Goal: Task Accomplishment & Management: Use online tool/utility

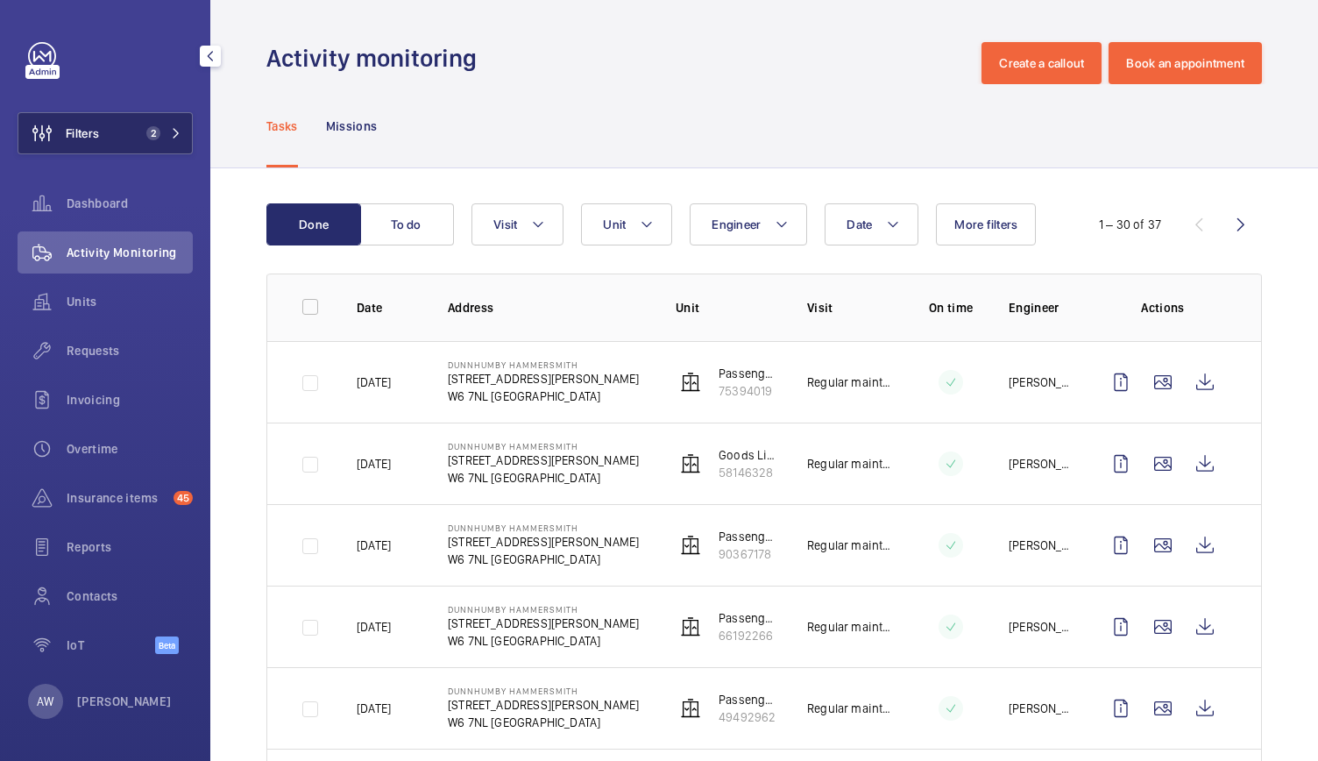
scroll to position [712, 0]
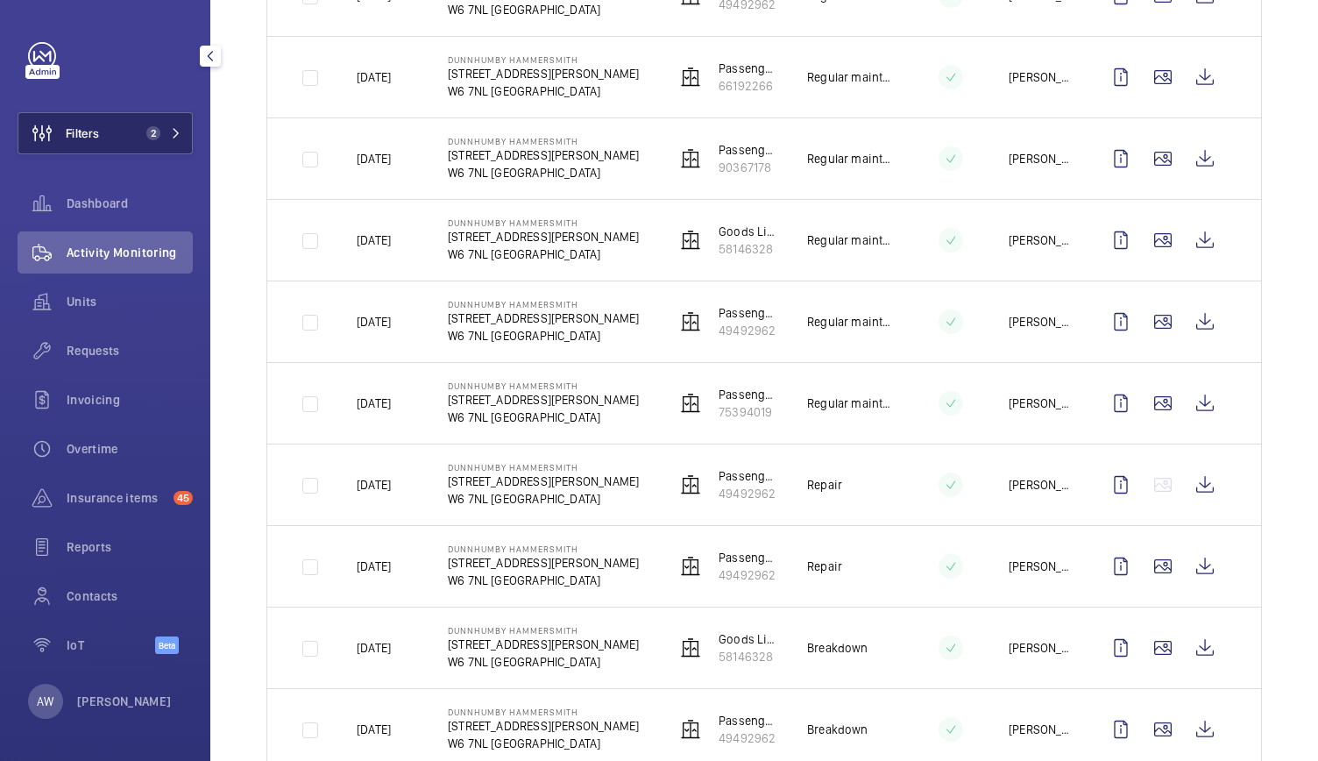
click at [168, 118] on button "Filters 2" at bounding box center [105, 133] width 175 height 42
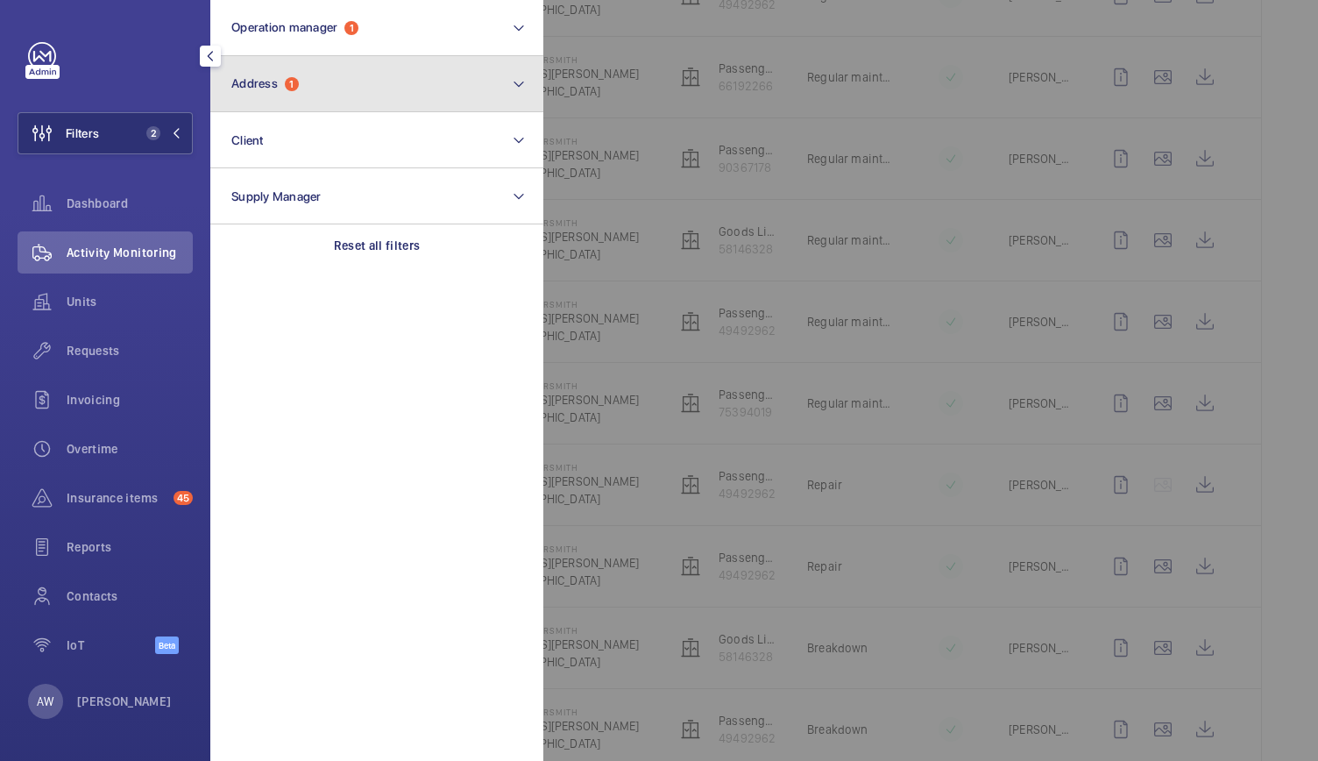
click at [293, 80] on span "1" at bounding box center [292, 84] width 14 height 14
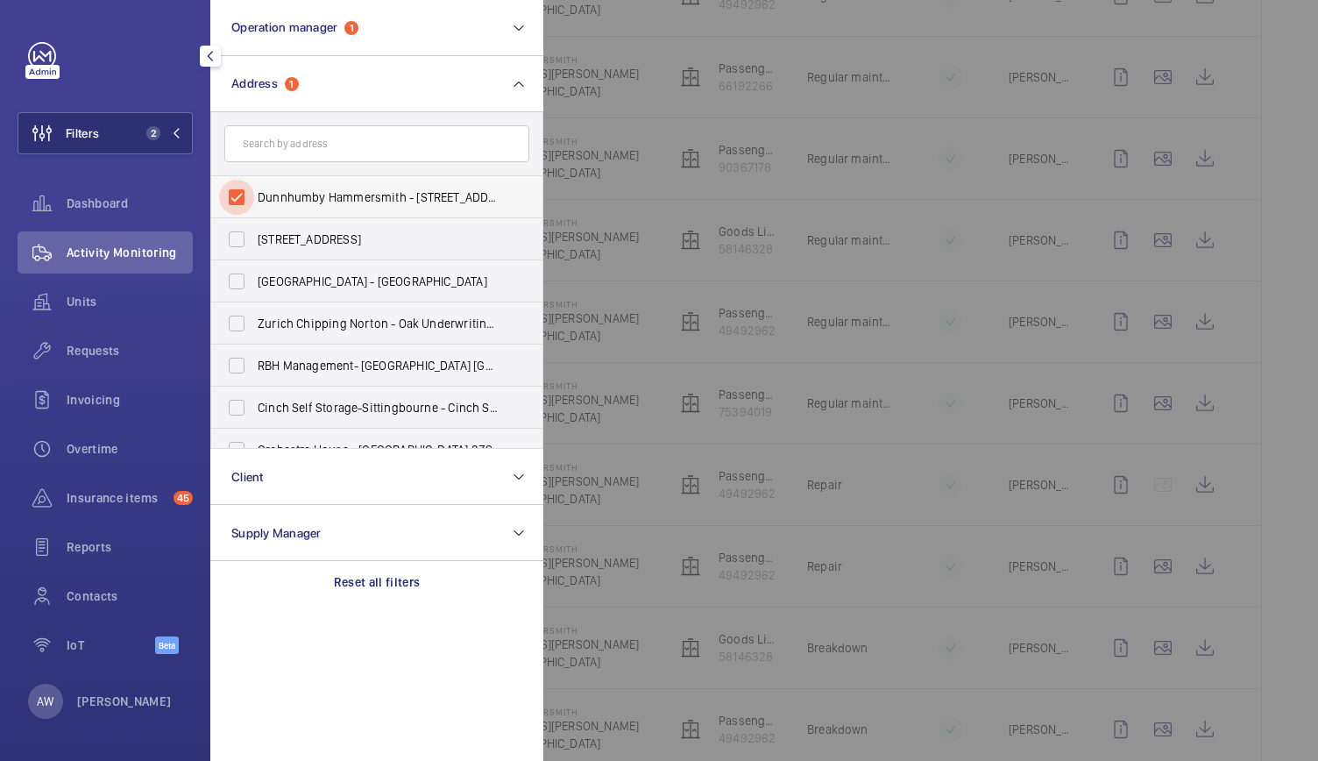
click at [237, 192] on input "Dunnhumby Hammersmith - 184 Shepherds Bush Rd, LONDON W6 7NL" at bounding box center [236, 197] width 35 height 35
checkbox input "false"
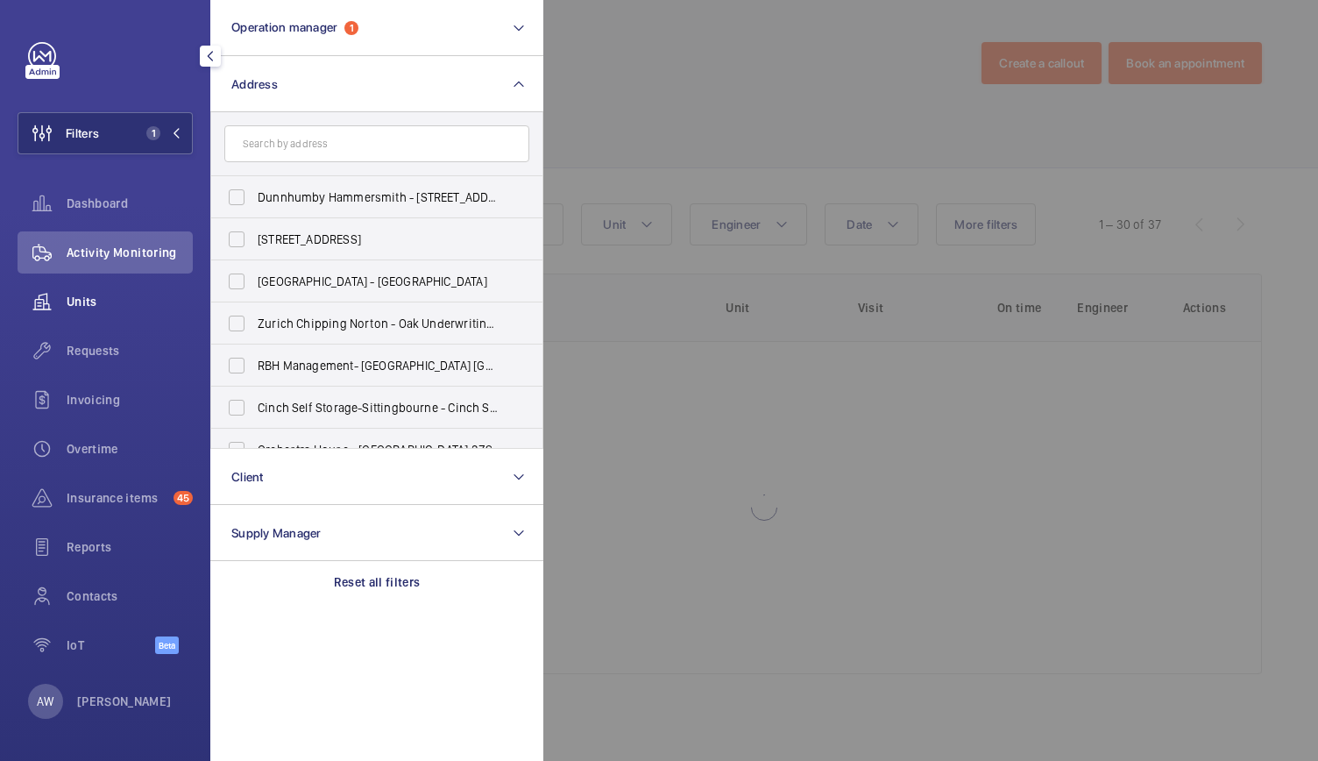
click at [82, 301] on span "Units" at bounding box center [130, 302] width 126 height 18
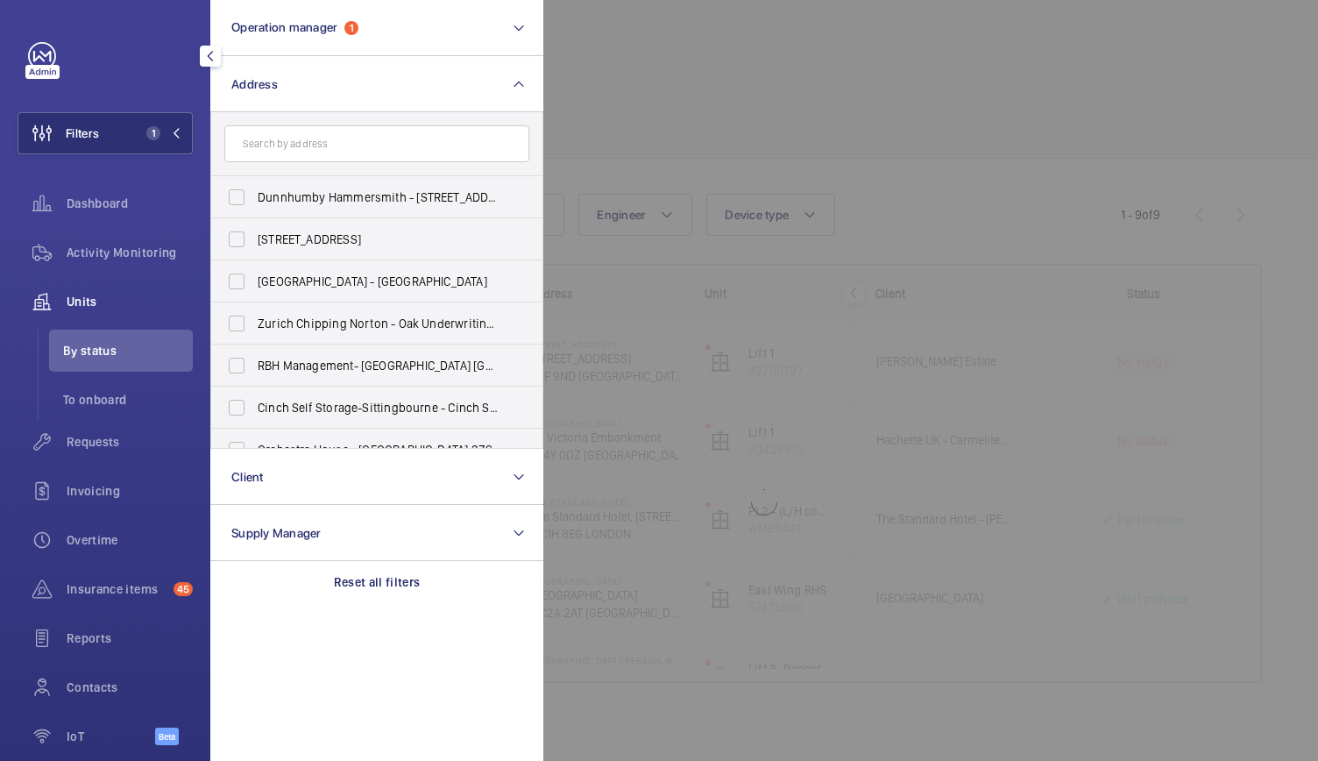
click at [857, 129] on div at bounding box center [1202, 380] width 1318 height 761
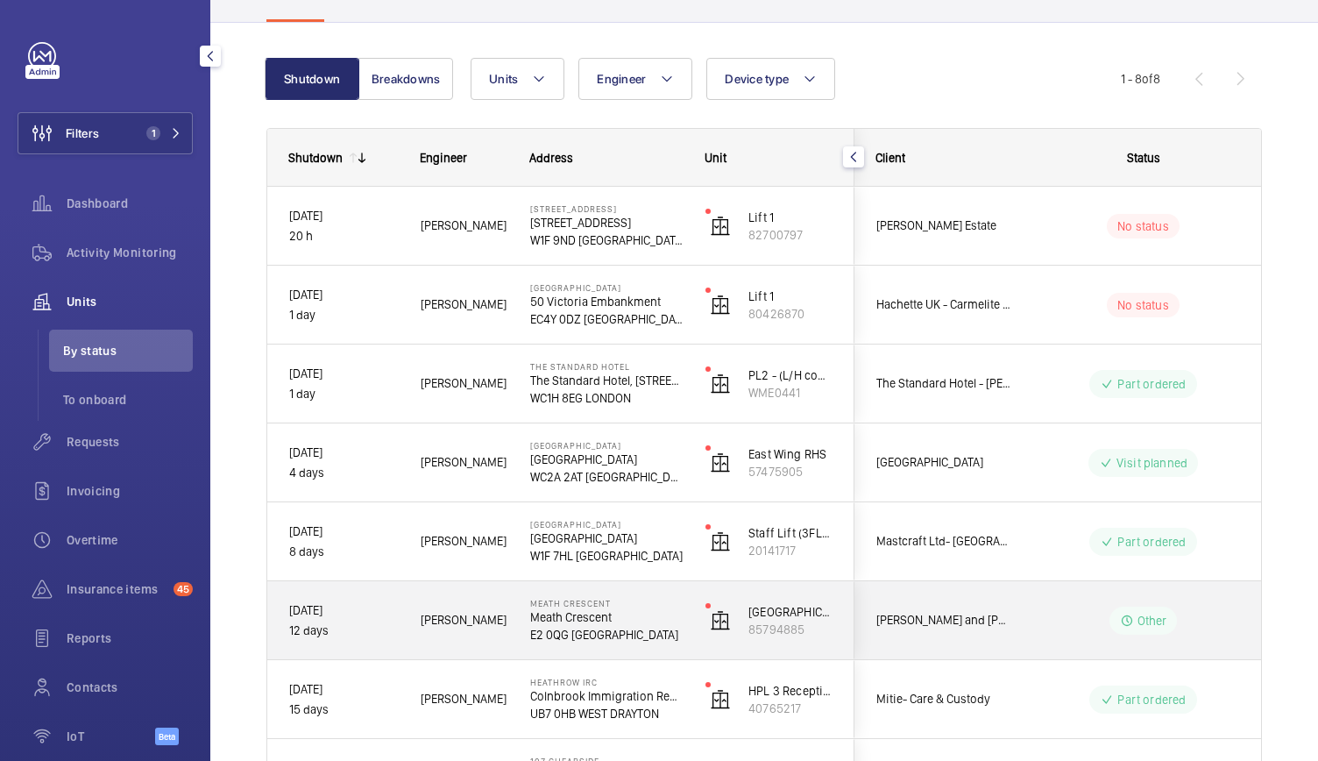
scroll to position [290, 0]
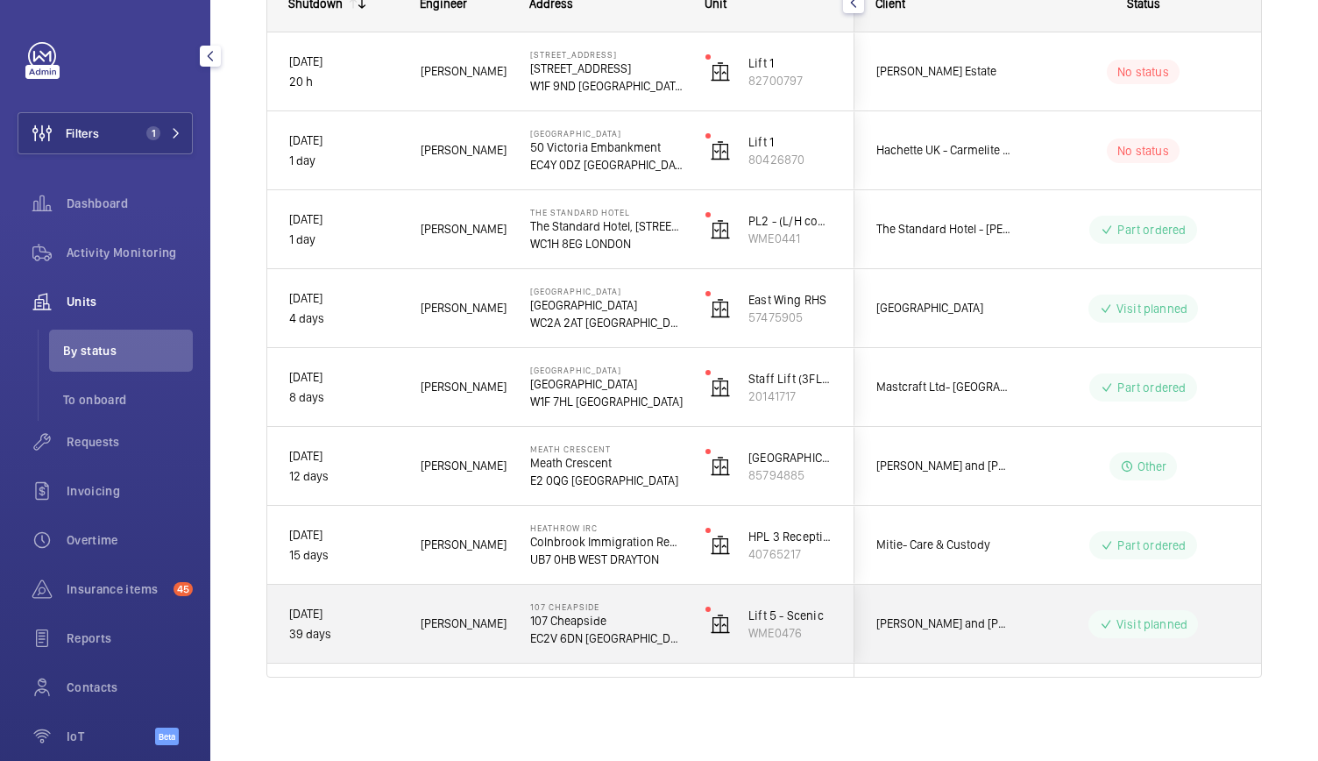
click at [836, 638] on div "Lift 5 - Scenic WME0476" at bounding box center [768, 623] width 169 height 79
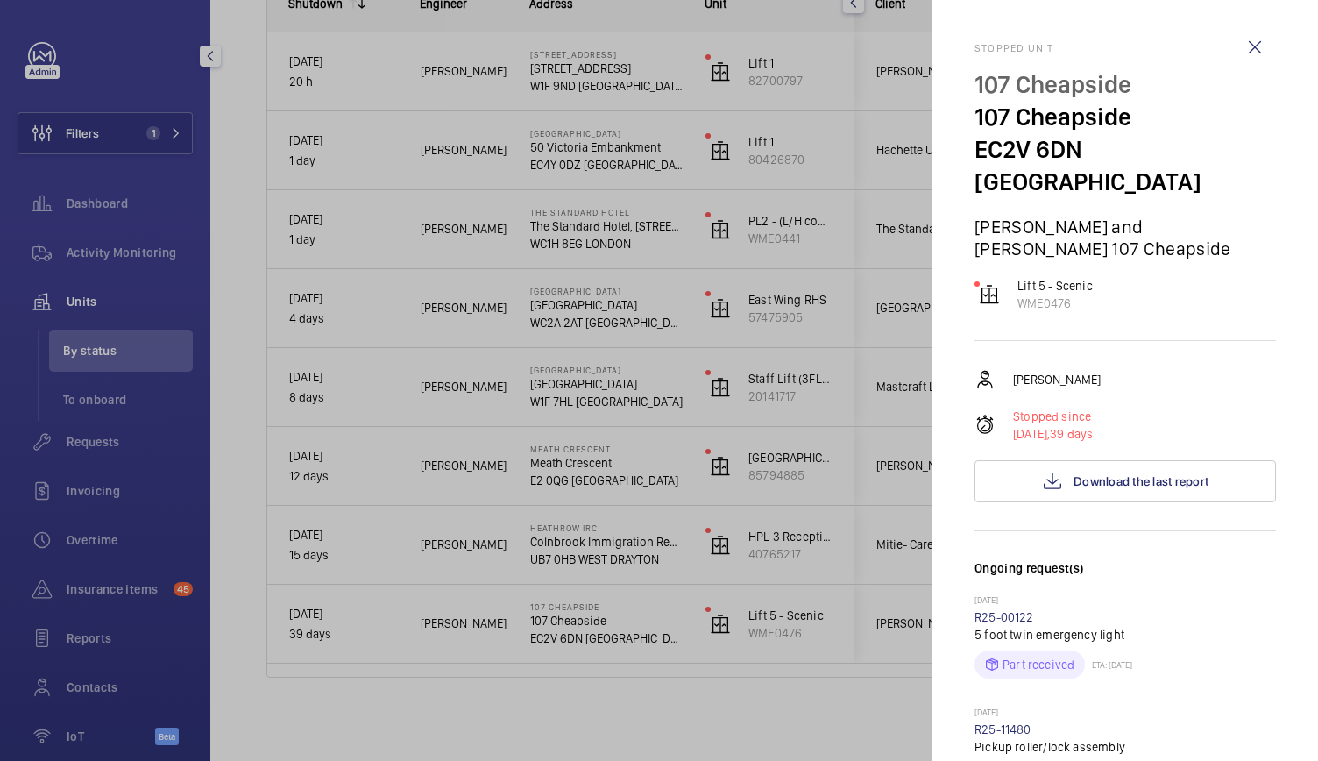
click at [667, 470] on div at bounding box center [659, 380] width 1318 height 761
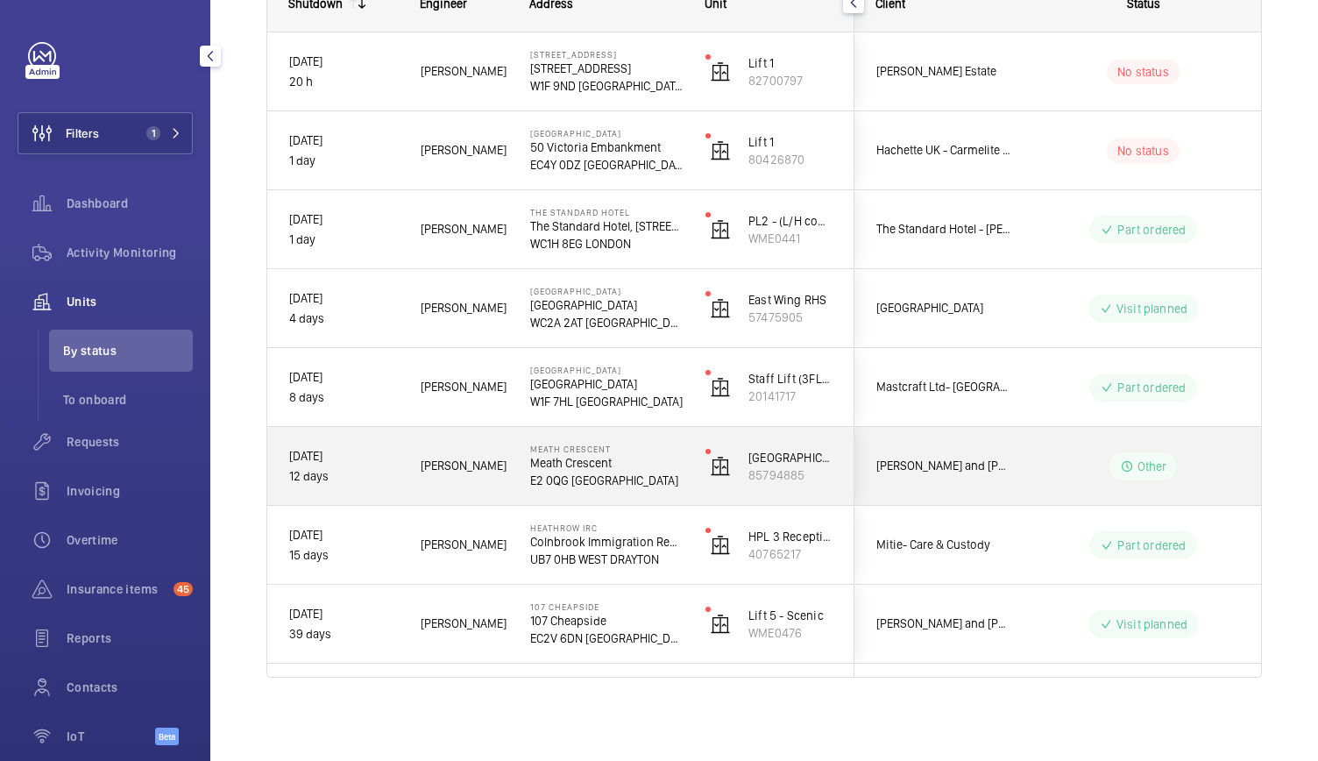
click at [667, 470] on p "Meath Crescent" at bounding box center [606, 463] width 152 height 18
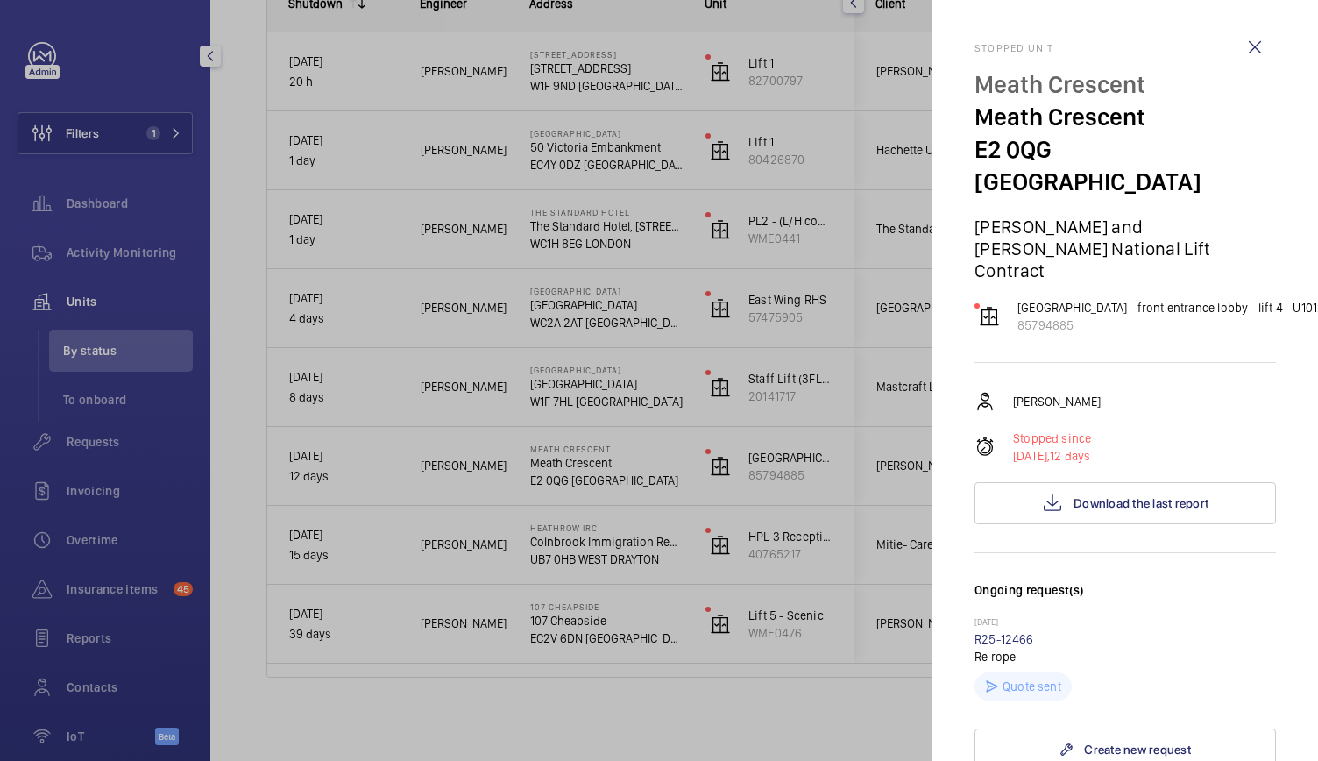
click at [484, 707] on div at bounding box center [659, 380] width 1318 height 761
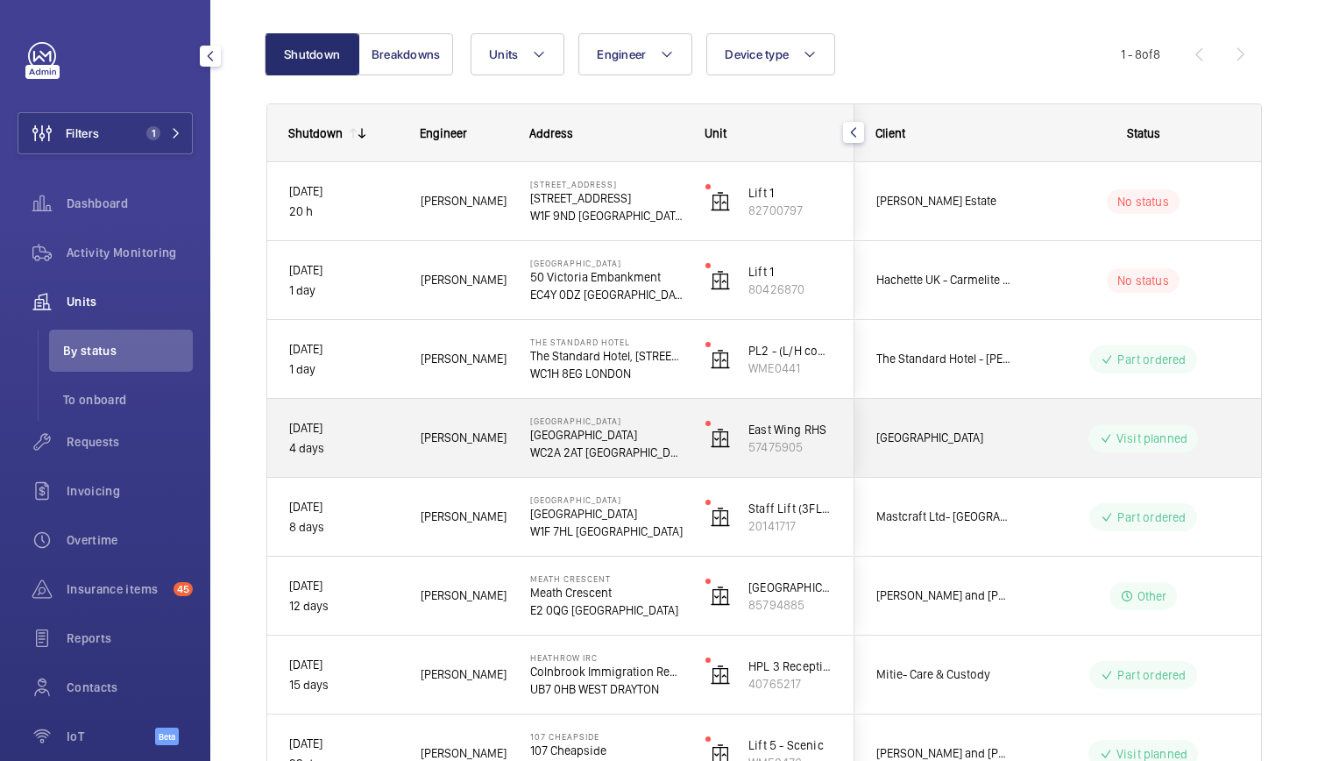
scroll to position [148, 0]
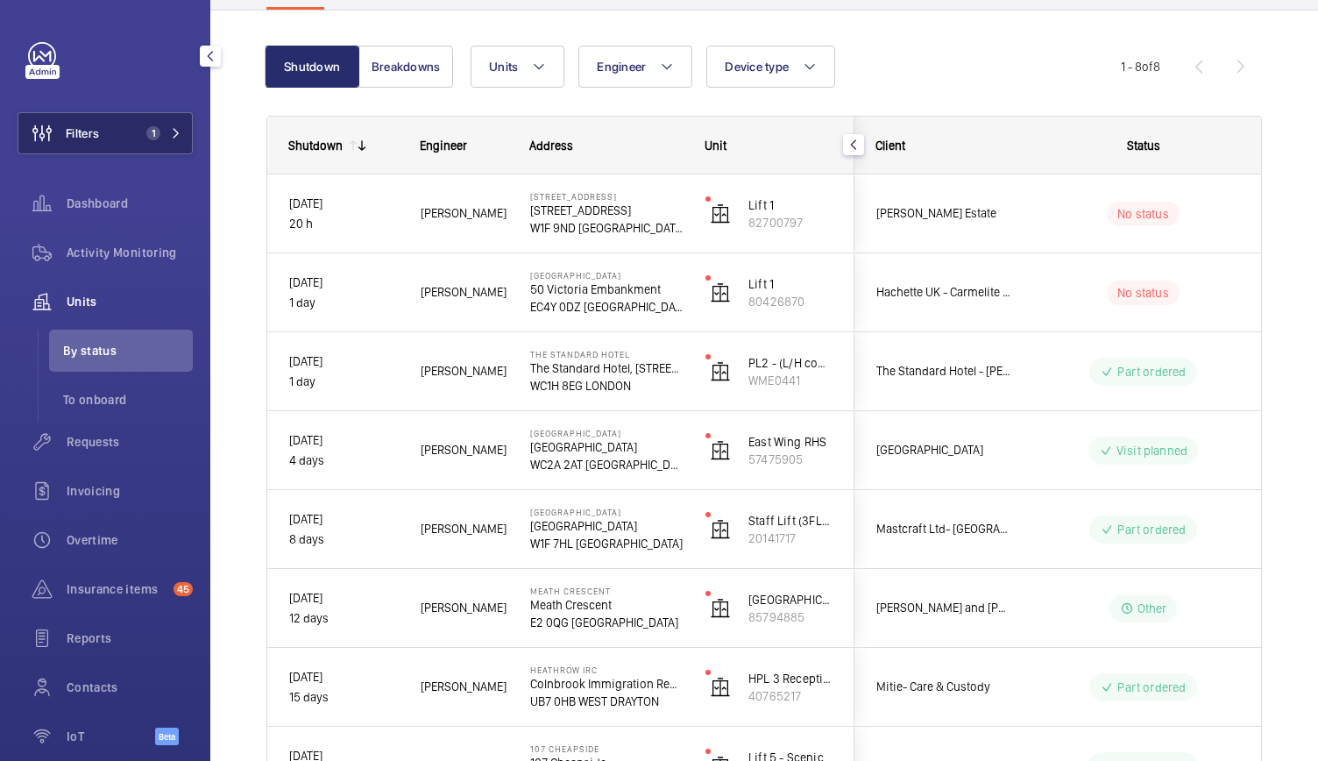
click at [183, 153] on button "Filters 1" at bounding box center [105, 133] width 175 height 42
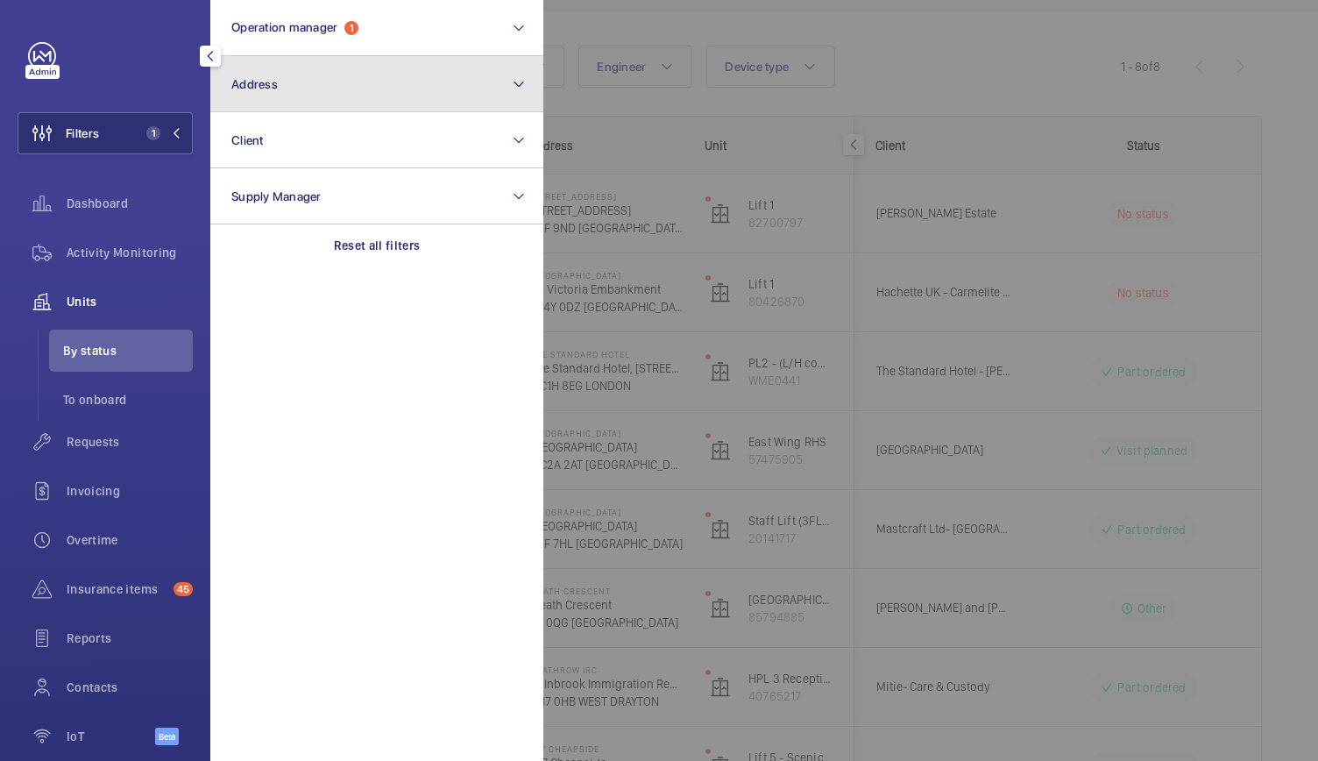
click at [377, 99] on button "Address" at bounding box center [376, 84] width 333 height 56
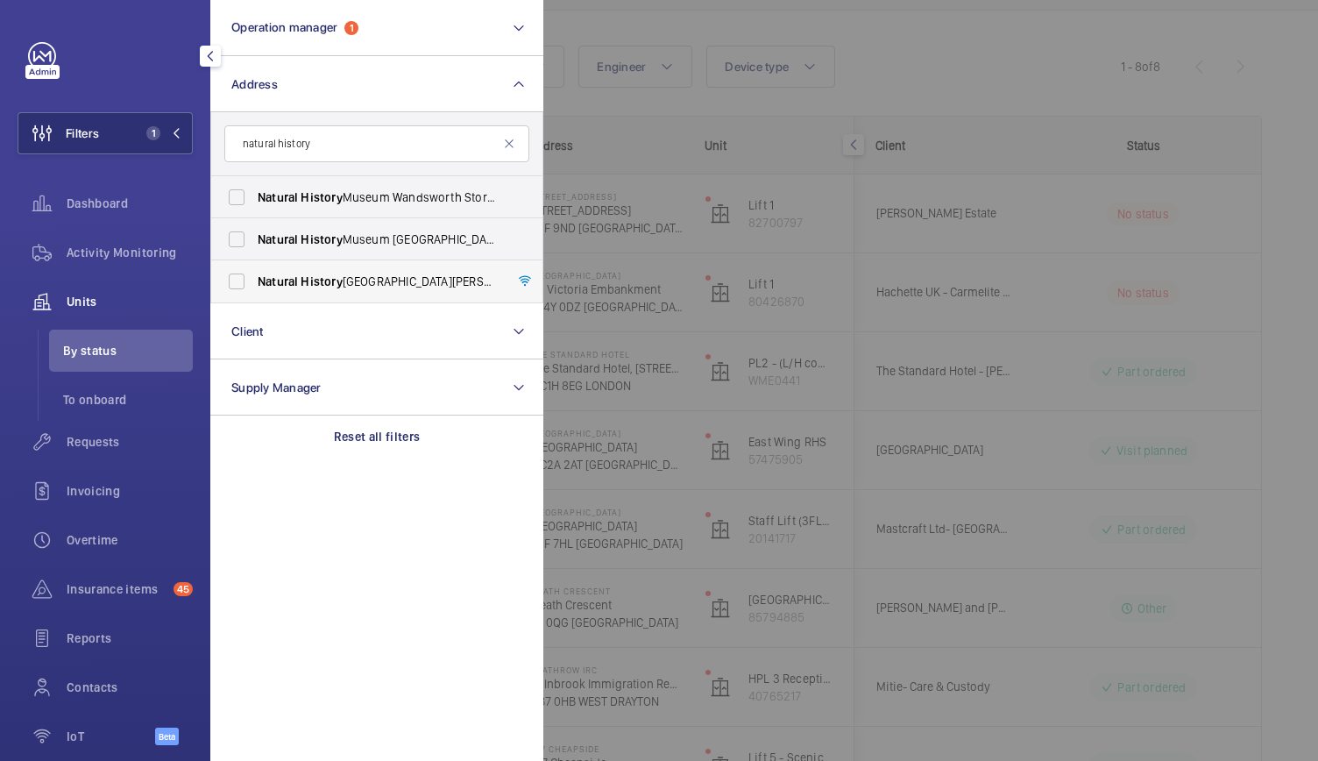
type input "natural history"
click at [386, 272] on span "Natural History Museum - Cromwell Road, LONDON SW7 5BD" at bounding box center [378, 281] width 241 height 18
click at [254, 272] on input "Natural History Museum - Cromwell Road, LONDON SW7 5BD" at bounding box center [236, 281] width 35 height 35
checkbox input "true"
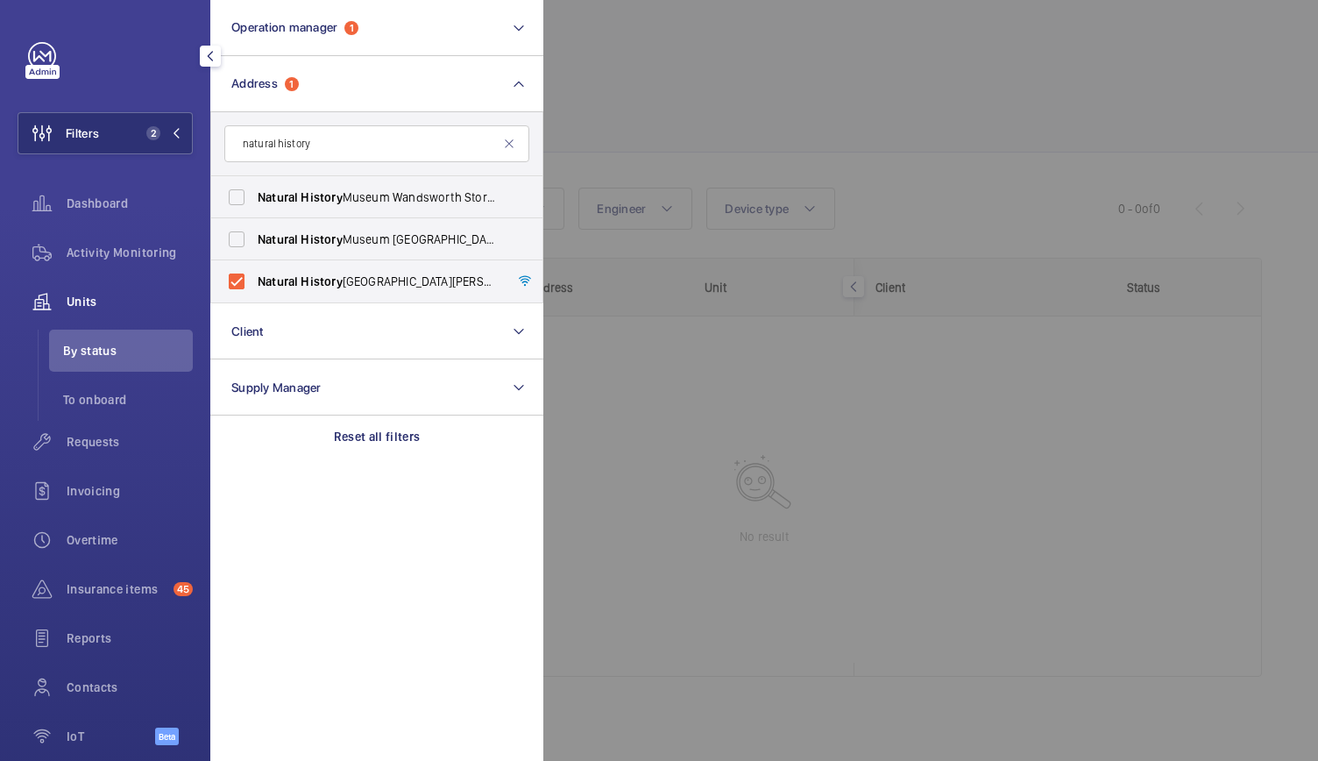
click at [677, 169] on div at bounding box center [1202, 380] width 1318 height 761
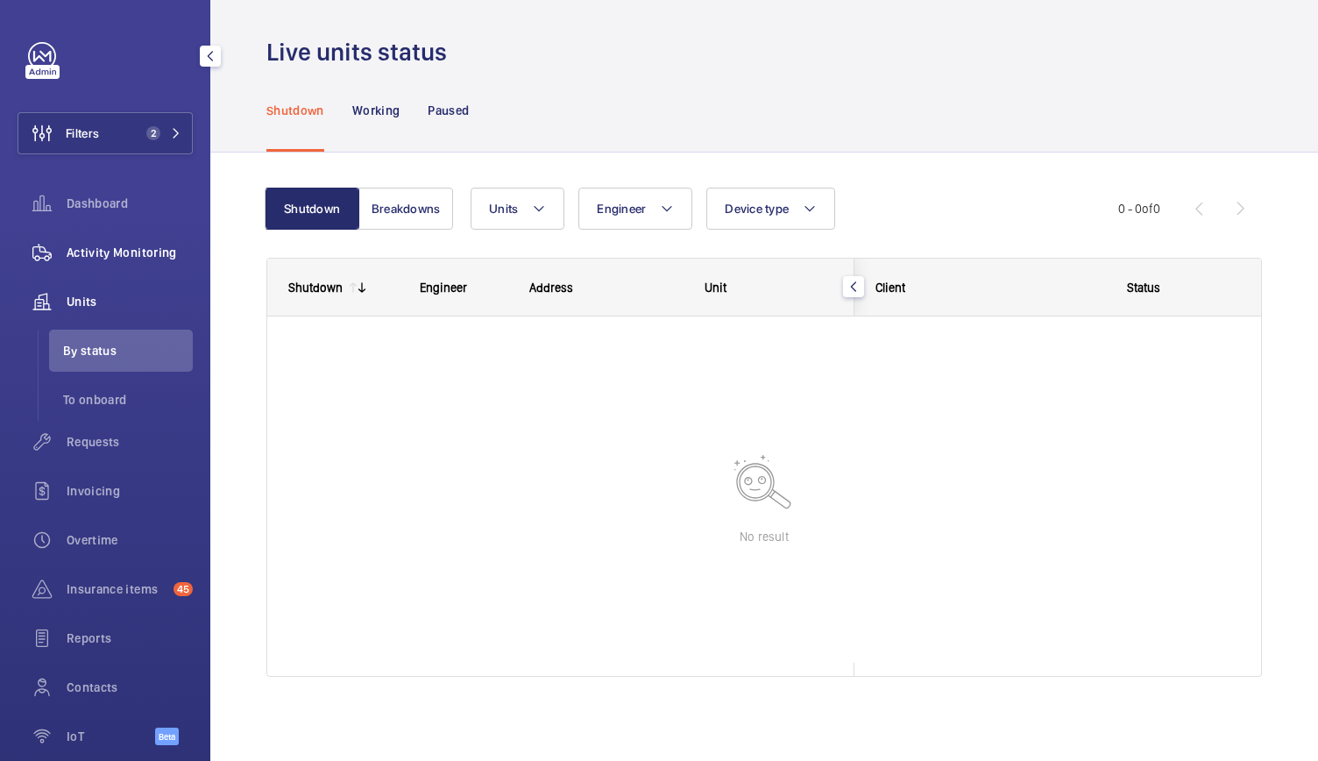
click at [174, 260] on span "Activity Monitoring" at bounding box center [130, 253] width 126 height 18
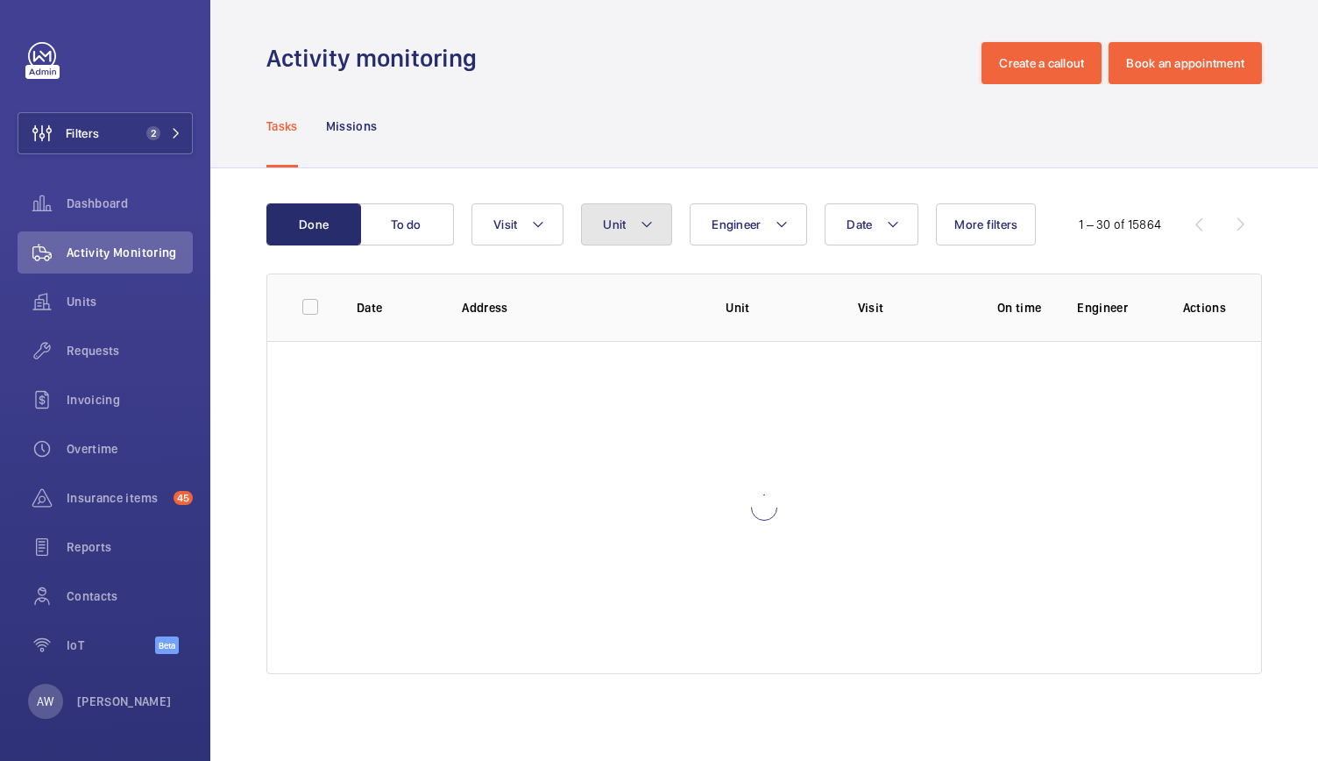
click at [654, 213] on button "Unit" at bounding box center [626, 224] width 91 height 42
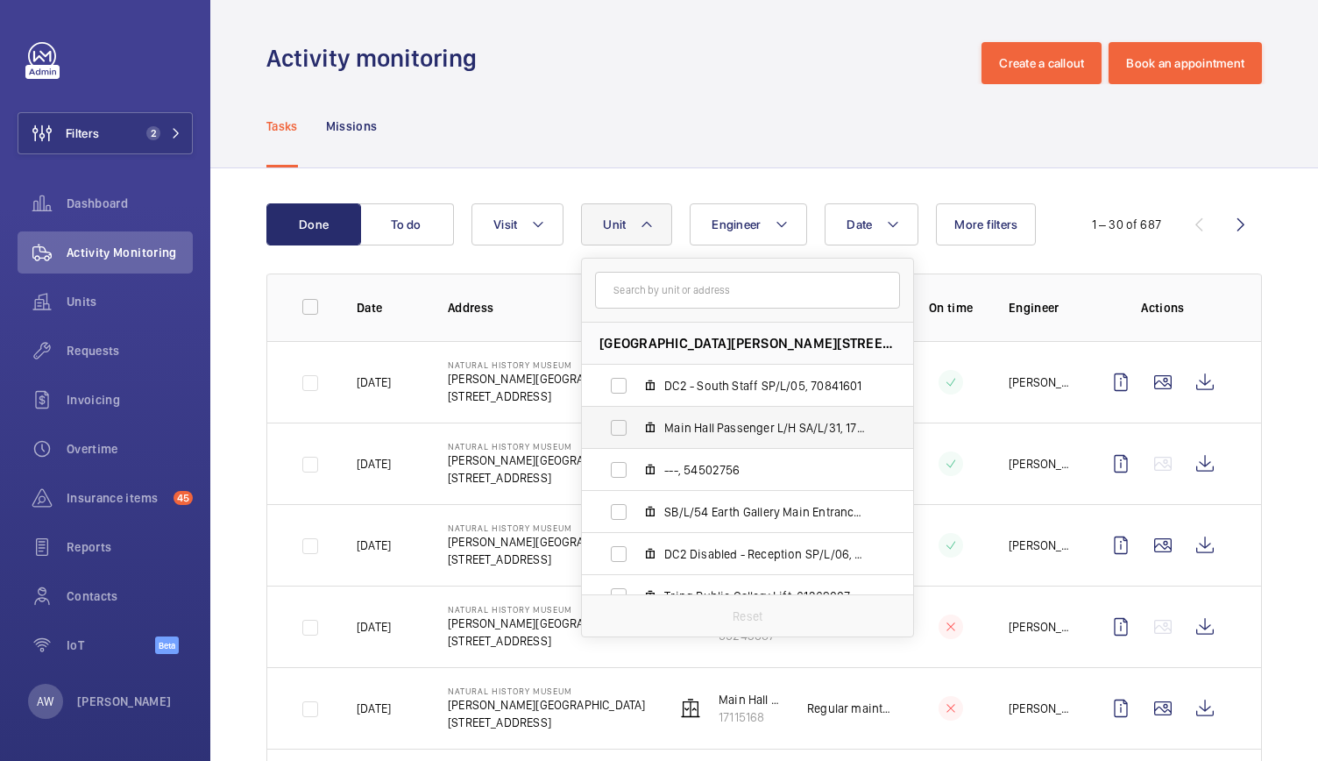
scroll to position [188, 0]
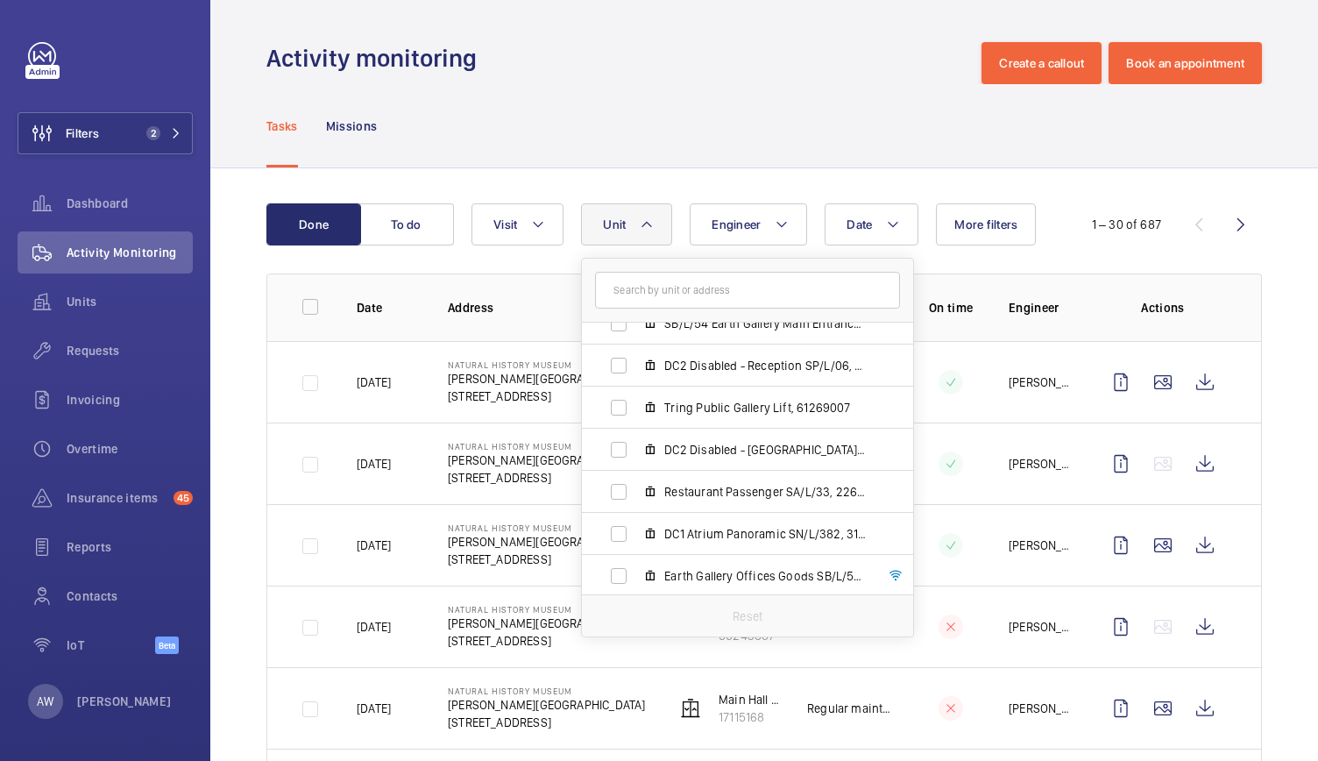
click at [711, 305] on input "text" at bounding box center [747, 290] width 305 height 37
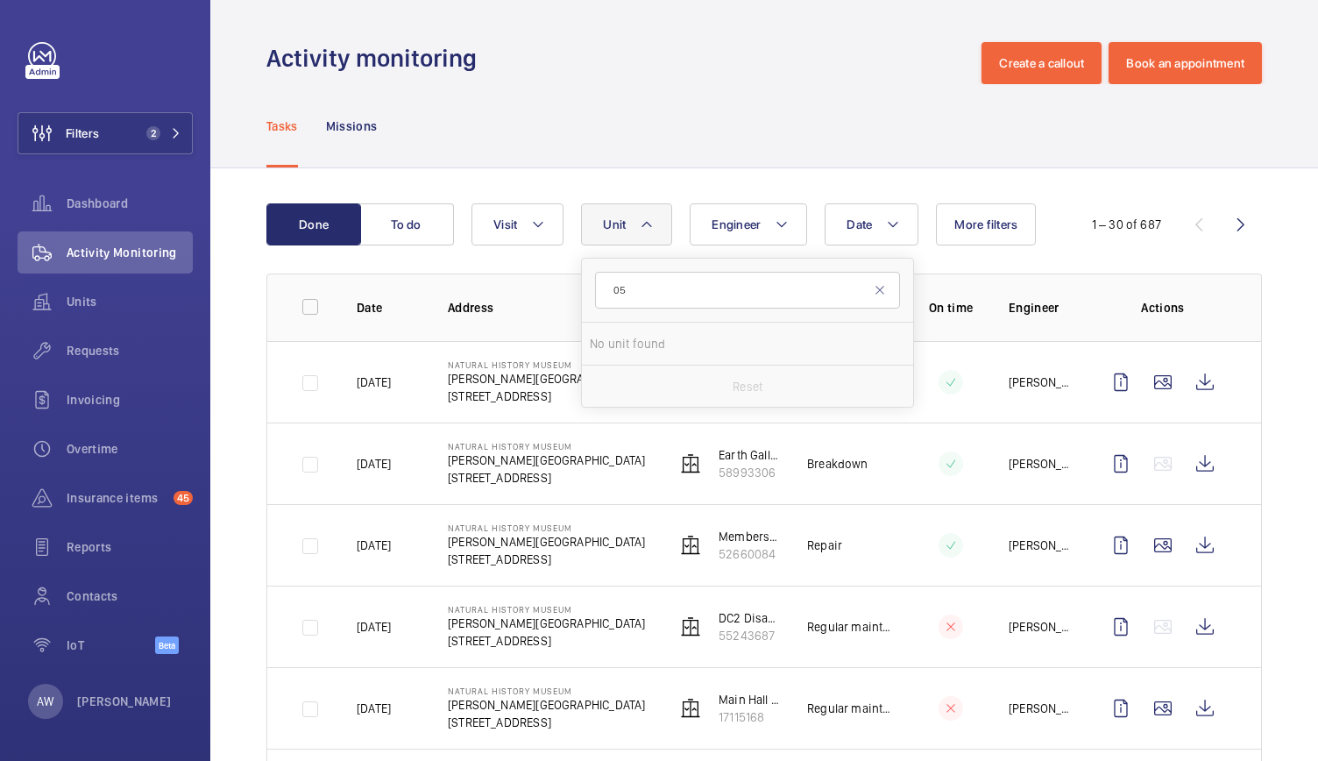
type input "0"
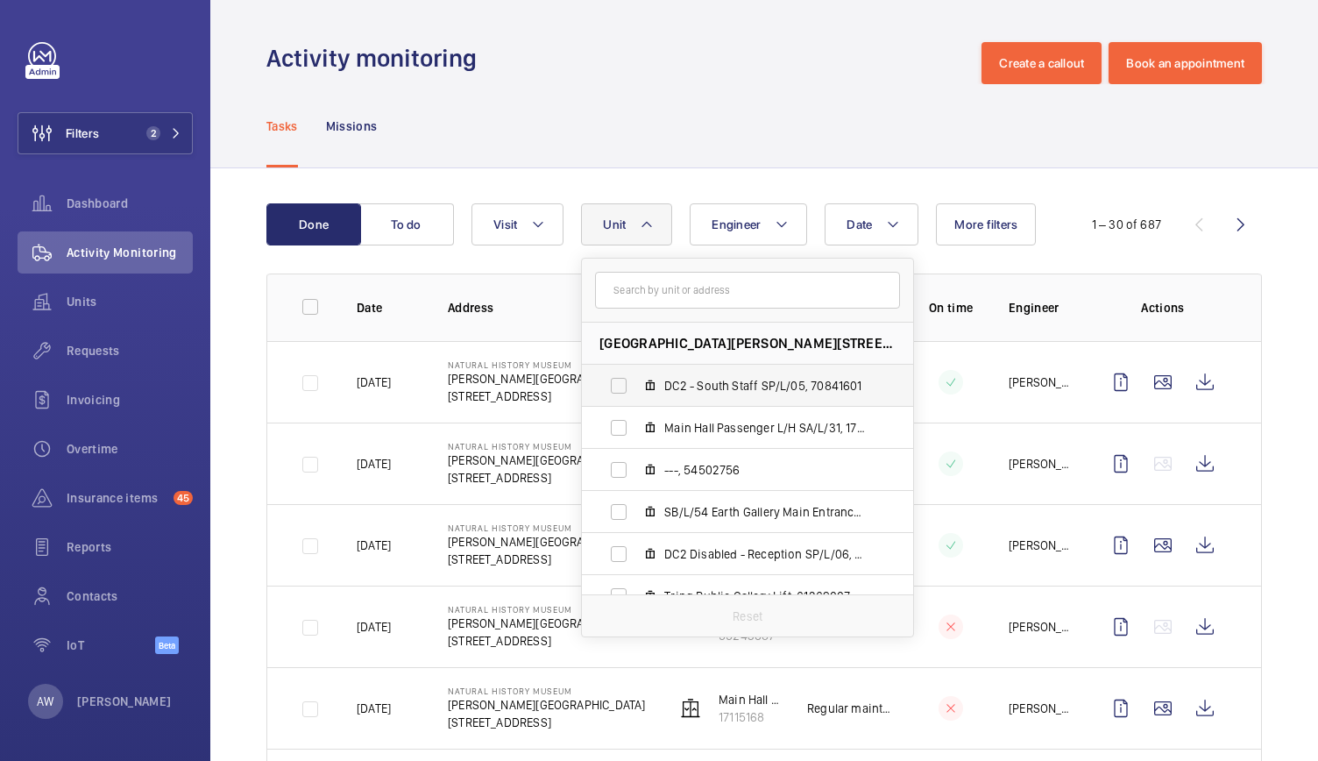
click at [738, 371] on label "DC2 - South Staff SP/L/05, 70841601" at bounding box center [733, 385] width 303 height 42
click at [636, 371] on input "DC2 - South Staff SP/L/05, 70841601" at bounding box center [618, 385] width 35 height 35
checkbox input "true"
click at [713, 84] on div "Tasks Missions" at bounding box center [763, 125] width 995 height 83
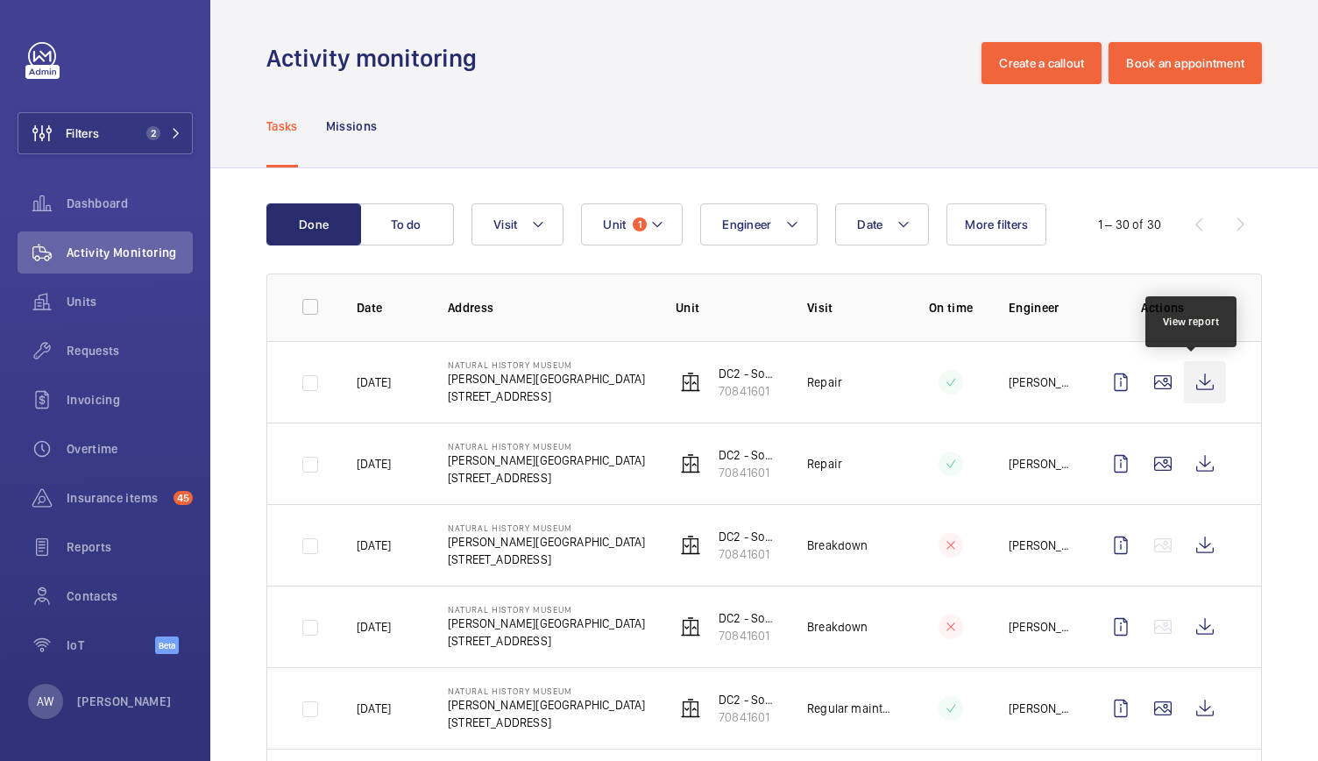
click at [1204, 390] on wm-front-icon-button at bounding box center [1205, 382] width 42 height 42
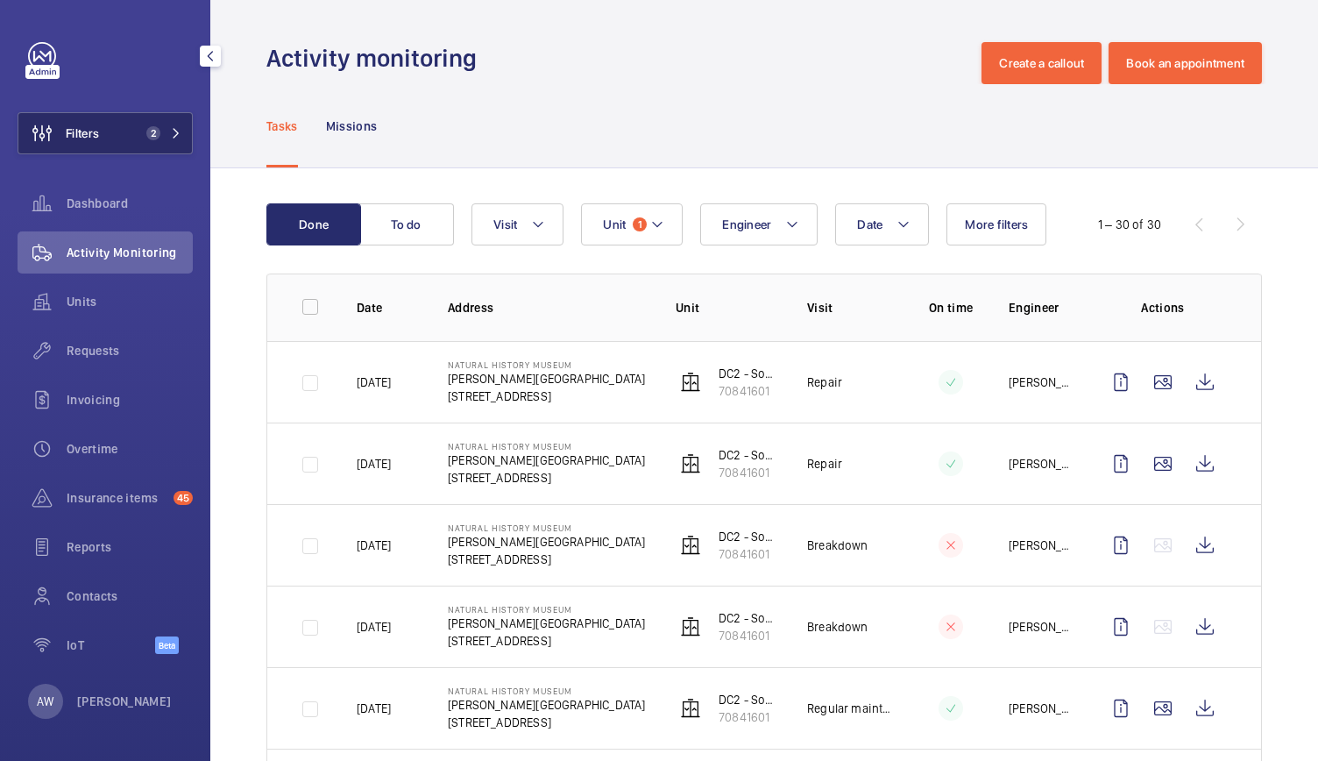
click at [153, 145] on button "Filters 2" at bounding box center [105, 133] width 175 height 42
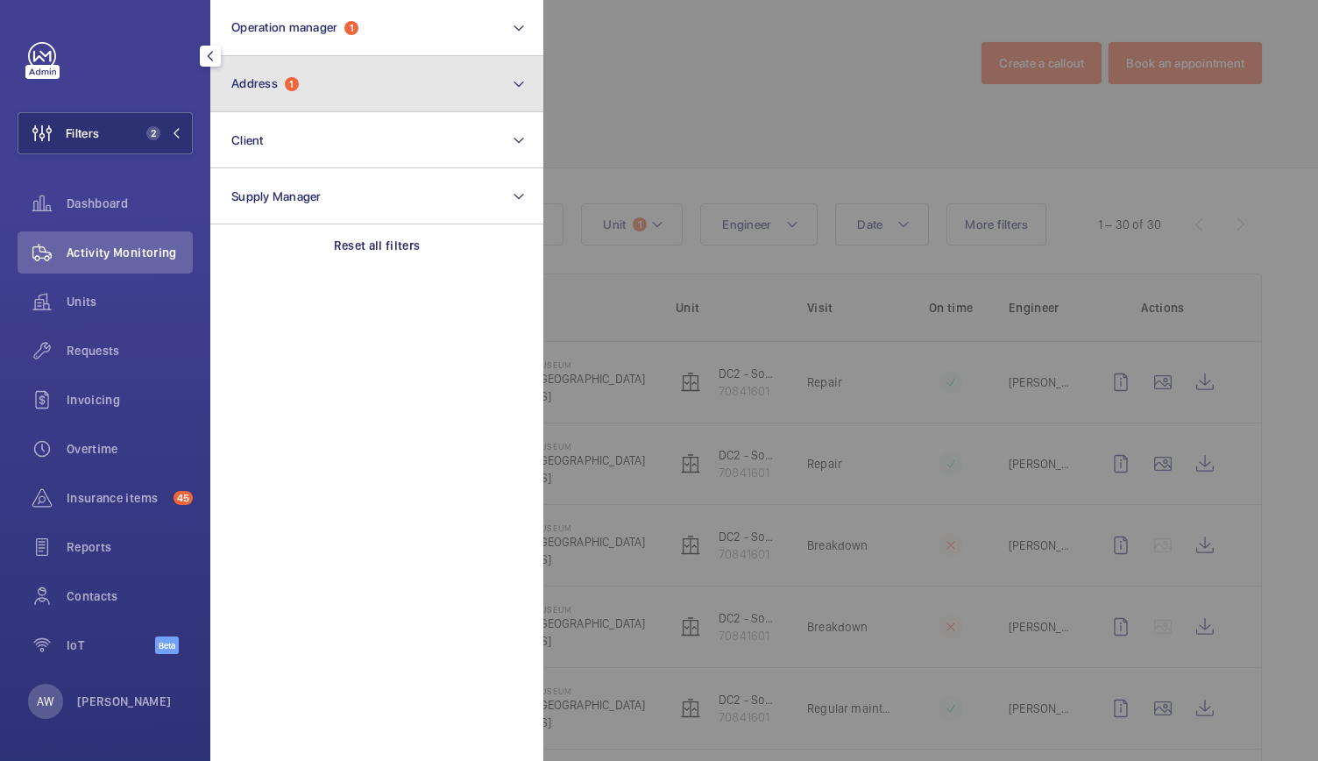
click at [419, 101] on button "Address 1" at bounding box center [376, 84] width 333 height 56
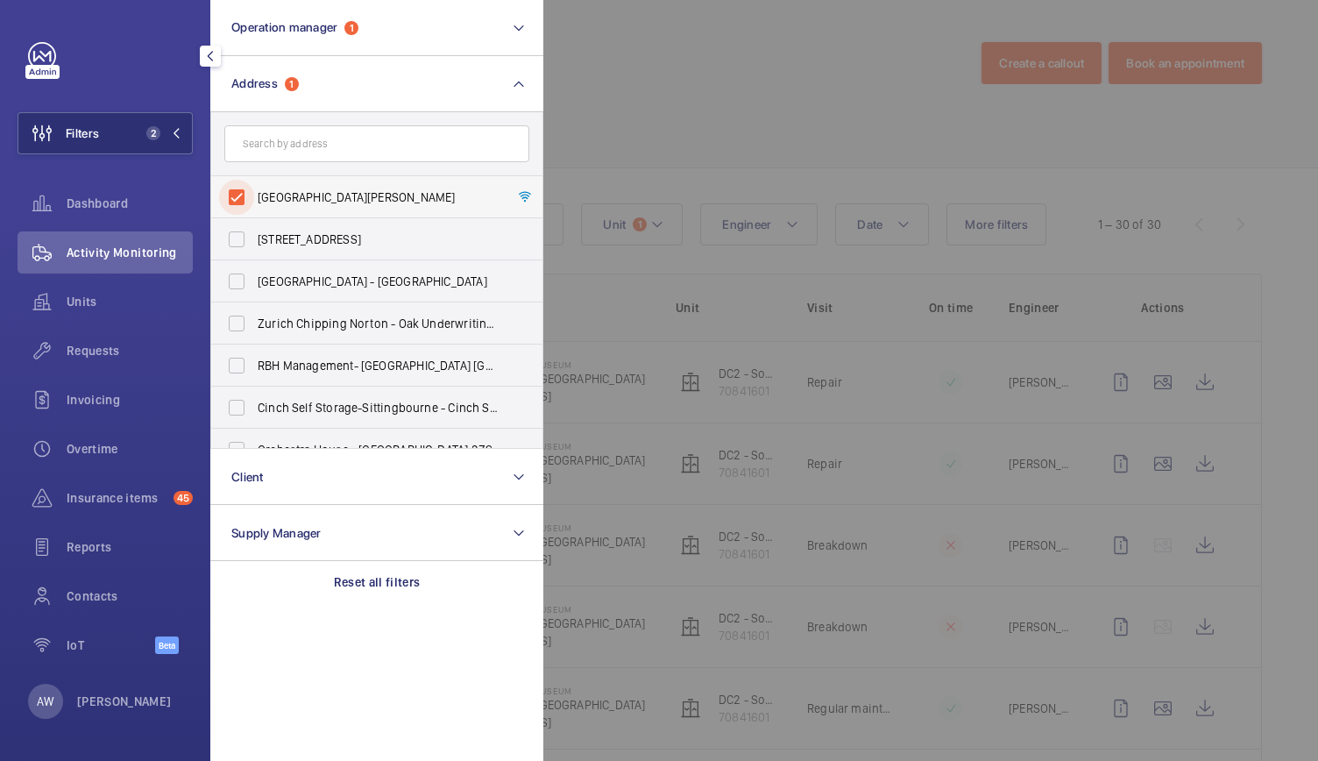
click at [242, 195] on input "Natural History Museum - Cromwell Road, LONDON SW7 5BD" at bounding box center [236, 197] width 35 height 35
checkbox input "false"
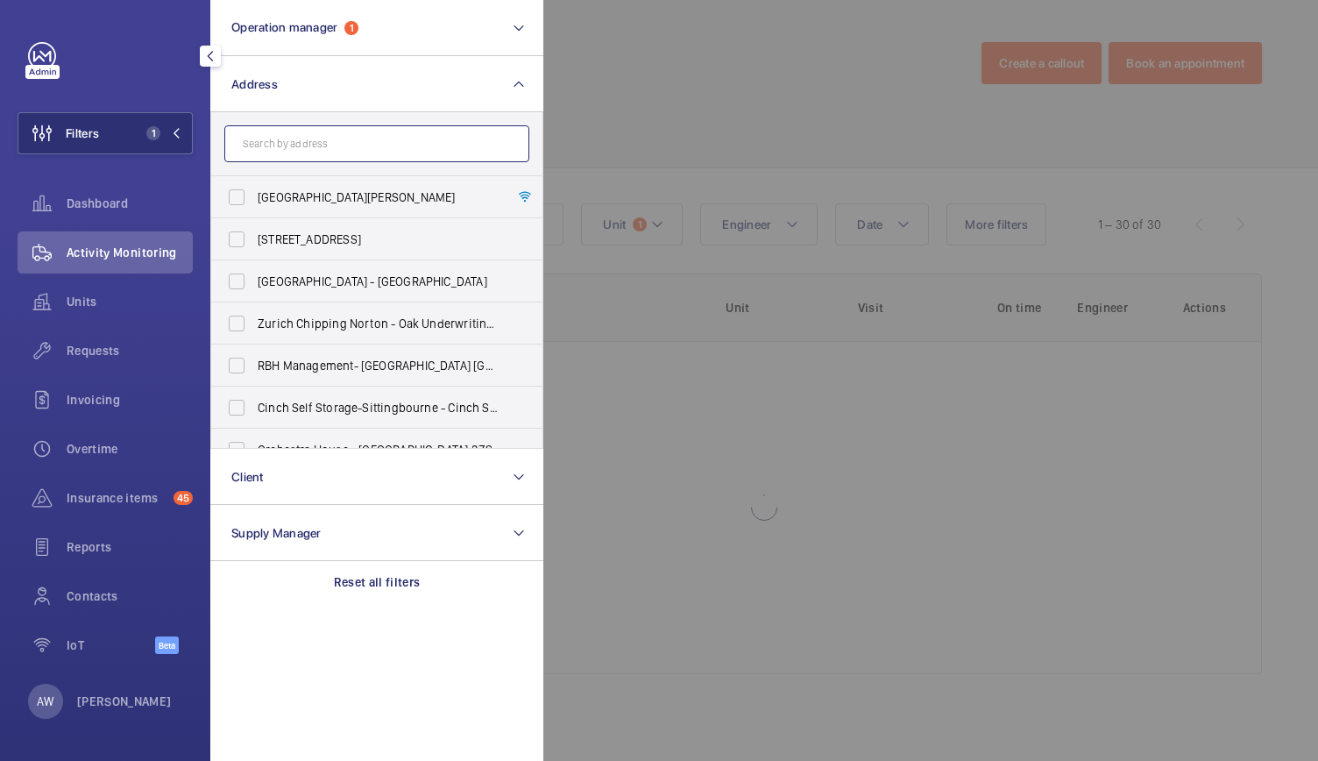
click at [291, 130] on input "text" at bounding box center [376, 143] width 305 height 37
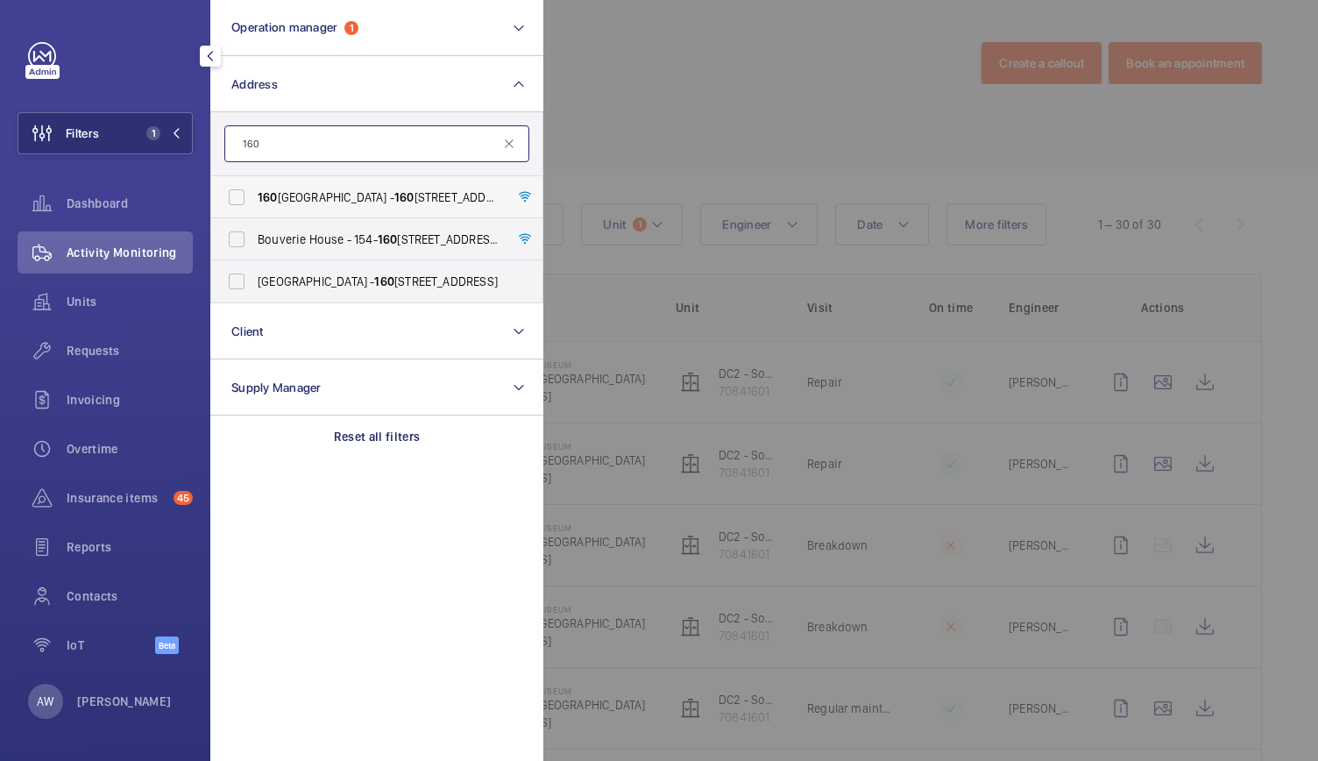
type input "160"
click at [307, 185] on label "160 Queen Victoria Street - 160 Queen Victoria Street, LONDON EC4V 4BF" at bounding box center [363, 197] width 305 height 42
click at [254, 185] on input "160 Queen Victoria Street - 160 Queen Victoria Street, LONDON EC4V 4BF" at bounding box center [236, 197] width 35 height 35
checkbox input "true"
click at [684, 74] on div at bounding box center [1202, 380] width 1318 height 761
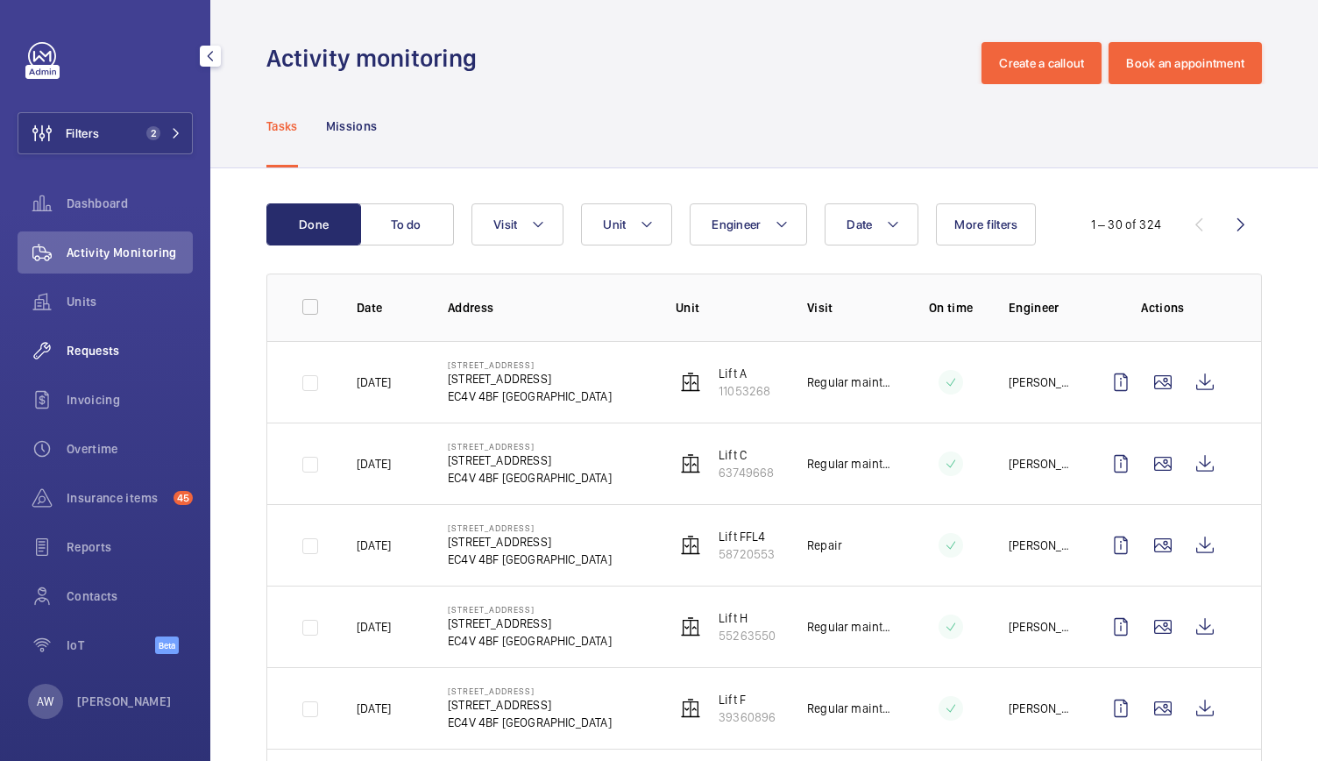
click at [138, 364] on div "Requests" at bounding box center [105, 350] width 175 height 42
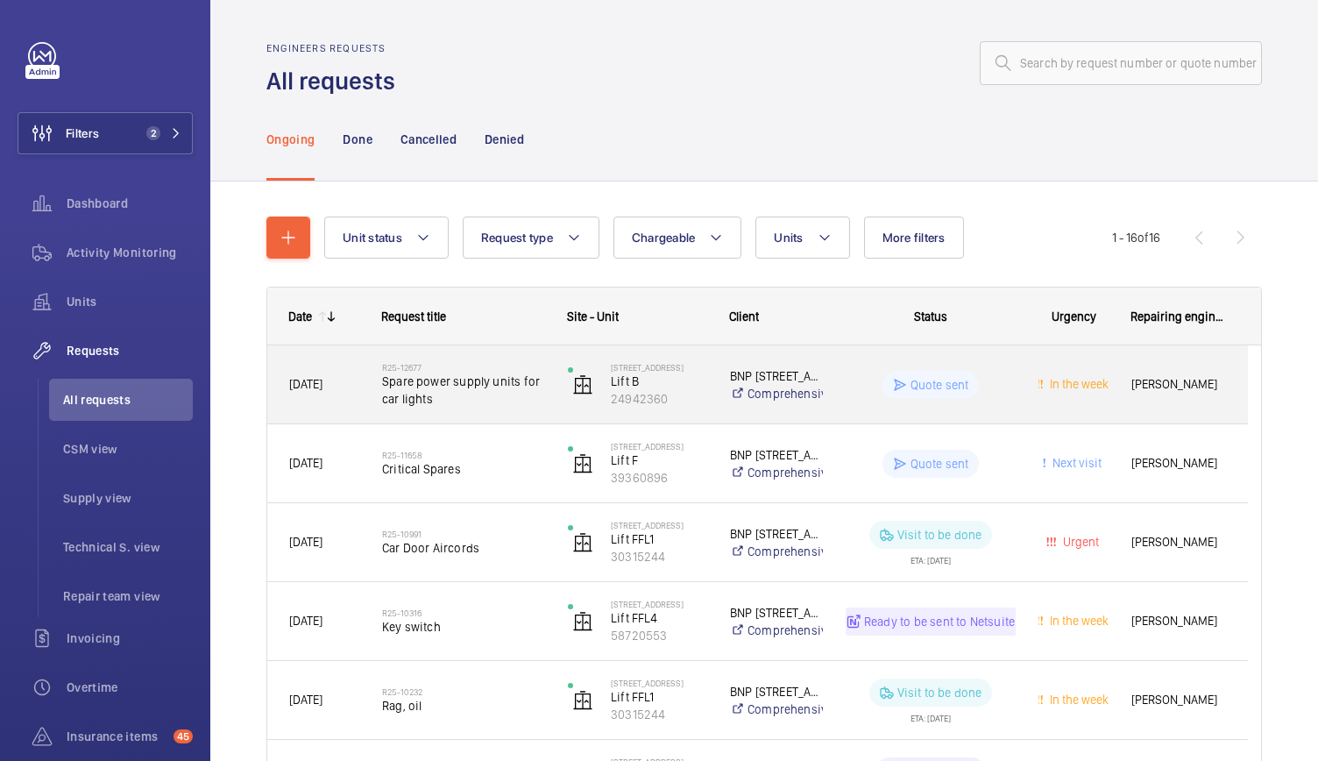
click at [493, 399] on span "Spare power supply units for car lights" at bounding box center [463, 389] width 163 height 35
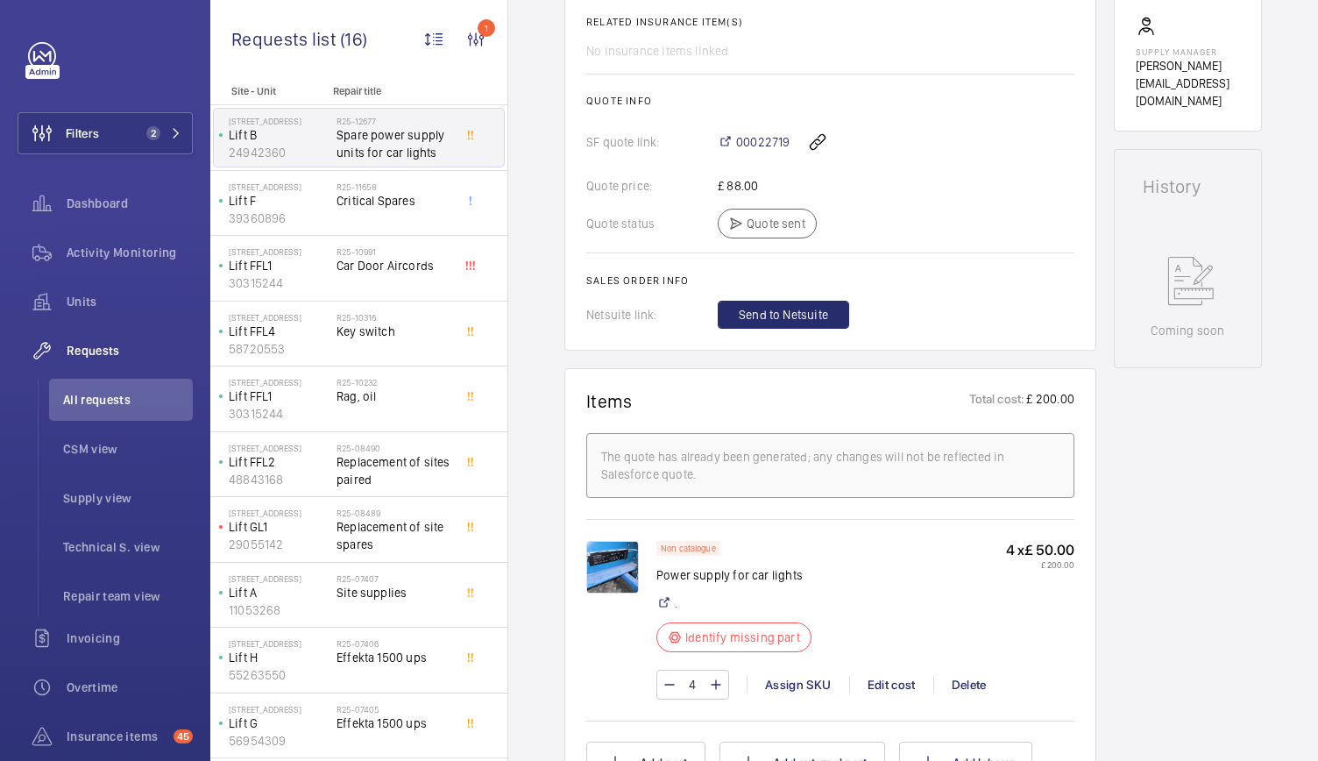
scroll to position [711, 0]
click at [803, 455] on div "The quote has already been generated; any changes will not be reflected in Sale…" at bounding box center [830, 464] width 458 height 35
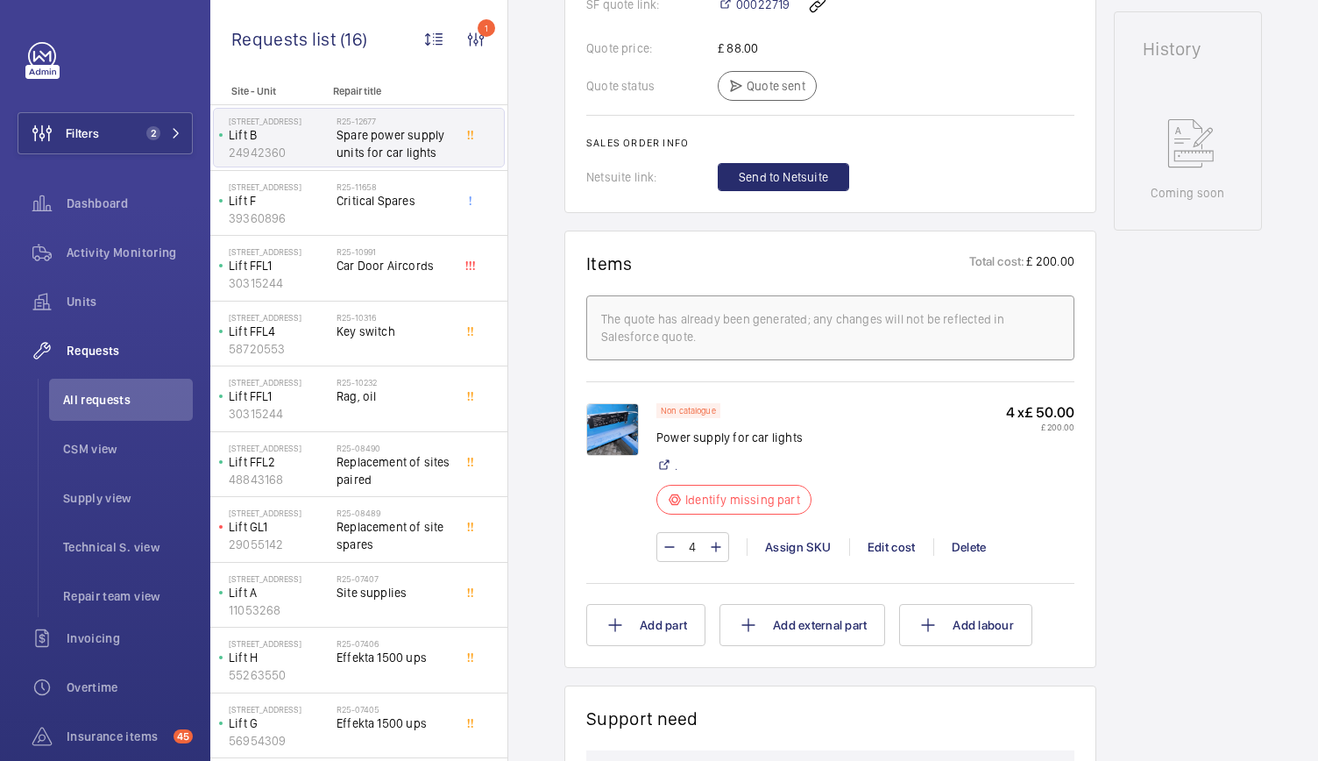
scroll to position [946, 0]
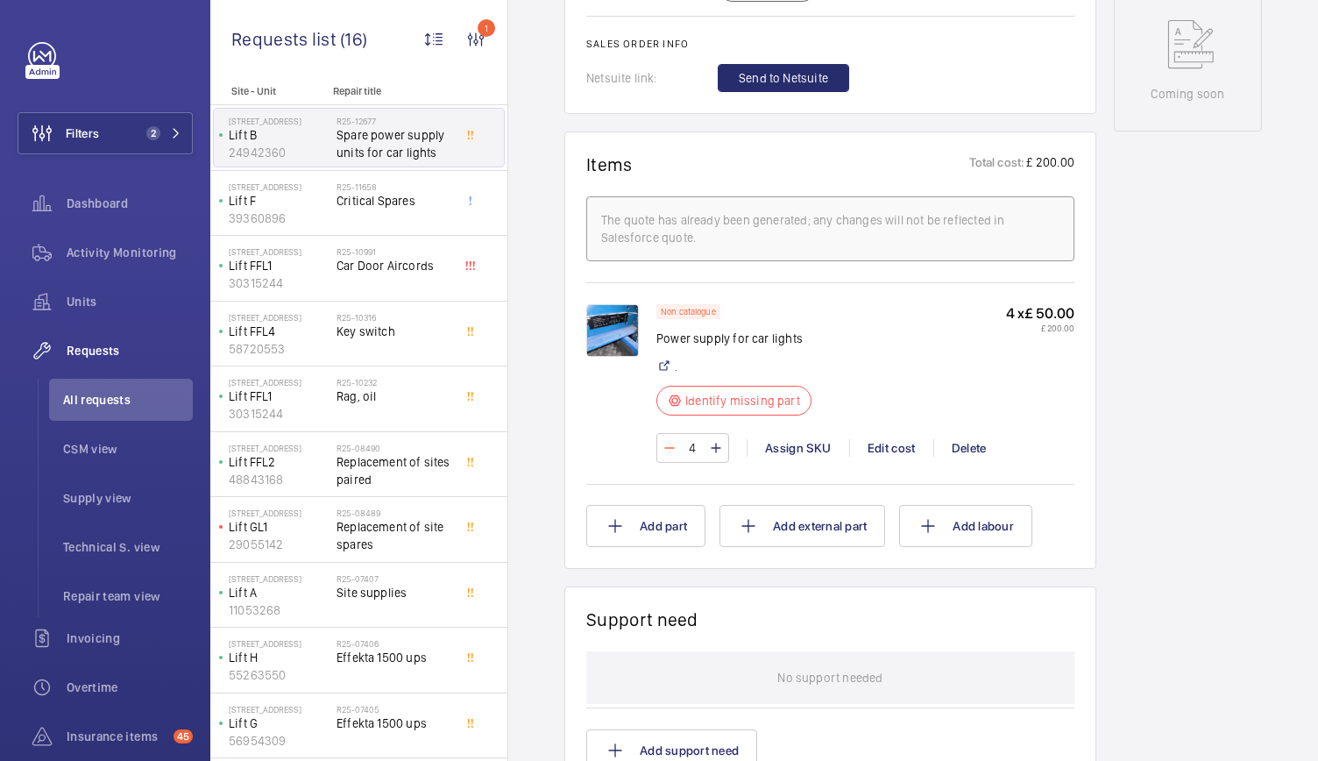
click at [672, 440] on mat-icon at bounding box center [669, 447] width 14 height 21
type input "3"
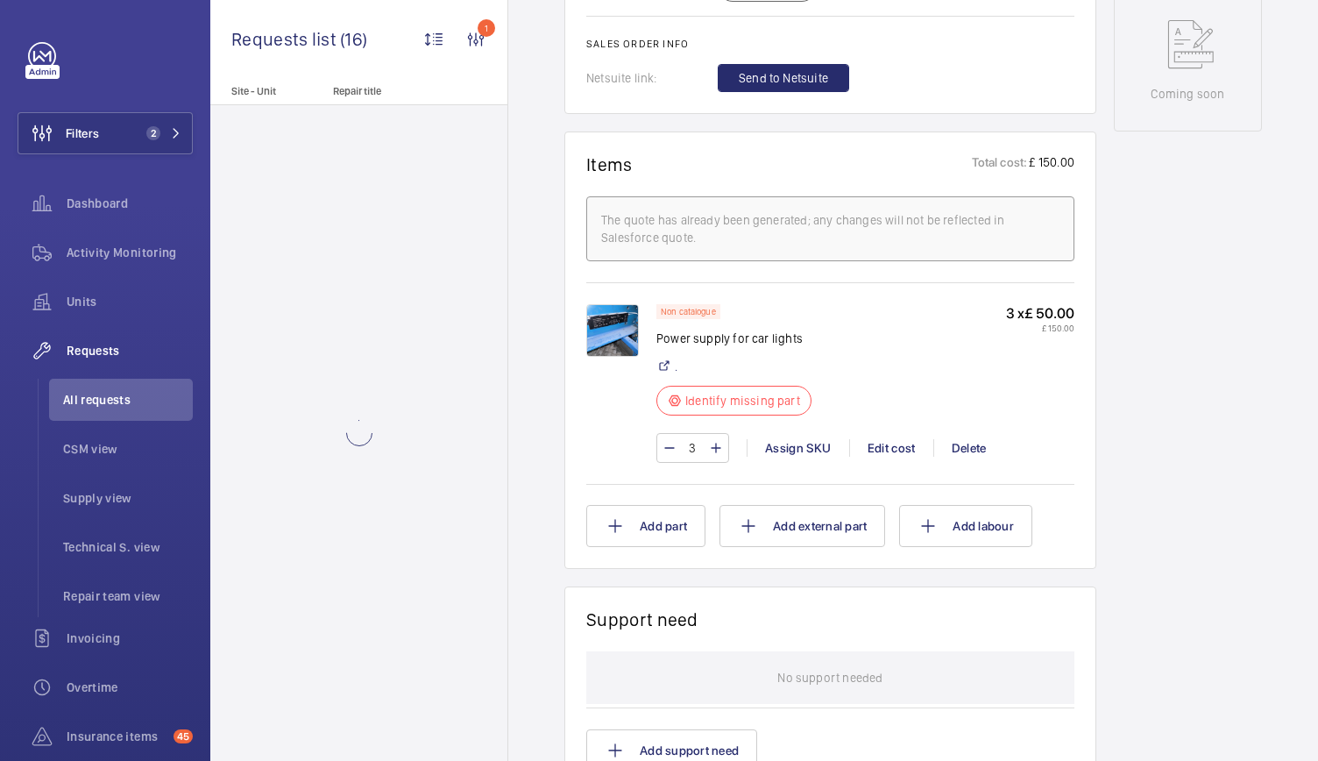
click at [672, 440] on mat-icon at bounding box center [669, 447] width 14 height 21
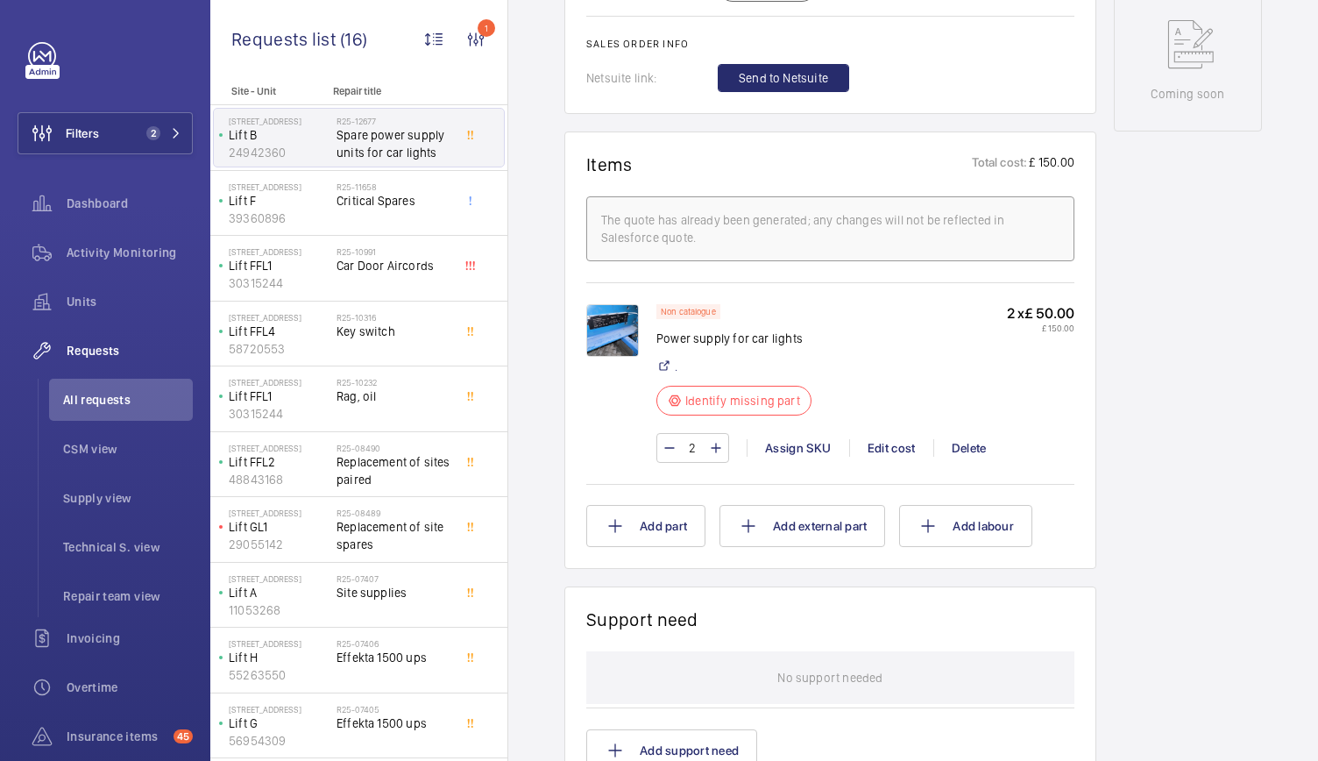
click at [672, 440] on mat-icon at bounding box center [669, 447] width 14 height 21
type input "1"
click at [951, 371] on div "Non catalogue Power supply for car lights . Identify missing part 1 x £ 50.00 £…" at bounding box center [865, 365] width 418 height 122
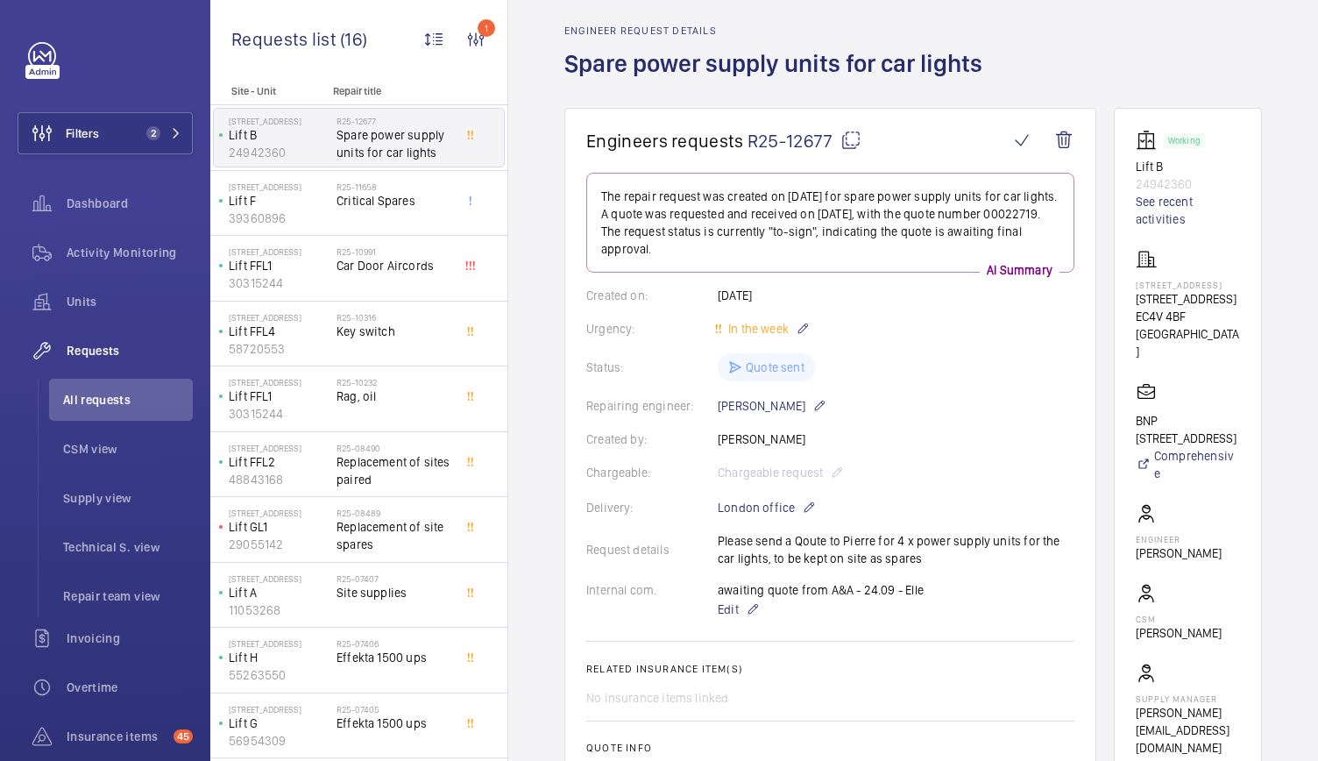
scroll to position [0, 0]
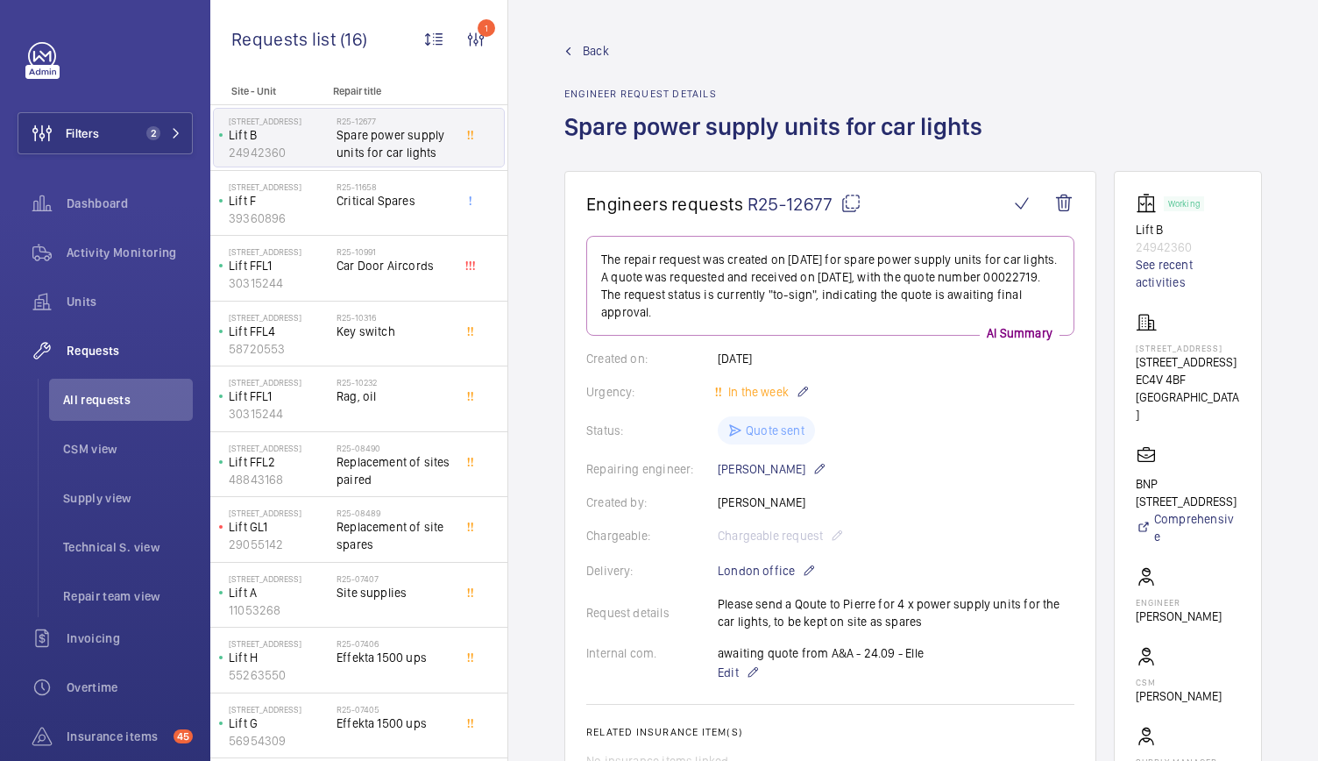
click at [789, 193] on span "R25-12677" at bounding box center [804, 204] width 114 height 22
drag, startPoint x: 565, startPoint y: 1, endPoint x: 1122, endPoint y: 110, distance: 567.7
click at [1122, 110] on div "Back Engineer request details Spare power supply units for car lights" at bounding box center [912, 106] width 697 height 129
click at [1076, 134] on div "Back Engineer request details Spare power supply units for car lights" at bounding box center [912, 106] width 697 height 129
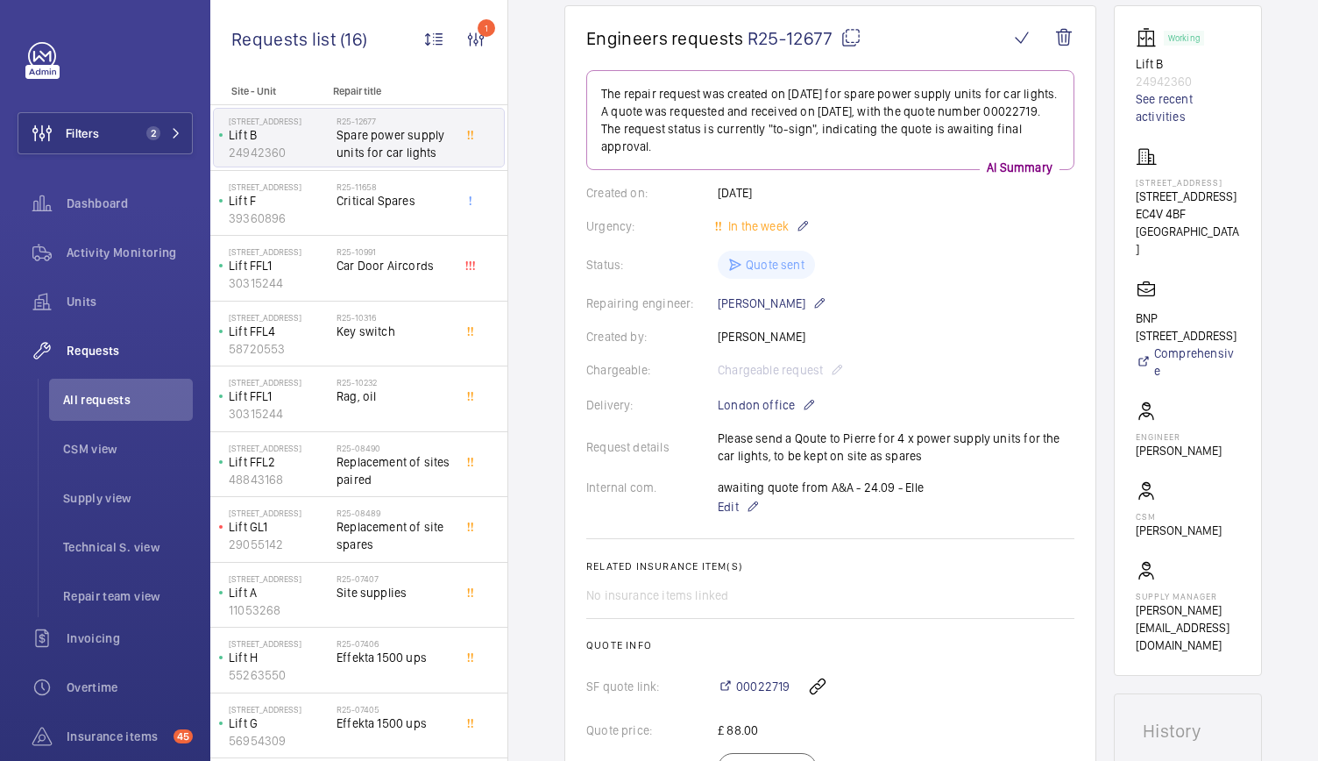
scroll to position [244, 0]
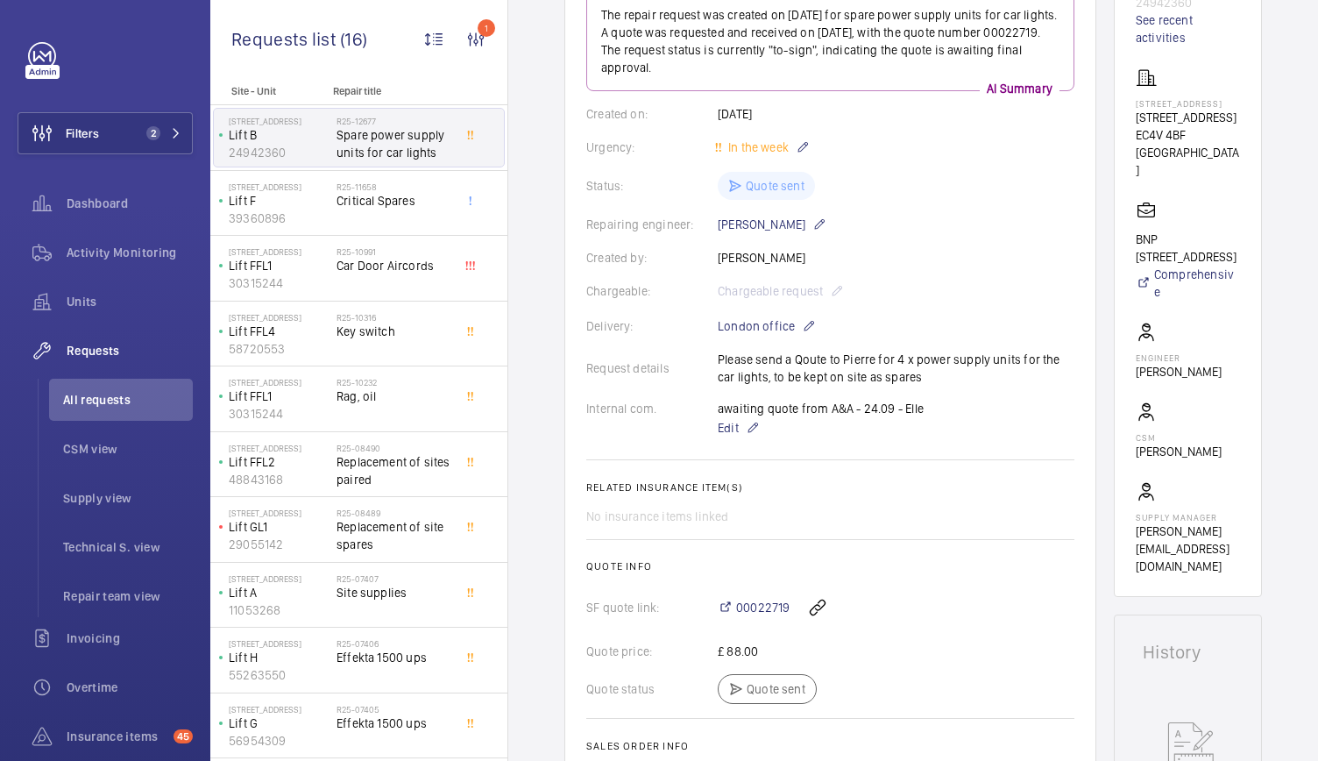
click at [717, 350] on div "Request details Please send a Qoute to Pierre for 4 x power supply units for th…" at bounding box center [830, 367] width 488 height 35
drag, startPoint x: 717, startPoint y: 346, endPoint x: 930, endPoint y: 368, distance: 214.9
click at [930, 368] on div "Request details Please send a Qoute to Pierre for 4 x power supply units for th…" at bounding box center [830, 367] width 488 height 35
click at [863, 355] on div "Request details Please send a Qoute to Pierre for 4 x power supply units for th…" at bounding box center [830, 367] width 488 height 35
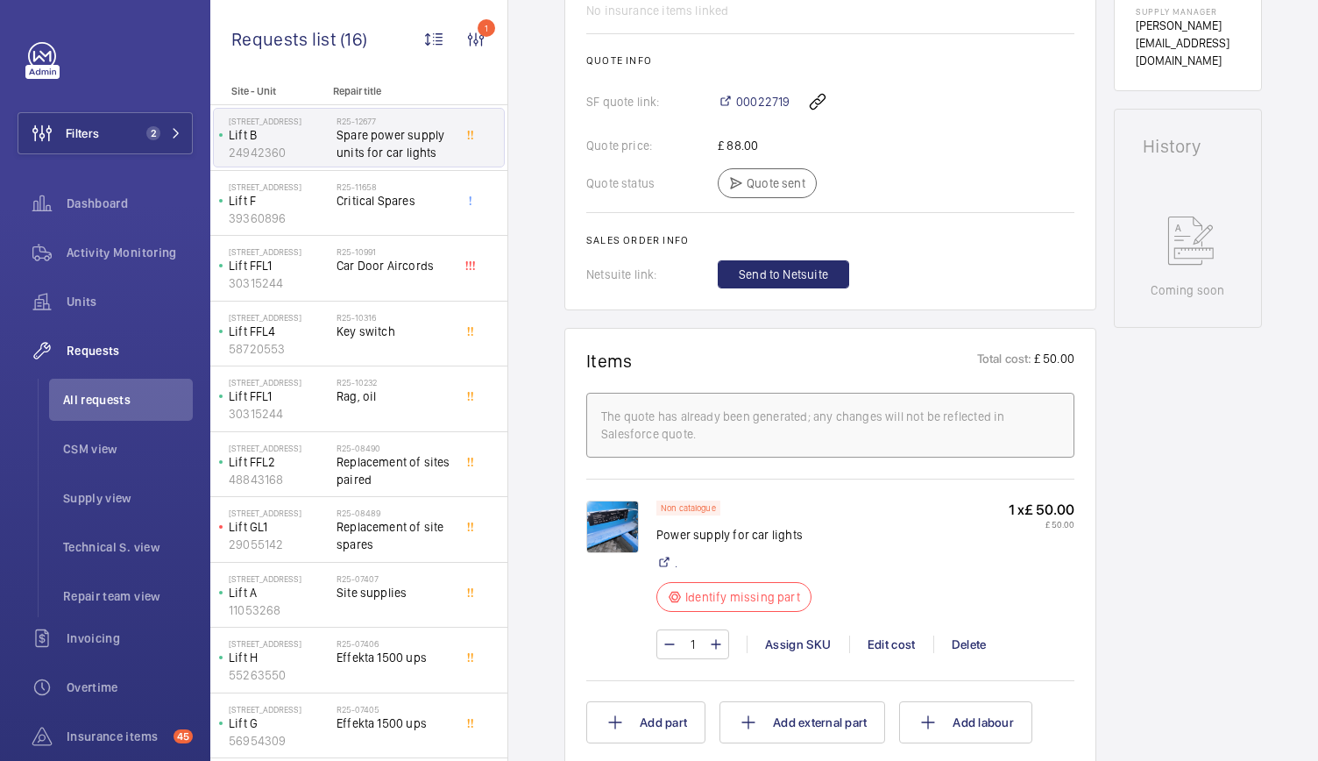
scroll to position [752, 0]
click at [603, 527] on img at bounding box center [612, 525] width 53 height 53
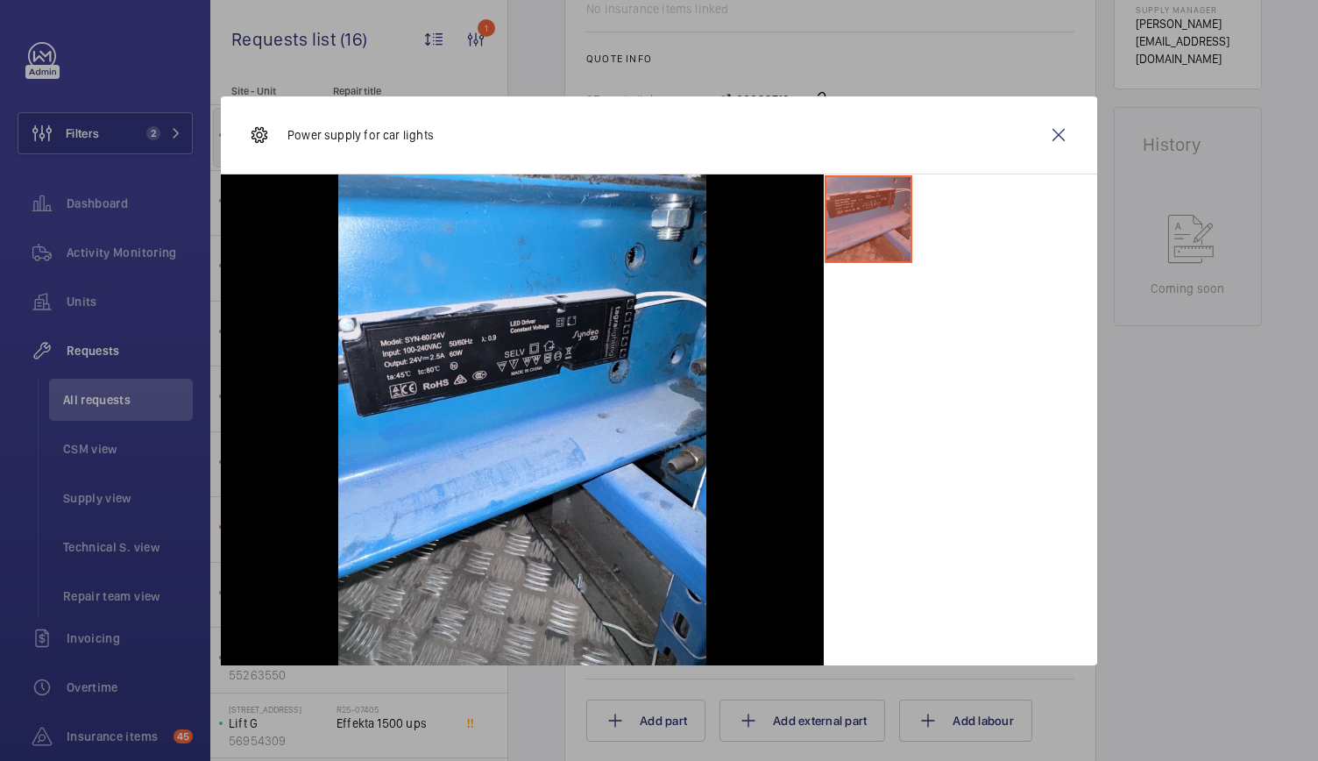
click at [1254, 425] on div at bounding box center [659, 380] width 1318 height 761
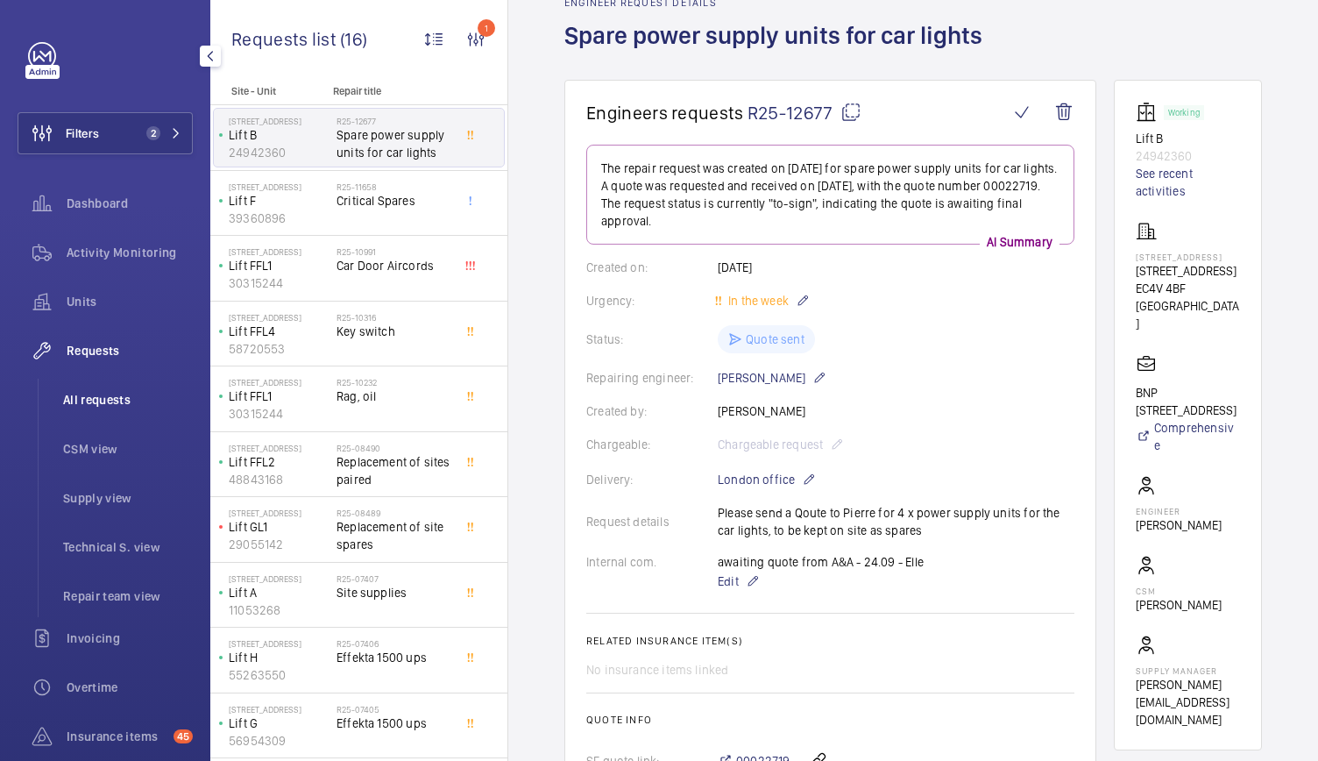
click at [119, 401] on span "All requests" at bounding box center [128, 400] width 130 height 18
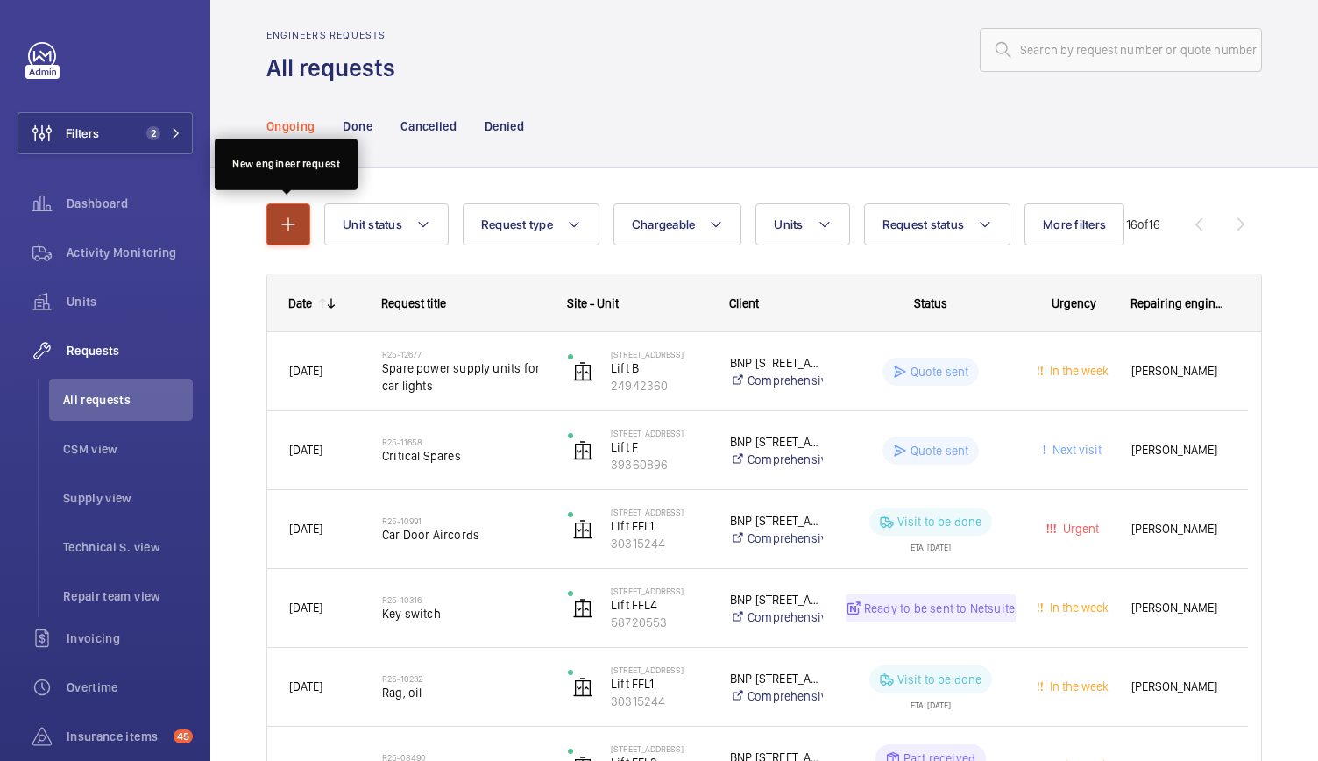
click at [287, 223] on mat-icon "button" at bounding box center [288, 224] width 21 height 21
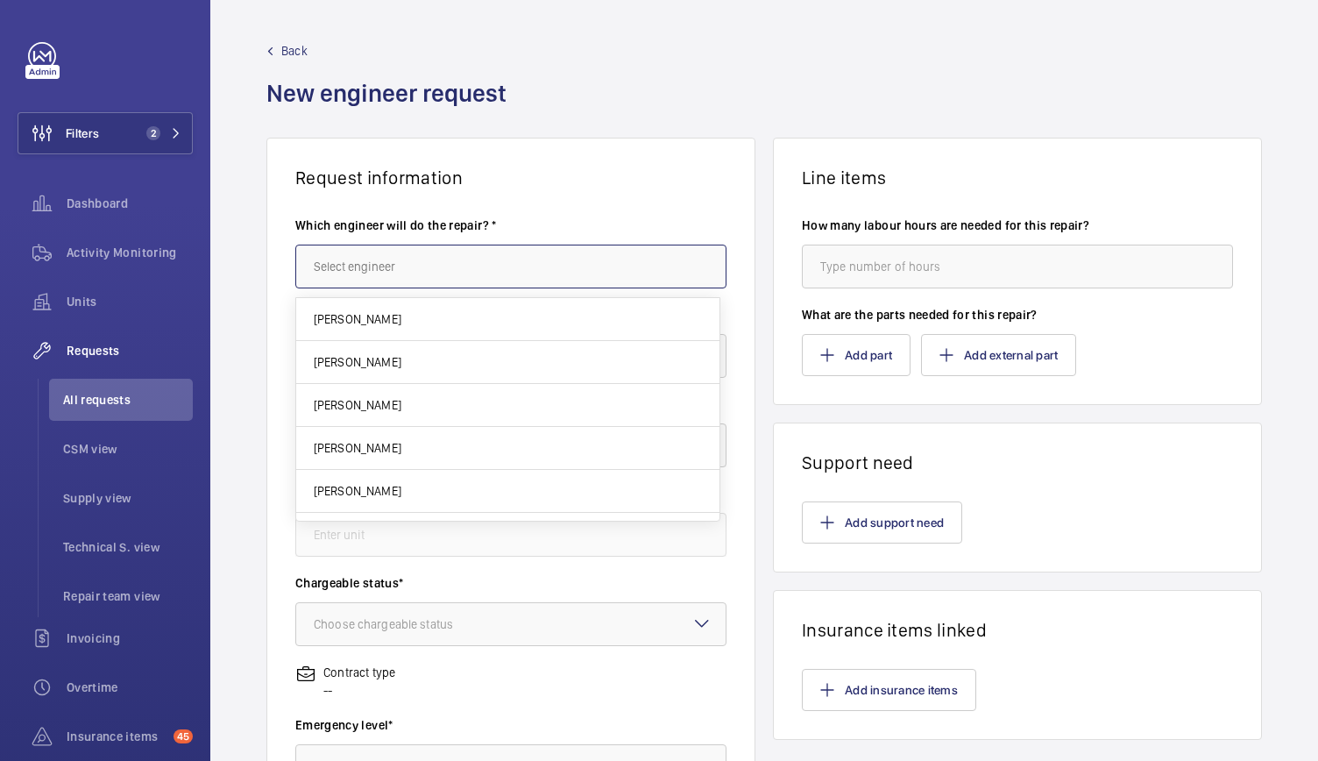
click at [368, 286] on input "text" at bounding box center [510, 266] width 431 height 44
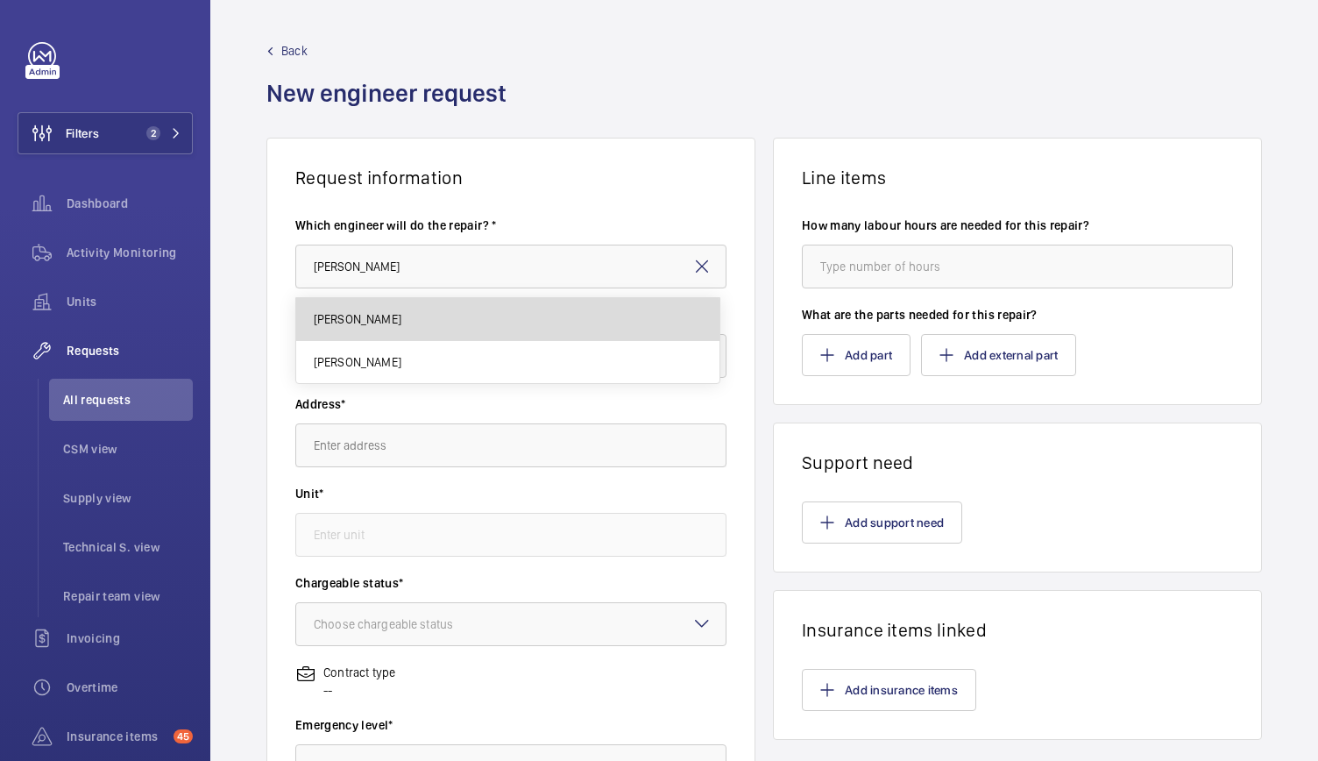
click at [363, 324] on span "Josh James" at bounding box center [358, 319] width 88 height 18
type input "Josh James"
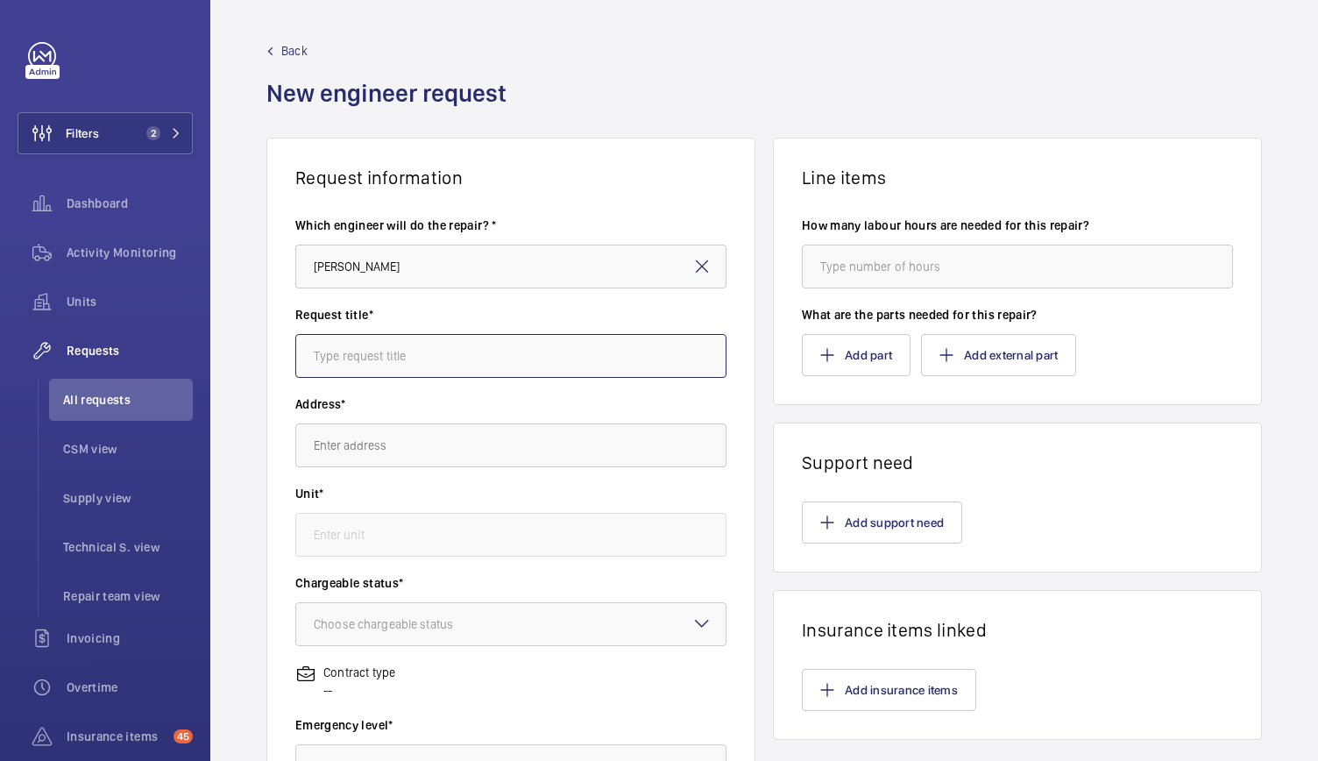
click at [357, 350] on input "text" at bounding box center [510, 356] width 431 height 44
type input "Lighting Power Supplies"
click at [336, 446] on input "text" at bounding box center [510, 445] width 431 height 44
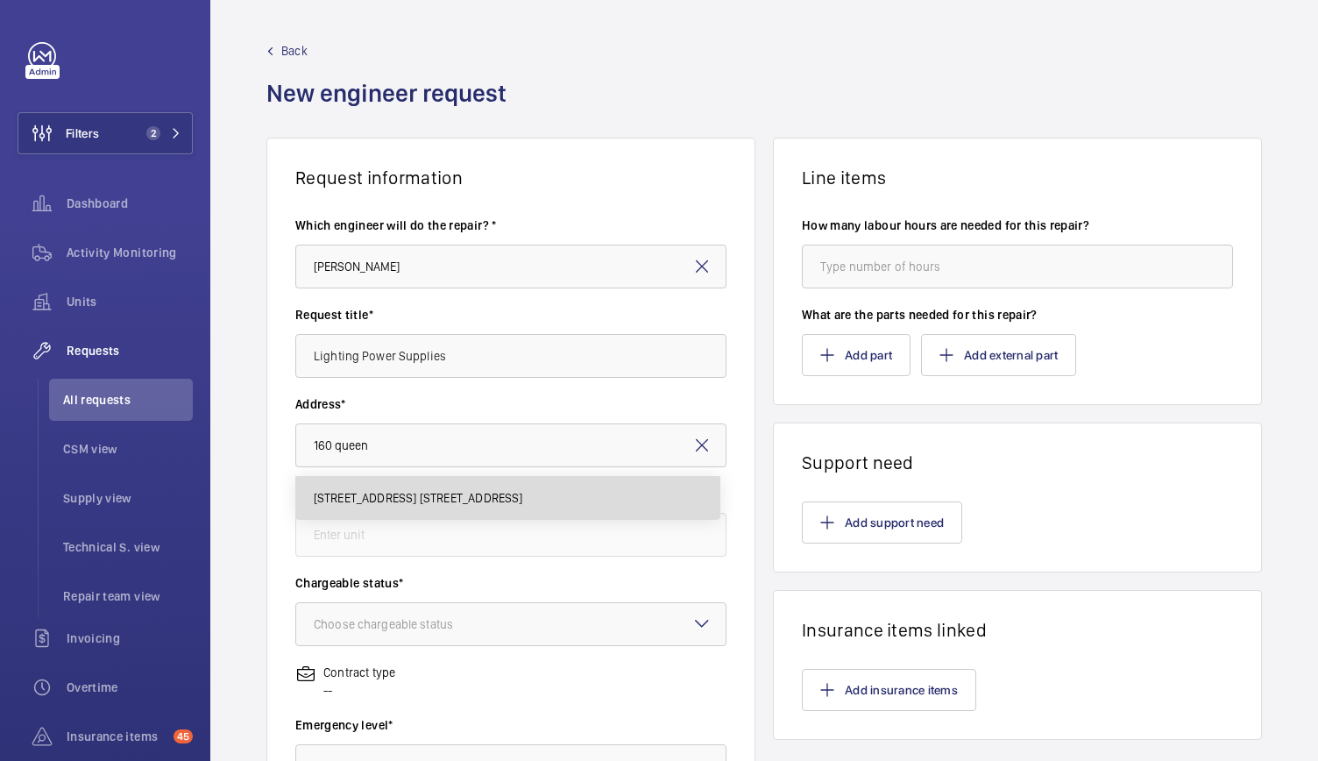
click at [404, 497] on span "160 Queen Victoria Street 160 Queen Victoria Street, EC4V 4BF LONDON" at bounding box center [418, 498] width 209 height 18
type input "160 Queen Victoria Street 160 Queen Victoria Street, EC4V 4BF LONDON"
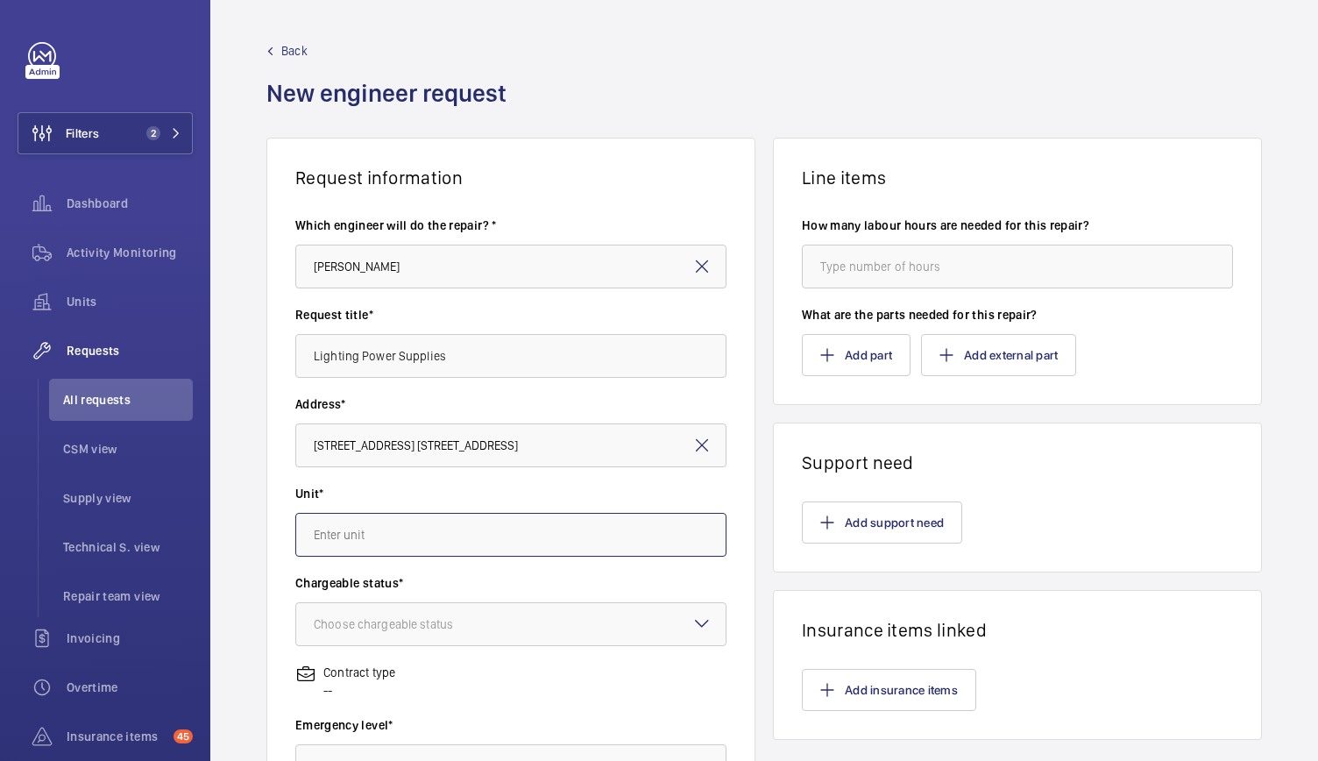
click at [386, 523] on input "text" at bounding box center [510, 535] width 431 height 44
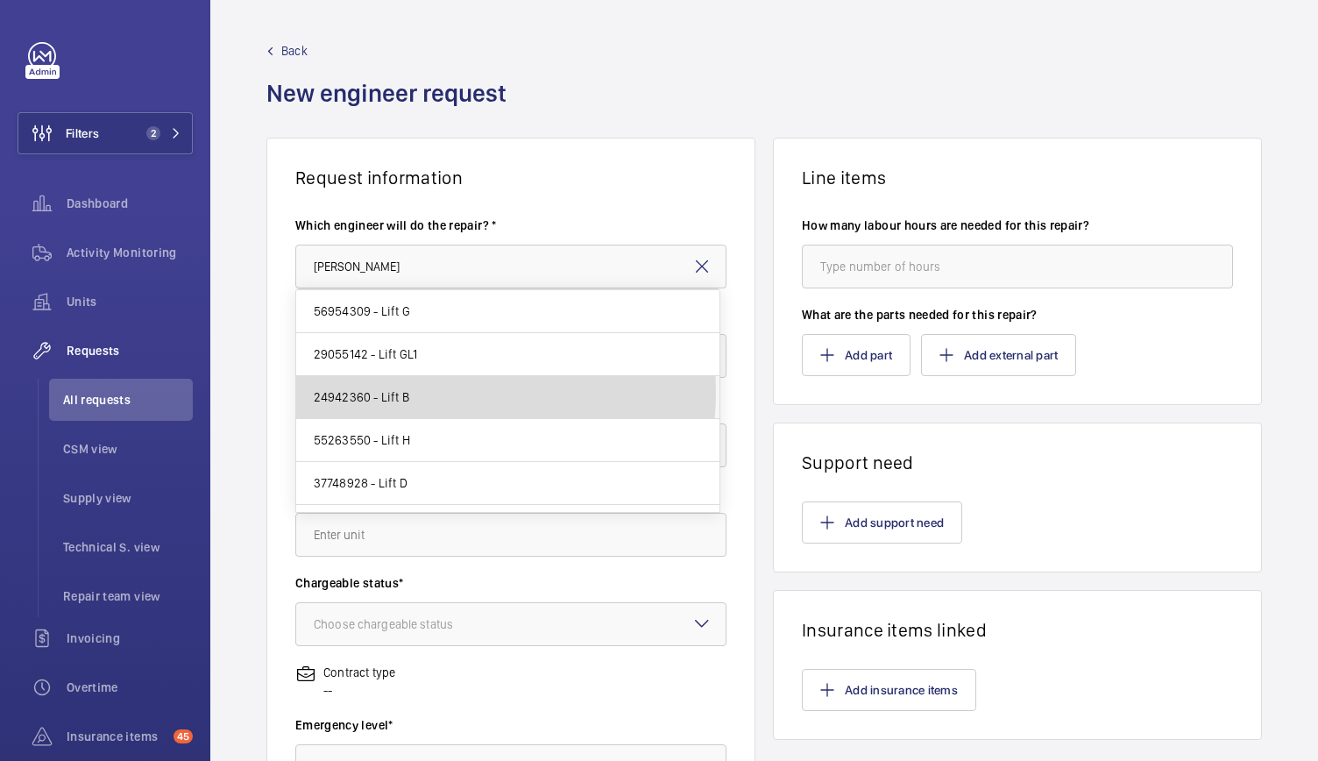
click at [414, 388] on mat-option "24942360 - Lift B" at bounding box center [507, 397] width 423 height 43
type input "24942360 - Lift B"
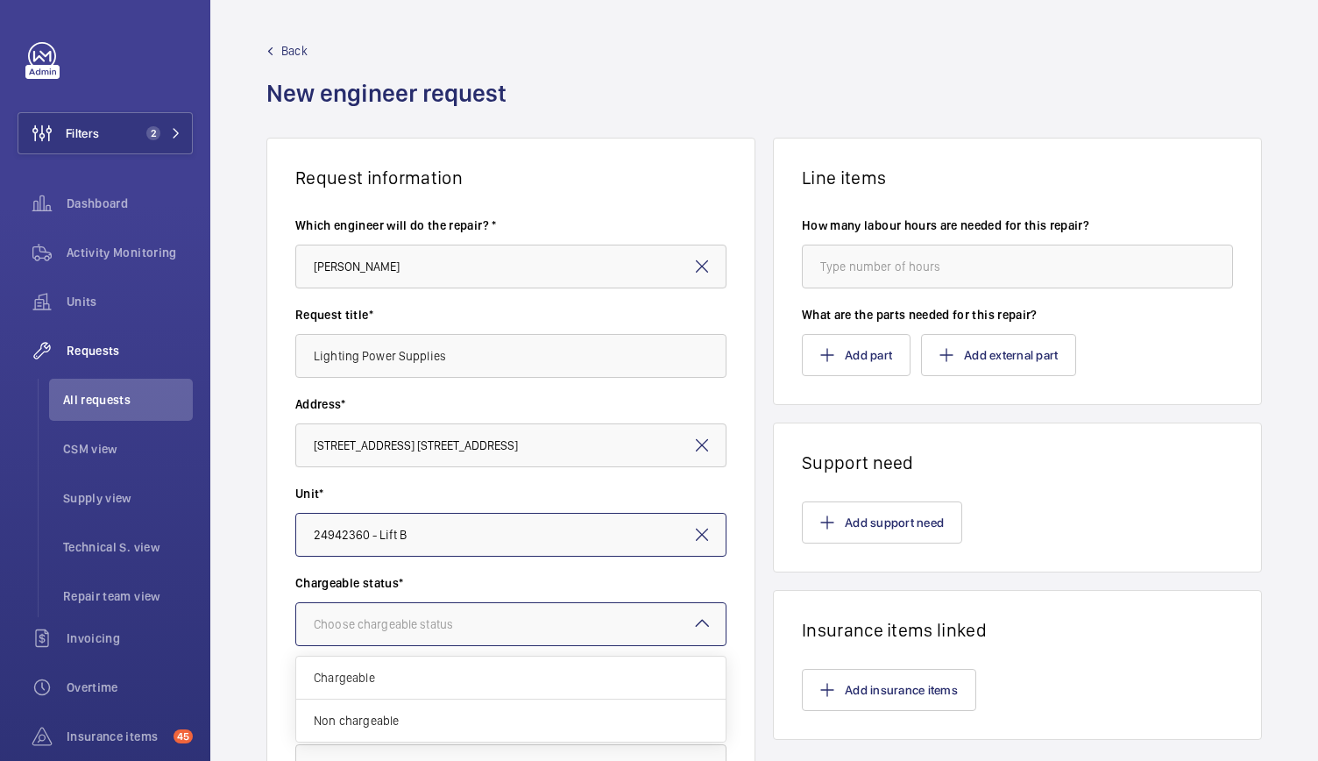
click at [380, 627] on div "Choose chargeable status" at bounding box center [405, 624] width 183 height 18
click at [362, 669] on span "Chargeable" at bounding box center [511, 678] width 394 height 18
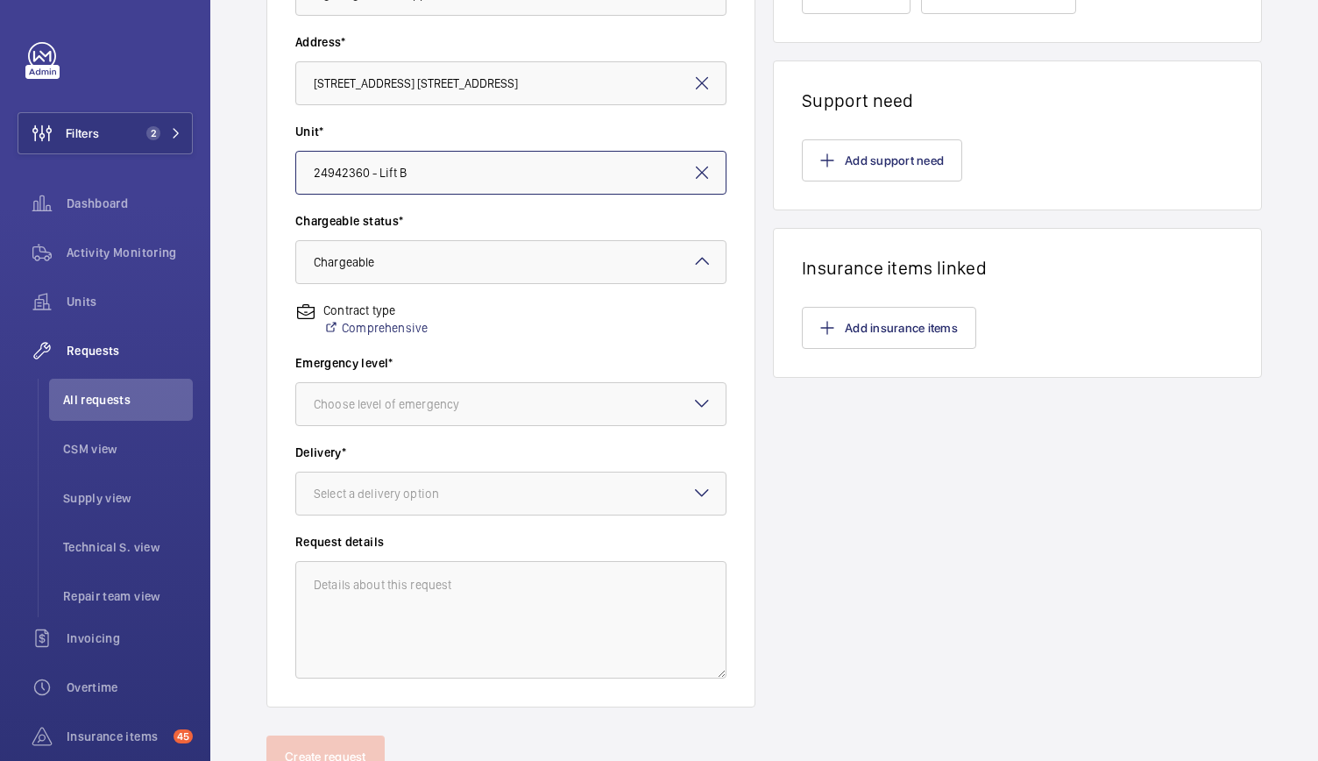
scroll to position [373, 0]
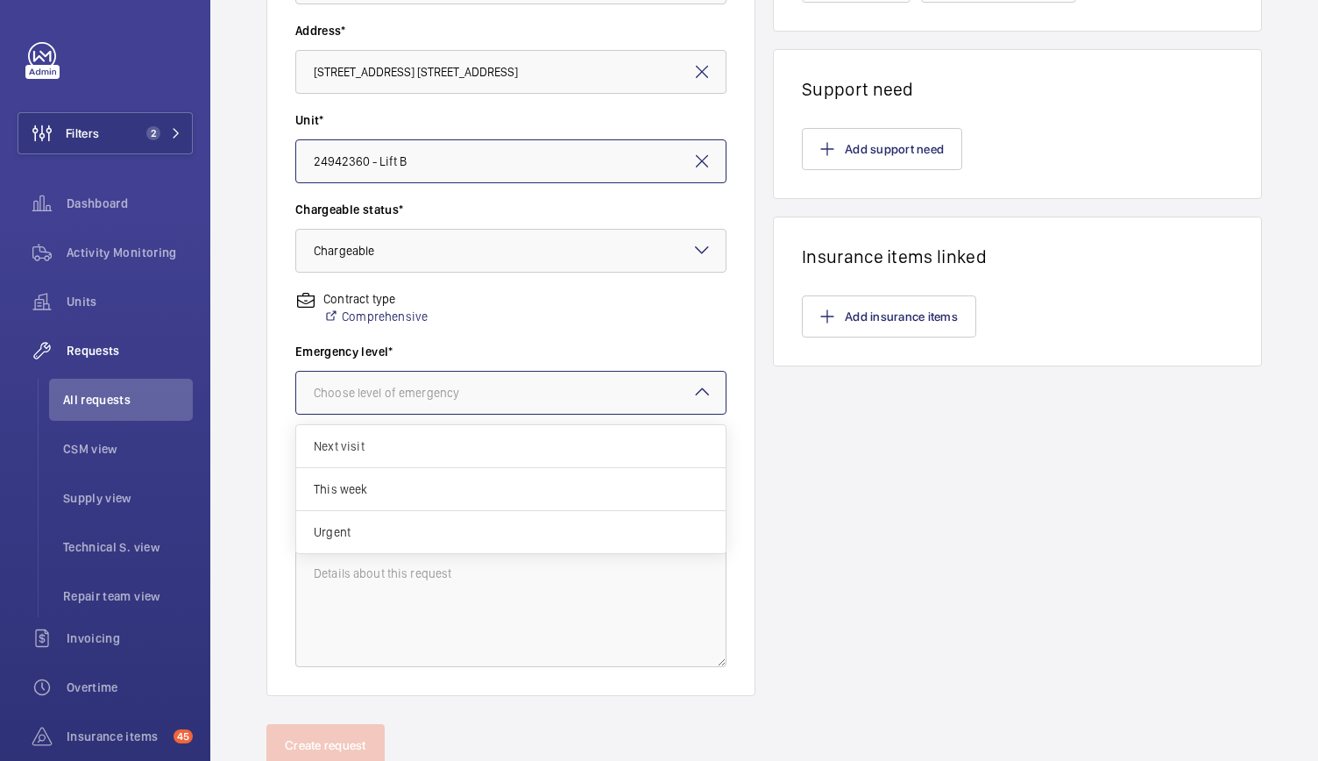
click at [414, 396] on div "Choose level of emergency" at bounding box center [408, 393] width 189 height 18
click at [375, 525] on span "Urgent" at bounding box center [511, 532] width 394 height 18
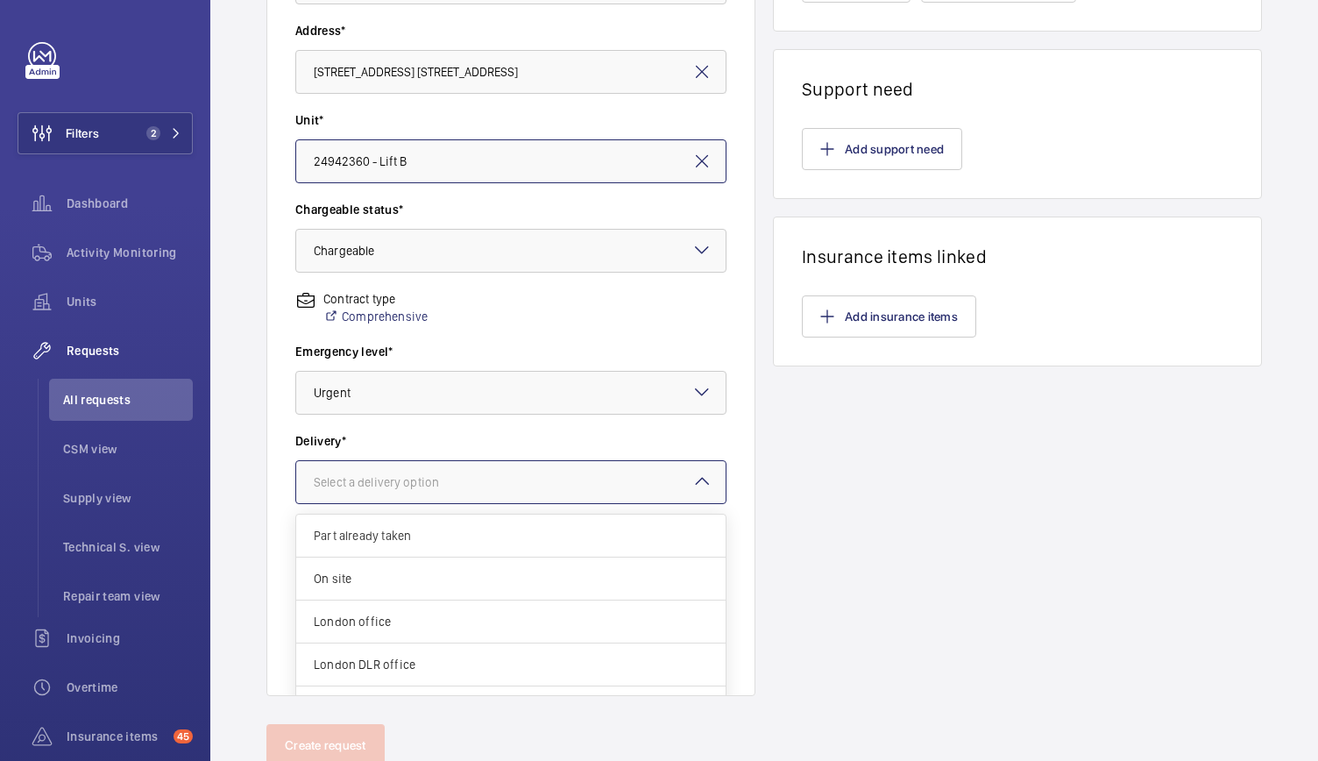
click at [382, 483] on div "Select a delivery option" at bounding box center [398, 482] width 169 height 18
click at [370, 627] on span "London office" at bounding box center [511, 621] width 394 height 18
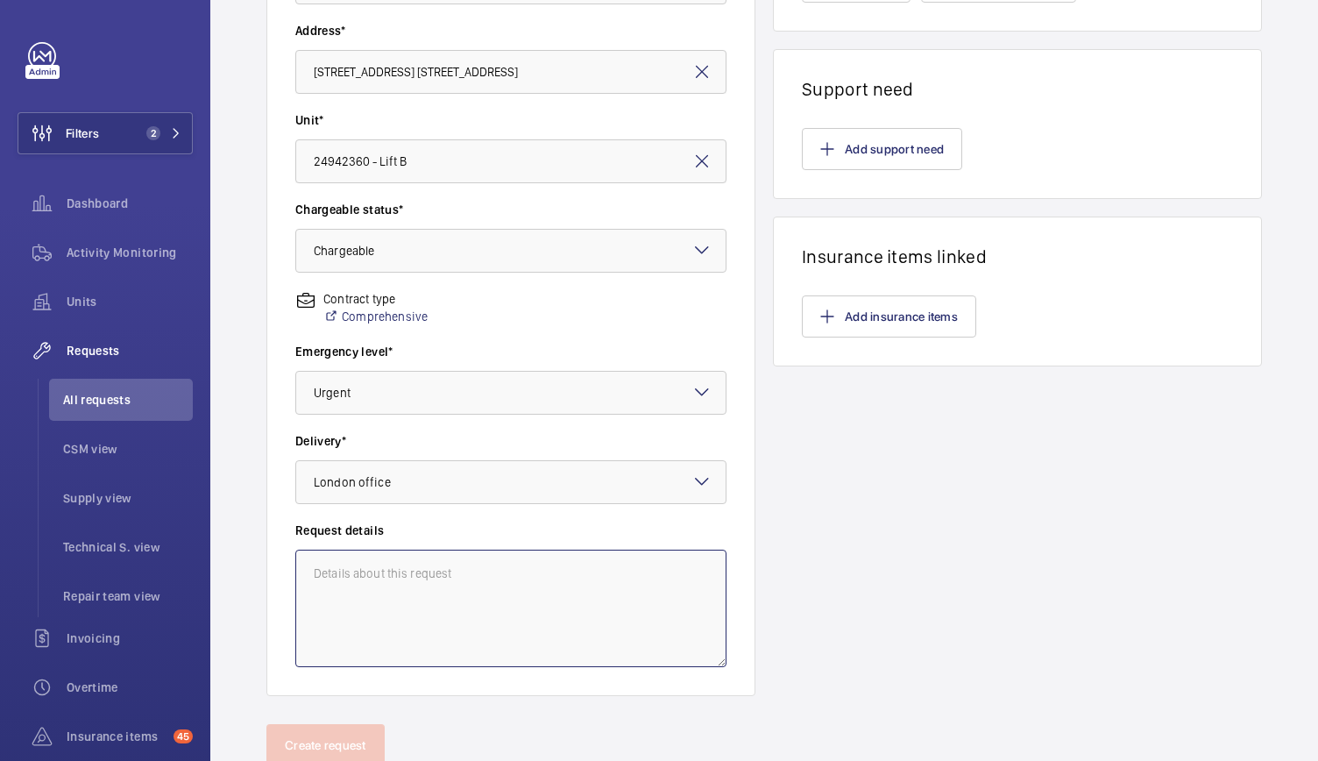
click at [358, 590] on textarea at bounding box center [510, 607] width 431 height 117
paste textarea "R25-12677"
type textarea "R"
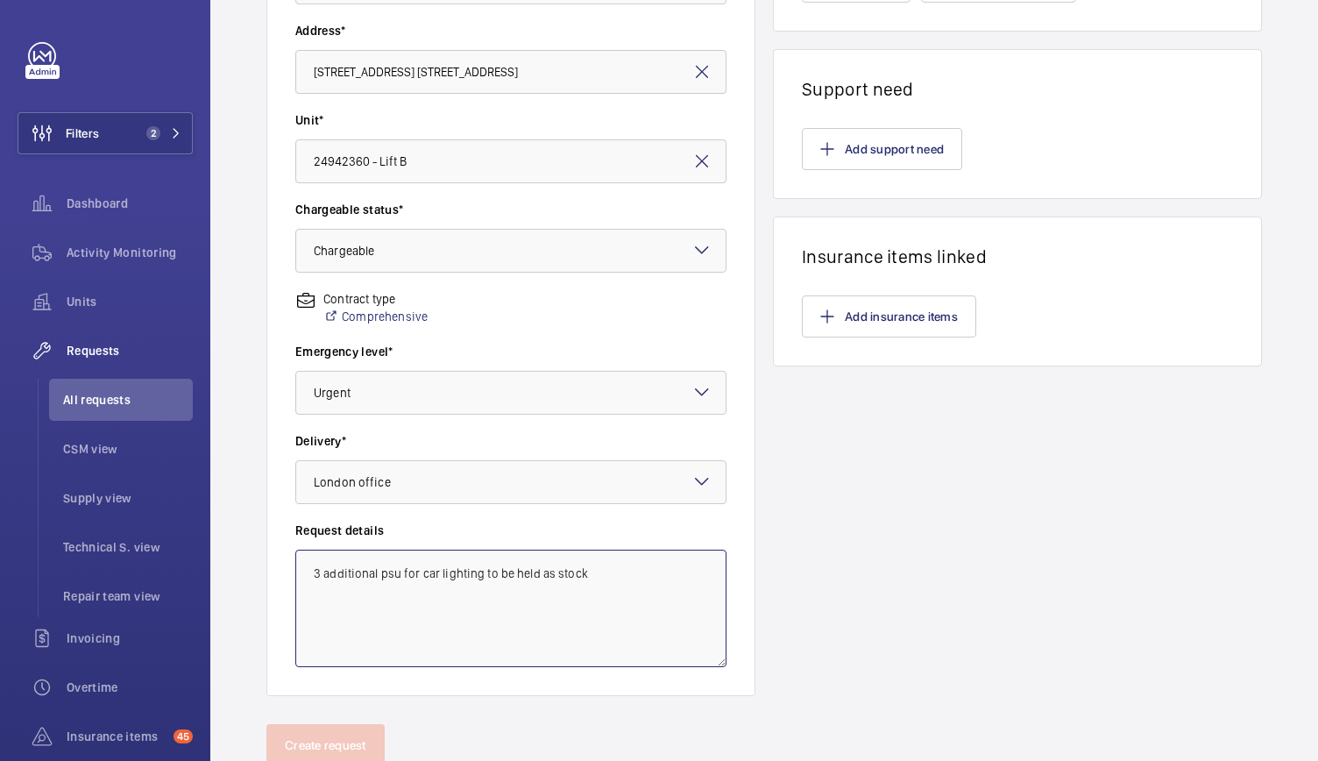
type textarea "3 additional psu for car lighting to be held as stock"
click at [803, 504] on div "Line items How many labour hours are needed for this repair? What are the parts…" at bounding box center [1017, 229] width 489 height 931
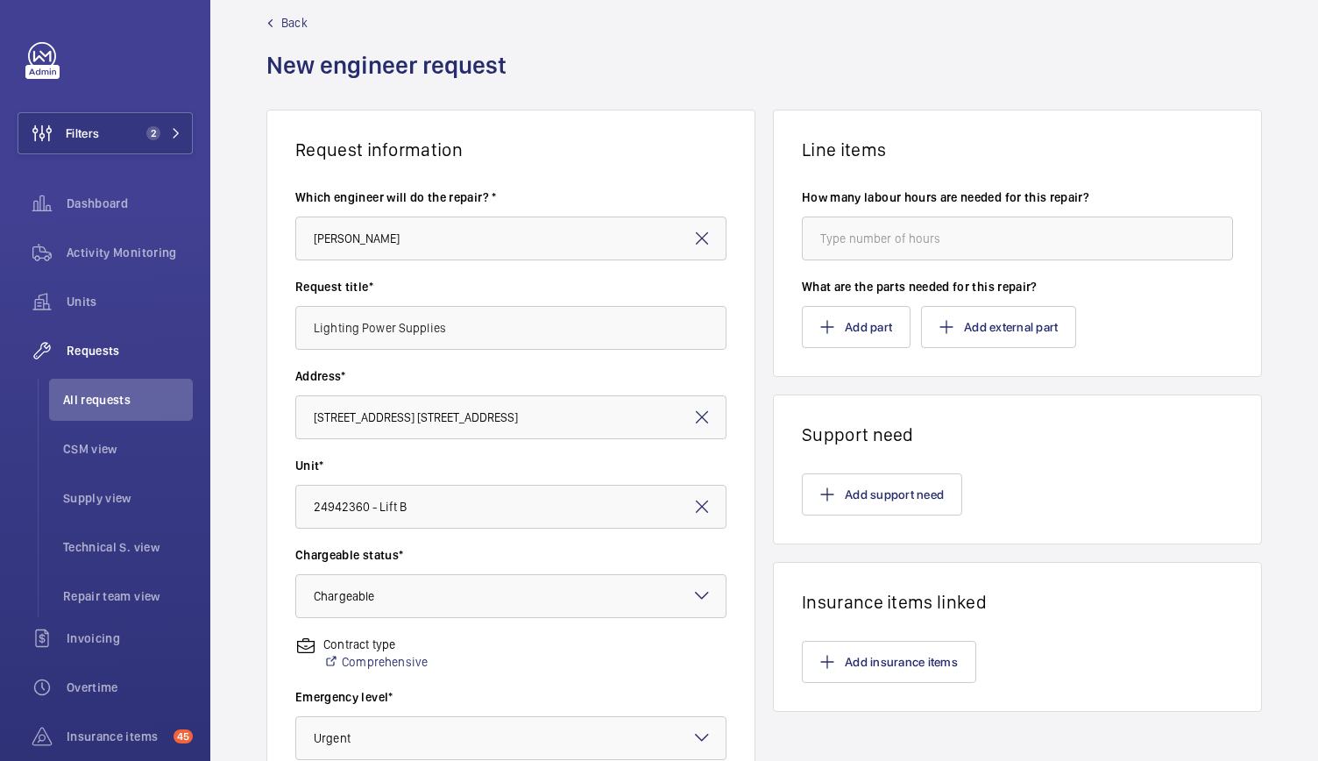
scroll to position [27, 0]
click at [939, 327] on mat-icon "button" at bounding box center [946, 328] width 14 height 14
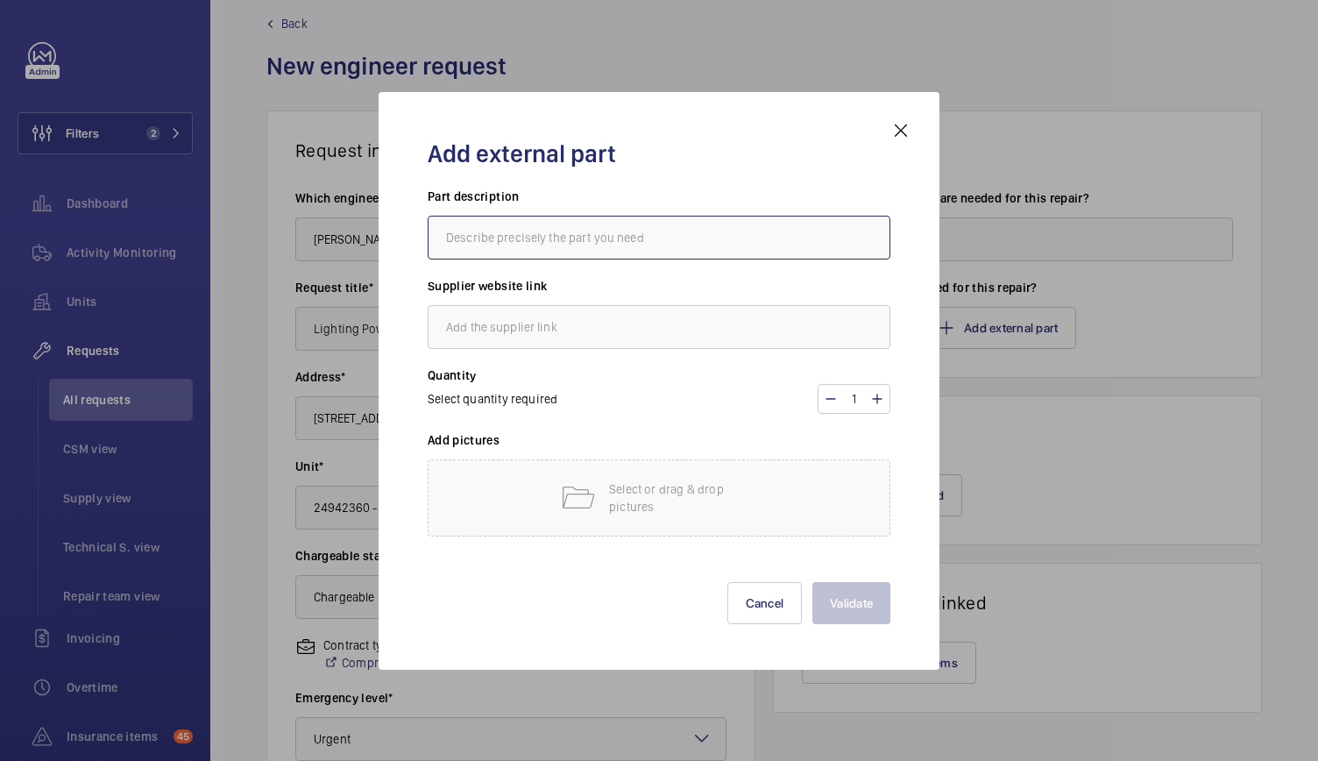
click at [587, 234] on input "text" at bounding box center [659, 238] width 463 height 44
type input "PSU sor car lighting"
click at [540, 320] on input "text" at bounding box center [659, 327] width 463 height 44
type input "A & A"
click at [877, 398] on mat-icon at bounding box center [877, 398] width 14 height 21
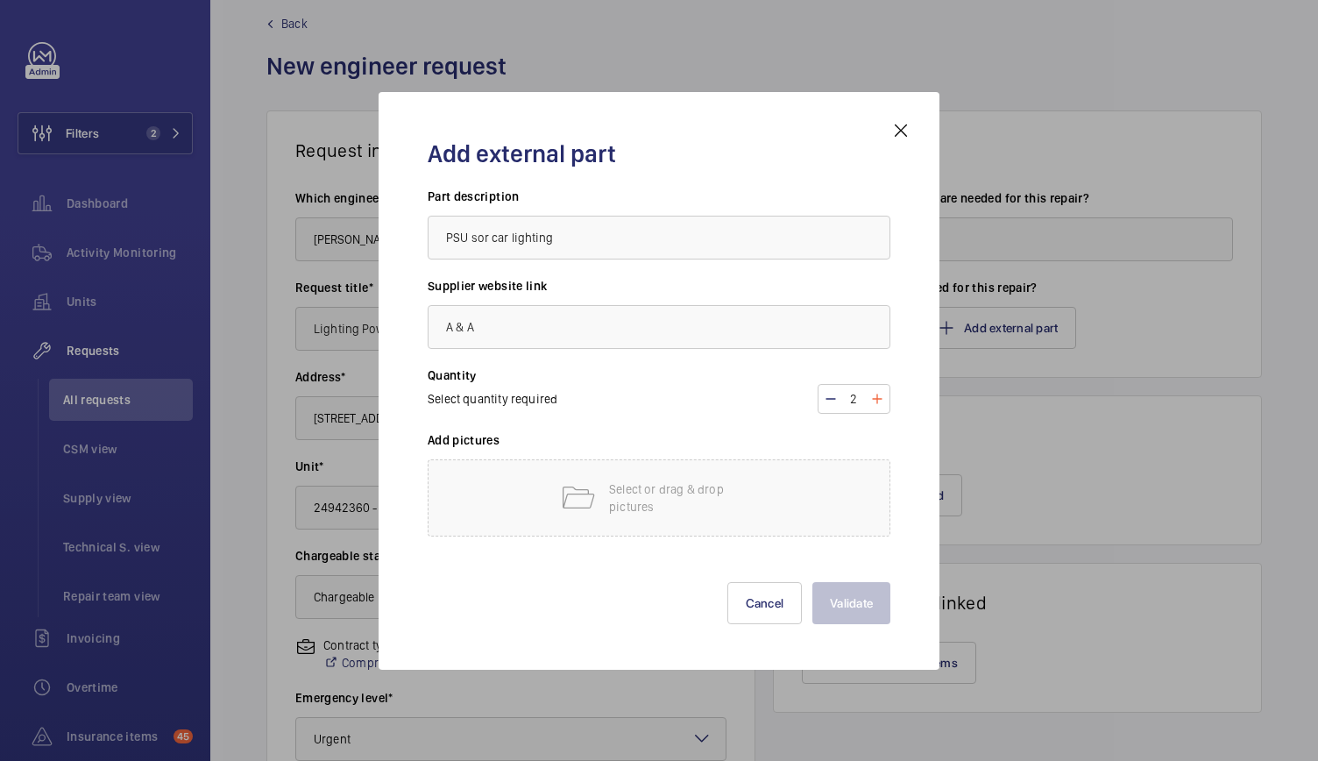
click at [877, 398] on mat-icon at bounding box center [877, 398] width 14 height 21
click at [832, 392] on mat-icon at bounding box center [831, 398] width 14 height 21
type input "3"
click at [706, 510] on p "Select or drag & drop pictures" at bounding box center [683, 497] width 149 height 35
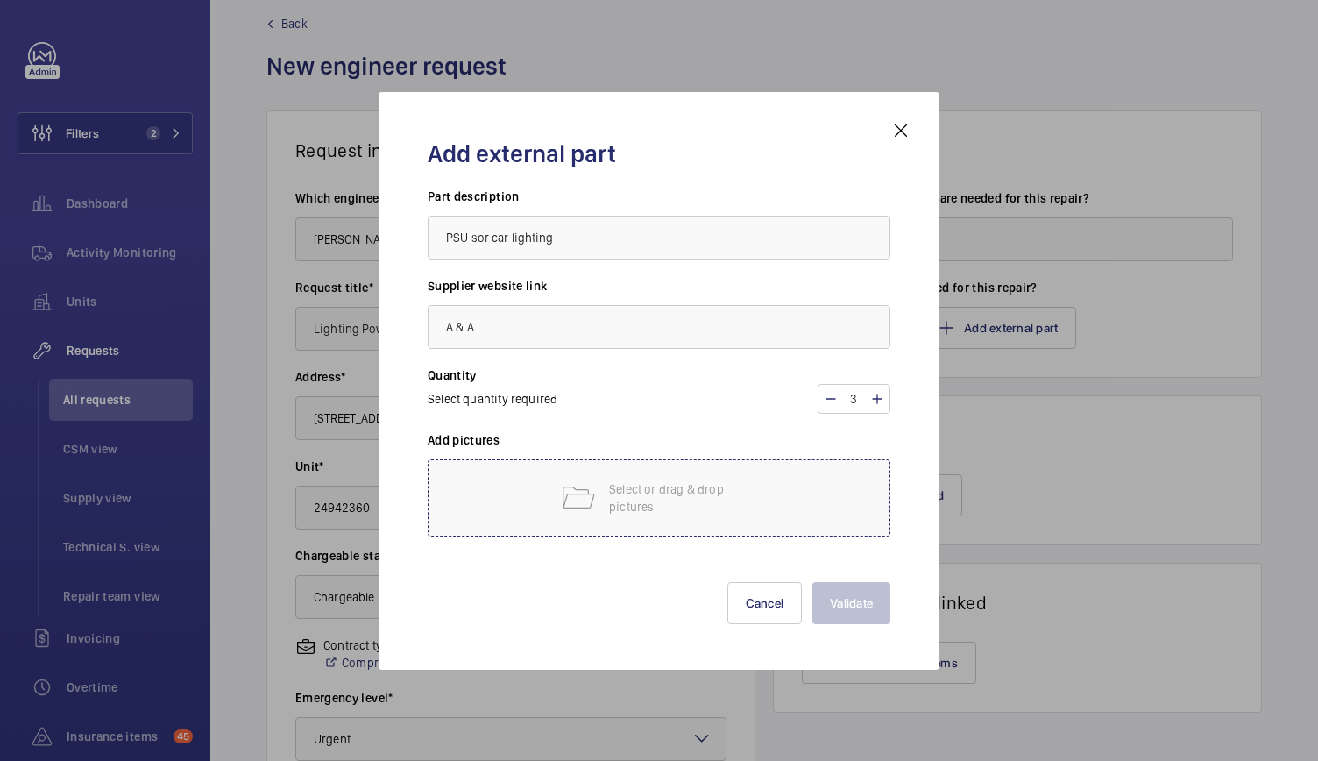
click at [767, 496] on div "Select or drag & drop pictures" at bounding box center [659, 497] width 463 height 77
click at [685, 514] on p "Select or drag & drop pictures" at bounding box center [683, 497] width 149 height 35
click at [605, 500] on div "Select or drag & drop pictures" at bounding box center [659, 497] width 463 height 77
click at [713, 527] on div "Select or drag & drop pictures" at bounding box center [659, 497] width 463 height 77
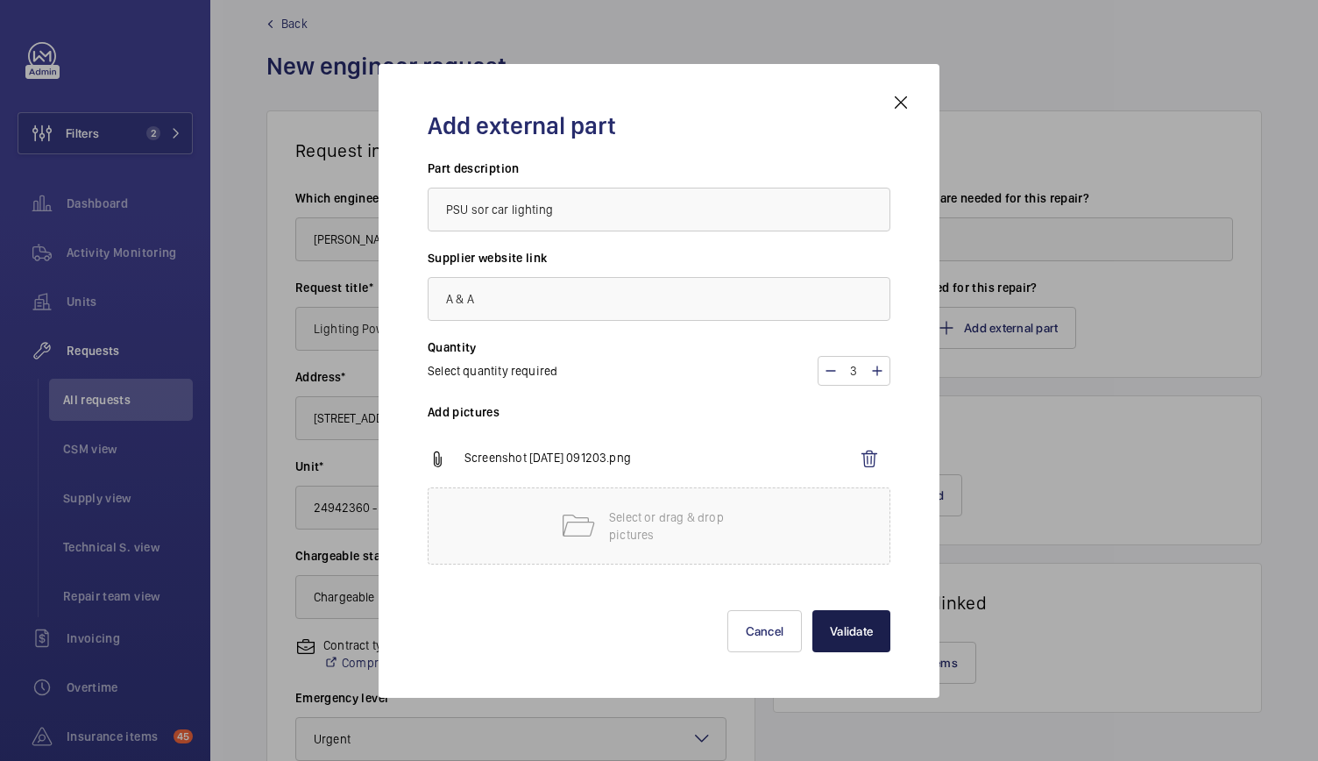
click at [880, 642] on button "Validate" at bounding box center [851, 631] width 78 height 42
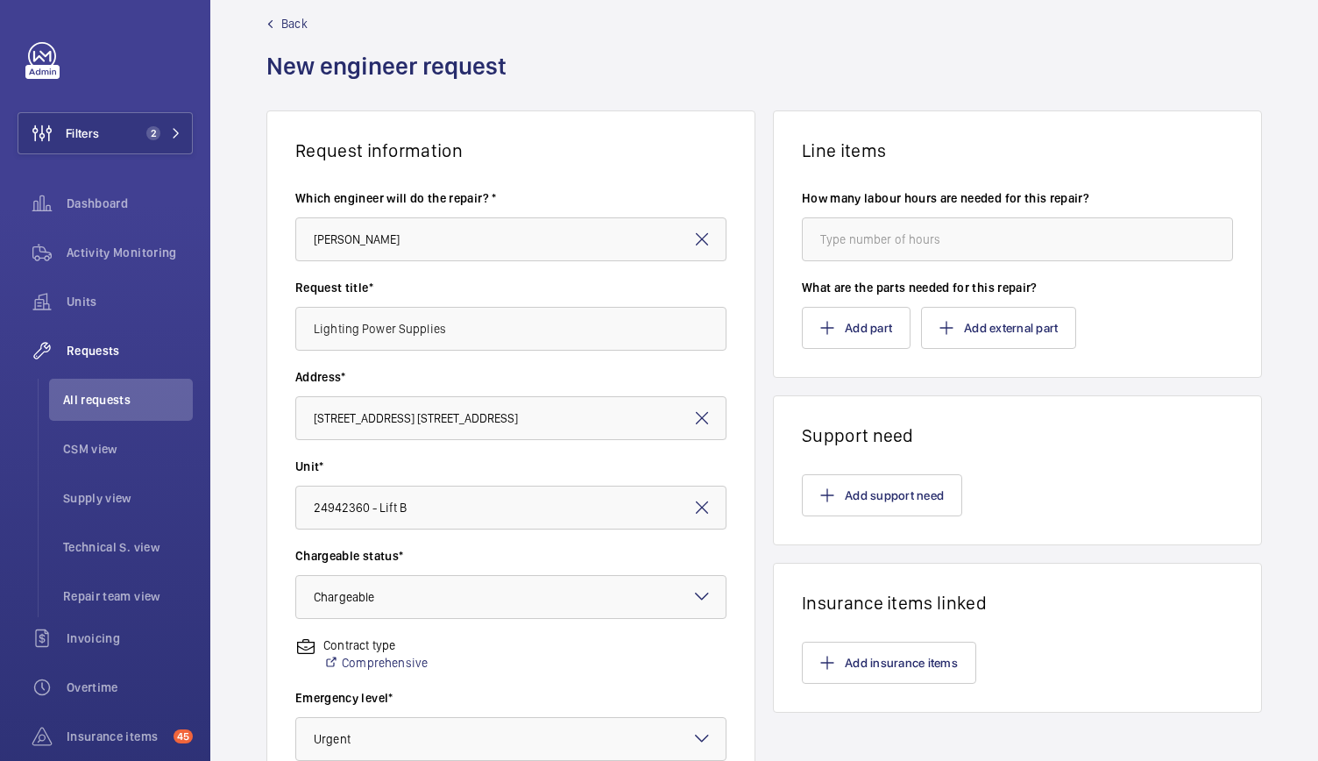
click at [638, 626] on div "Chargeable status* Choose chargeable status × Chargeable ×" at bounding box center [510, 591] width 431 height 89
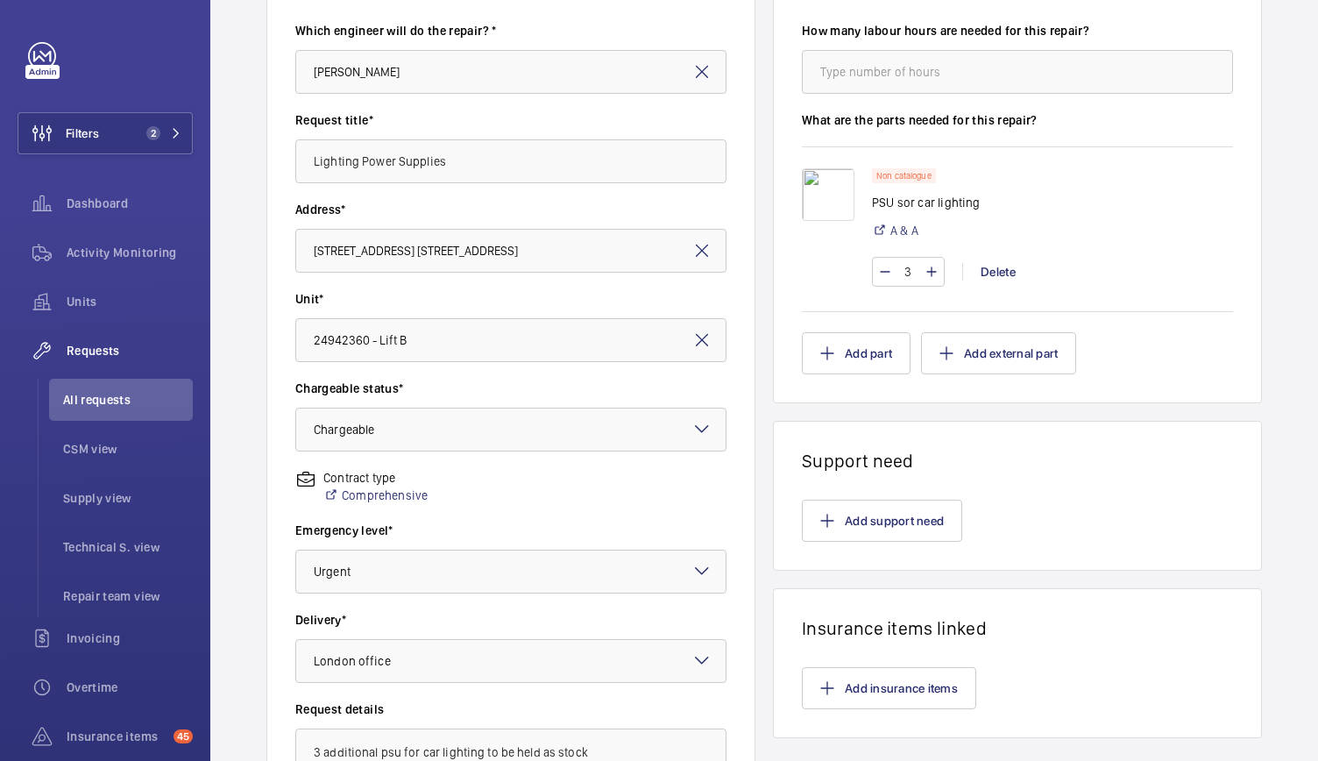
scroll to position [434, 0]
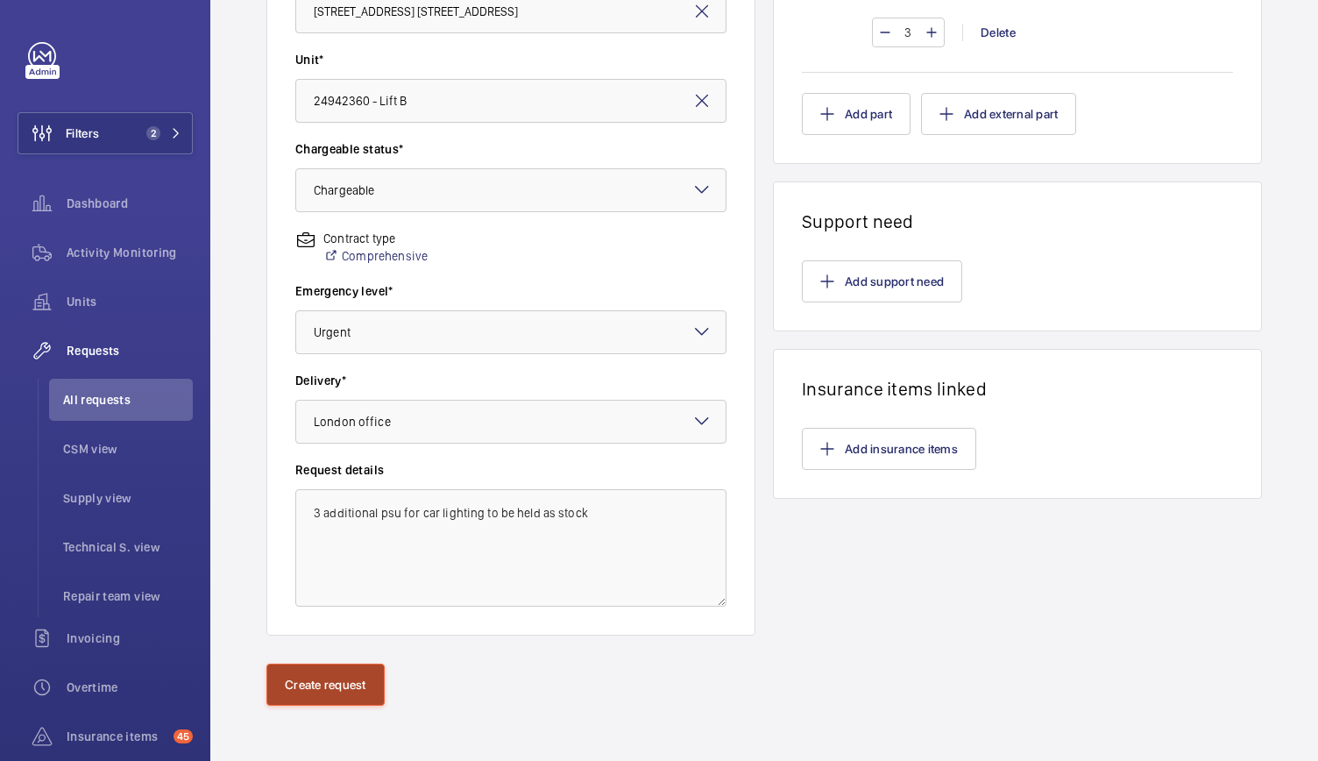
click at [353, 678] on button "Create request" at bounding box center [325, 684] width 118 height 42
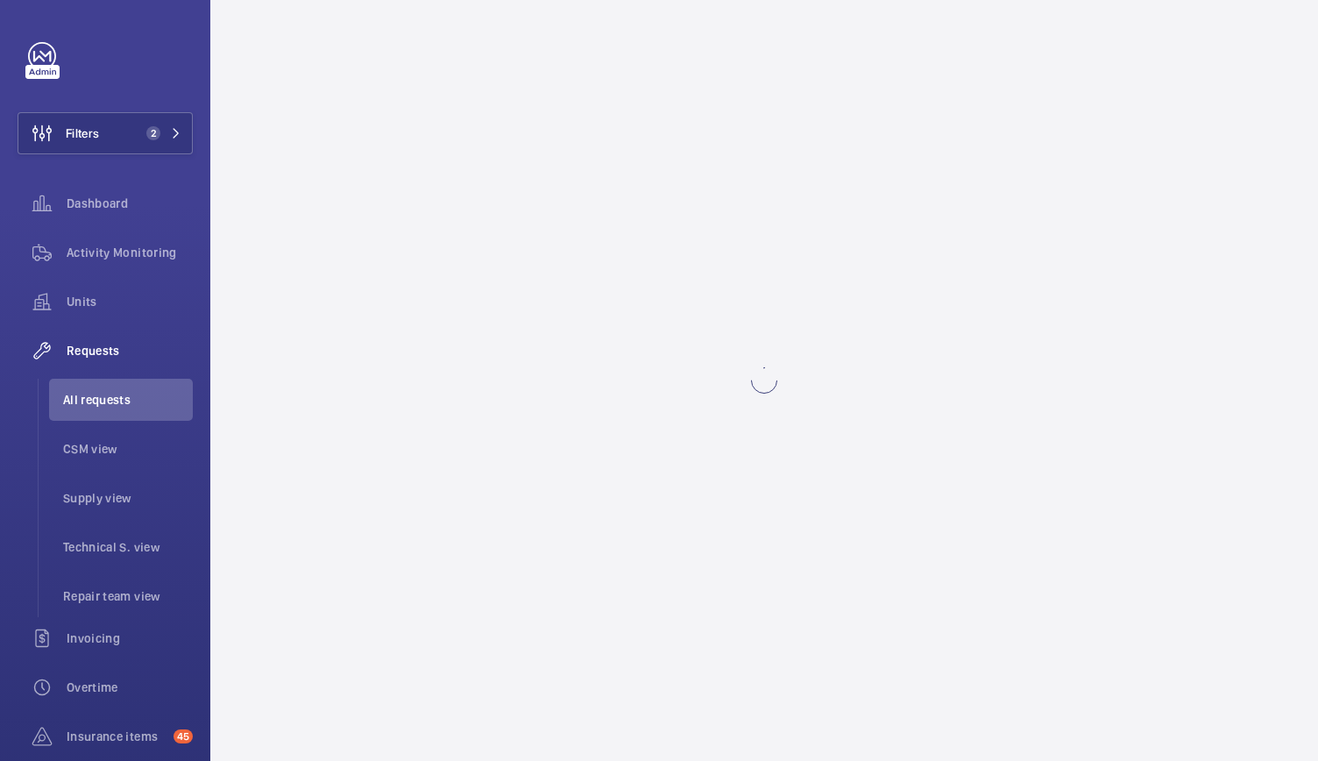
scroll to position [0, 0]
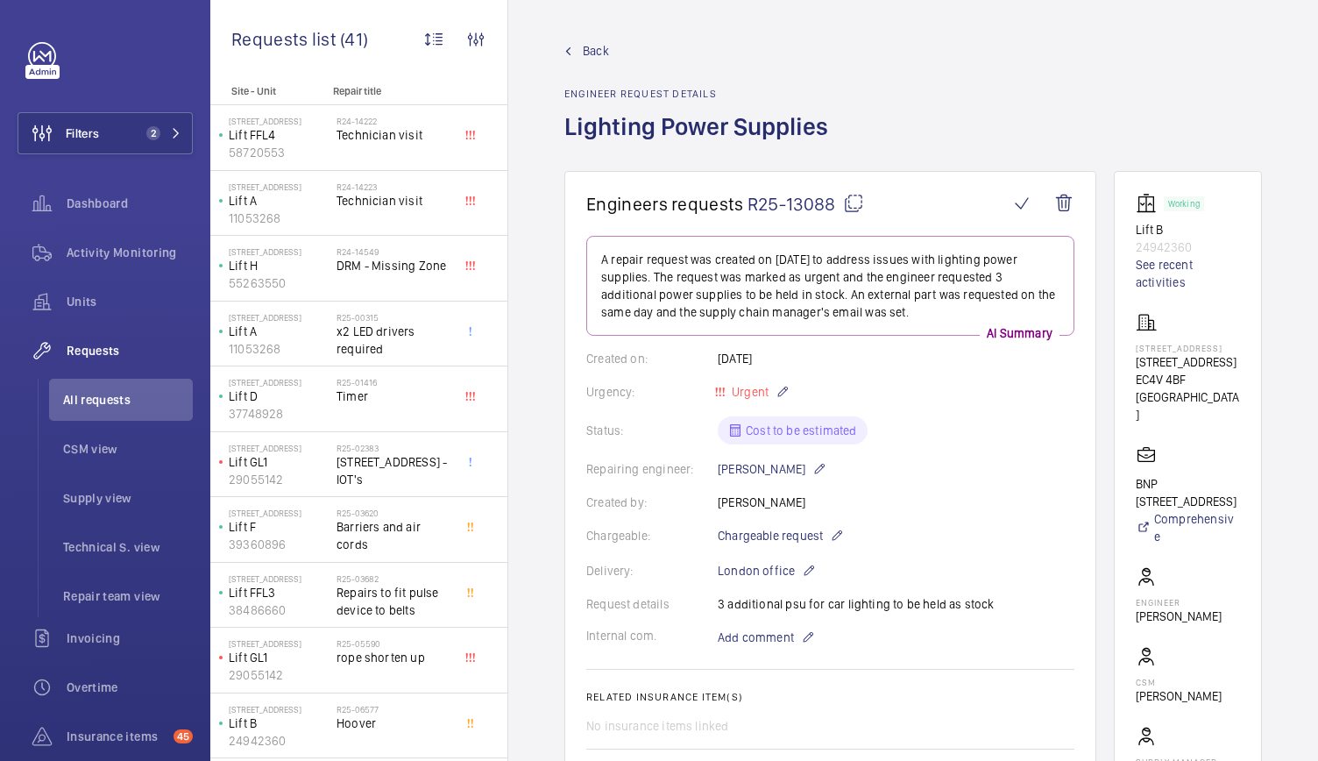
click at [830, 208] on span "R25-13088" at bounding box center [805, 204] width 117 height 22
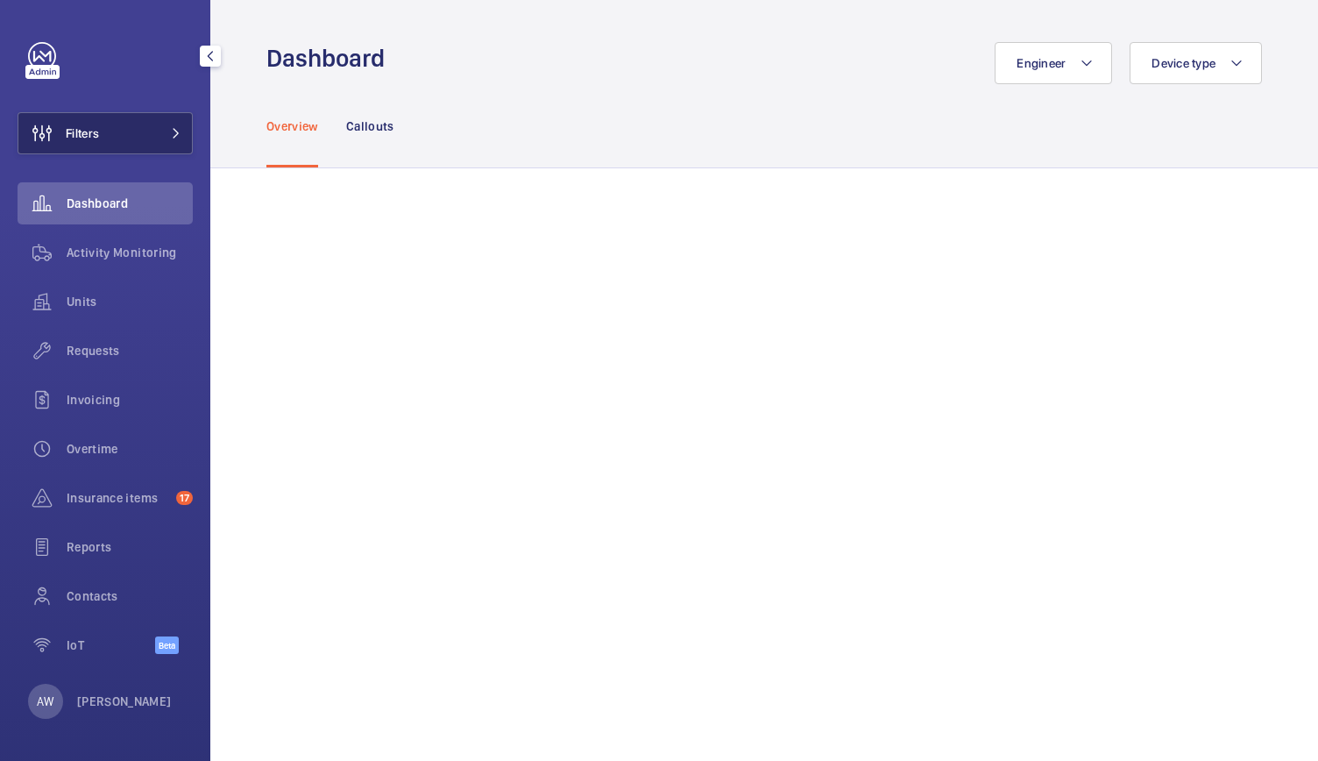
click at [156, 131] on button "Filters" at bounding box center [105, 133] width 175 height 42
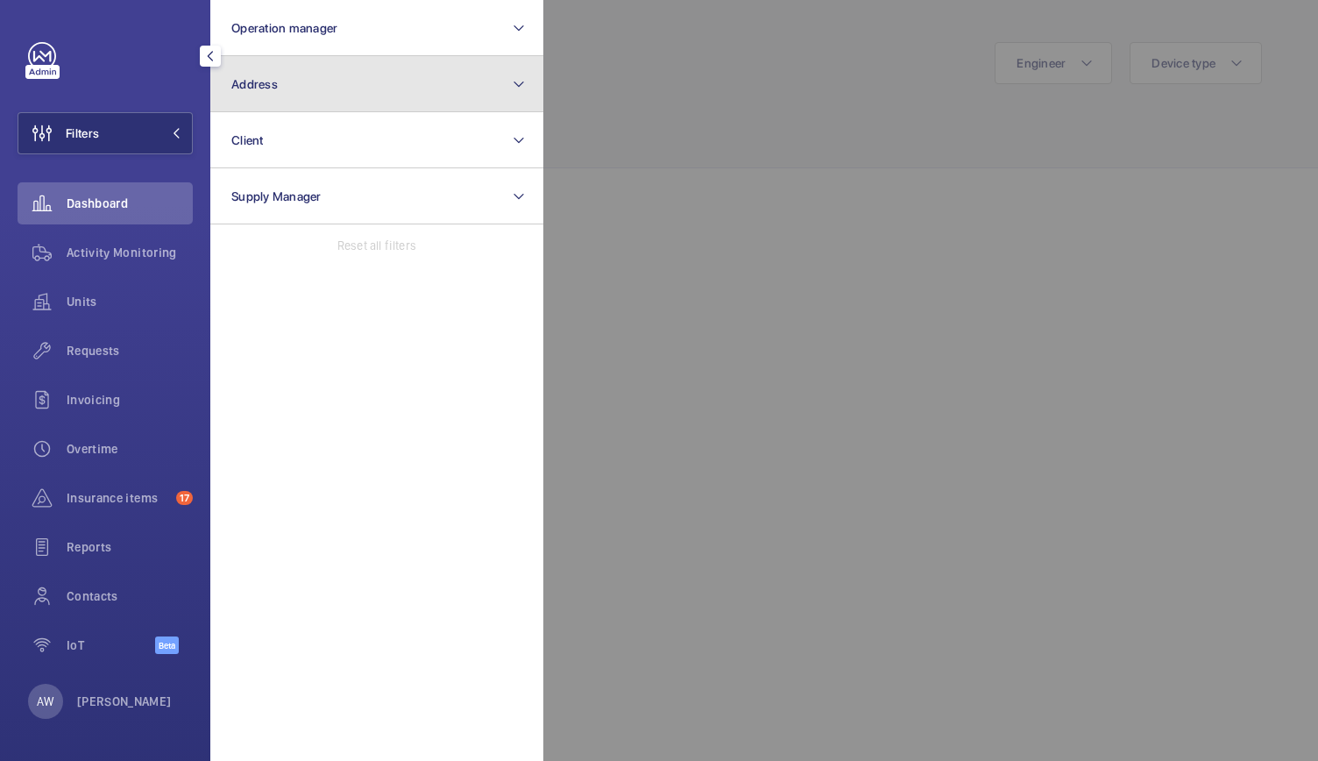
click at [525, 92] on mat-icon at bounding box center [519, 84] width 14 height 21
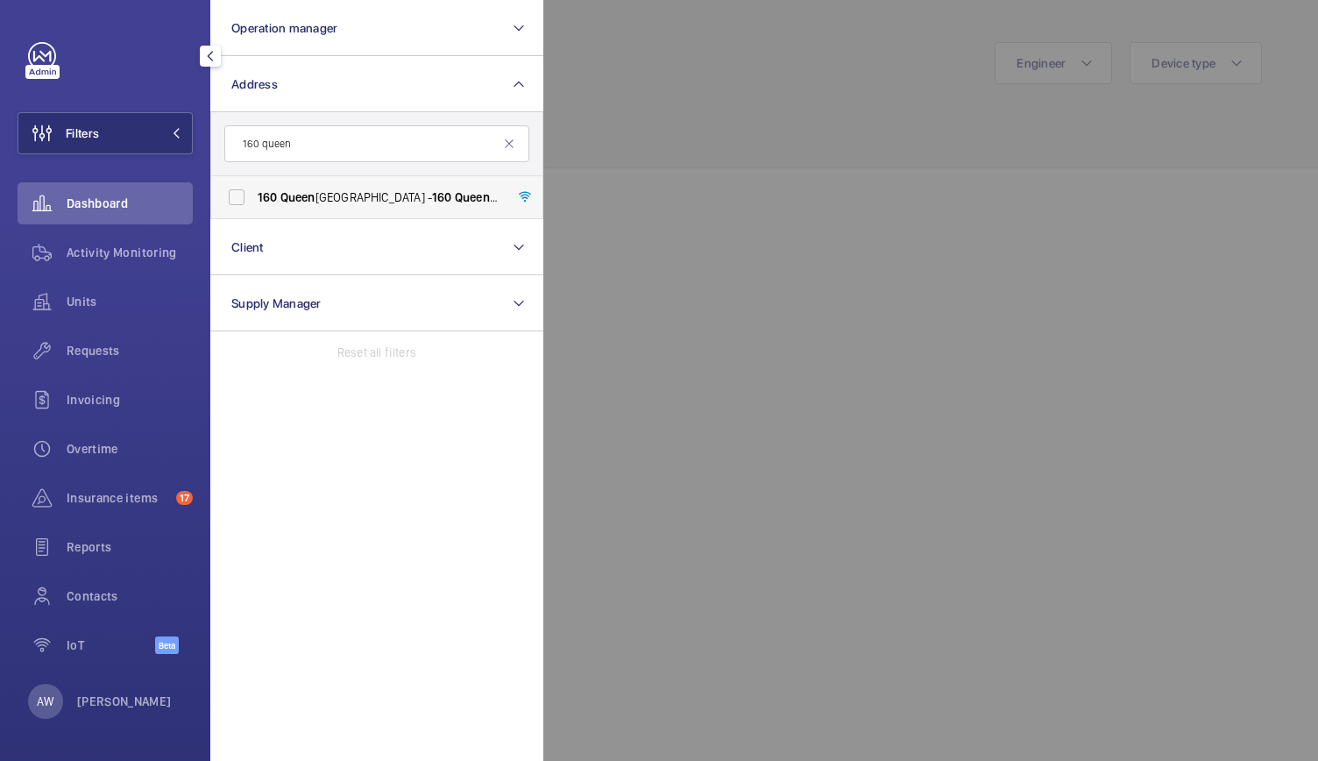
type input "160 queen"
click at [396, 202] on span "160 Queen Victoria Street - 160 Queen Victoria Street, LONDON EC4V 4BF" at bounding box center [378, 197] width 241 height 18
click at [254, 202] on input "160 Queen Victoria Street - 160 Queen Victoria Street, LONDON EC4V 4BF" at bounding box center [236, 197] width 35 height 35
checkbox input "true"
click at [88, 350] on span "Requests" at bounding box center [130, 351] width 126 height 18
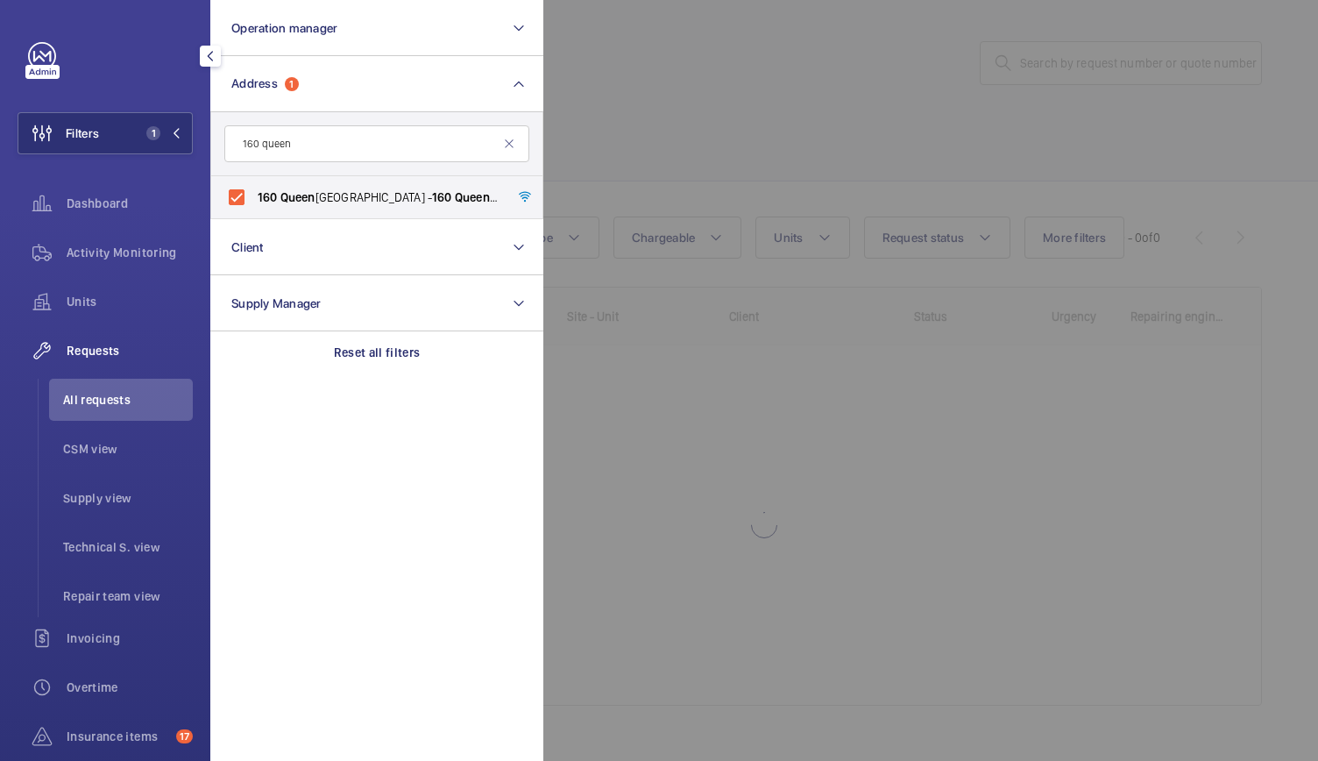
click at [799, 483] on div at bounding box center [1202, 380] width 1318 height 761
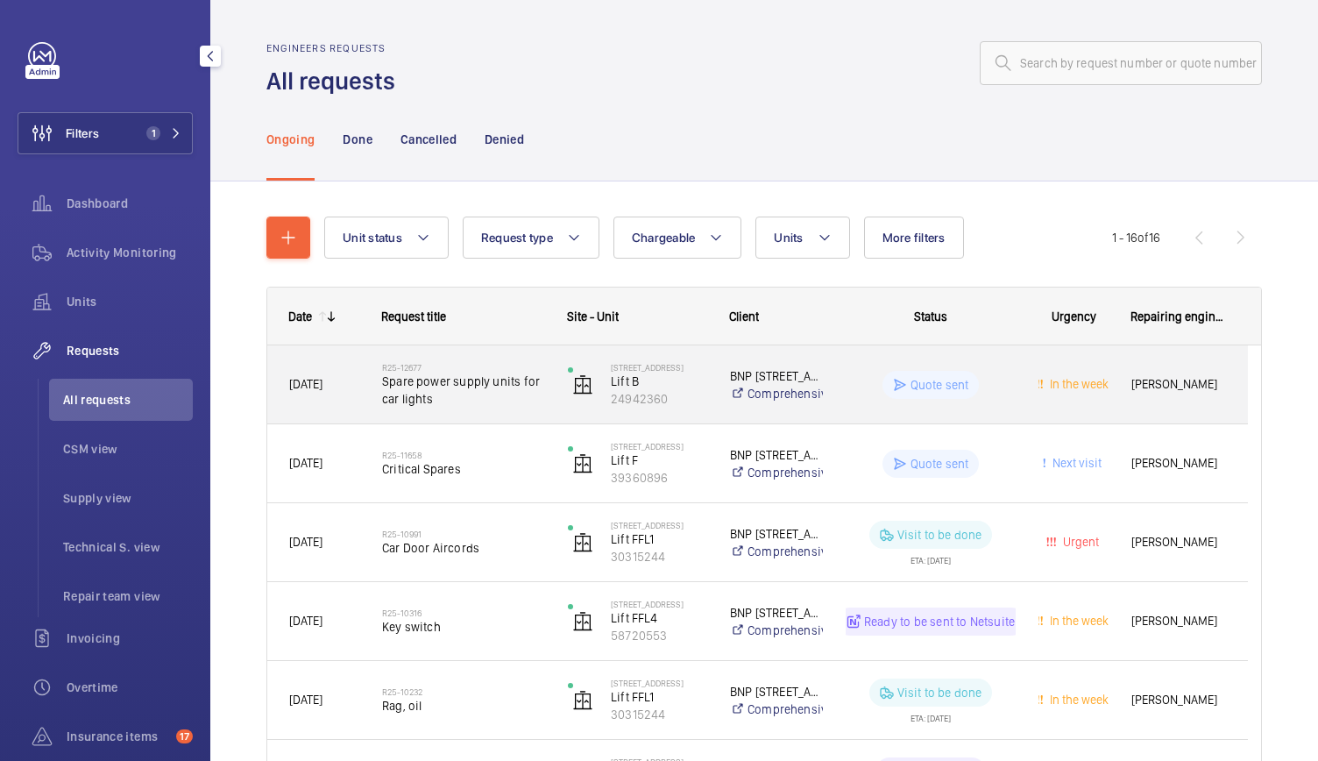
click at [529, 413] on div "R25-12677 Spare power supply units for car lights" at bounding box center [453, 384] width 184 height 79
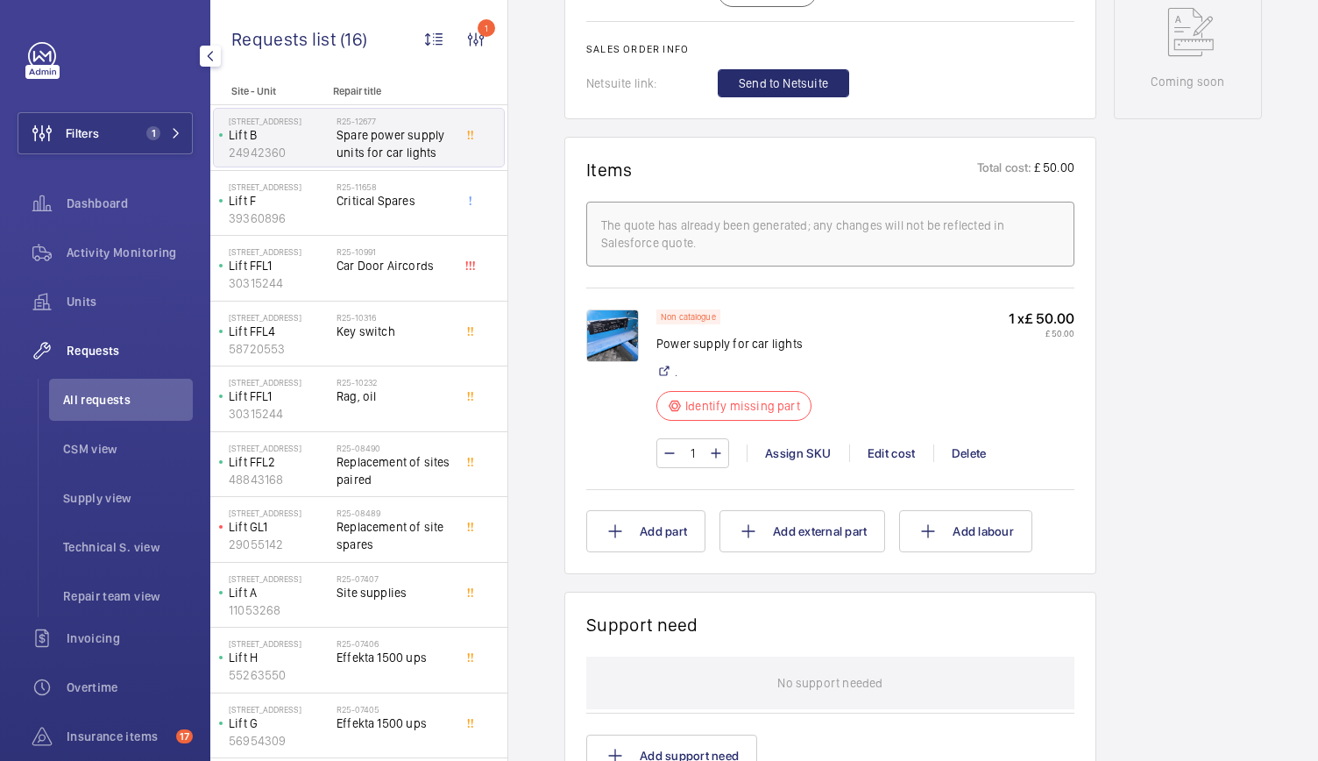
scroll to position [959, 0]
click at [603, 331] on img at bounding box center [612, 334] width 53 height 53
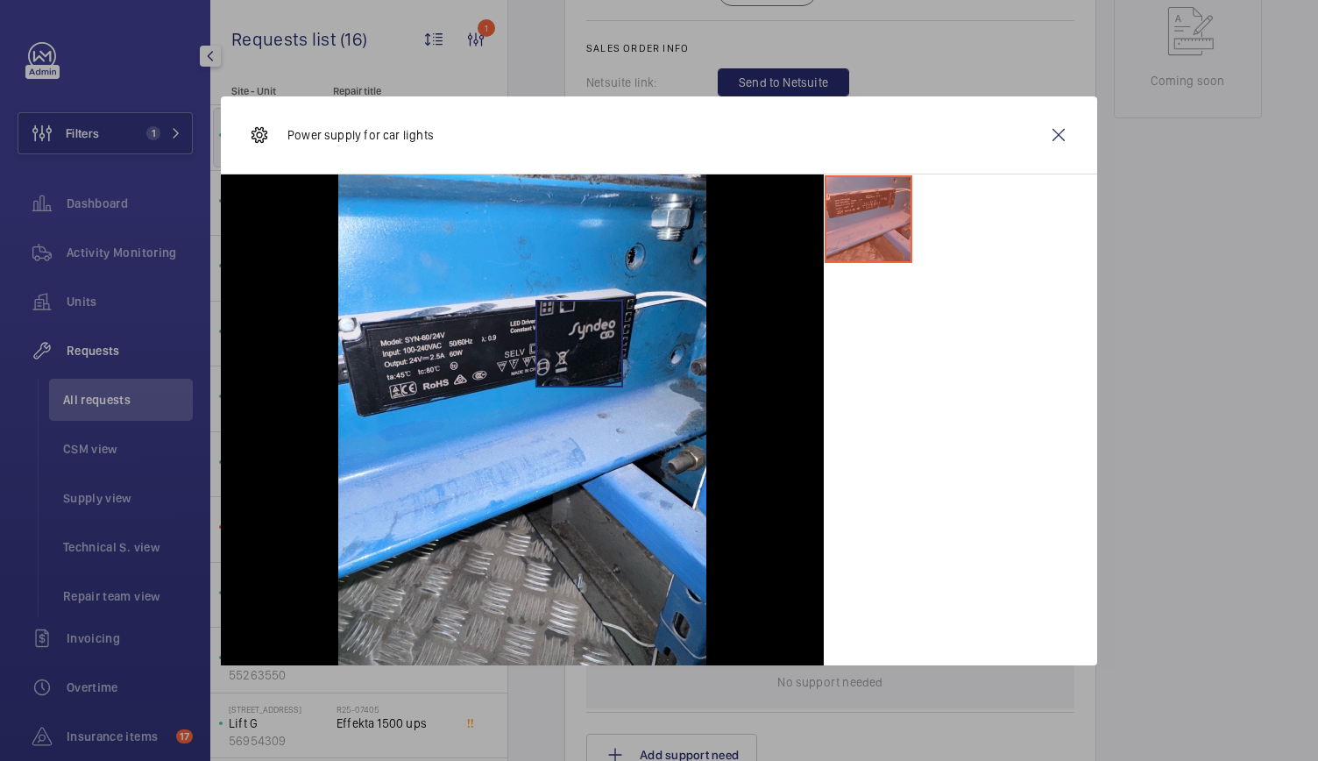
click at [579, 343] on img at bounding box center [522, 419] width 368 height 491
click at [596, 321] on img at bounding box center [522, 419] width 368 height 491
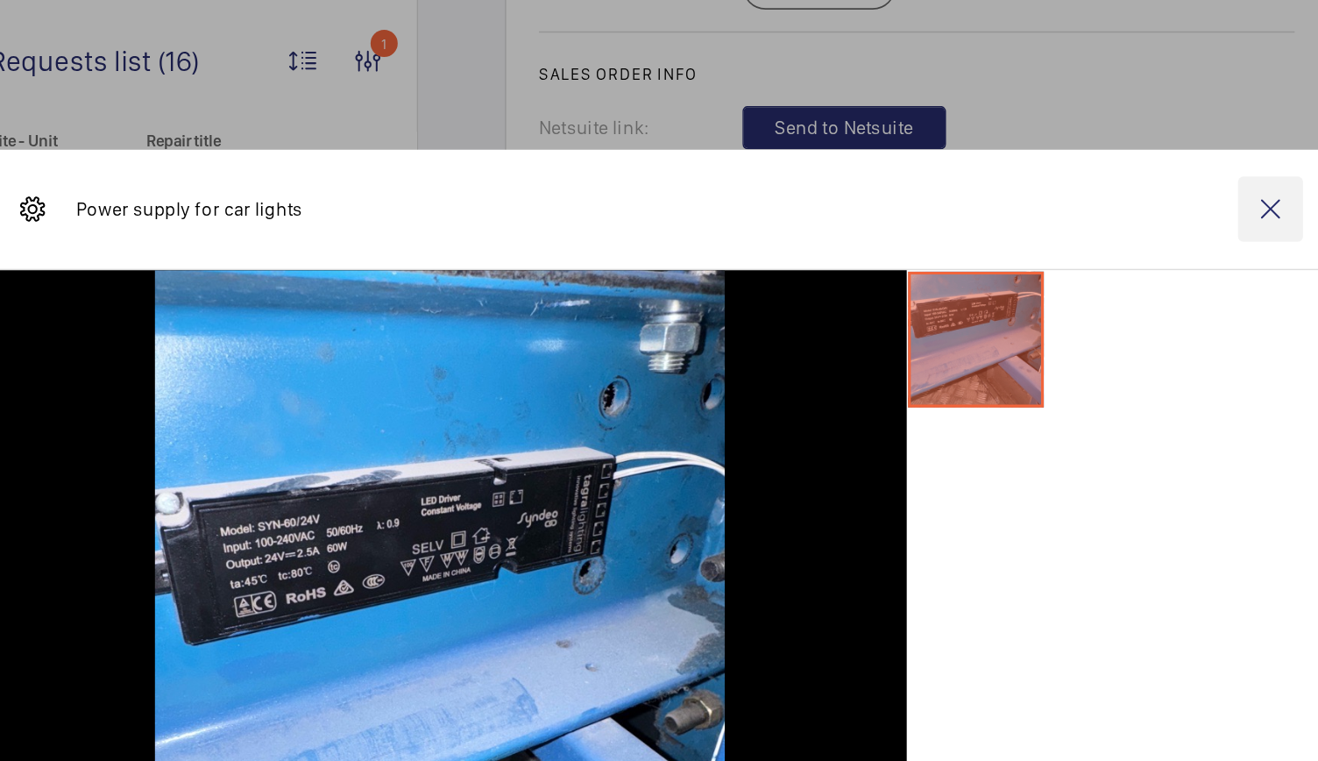
click at [1054, 135] on wm-front-icon-button at bounding box center [1058, 135] width 42 height 42
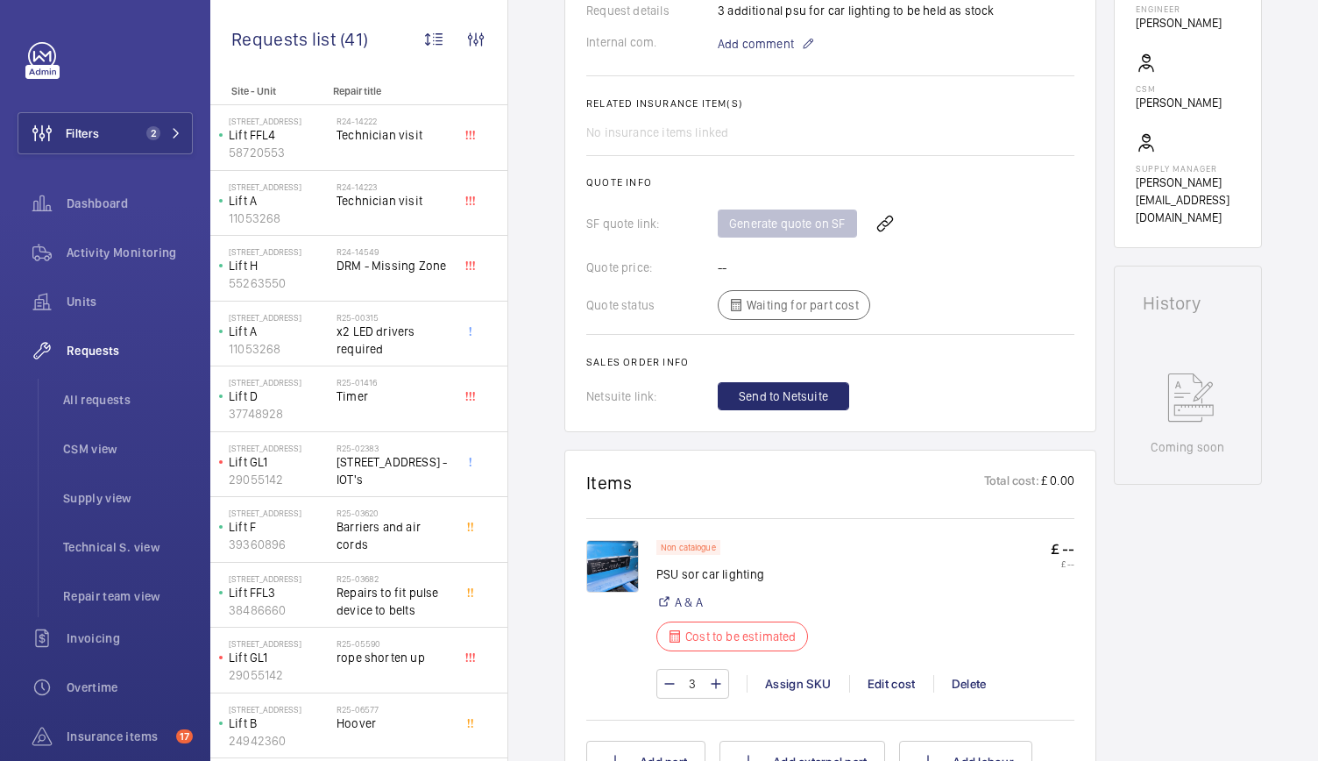
scroll to position [594, 0]
click at [803, 227] on div "Generate quote on SF" at bounding box center [896, 223] width 357 height 42
click at [887, 223] on wm-front-icon-button at bounding box center [885, 223] width 42 height 42
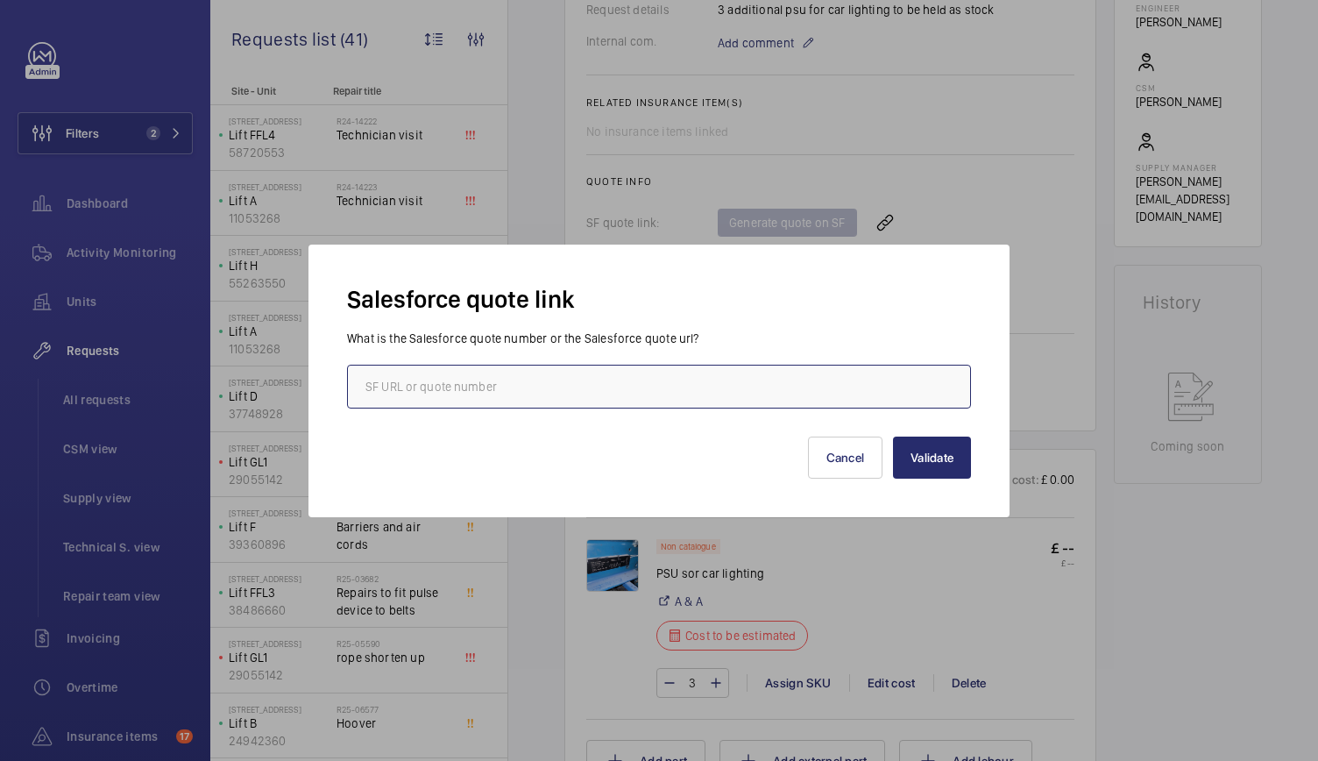
click at [424, 385] on input "text" at bounding box center [659, 386] width 624 height 44
drag, startPoint x: 534, startPoint y: 363, endPoint x: 504, endPoint y: 376, distance: 33.4
click at [504, 376] on input "text" at bounding box center [659, 386] width 624 height 44
drag, startPoint x: 504, startPoint y: 376, endPoint x: 378, endPoint y: 377, distance: 126.2
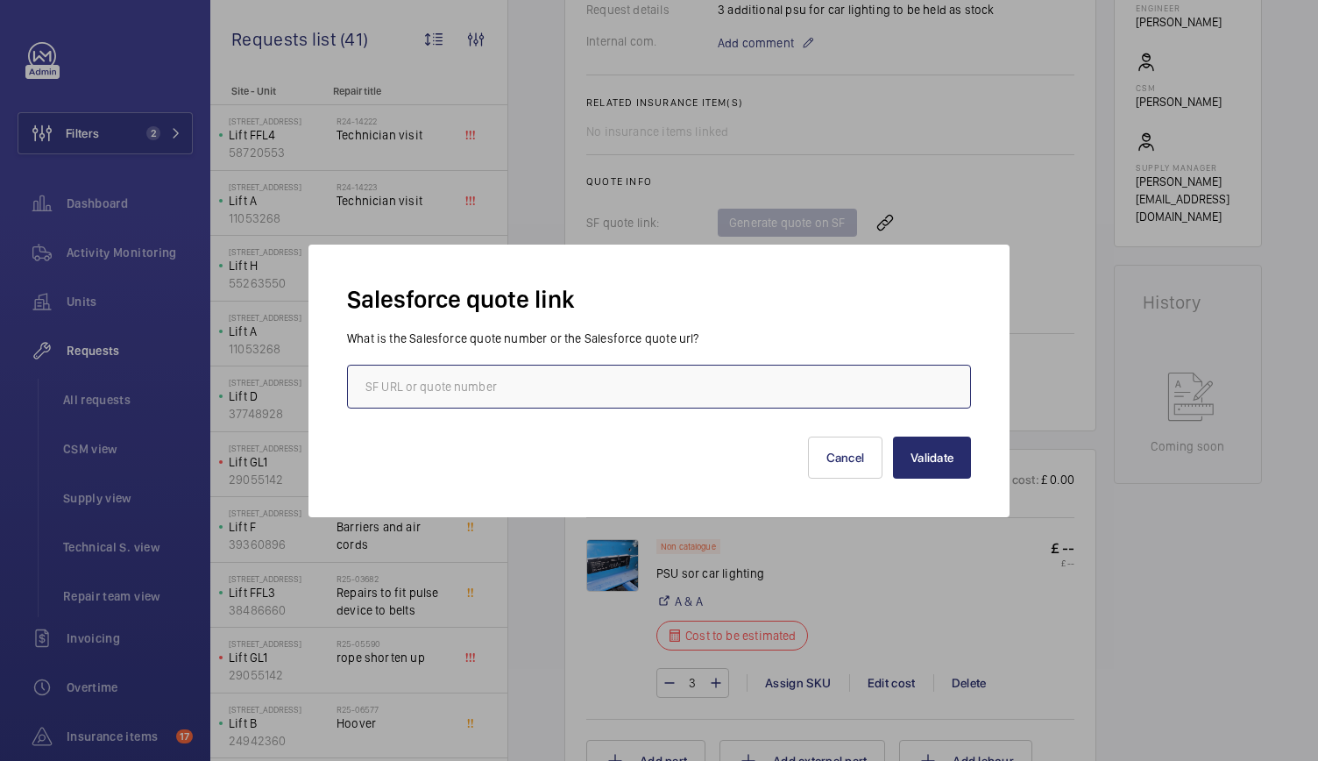
paste input "https://wemaintain.lightning.force.com/lightning/r/Quote/0Q0SZ000009MZBd0AO/view"
type input "https://wemaintain.lightning.force.com/lightning/r/Quote/0Q0SZ000009MZBd0AO/view"
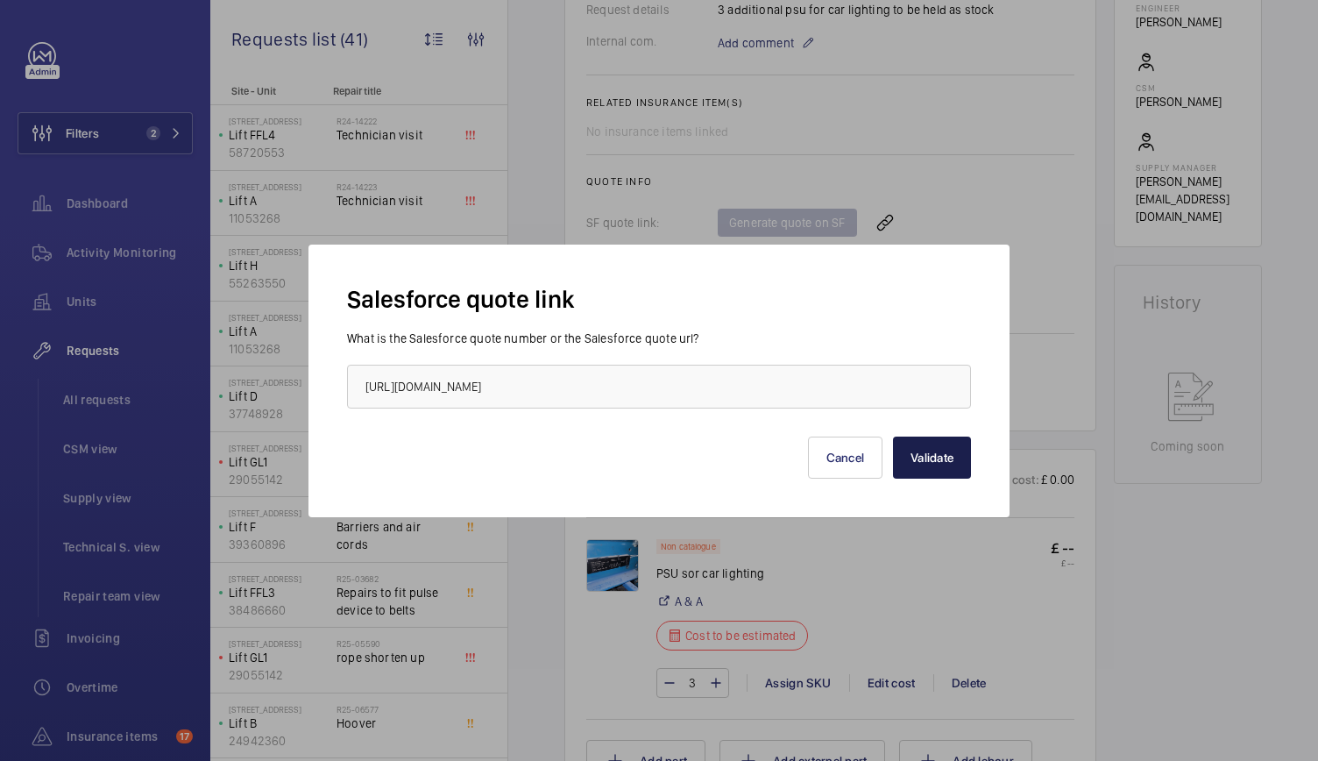
click at [921, 466] on button "Validate" at bounding box center [932, 457] width 78 height 42
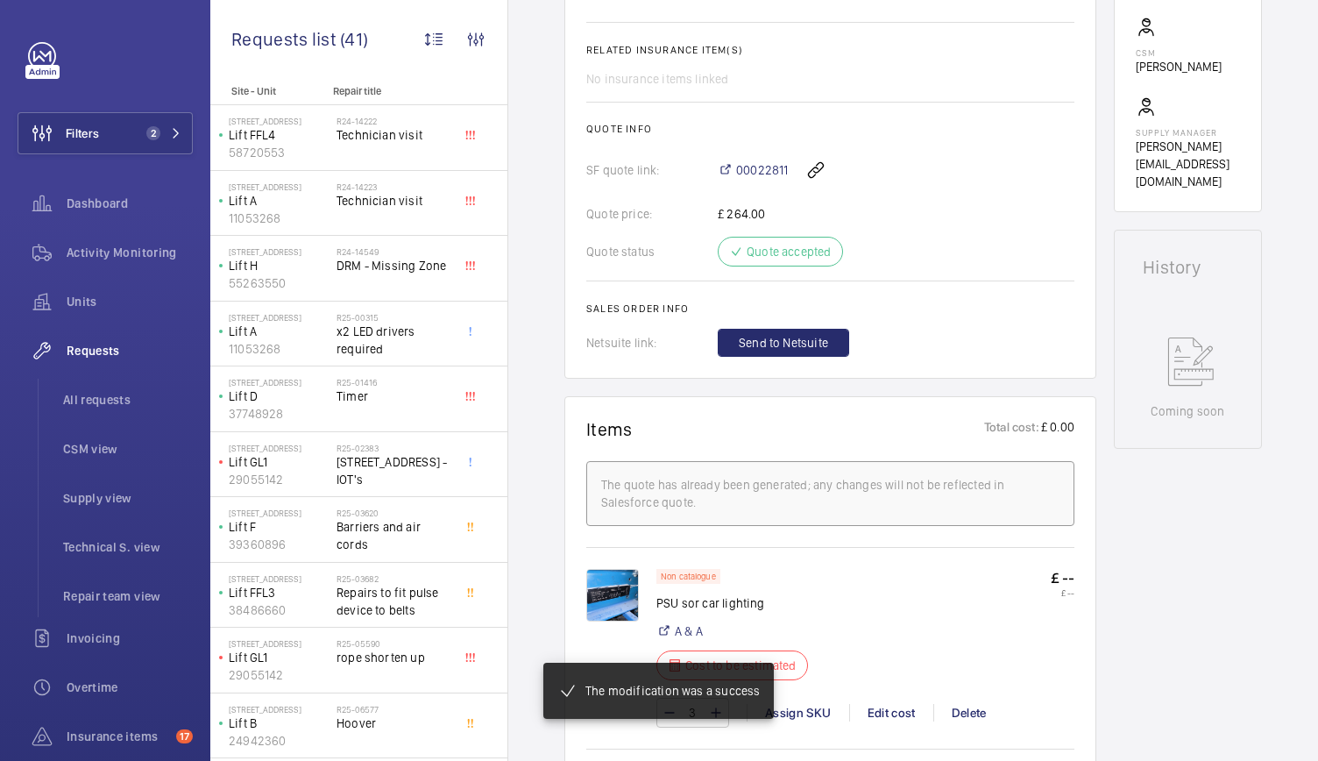
scroll to position [647, 0]
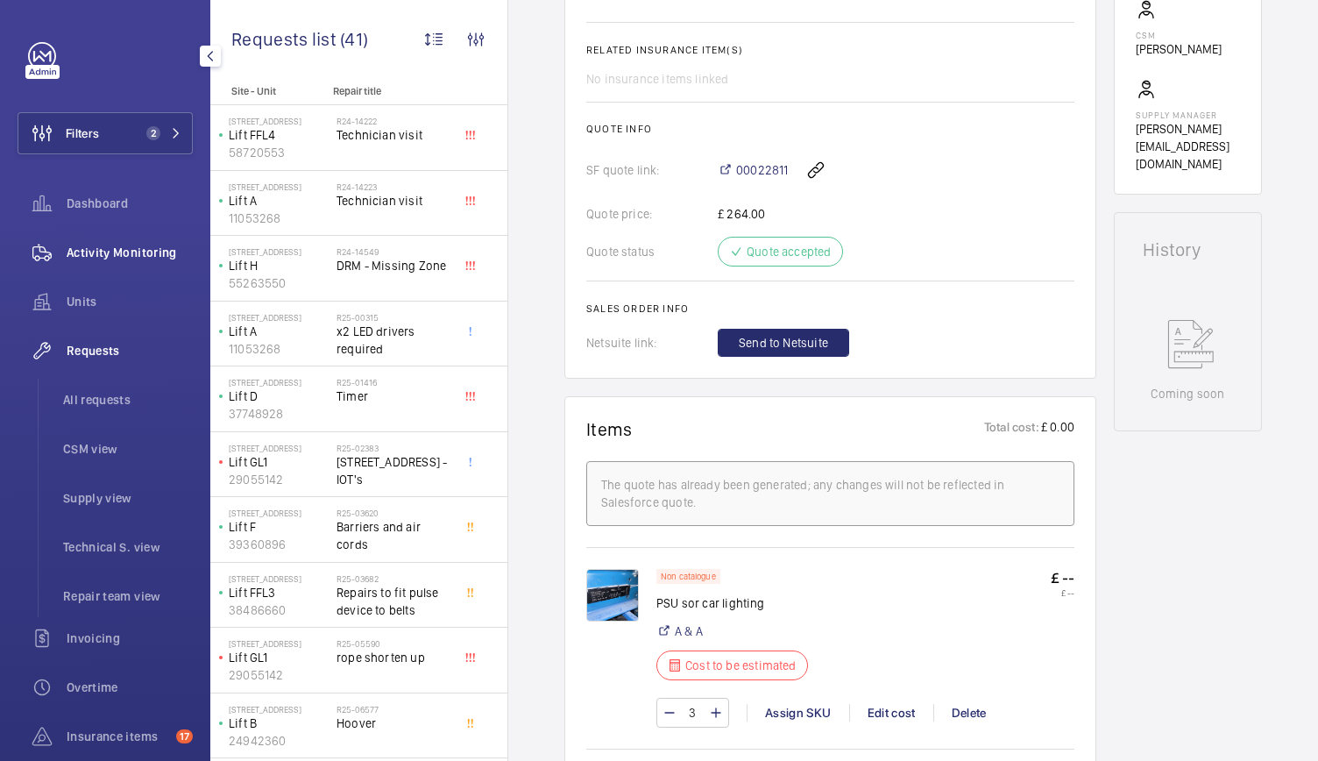
click at [102, 262] on div "Activity Monitoring" at bounding box center [105, 252] width 175 height 42
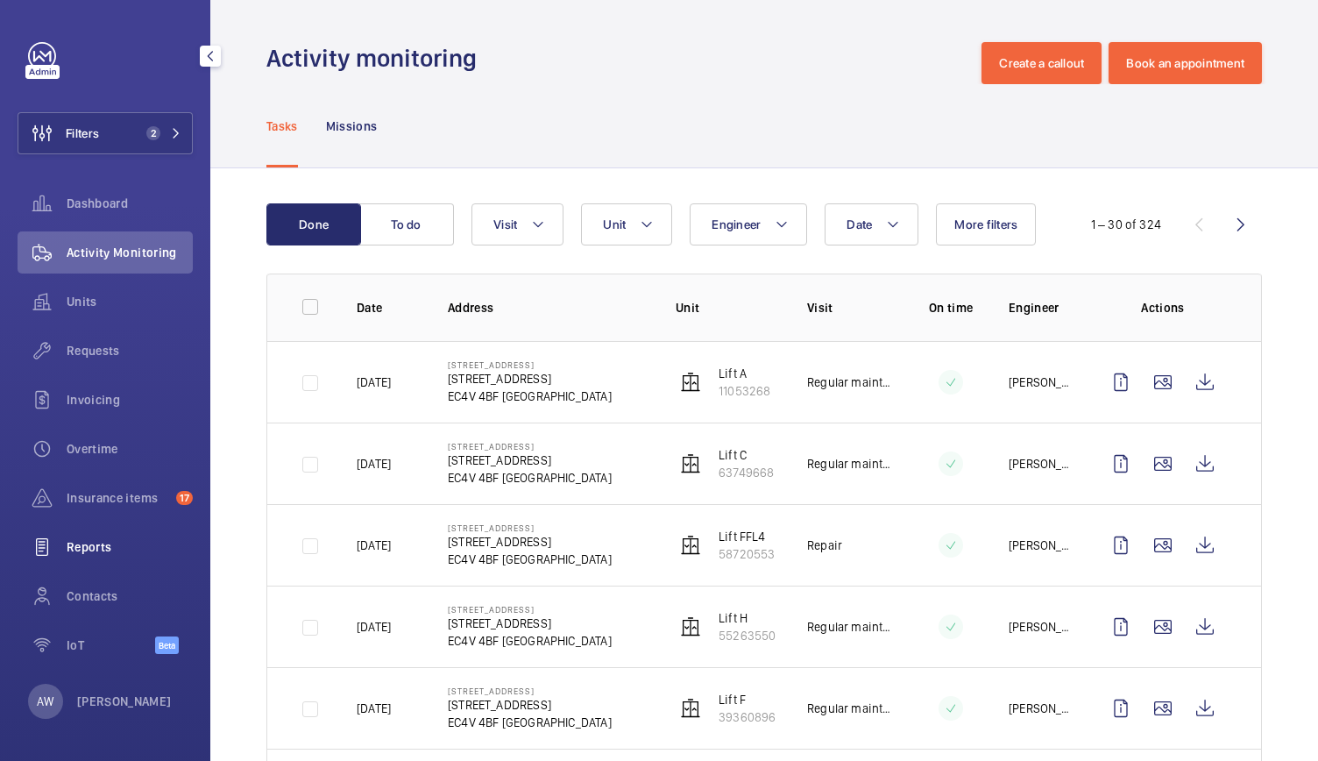
click at [88, 534] on div "Reports" at bounding box center [105, 547] width 175 height 42
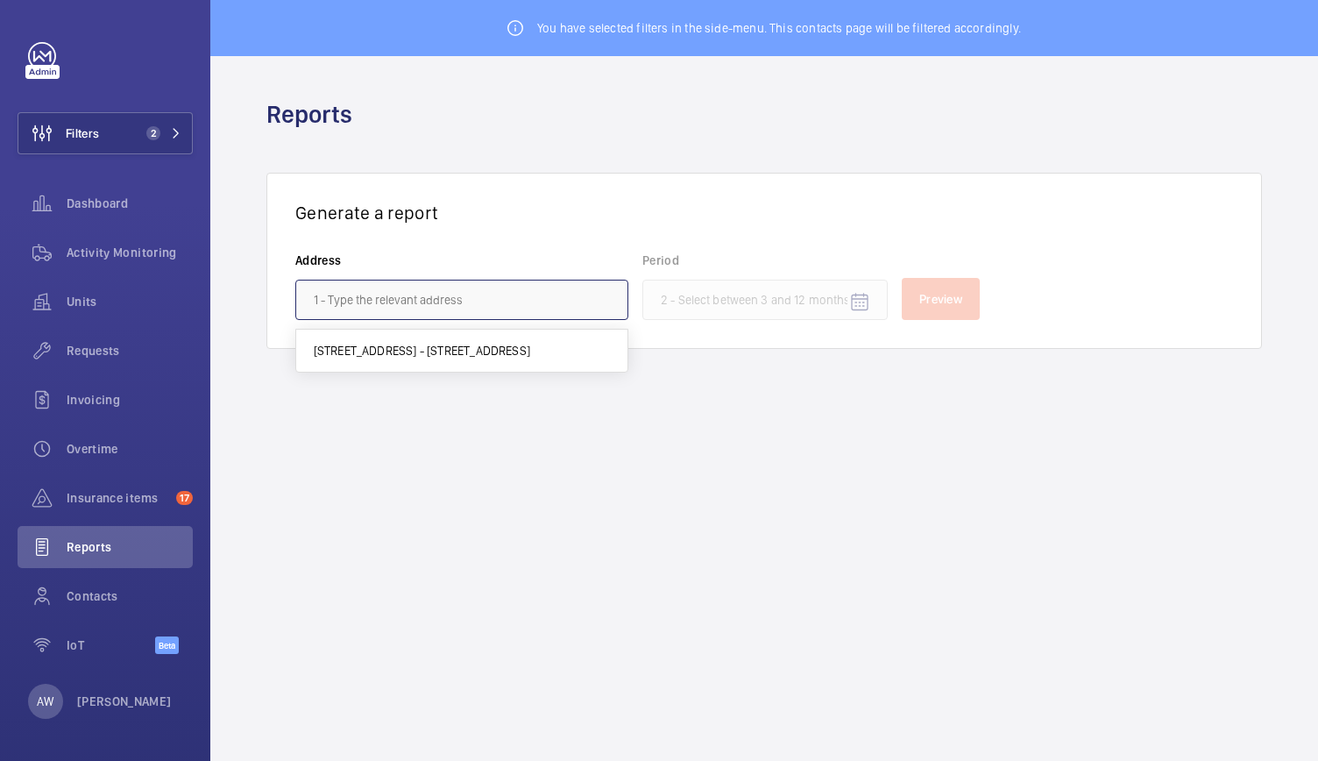
click at [424, 304] on input "text" at bounding box center [461, 299] width 333 height 40
click at [428, 344] on span "160 Queen Victoria Street - 160 Queen Victoria Street, LONDON EC4V 4BF" at bounding box center [422, 351] width 216 height 18
type input "160 Queen Victoria Street - 160 Queen Victoria Street, LONDON EC4V 4BF"
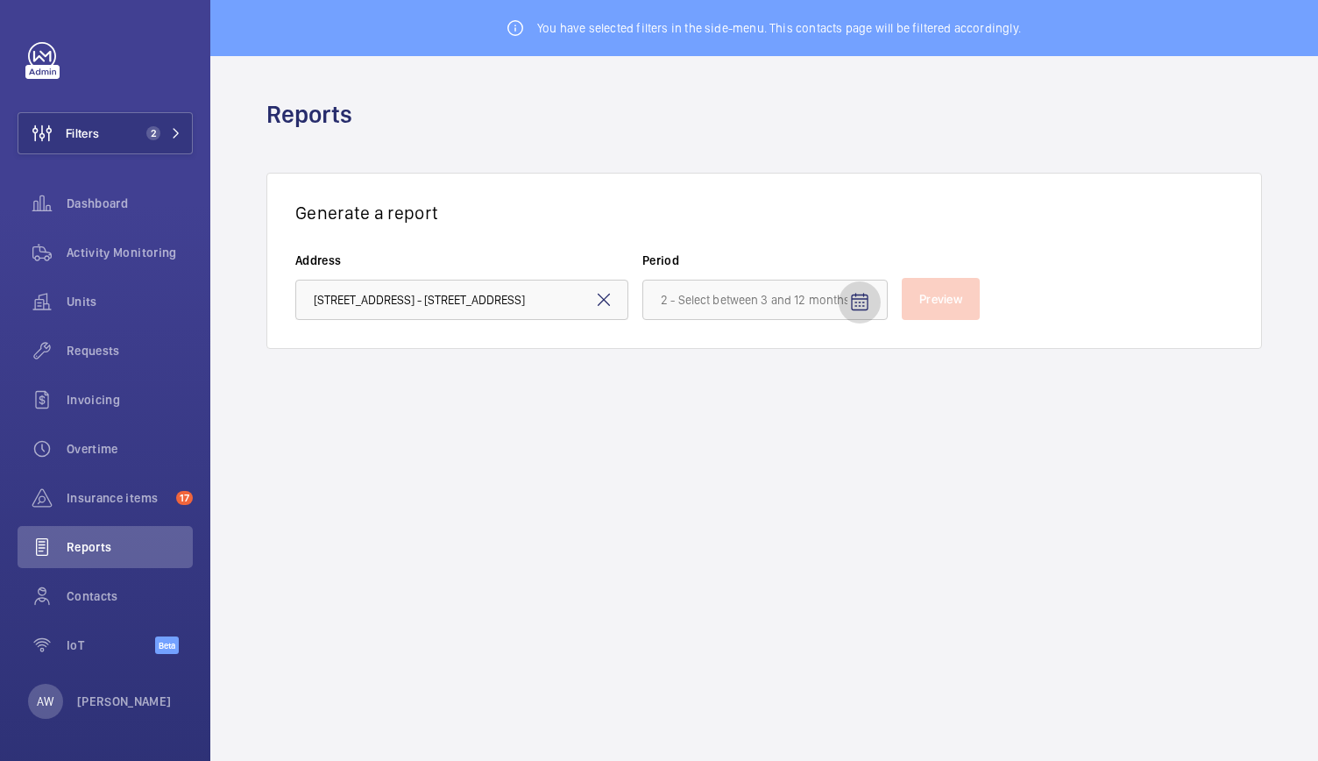
click at [857, 296] on mat-icon "Open calendar" at bounding box center [859, 302] width 21 height 21
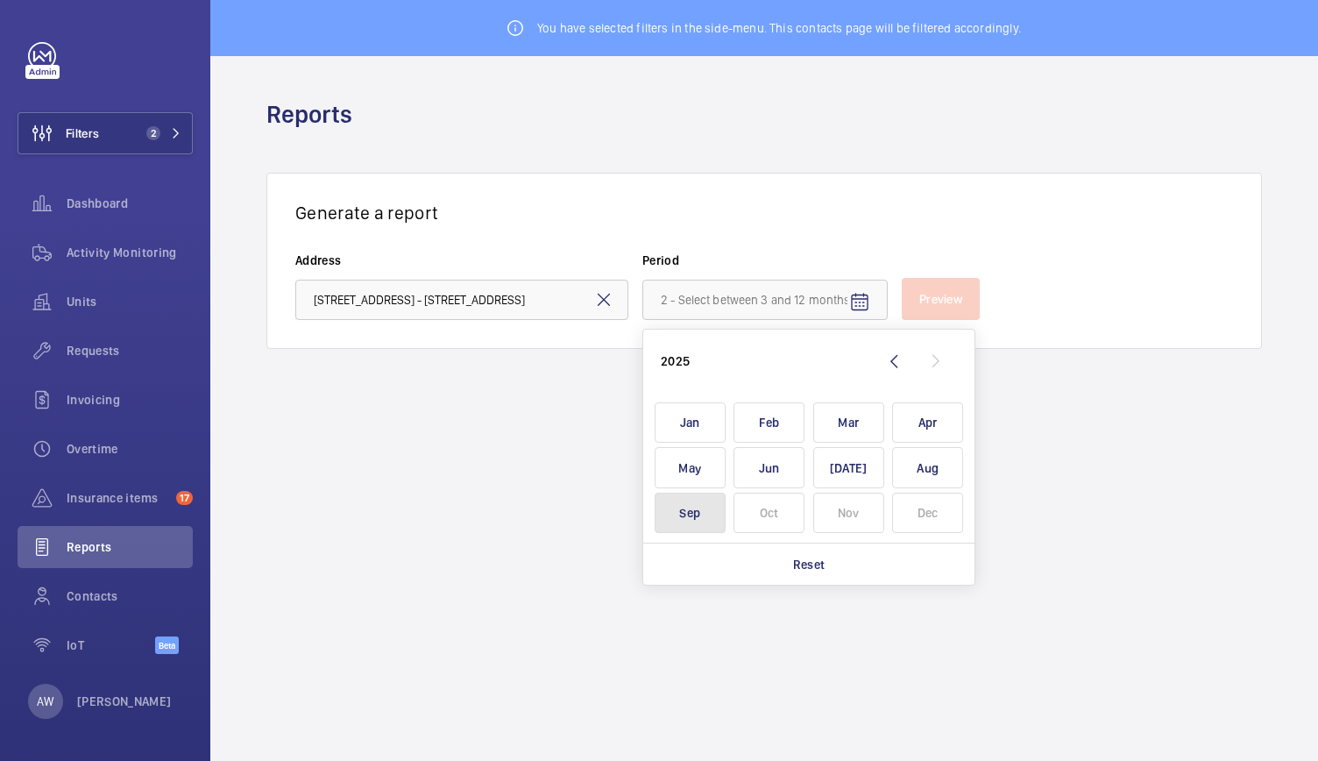
click at [698, 521] on span "Sep" at bounding box center [689, 512] width 71 height 41
click at [852, 478] on span "Jul" at bounding box center [848, 467] width 71 height 41
click at [686, 514] on span "Sep" at bounding box center [689, 512] width 71 height 41
type input "July 2025 - September 2025"
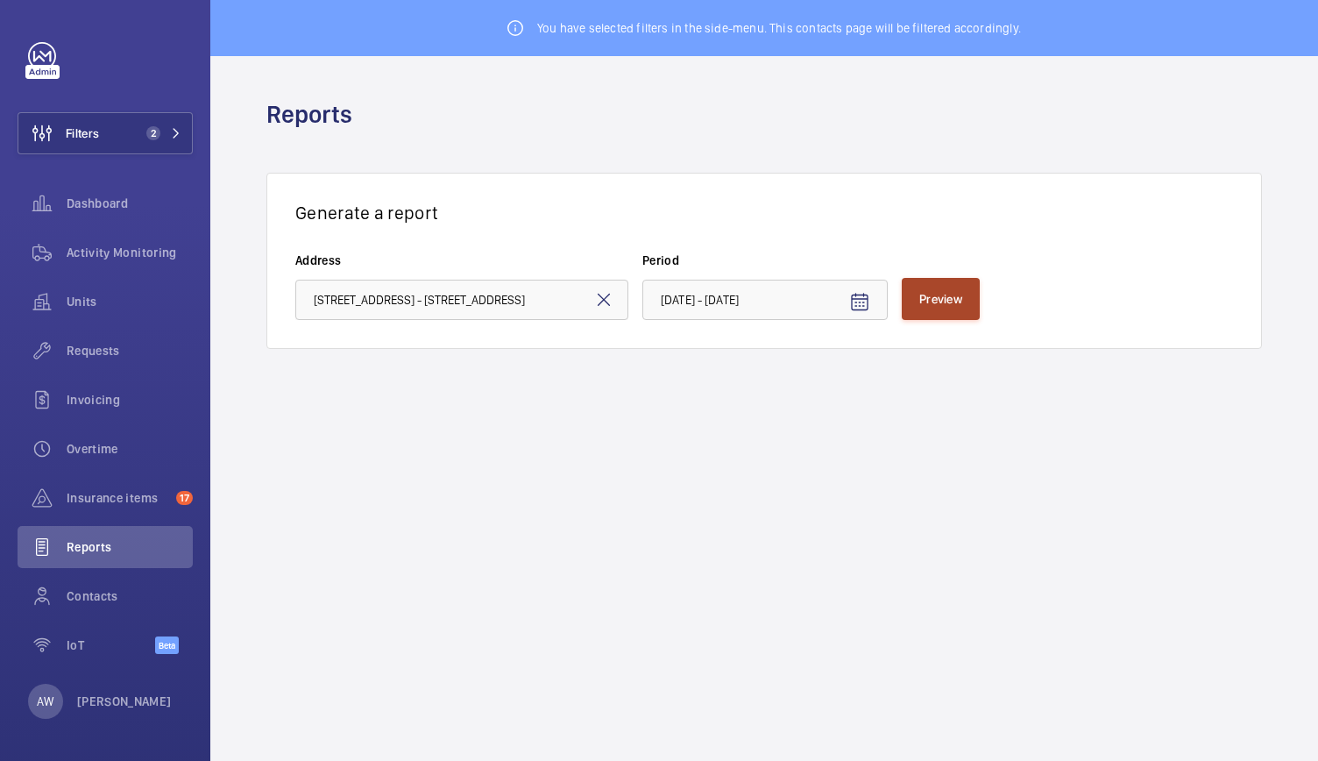
click at [939, 315] on button "Preview" at bounding box center [941, 299] width 78 height 42
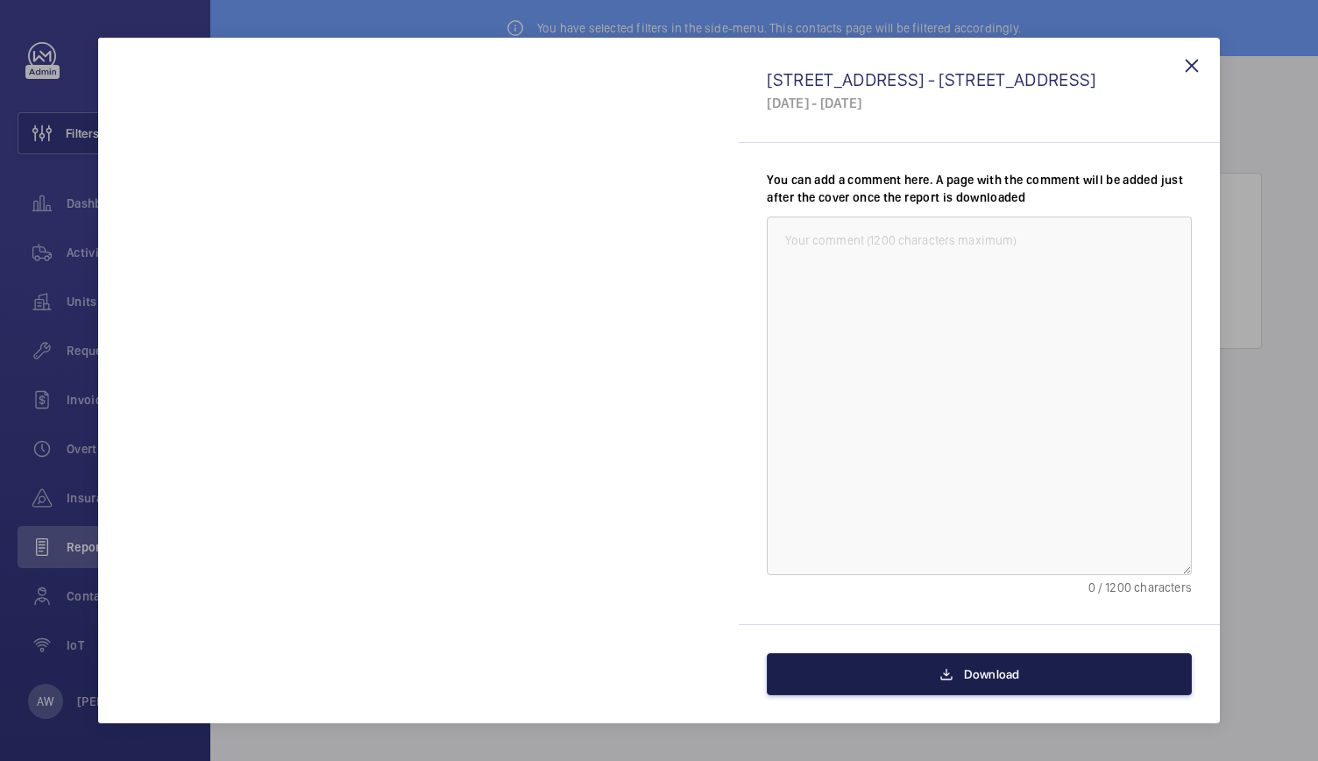
click at [1055, 685] on button "Download" at bounding box center [979, 674] width 425 height 42
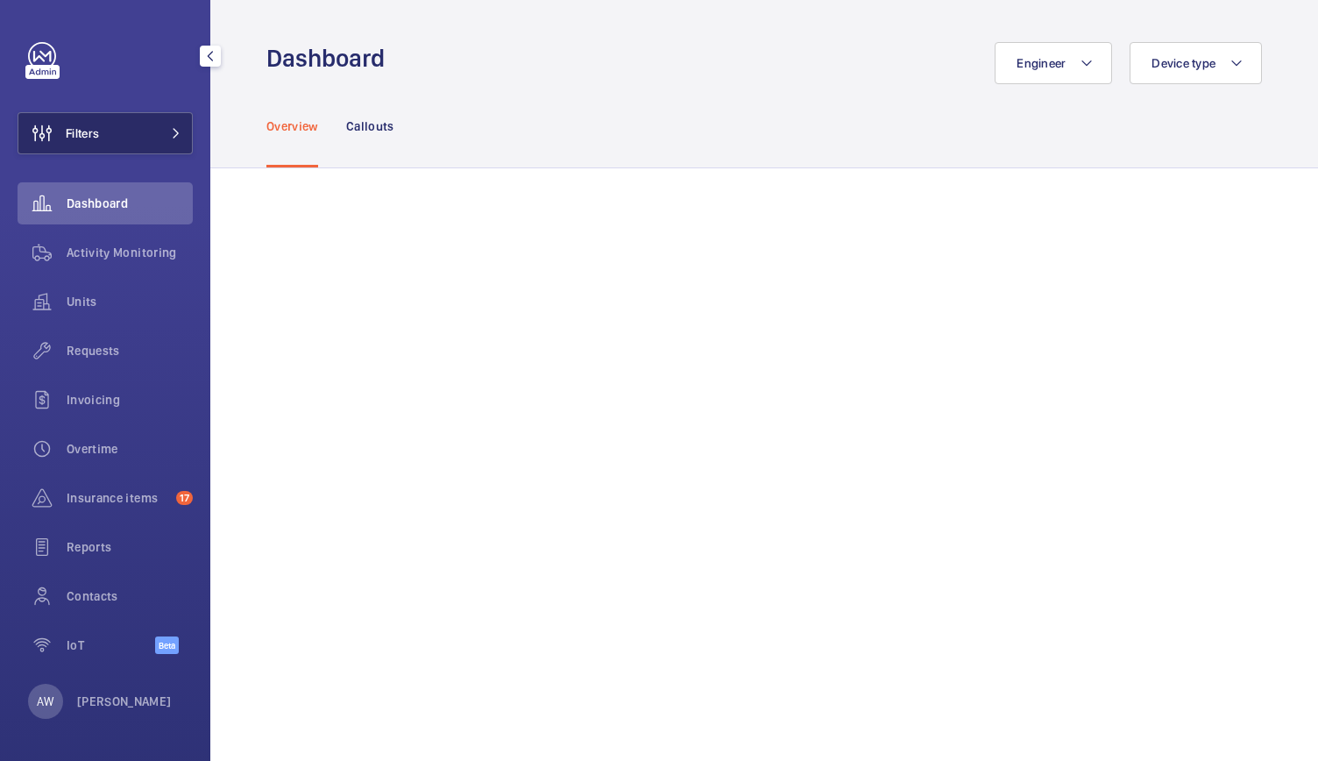
click at [119, 150] on button "Filters" at bounding box center [105, 133] width 175 height 42
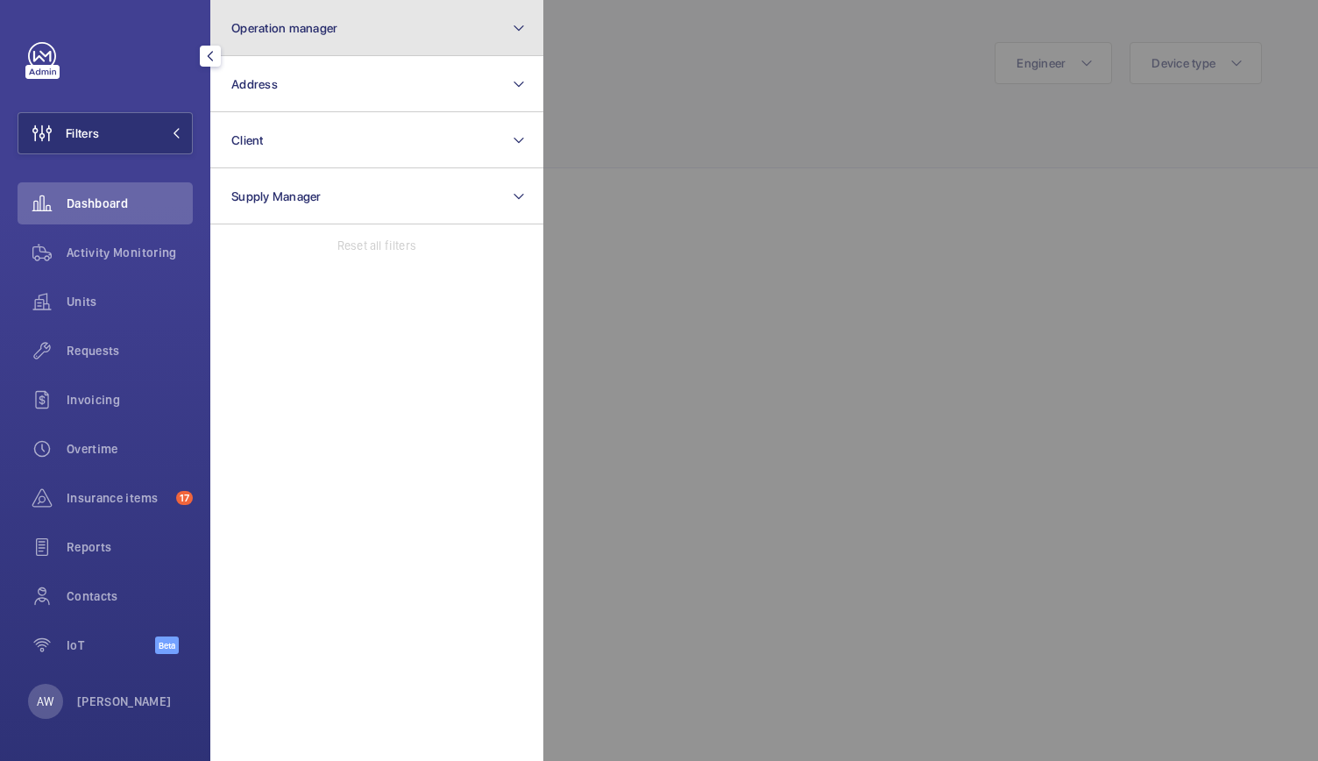
click at [343, 49] on button "Operation manager" at bounding box center [376, 28] width 333 height 56
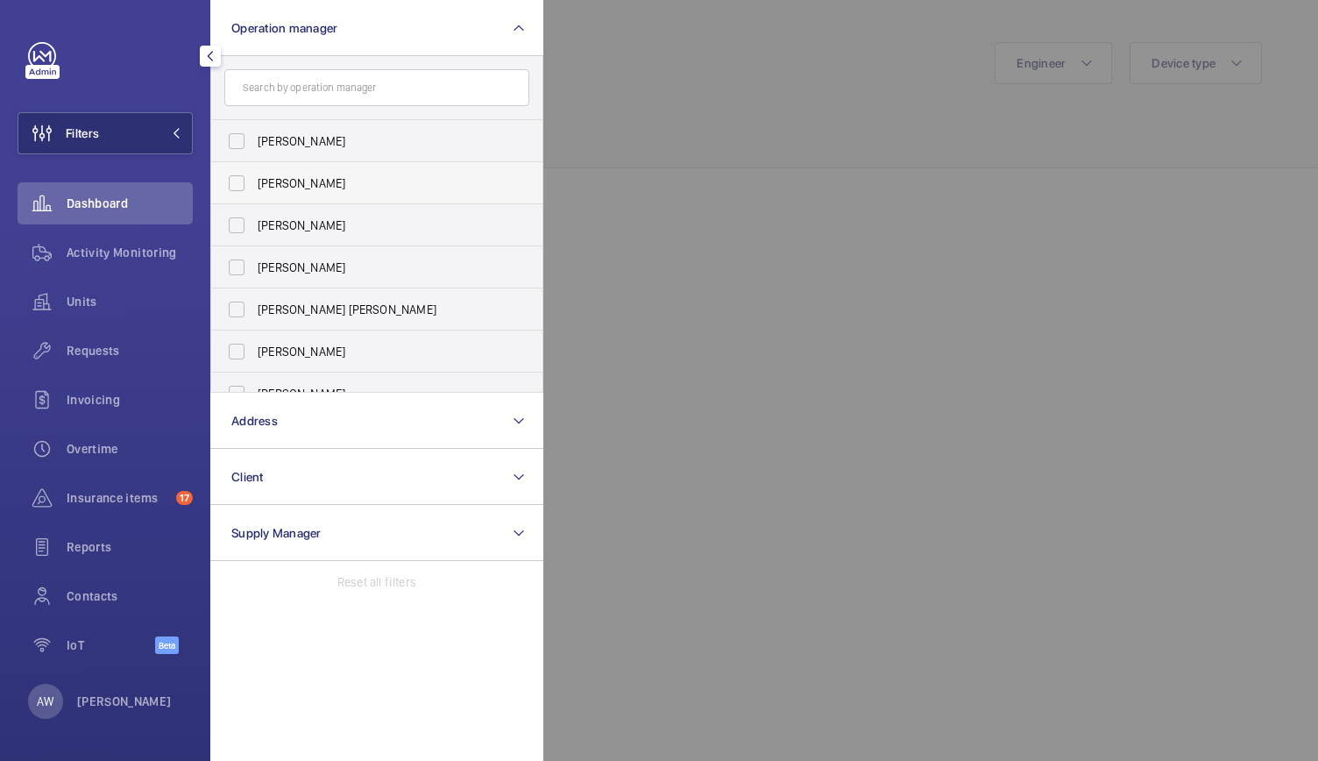
scroll to position [65, 0]
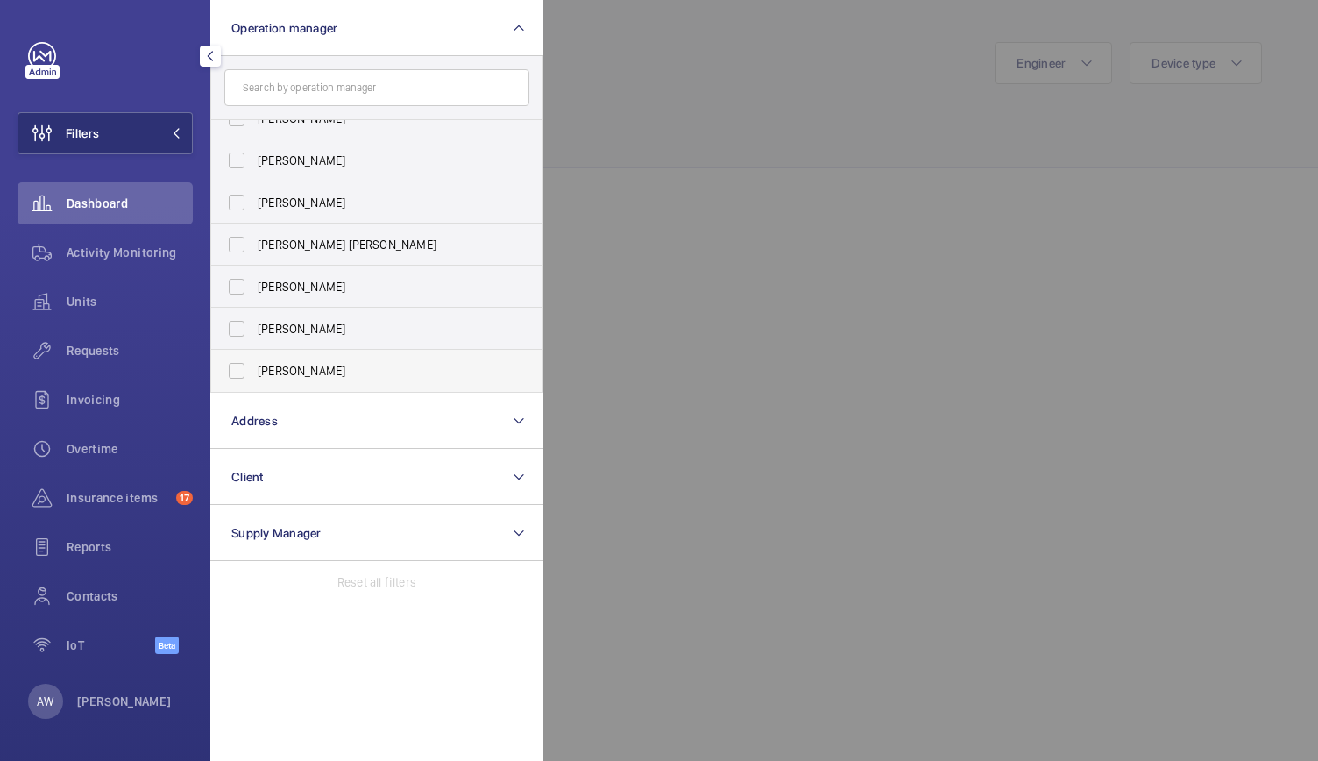
click at [270, 379] on label "[PERSON_NAME]" at bounding box center [363, 371] width 305 height 42
click at [254, 379] on input "[PERSON_NAME]" at bounding box center [236, 370] width 35 height 35
checkbox input "true"
click at [119, 257] on span "Activity Monitoring" at bounding box center [130, 253] width 126 height 18
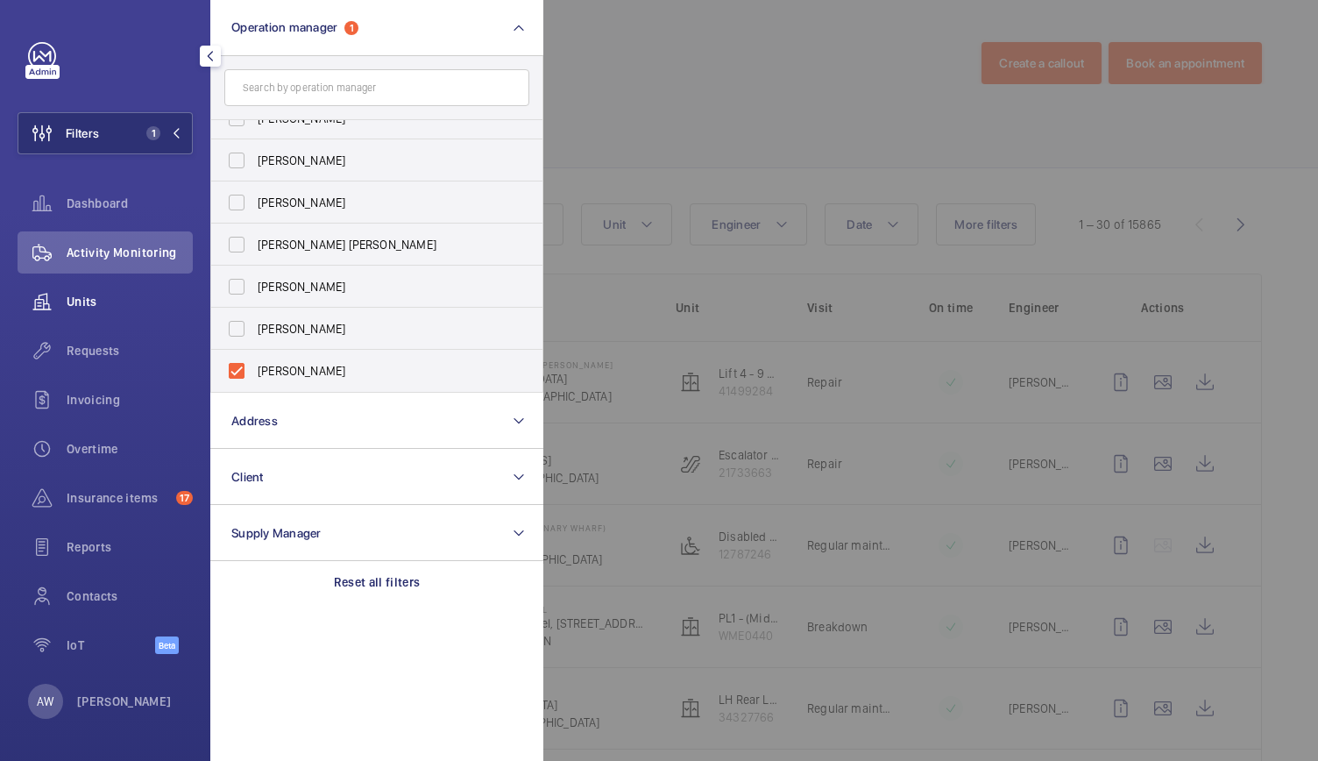
click at [94, 304] on span "Units" at bounding box center [130, 302] width 126 height 18
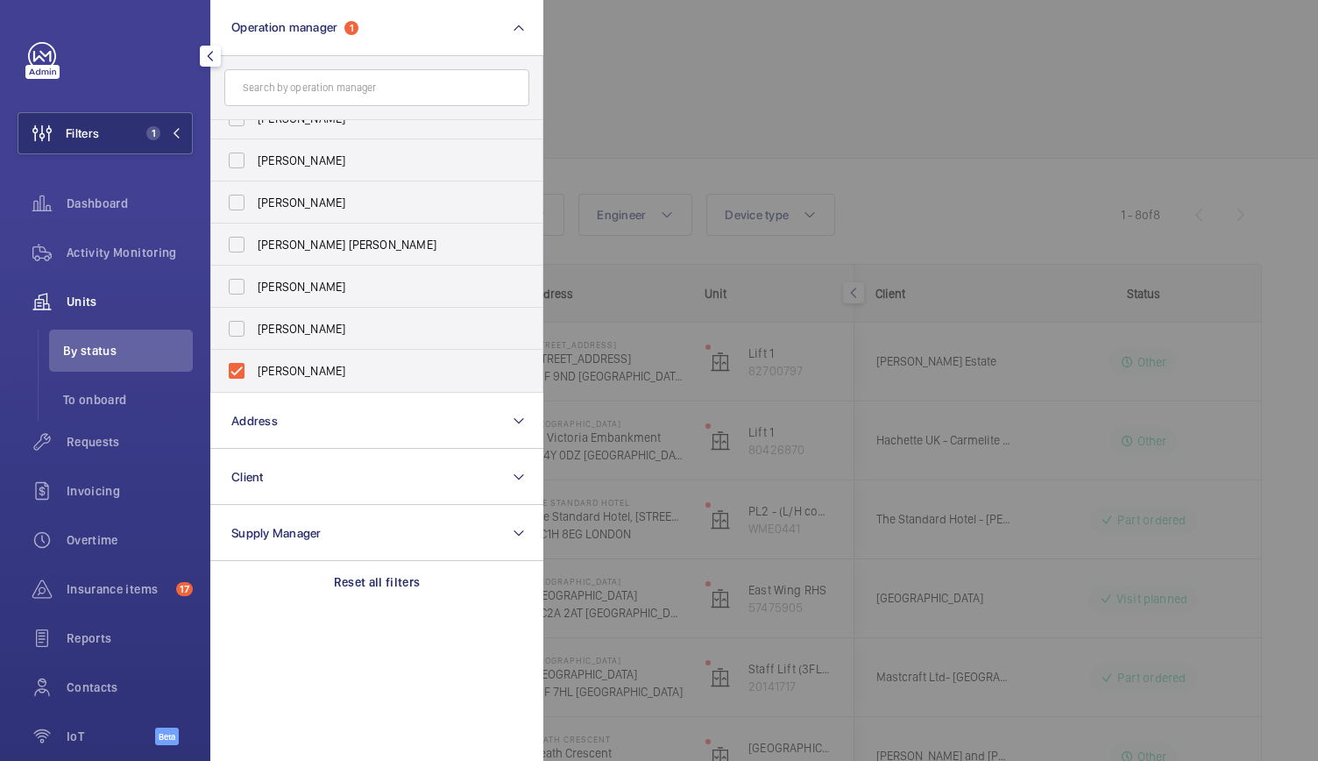
click at [708, 109] on div at bounding box center [1202, 380] width 1318 height 761
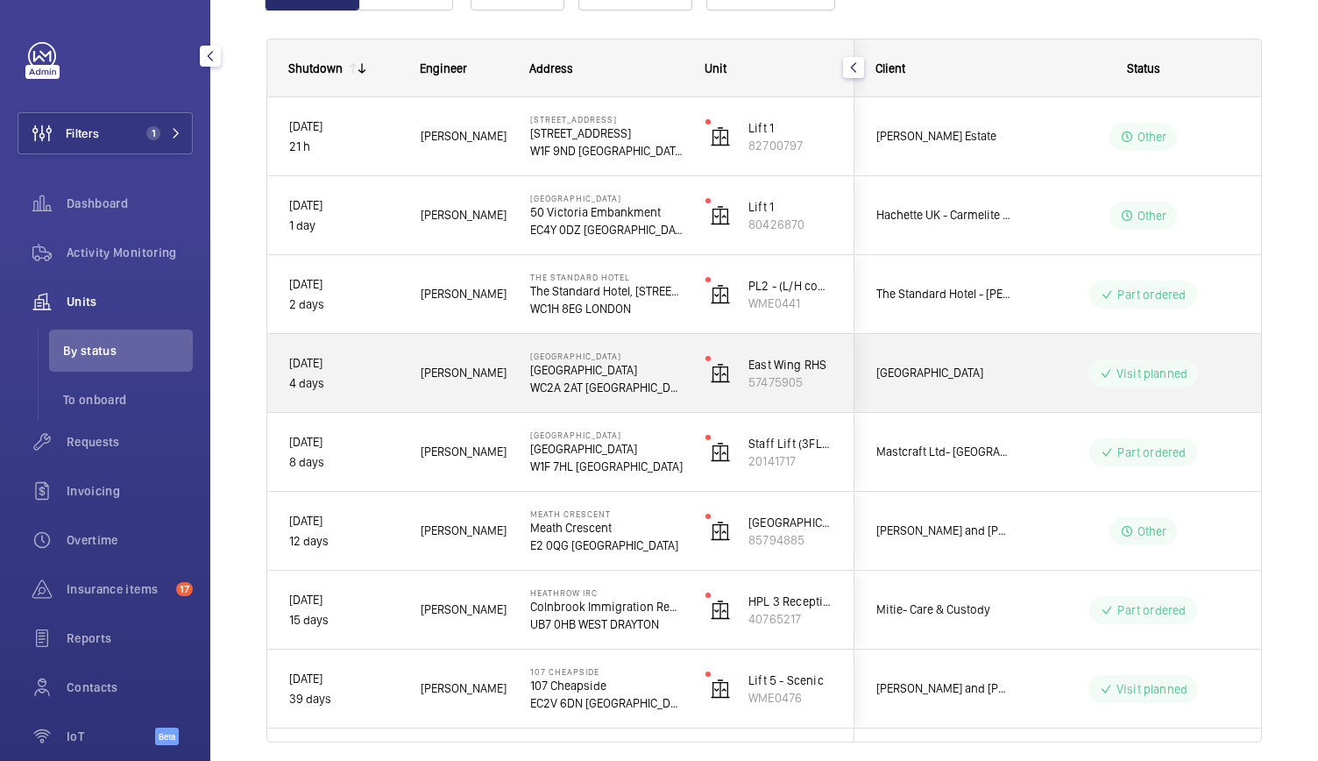
scroll to position [209, 0]
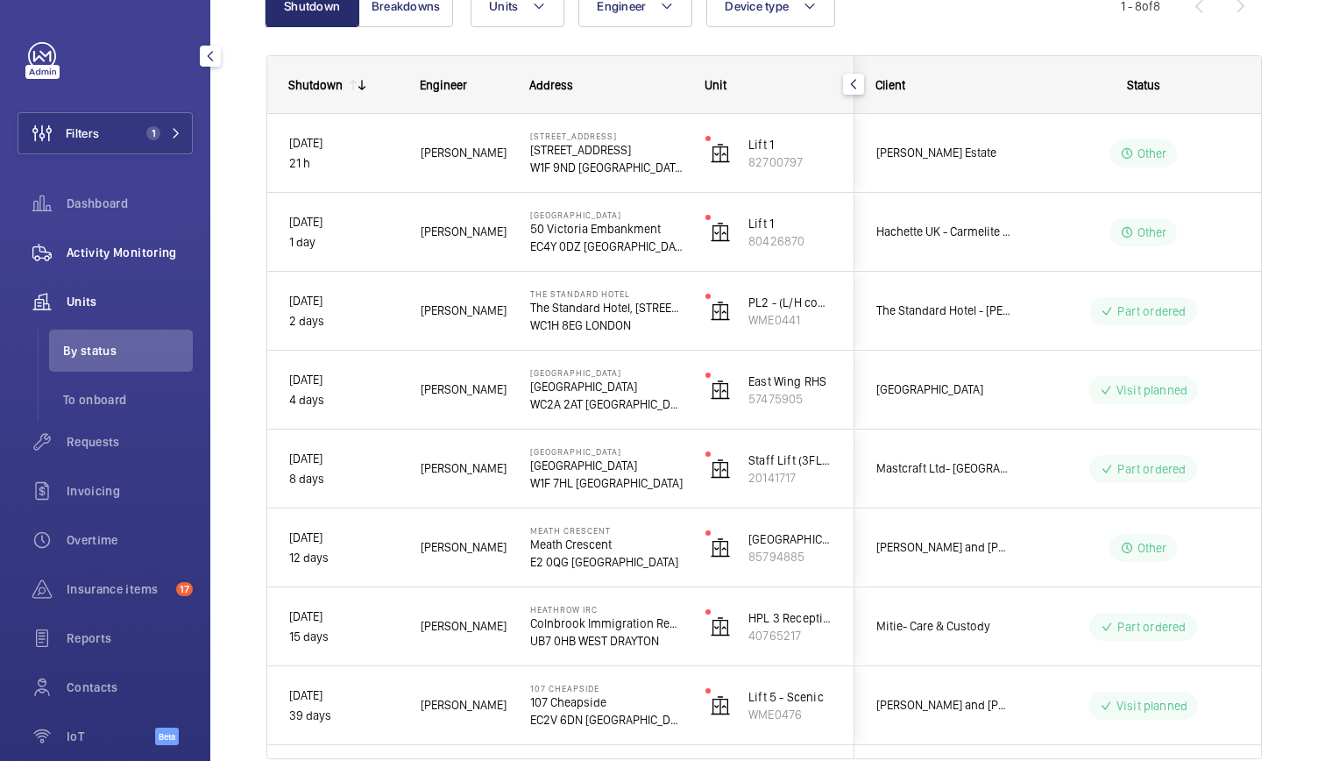
click at [117, 256] on span "Activity Monitoring" at bounding box center [130, 253] width 126 height 18
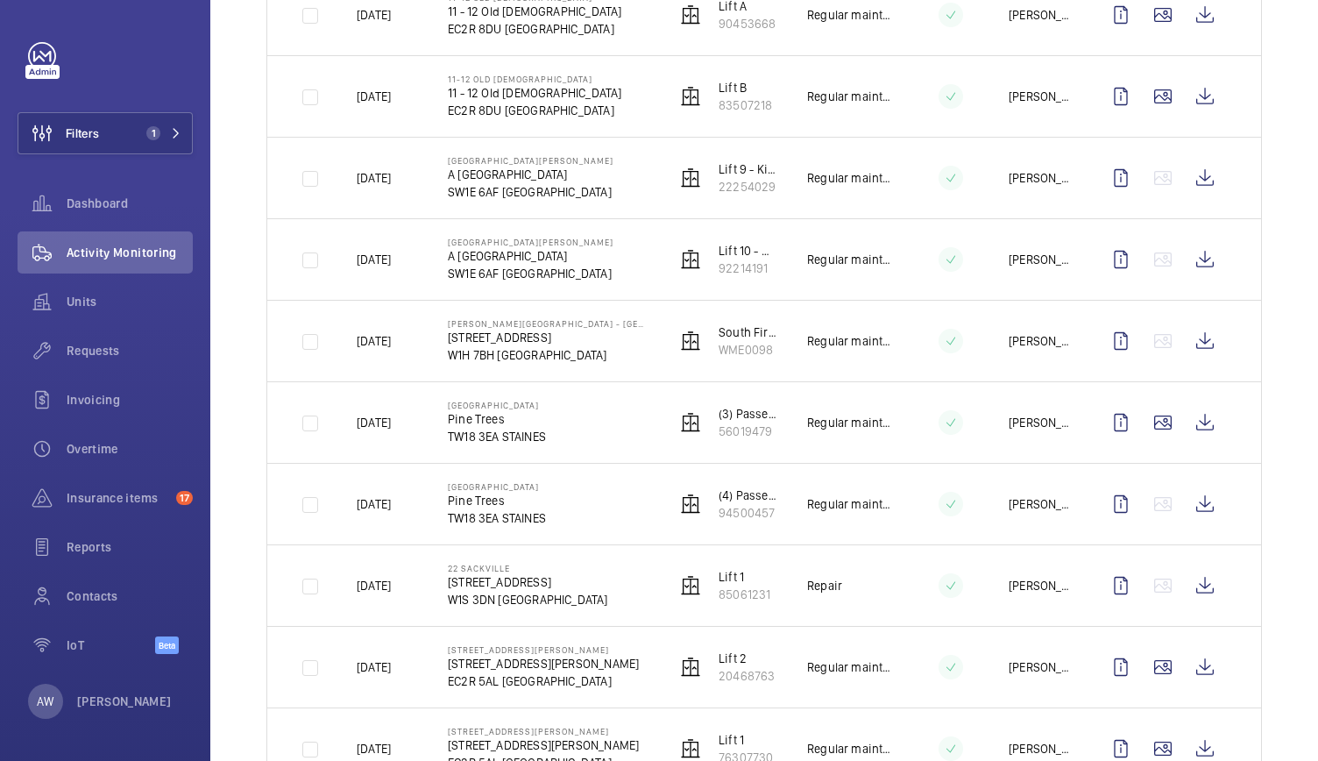
scroll to position [1054, 0]
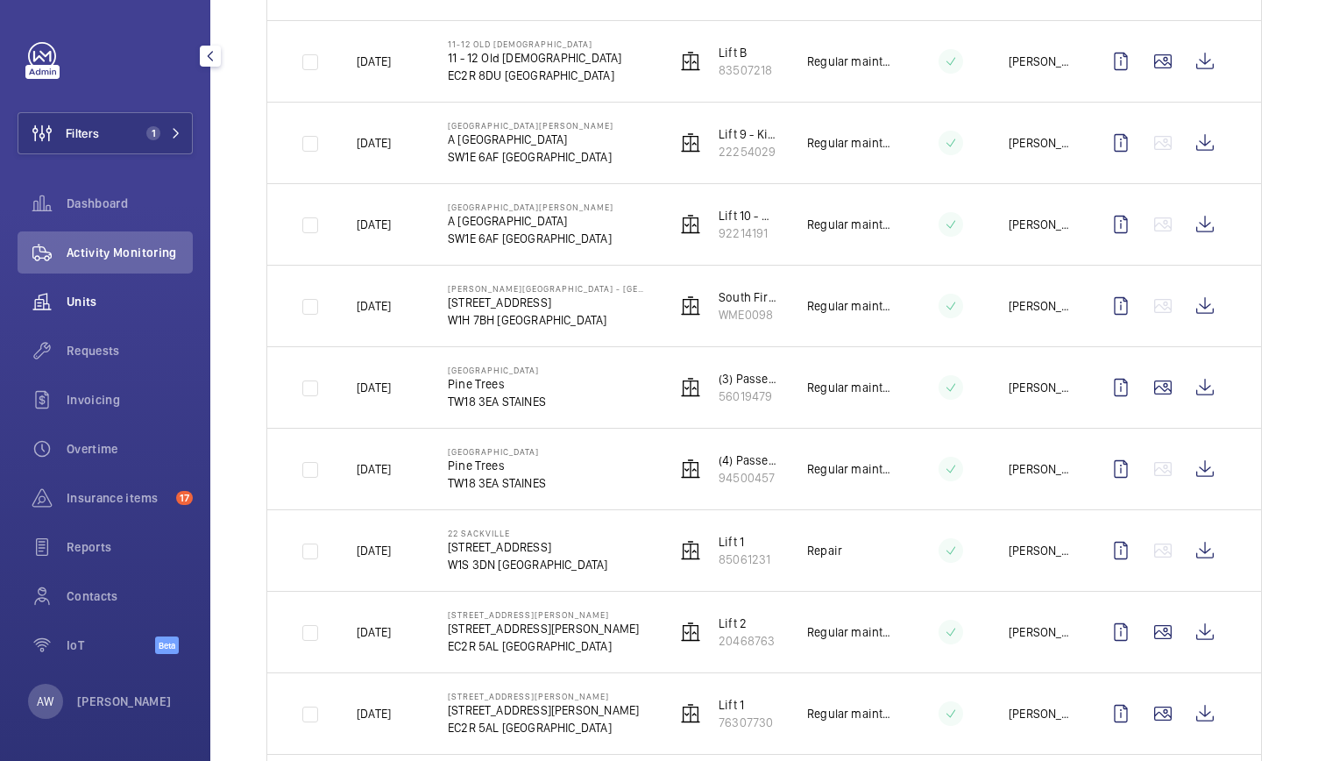
click at [90, 294] on span "Units" at bounding box center [130, 302] width 126 height 18
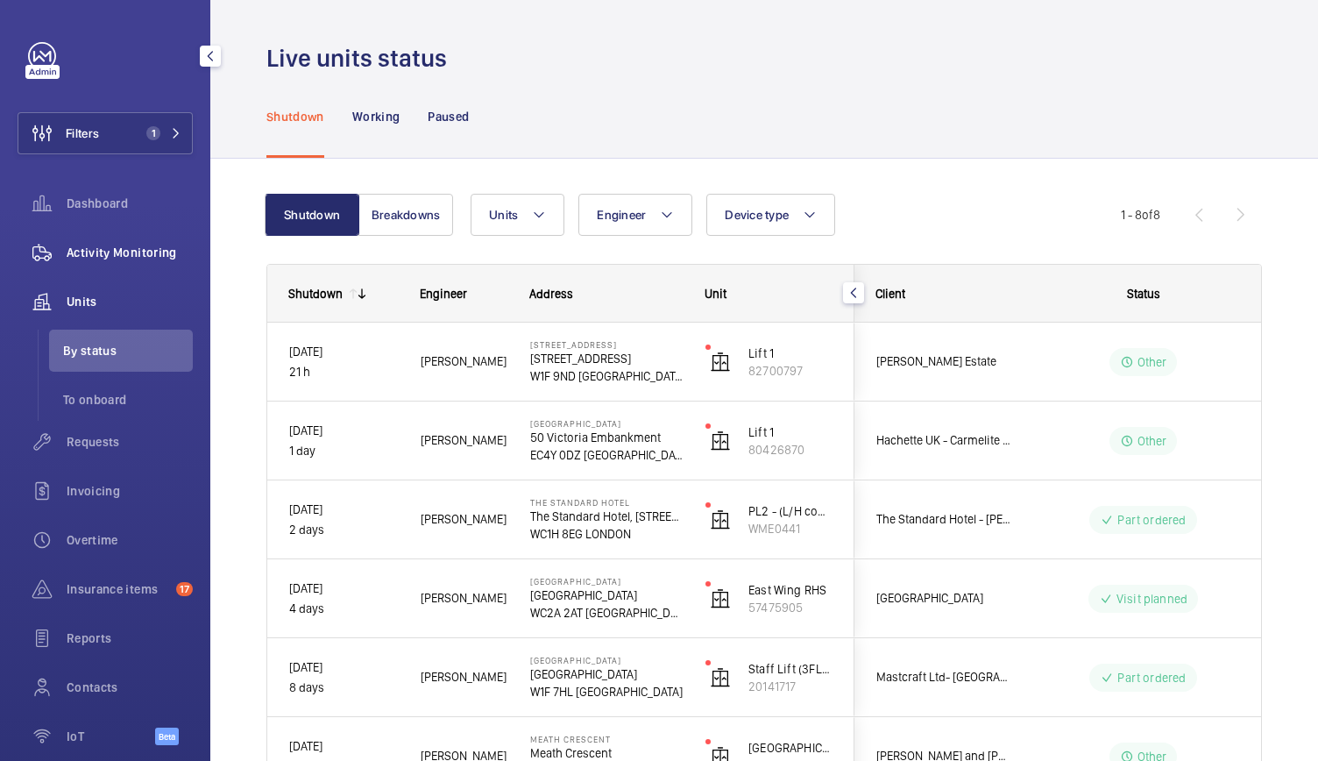
click at [156, 246] on span "Activity Monitoring" at bounding box center [130, 253] width 126 height 18
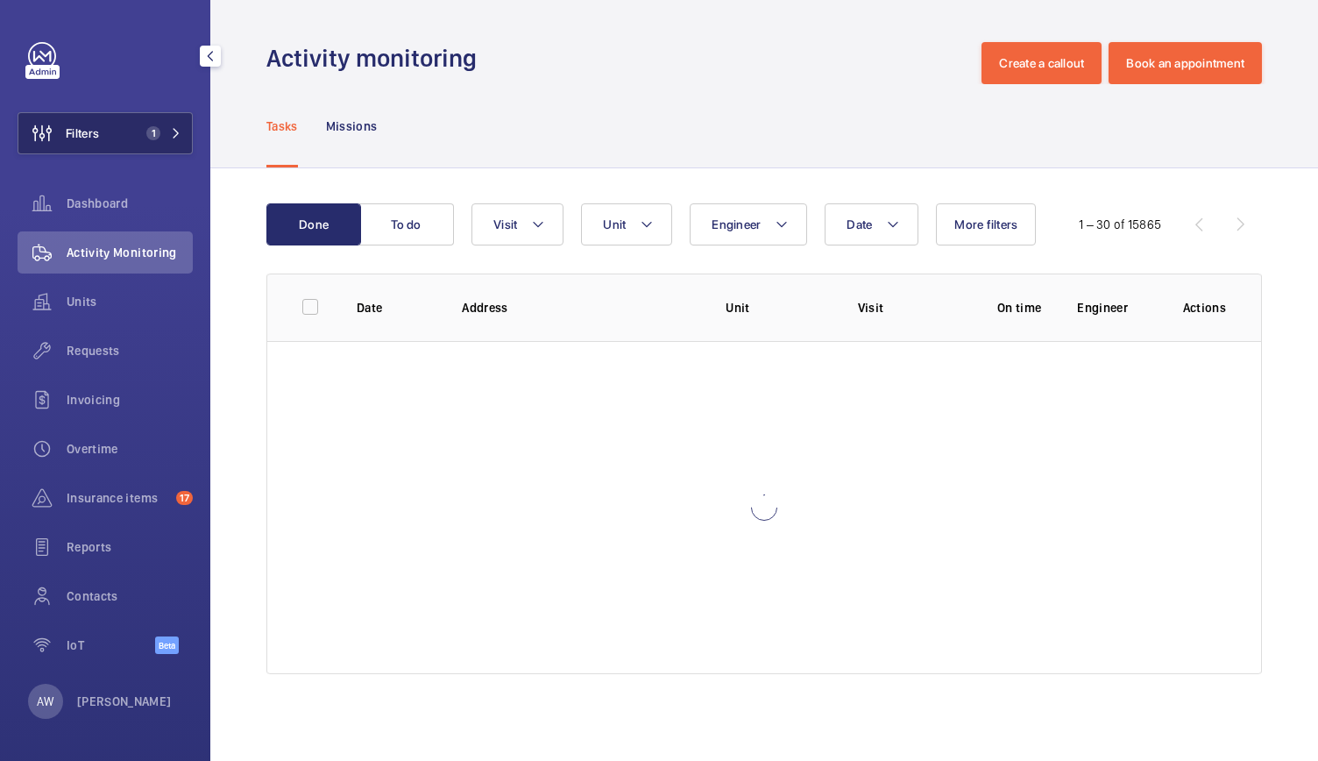
click at [159, 118] on button "Filters 1" at bounding box center [105, 133] width 175 height 42
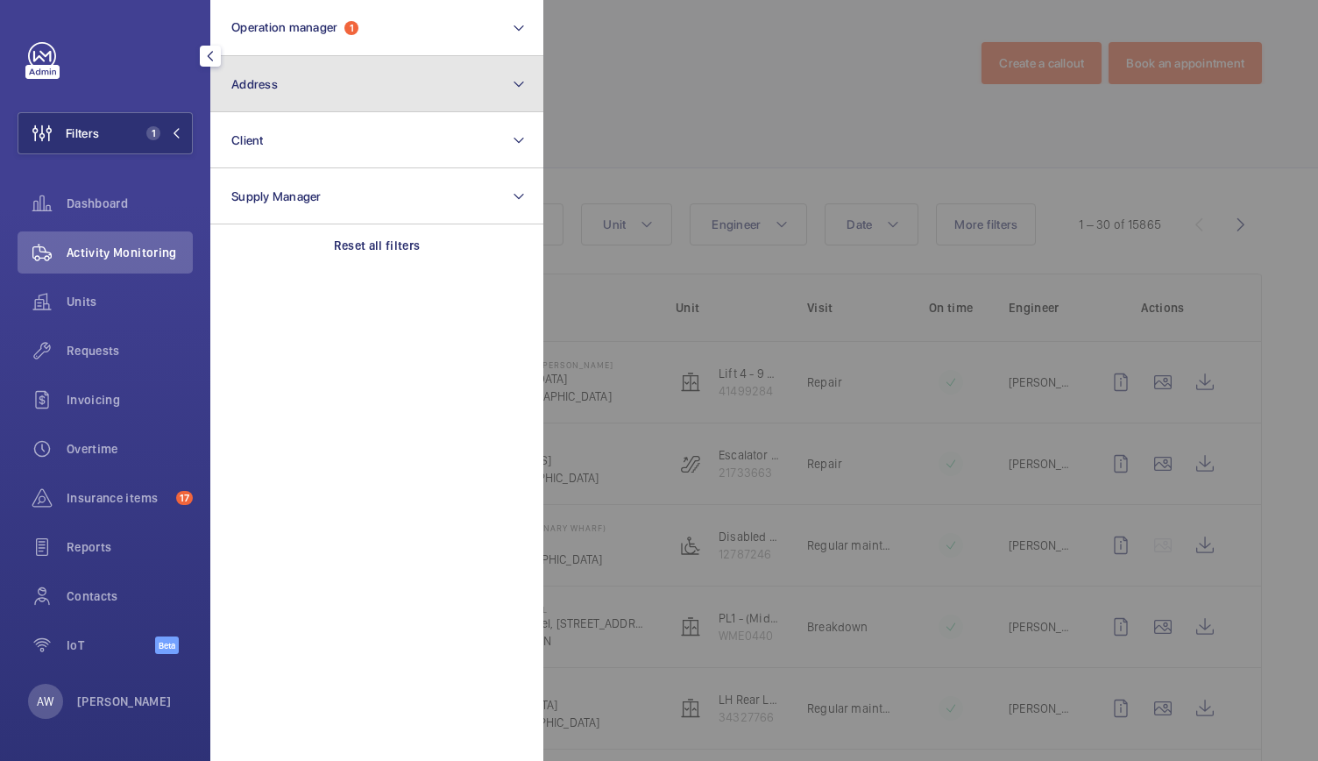
click at [258, 83] on span "Address" at bounding box center [254, 84] width 46 height 14
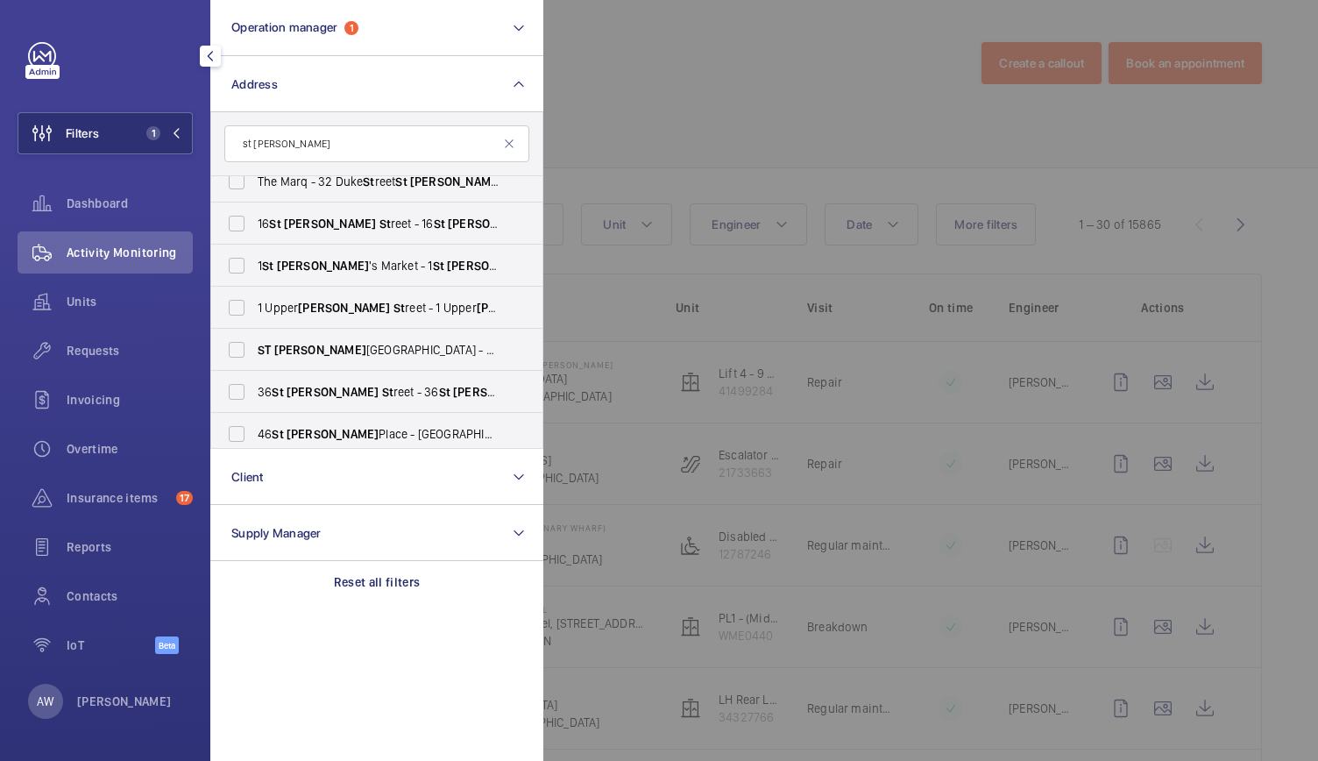
scroll to position [320, 0]
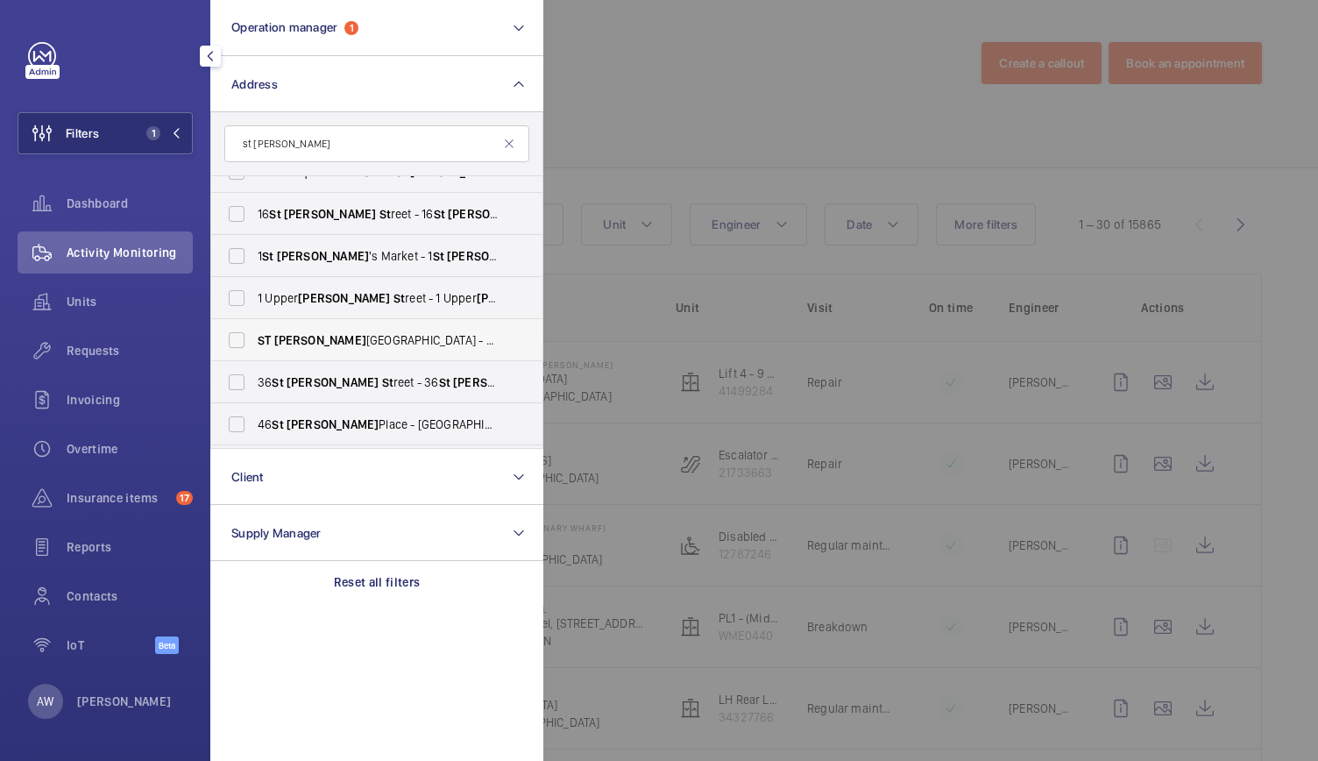
type input "st james"
click at [319, 329] on label "ST JAMES COURT HOTEL - A Taj Hotel, LONDON SW1E 6AF" at bounding box center [363, 340] width 305 height 42
click at [254, 329] on input "ST JAMES COURT HOTEL - A Taj Hotel, LONDON SW1E 6AF" at bounding box center [236, 339] width 35 height 35
checkbox input "true"
click at [758, 99] on div at bounding box center [1202, 380] width 1318 height 761
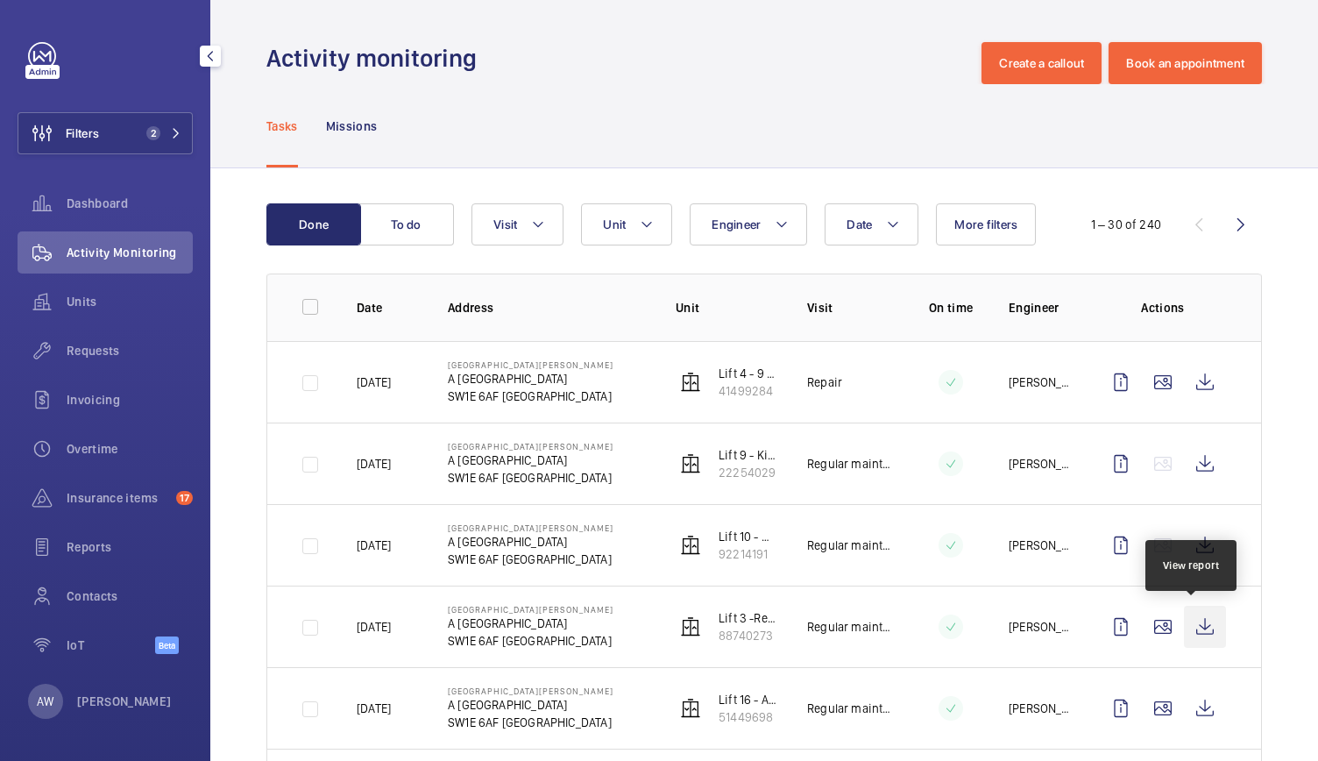
click at [1197, 624] on wm-front-icon-button at bounding box center [1205, 626] width 42 height 42
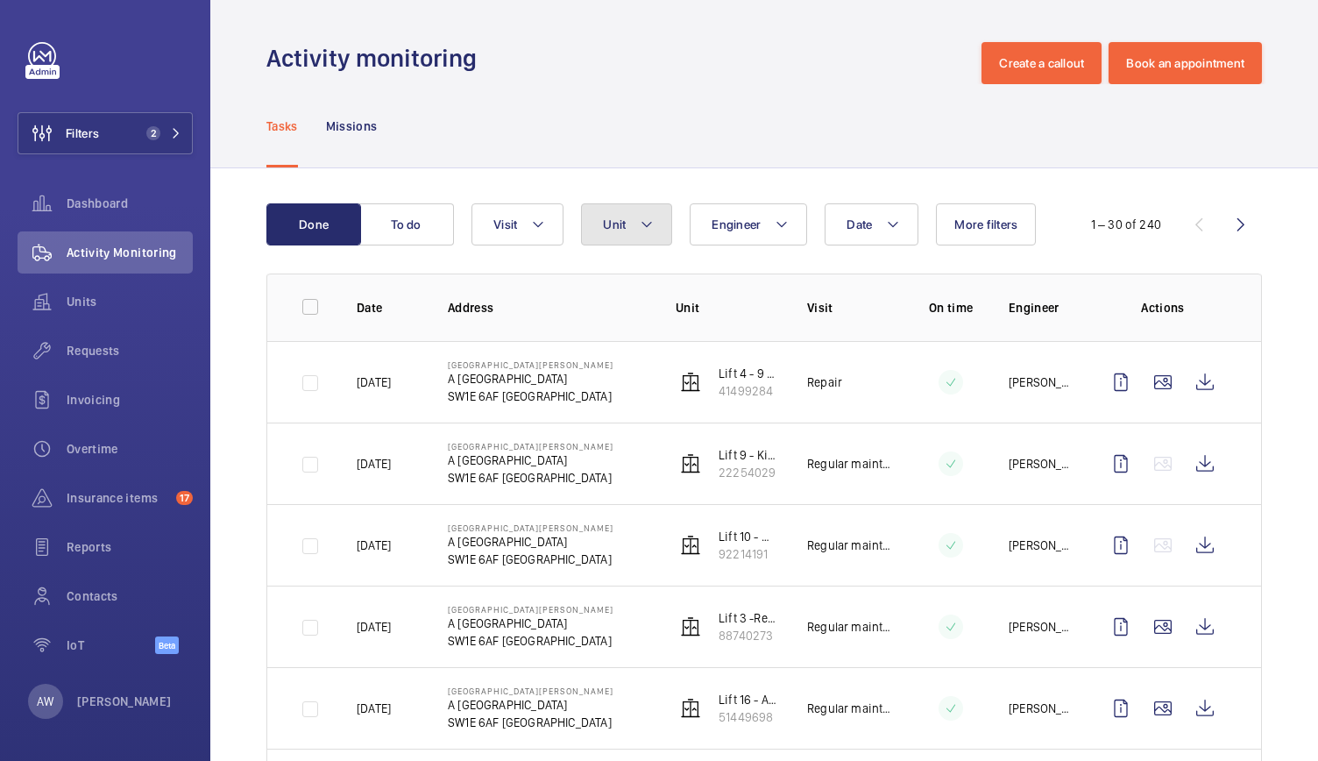
click at [643, 241] on button "Unit" at bounding box center [626, 224] width 91 height 42
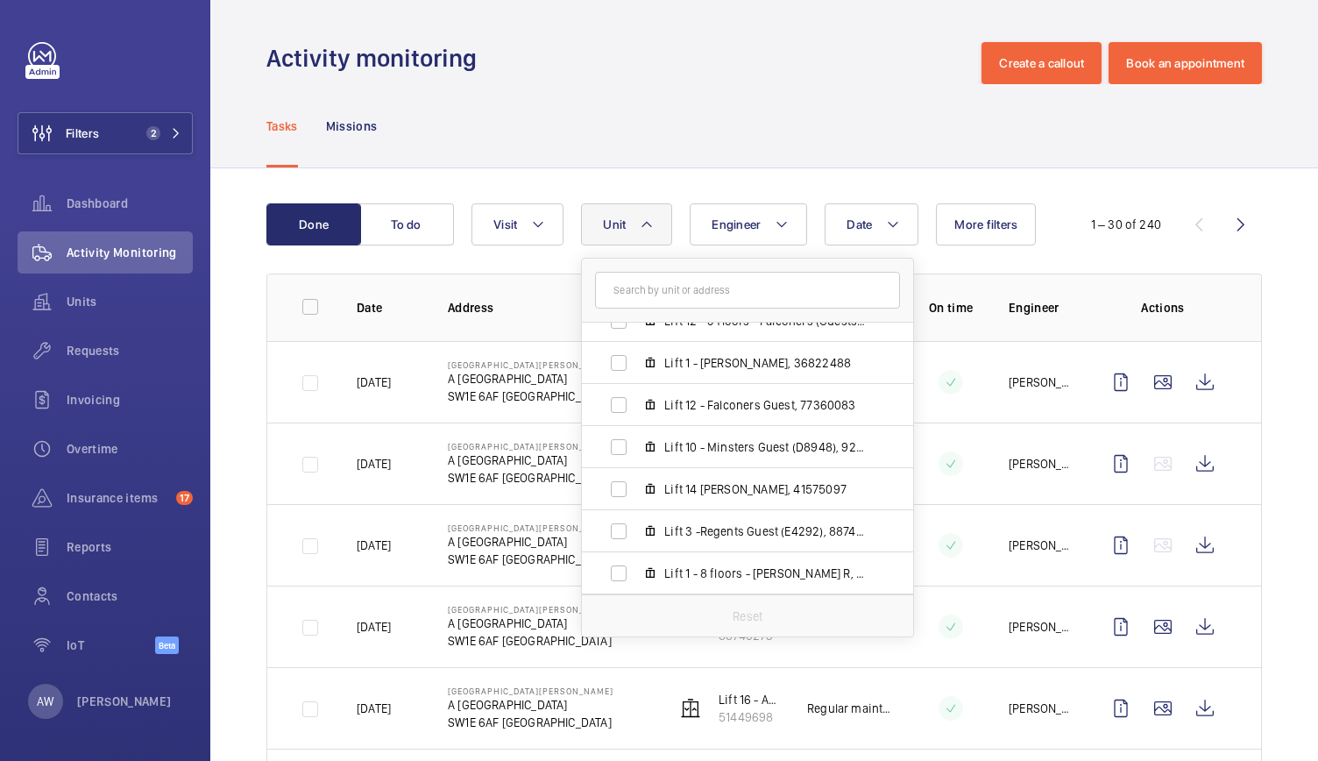
scroll to position [436, 0]
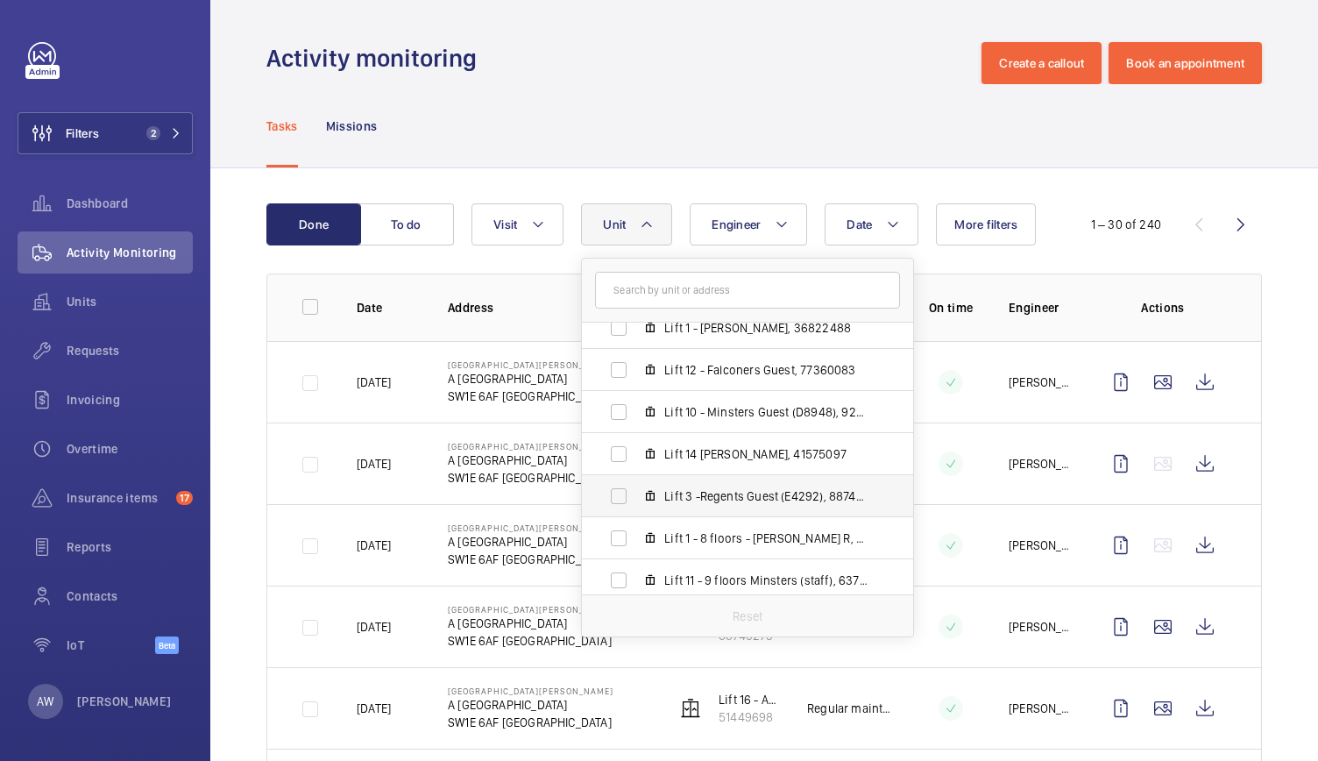
click at [666, 483] on label "Lift 3 -Regents Guest (E4292), 88740273" at bounding box center [733, 496] width 303 height 42
click at [636, 483] on input "Lift 3 -Regents Guest (E4292), 88740273" at bounding box center [618, 495] width 35 height 35
checkbox input "true"
click at [594, 108] on div "Tasks Missions" at bounding box center [763, 125] width 995 height 83
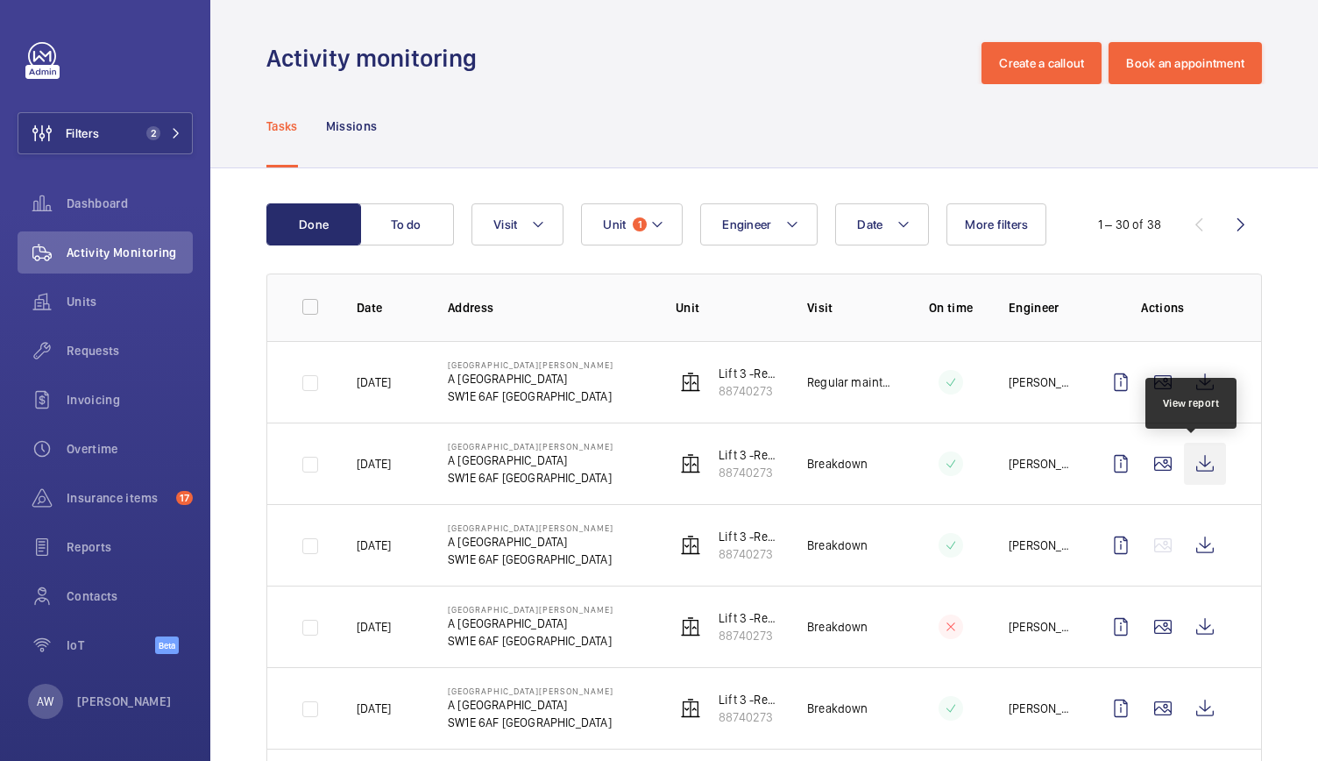
click at [1199, 469] on wm-front-icon-button at bounding box center [1205, 463] width 42 height 42
click at [98, 292] on div "Units" at bounding box center [105, 301] width 175 height 42
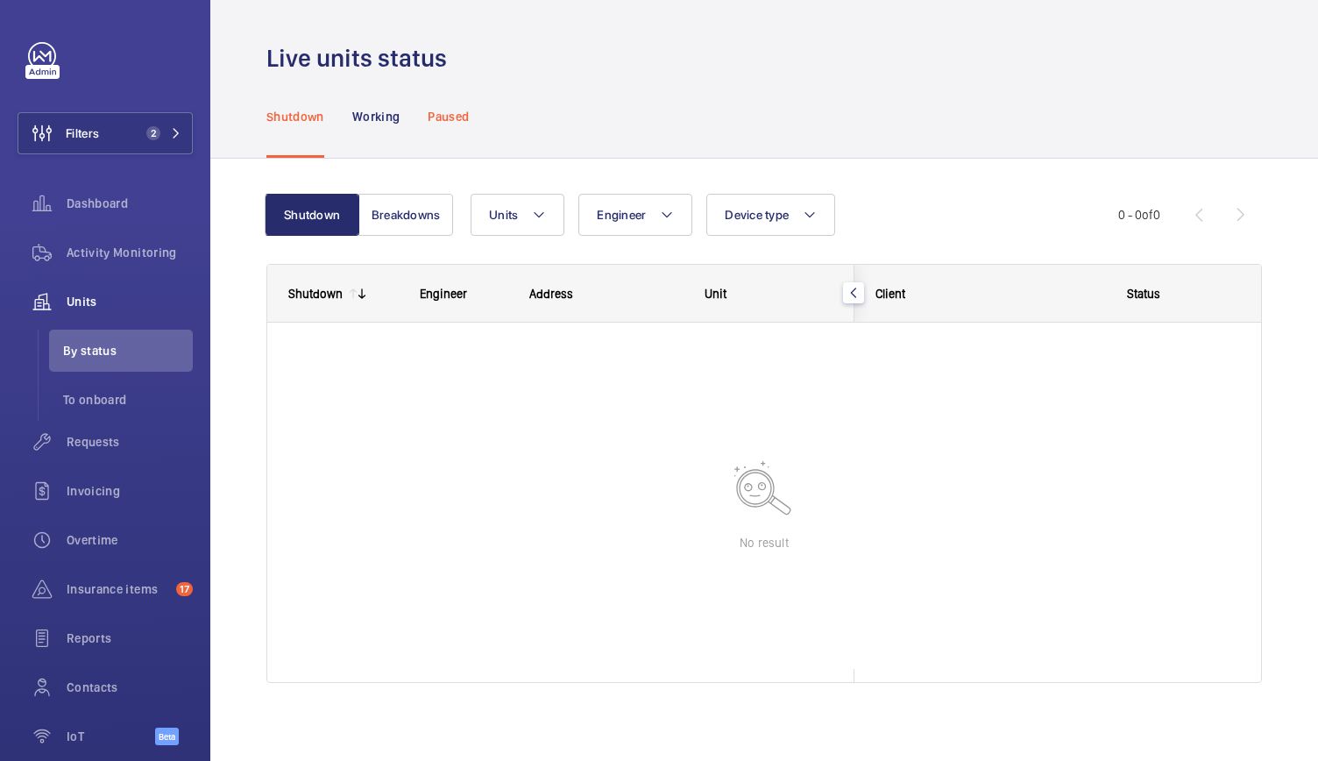
click at [466, 109] on p "Paused" at bounding box center [448, 117] width 41 height 18
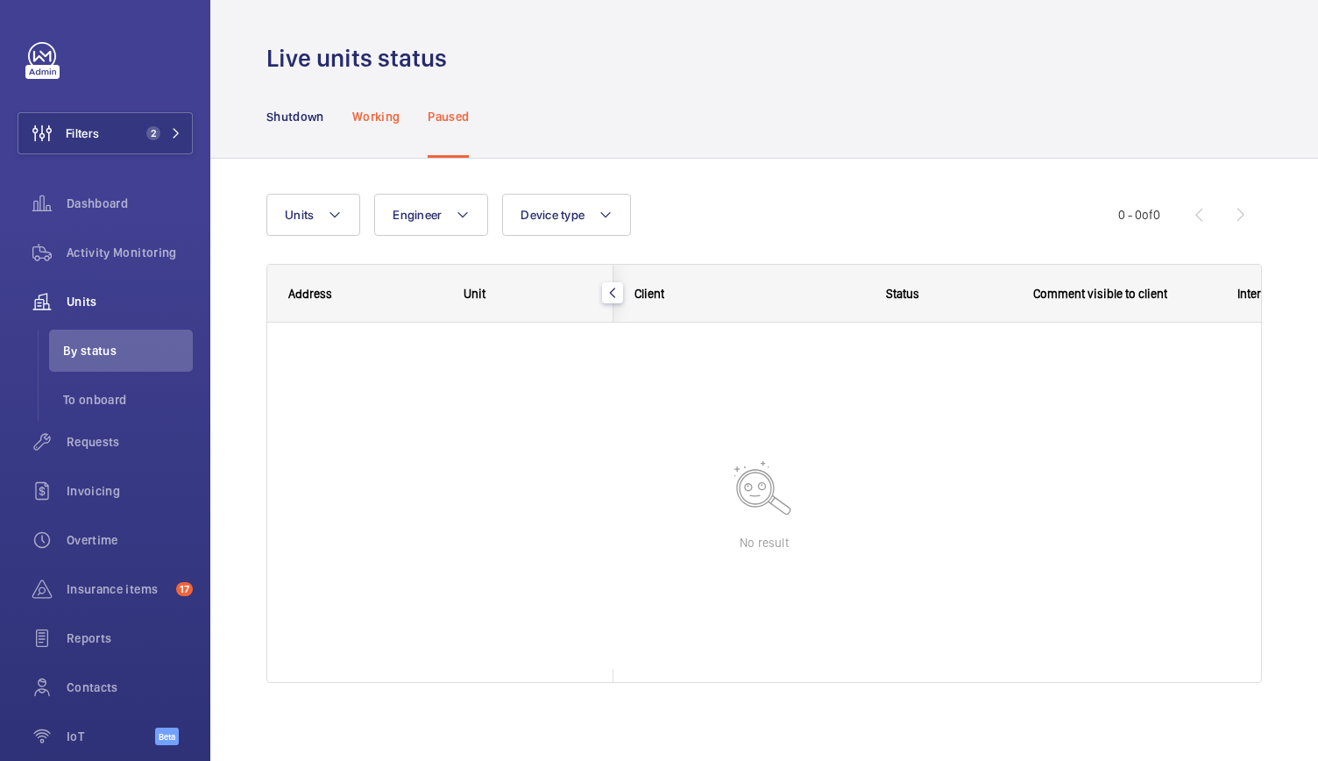
click at [364, 124] on p "Working" at bounding box center [375, 117] width 47 height 18
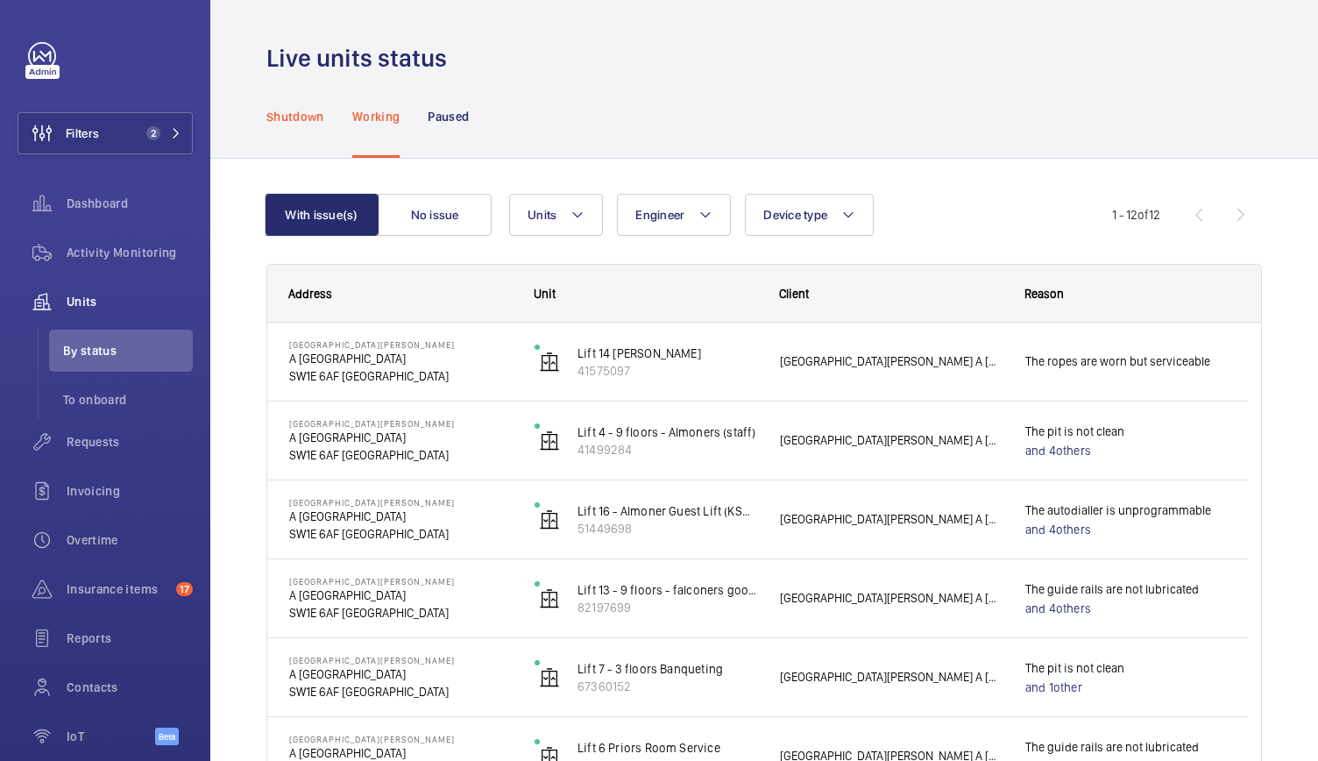
click at [271, 112] on p "Shutdown" at bounding box center [295, 117] width 58 height 18
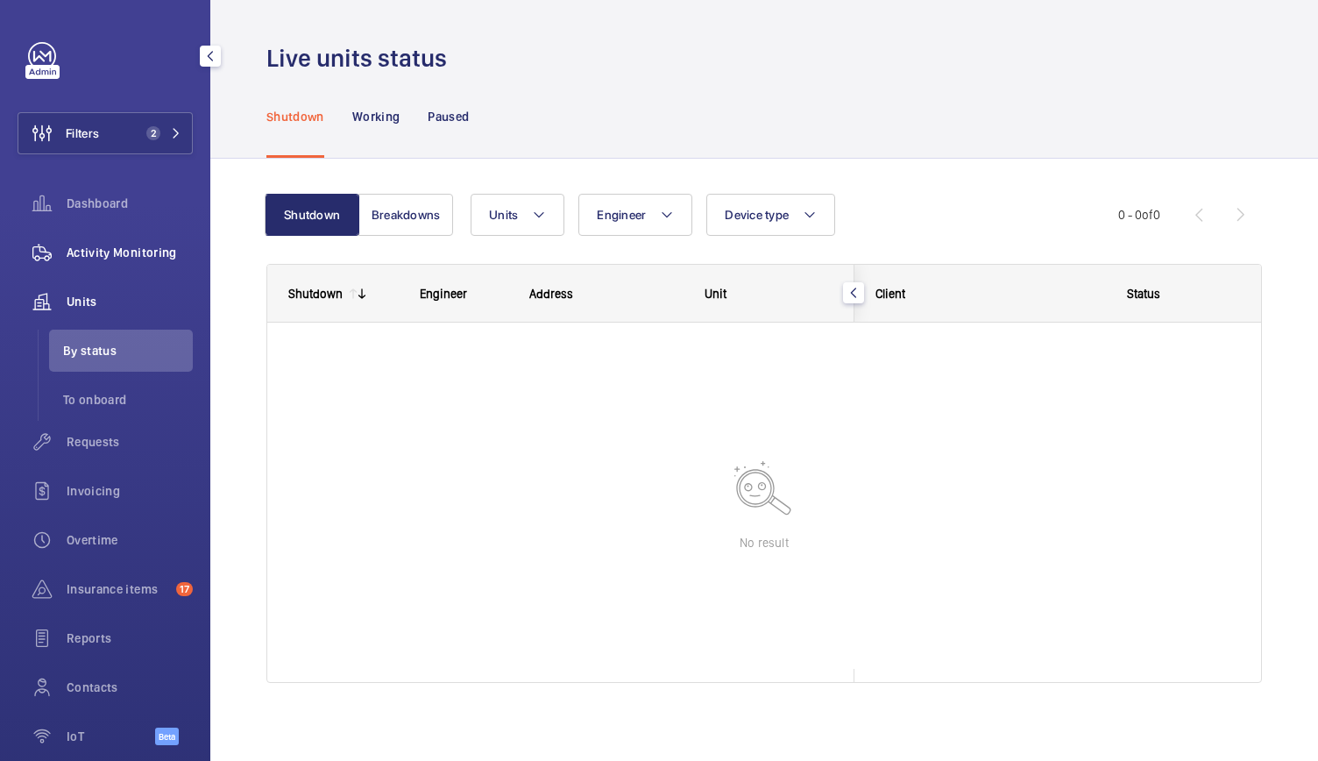
click at [157, 243] on div "Activity Monitoring" at bounding box center [105, 252] width 175 height 42
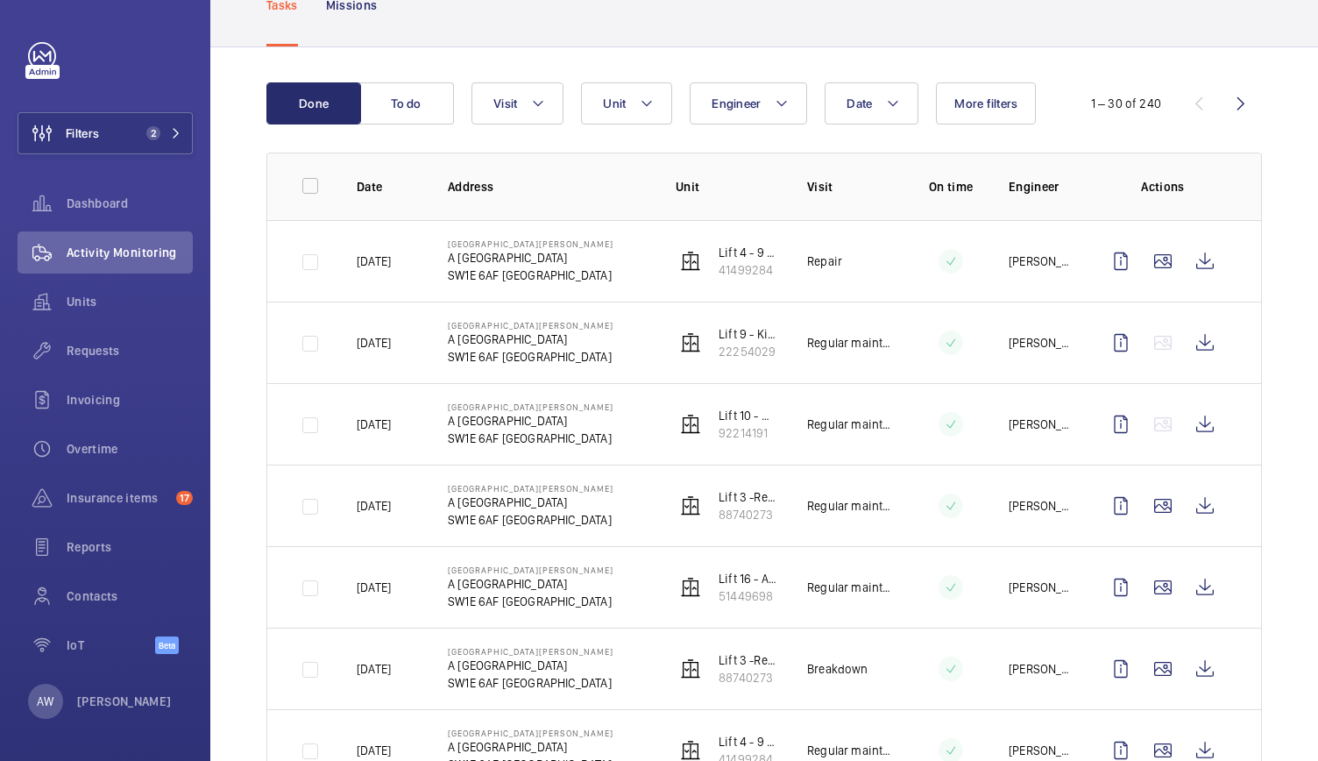
scroll to position [131, 0]
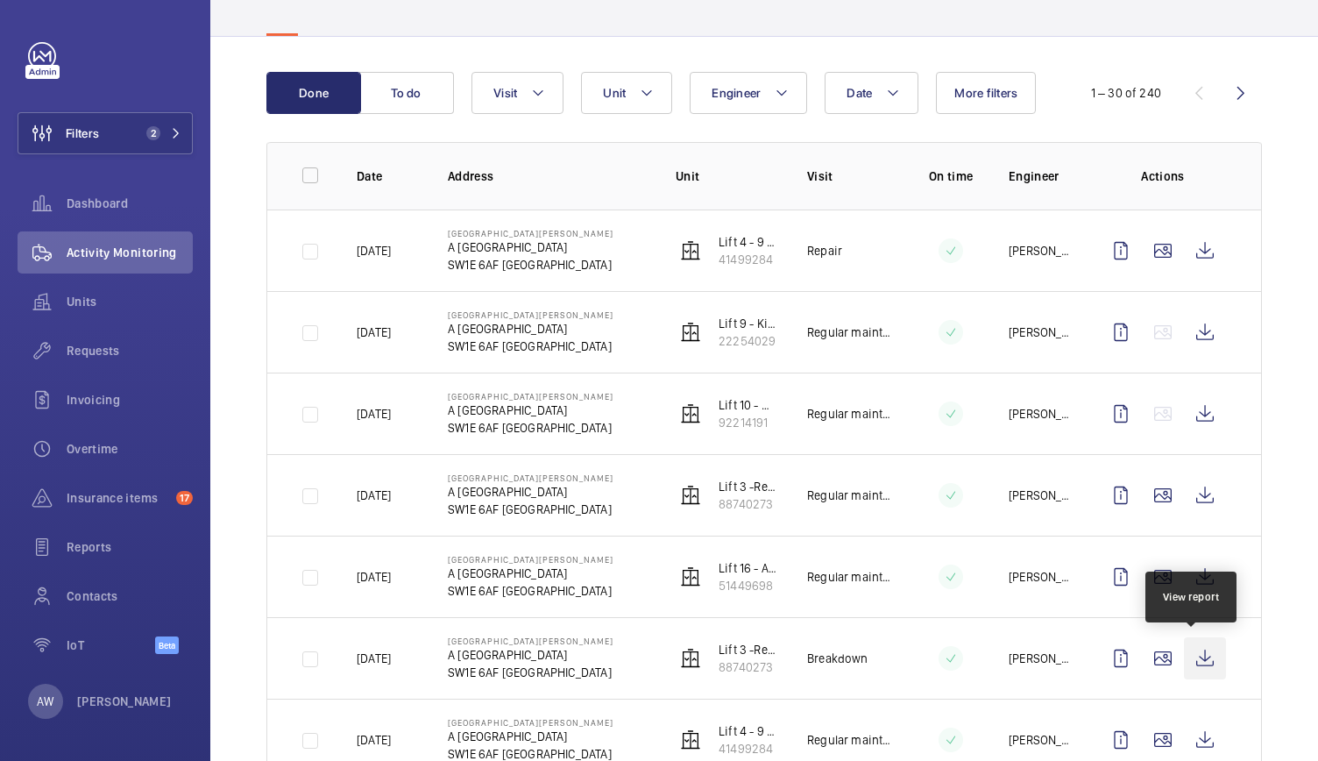
click at [1184, 658] on wm-front-icon-button at bounding box center [1205, 658] width 42 height 42
click at [133, 239] on div "Activity Monitoring" at bounding box center [105, 252] width 175 height 42
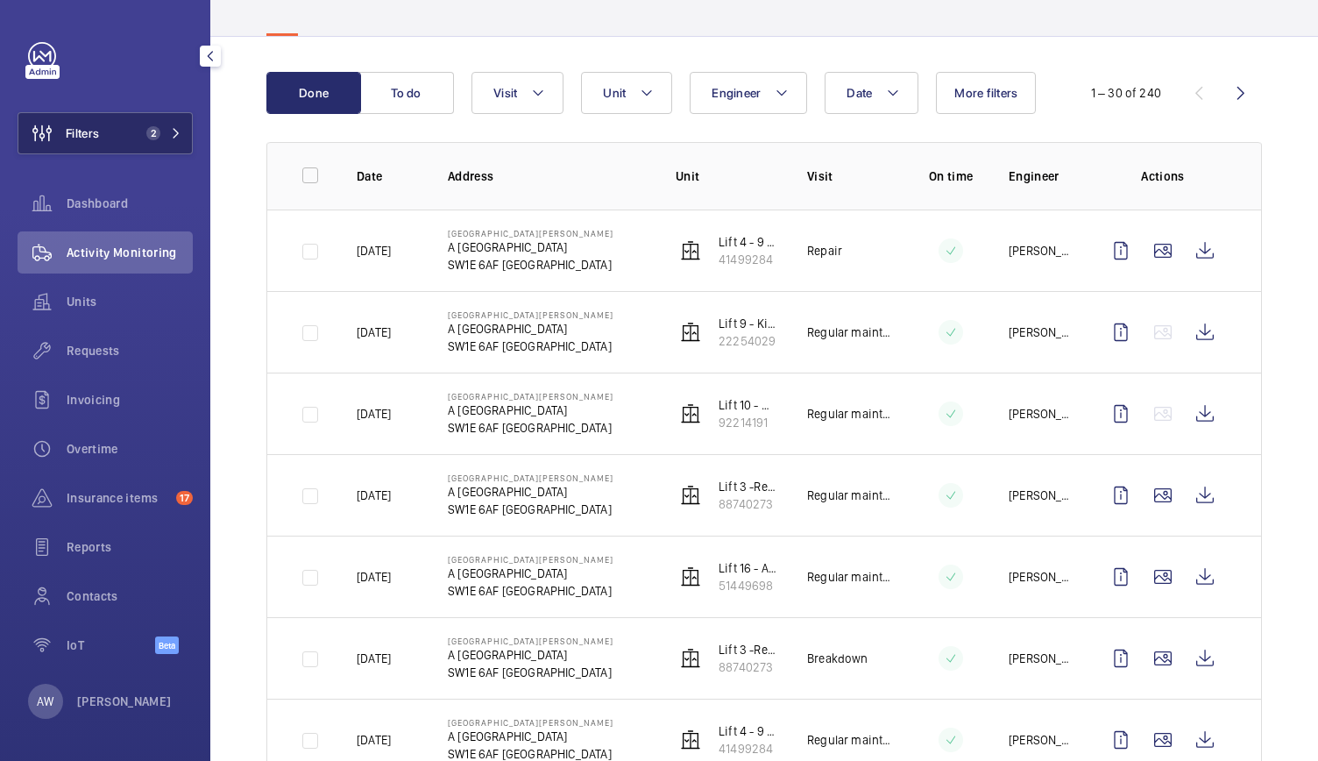
click at [161, 124] on button "Filters 2" at bounding box center [105, 133] width 175 height 42
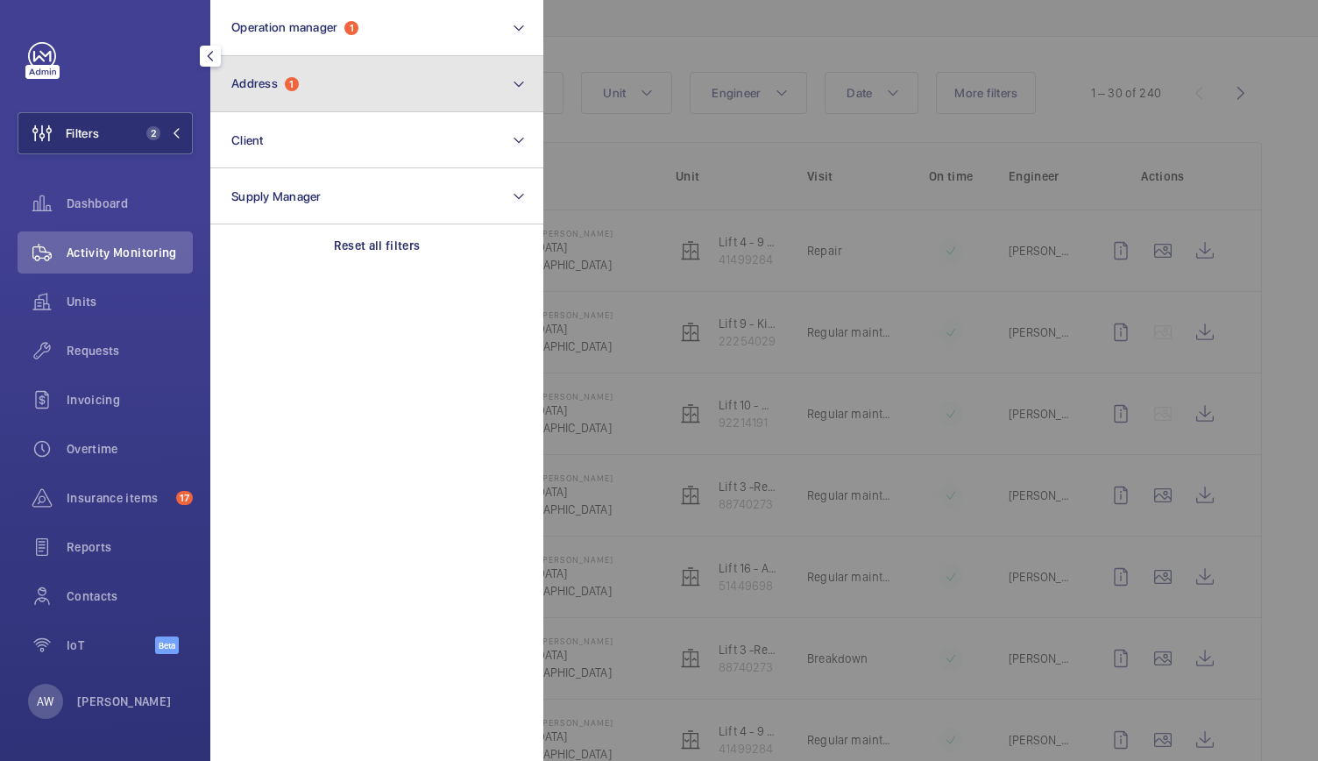
click at [256, 87] on span "Address" at bounding box center [254, 83] width 46 height 14
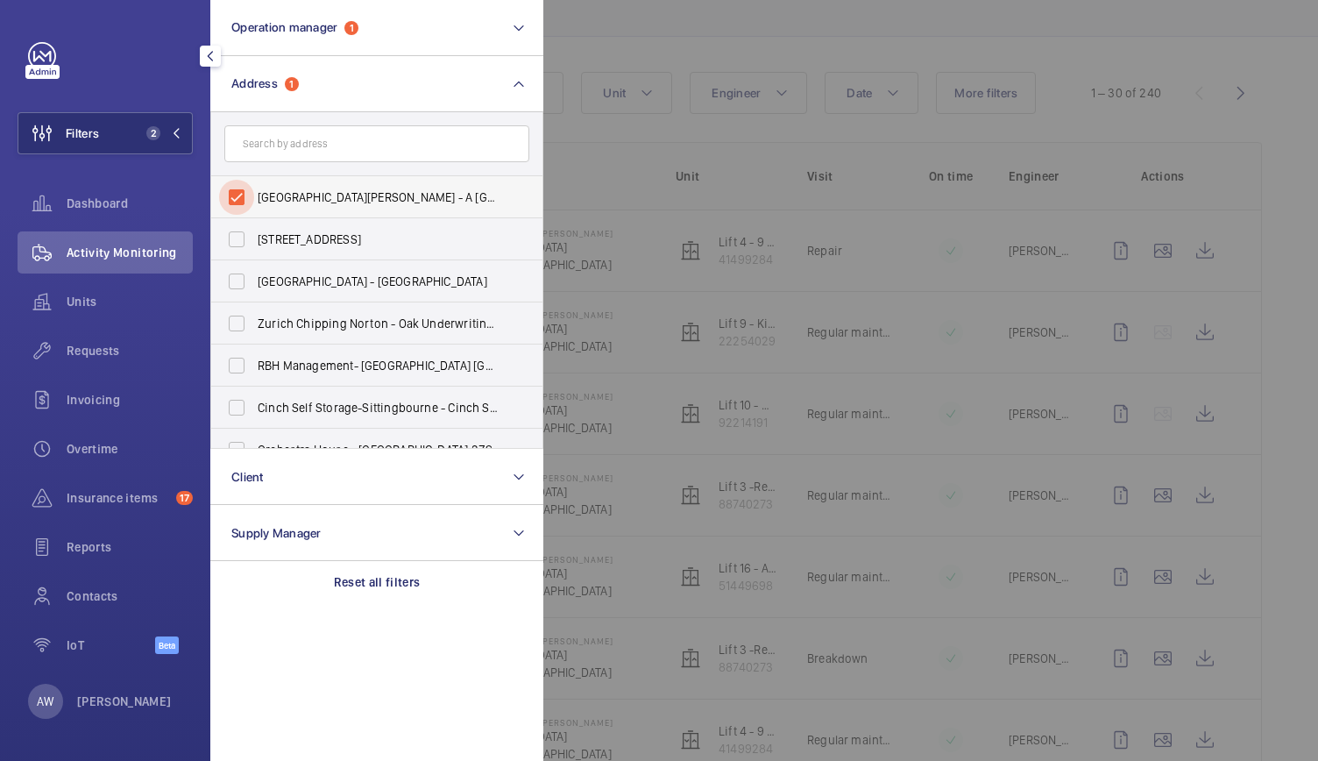
click at [237, 197] on input "ST JAMES COURT HOTEL - A Taj Hotel, LONDON SW1E 6AF" at bounding box center [236, 197] width 35 height 35
checkbox input "false"
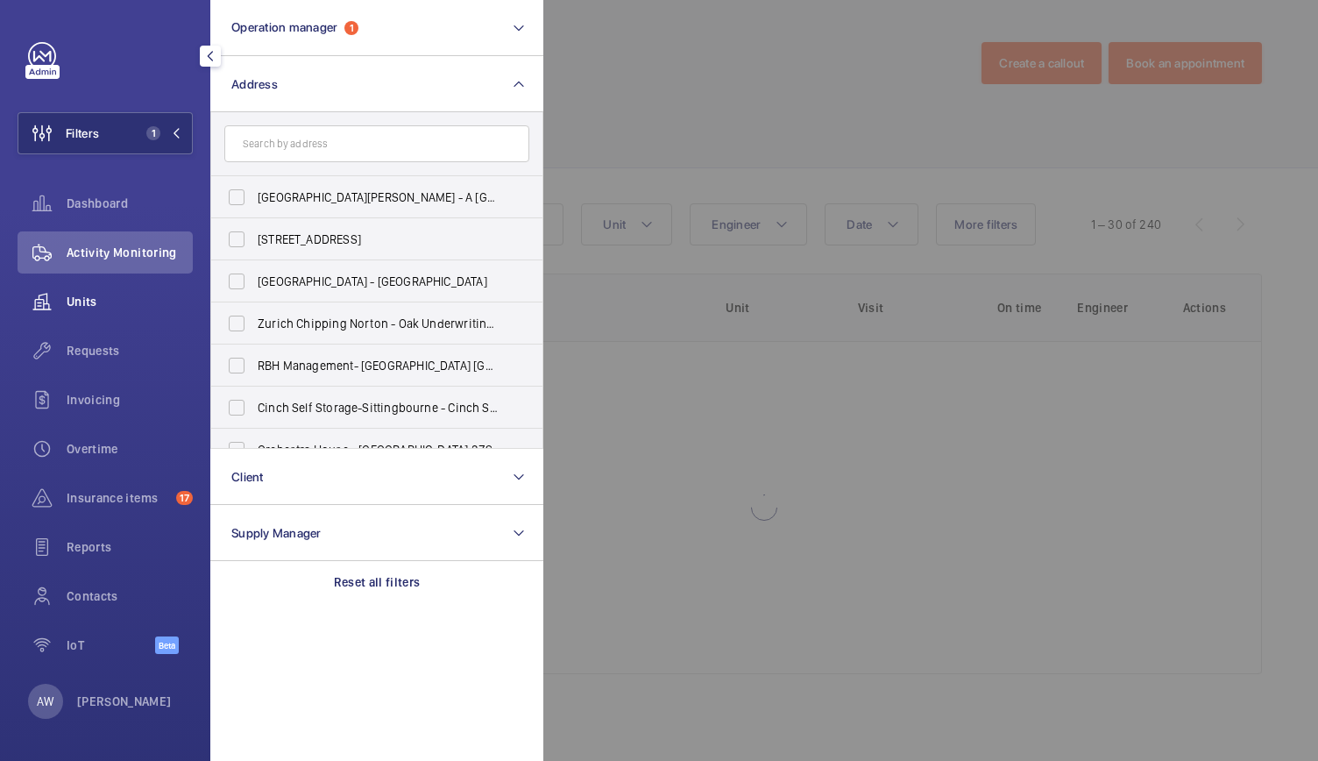
click at [79, 293] on span "Units" at bounding box center [130, 302] width 126 height 18
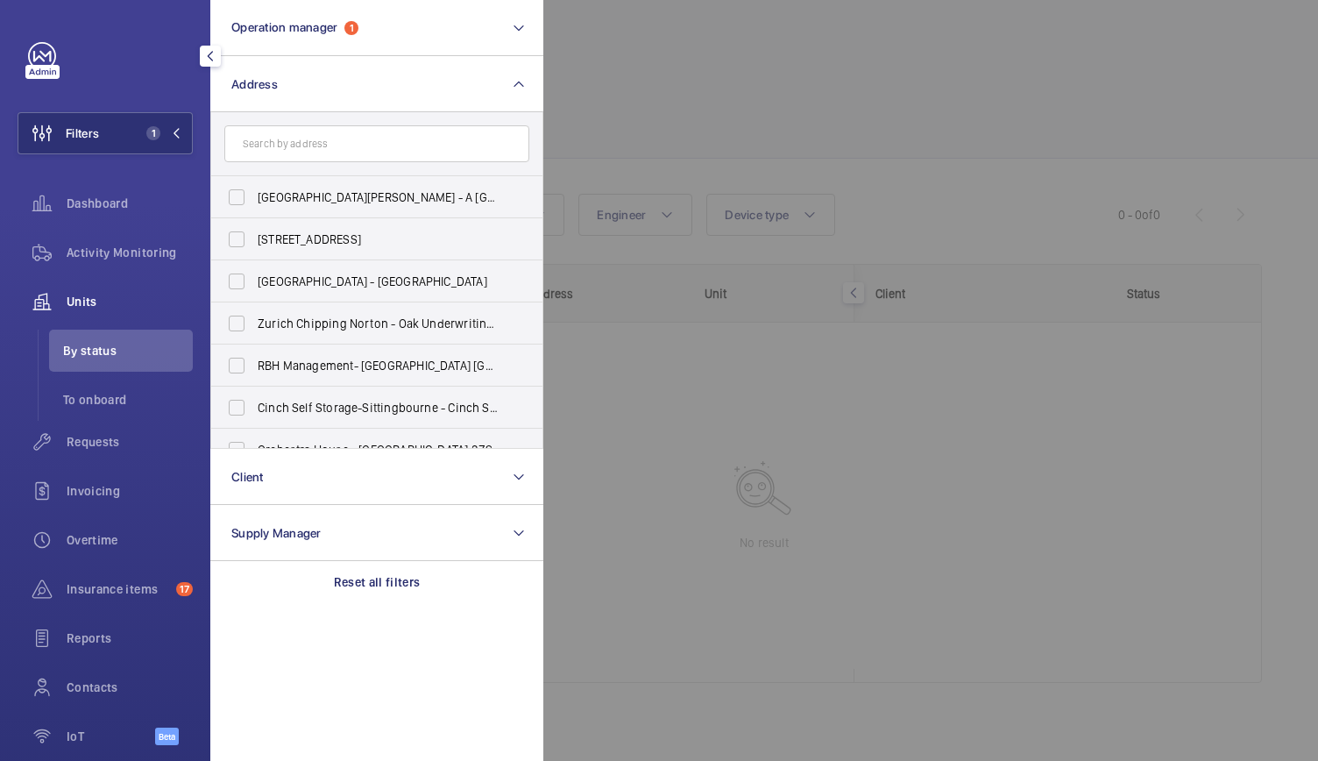
click at [745, 129] on div at bounding box center [1202, 380] width 1318 height 761
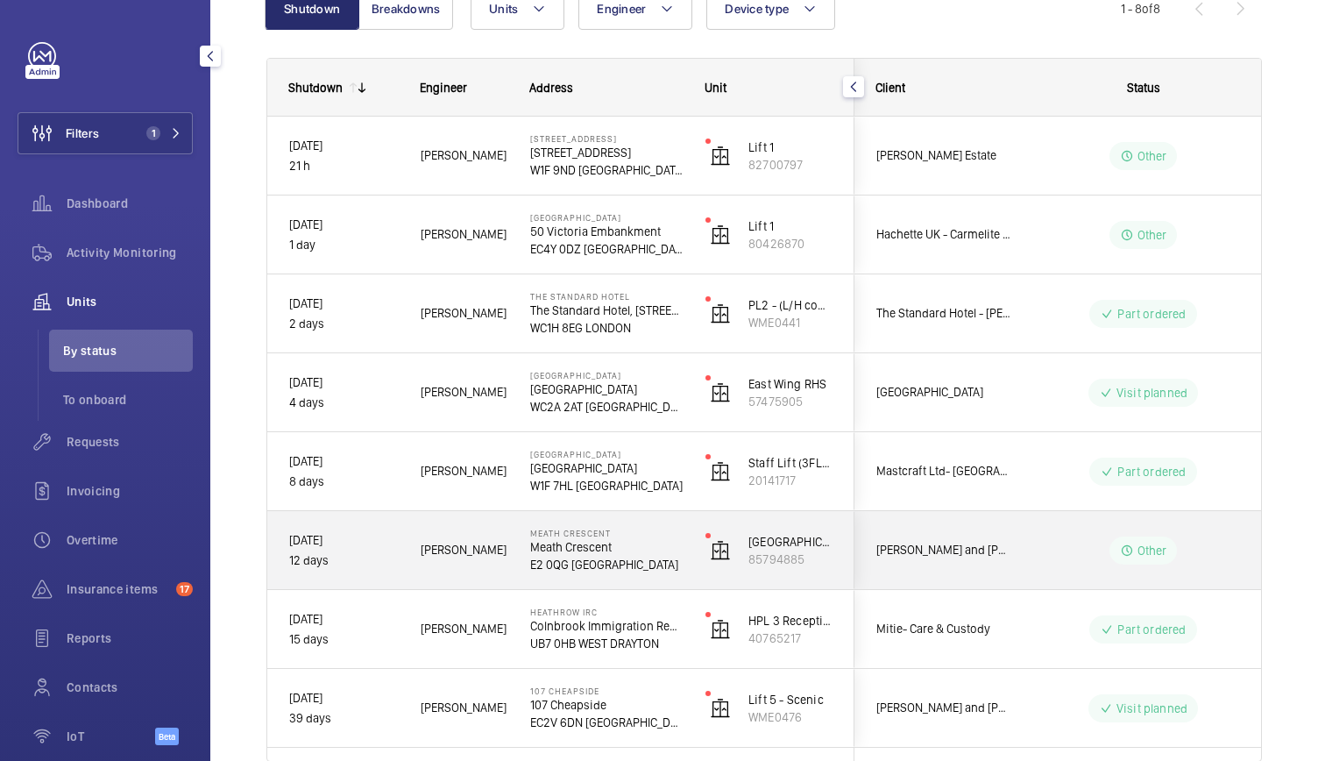
scroll to position [290, 0]
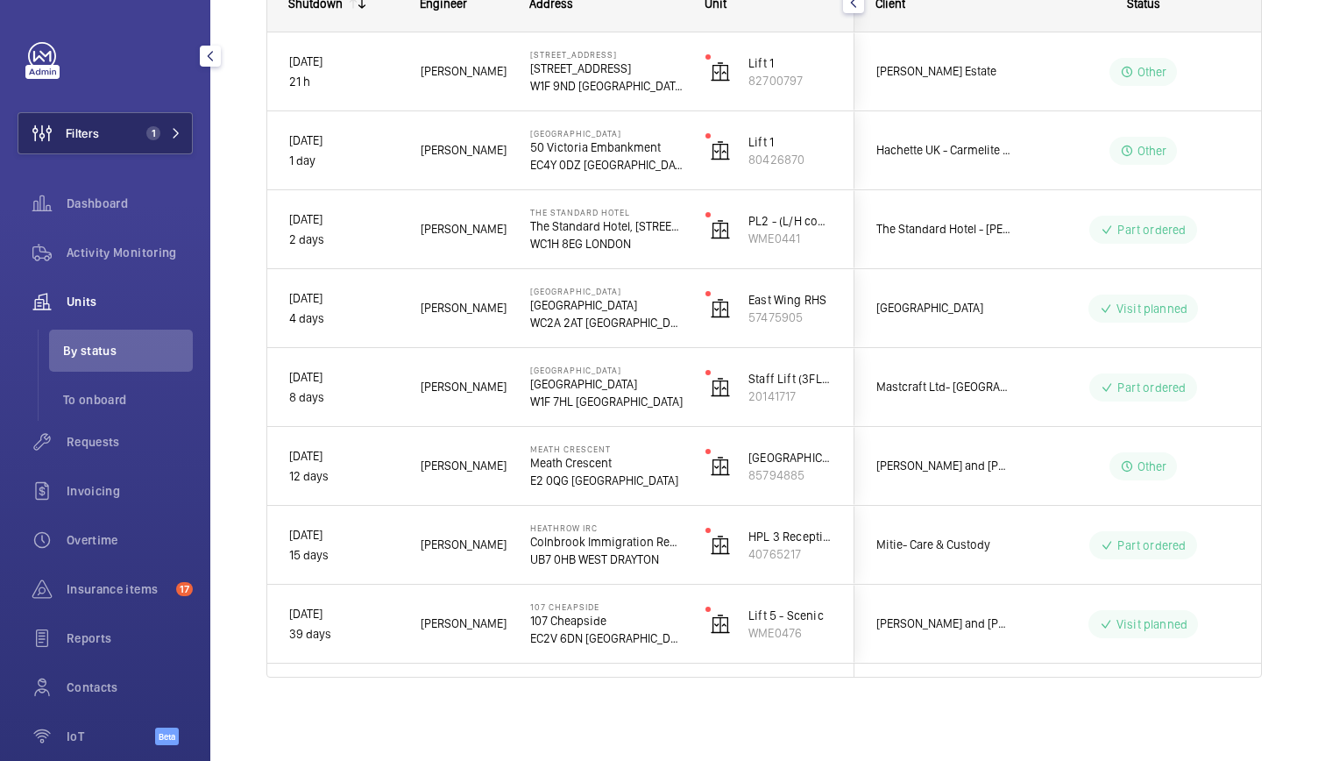
click at [118, 120] on button "Filters 1" at bounding box center [105, 133] width 175 height 42
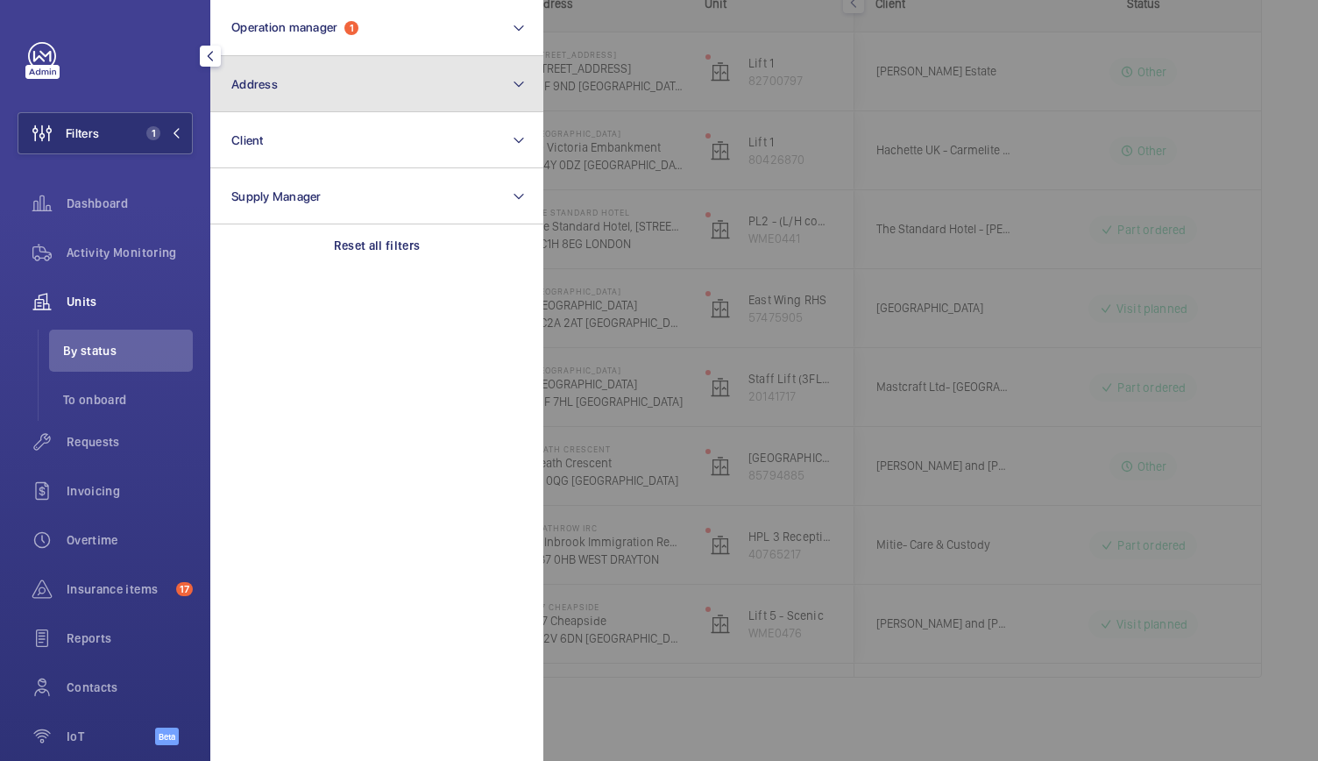
click at [357, 77] on button "Address" at bounding box center [376, 84] width 333 height 56
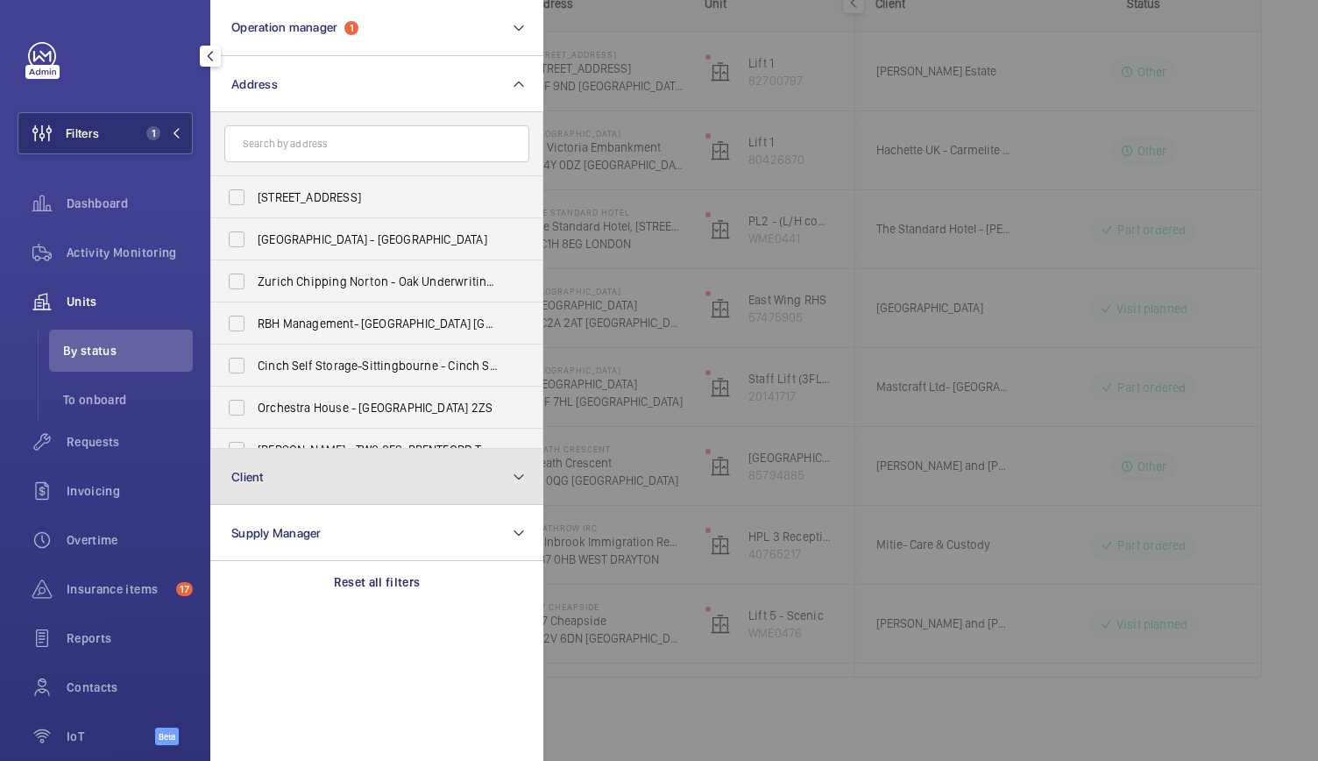
click at [278, 490] on button "Client" at bounding box center [376, 477] width 333 height 56
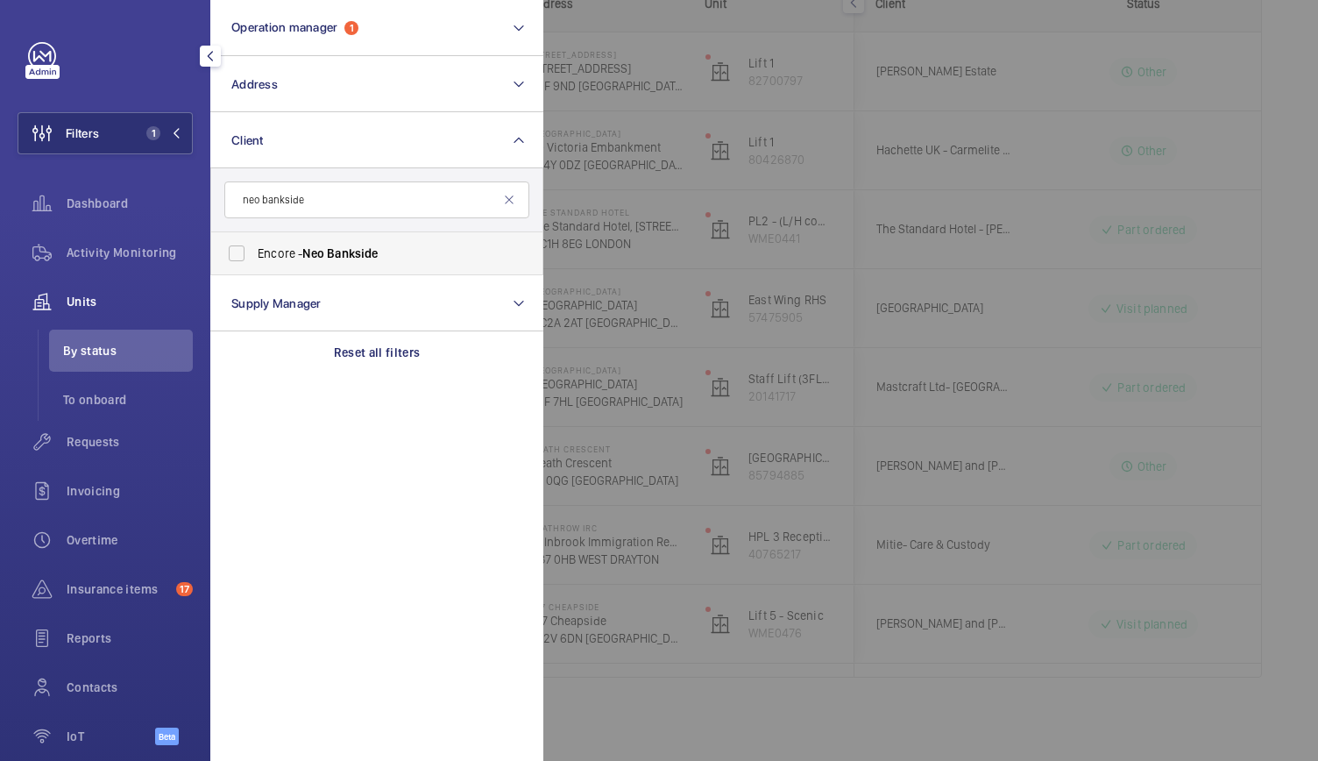
type input "neo bankside"
click at [301, 244] on span "Encore - Neo Bankside" at bounding box center [378, 253] width 241 height 18
click at [254, 244] on input "Encore - Neo Bankside" at bounding box center [236, 253] width 35 height 35
checkbox input "true"
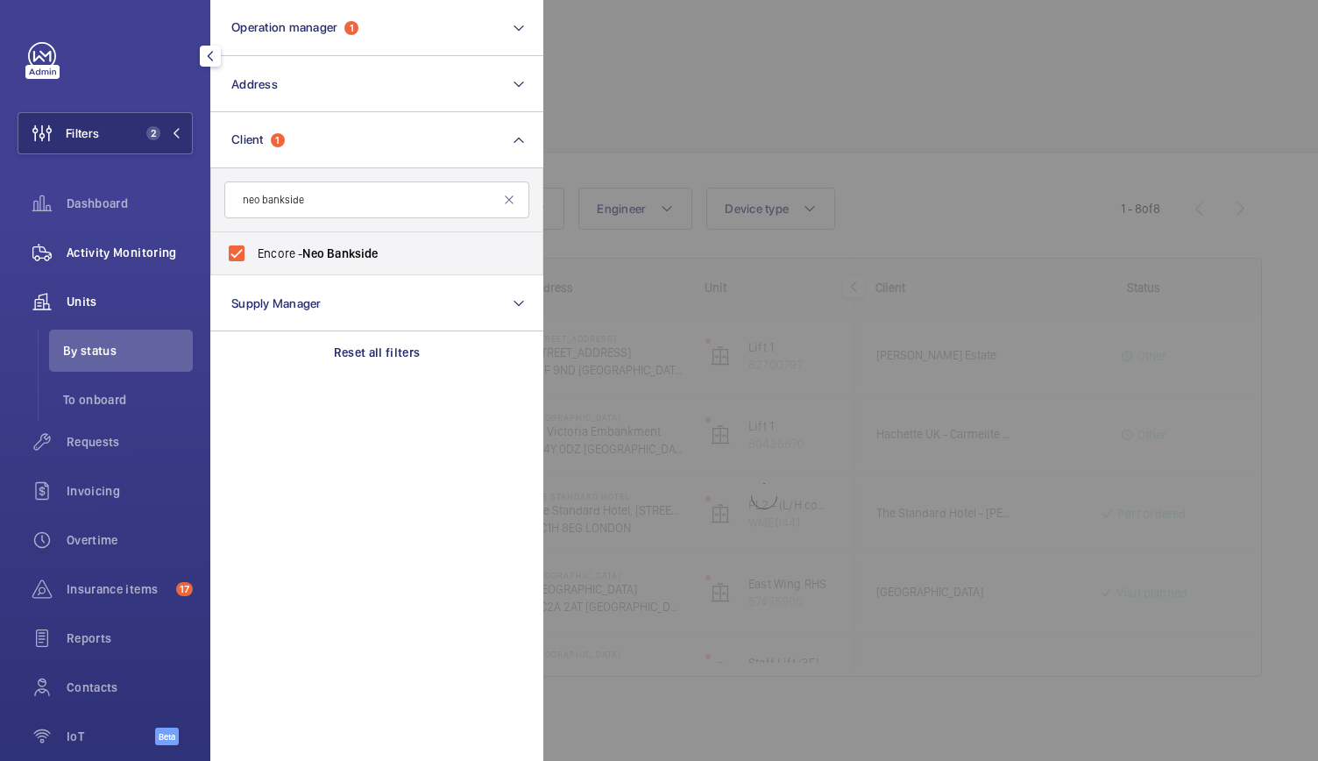
click at [158, 253] on span "Activity Monitoring" at bounding box center [130, 253] width 126 height 18
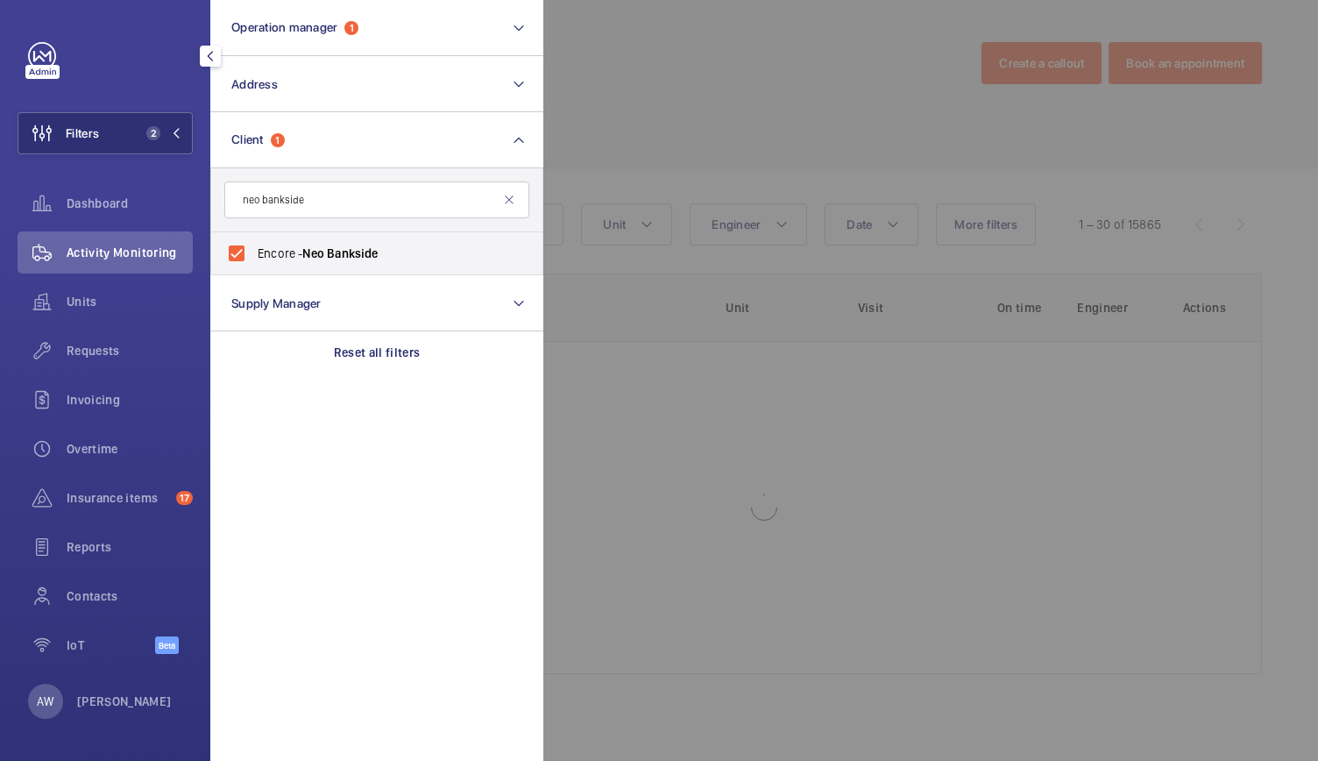
click at [810, 141] on div at bounding box center [1202, 380] width 1318 height 761
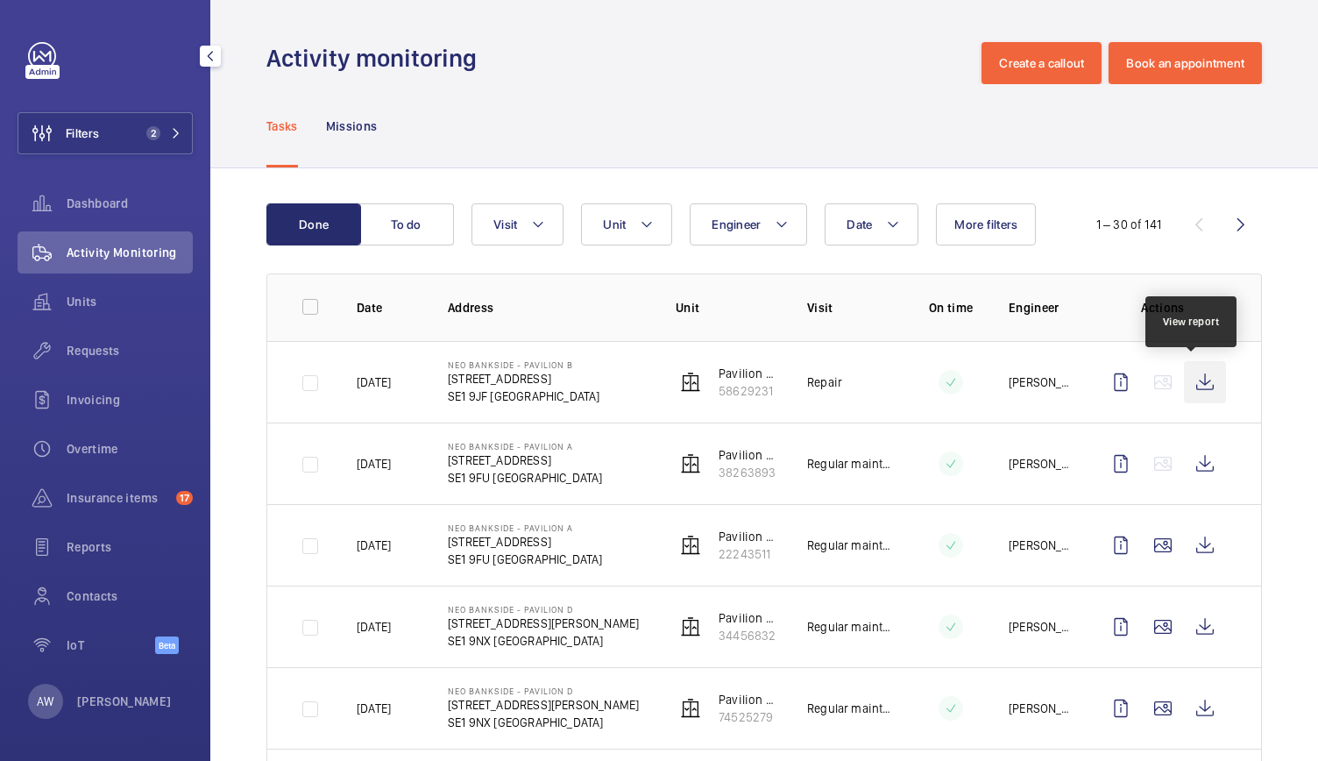
click at [1184, 379] on wm-front-icon-button at bounding box center [1205, 382] width 42 height 42
click at [159, 321] on div "Units" at bounding box center [105, 301] width 175 height 42
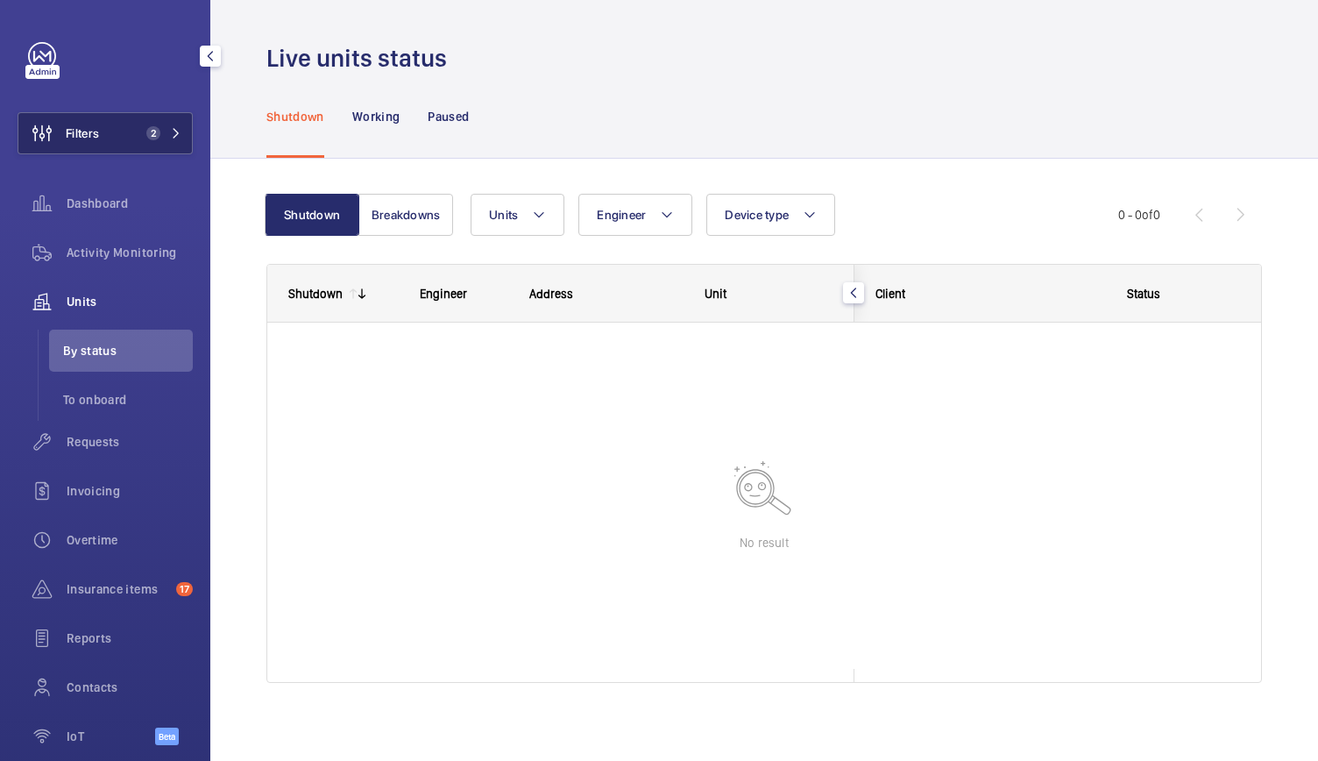
click at [161, 141] on button "Filters 2" at bounding box center [105, 133] width 175 height 42
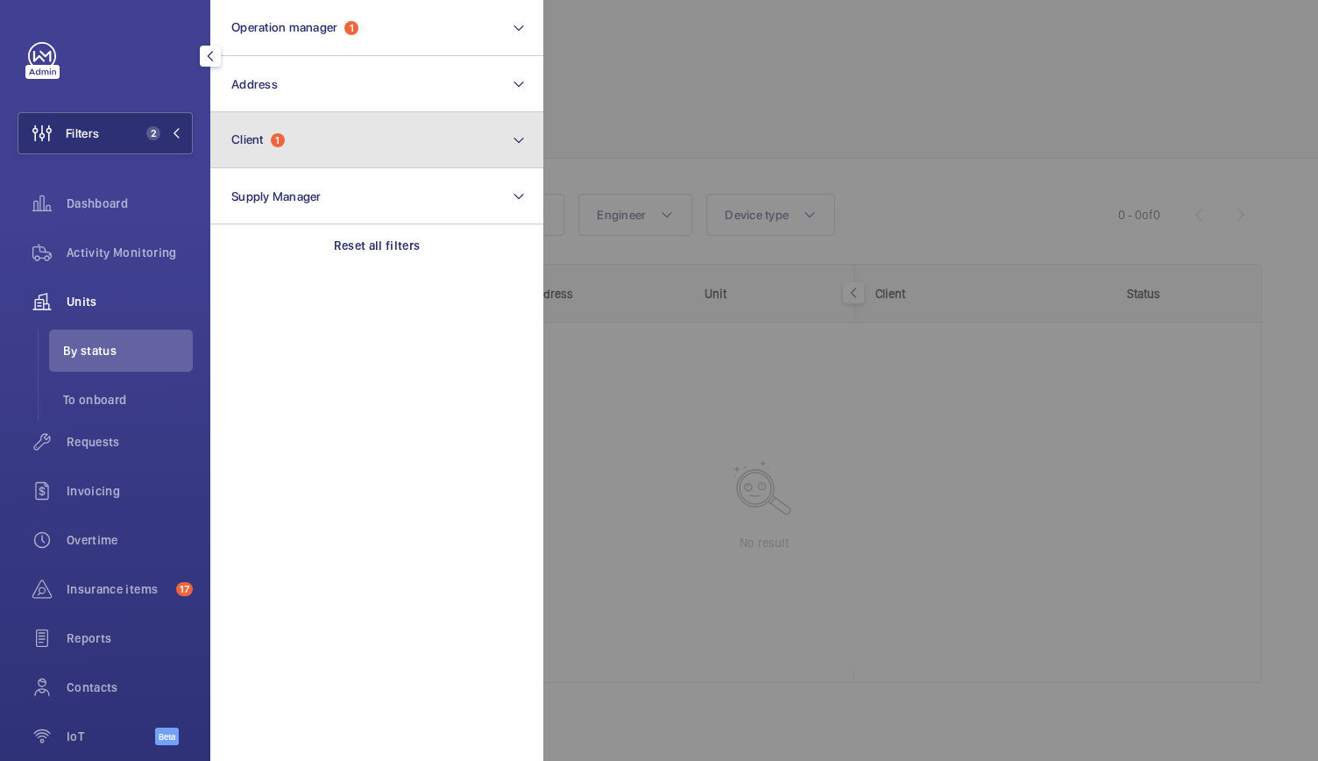
click at [296, 148] on button "Client 1" at bounding box center [376, 140] width 333 height 56
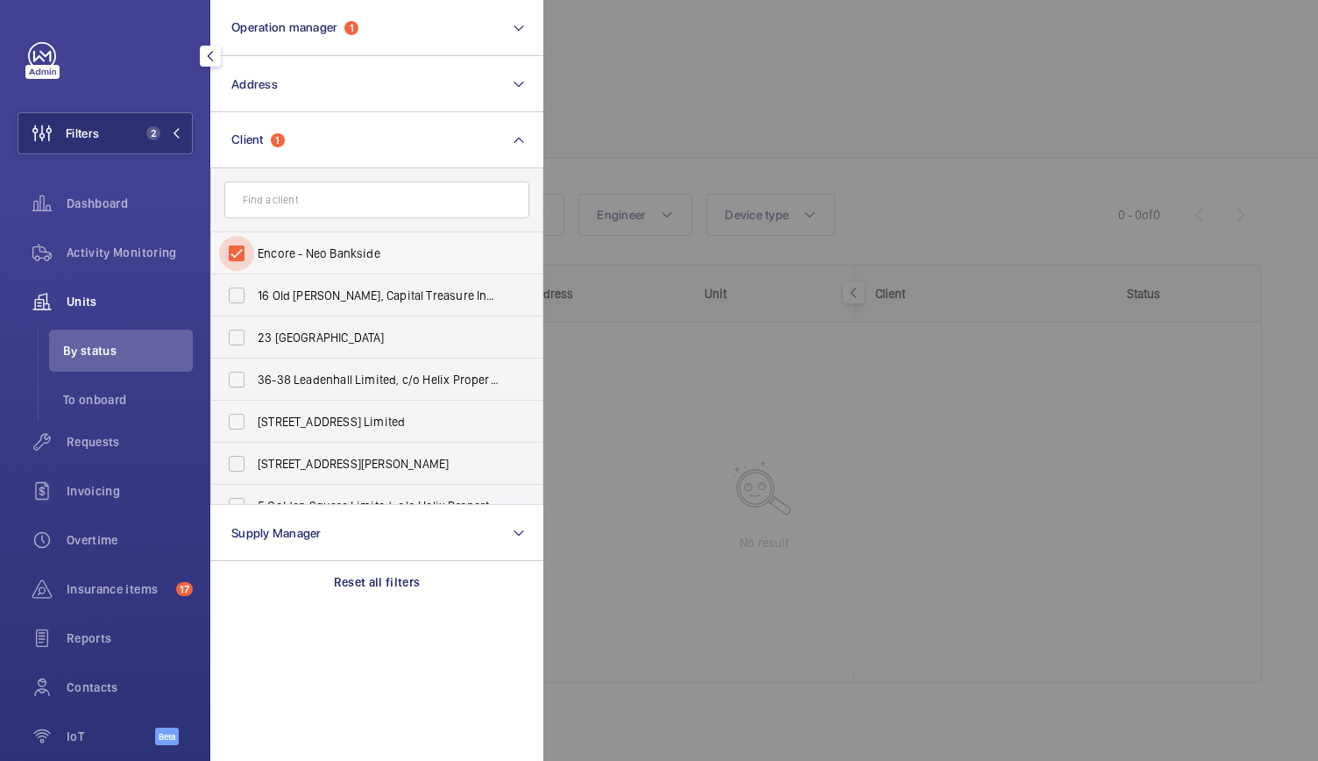
click at [243, 255] on input "Encore - Neo Bankside" at bounding box center [236, 253] width 35 height 35
checkbox input "false"
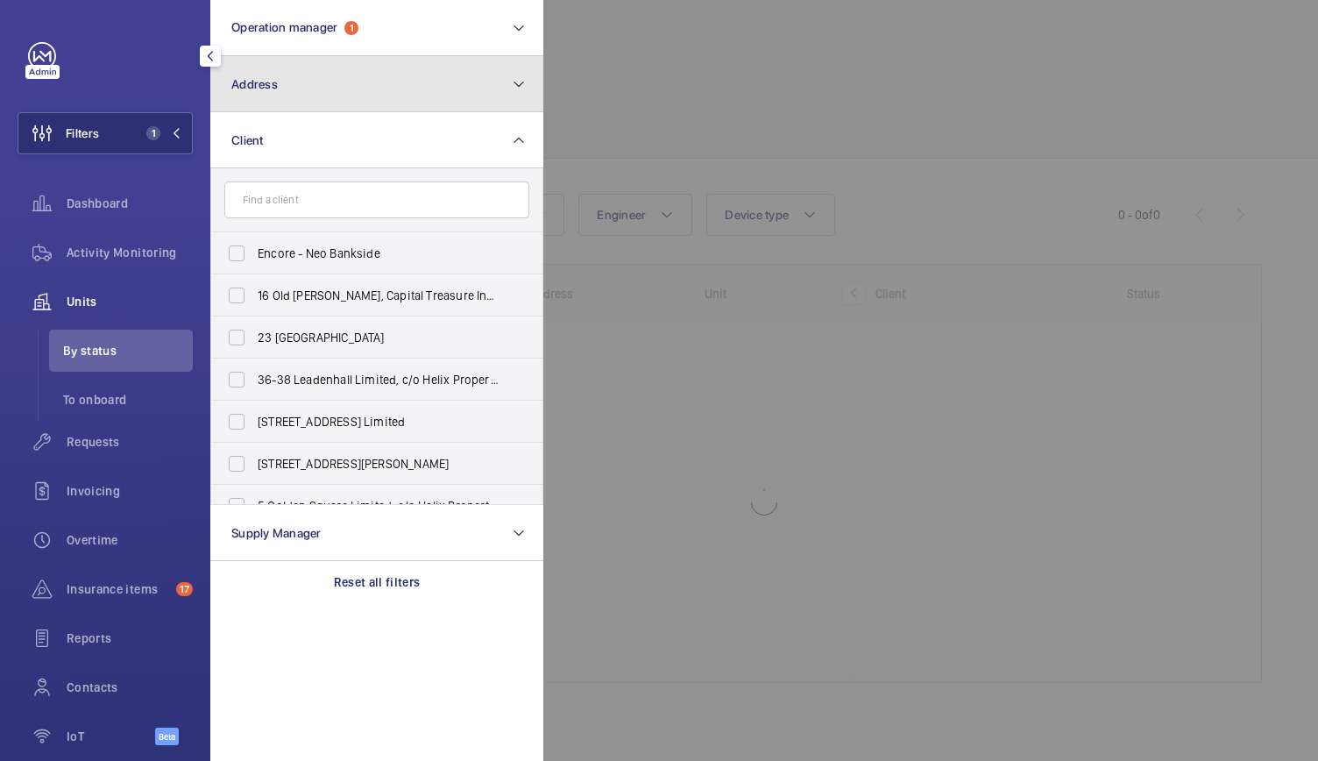
click at [313, 98] on button "Address" at bounding box center [376, 84] width 333 height 56
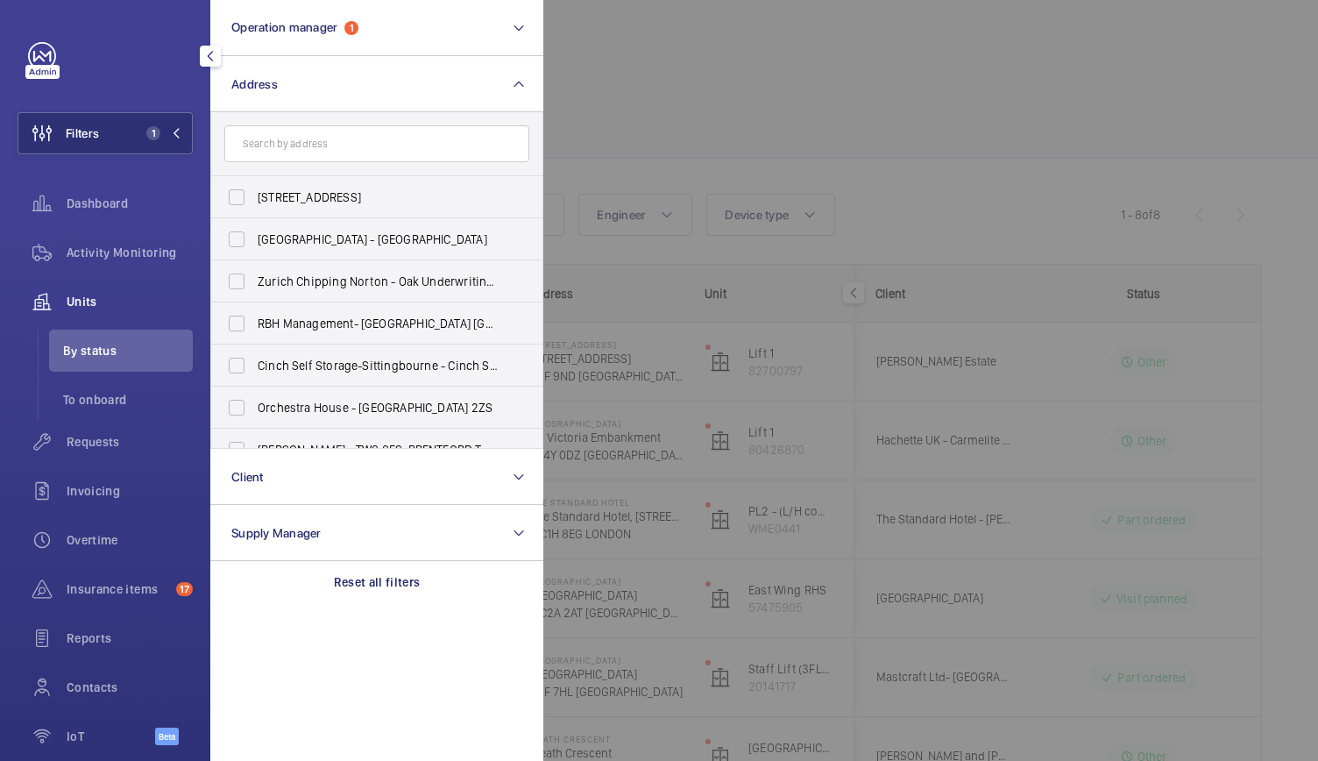
click at [782, 103] on div at bounding box center [1202, 380] width 1318 height 761
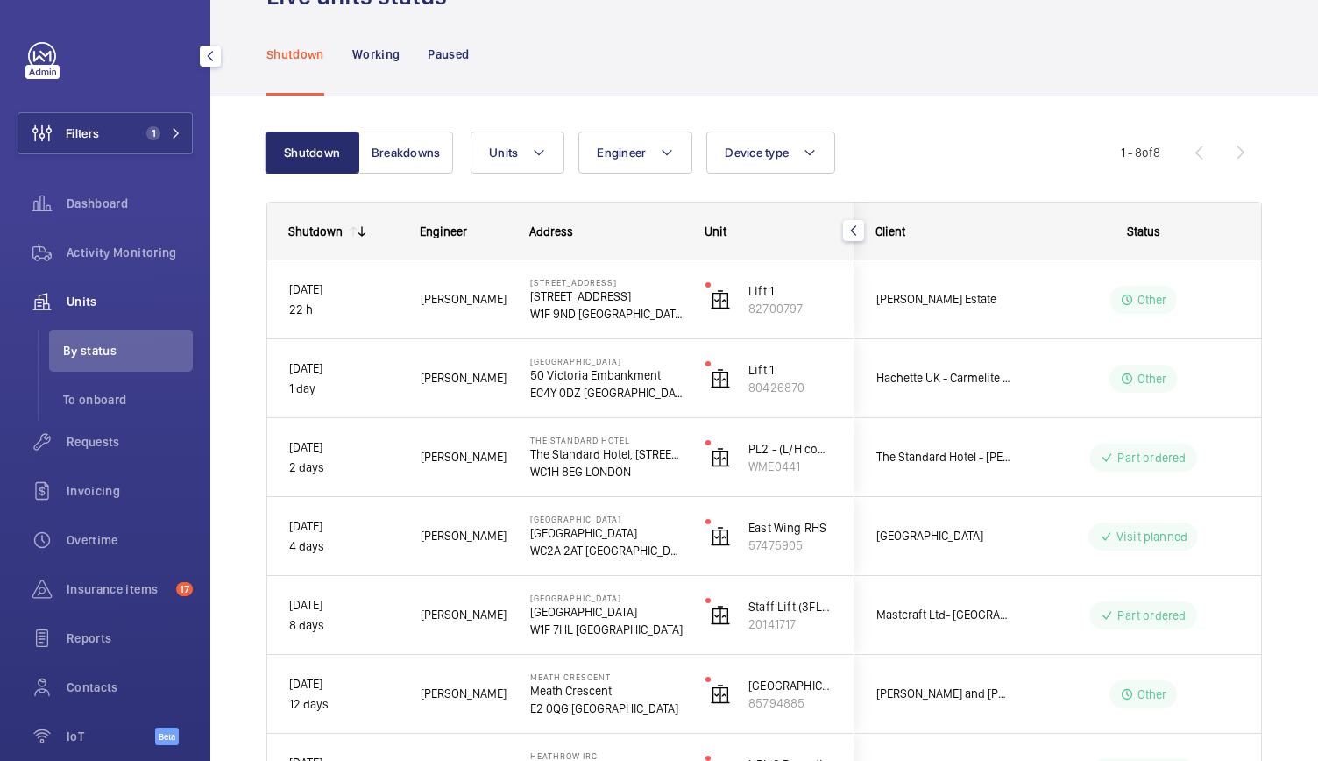
scroll to position [49, 0]
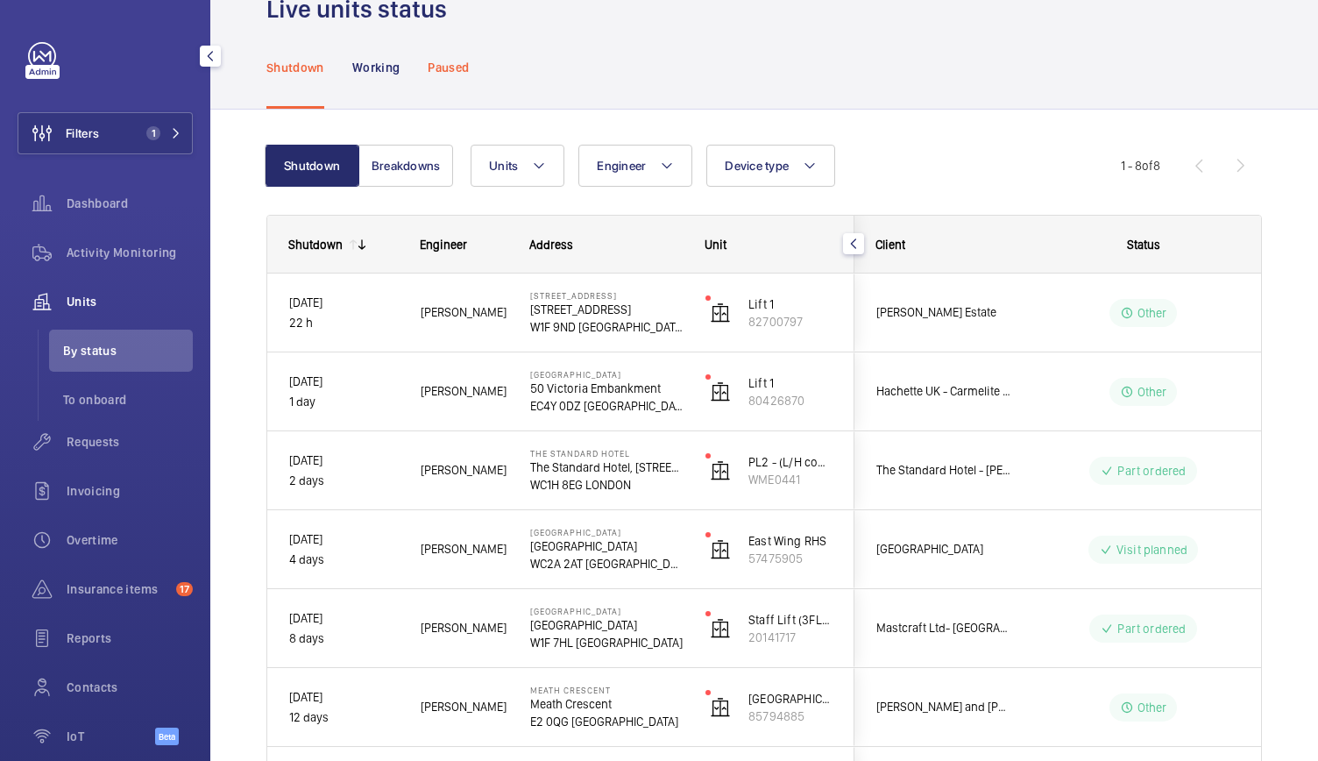
click at [463, 60] on p "Paused" at bounding box center [448, 68] width 41 height 18
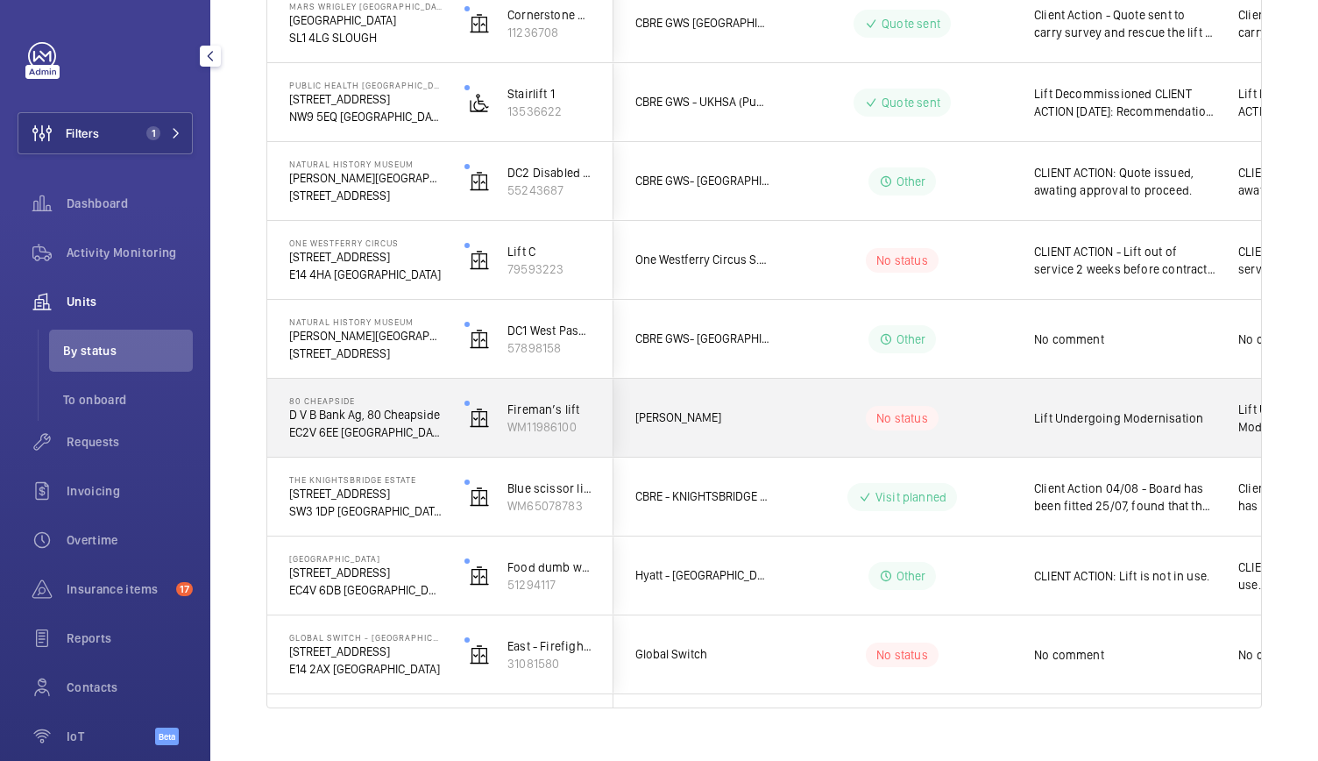
scroll to position [1788, 0]
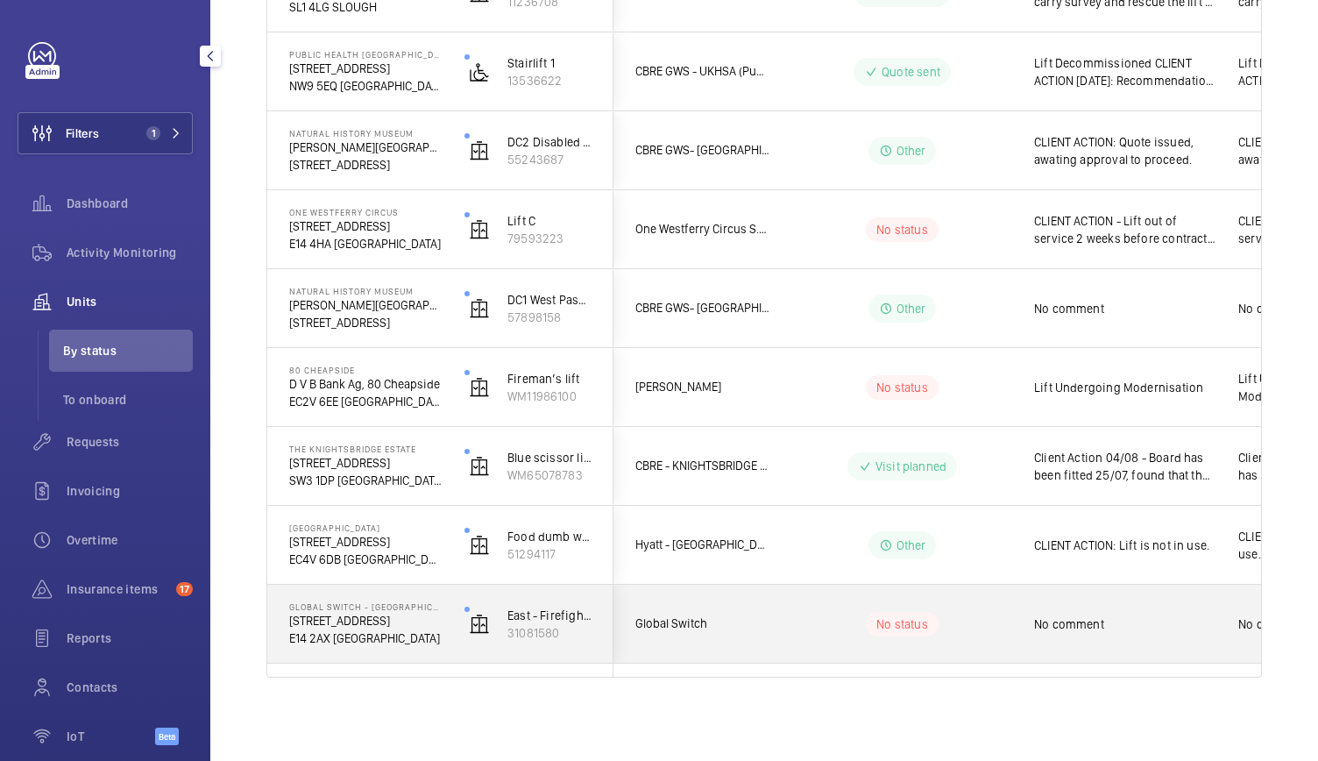
click at [586, 650] on div "East - Firefighting lift A 31081580" at bounding box center [527, 623] width 169 height 79
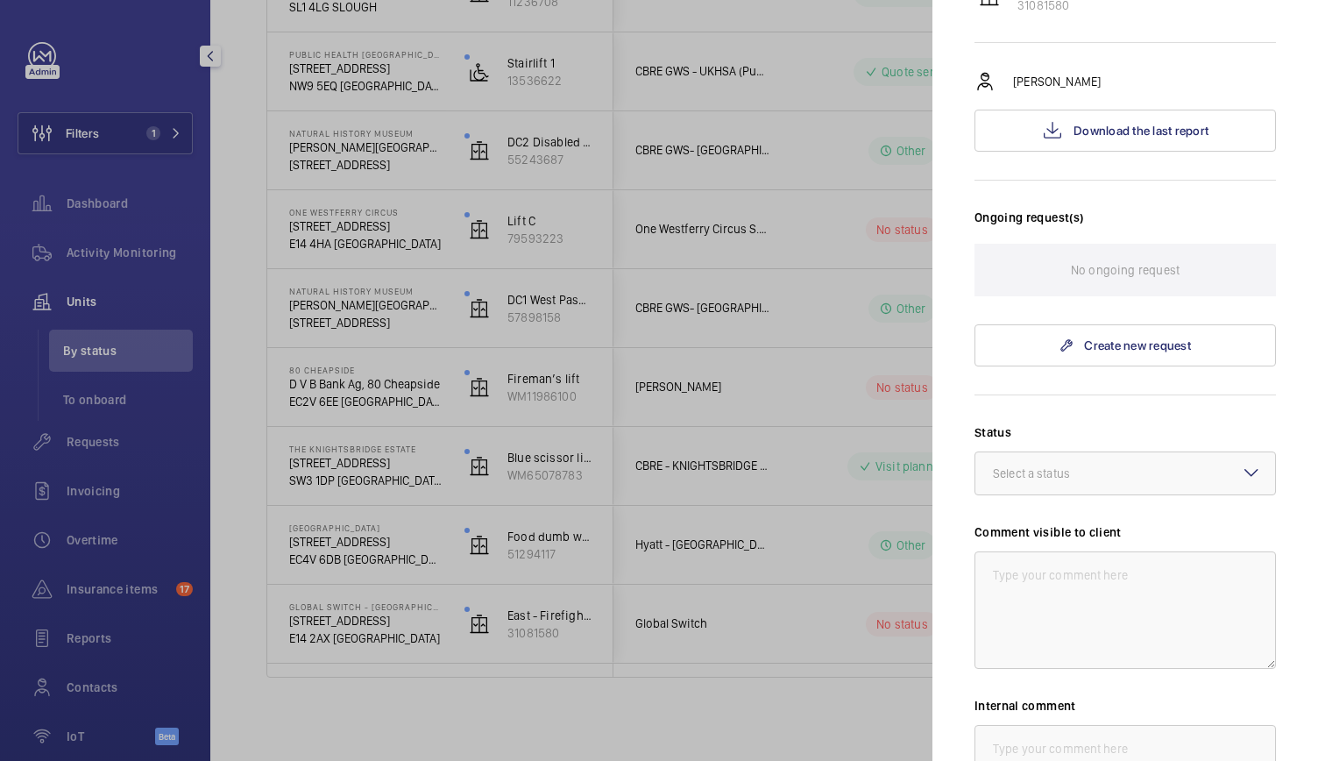
scroll to position [524, 0]
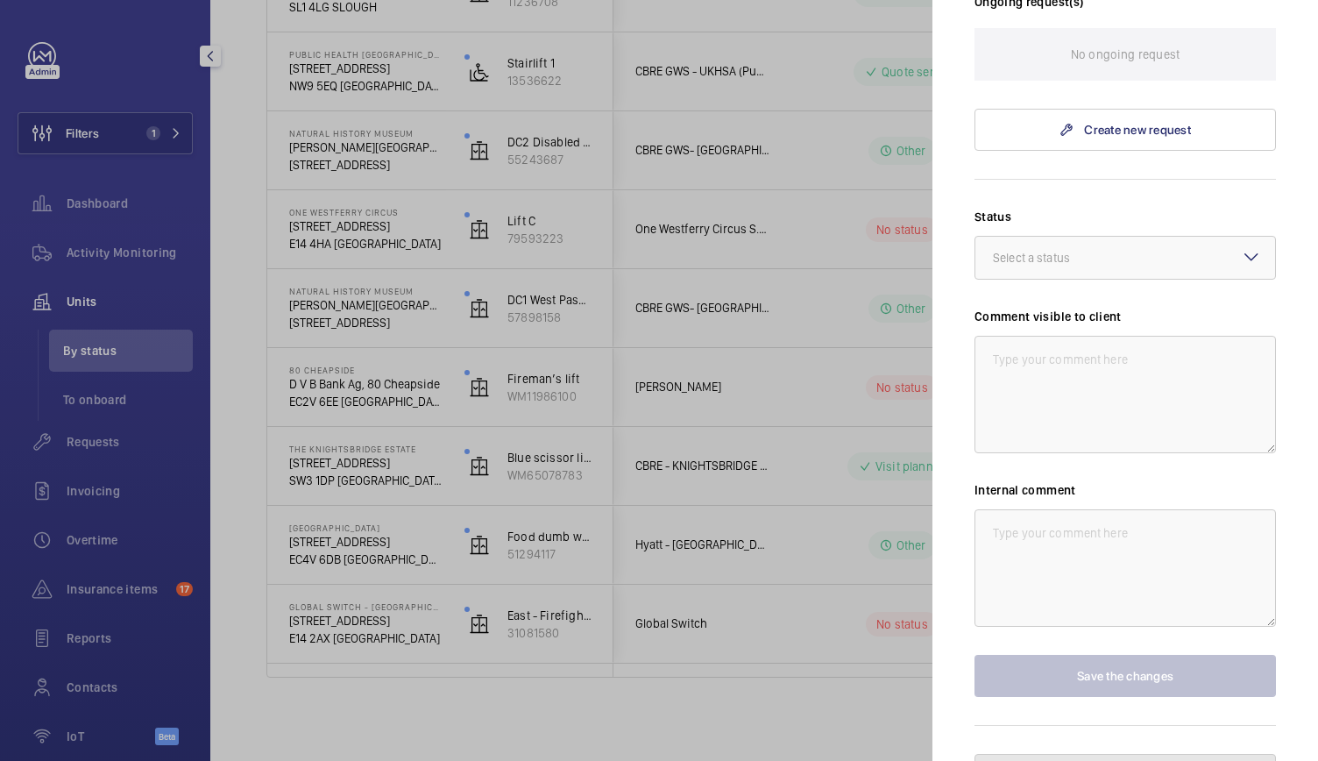
click at [1027, 753] on button "Unpause the unit" at bounding box center [1124, 774] width 301 height 42
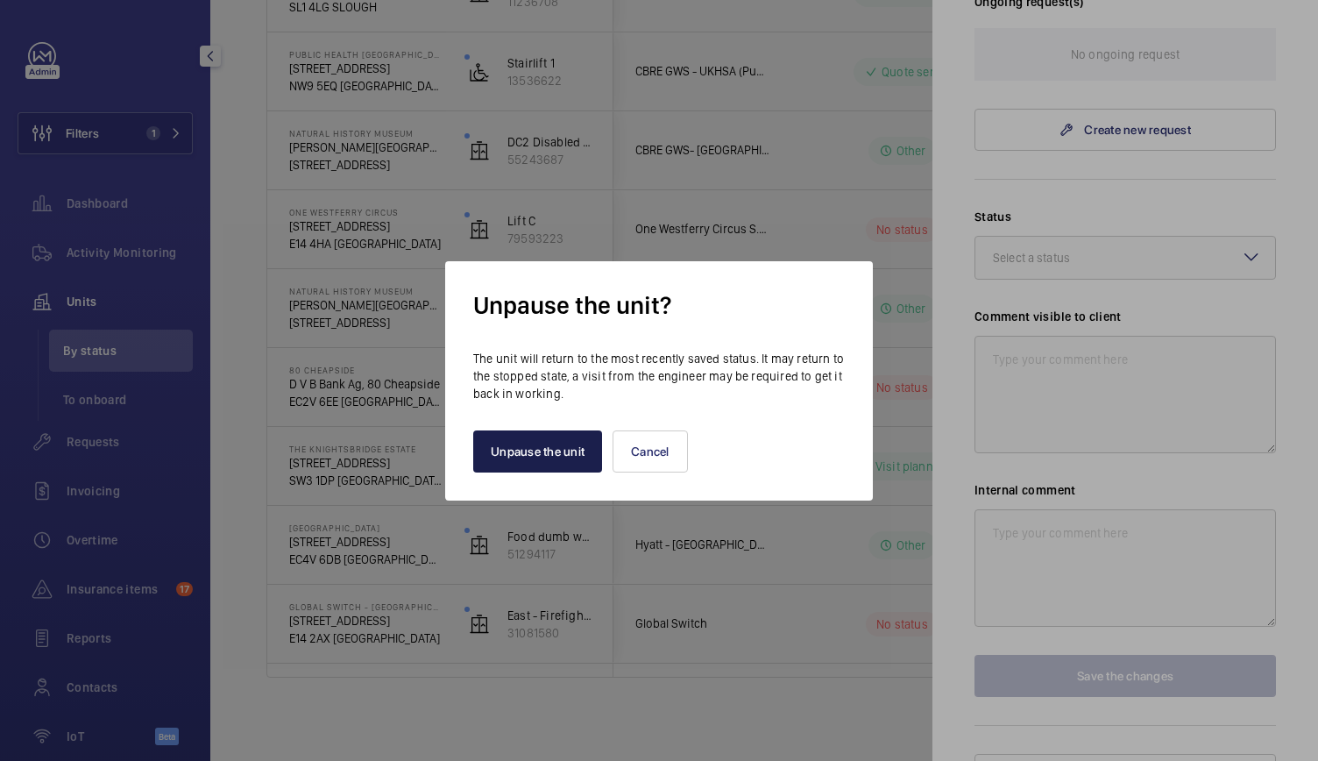
click at [562, 456] on button "Unpause the unit" at bounding box center [537, 451] width 129 height 42
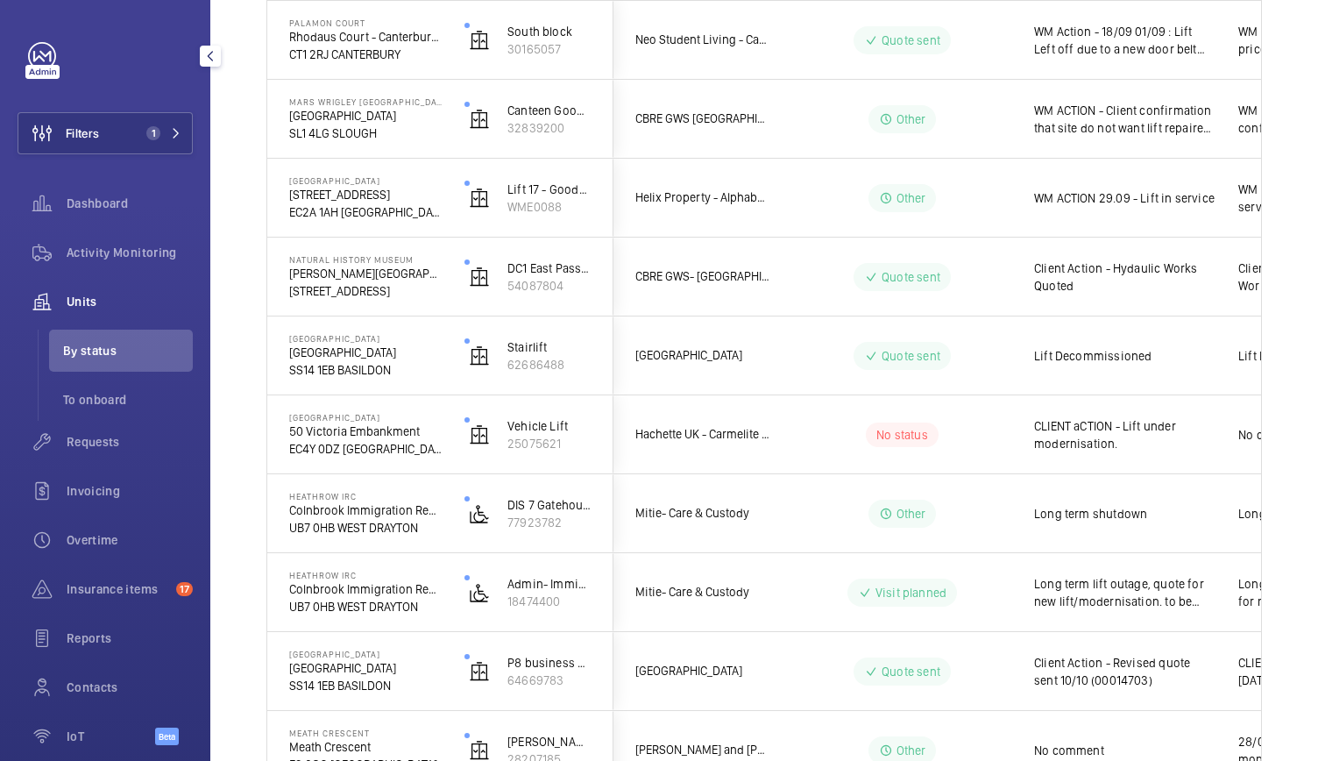
scroll to position [703, 0]
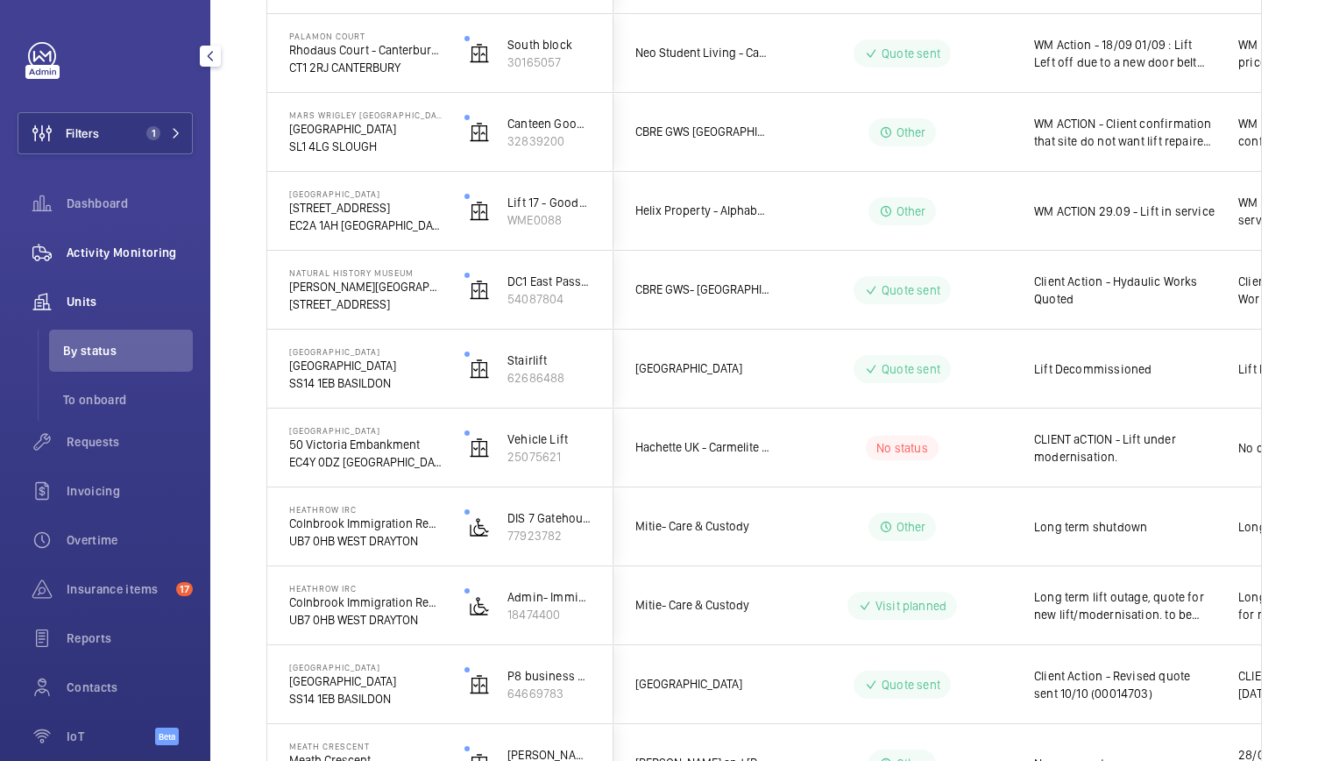
click at [101, 246] on span "Activity Monitoring" at bounding box center [130, 253] width 126 height 18
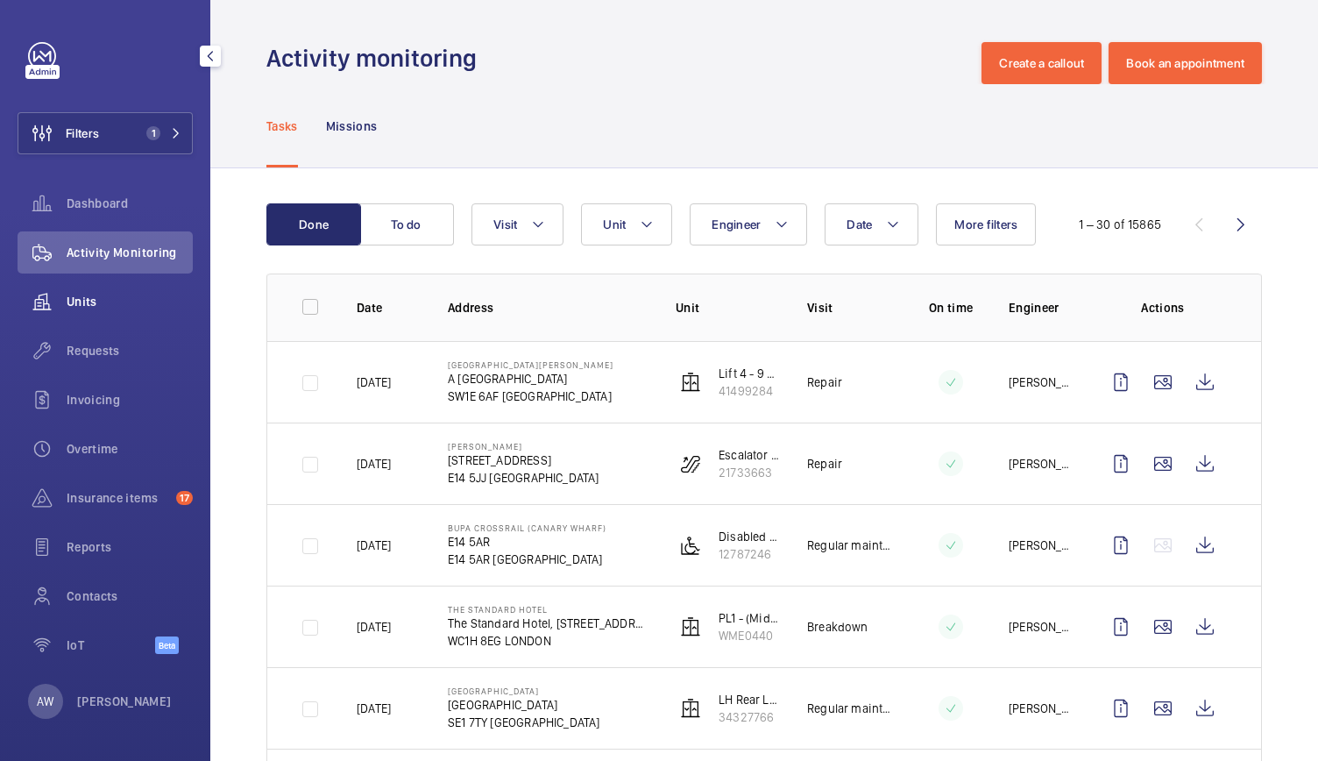
click at [88, 297] on span "Units" at bounding box center [130, 302] width 126 height 18
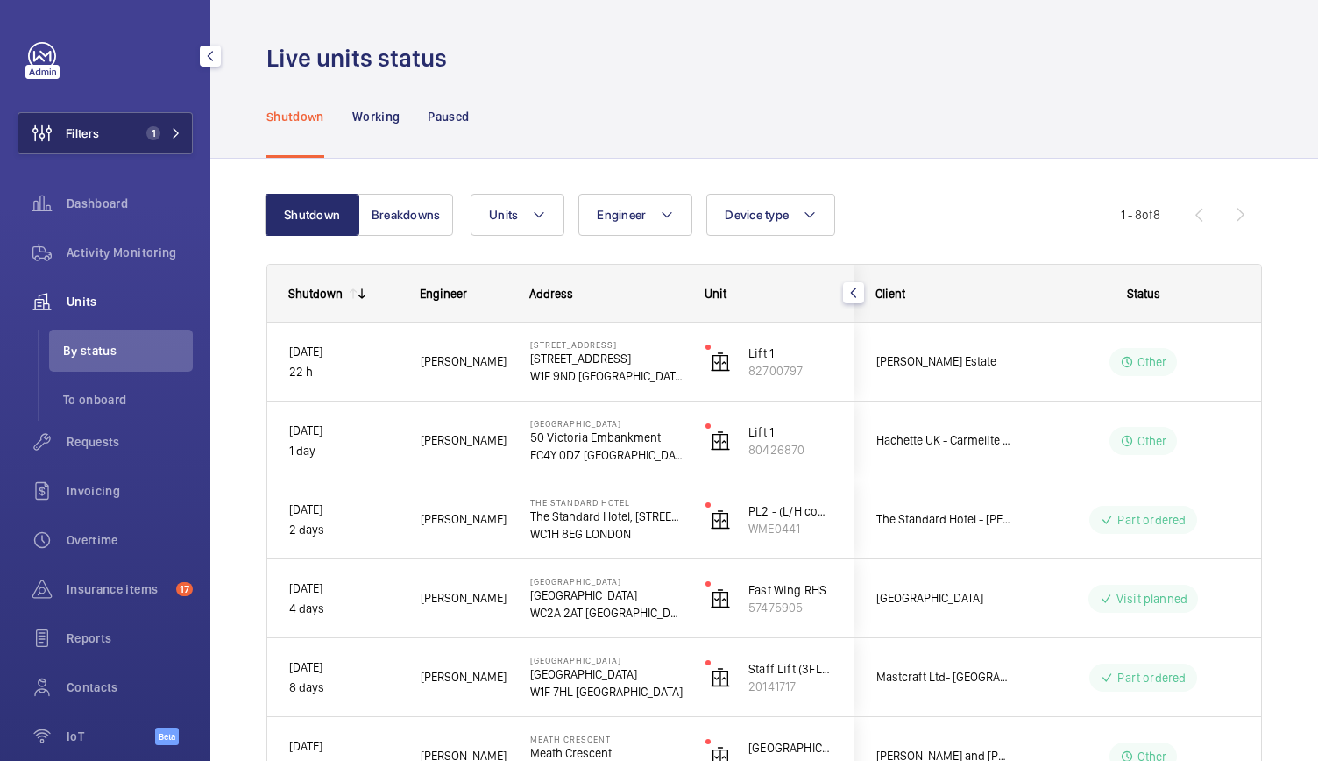
click at [154, 118] on button "Filters 1" at bounding box center [105, 133] width 175 height 42
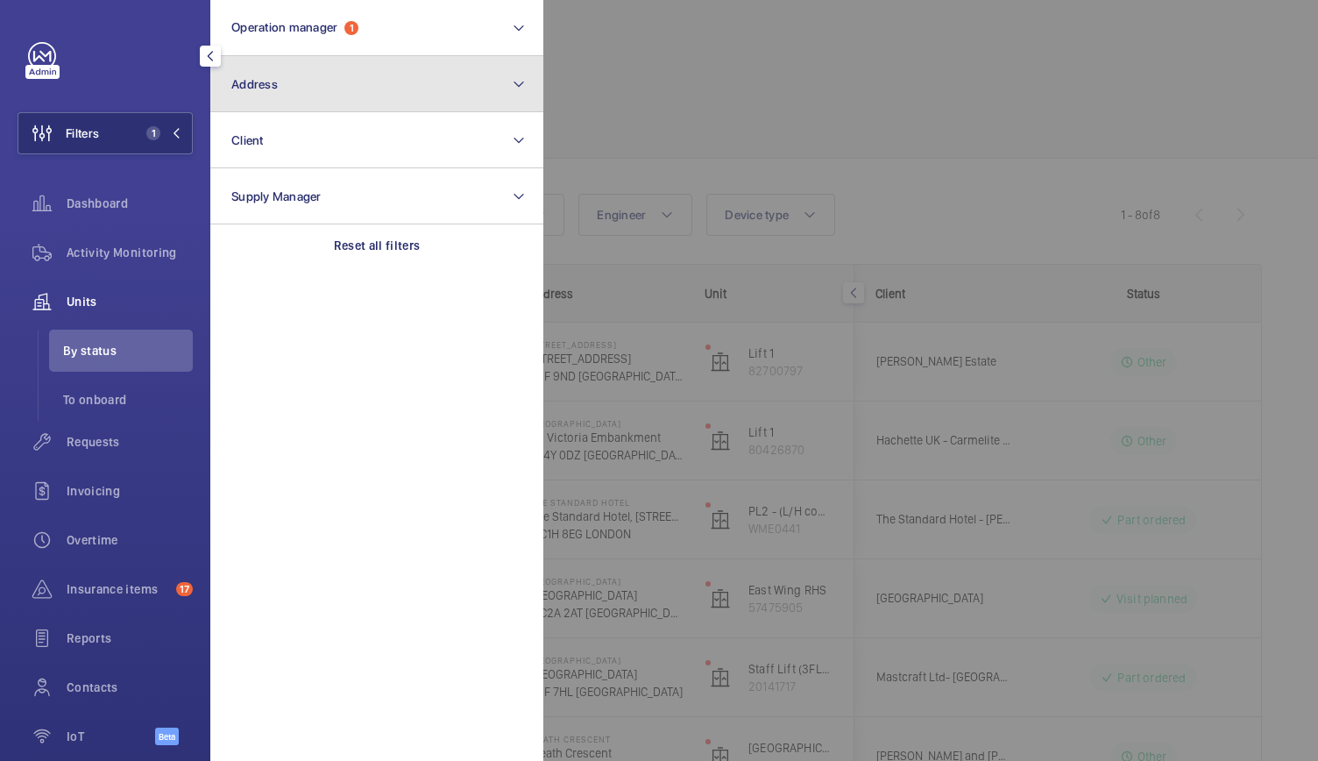
click at [307, 73] on button "Address" at bounding box center [376, 84] width 333 height 56
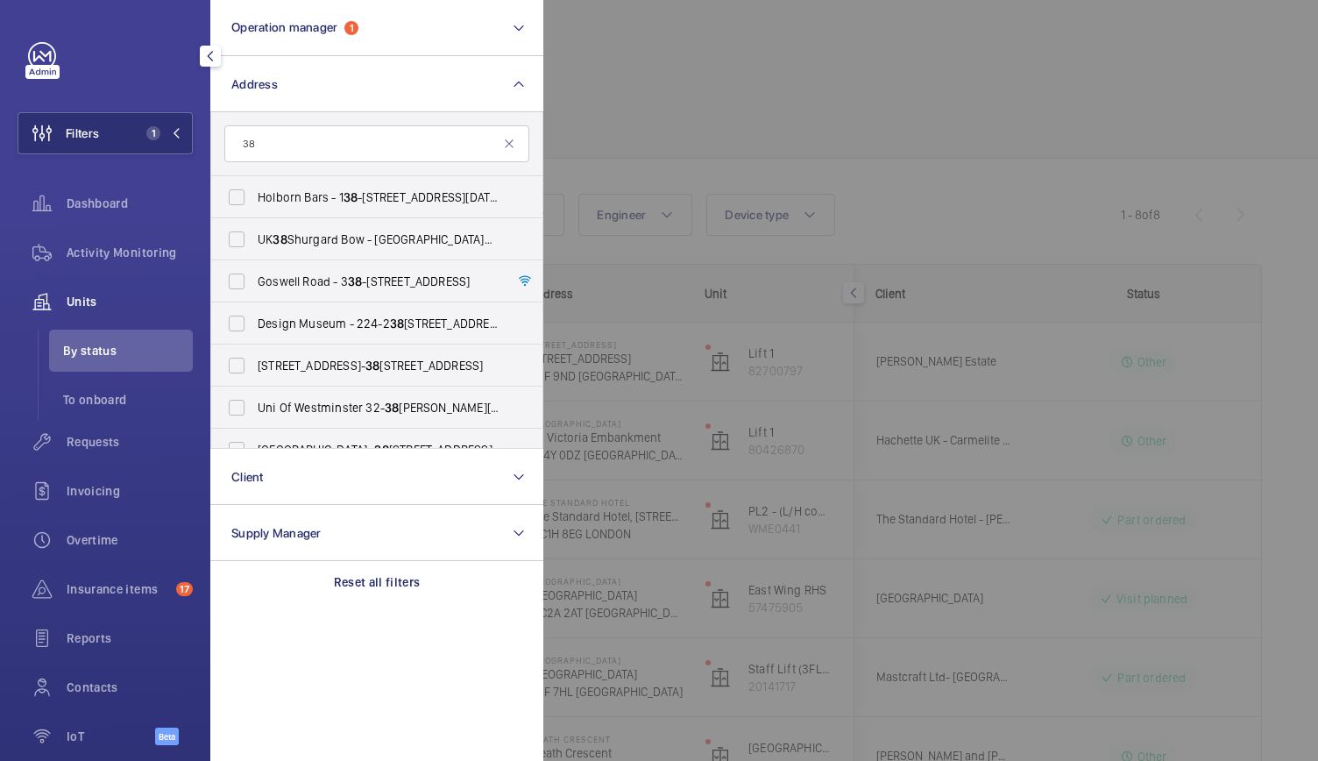
type input "3"
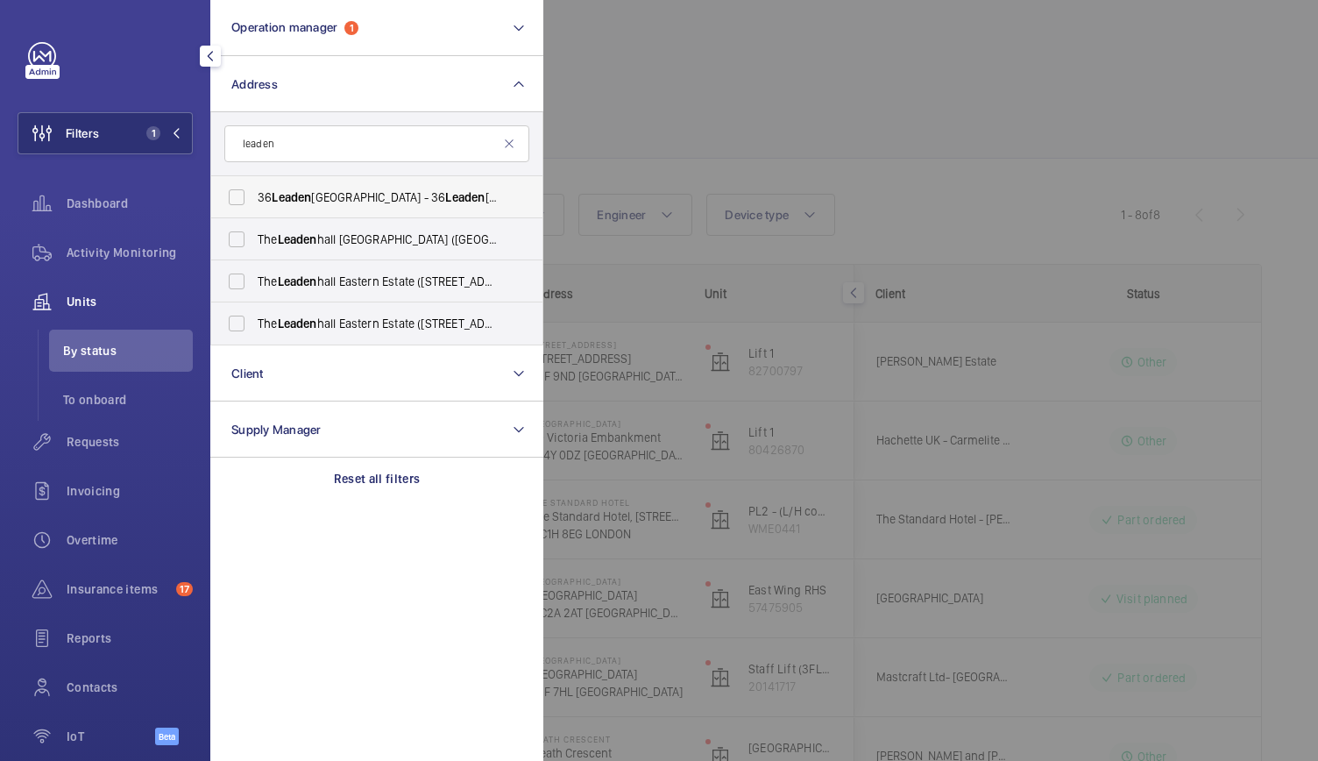
type input "leaden"
click at [300, 202] on span "Leaden" at bounding box center [291, 197] width 39 height 14
click at [254, 202] on input "36 Leaden hall Street - 36 Leaden hall St, LONDON EC3A 1AT" at bounding box center [236, 197] width 35 height 35
checkbox input "true"
click at [671, 92] on div at bounding box center [1202, 380] width 1318 height 761
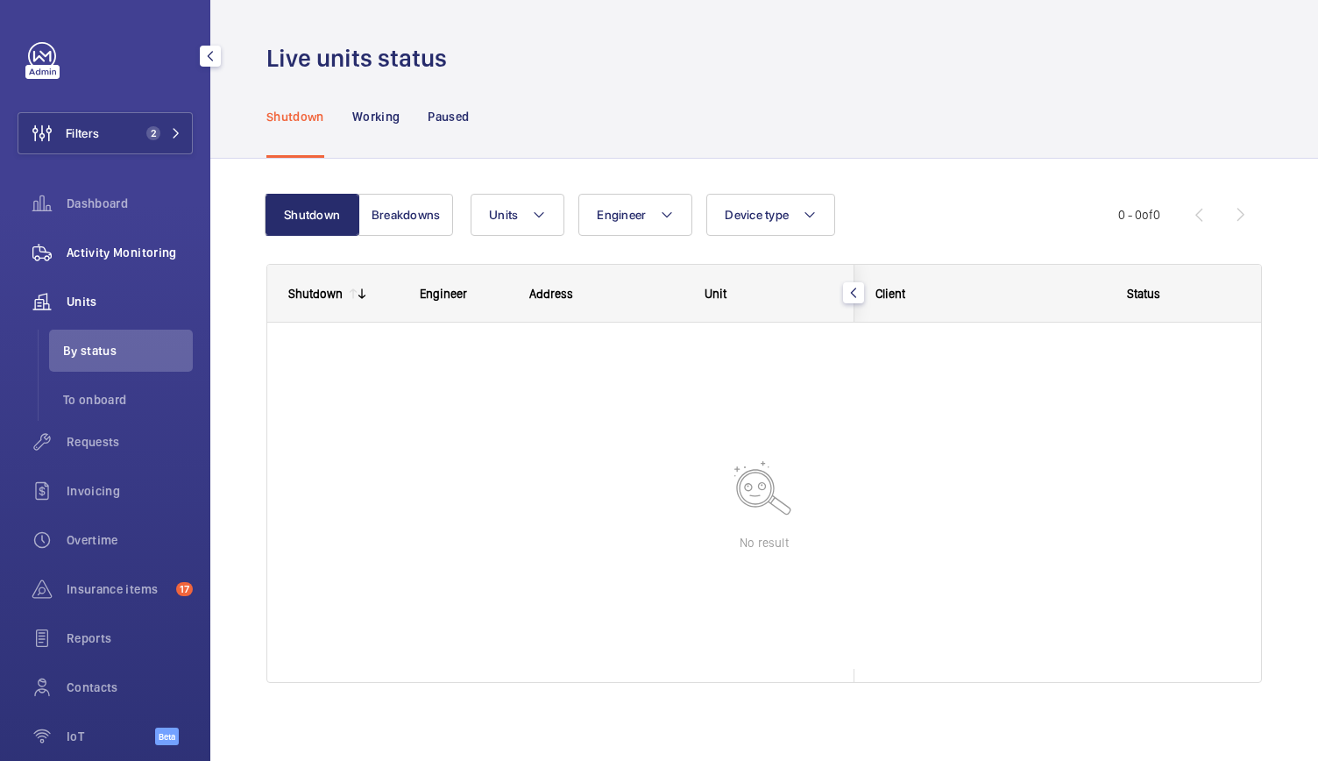
click at [142, 241] on div "Activity Monitoring" at bounding box center [105, 252] width 175 height 42
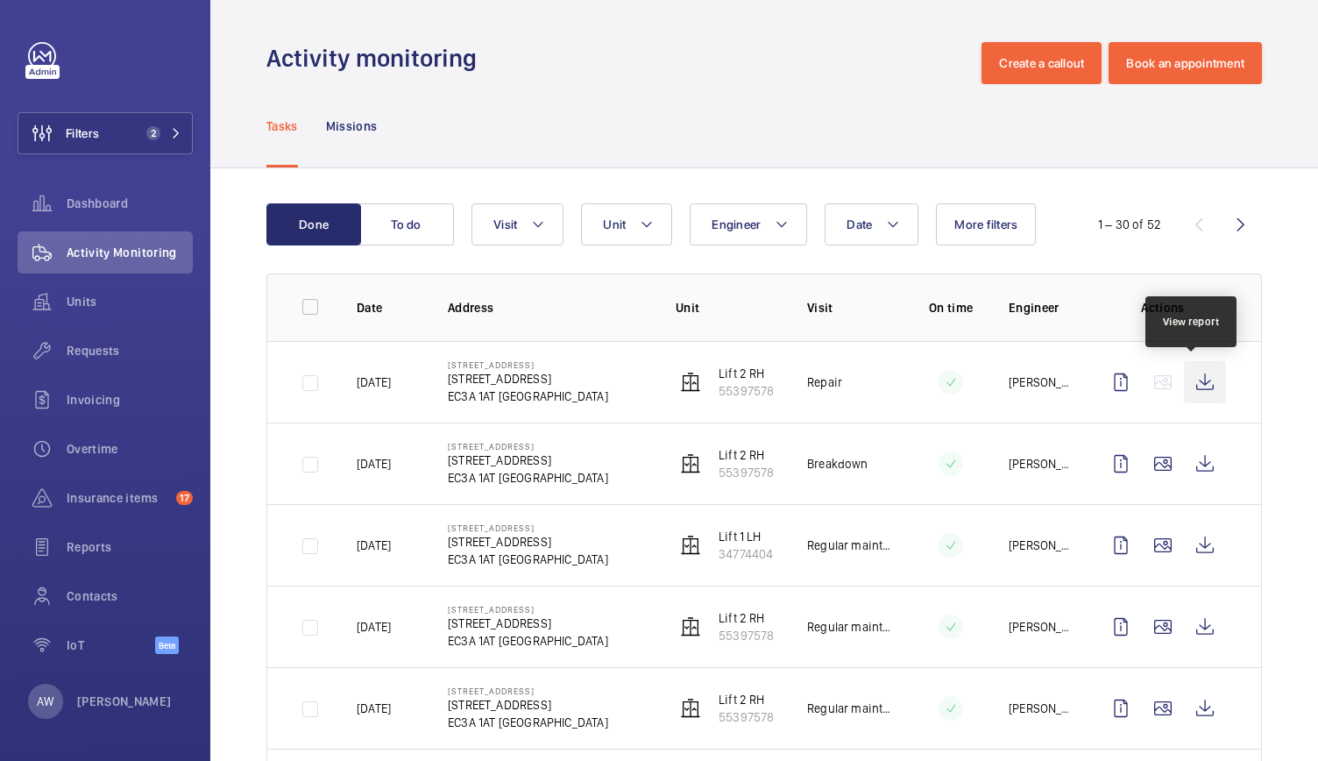
click at [1184, 390] on wm-front-icon-button at bounding box center [1205, 382] width 42 height 42
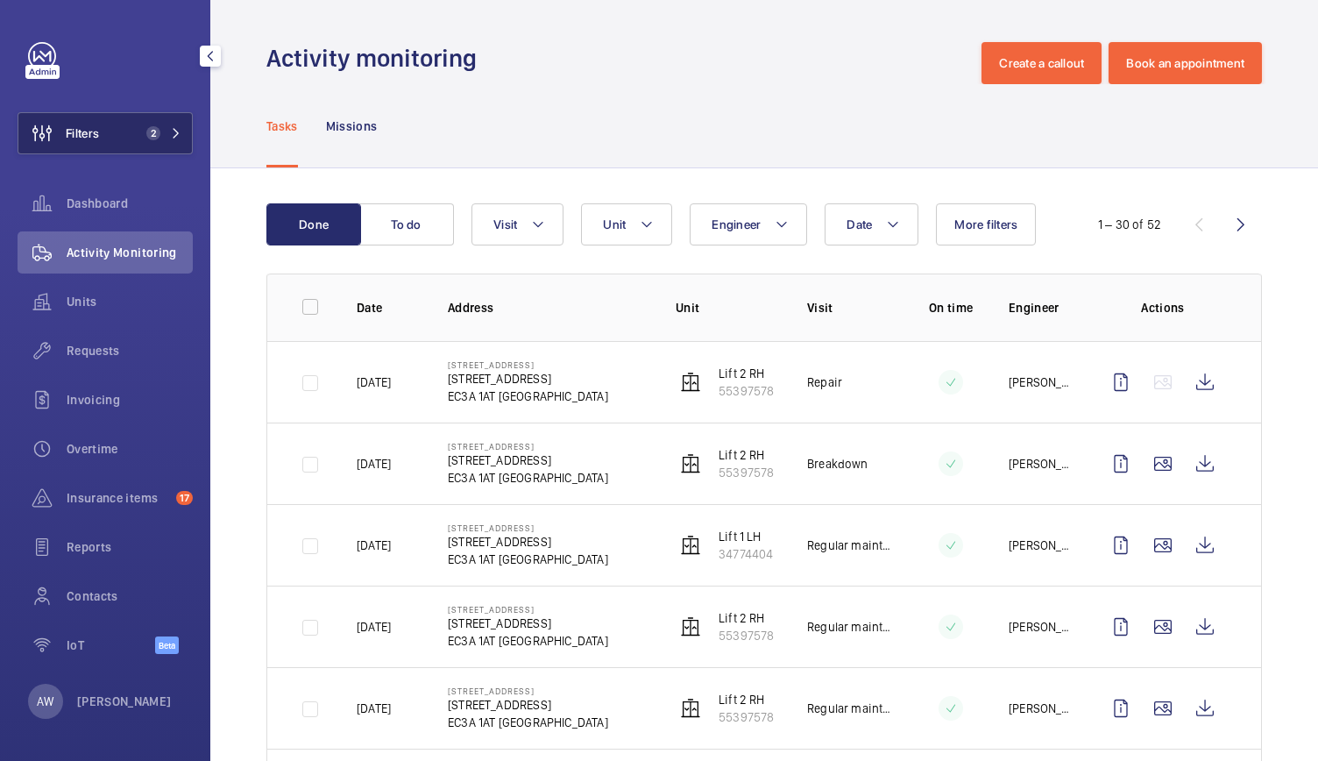
click at [144, 136] on span "2" at bounding box center [149, 133] width 21 height 14
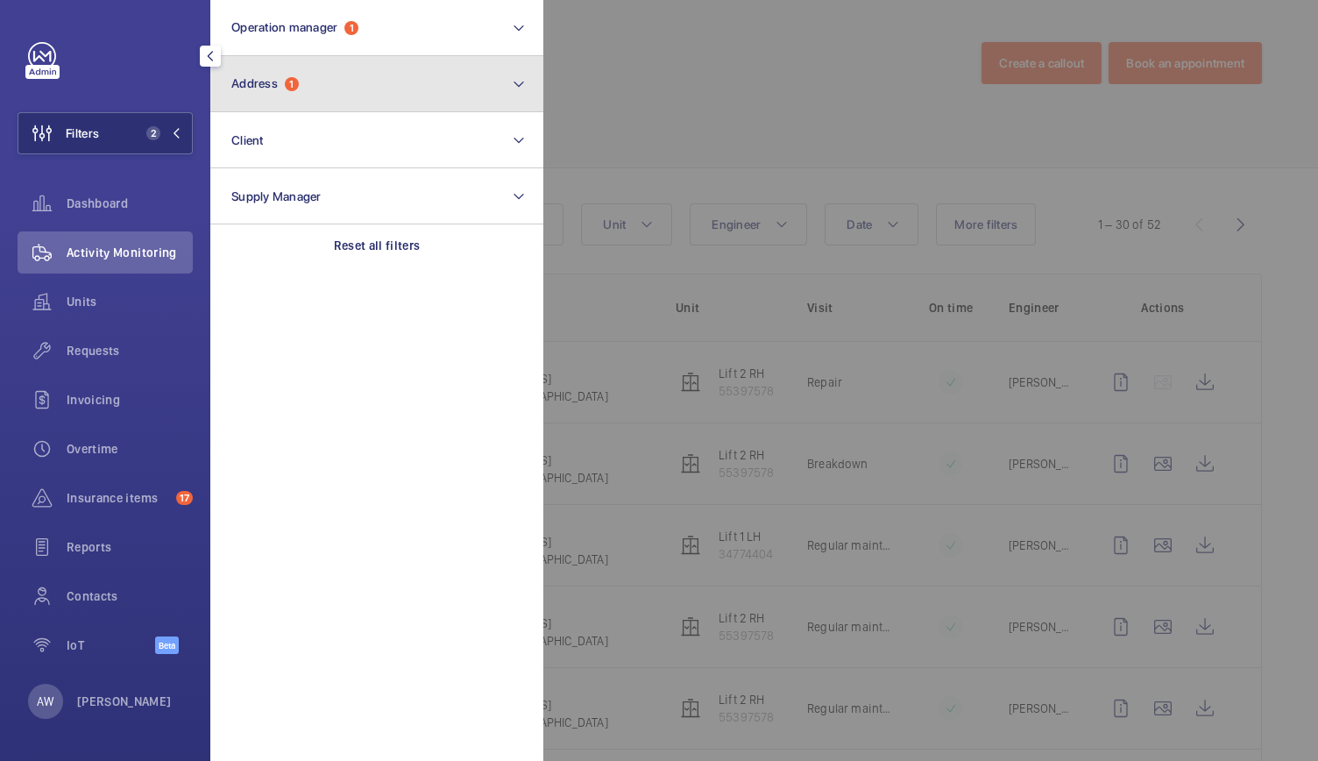
click at [332, 91] on button "Address 1" at bounding box center [376, 84] width 333 height 56
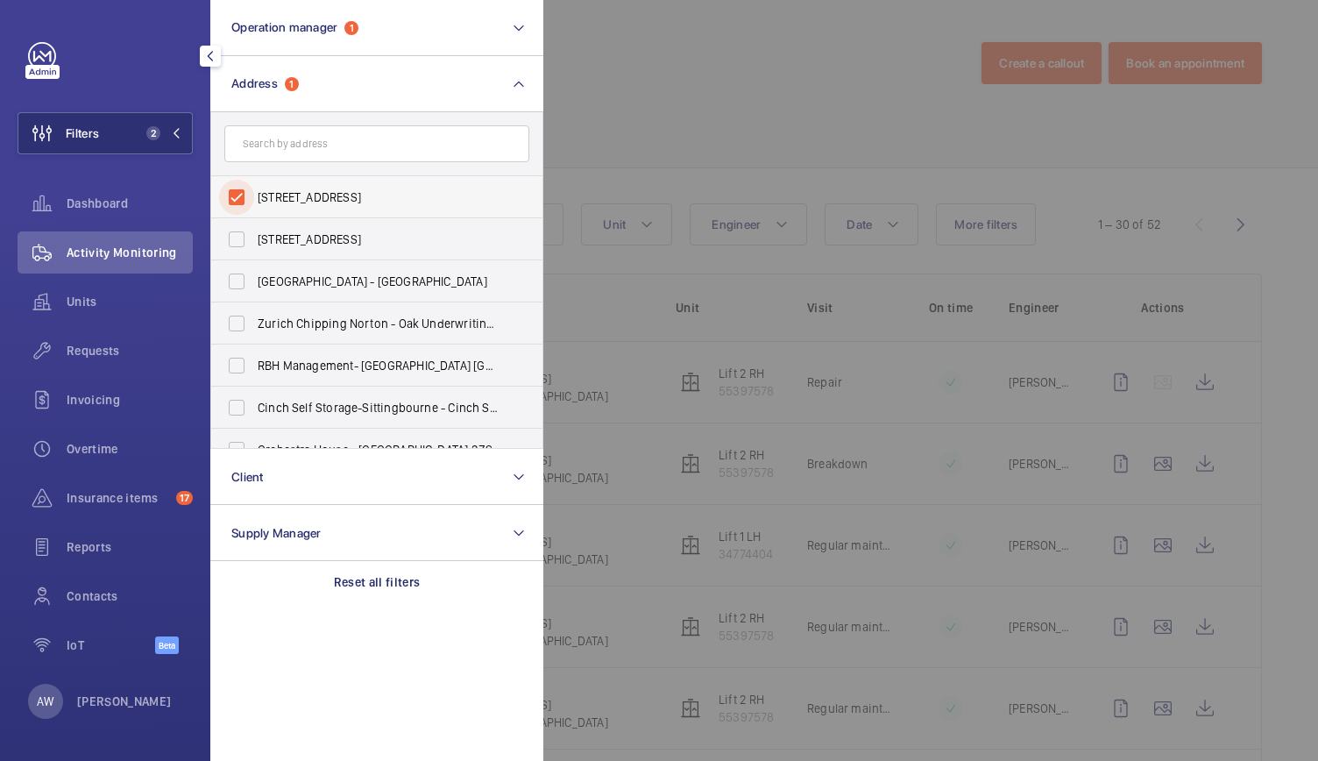
click at [227, 191] on input "36 Leadenhall Street - 36 Leadenhall St, LONDON EC3A 1AT" at bounding box center [236, 197] width 35 height 35
checkbox input "false"
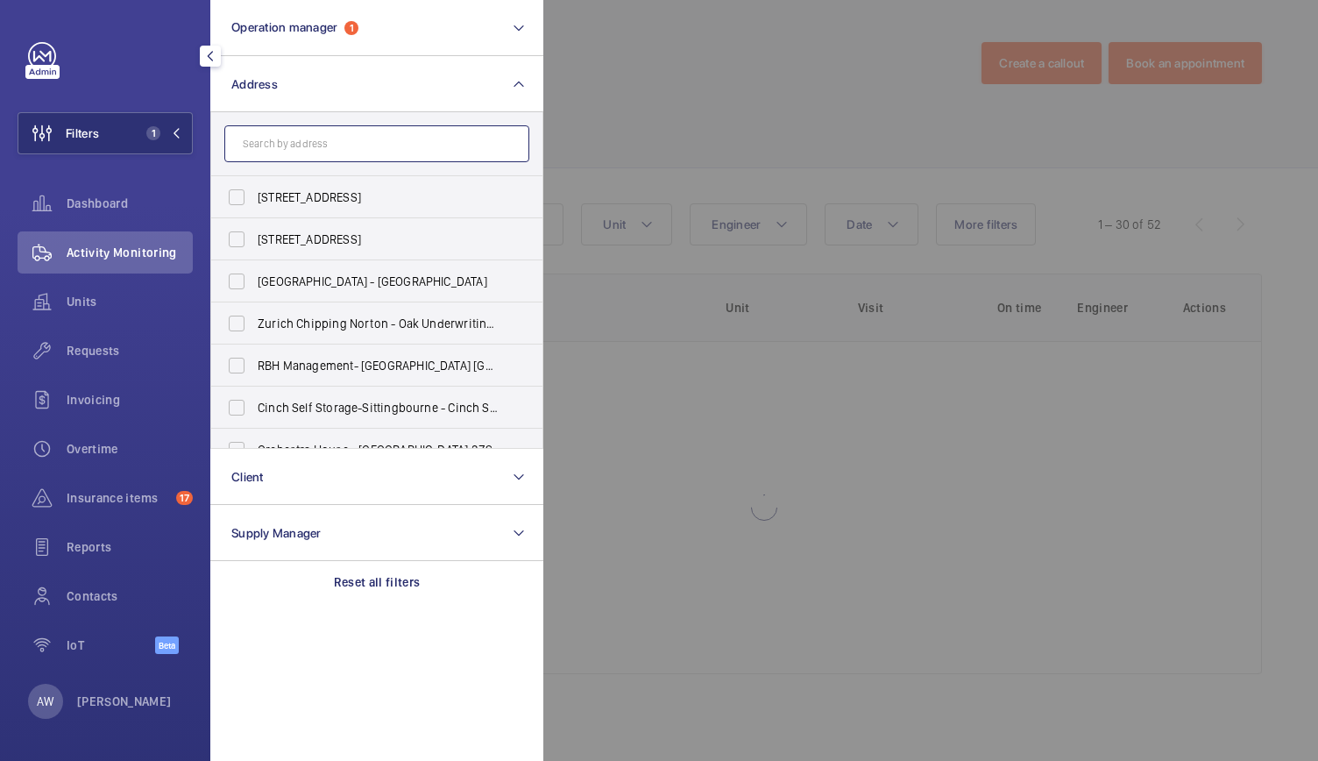
click at [287, 158] on input "text" at bounding box center [376, 143] width 305 height 37
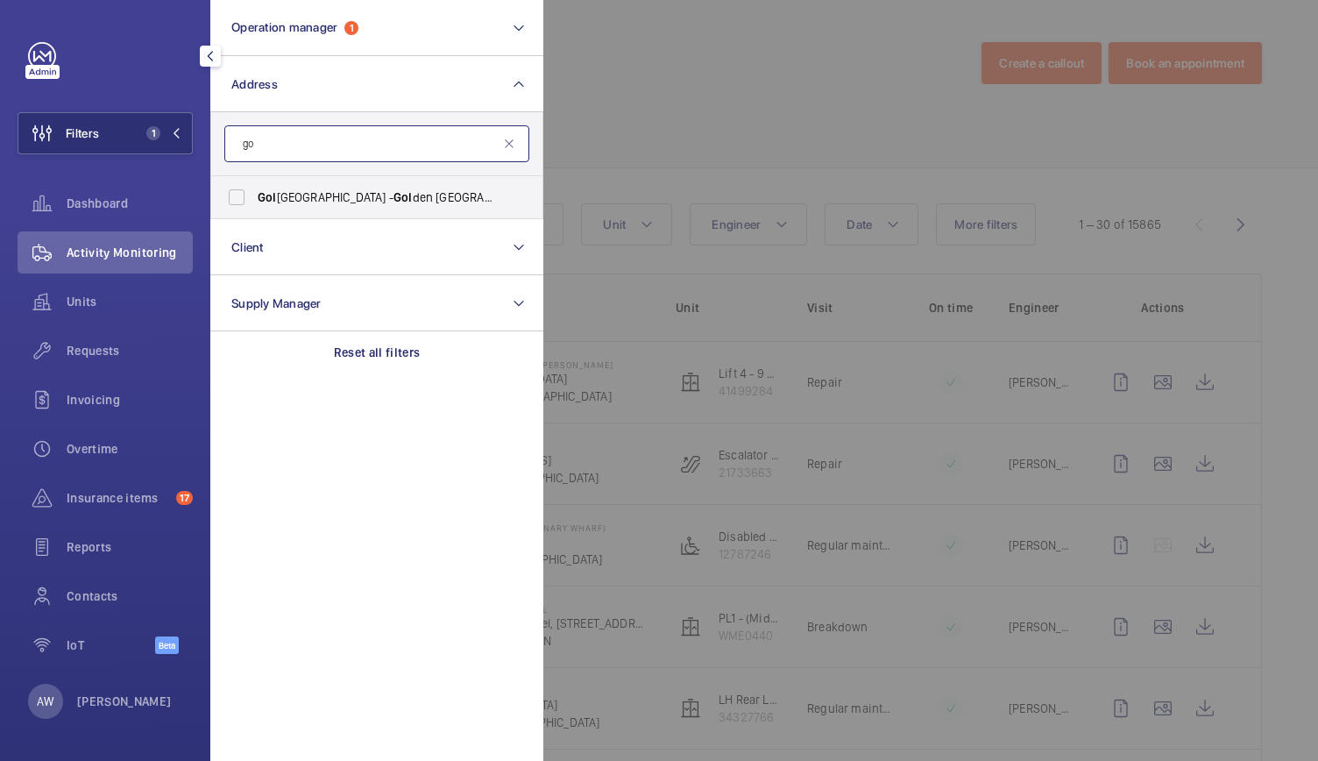
type input "g"
type input "5 golden"
click at [317, 193] on span "5 Golden Square - 5 Golden Square, LONDON W1F 9BS" at bounding box center [378, 197] width 241 height 18
click at [254, 193] on input "5 Golden Square - 5 Golden Square, LONDON W1F 9BS" at bounding box center [236, 197] width 35 height 35
checkbox input "true"
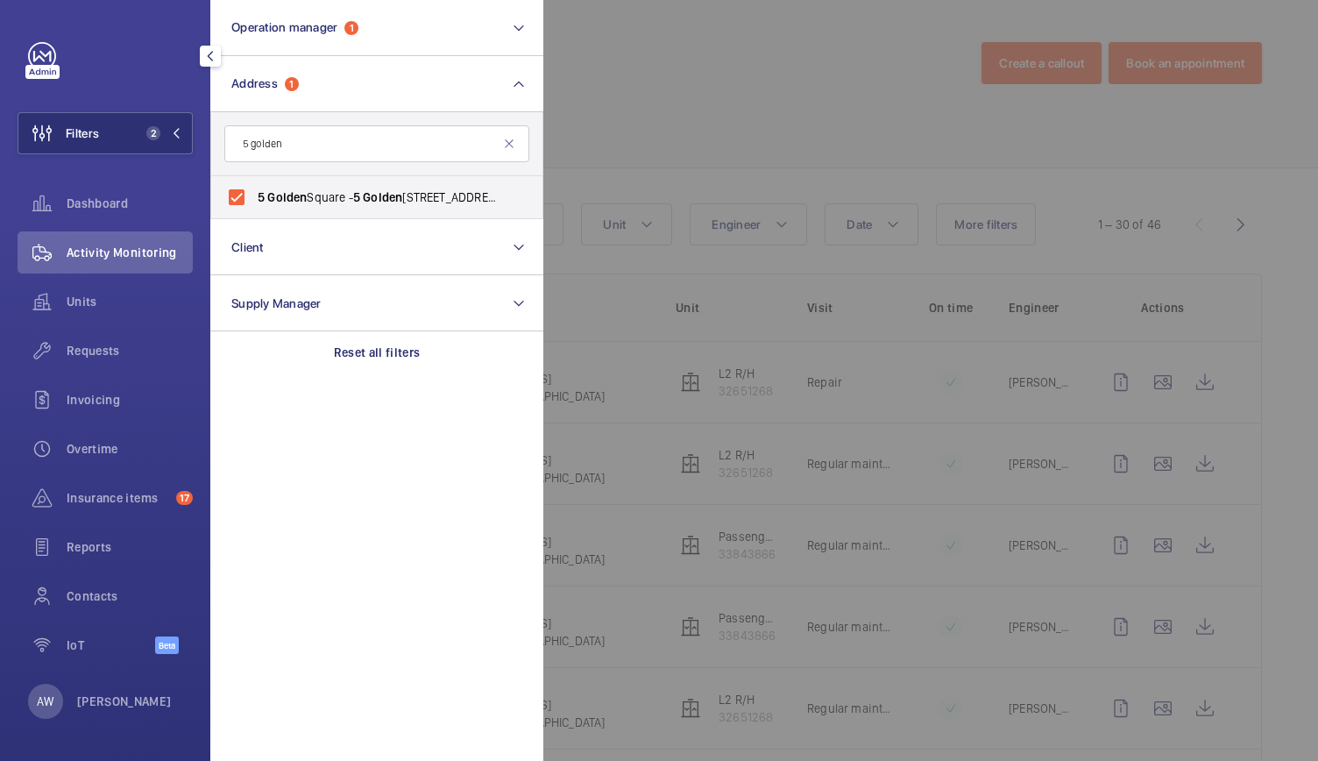
click at [664, 85] on div at bounding box center [1202, 380] width 1318 height 761
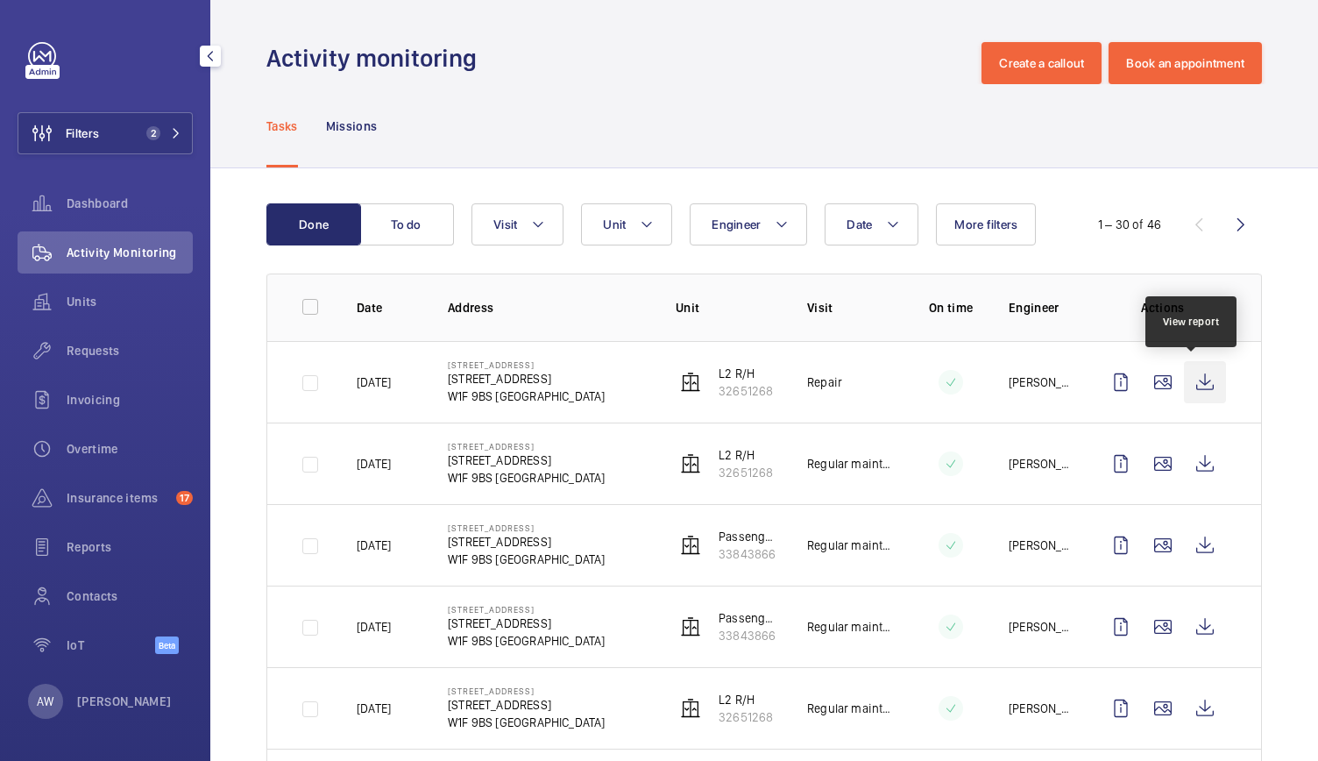
click at [1190, 383] on wm-front-icon-button at bounding box center [1205, 382] width 42 height 42
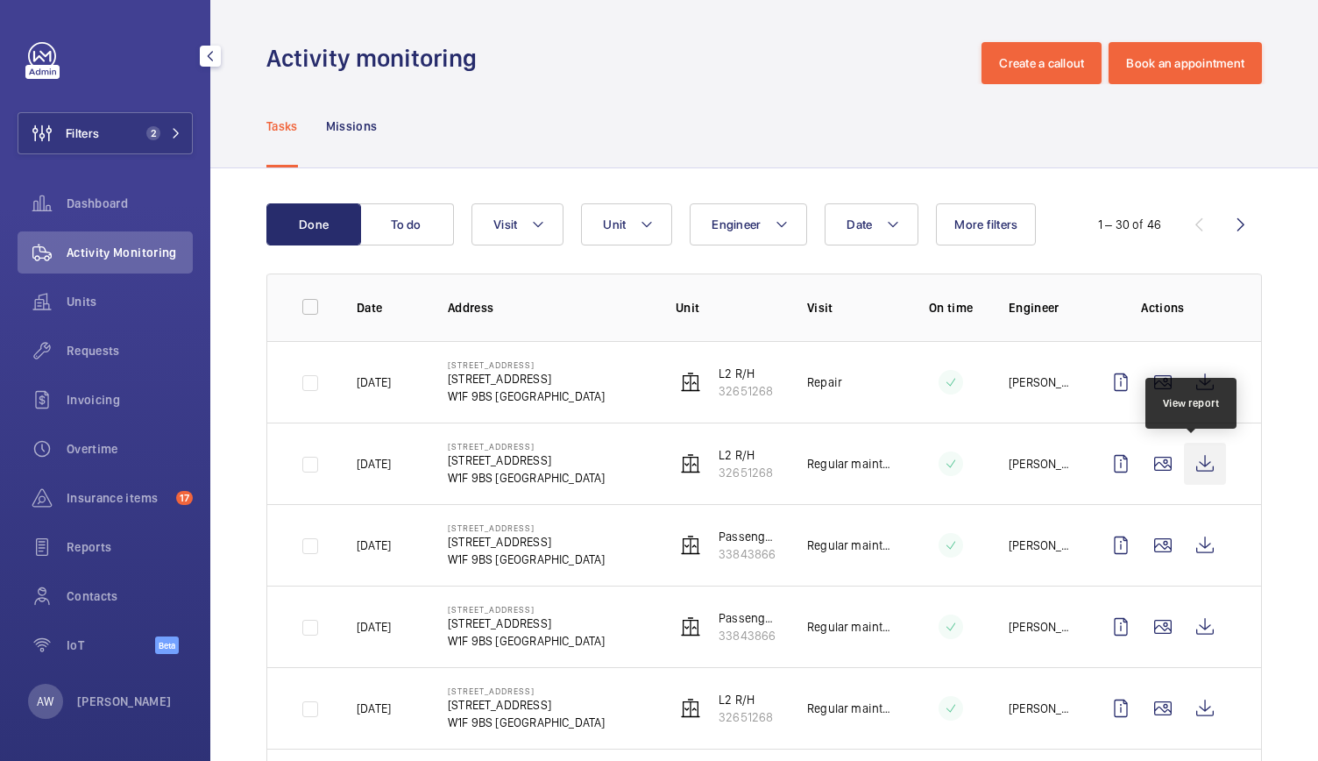
click at [1193, 462] on wm-front-icon-button at bounding box center [1205, 463] width 42 height 42
click at [96, 357] on span "Requests" at bounding box center [130, 351] width 126 height 18
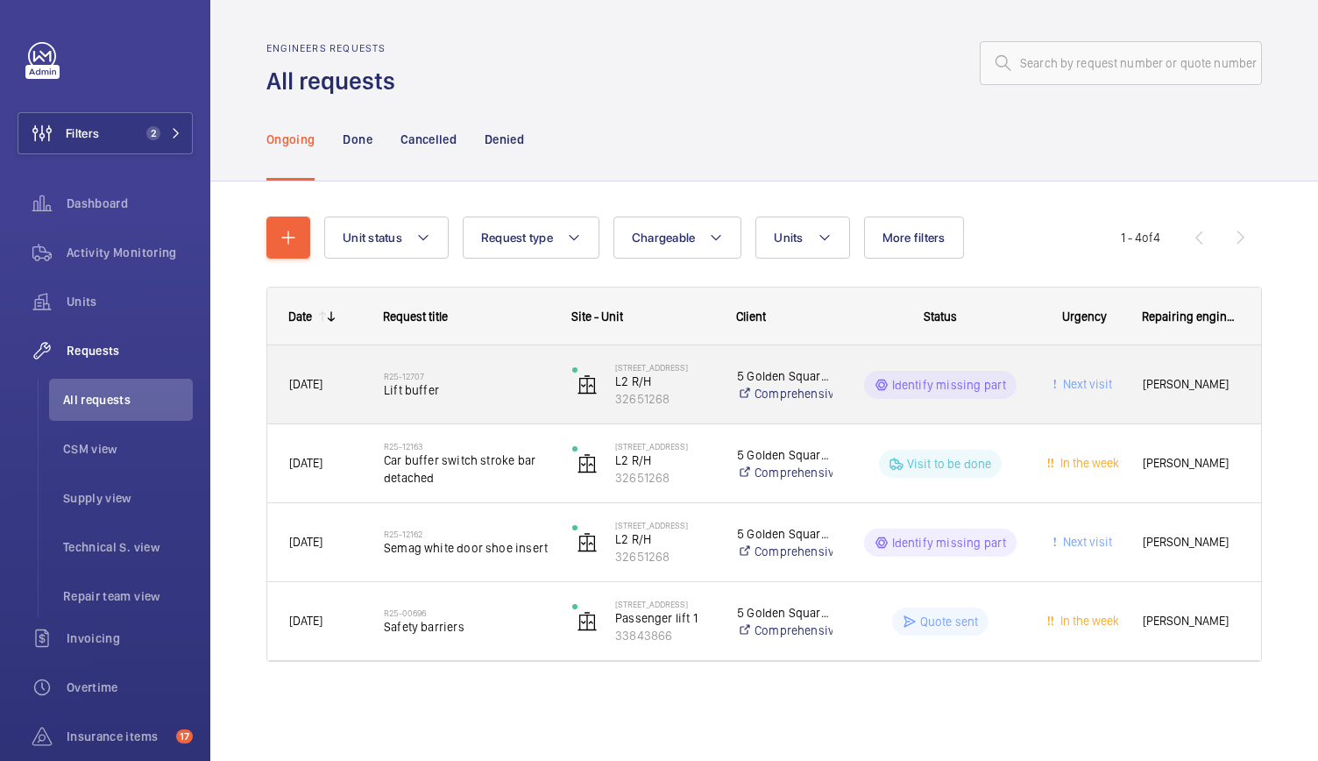
click at [551, 393] on div "5 Golden Square L2 R/H 32651268" at bounding box center [632, 385] width 163 height 72
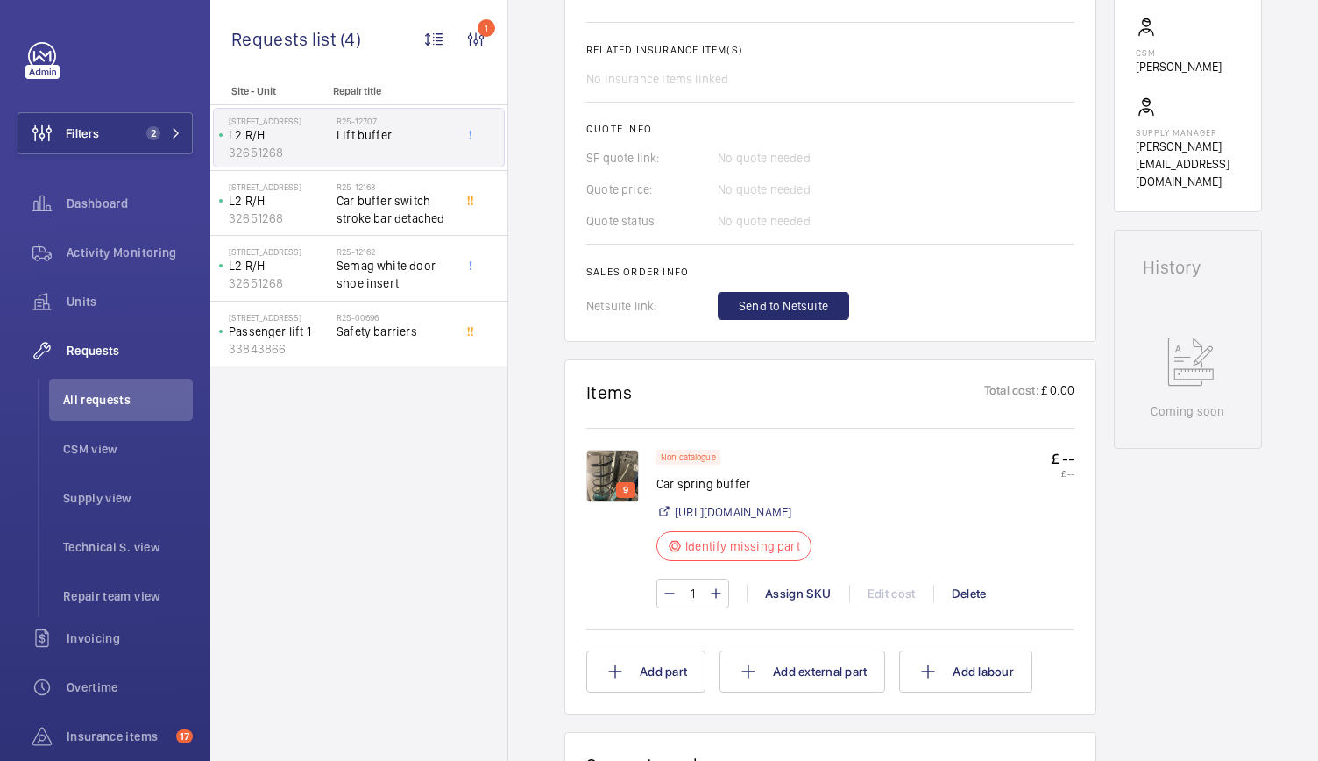
scroll to position [652, 0]
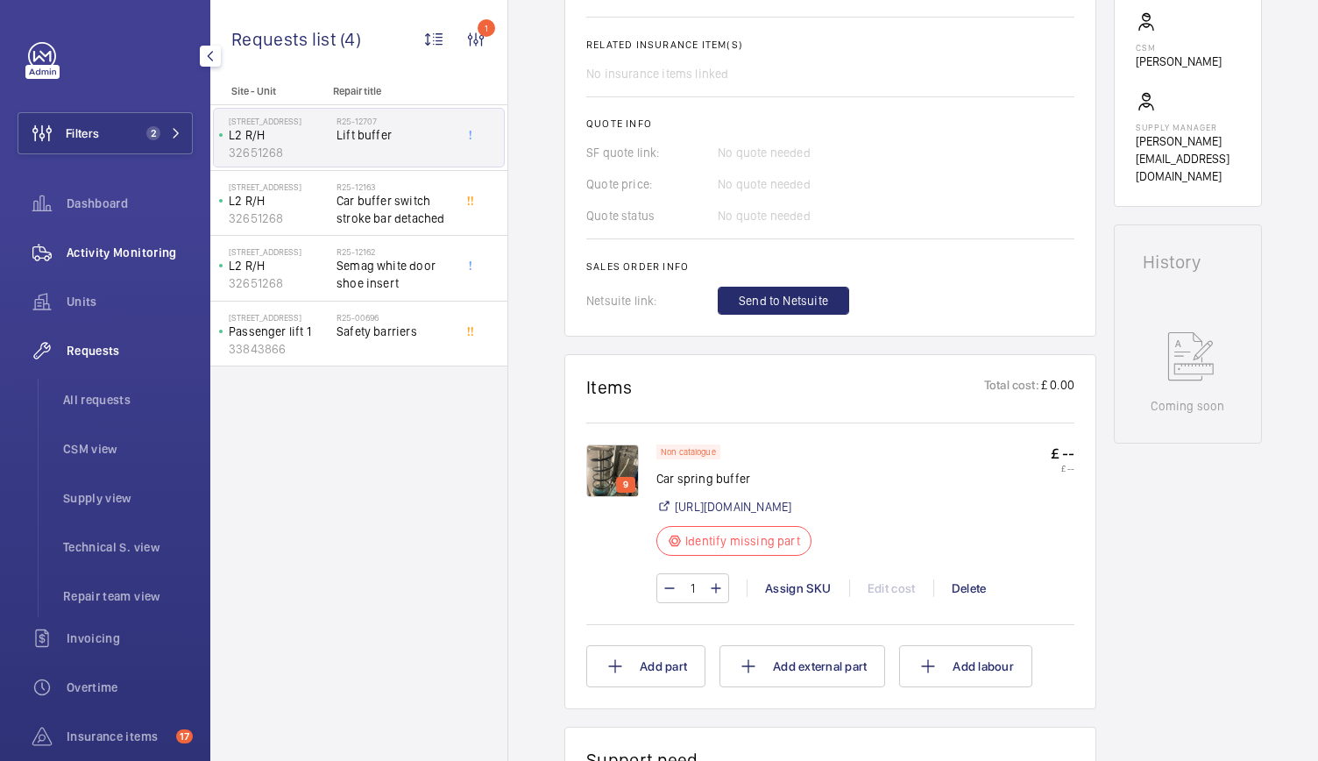
click at [145, 246] on span "Activity Monitoring" at bounding box center [130, 253] width 126 height 18
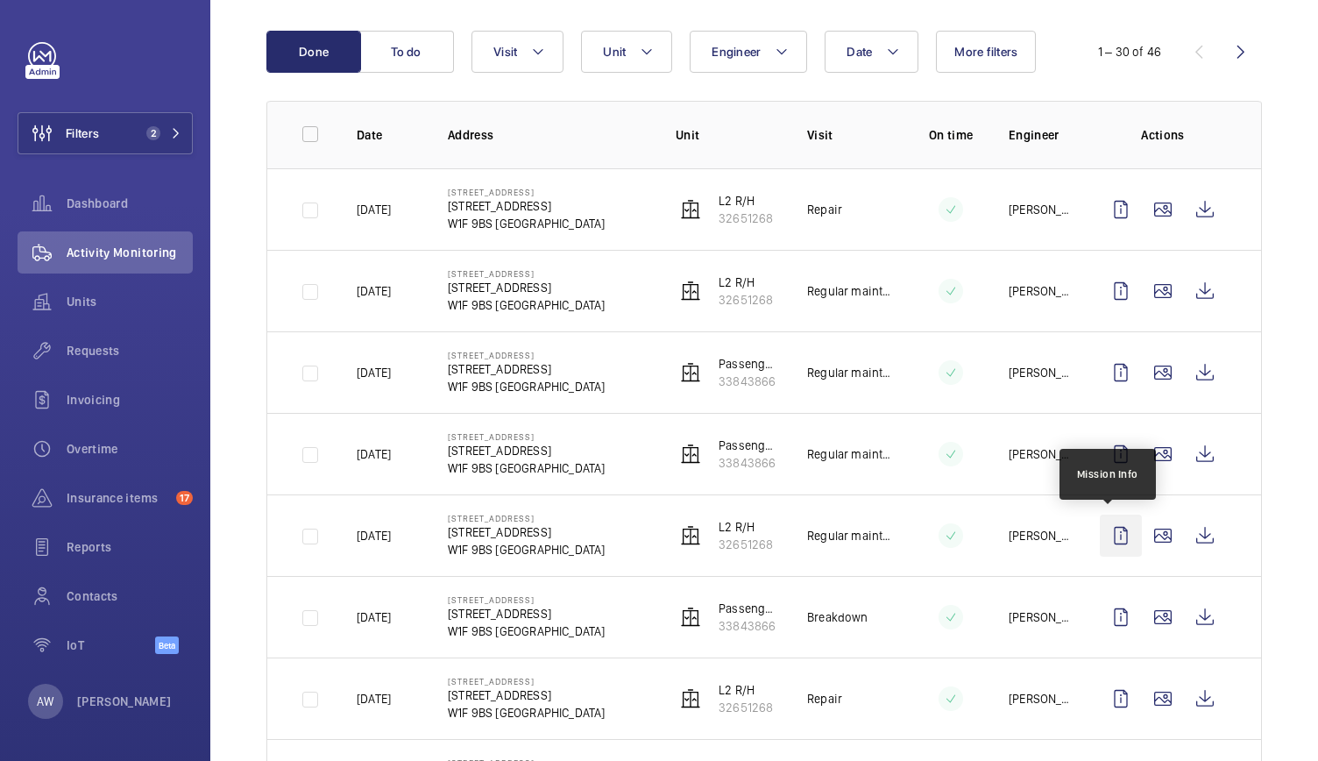
scroll to position [425, 0]
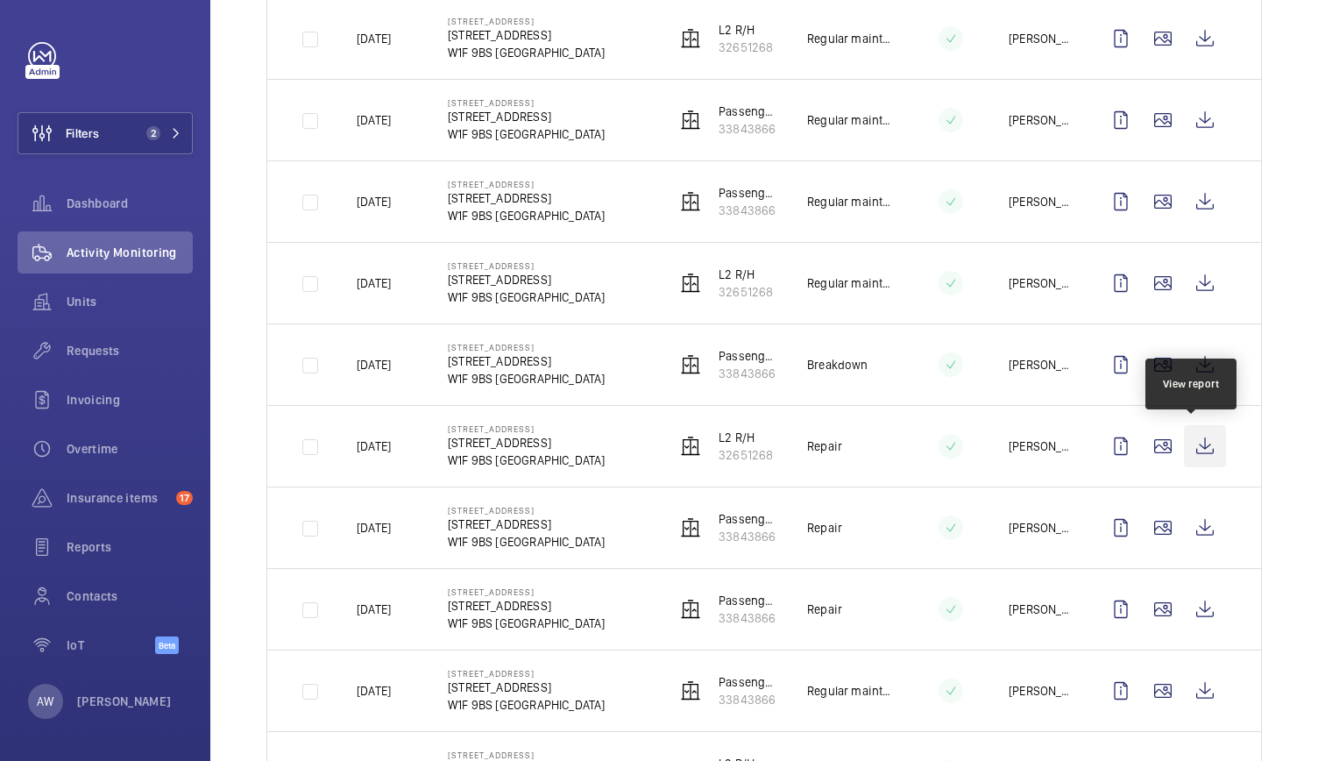
click at [1202, 446] on wm-front-icon-button at bounding box center [1205, 446] width 42 height 42
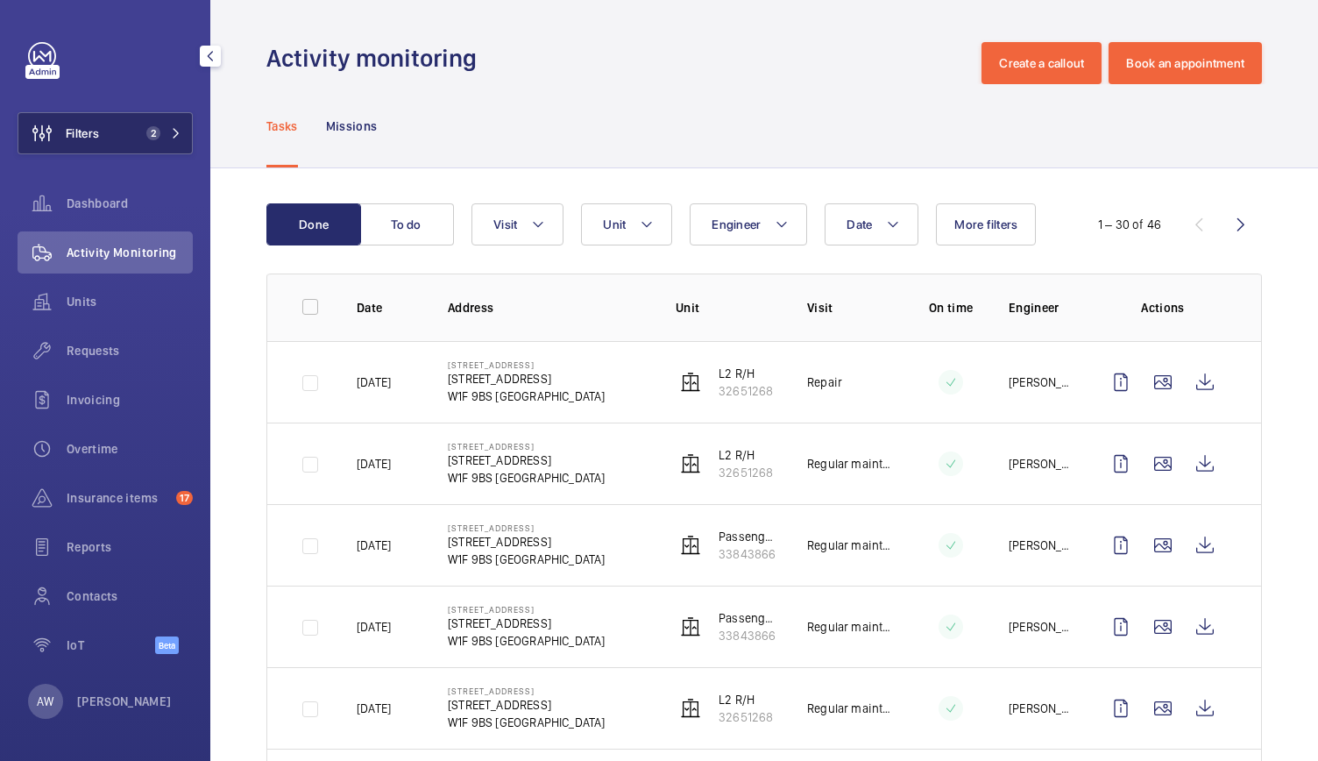
click at [162, 140] on button "Filters 2" at bounding box center [105, 133] width 175 height 42
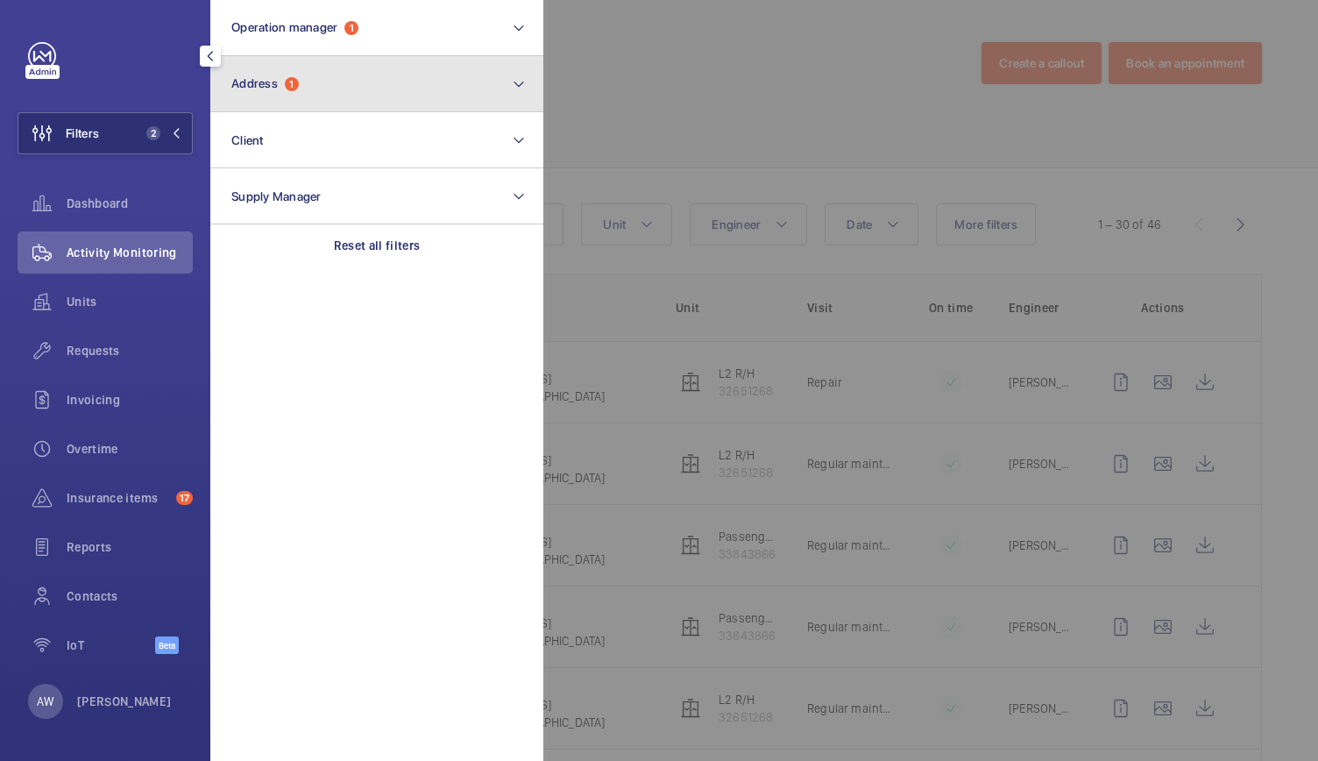
click at [270, 87] on span "Address" at bounding box center [254, 83] width 46 height 14
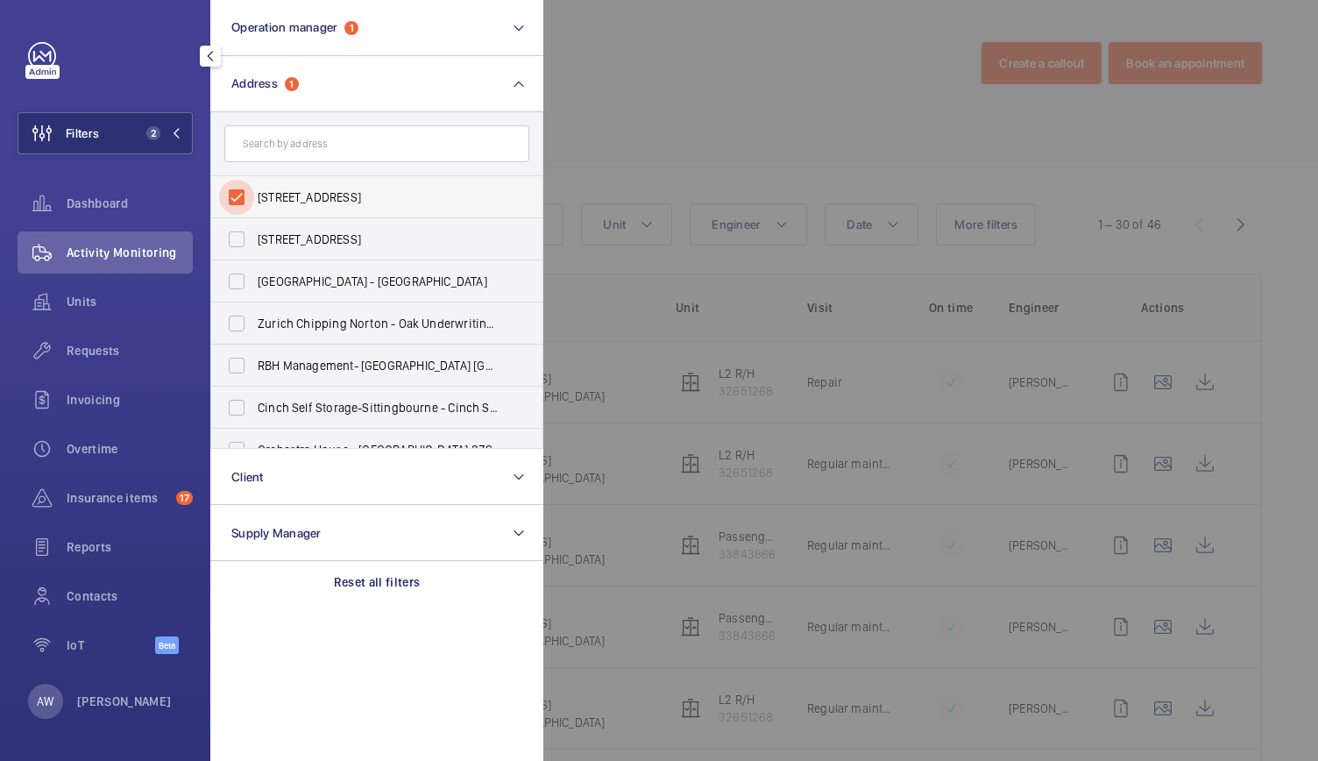
click at [243, 203] on input "5 Golden Square - 5 Golden Square, LONDON W1F 9BS" at bounding box center [236, 197] width 35 height 35
checkbox input "false"
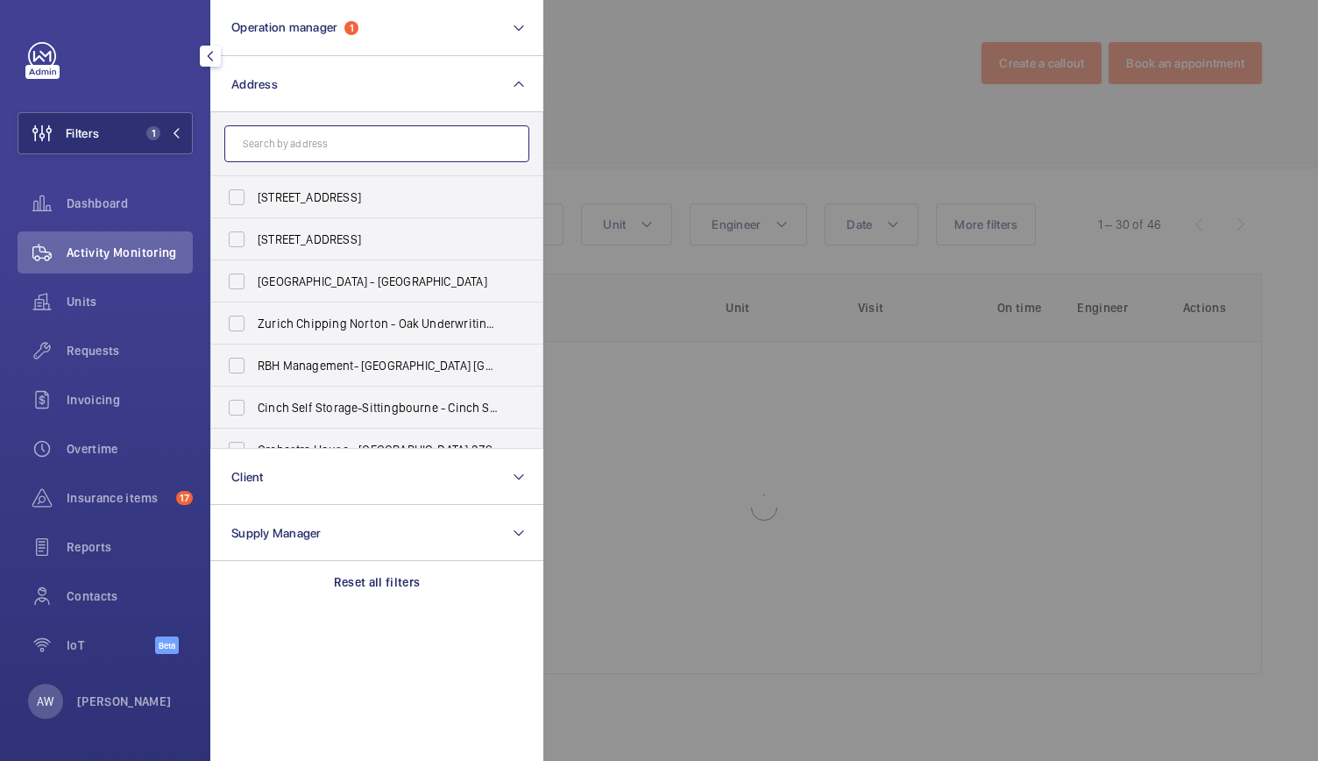
click at [308, 160] on input "text" at bounding box center [376, 143] width 305 height 37
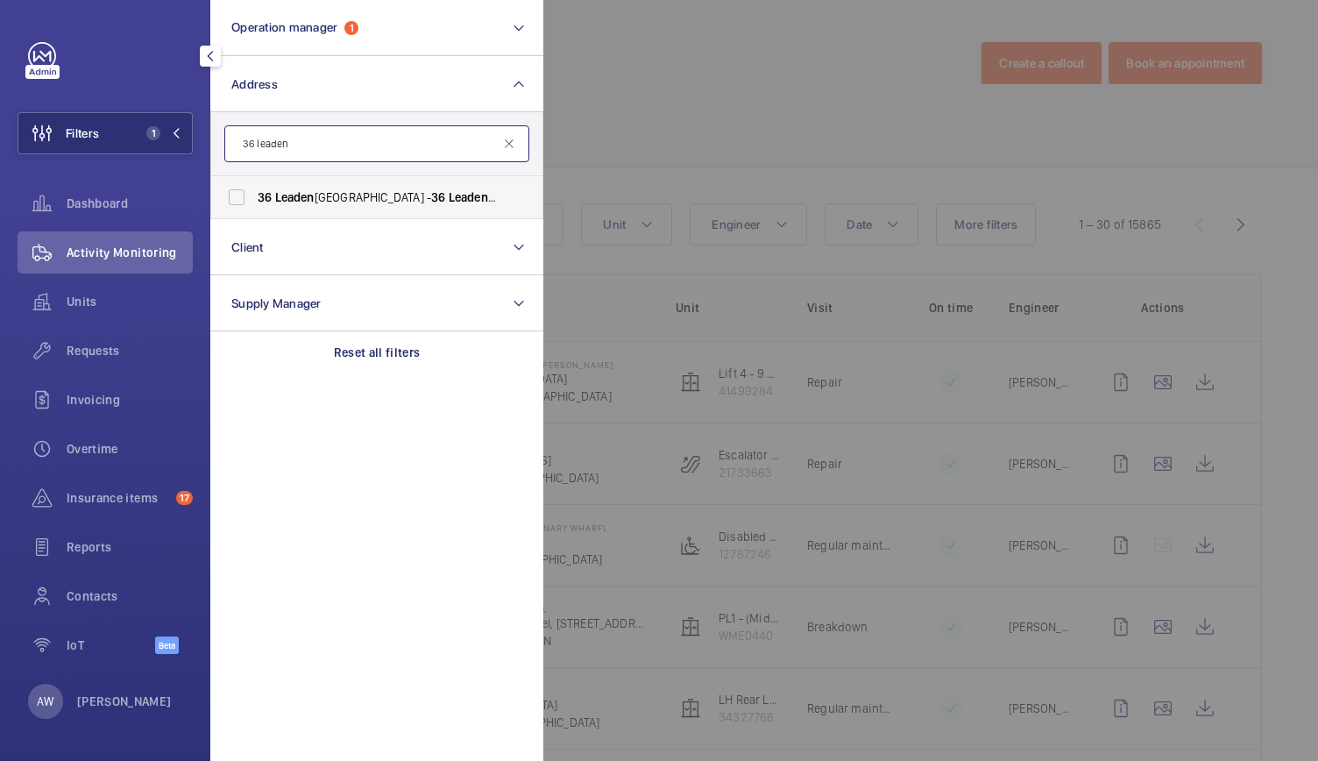
type input "36 leaden"
click at [308, 195] on span "Leaden" at bounding box center [294, 197] width 39 height 14
click at [254, 195] on input "36 Leaden hall Street - 36 Leaden hall St, LONDON EC3A 1AT" at bounding box center [236, 197] width 35 height 35
checkbox input "true"
click at [654, 105] on div at bounding box center [1202, 380] width 1318 height 761
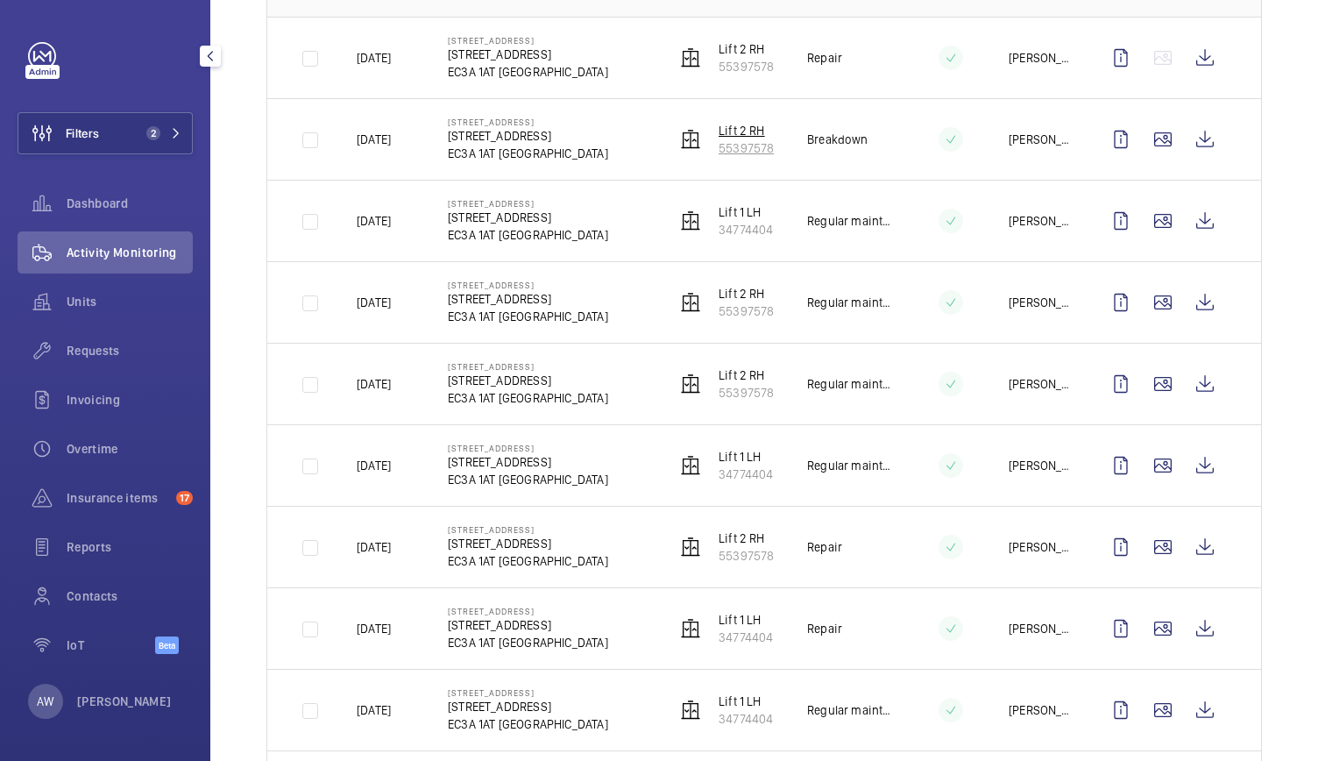
scroll to position [326, 0]
click at [1209, 548] on wm-front-icon-button at bounding box center [1205, 545] width 42 height 42
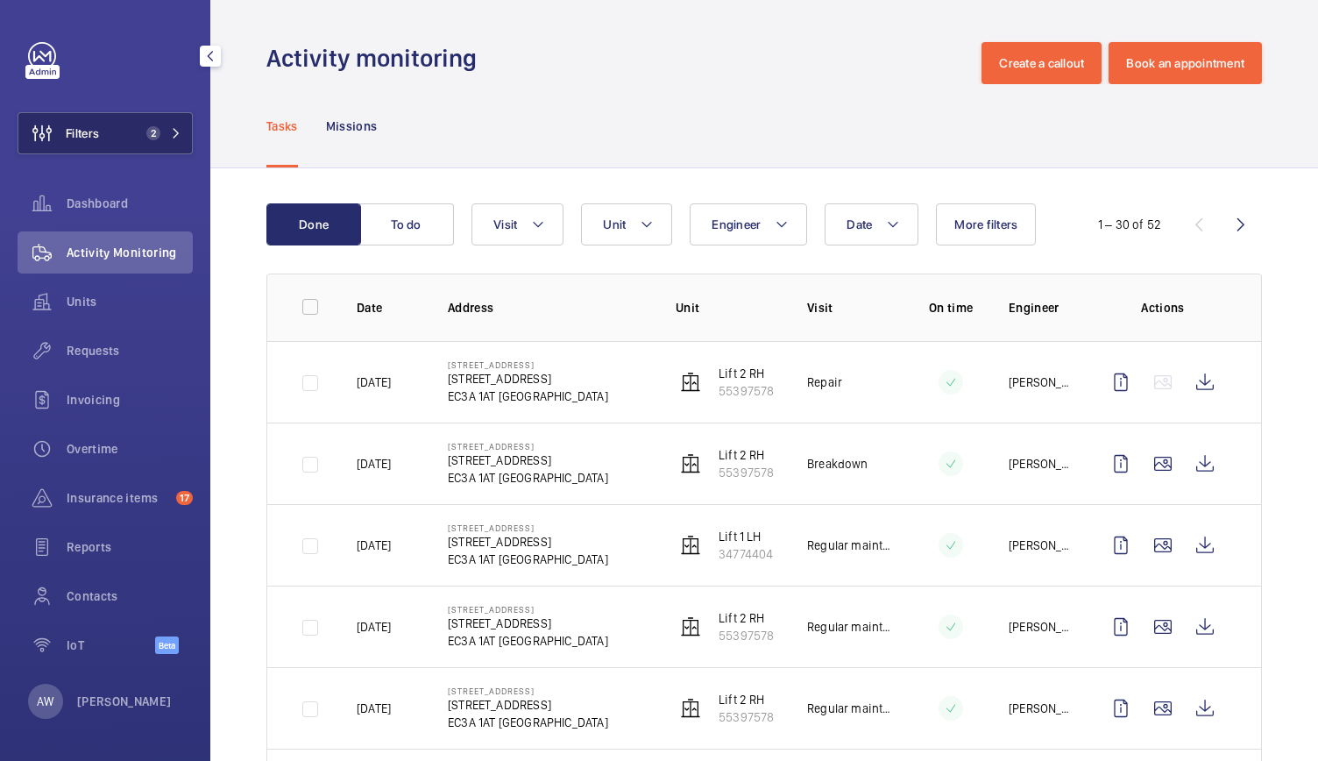
click at [164, 143] on button "Filters 2" at bounding box center [105, 133] width 175 height 42
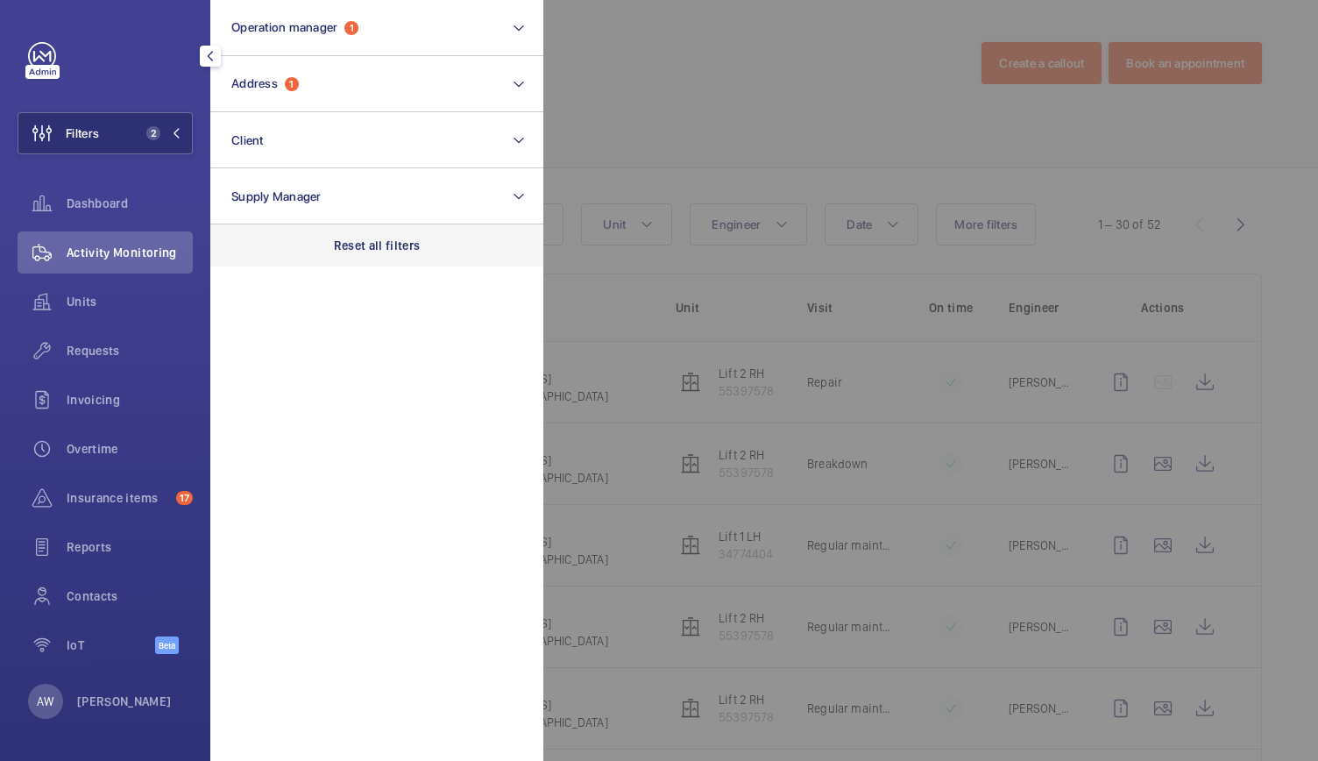
click at [337, 248] on p "Reset all filters" at bounding box center [377, 246] width 87 height 18
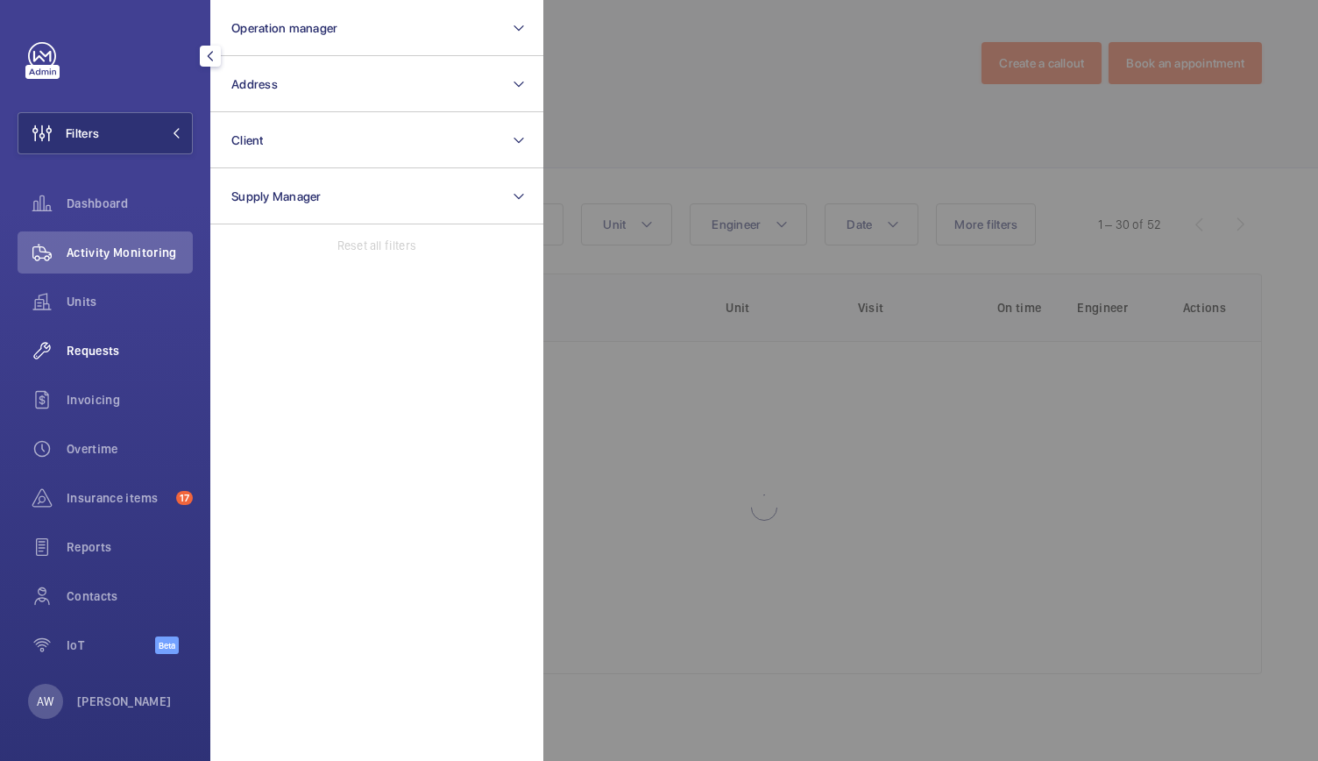
click at [124, 353] on span "Requests" at bounding box center [130, 351] width 126 height 18
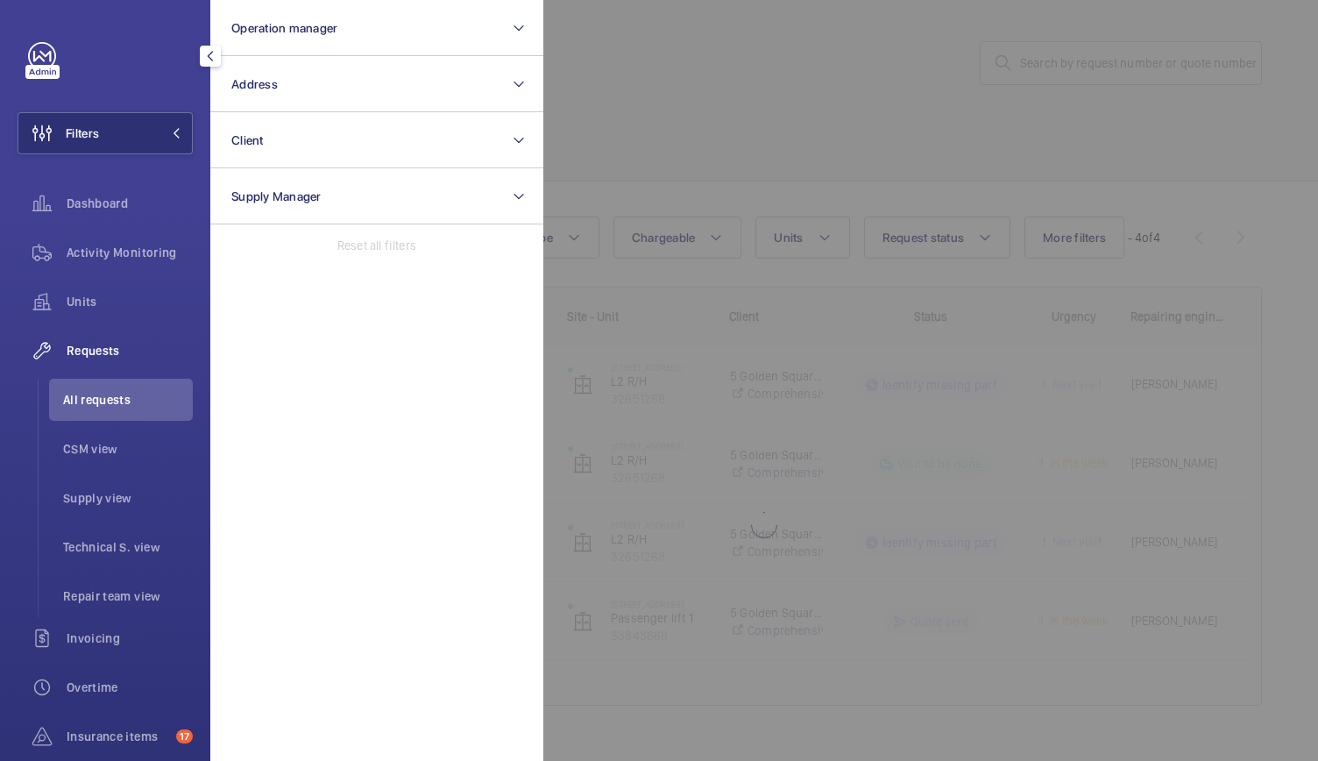
click at [1013, 65] on div at bounding box center [1202, 380] width 1318 height 761
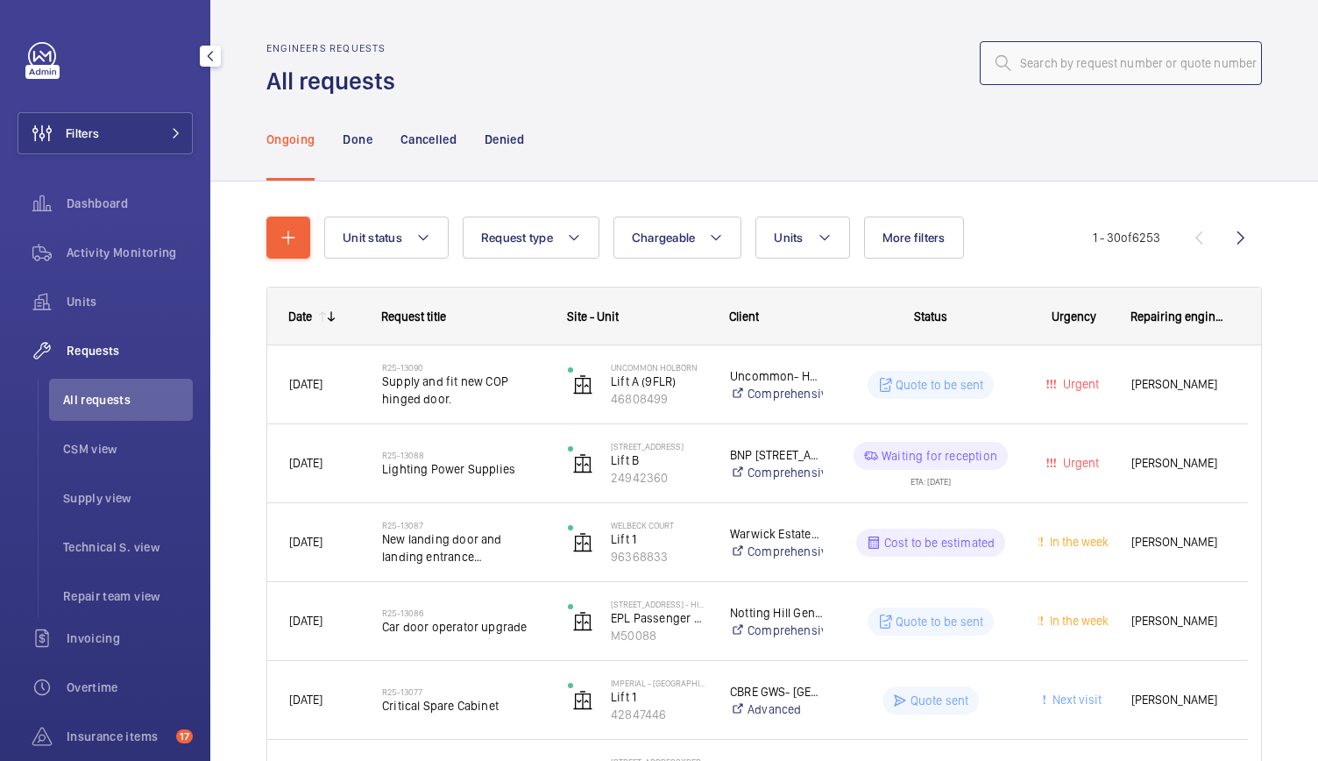
click at [1006, 65] on input "text" at bounding box center [1121, 63] width 282 height 44
paste input "R25-13076"
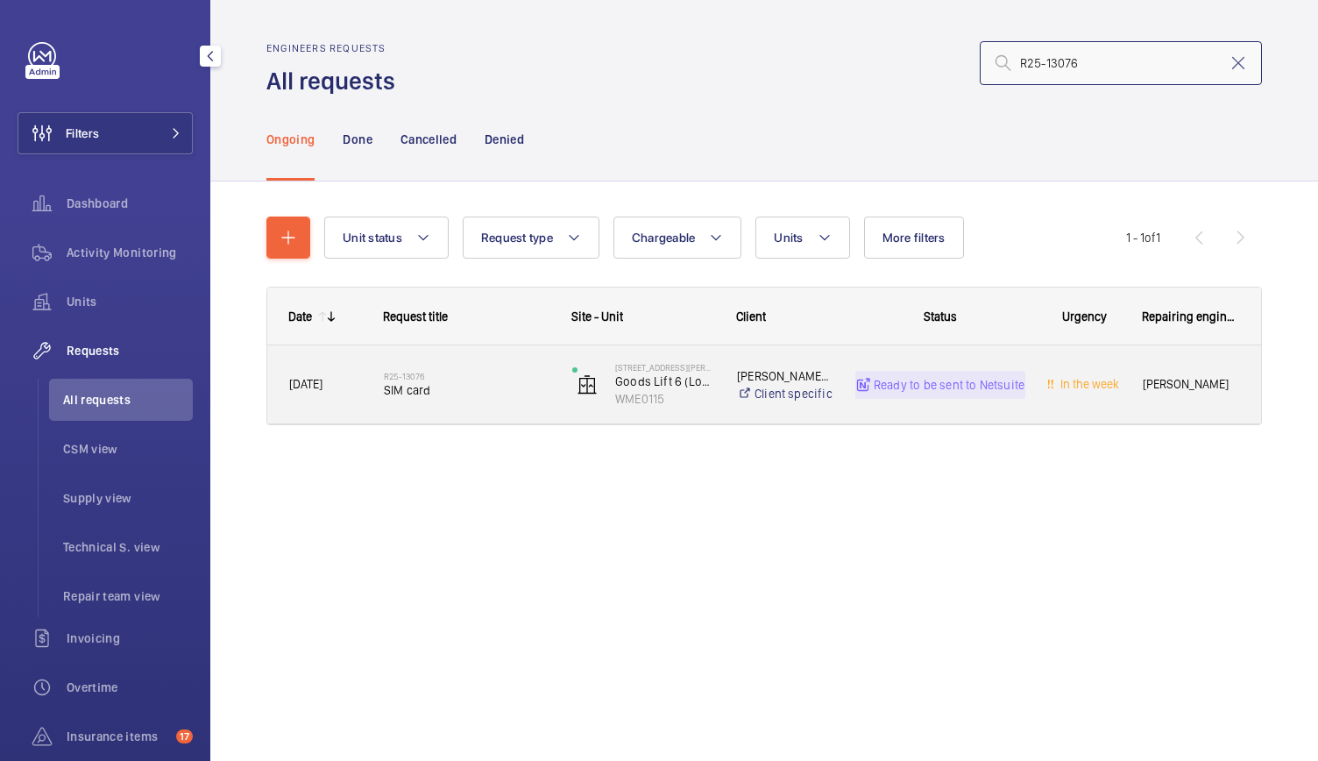
type input "R25-13076"
click at [699, 406] on div "1 King William Street Goods Lift 6 (Loading bay) WME0115" at bounding box center [632, 385] width 163 height 72
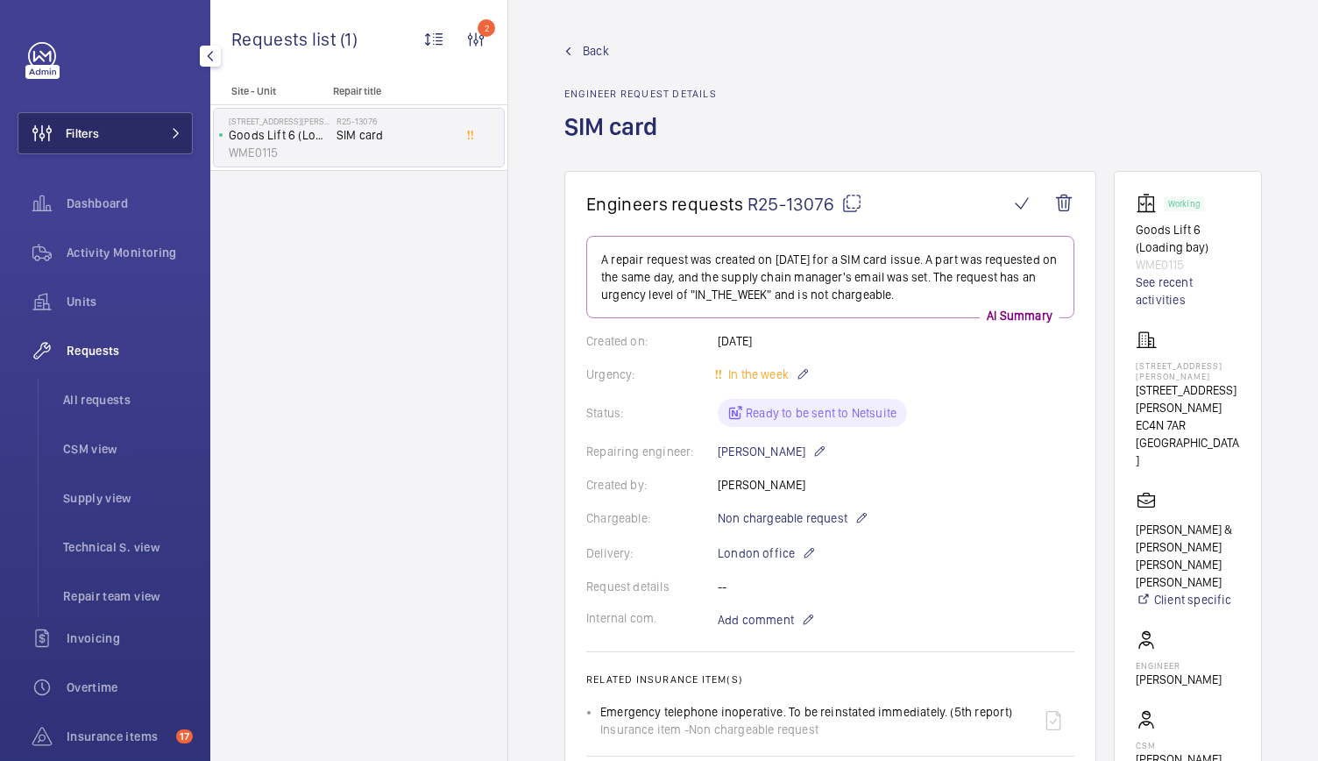
click at [171, 131] on mat-icon at bounding box center [176, 133] width 11 height 11
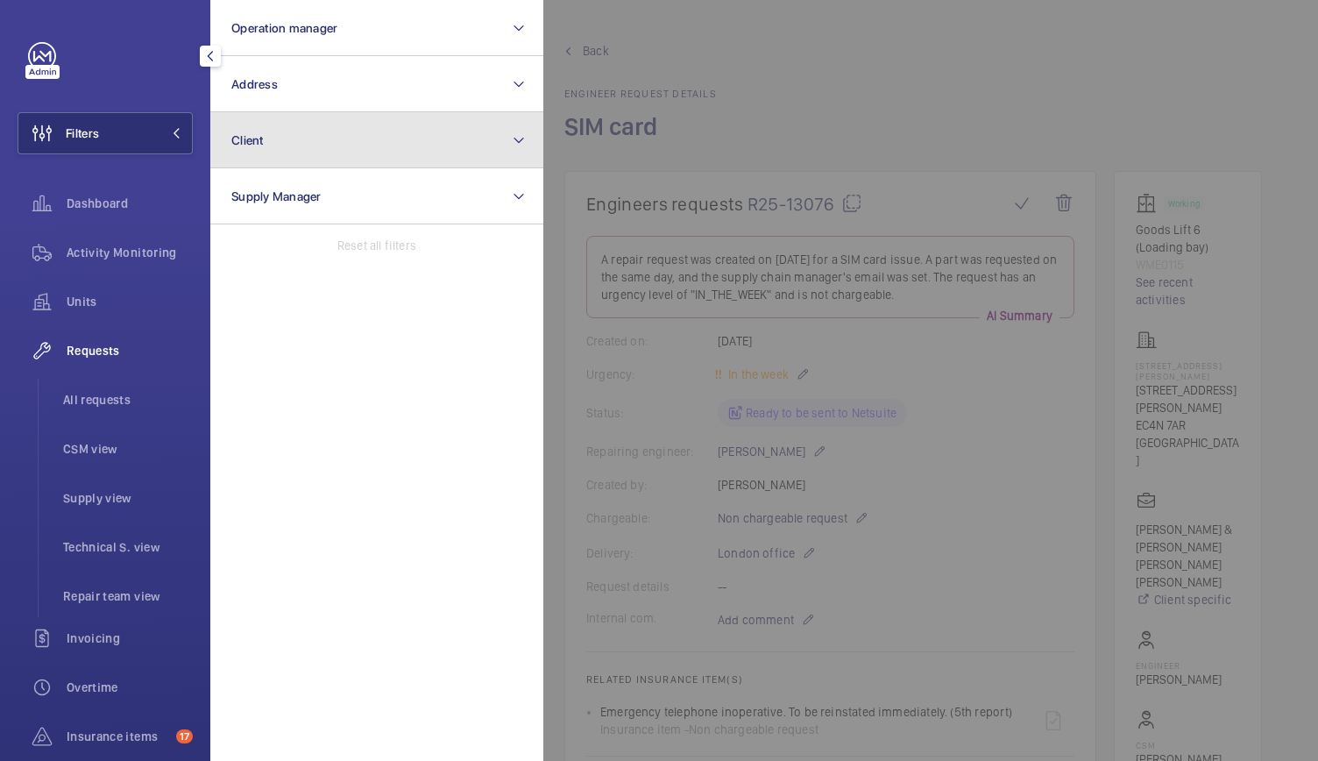
click at [271, 150] on button "Client" at bounding box center [376, 140] width 333 height 56
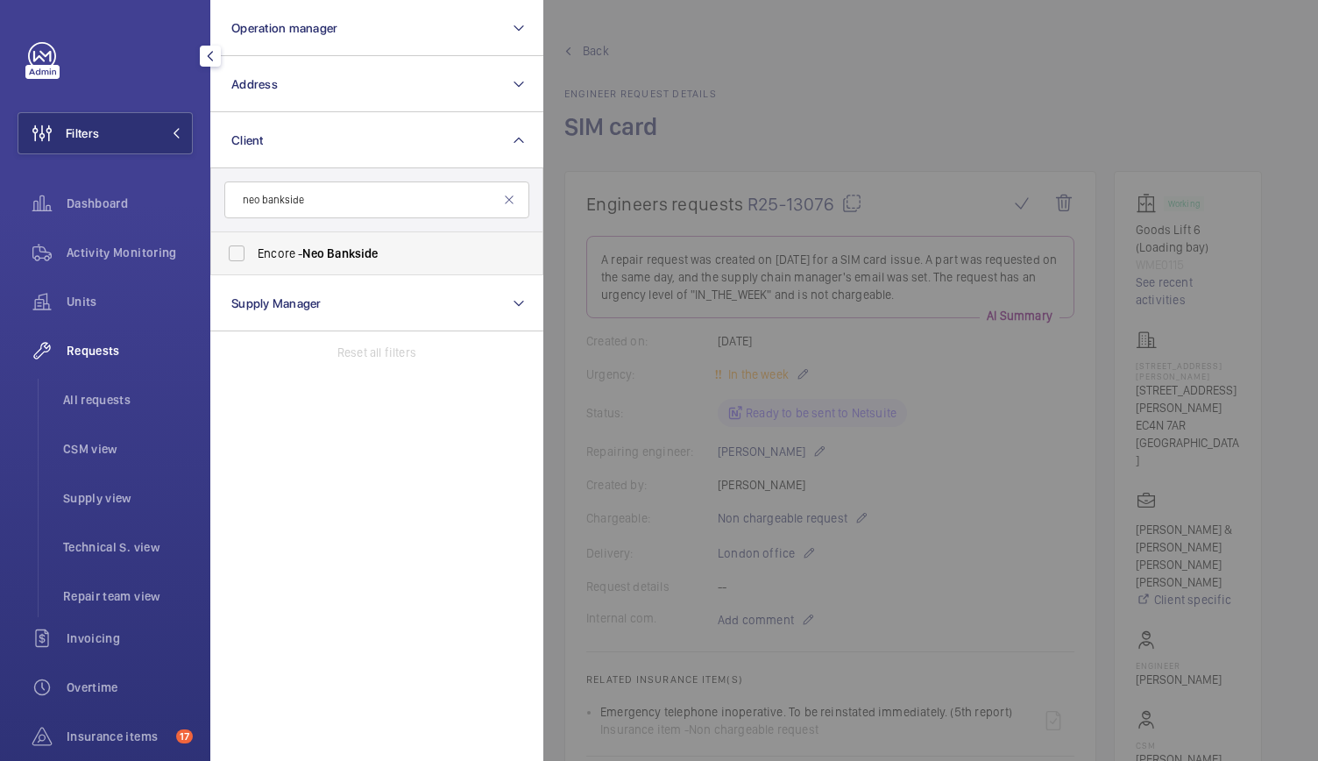
type input "neo bankside"
click at [345, 259] on span "Bankside" at bounding box center [352, 253] width 51 height 14
click at [254, 259] on input "Encore - Neo Bankside" at bounding box center [236, 253] width 35 height 35
checkbox input "true"
click at [100, 405] on span "All requests" at bounding box center [128, 400] width 130 height 18
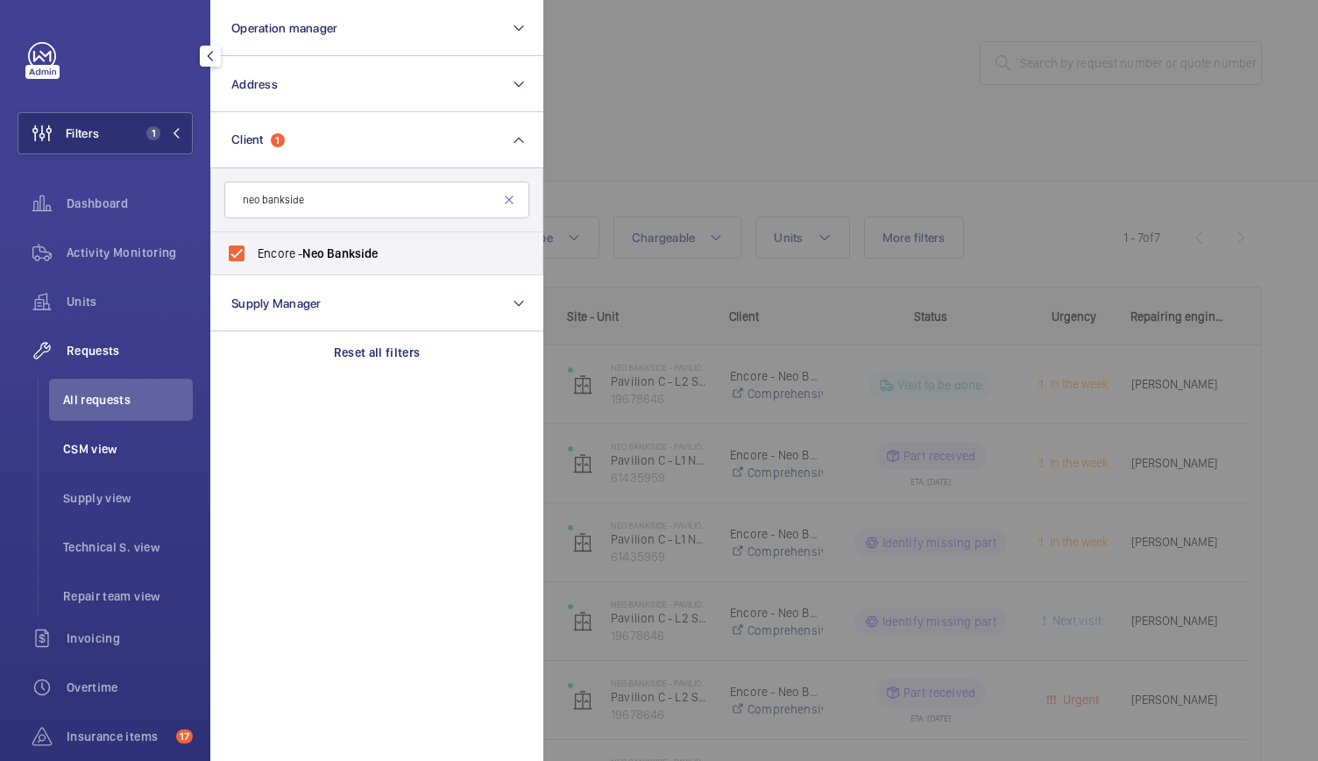
click at [109, 444] on span "CSM view" at bounding box center [128, 449] width 130 height 18
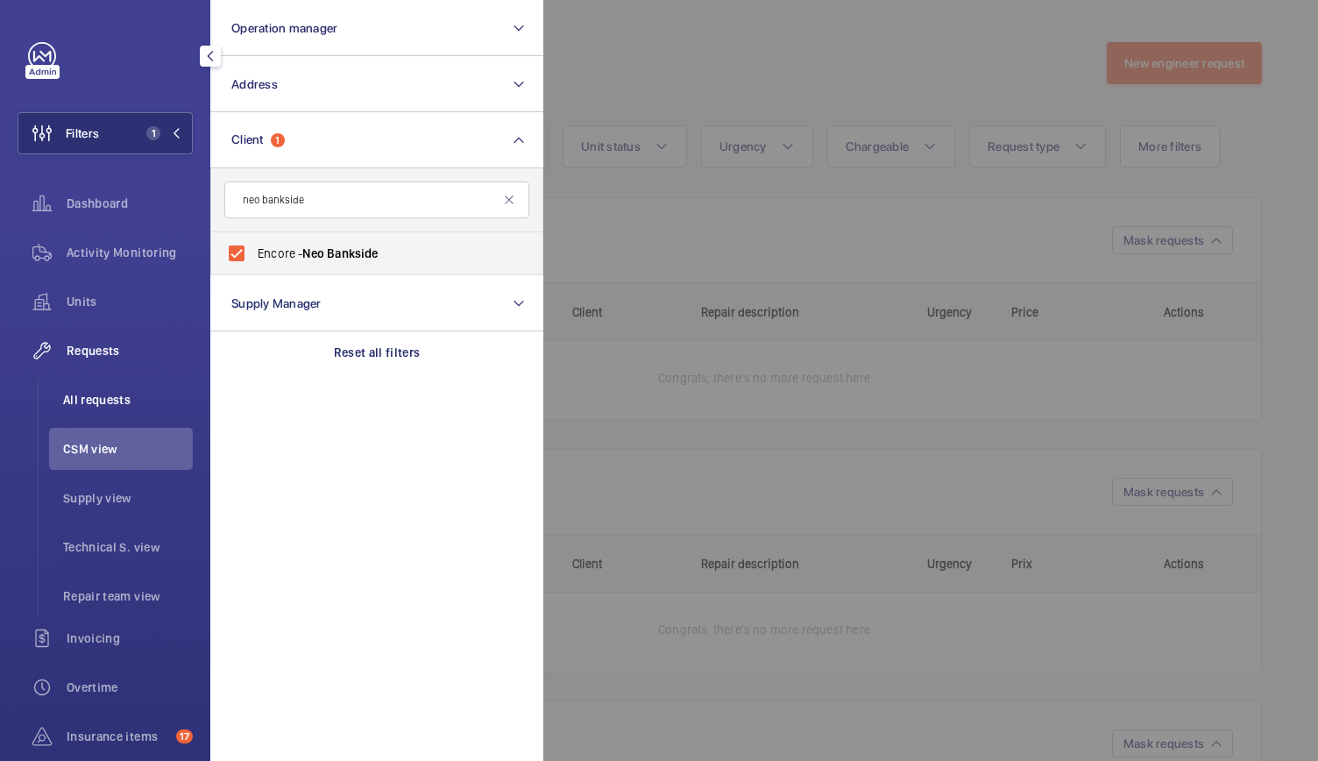
click at [110, 414] on li "All requests" at bounding box center [121, 400] width 144 height 42
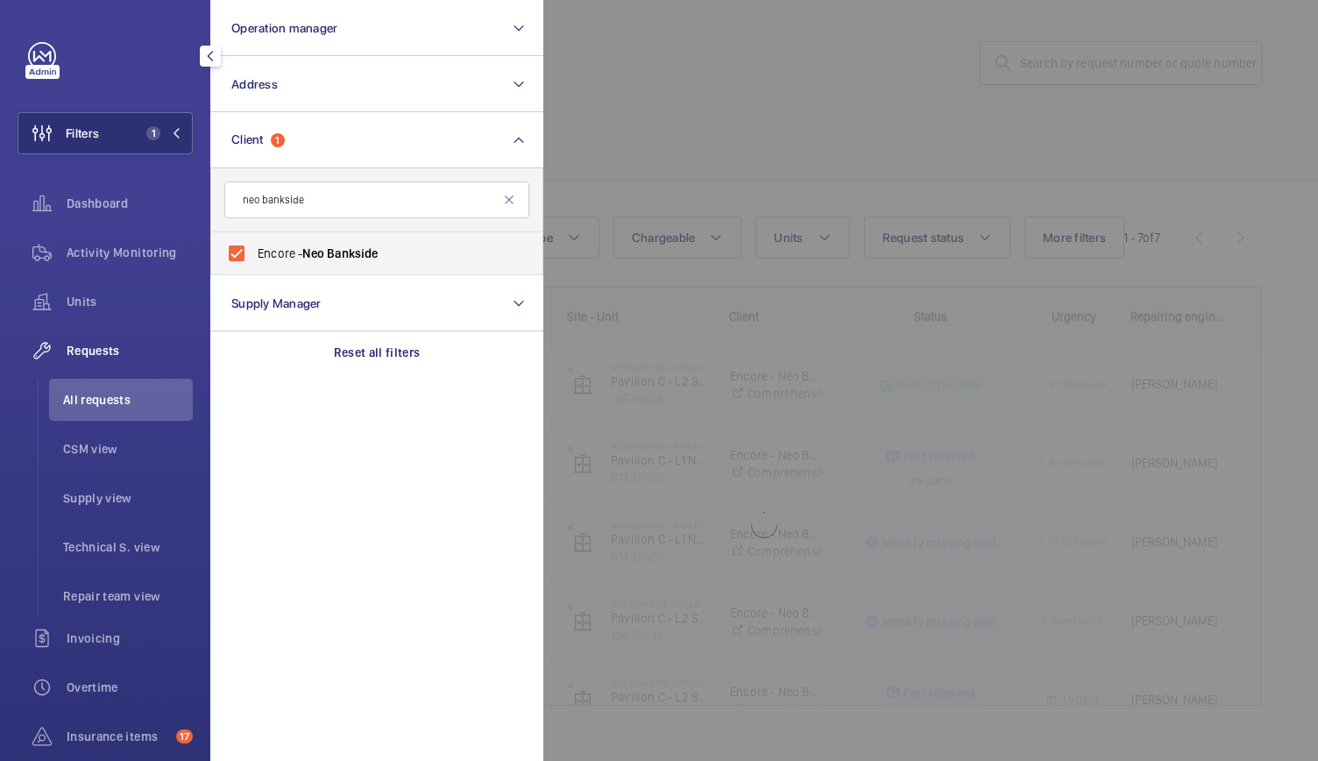
click at [673, 181] on div at bounding box center [1202, 380] width 1318 height 761
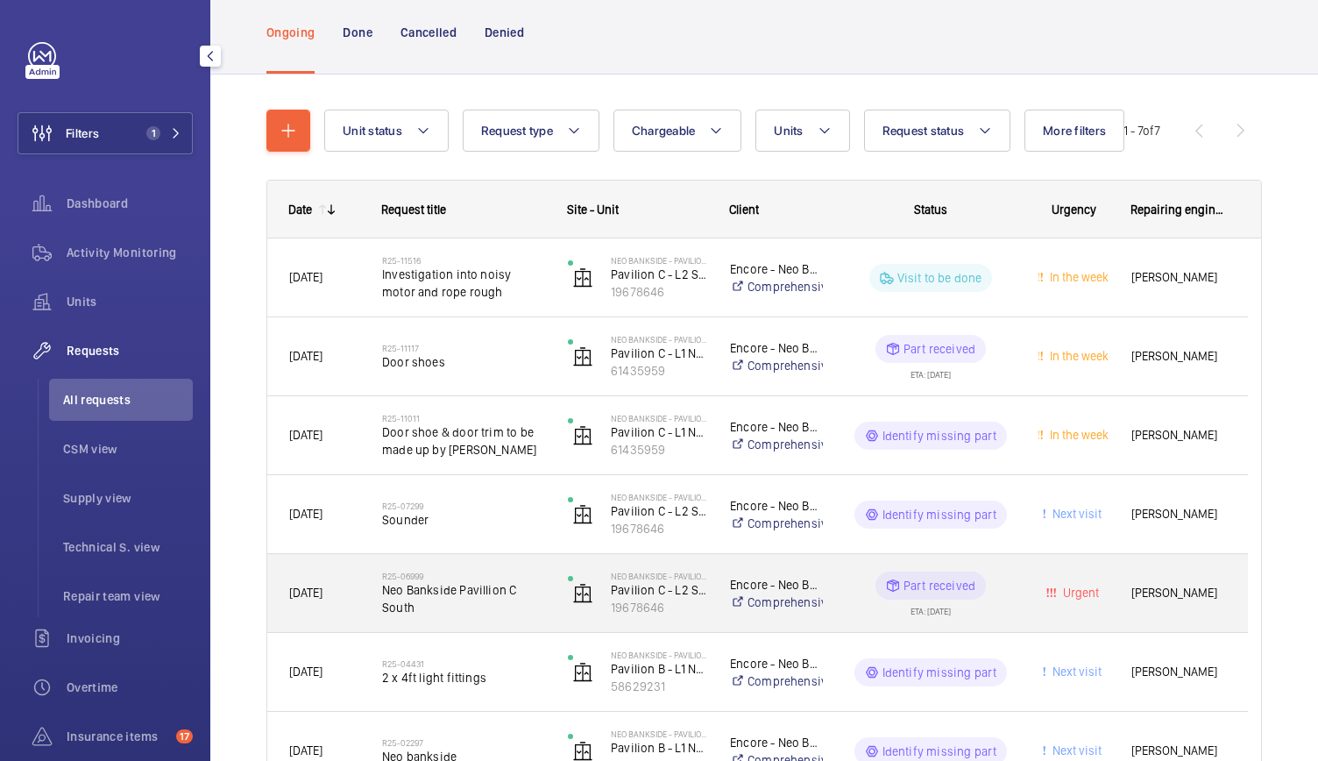
scroll to position [158, 0]
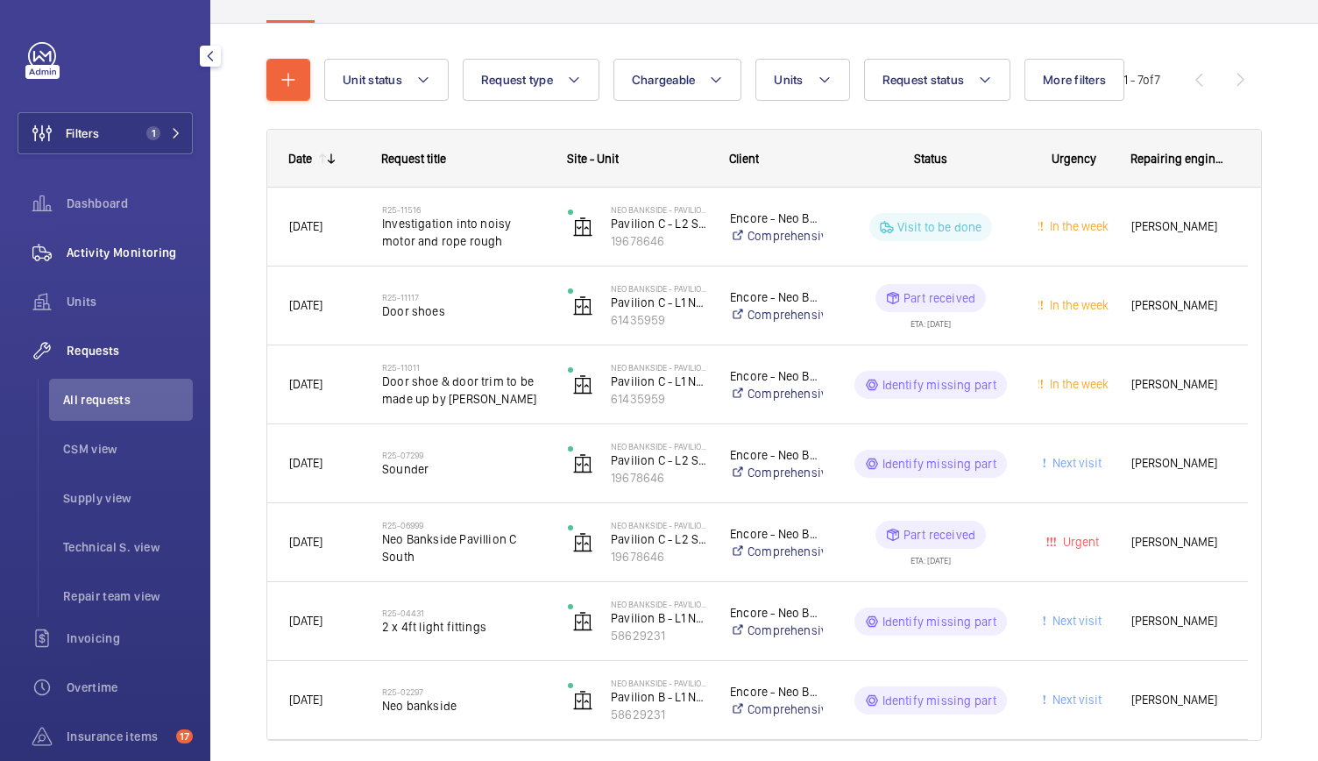
click at [149, 257] on span "Activity Monitoring" at bounding box center [130, 253] width 126 height 18
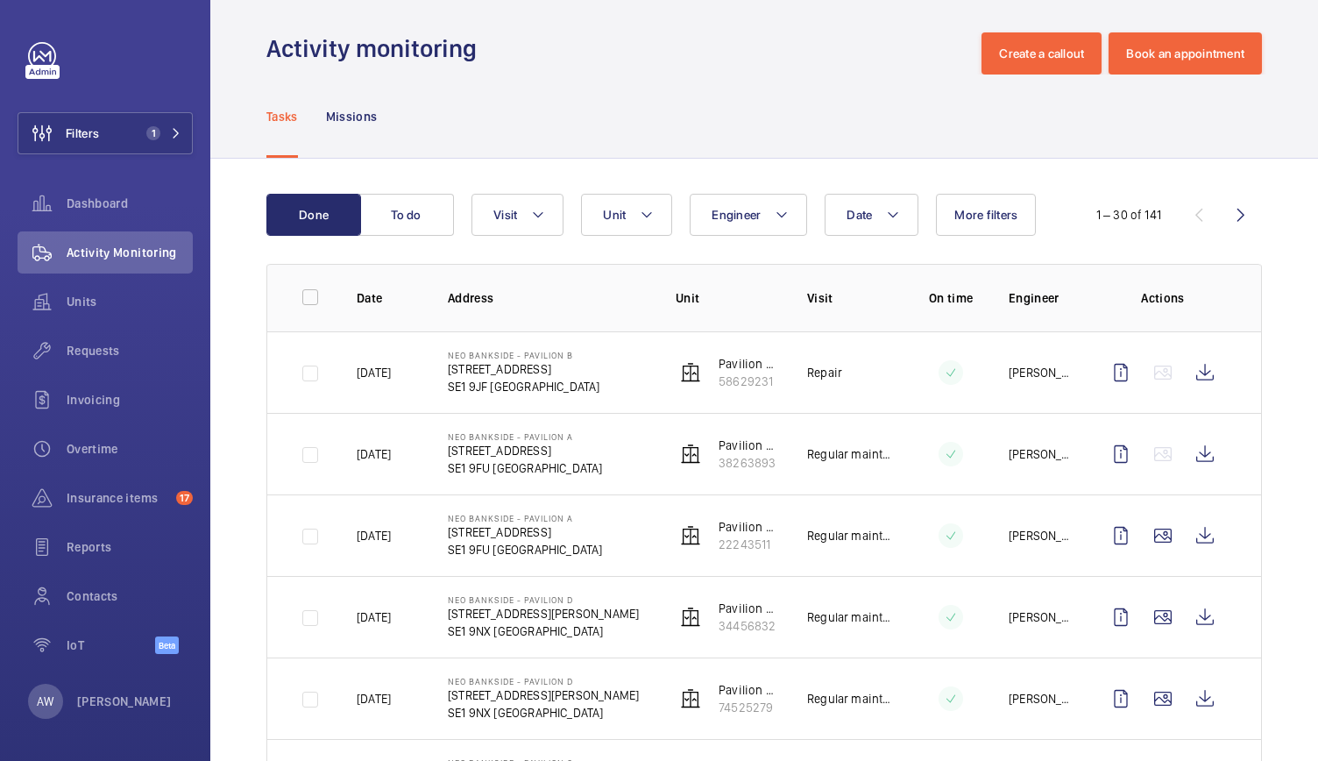
scroll to position [11, 0]
click at [82, 362] on div "Requests" at bounding box center [105, 350] width 175 height 42
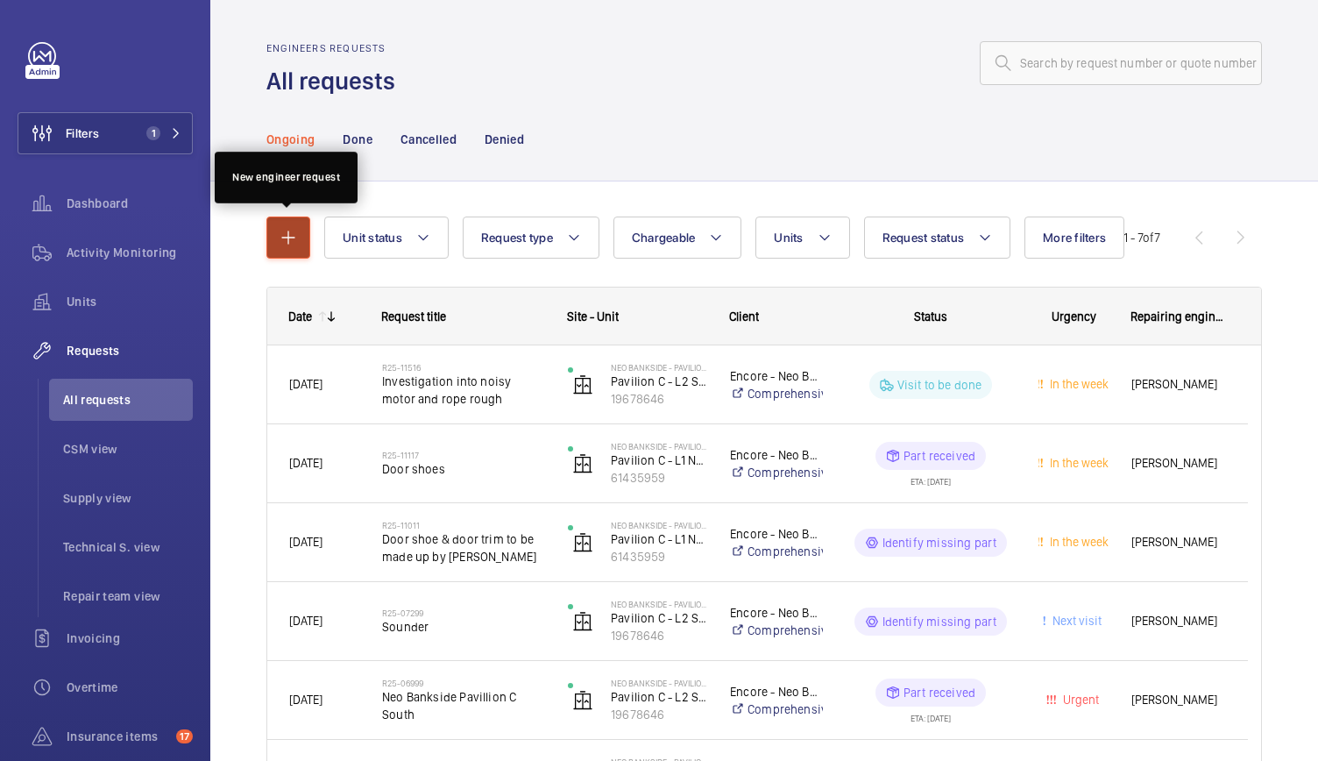
click at [280, 234] on mat-icon "button" at bounding box center [288, 237] width 21 height 21
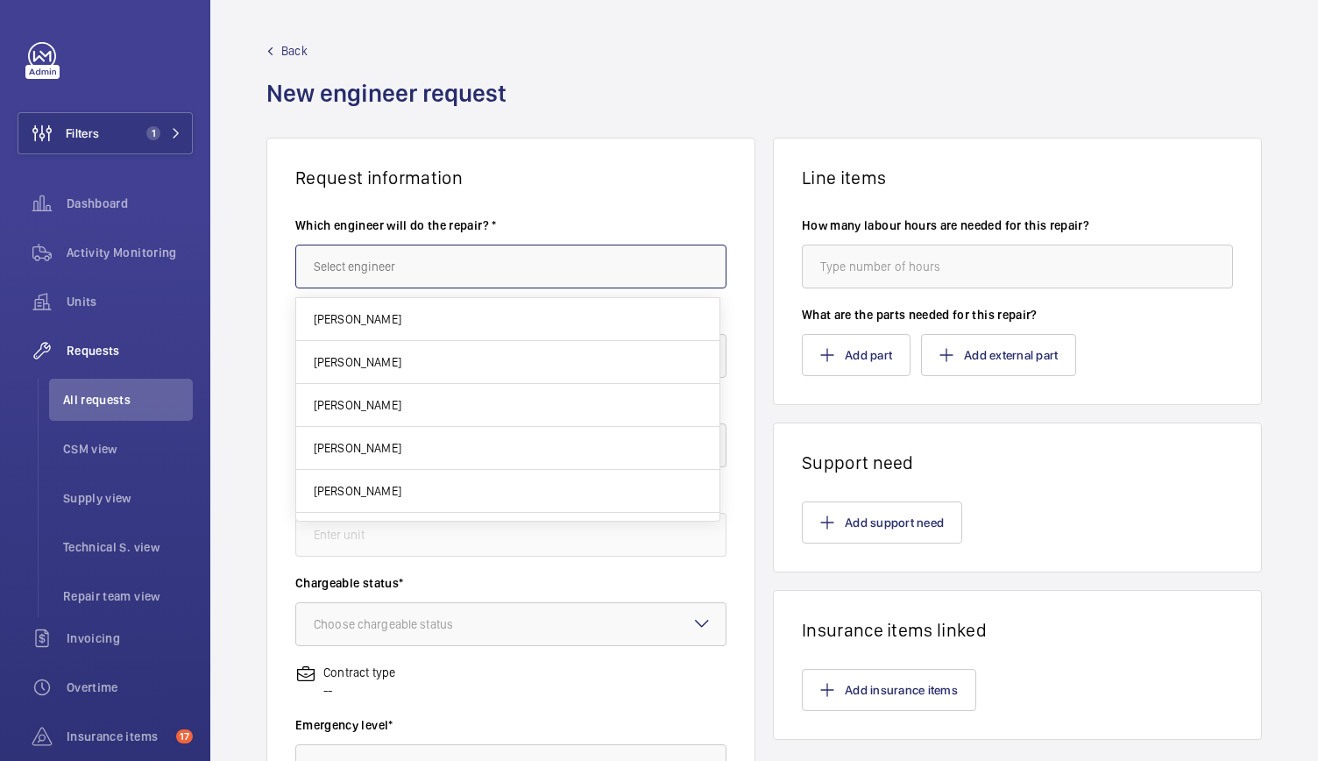
click at [335, 264] on input "text" at bounding box center [510, 266] width 431 height 44
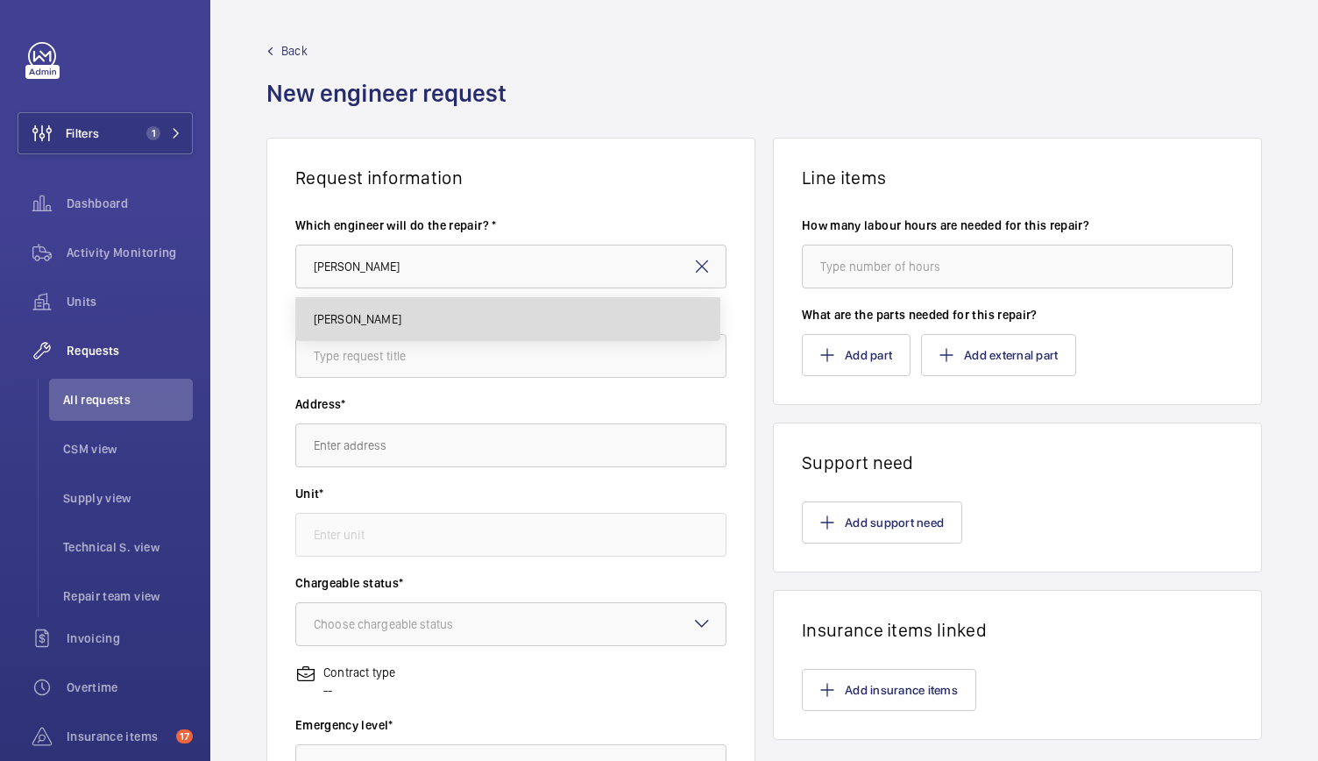
click at [405, 316] on mat-option "Keith Bishop" at bounding box center [507, 319] width 423 height 42
type input "Keith Bishop"
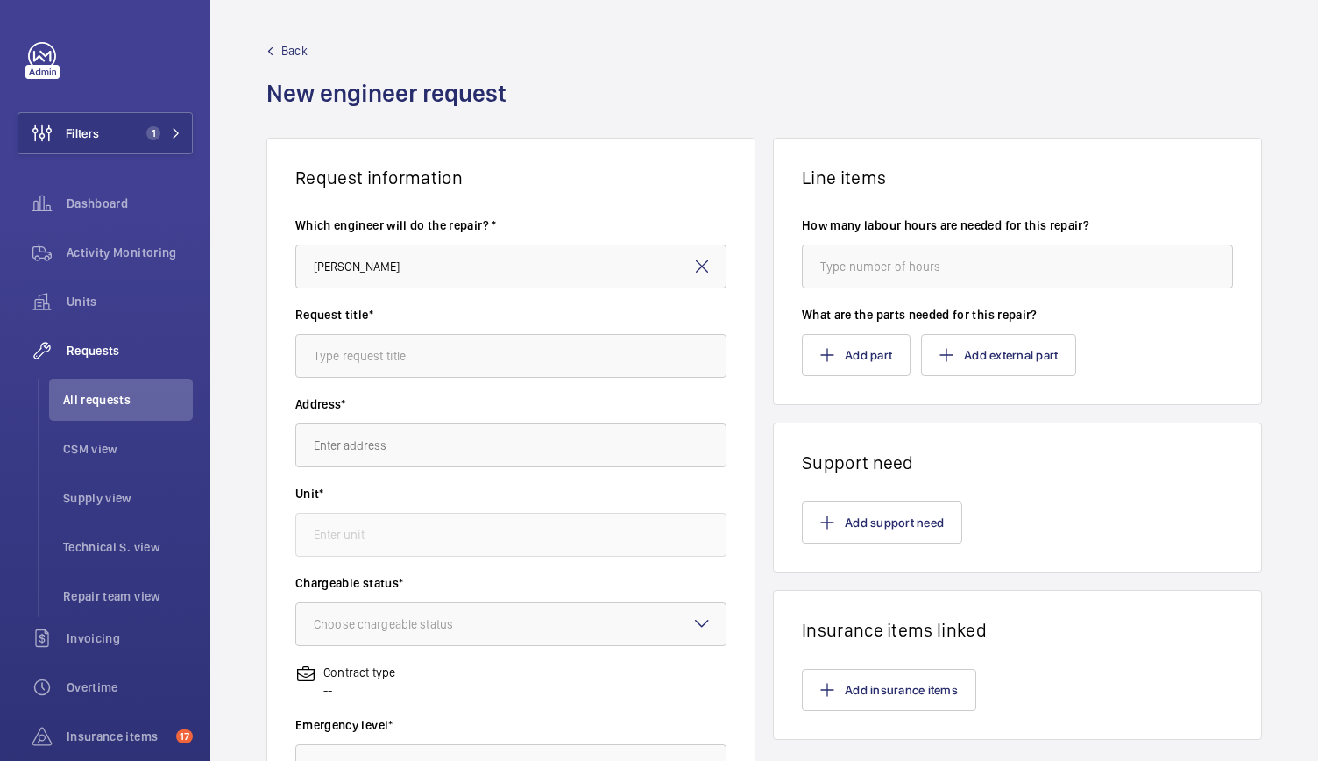
click at [371, 379] on div "Request title*" at bounding box center [510, 350] width 431 height 89
click at [384, 351] on input "text" at bounding box center [510, 356] width 431 height 44
type input "Car Lighting Upgrade to LED"
click at [413, 453] on input "text" at bounding box center [510, 445] width 431 height 44
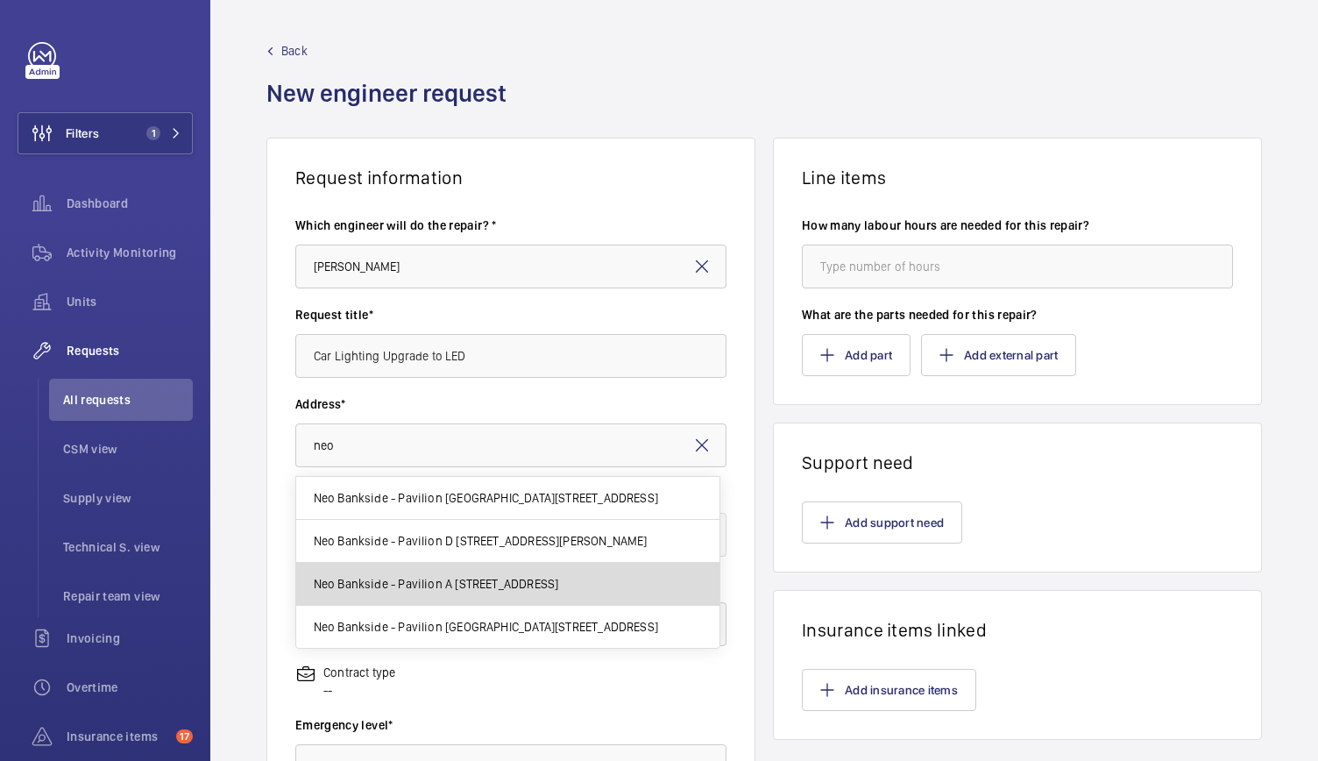
click at [414, 577] on span "Neo Bankside - Pavilion A 50 Holland St, SE1 9FU LONDON" at bounding box center [436, 584] width 245 height 18
type input "Neo Bankside - Pavilion A 50 Holland St, SE1 9FU LONDON"
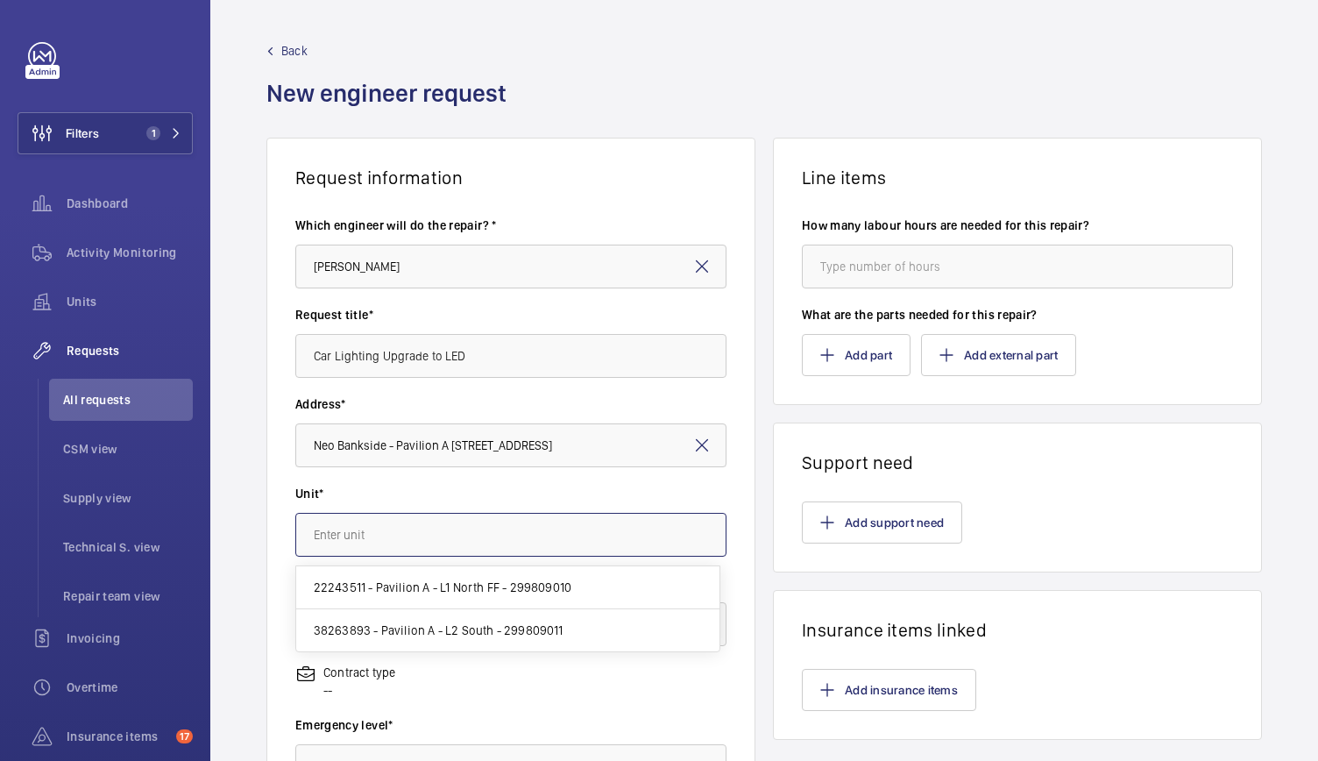
click at [386, 520] on input "text" at bounding box center [510, 535] width 431 height 44
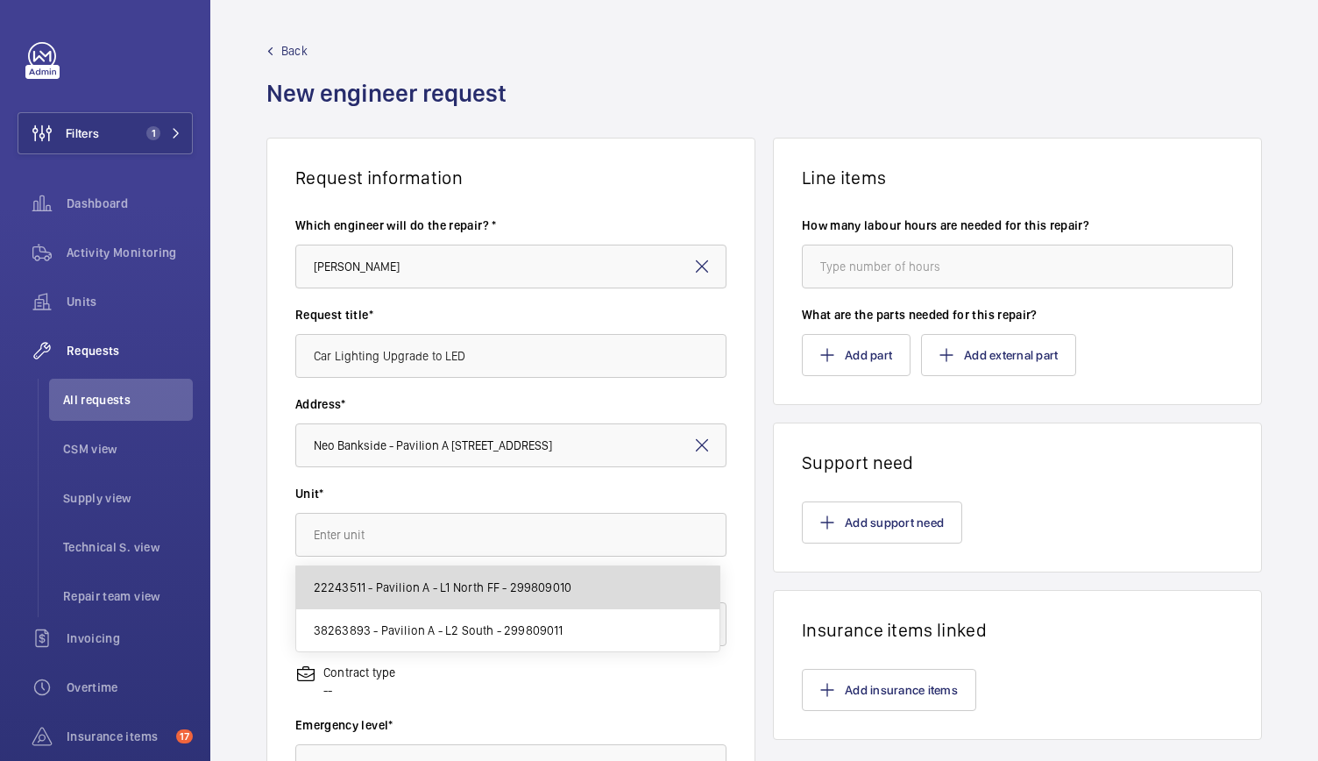
click at [425, 593] on span "22243511 - Pavilion A - L1 North FF - 299809010" at bounding box center [443, 587] width 258 height 18
type input "22243511 - Pavilion A - L1 North FF - 299809010"
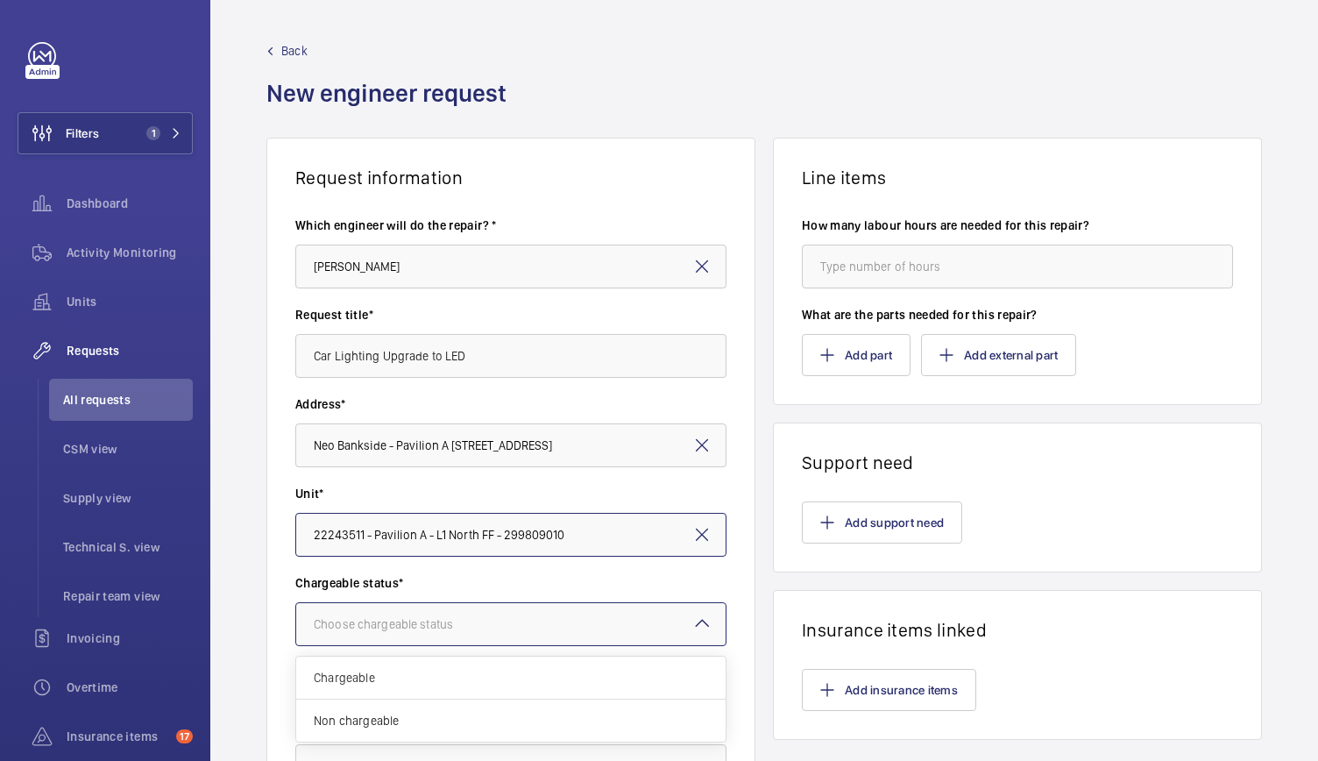
click at [412, 603] on div at bounding box center [510, 624] width 429 height 42
click at [371, 674] on span "Chargeable" at bounding box center [511, 678] width 394 height 18
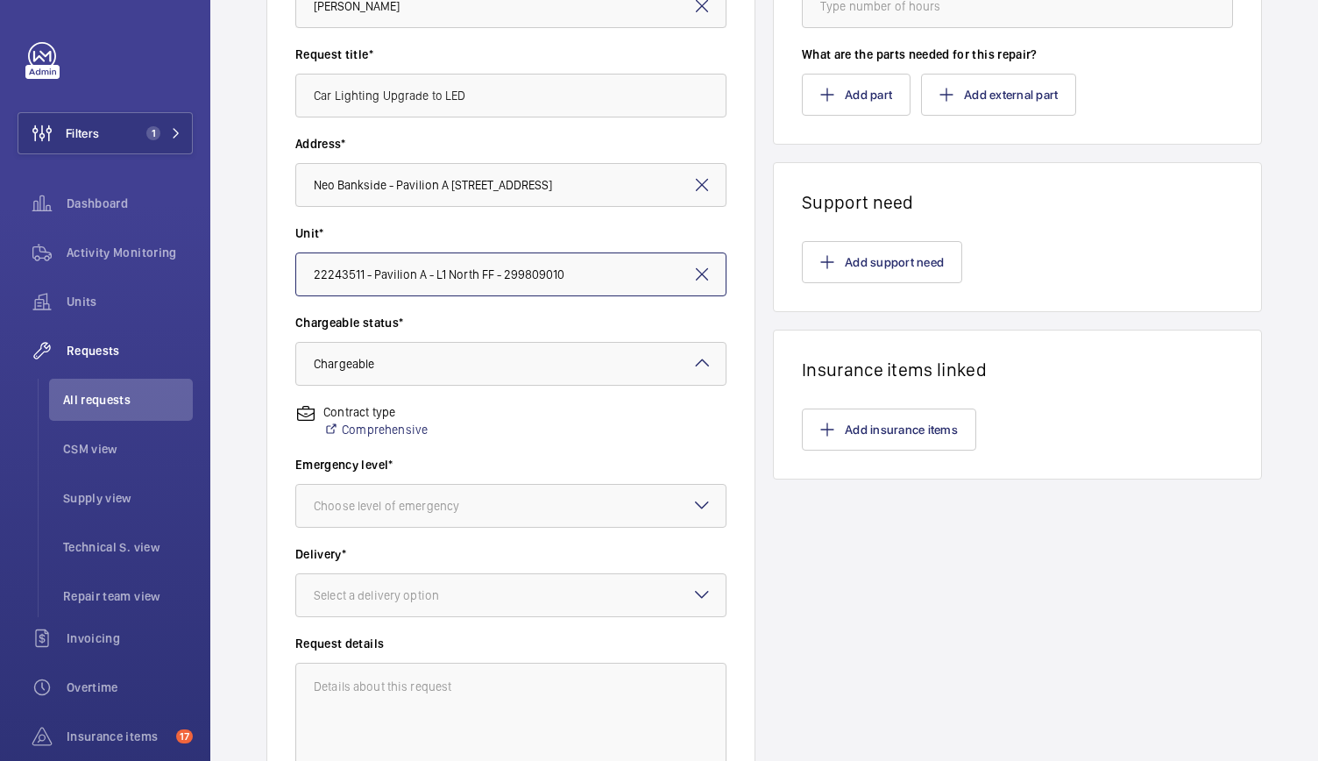
scroll to position [261, 0]
click at [363, 504] on div "Choose level of emergency" at bounding box center [408, 505] width 189 height 18
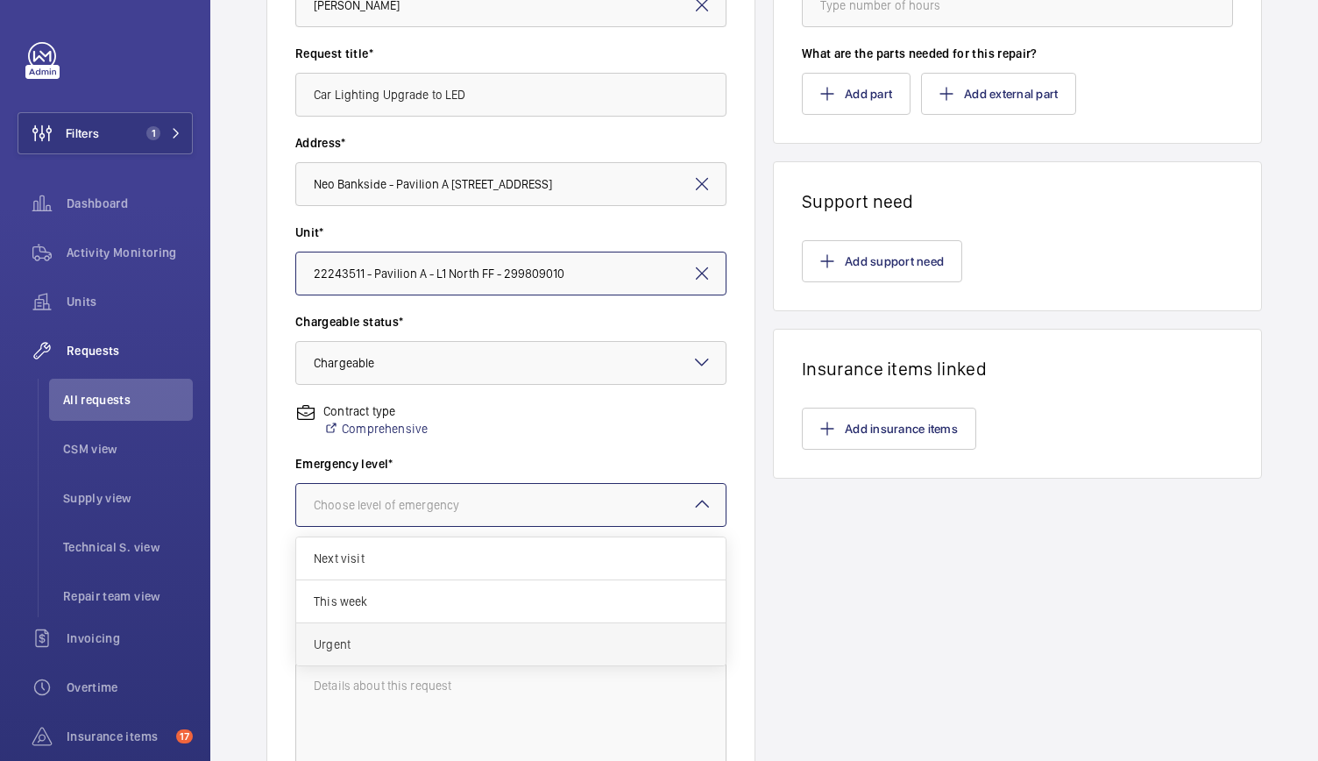
click at [342, 653] on div "Urgent" at bounding box center [510, 644] width 429 height 42
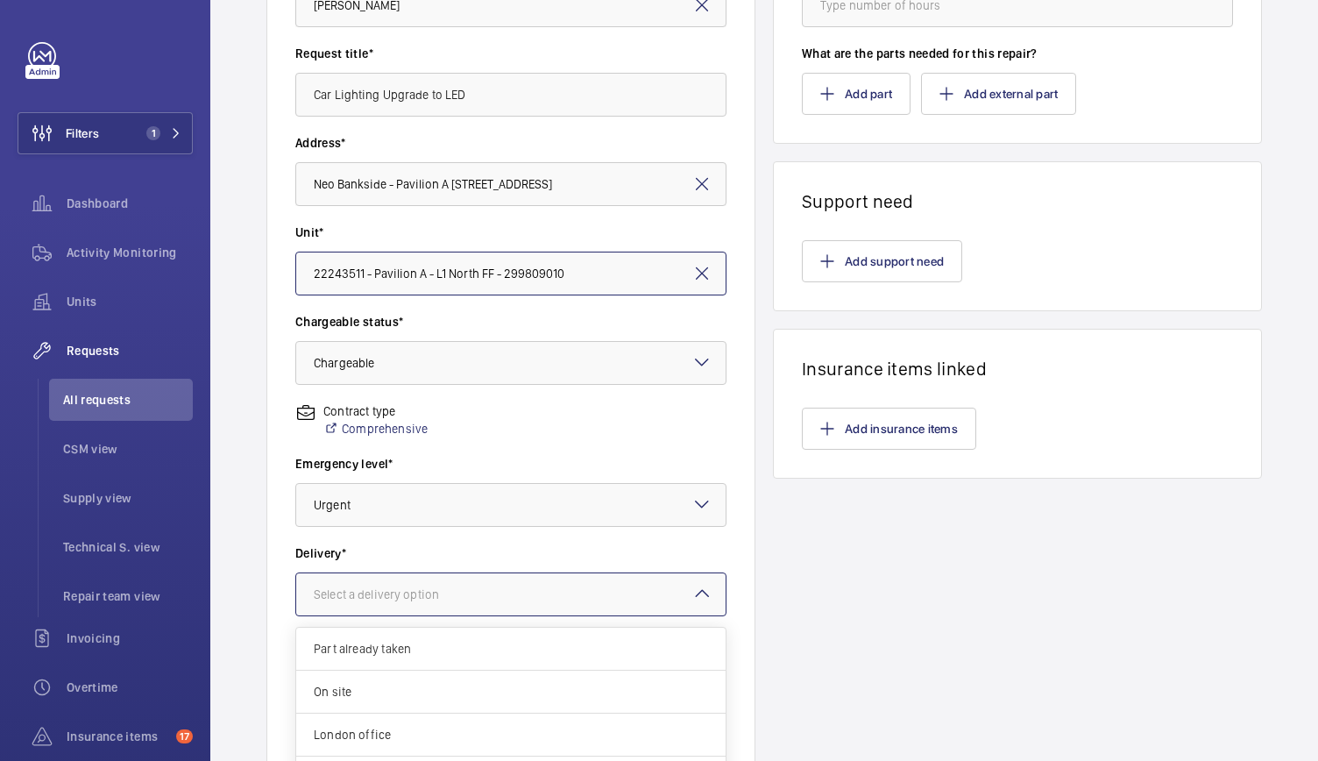
click at [375, 601] on div "Select a delivery option" at bounding box center [398, 594] width 169 height 18
click at [377, 728] on span "London office" at bounding box center [511, 734] width 394 height 18
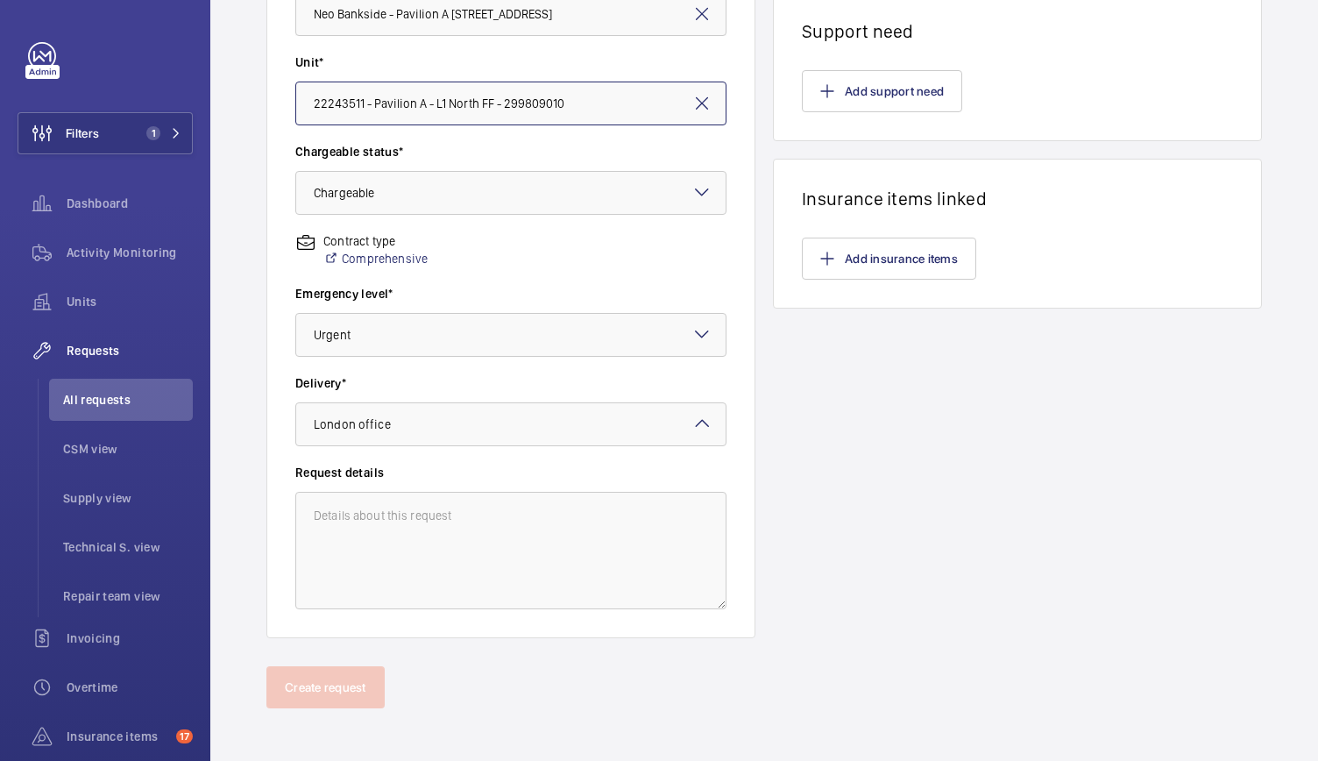
scroll to position [434, 0]
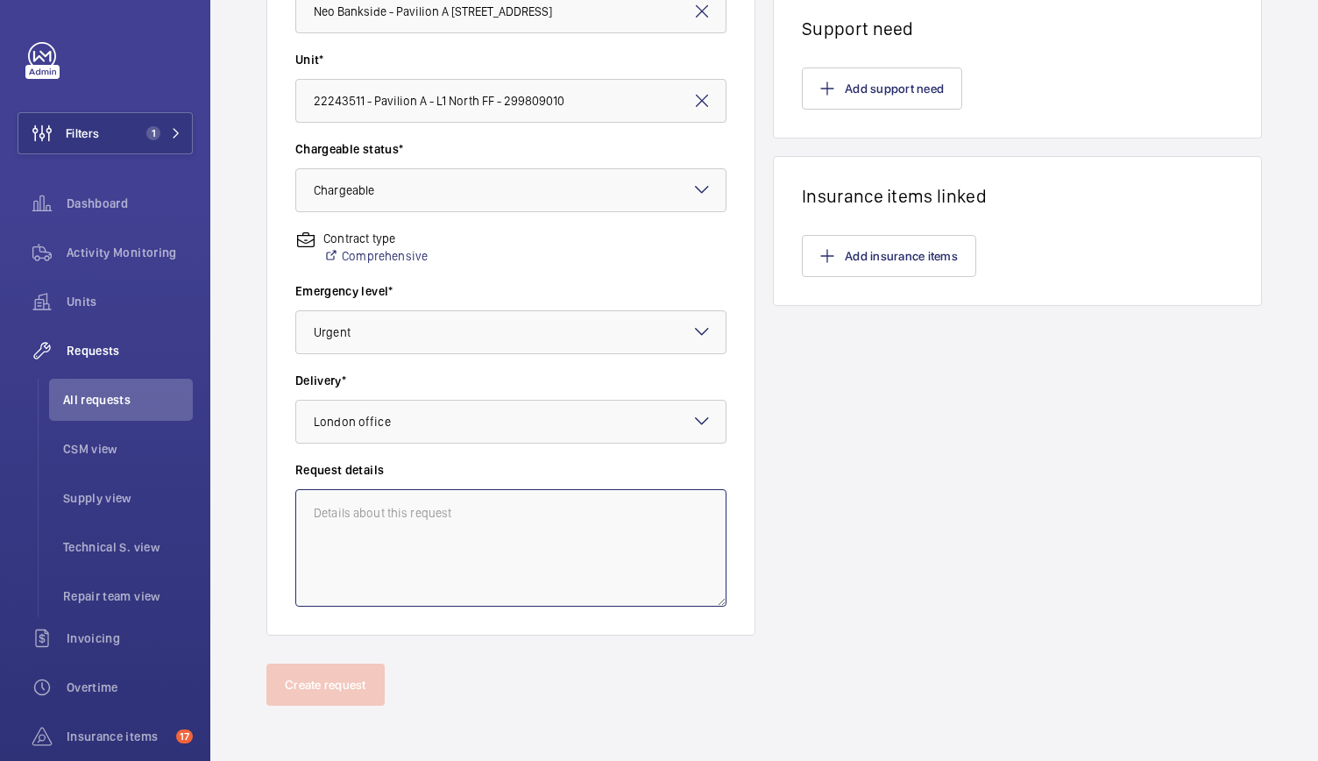
click at [405, 500] on textarea at bounding box center [510, 547] width 431 height 117
click at [589, 543] on textarea "To provide car LED lighting upgrade" at bounding box center [510, 547] width 431 height 117
type textarea "To provide car LED lighting upgrade"
click at [800, 506] on div "Line items How many labour hours are needed for this repair? What are the parts…" at bounding box center [1017, 169] width 489 height 931
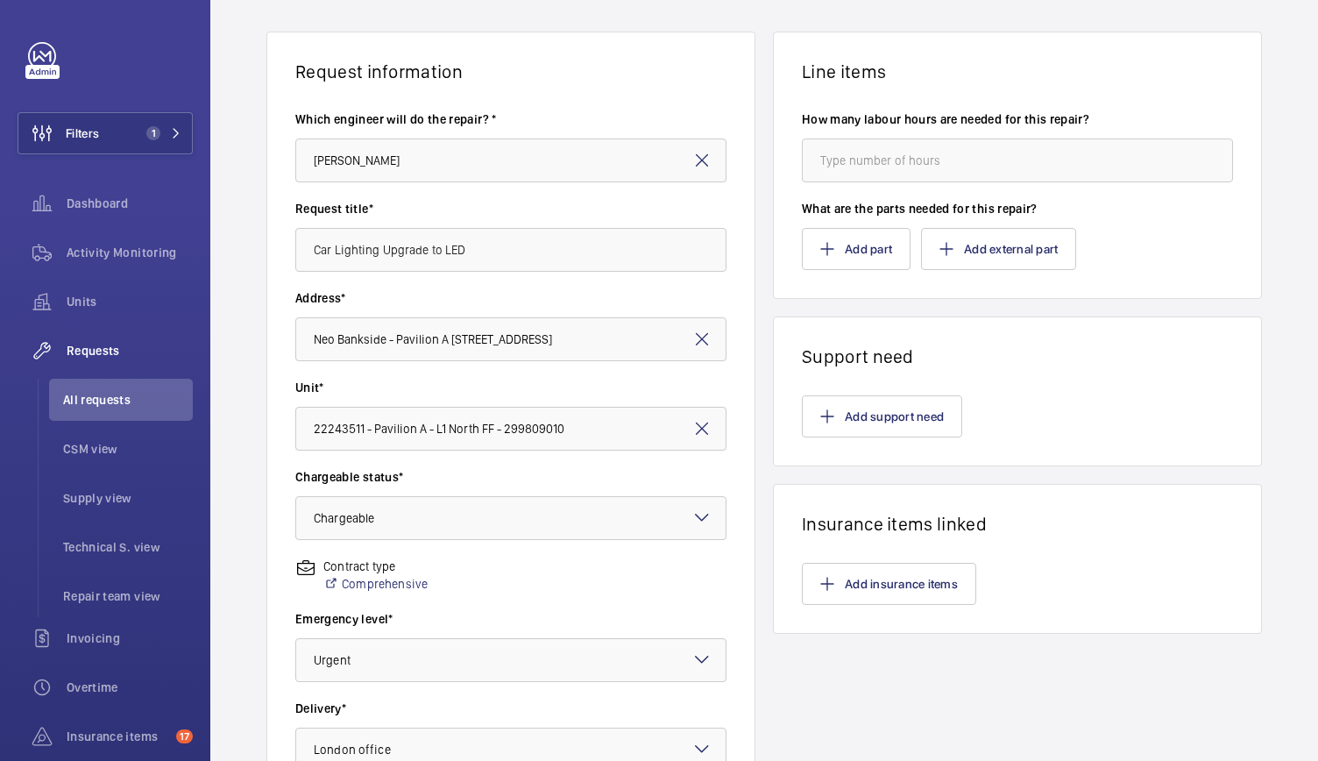
scroll to position [131, 0]
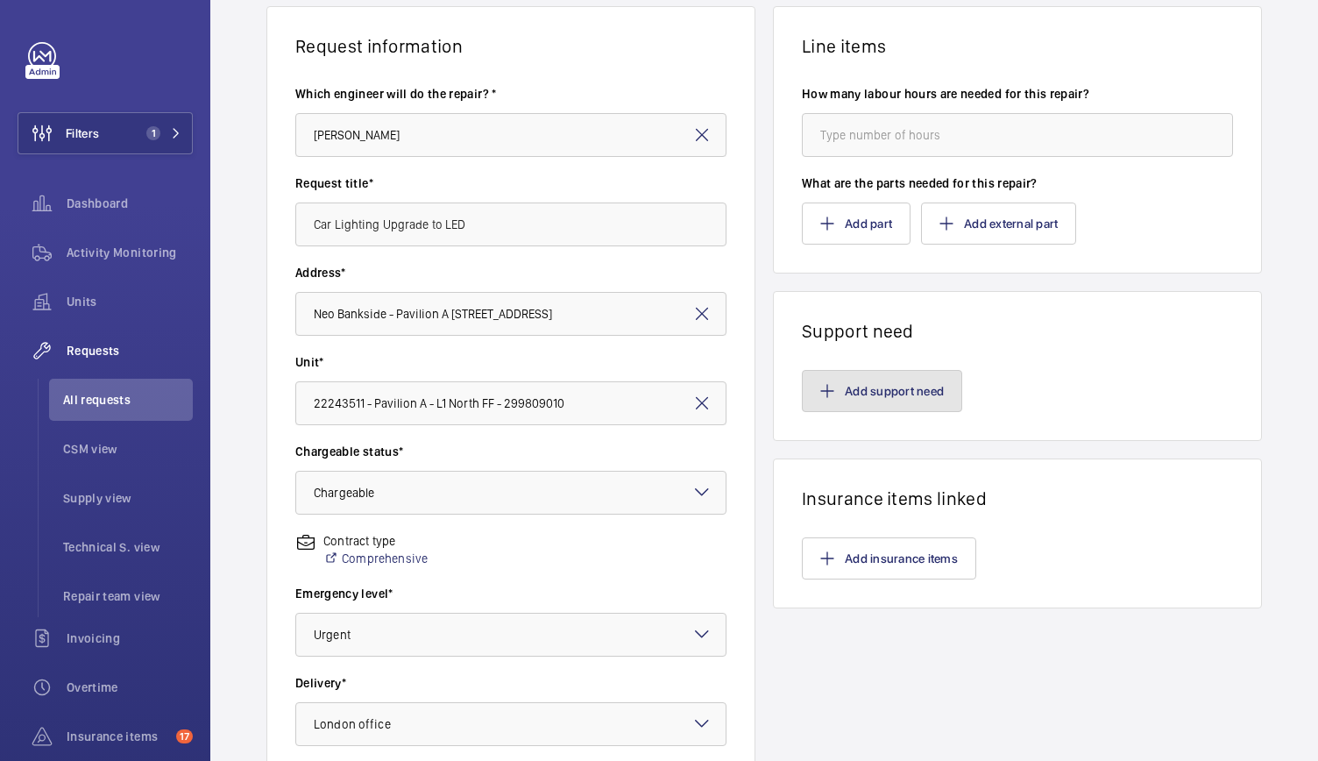
click at [860, 393] on button "Add support need" at bounding box center [882, 391] width 160 height 42
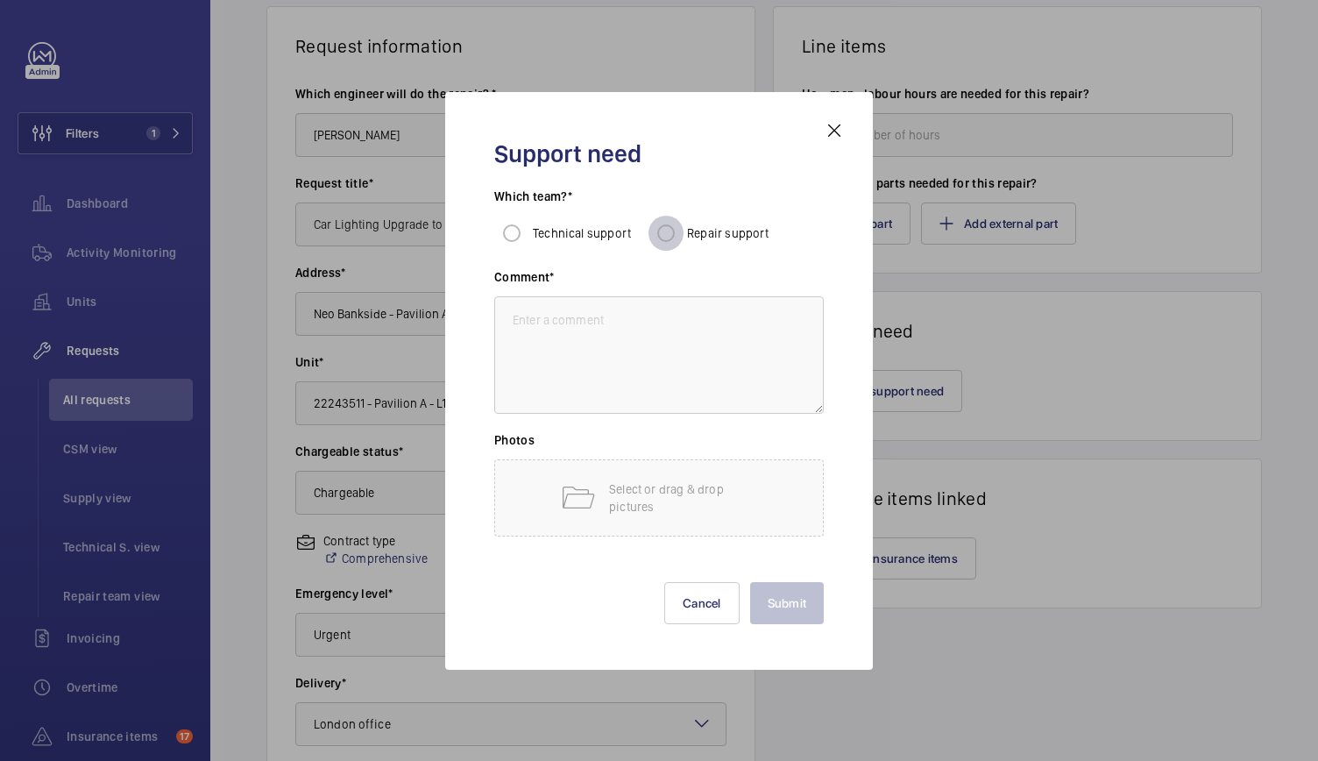
click at [668, 225] on input "Repair support" at bounding box center [665, 233] width 35 height 35
radio input "true"
click at [668, 343] on textarea at bounding box center [658, 354] width 329 height 117
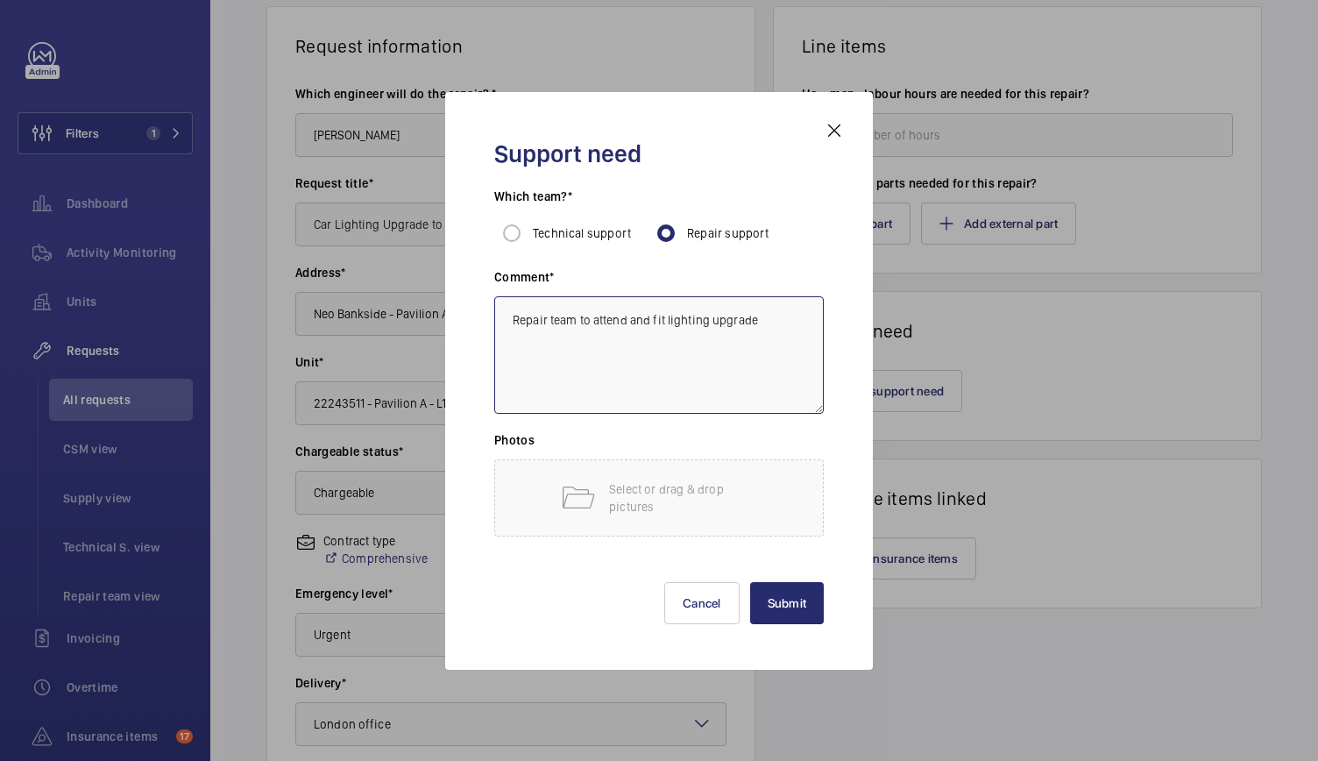
type textarea "Repair team to attend and fit lighting upgrade"
click at [746, 338] on textarea "Repair team to attend and fit lighting upgrade" at bounding box center [658, 354] width 329 height 117
click at [782, 335] on textarea "Repair team to attend and fit lighting upgrade" at bounding box center [658, 354] width 329 height 117
click at [795, 598] on button "Submit" at bounding box center [787, 603] width 74 height 42
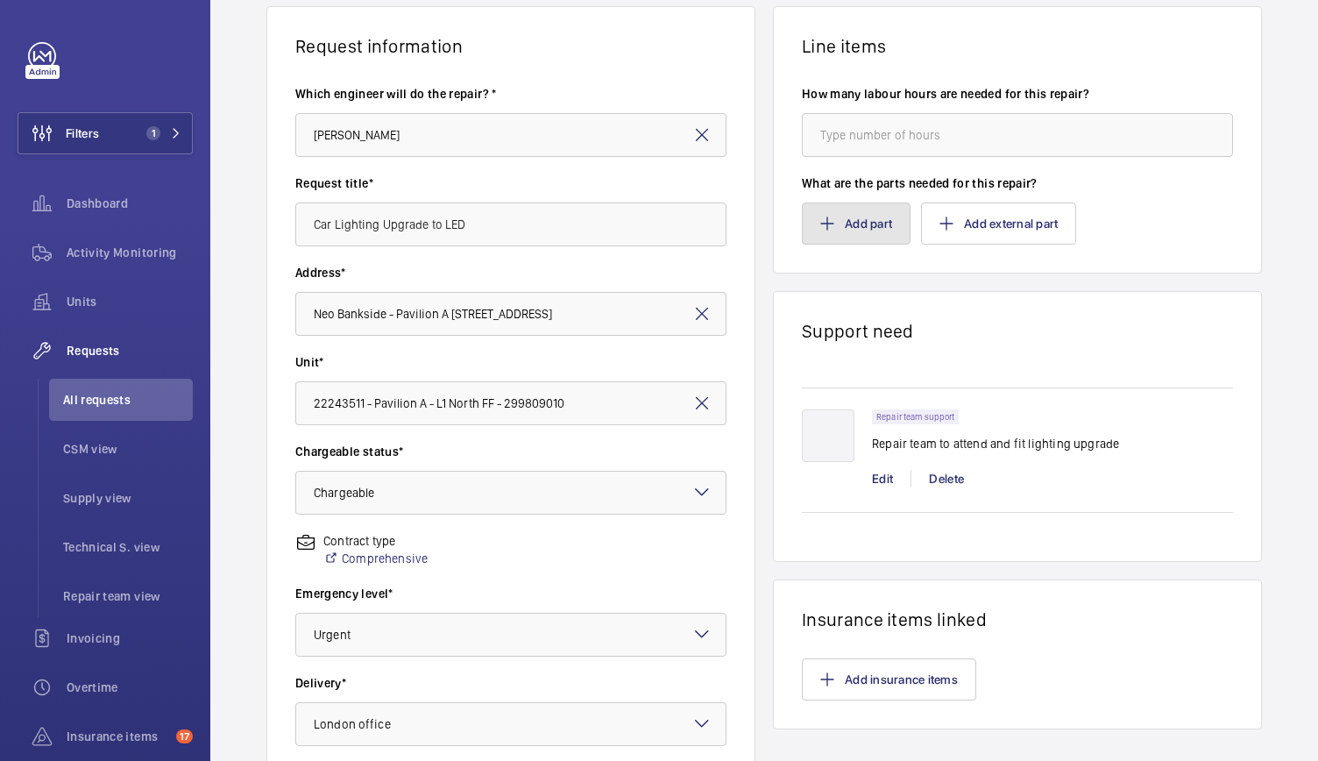
click at [861, 226] on button "Add part" at bounding box center [856, 223] width 109 height 42
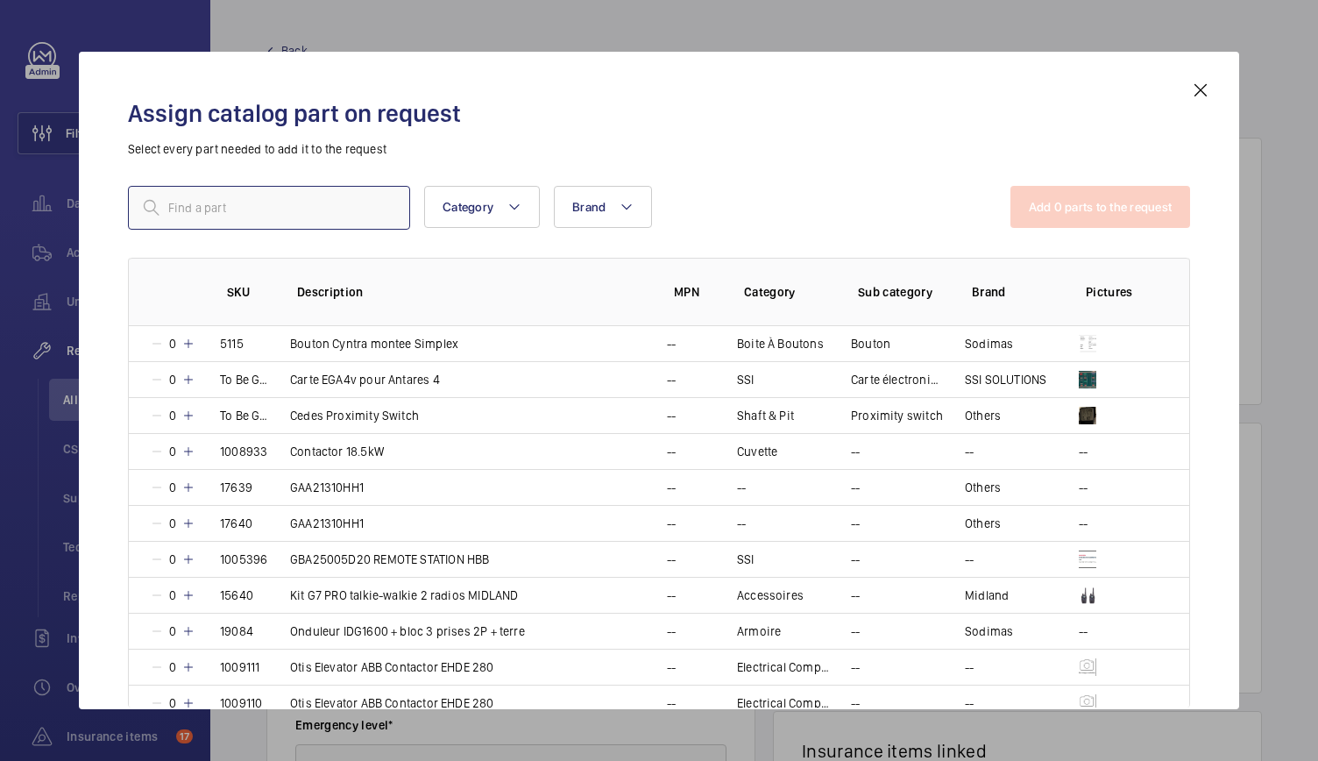
click at [300, 206] on input "text" at bounding box center [269, 208] width 282 height 44
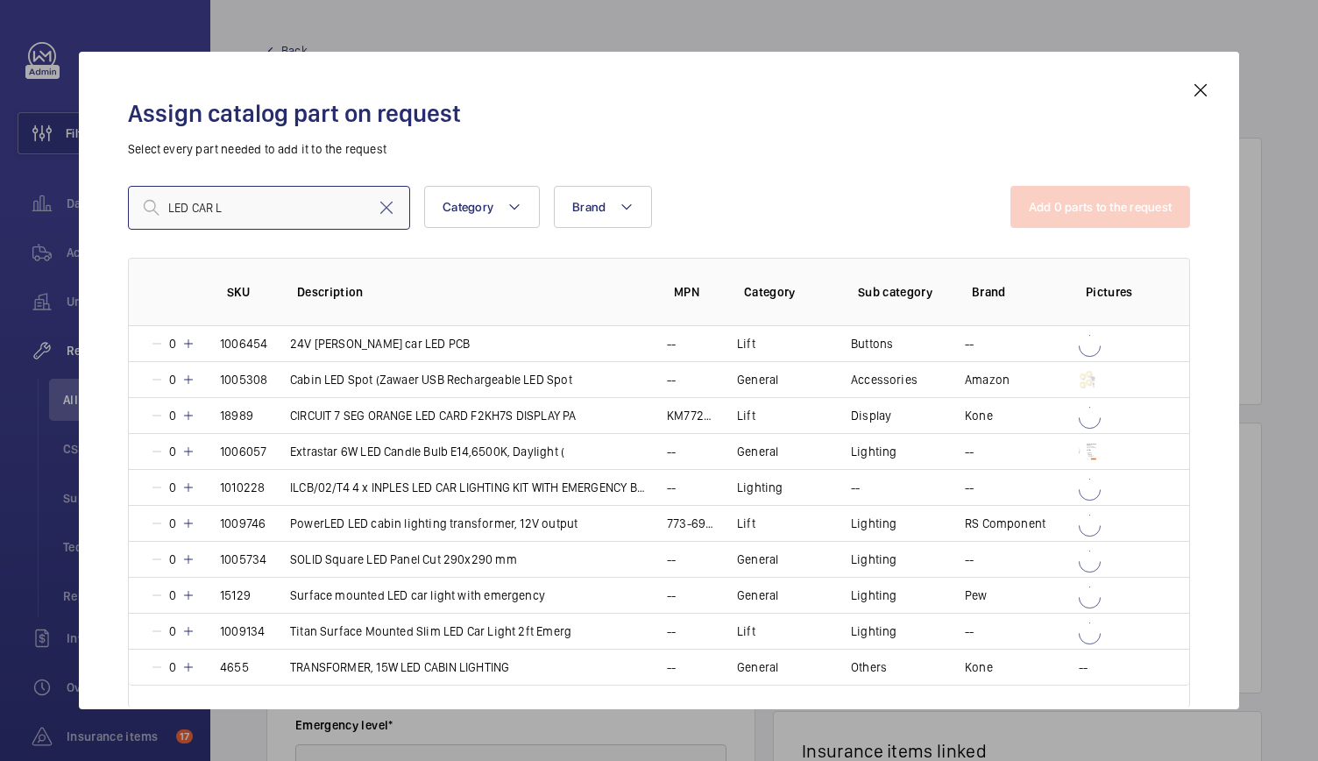
click at [305, 204] on input "LED CAR L" at bounding box center [269, 208] width 282 height 44
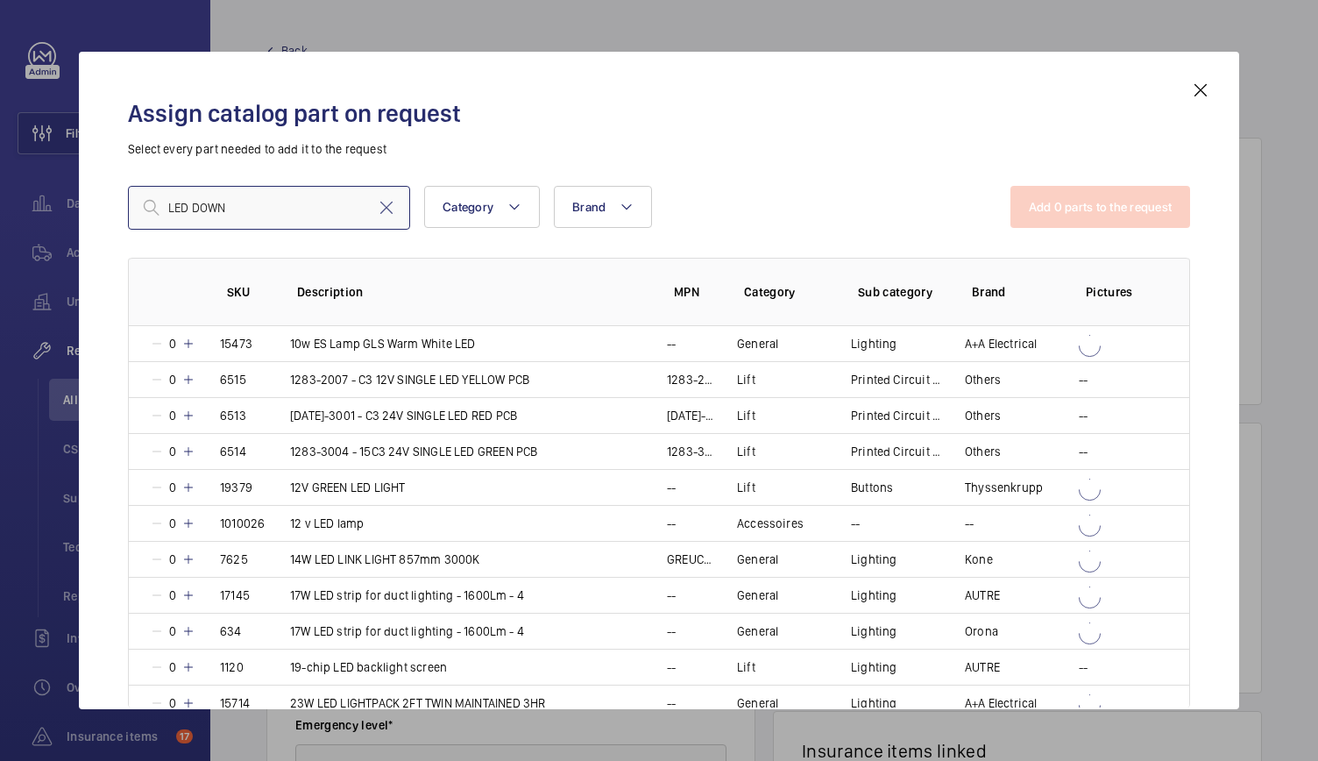
type input "LED DOWN"
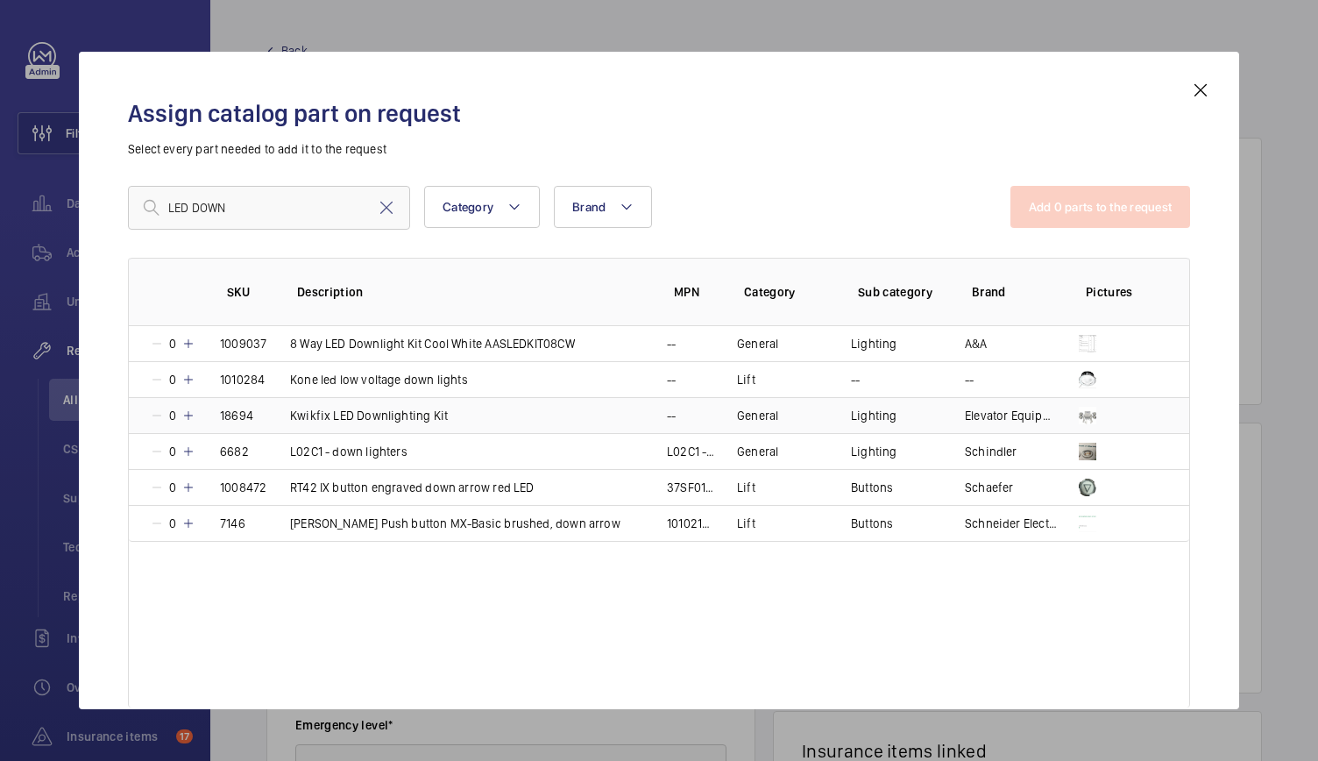
click at [187, 413] on mat-icon at bounding box center [188, 415] width 14 height 14
click at [1128, 213] on button "Add 1 parts to the request" at bounding box center [1102, 207] width 178 height 42
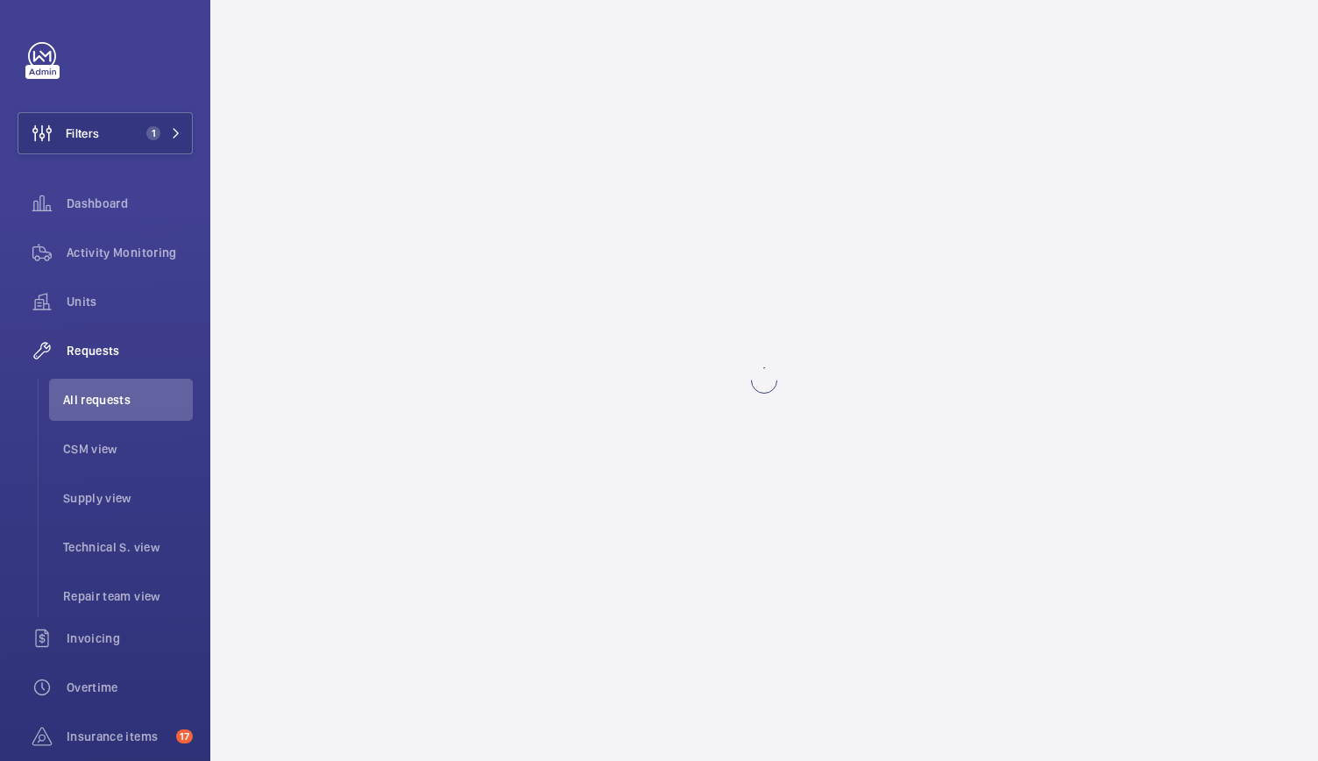
click at [352, 695] on wm-front-async-data-loader at bounding box center [763, 380] width 1107 height 761
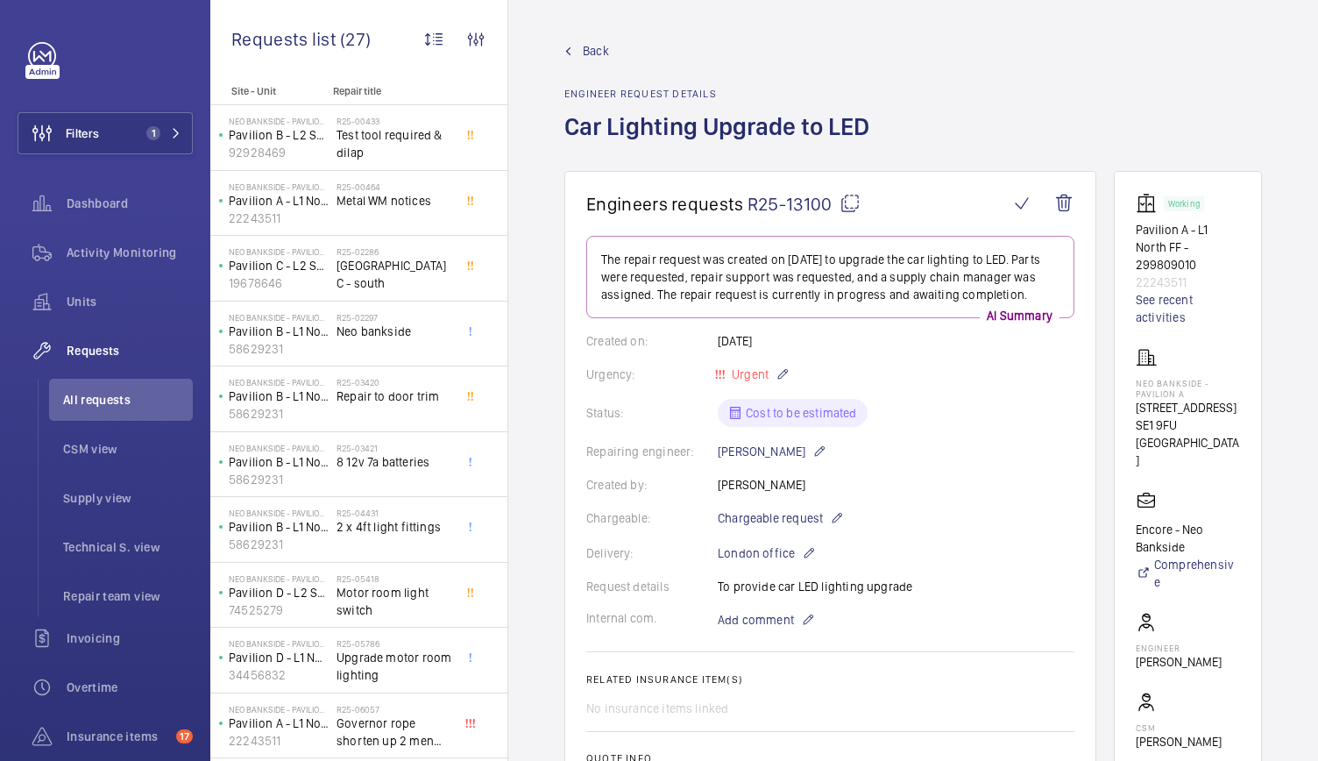
click at [594, 50] on span "Back" at bounding box center [596, 51] width 26 height 18
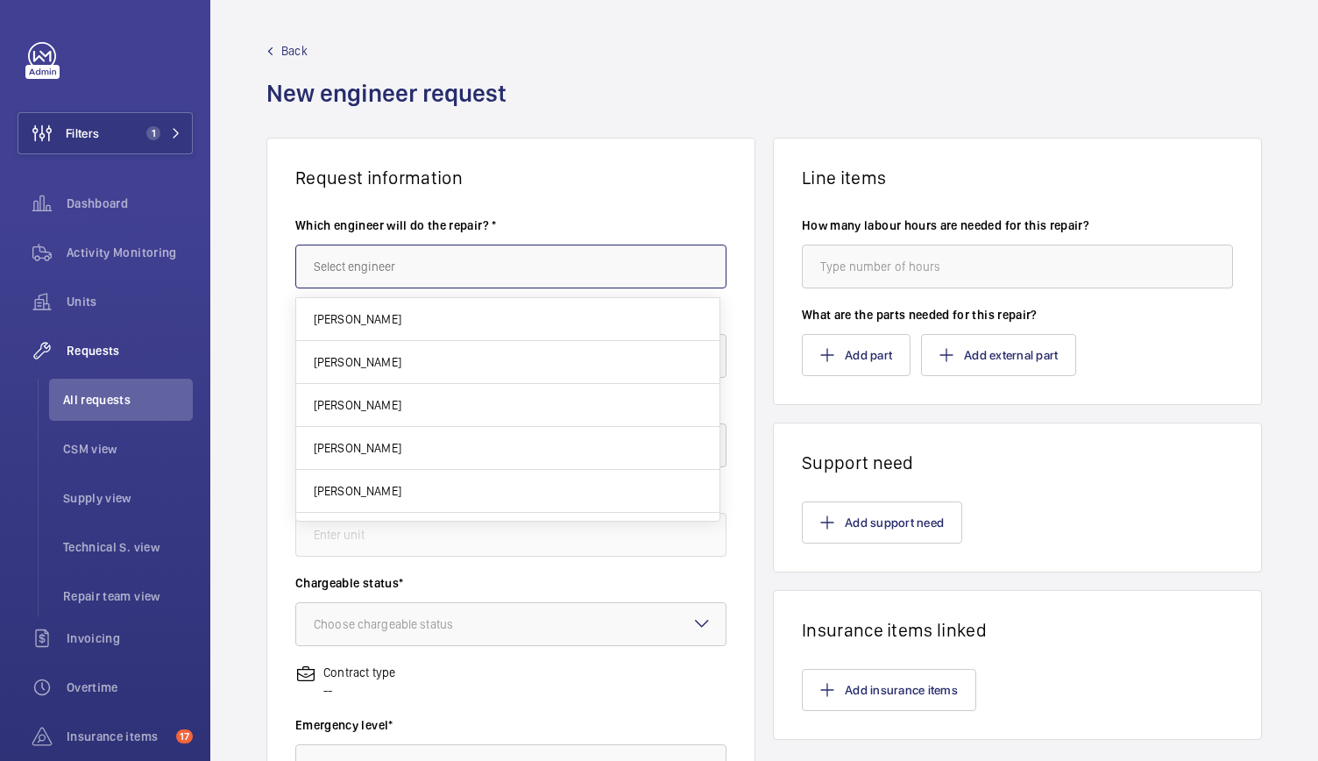
click at [393, 265] on input "text" at bounding box center [510, 266] width 431 height 44
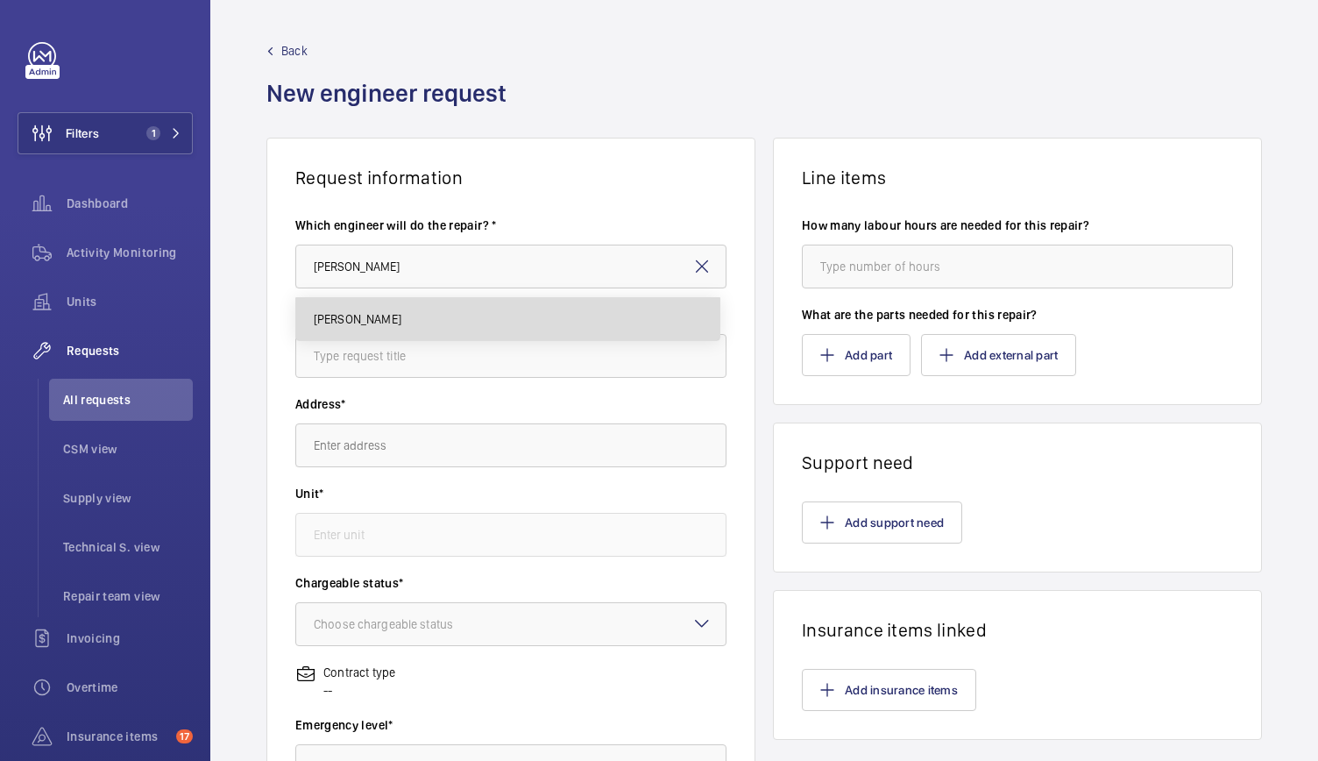
click at [343, 315] on span "Keith Bishop" at bounding box center [358, 319] width 88 height 18
type input "Keith Bishop"
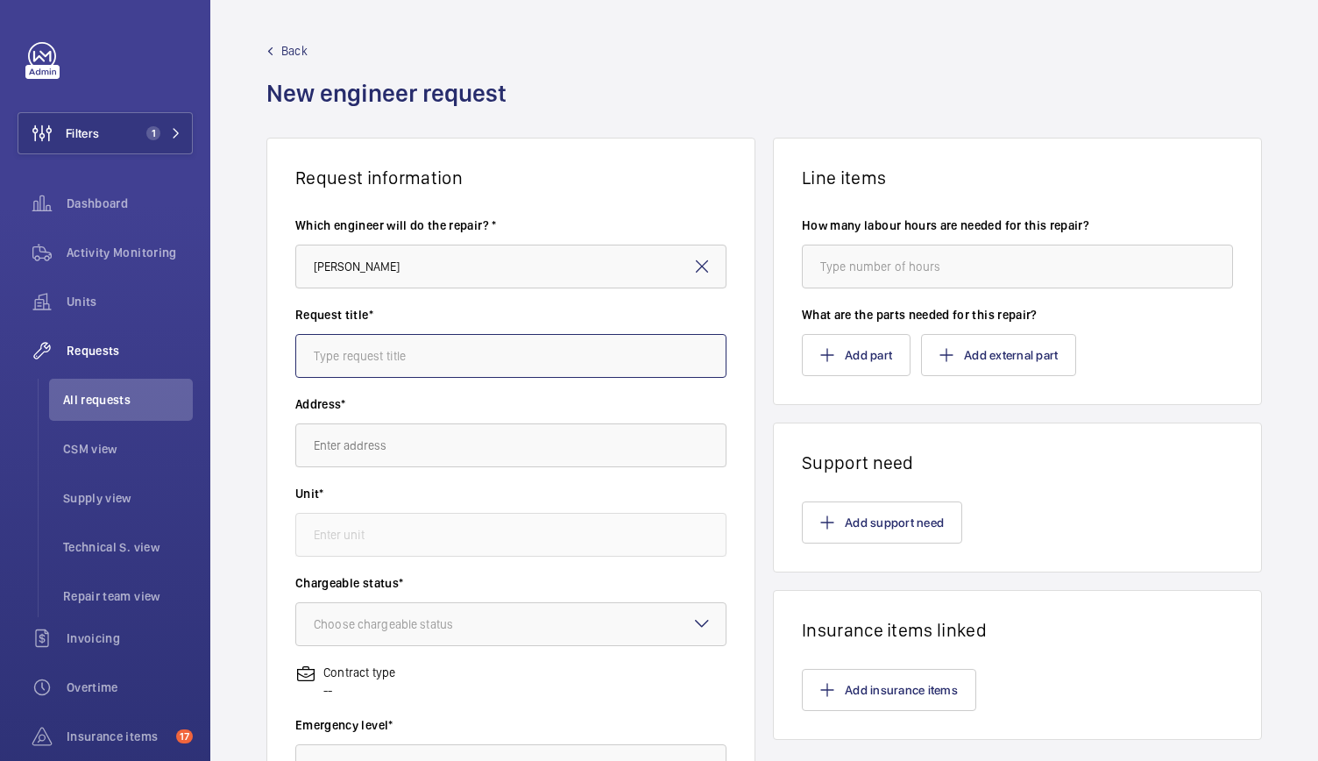
click at [340, 339] on input "text" at bounding box center [510, 356] width 431 height 44
type input "c"
type input "Car Light LED Upgrade"
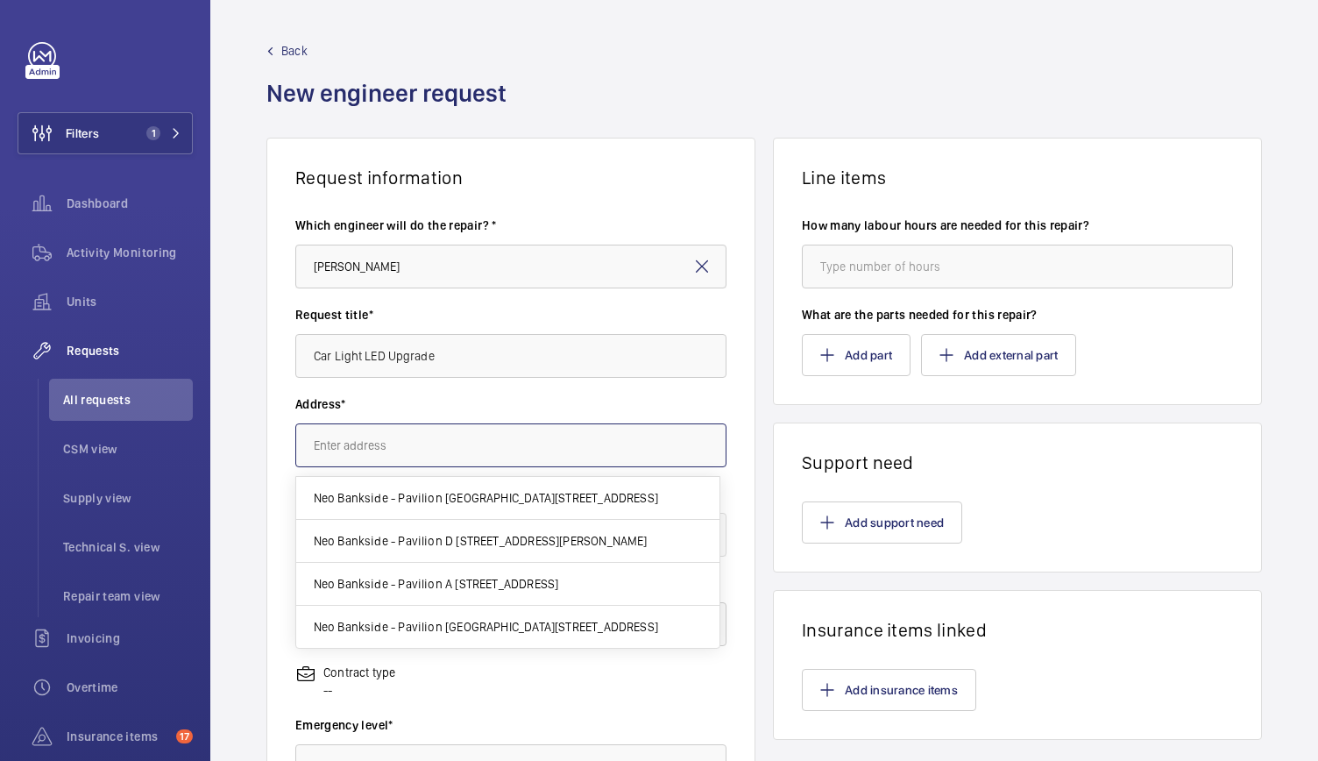
click at [359, 449] on input "text" at bounding box center [510, 445] width 431 height 44
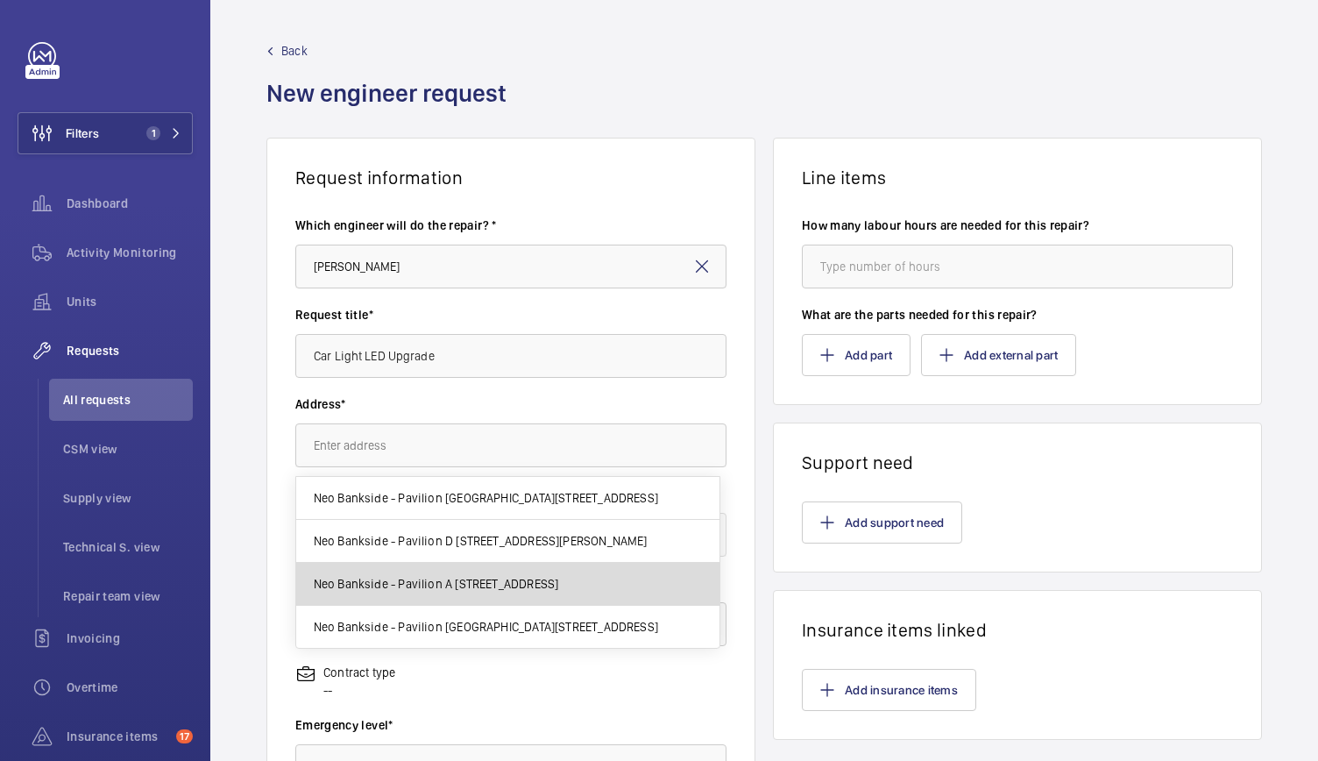
click at [384, 572] on mat-option "Neo Bankside - Pavilion A 50 Holland St, SE1 9FU LONDON" at bounding box center [507, 583] width 423 height 43
type input "Neo Bankside - Pavilion A 50 Holland St, SE1 9FU LONDON"
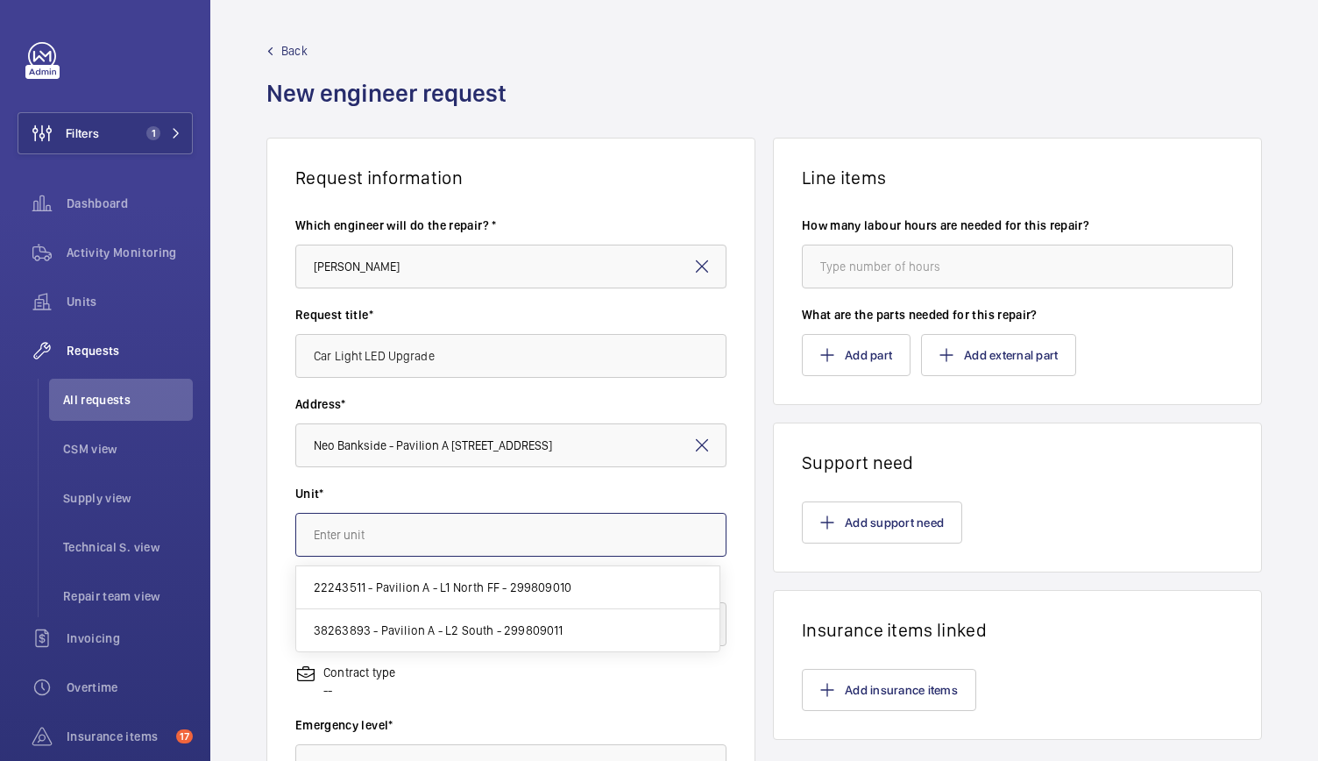
click at [375, 546] on input "text" at bounding box center [510, 535] width 431 height 44
click at [415, 632] on span "38263893 - Pavilion A - L2 South - 299809011" at bounding box center [439, 630] width 250 height 18
type input "38263893 - Pavilion A - L2 South - 299809011"
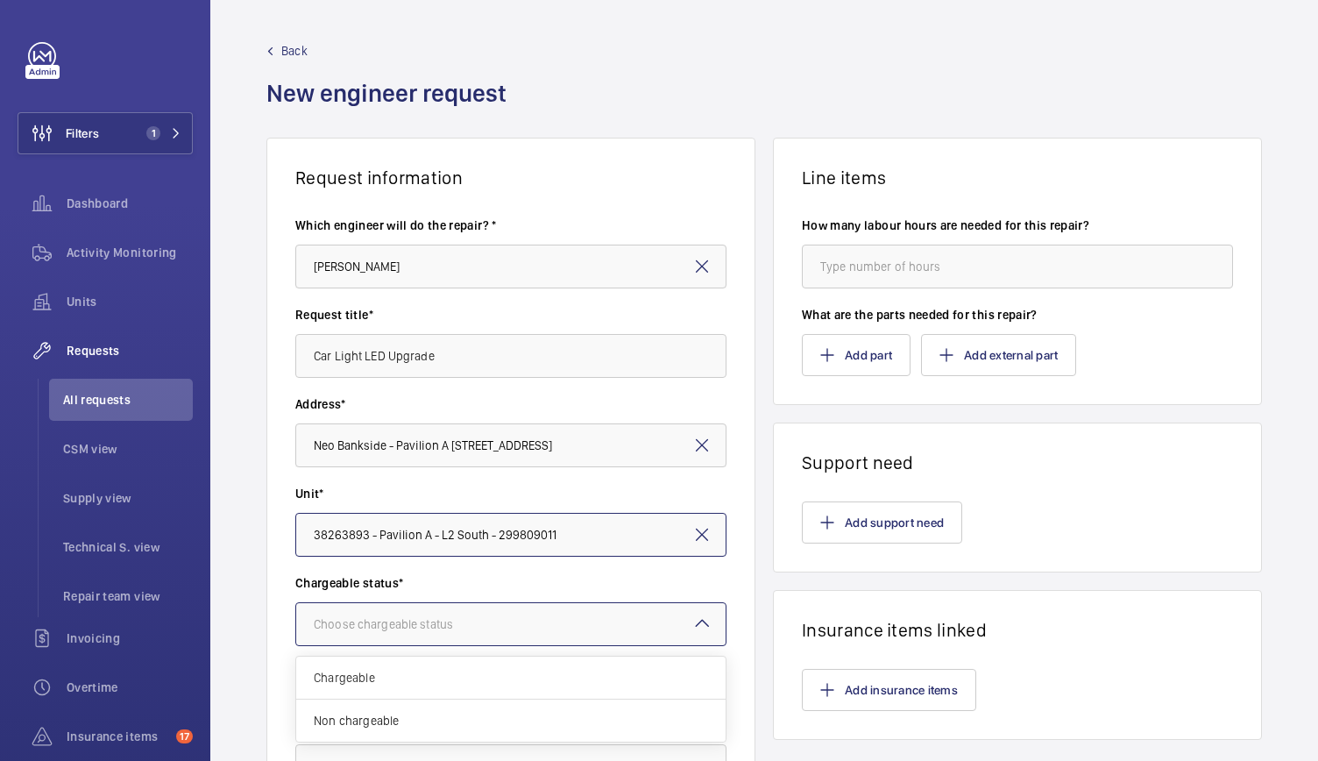
click at [415, 632] on div "Choose chargeable status" at bounding box center [405, 624] width 183 height 18
click at [392, 679] on span "Chargeable" at bounding box center [511, 678] width 394 height 18
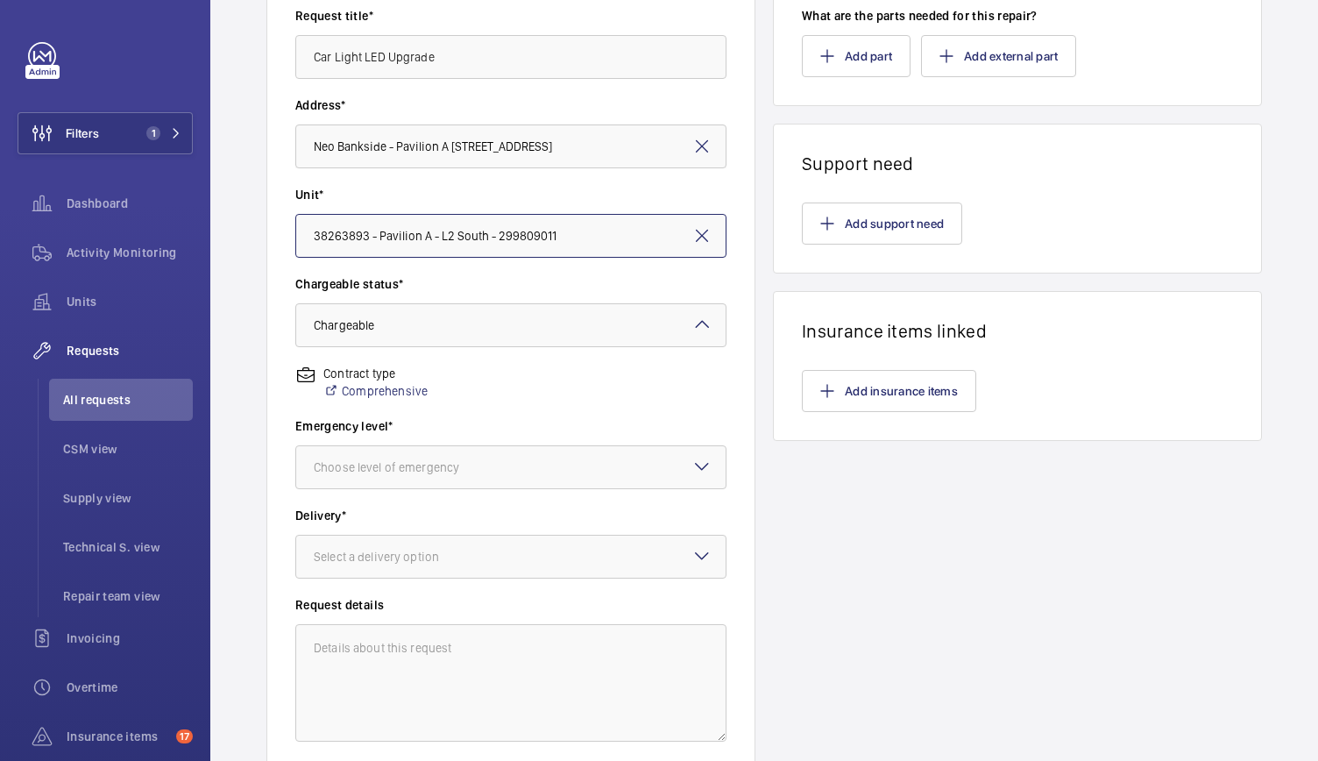
scroll to position [301, 0]
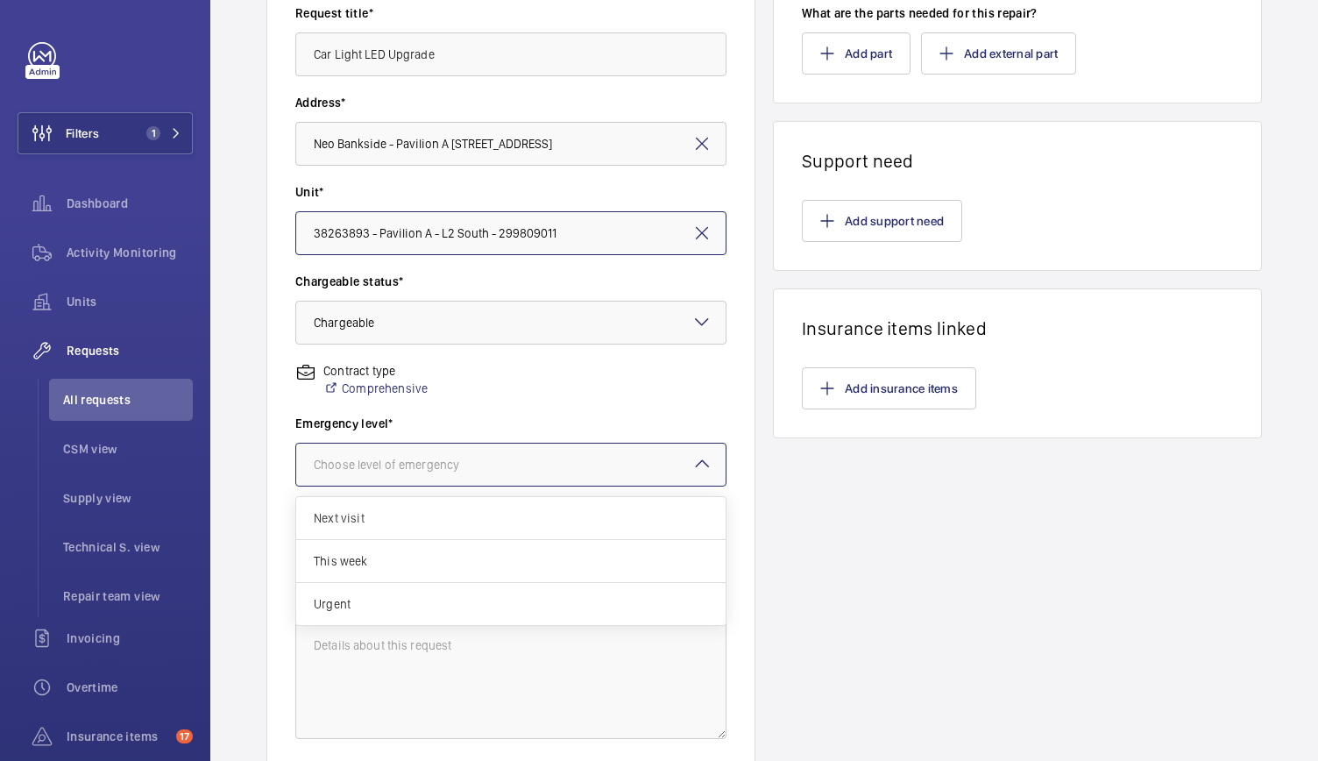
click at [431, 475] on div at bounding box center [510, 464] width 429 height 42
click at [406, 614] on div "Urgent" at bounding box center [510, 604] width 429 height 42
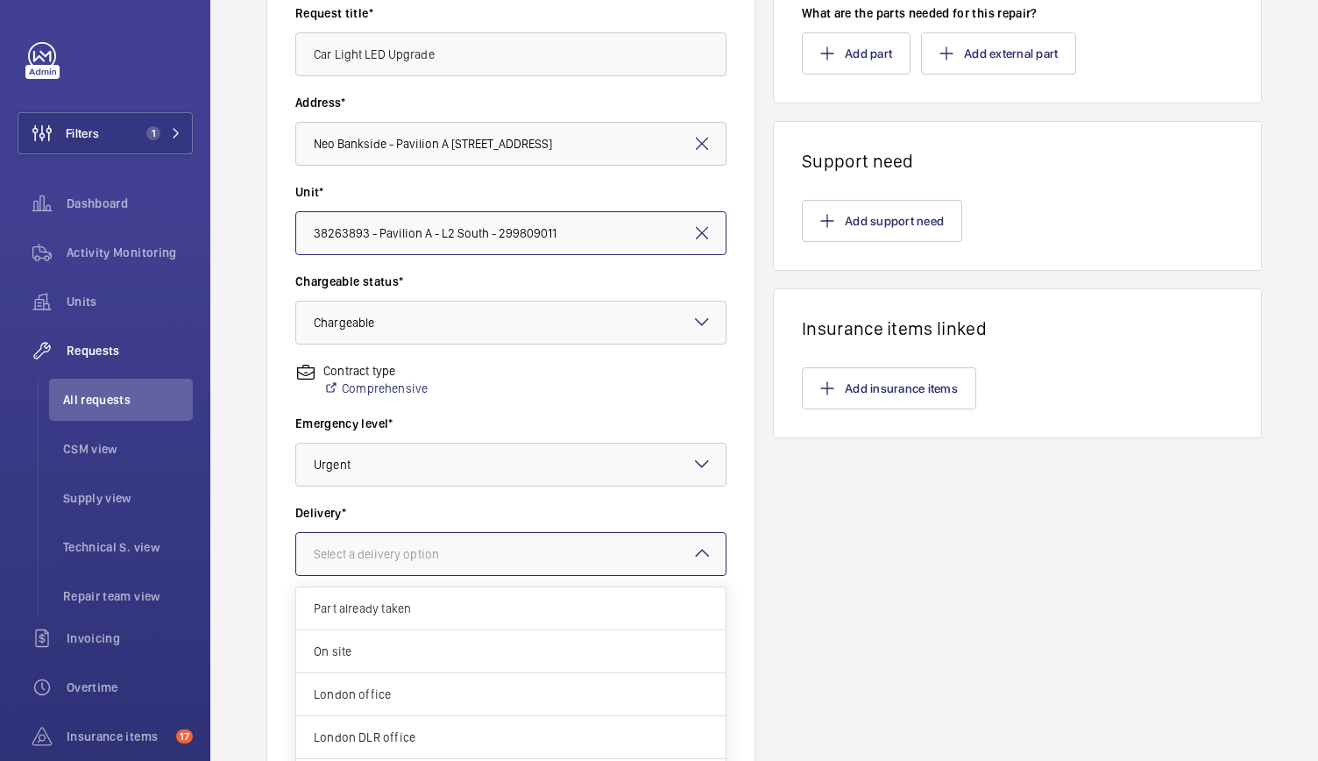
click at [407, 556] on div "Select a delivery option" at bounding box center [398, 554] width 169 height 18
click at [361, 704] on div "London office" at bounding box center [510, 694] width 429 height 43
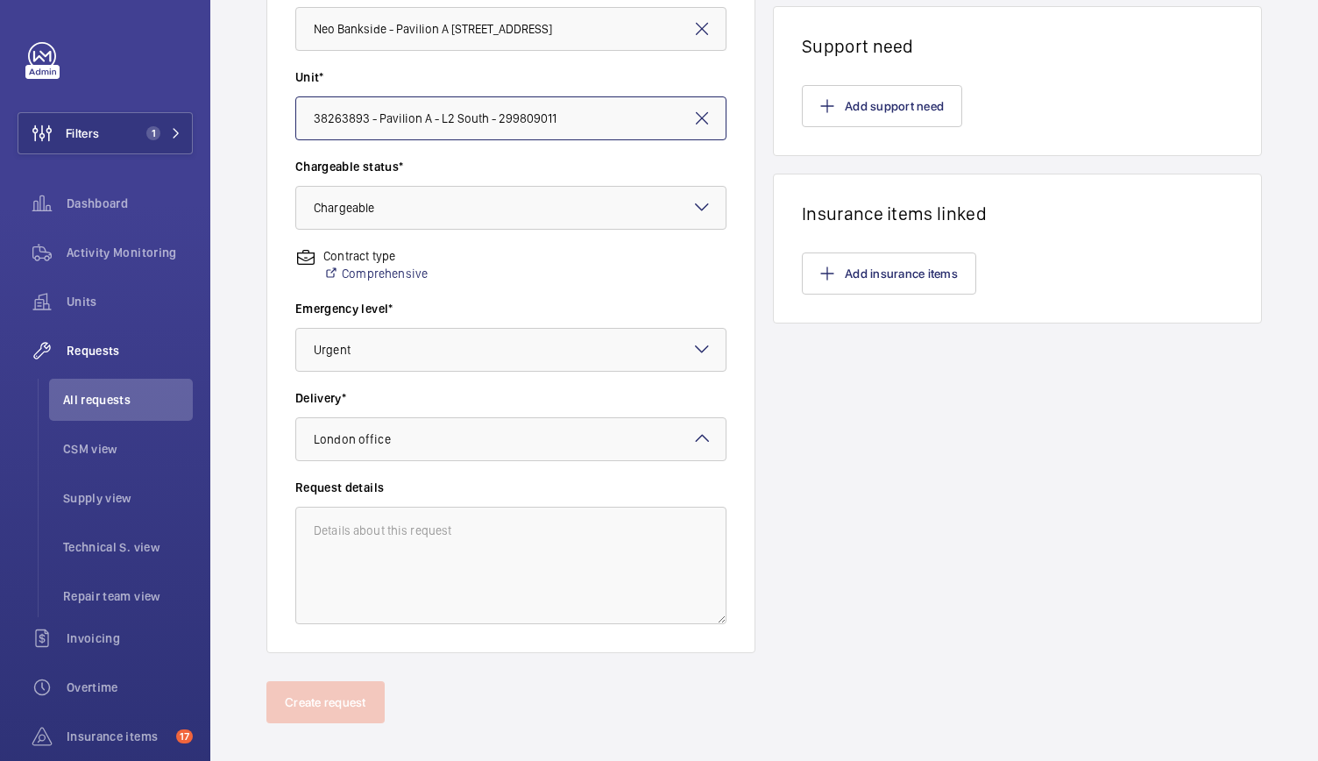
scroll to position [417, 0]
click at [347, 588] on textarea at bounding box center [510, 564] width 431 height 117
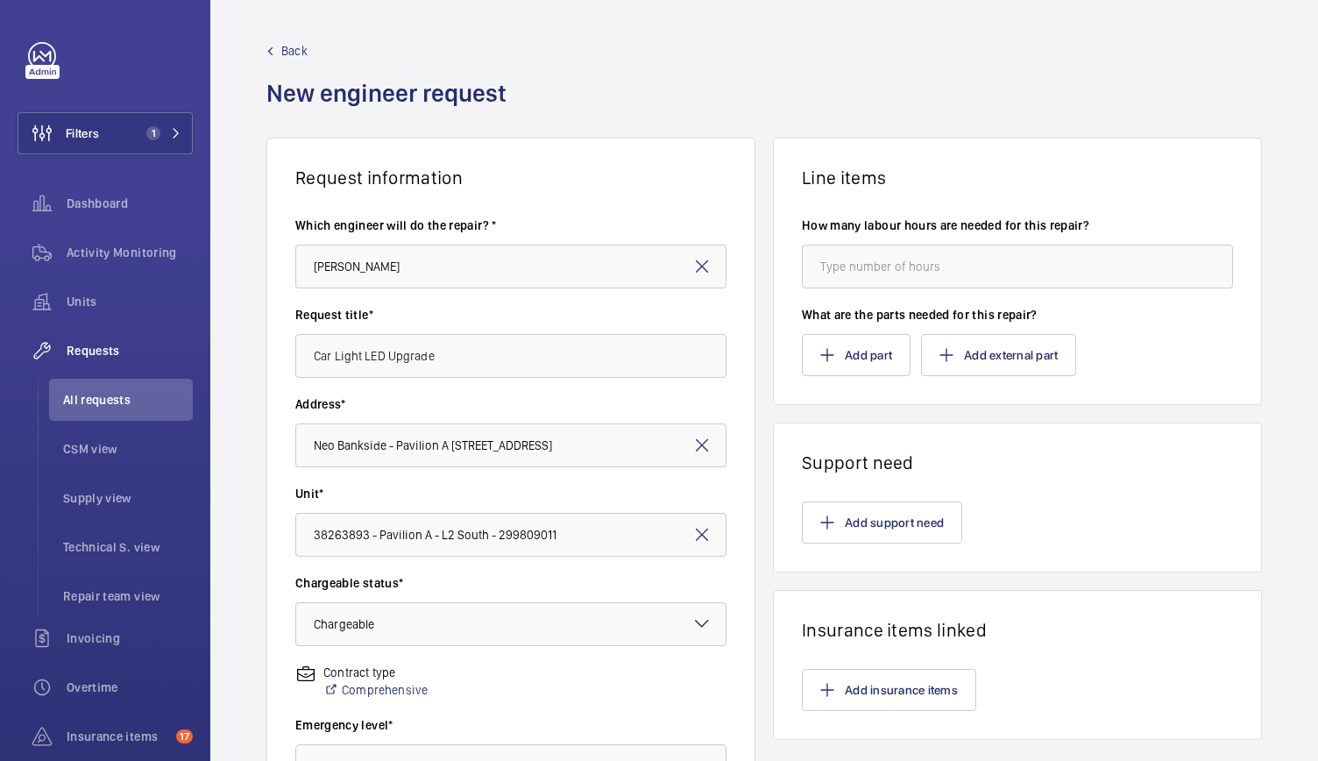
type textarea "To carry out lift car LED light upgrade."
click at [925, 265] on input "number" at bounding box center [1017, 266] width 431 height 44
click at [824, 513] on button "Add support need" at bounding box center [882, 522] width 160 height 42
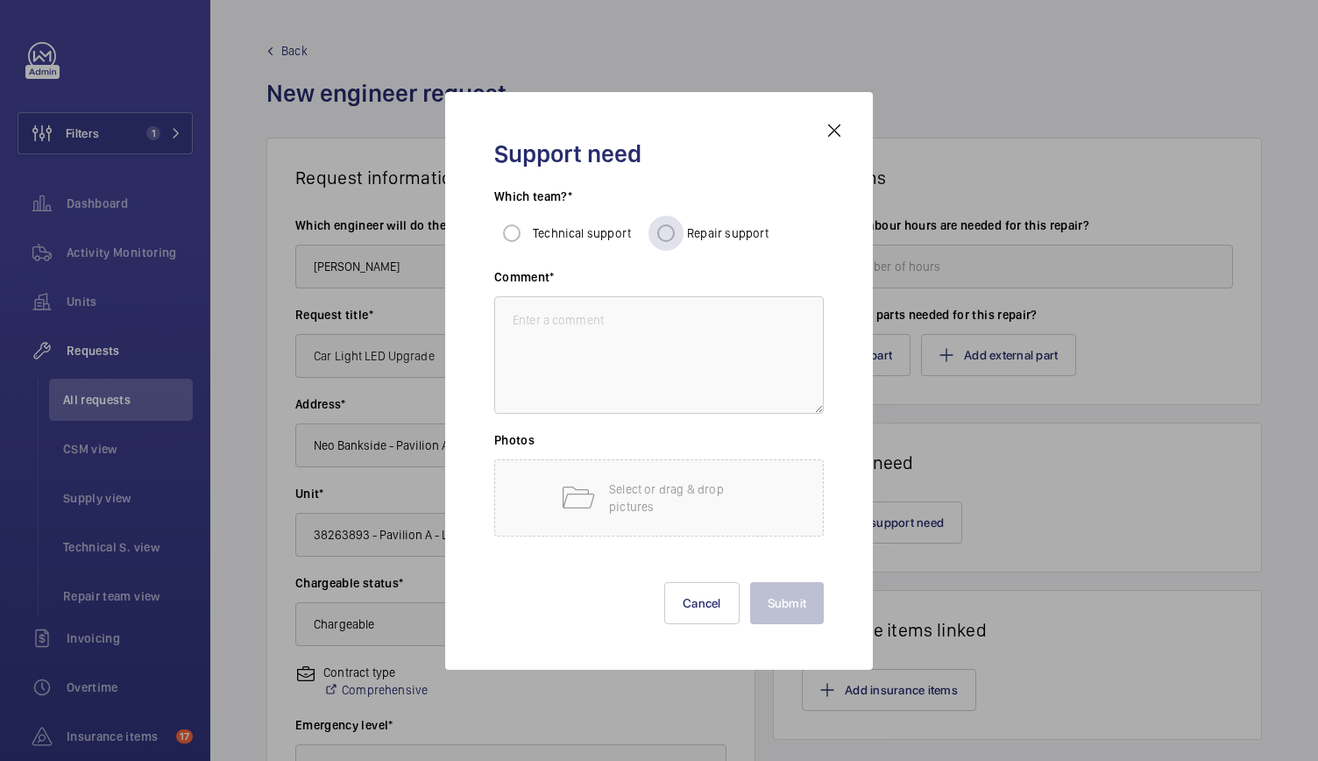
click at [689, 226] on span "Repair support" at bounding box center [728, 233] width 82 height 14
click at [683, 226] on input "Repair support" at bounding box center [665, 233] width 35 height 35
radio input "true"
click at [612, 316] on textarea at bounding box center [658, 354] width 329 height 117
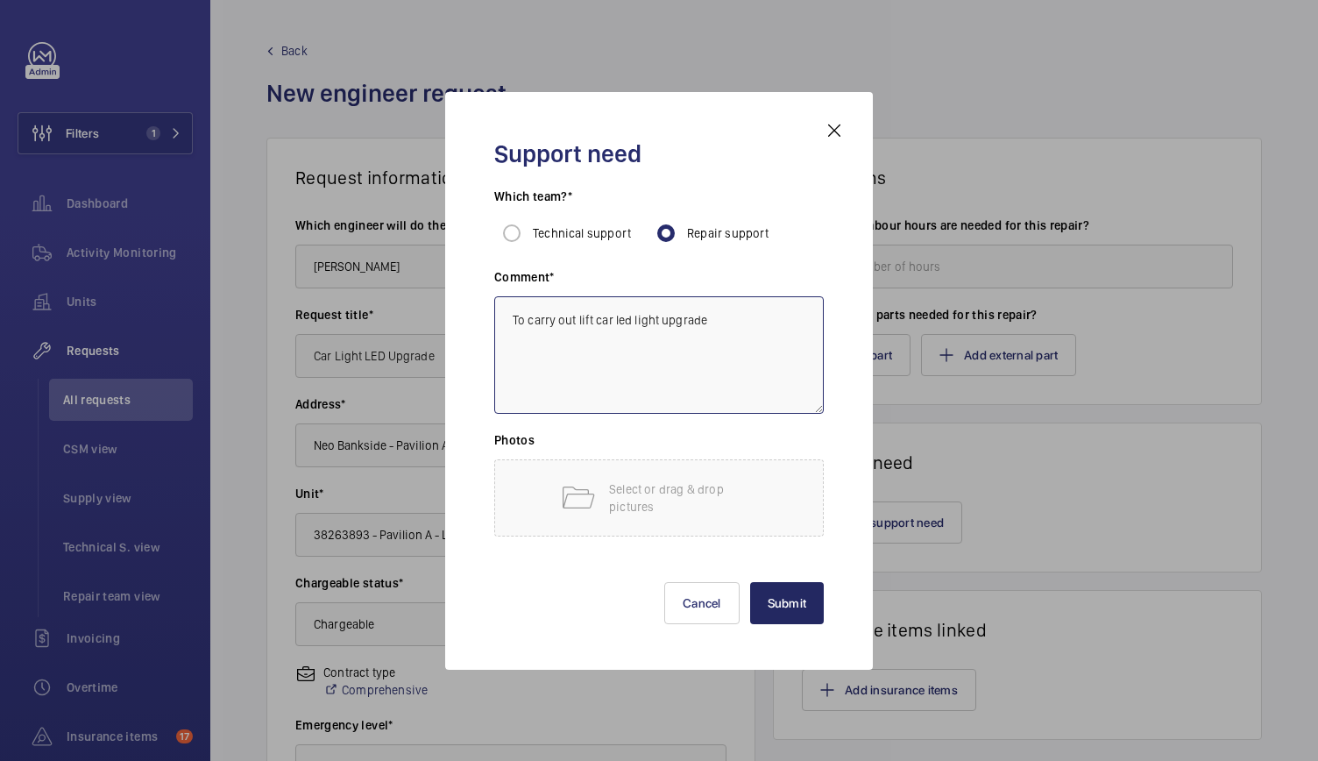
type textarea "To carry out lift car led light upgrade"
click at [817, 602] on button "Submit" at bounding box center [787, 603] width 74 height 42
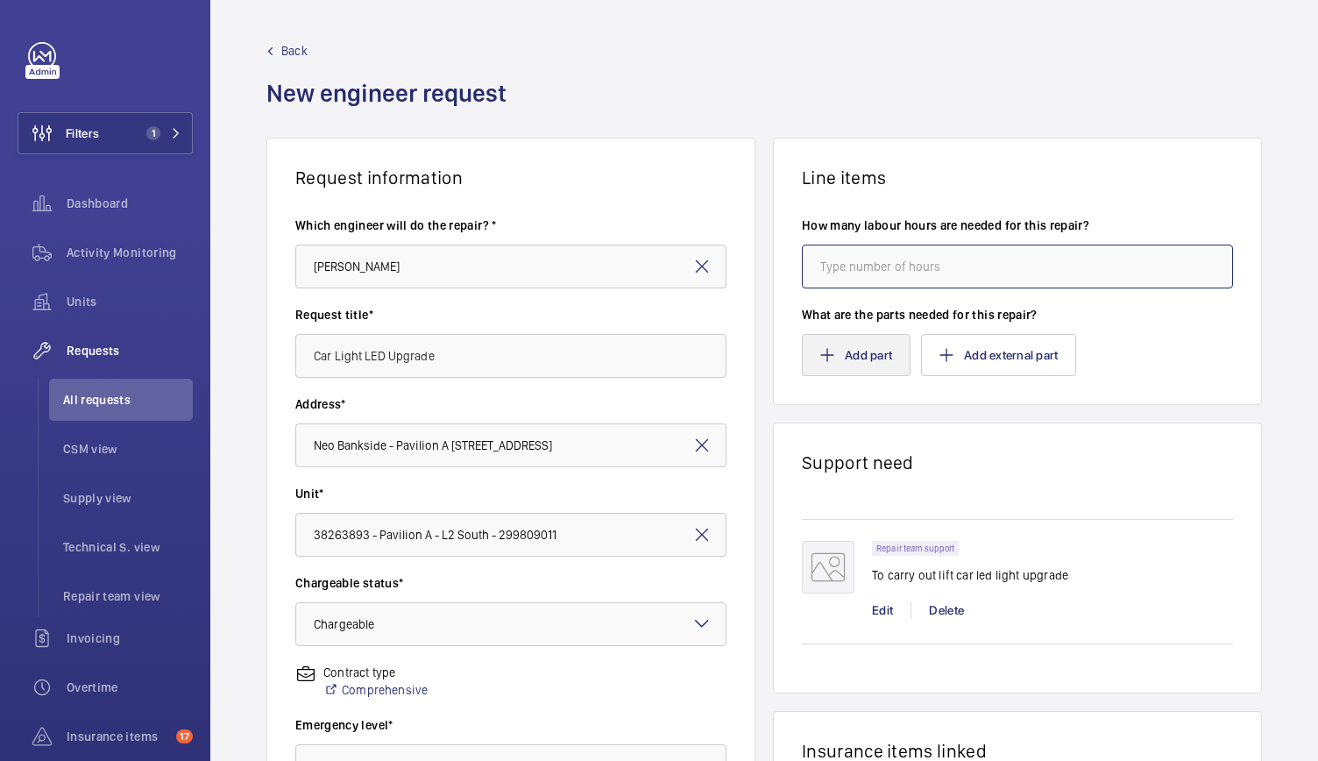
click at [860, 276] on input "number" at bounding box center [1017, 266] width 431 height 44
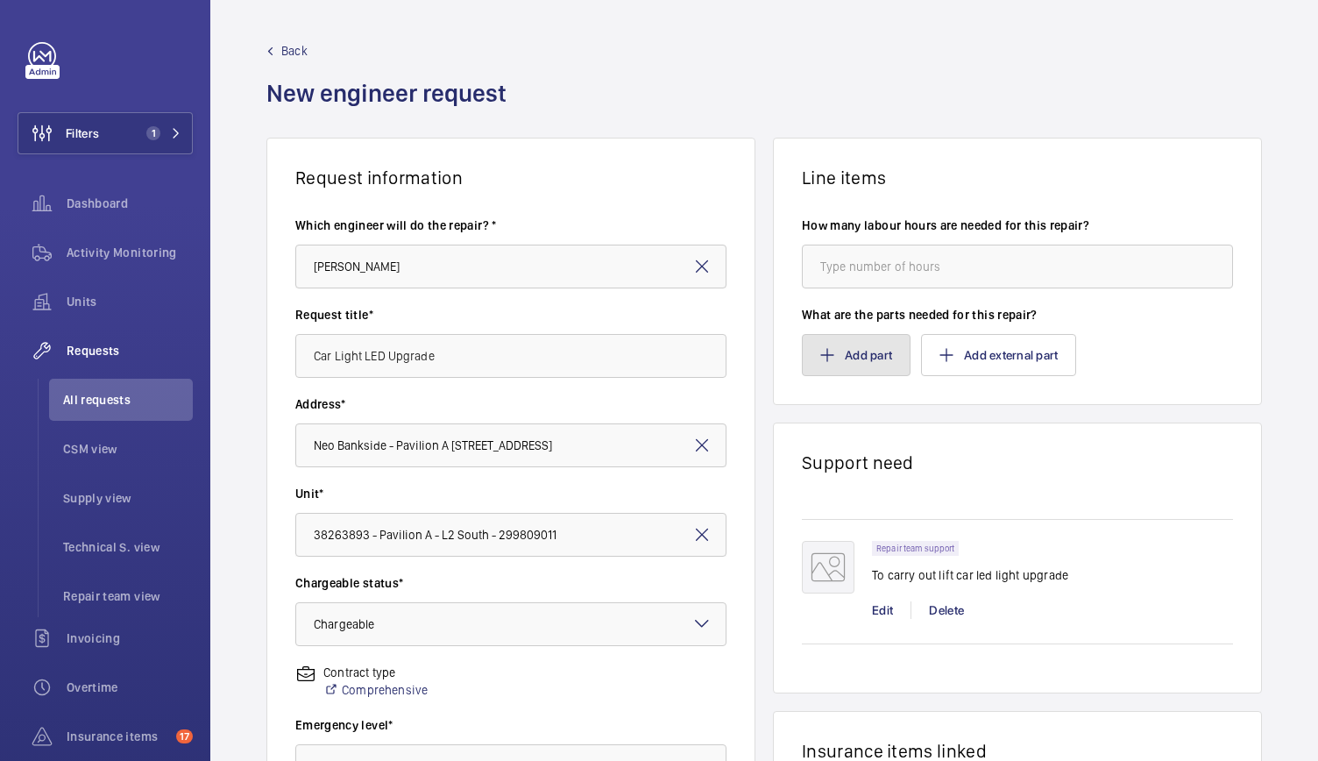
click at [820, 348] on mat-icon "button" at bounding box center [827, 355] width 14 height 14
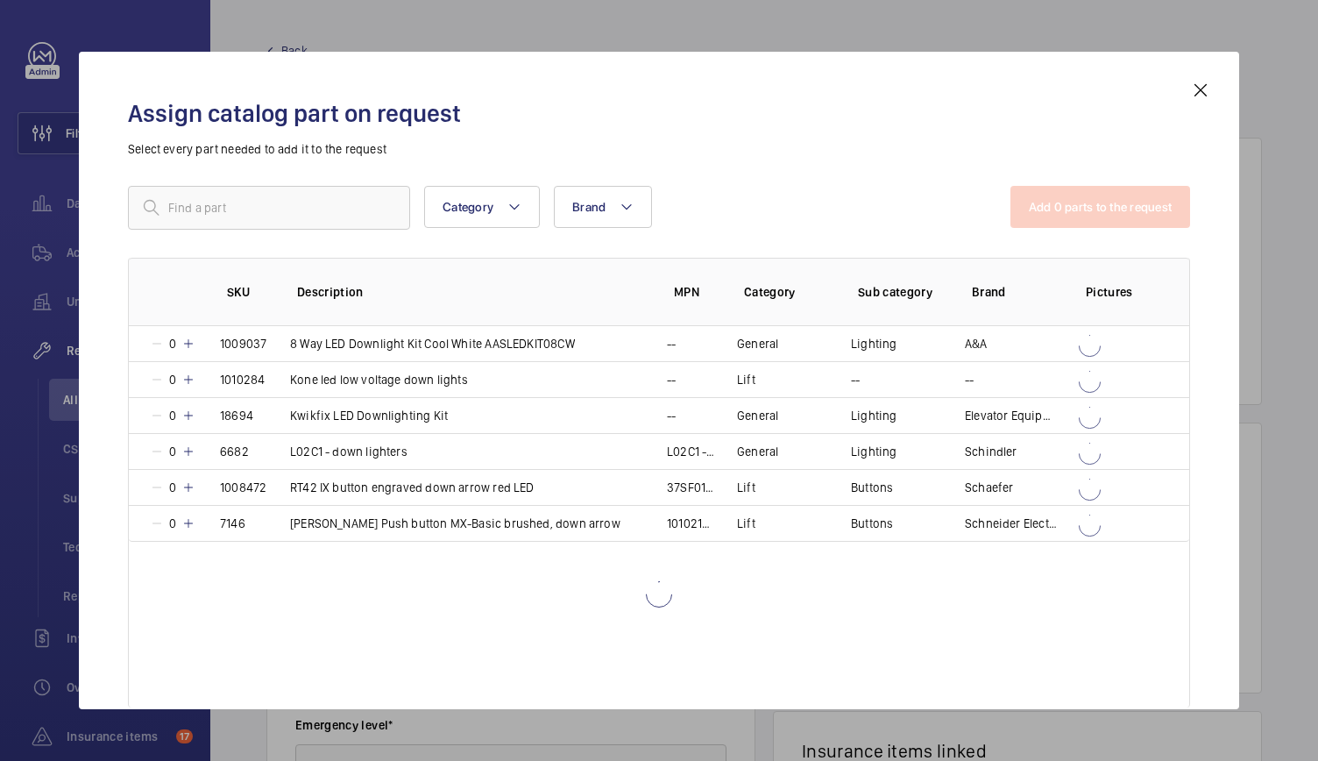
scroll to position [80, 0]
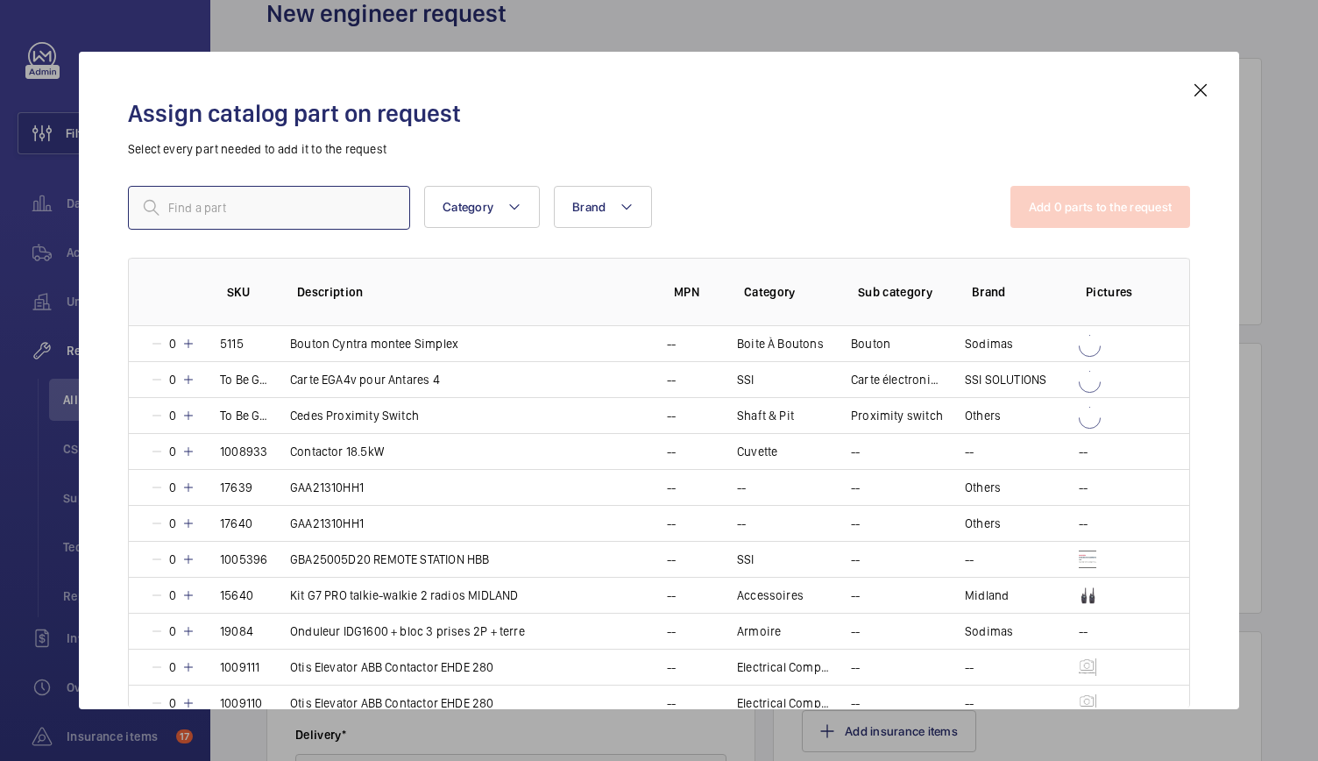
click at [265, 218] on input "text" at bounding box center [269, 208] width 282 height 44
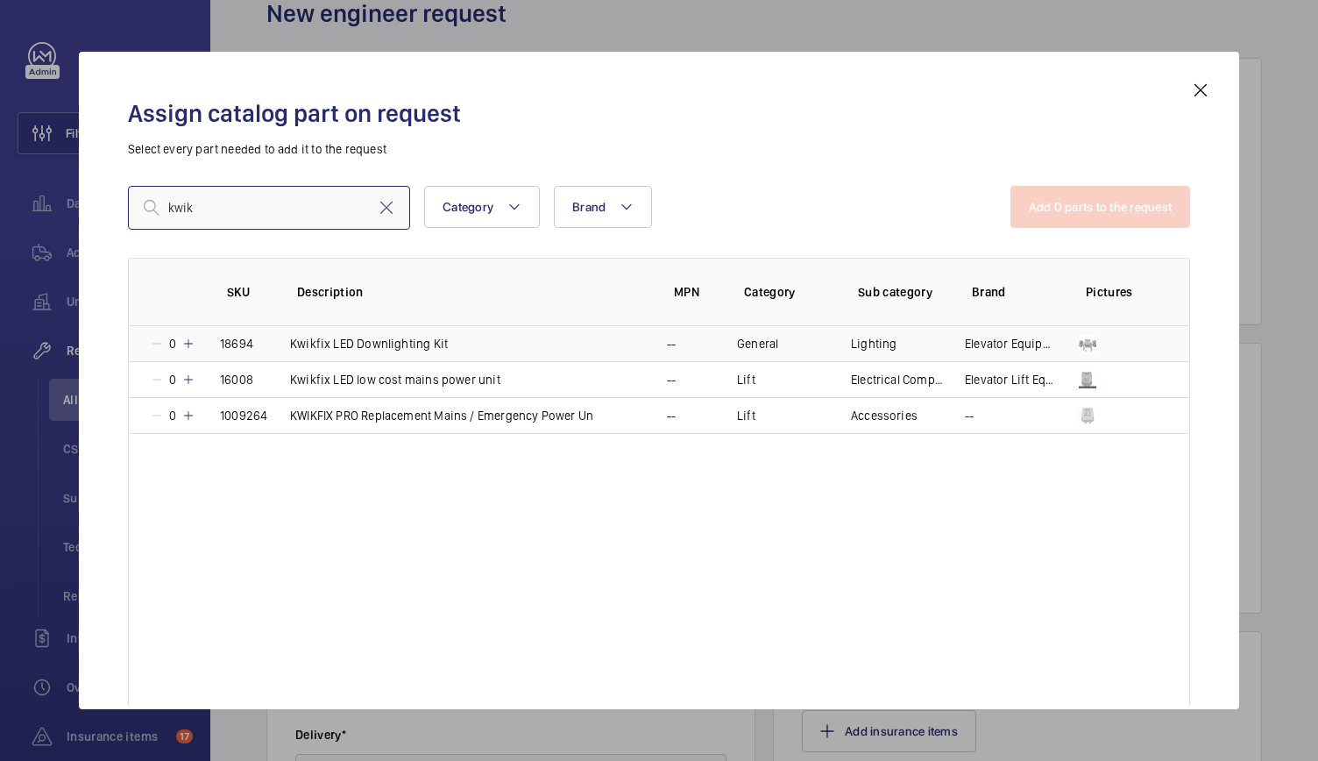
type input "kwik"
click at [194, 343] on mat-icon at bounding box center [188, 343] width 14 height 14
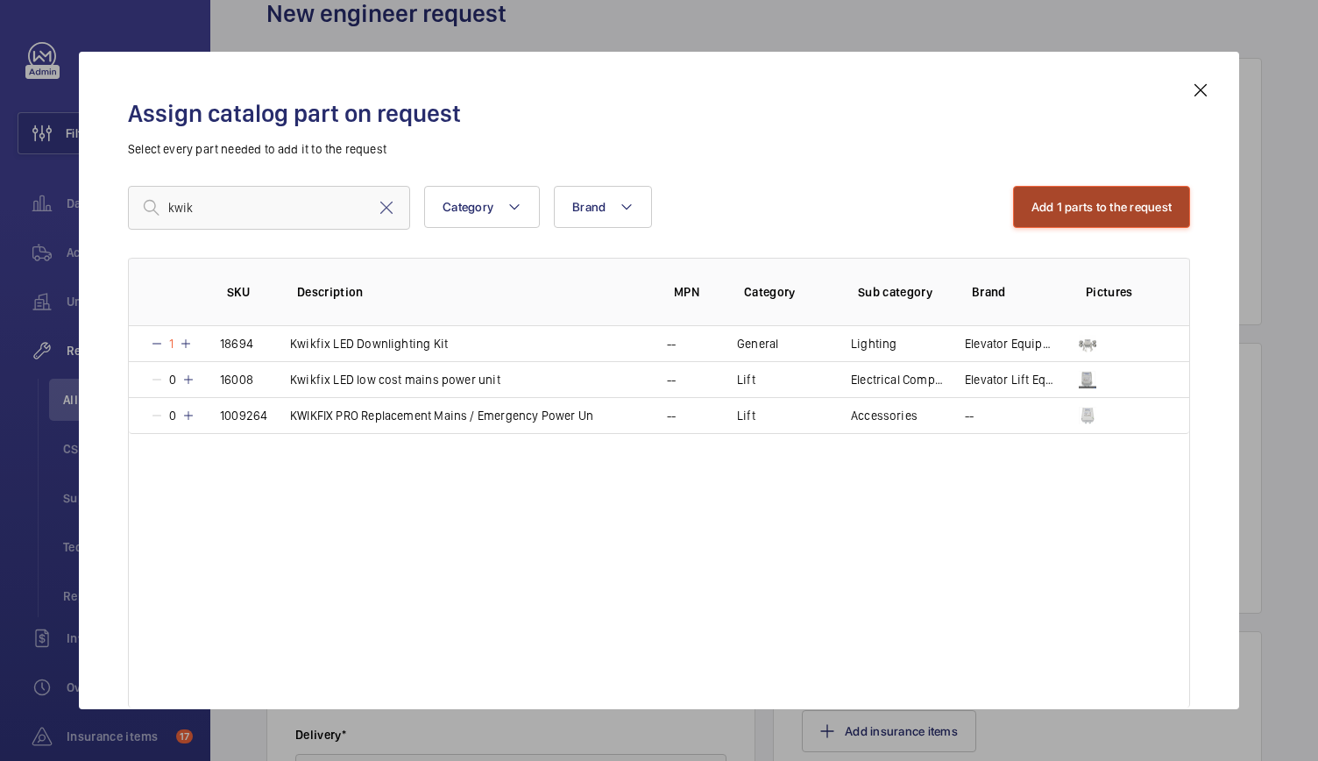
click at [1080, 211] on button "Add 1 parts to the request" at bounding box center [1102, 207] width 178 height 42
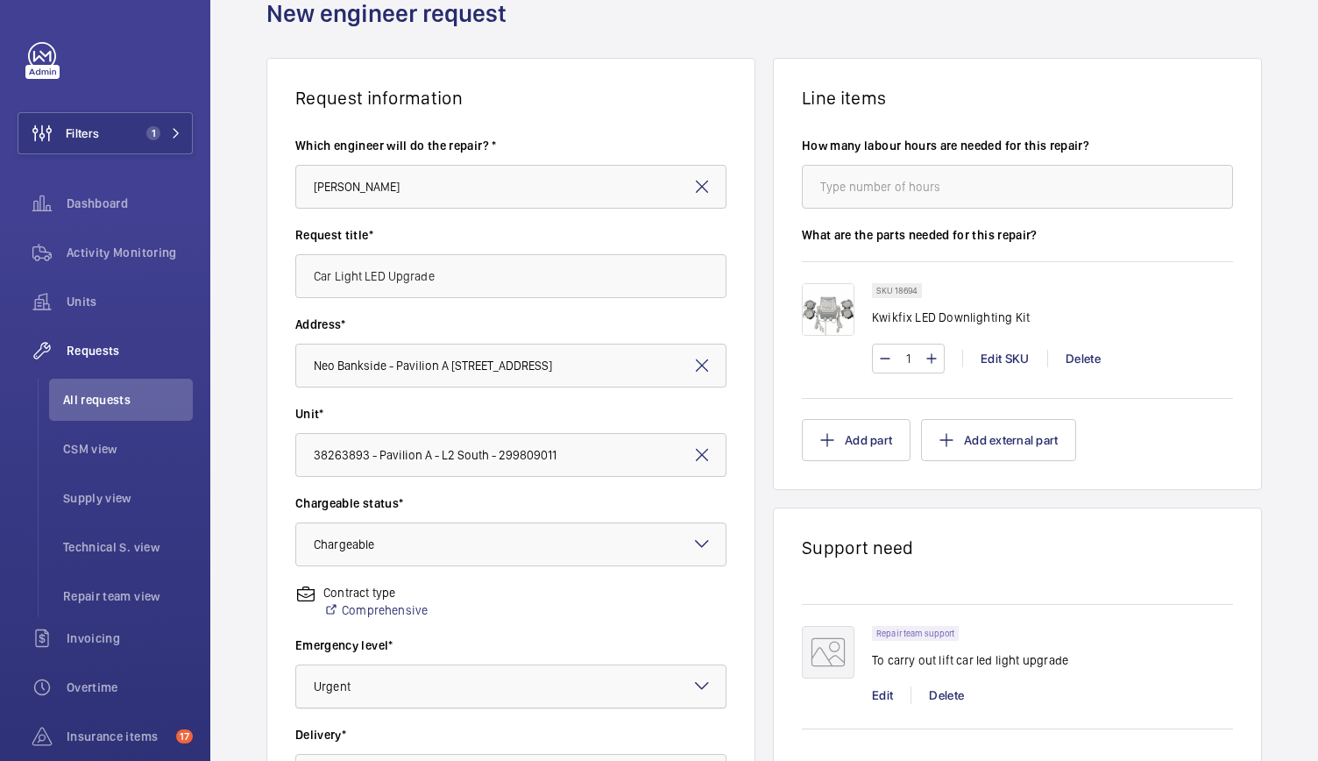
click at [354, 683] on div "× Urgent" at bounding box center [354, 686] width 81 height 18
click at [336, 699] on wm-front-async-data-loader "Back New engineer request Request information Which engineer will do the repair…" at bounding box center [763, 517] width 1107 height 1195
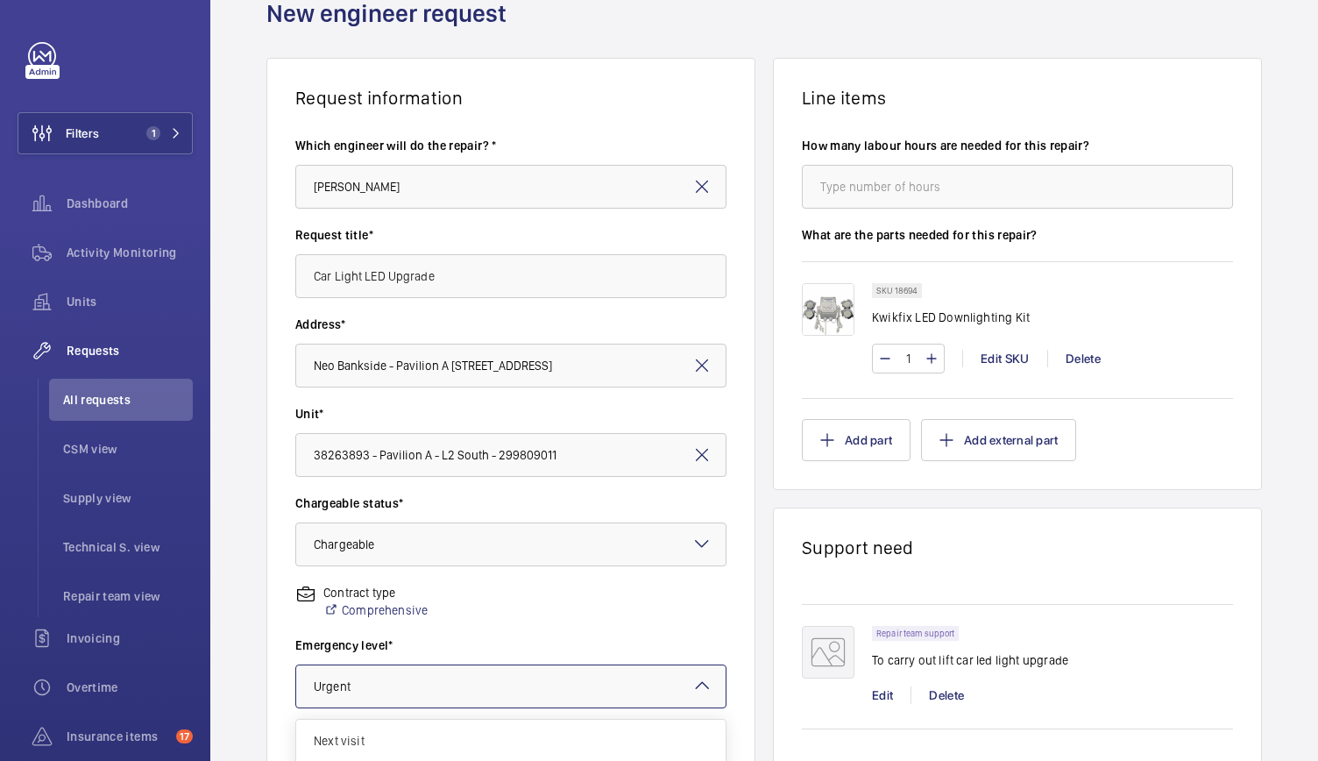
click at [373, 480] on wm-front-async-data-loader "Back New engineer request Request information Which engineer will do the repair…" at bounding box center [763, 517] width 1107 height 1195
click at [679, 622] on wm-front-async-data-loader "Back New engineer request Request information Which engineer will do the repair…" at bounding box center [763, 517] width 1107 height 1195
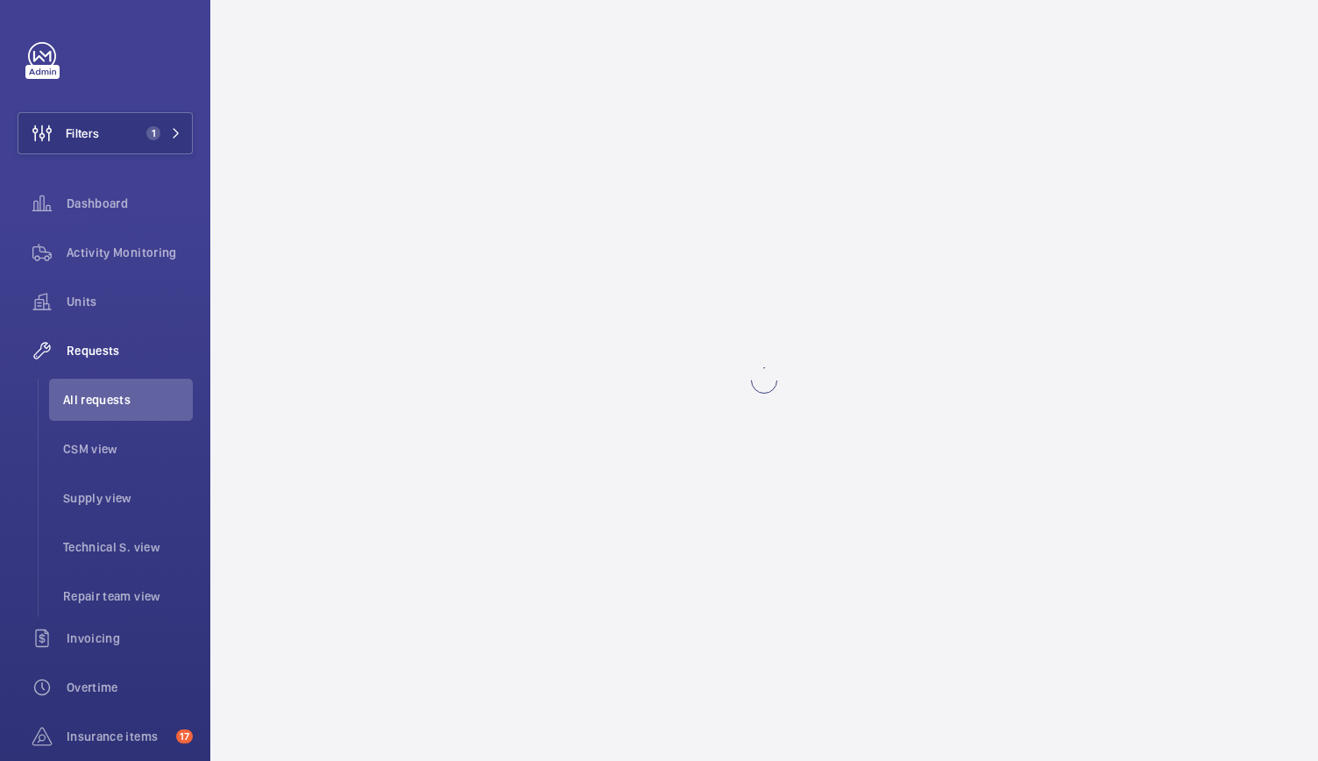
scroll to position [0, 0]
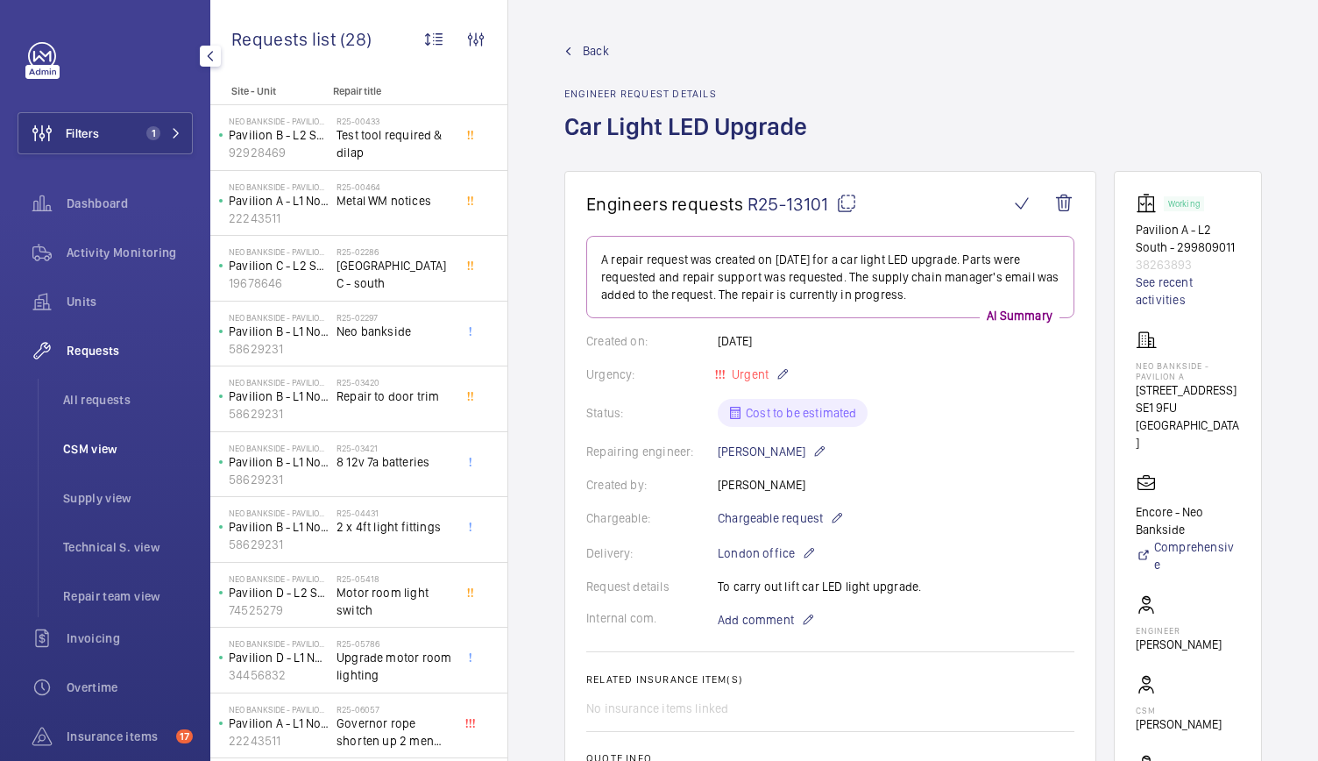
click at [100, 448] on span "CSM view" at bounding box center [128, 449] width 130 height 18
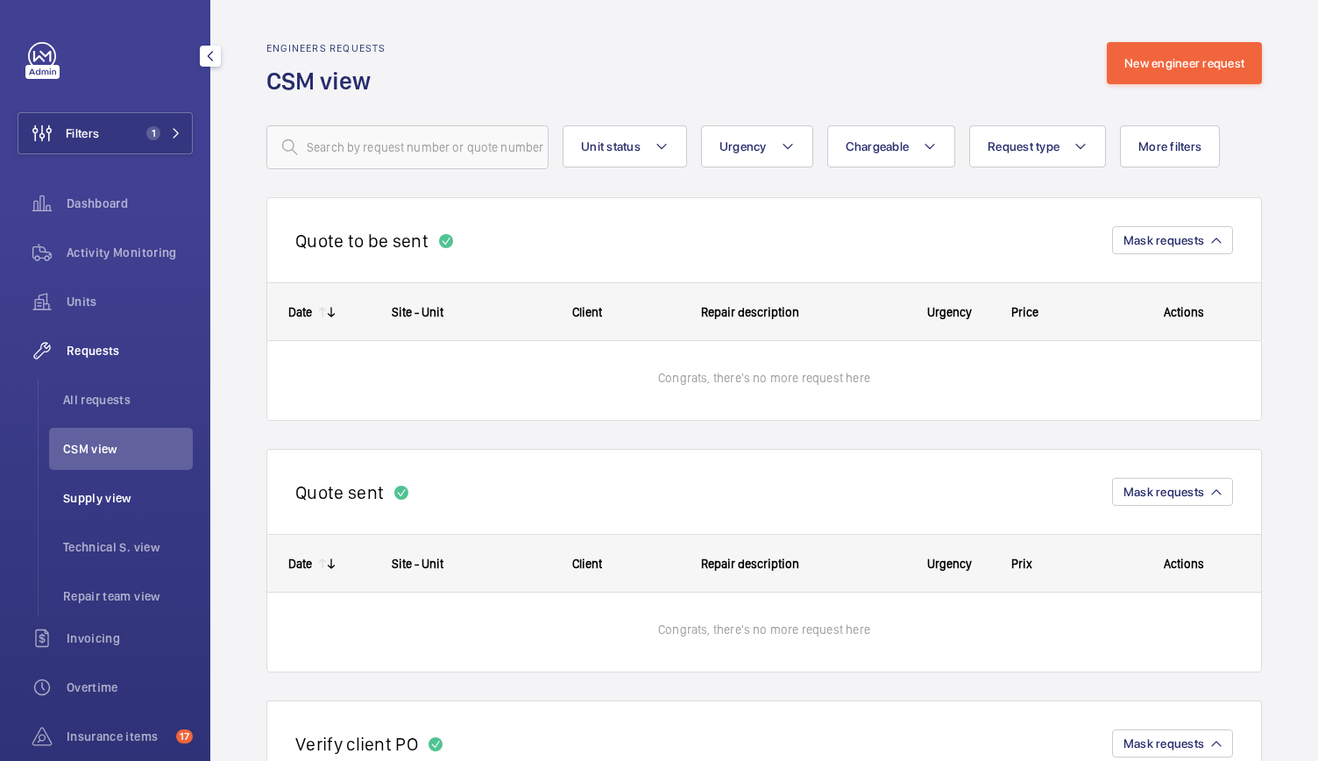
click at [92, 498] on span "Supply view" at bounding box center [128, 498] width 130 height 18
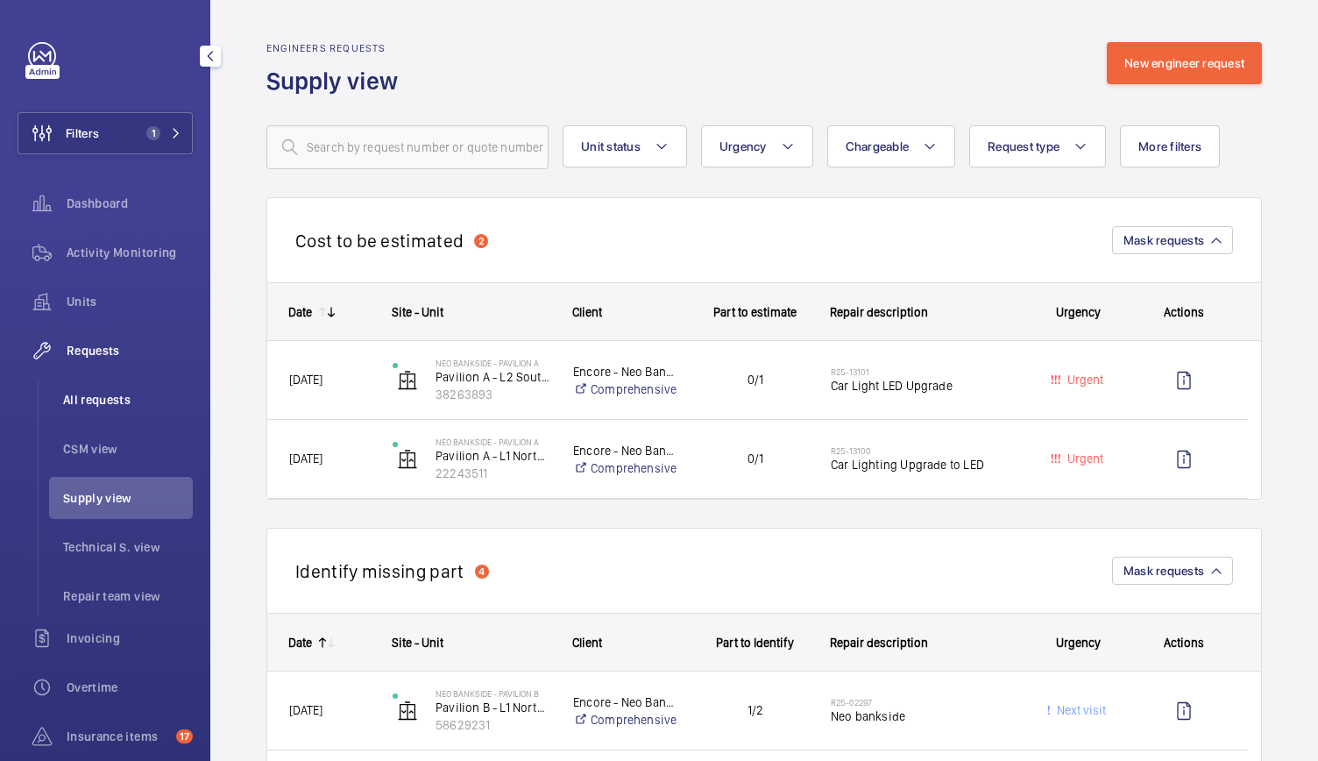
click at [102, 407] on span "All requests" at bounding box center [128, 400] width 130 height 18
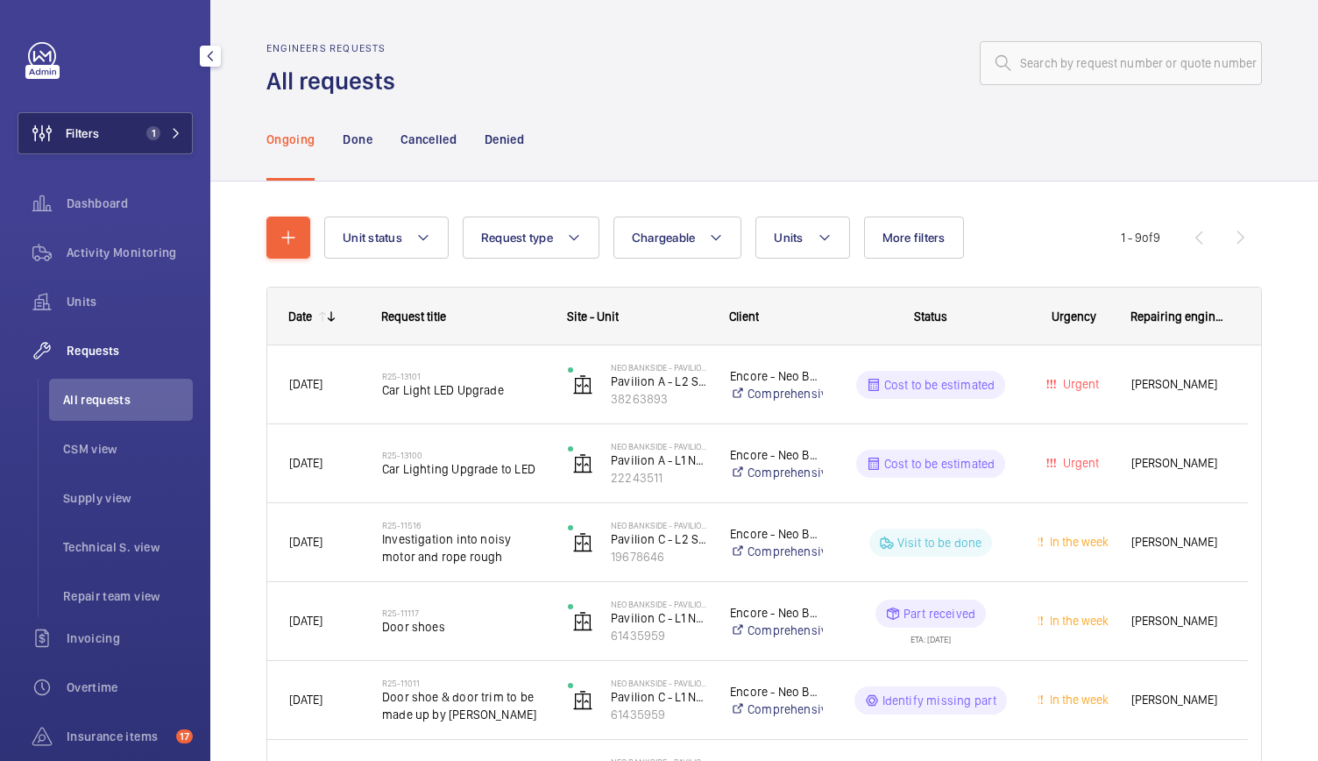
click at [153, 152] on button "Filters 1" at bounding box center [105, 133] width 175 height 42
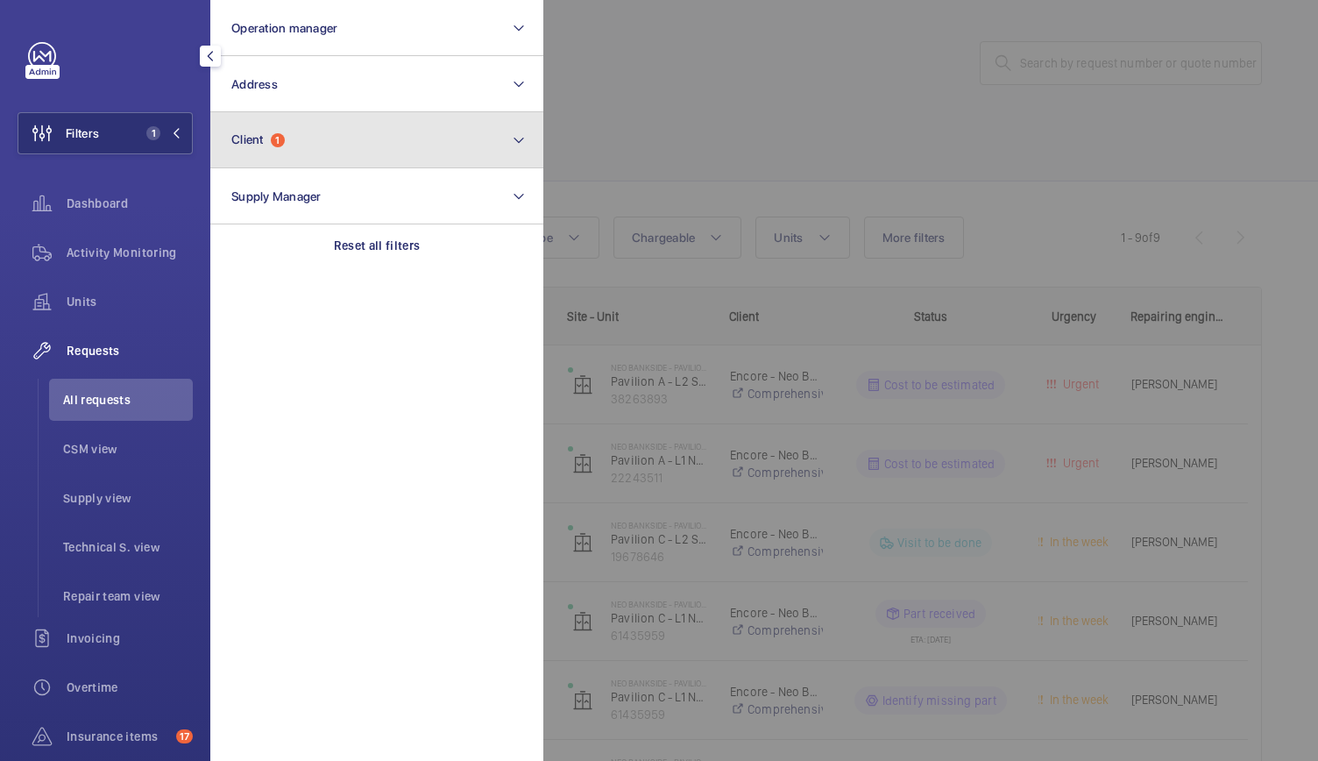
click at [283, 134] on span "1" at bounding box center [278, 140] width 14 height 14
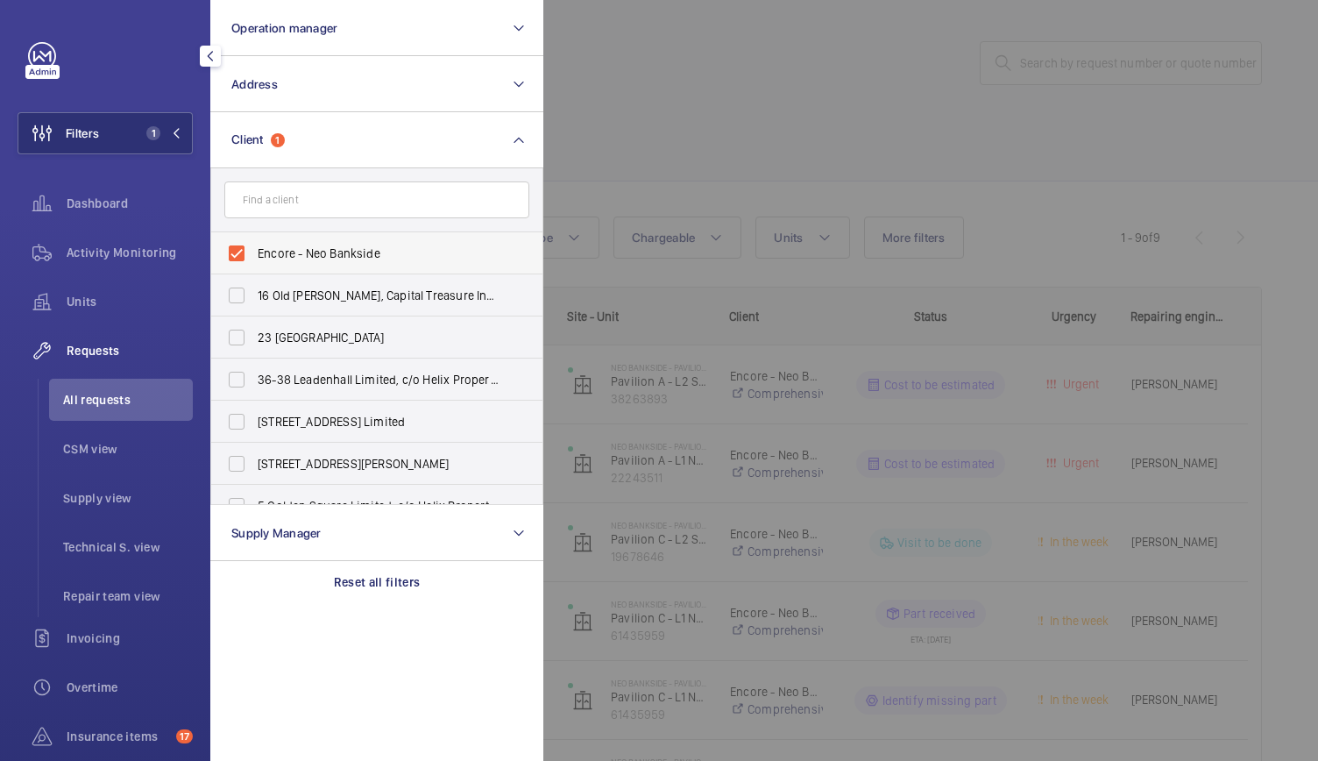
click at [266, 246] on span "Encore - Neo Bankside" at bounding box center [378, 253] width 241 height 18
click at [254, 246] on input "Encore - Neo Bankside" at bounding box center [236, 253] width 35 height 35
checkbox input "false"
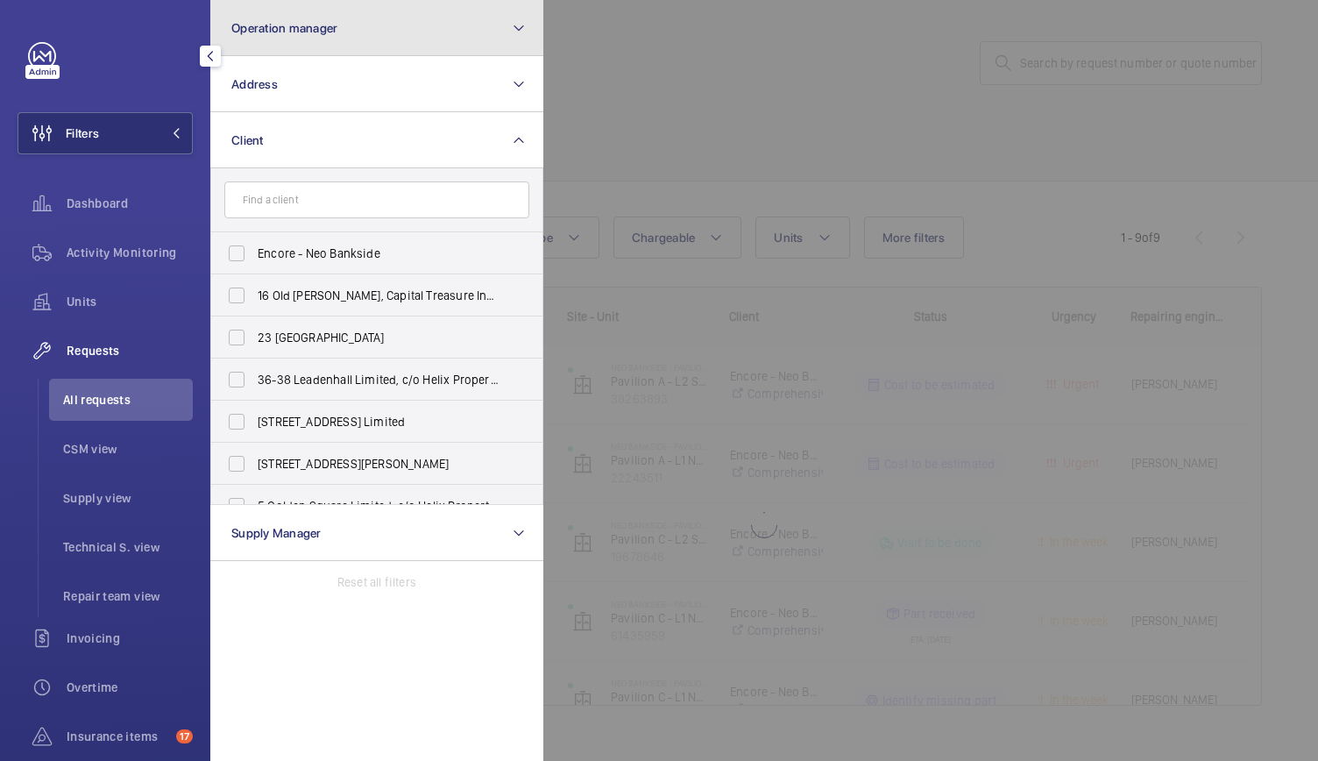
click at [281, 28] on span "Operation manager" at bounding box center [284, 28] width 106 height 14
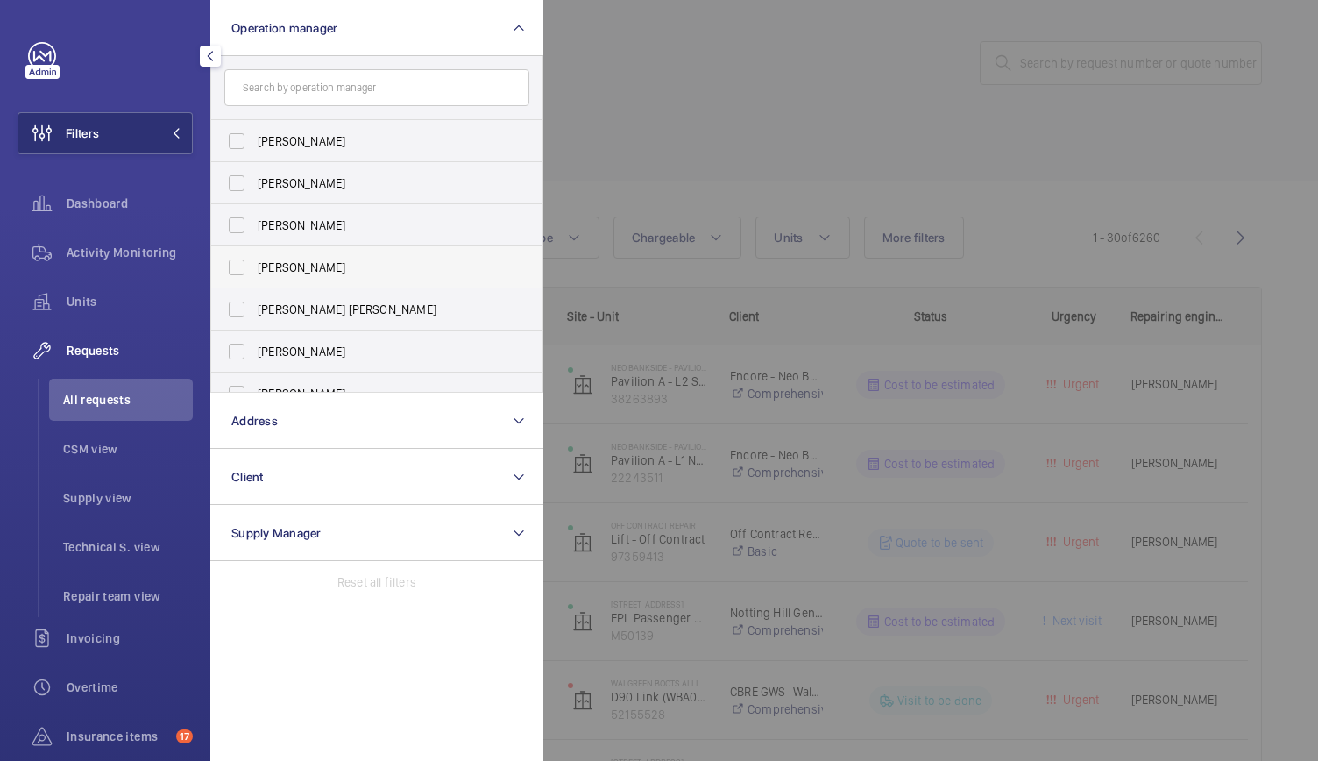
scroll to position [65, 0]
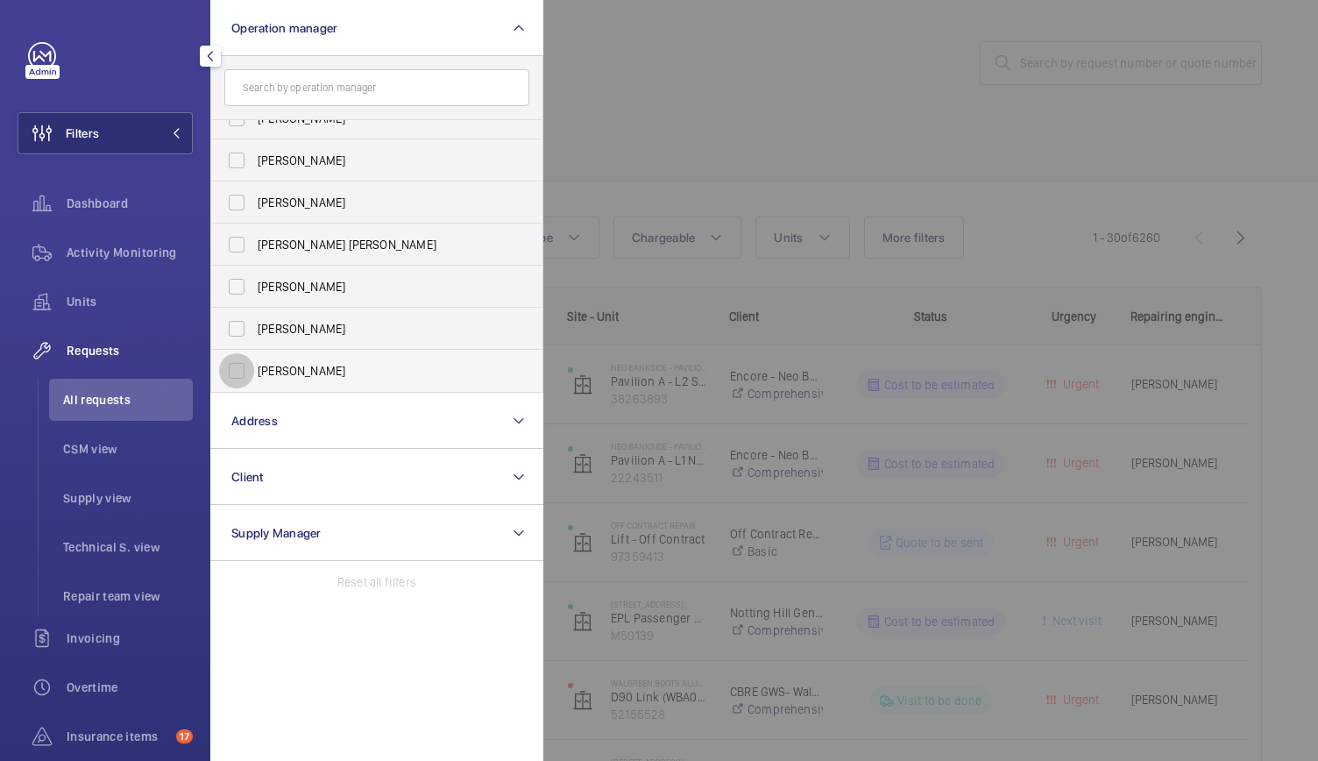
click at [237, 371] on input "[PERSON_NAME]" at bounding box center [236, 370] width 35 height 35
checkbox input "true"
click at [81, 464] on li "CSM view" at bounding box center [121, 449] width 144 height 42
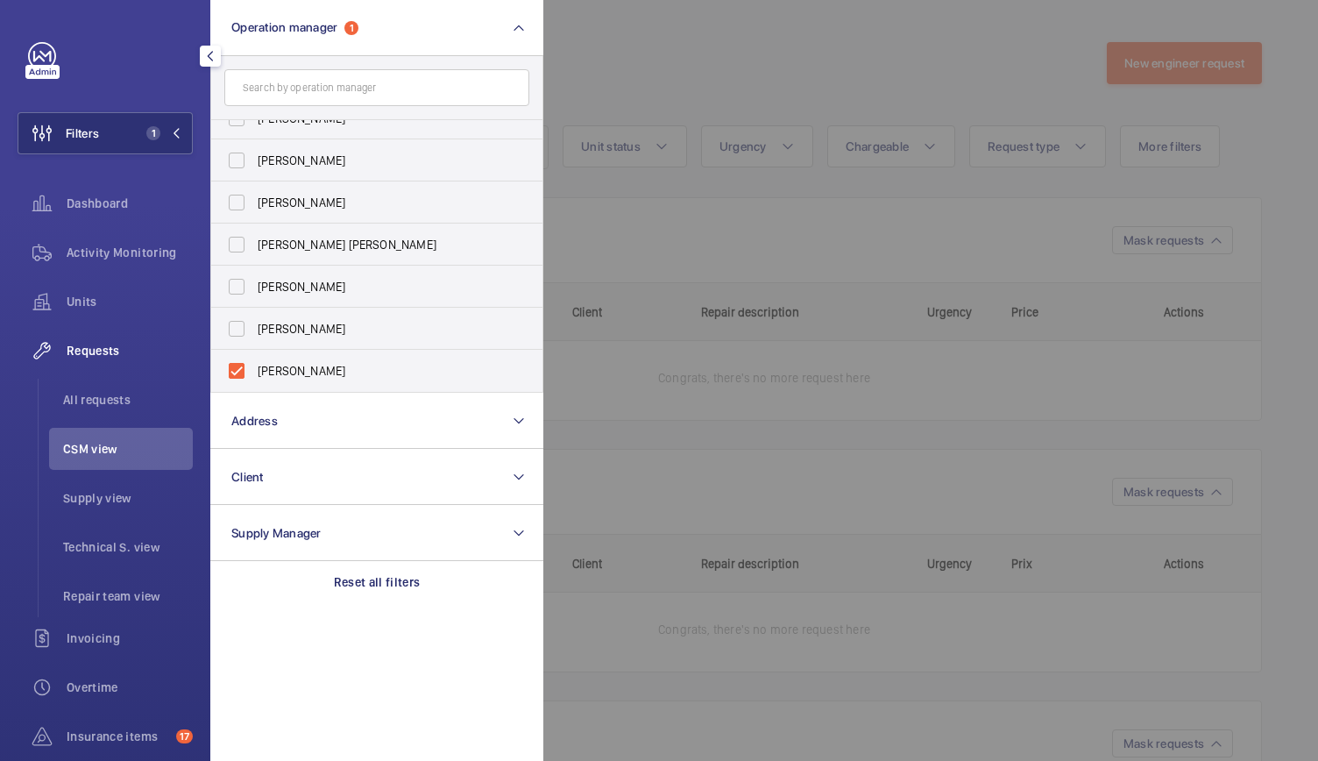
click at [778, 174] on div at bounding box center [1202, 380] width 1318 height 761
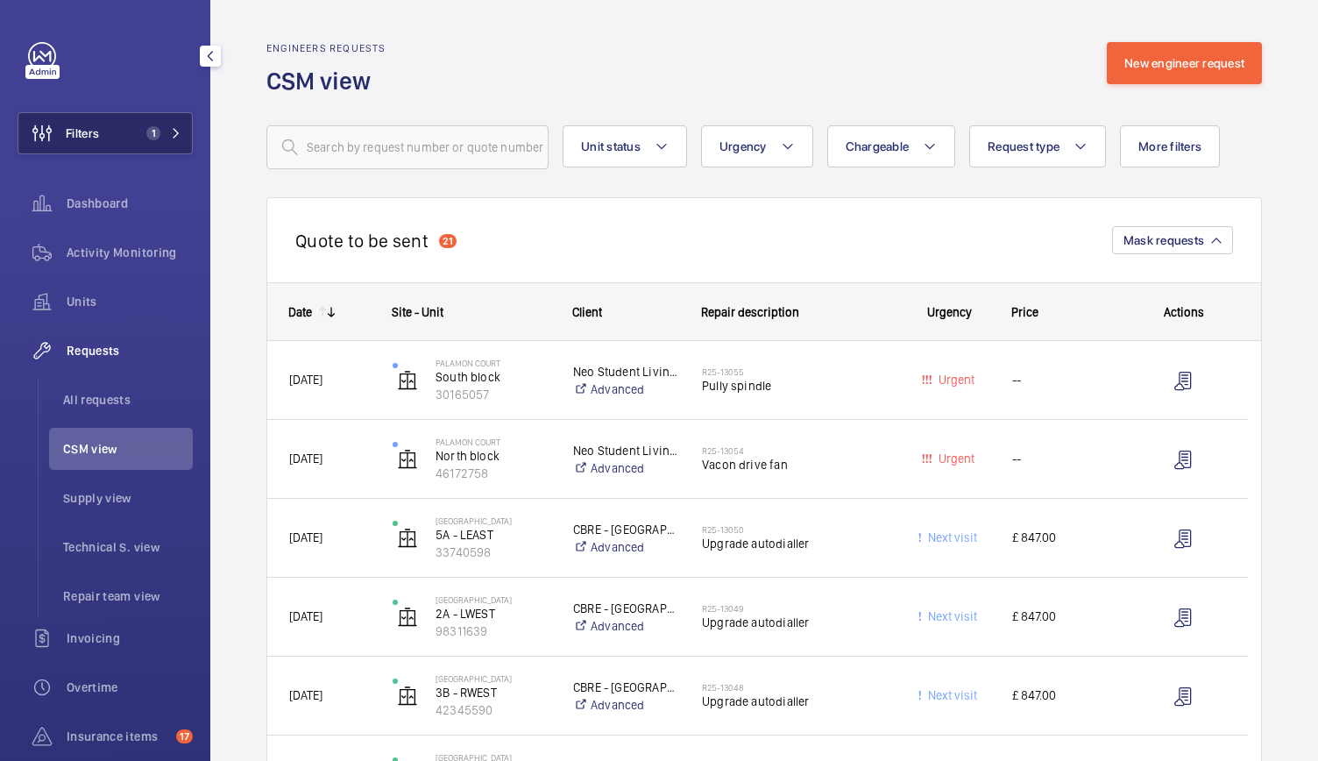
click at [121, 148] on button "Filters 1" at bounding box center [105, 133] width 175 height 42
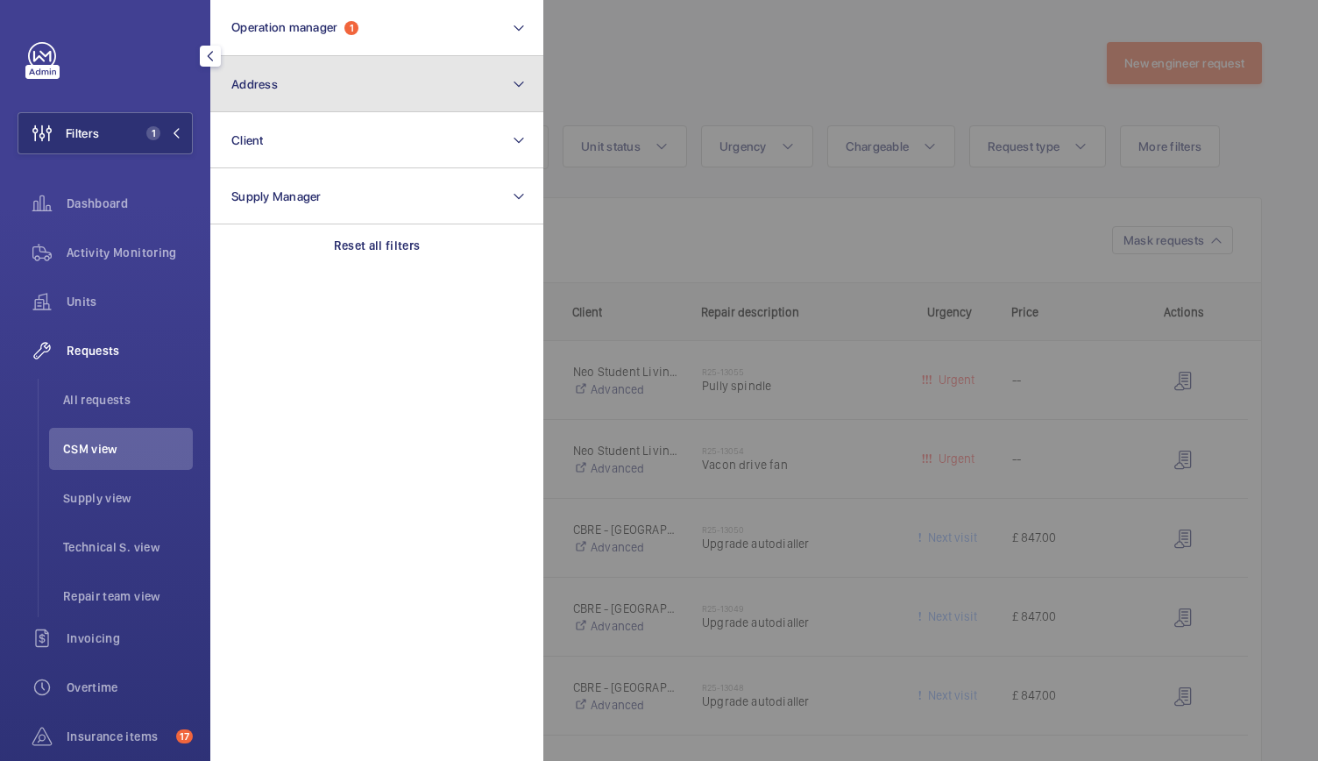
click at [289, 94] on button "Address" at bounding box center [376, 84] width 333 height 56
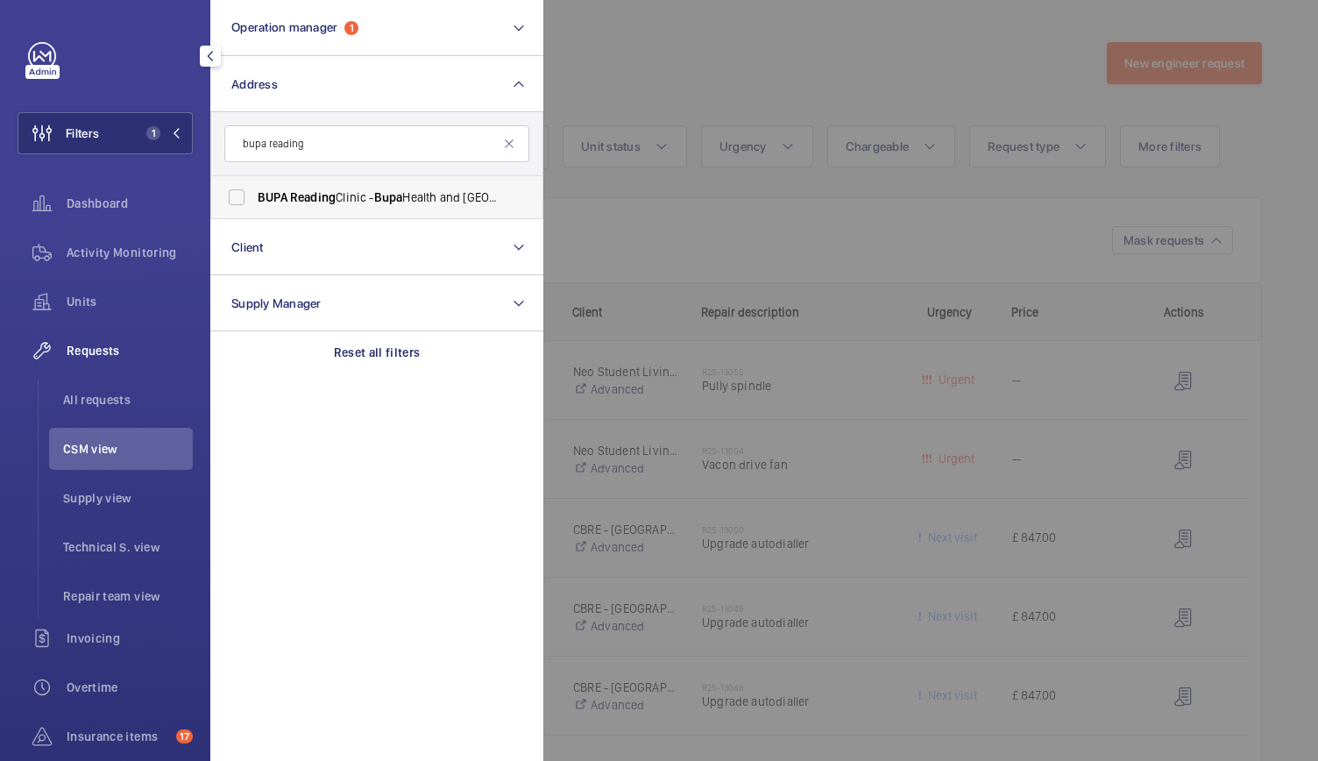
type input "bupa reading"
click at [288, 189] on span "BUPA Reading Clinic - Bupa Health and Dental Centre - Reading , READING RG1 5AS" at bounding box center [378, 197] width 241 height 18
click at [254, 189] on input "BUPA Reading Clinic - Bupa Health and Dental Centre - Reading , READING RG1 5AS" at bounding box center [236, 197] width 35 height 35
checkbox input "true"
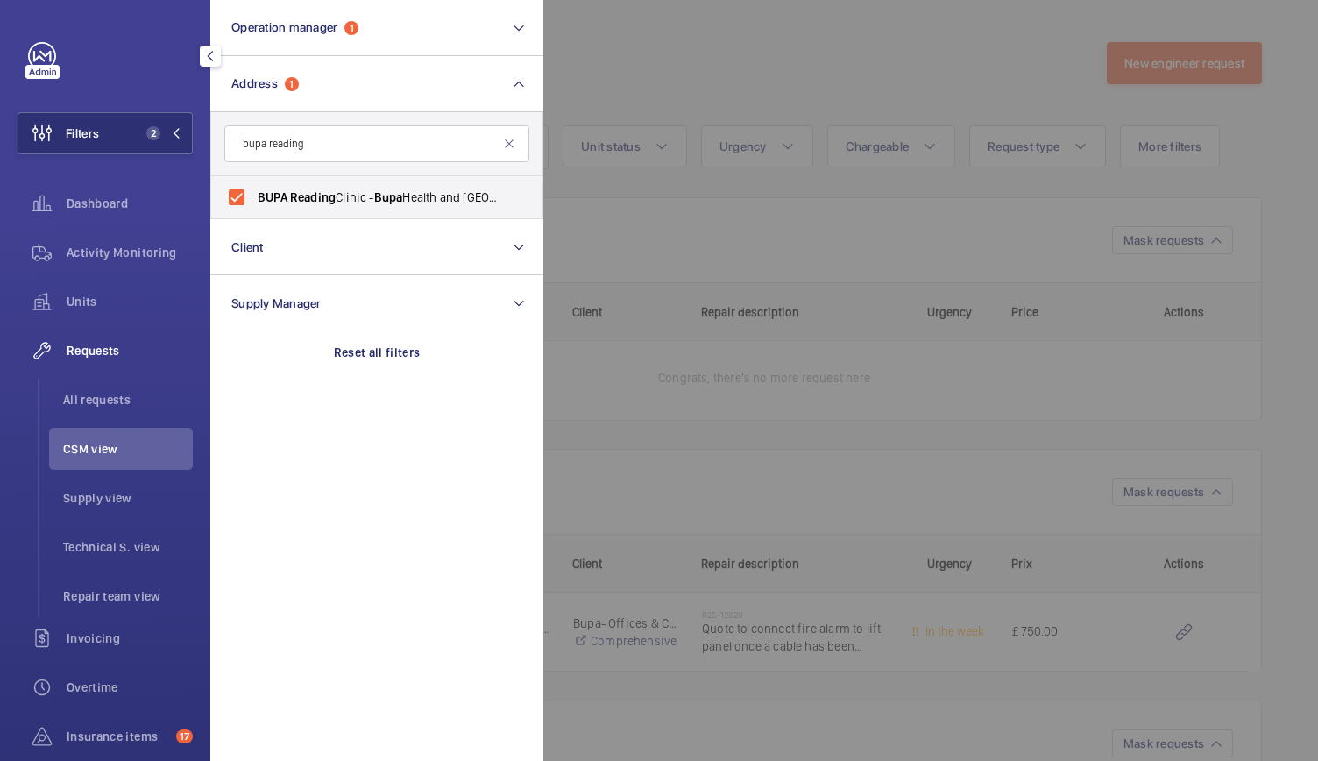
click at [735, 177] on div at bounding box center [1202, 380] width 1318 height 761
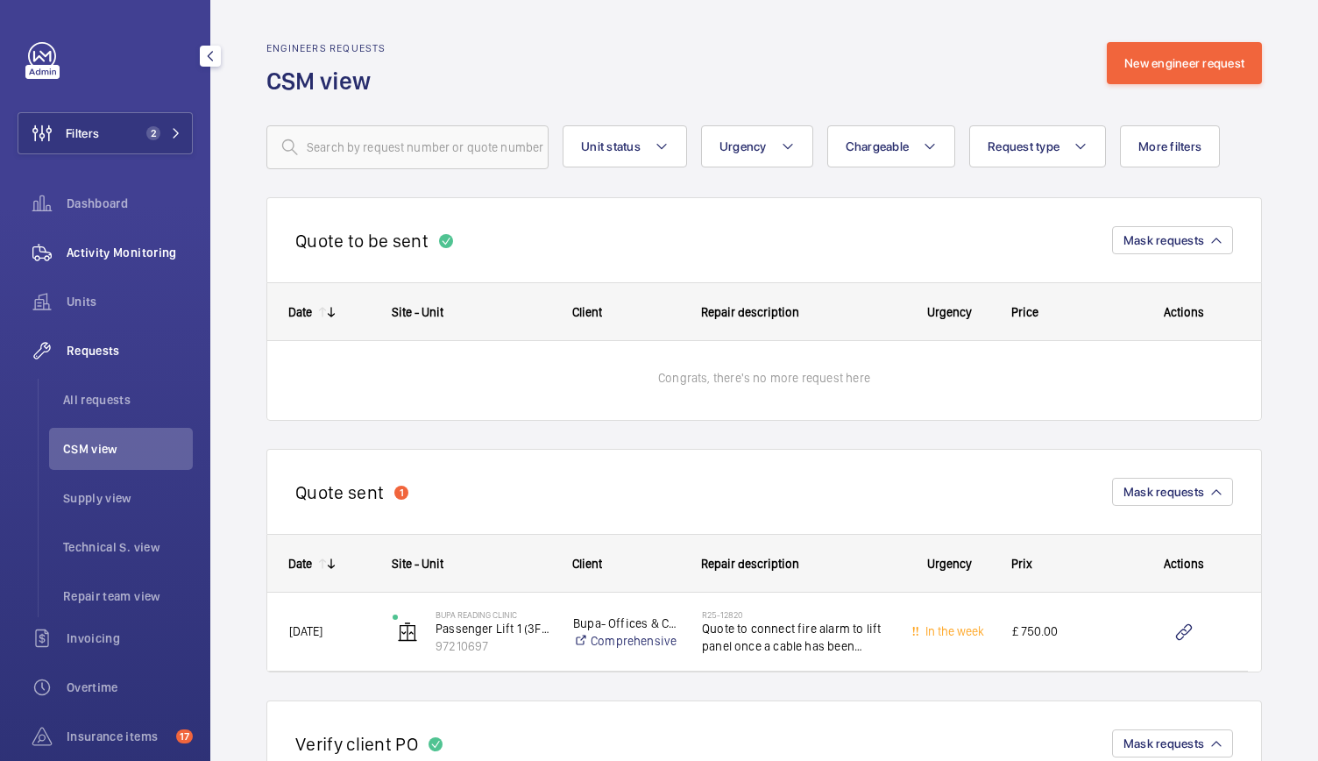
click at [149, 257] on span "Activity Monitoring" at bounding box center [130, 253] width 126 height 18
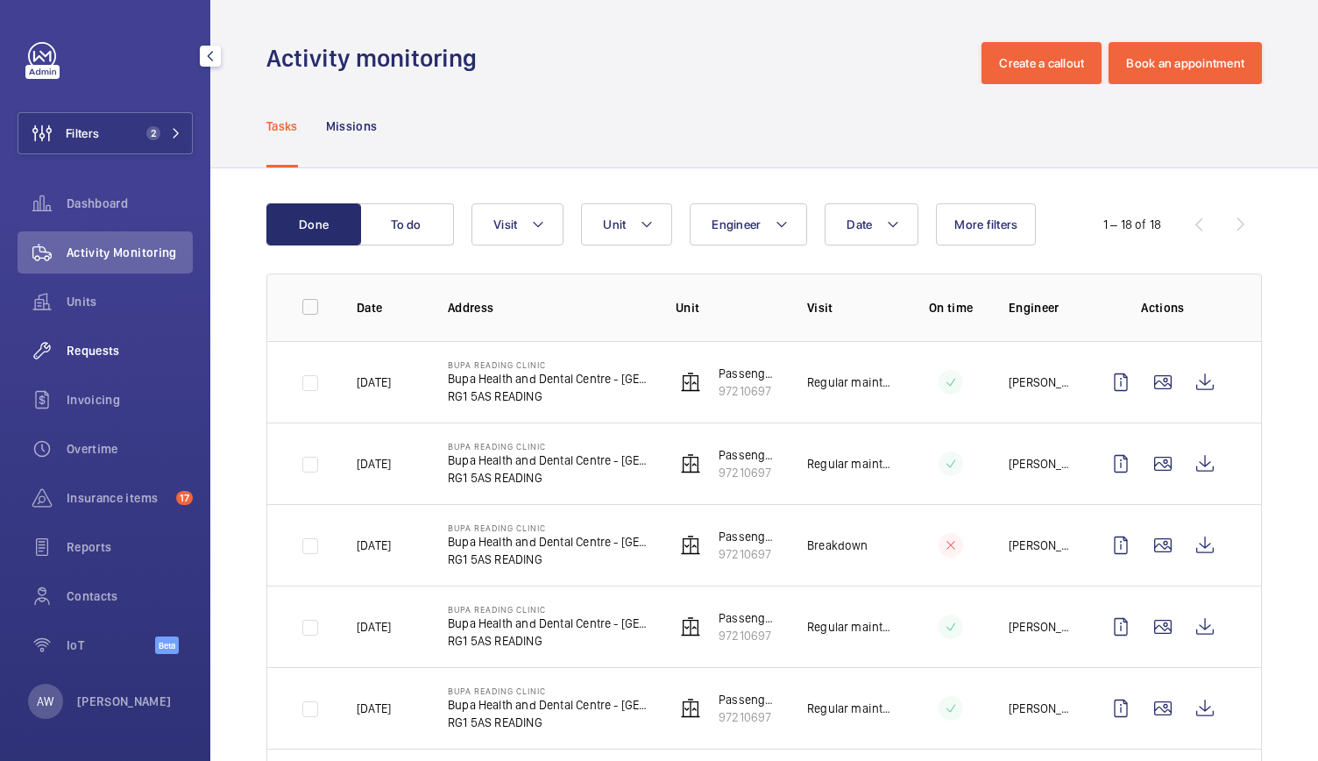
click at [110, 351] on span "Requests" at bounding box center [130, 351] width 126 height 18
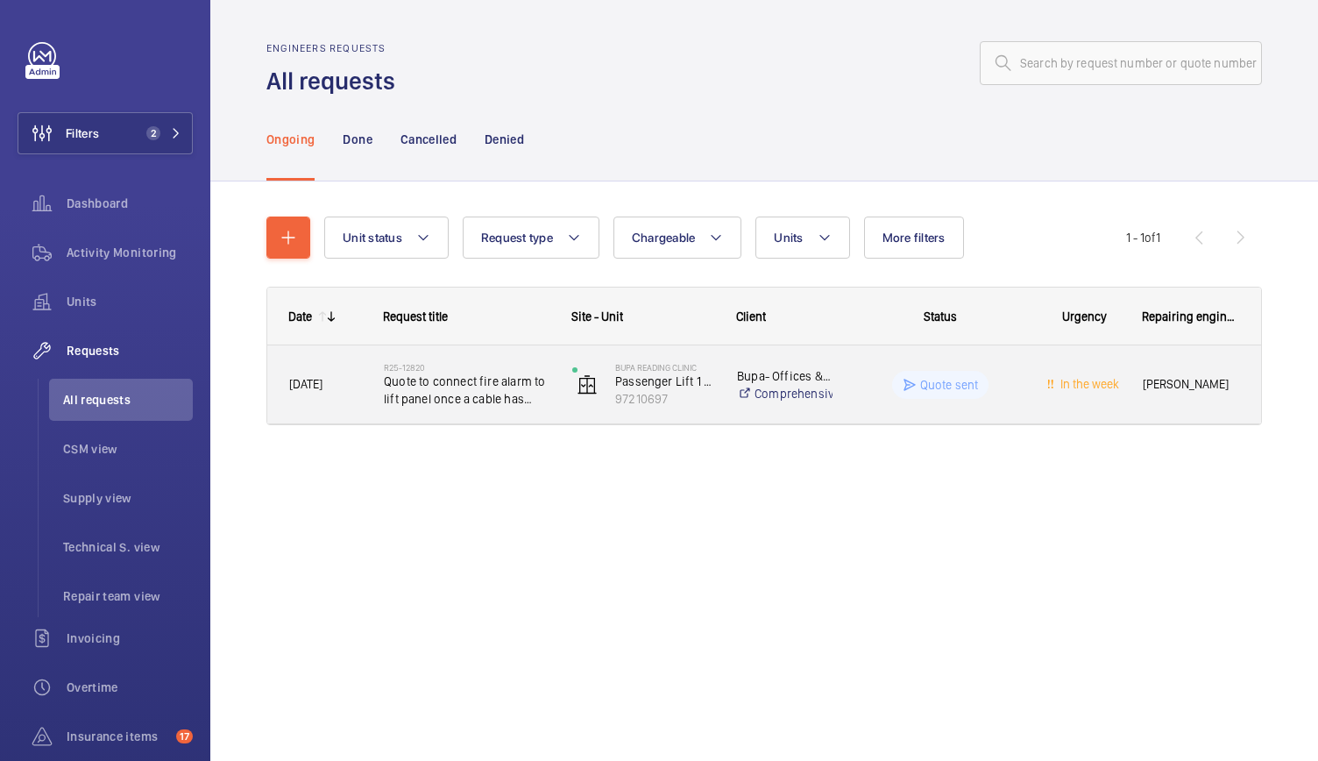
click at [503, 412] on div "R25-12820 Quote to connect fire alarm to lift panel once a cable has been provi…" at bounding box center [456, 384] width 187 height 79
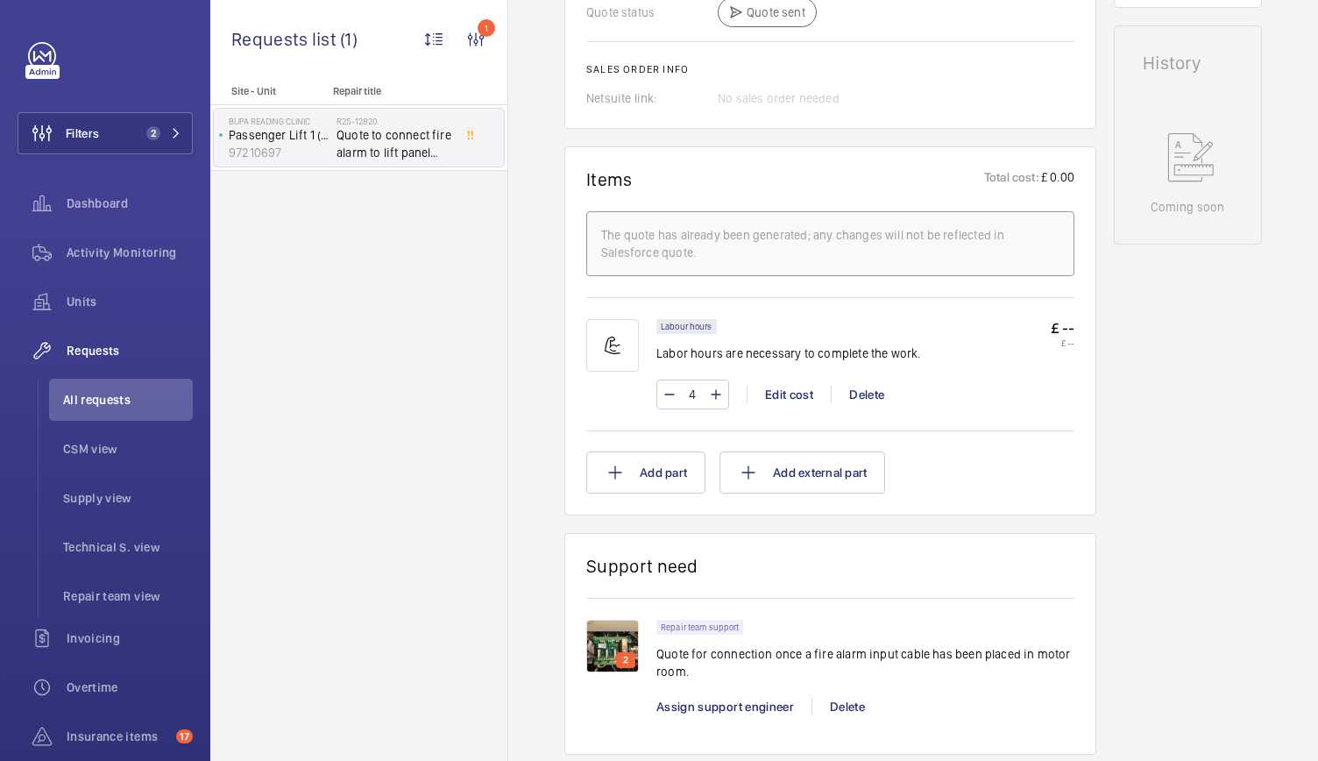
scroll to position [902, 0]
click at [816, 647] on p "Quote for connection once a fire alarm input cable has been placed in motor roo…" at bounding box center [865, 661] width 418 height 35
drag, startPoint x: 808, startPoint y: 649, endPoint x: 1060, endPoint y: 672, distance: 253.4
click at [1060, 672] on p "Quote for connection once a fire alarm input cable has been placed in motor roo…" at bounding box center [865, 661] width 418 height 35
copy p "fire alarm input cable has been placed in motor room."
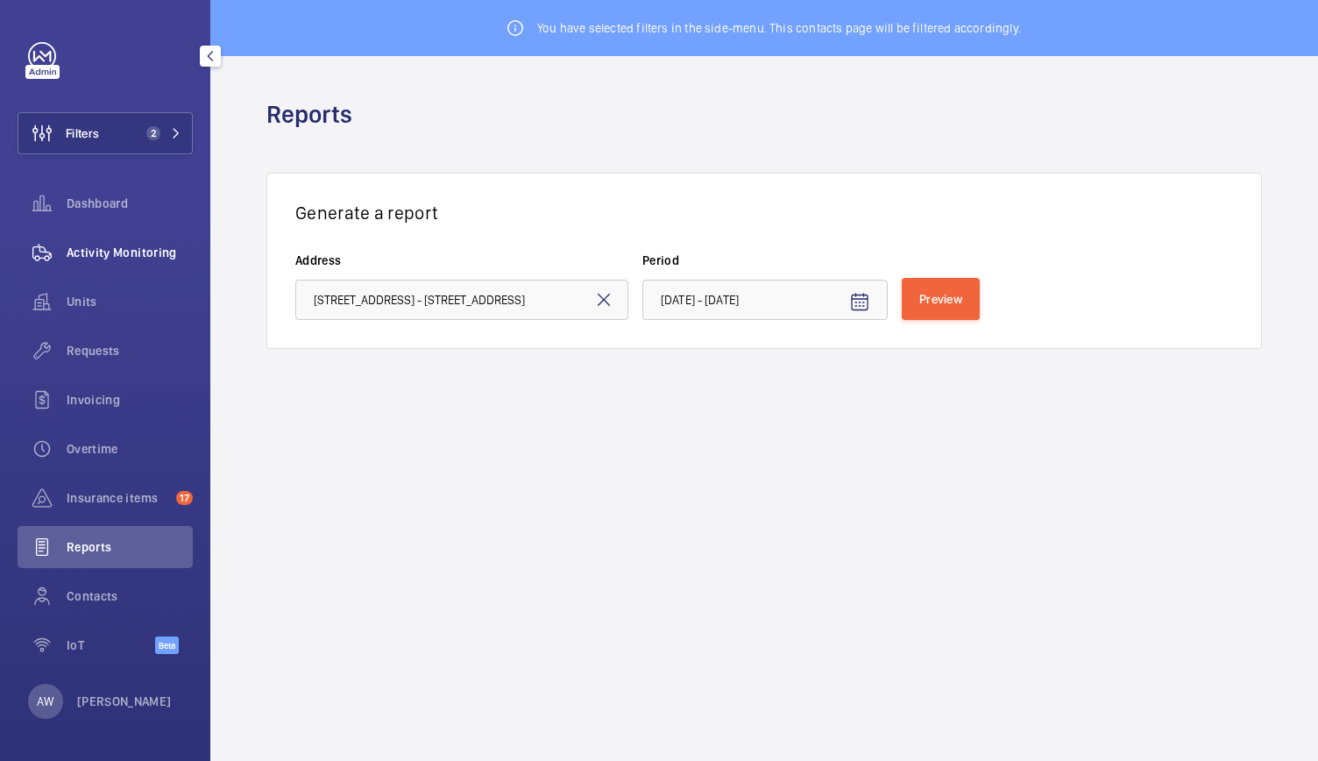
click at [167, 255] on span "Activity Monitoring" at bounding box center [130, 253] width 126 height 18
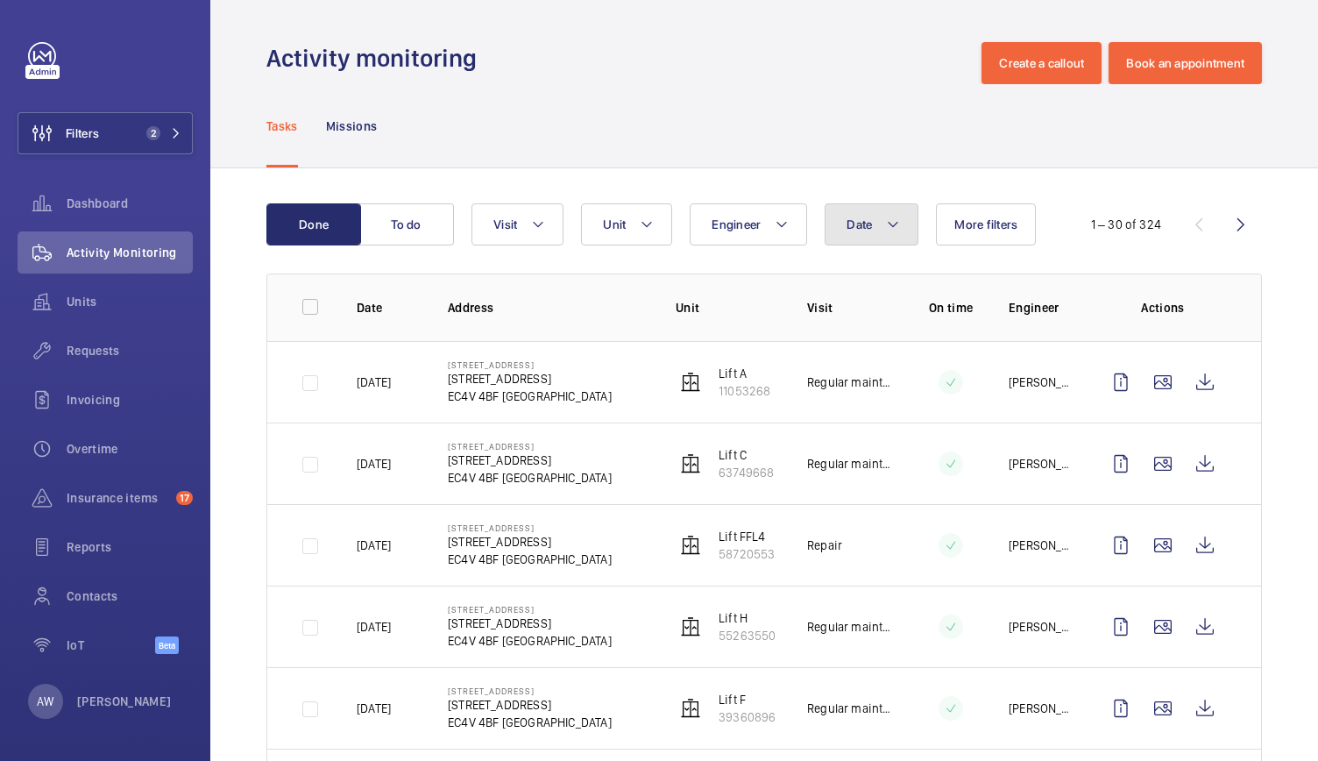
click at [828, 221] on button "Date" at bounding box center [871, 224] width 94 height 42
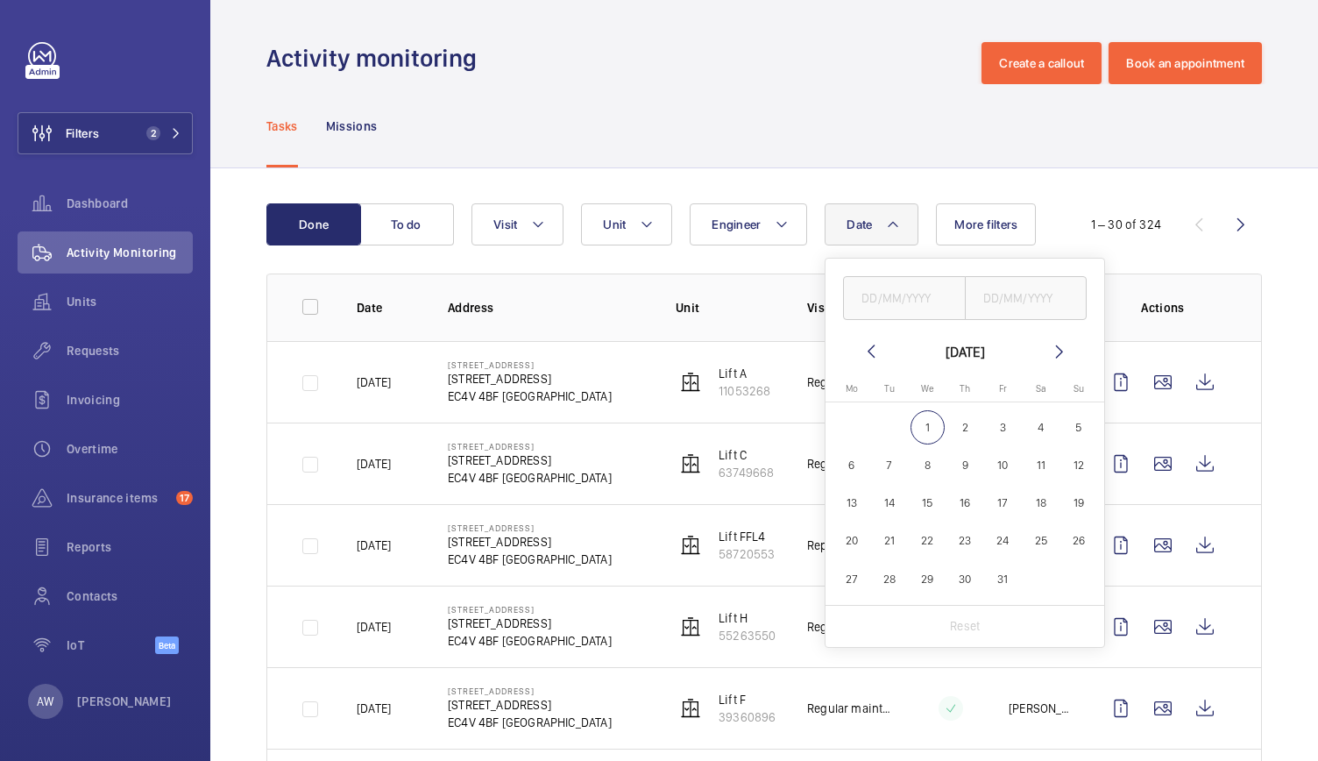
click at [860, 355] on mat-icon at bounding box center [870, 351] width 21 height 21
click at [853, 424] on span "1" at bounding box center [851, 427] width 34 height 34
type input "[DATE]"
click at [888, 576] on span "30" at bounding box center [890, 579] width 34 height 34
type input "30/09/2025"
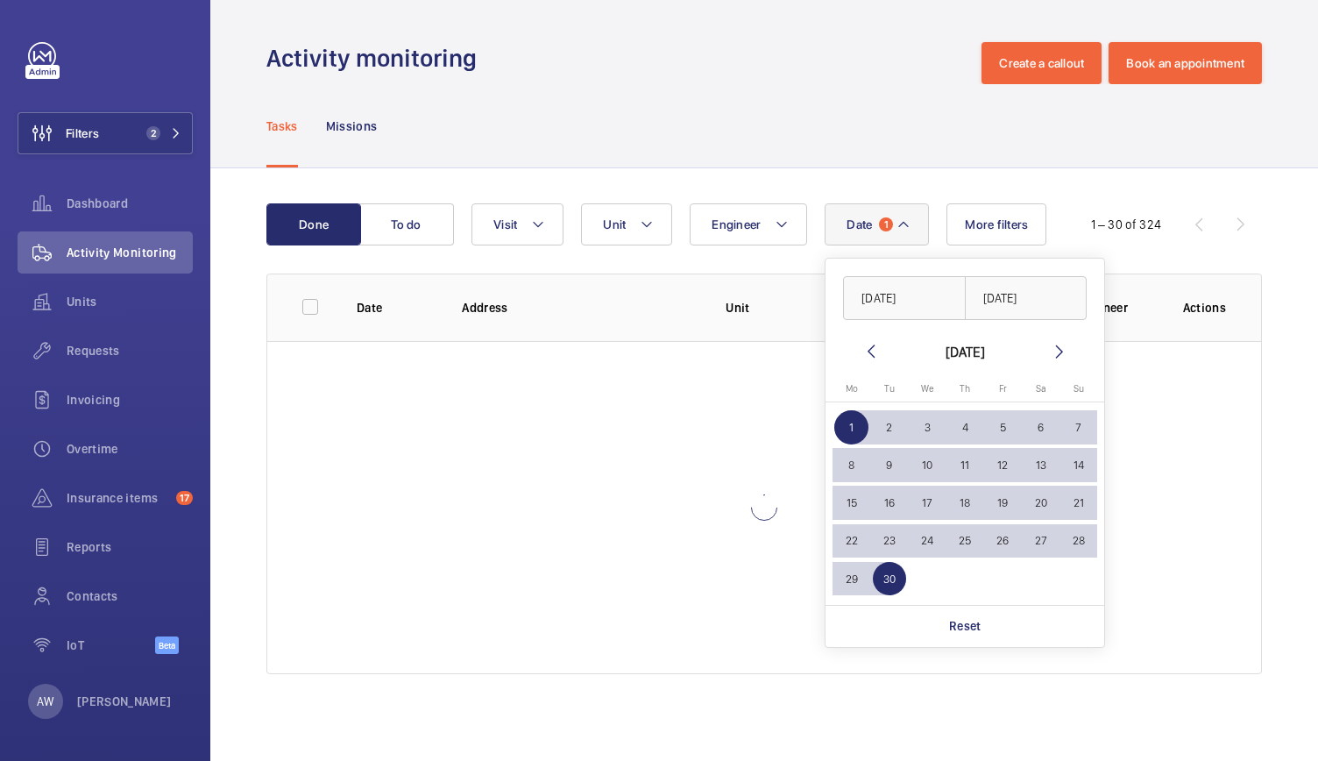
click at [669, 146] on div "Tasks Missions" at bounding box center [763, 125] width 995 height 83
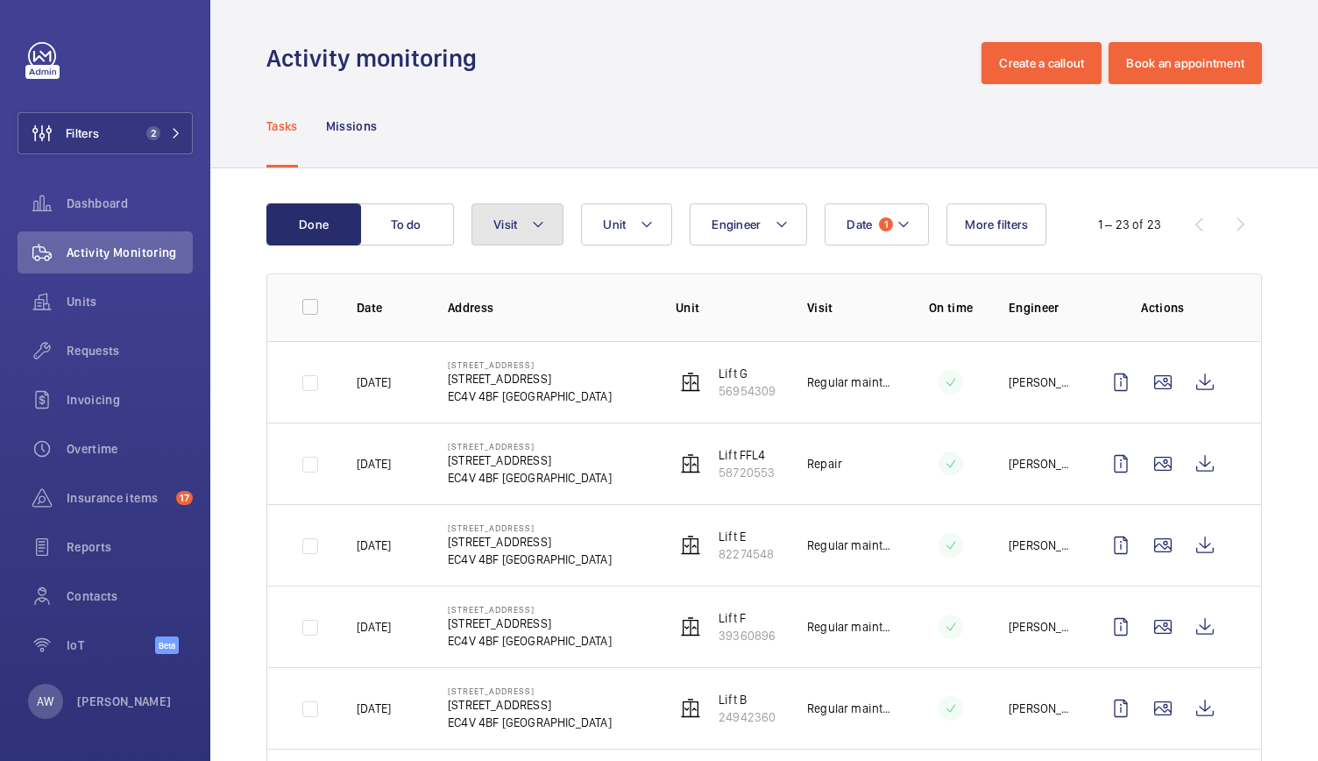
click at [519, 223] on button "Visit" at bounding box center [517, 224] width 92 height 42
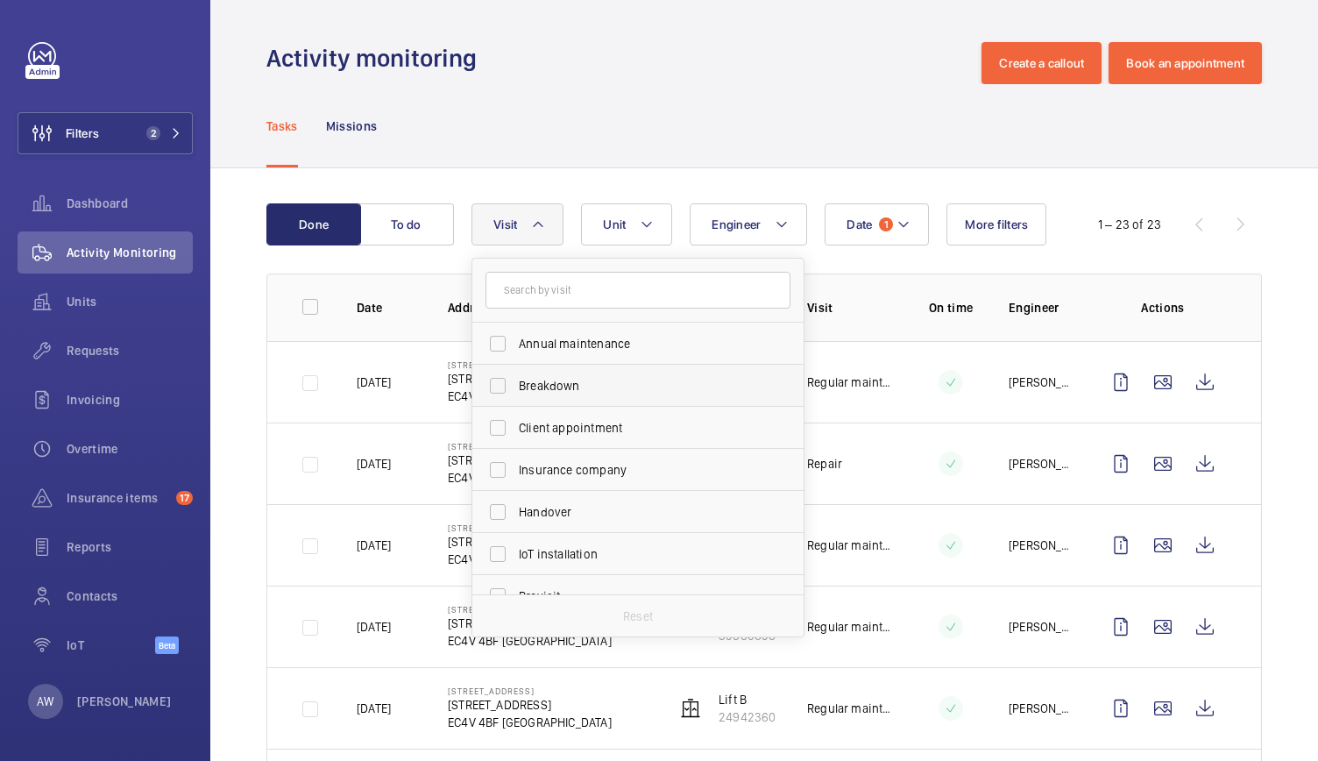
click at [536, 383] on span "Breakdown" at bounding box center [639, 386] width 241 height 18
click at [515, 383] on input "Breakdown" at bounding box center [497, 385] width 35 height 35
checkbox input "true"
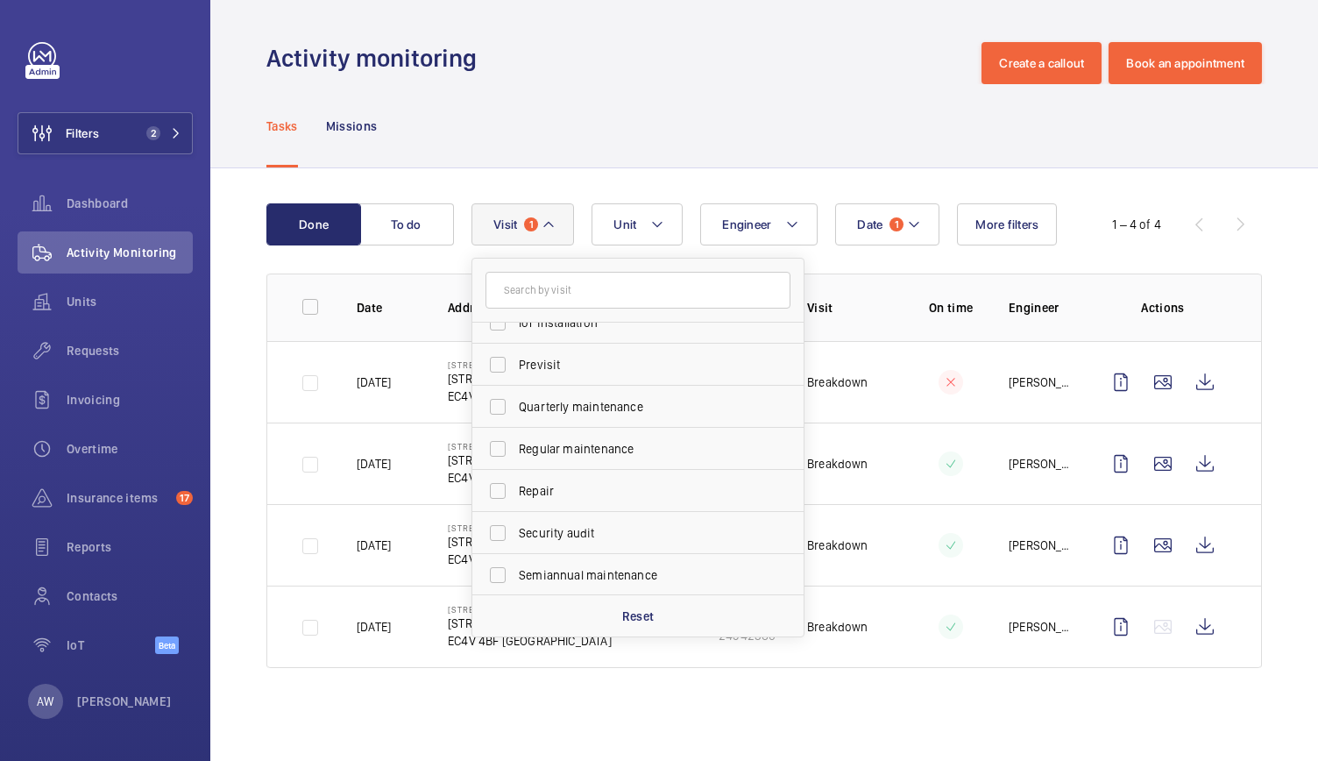
scroll to position [275, 0]
click at [501, 567] on input "Trapped passenger" at bounding box center [497, 572] width 35 height 35
checkbox input "false"
click at [882, 718] on wm-front-admin-operations-monitoring "Activity monitoring Create a callout Book an appointment Tasks Missions Done To…" at bounding box center [763, 380] width 1107 height 761
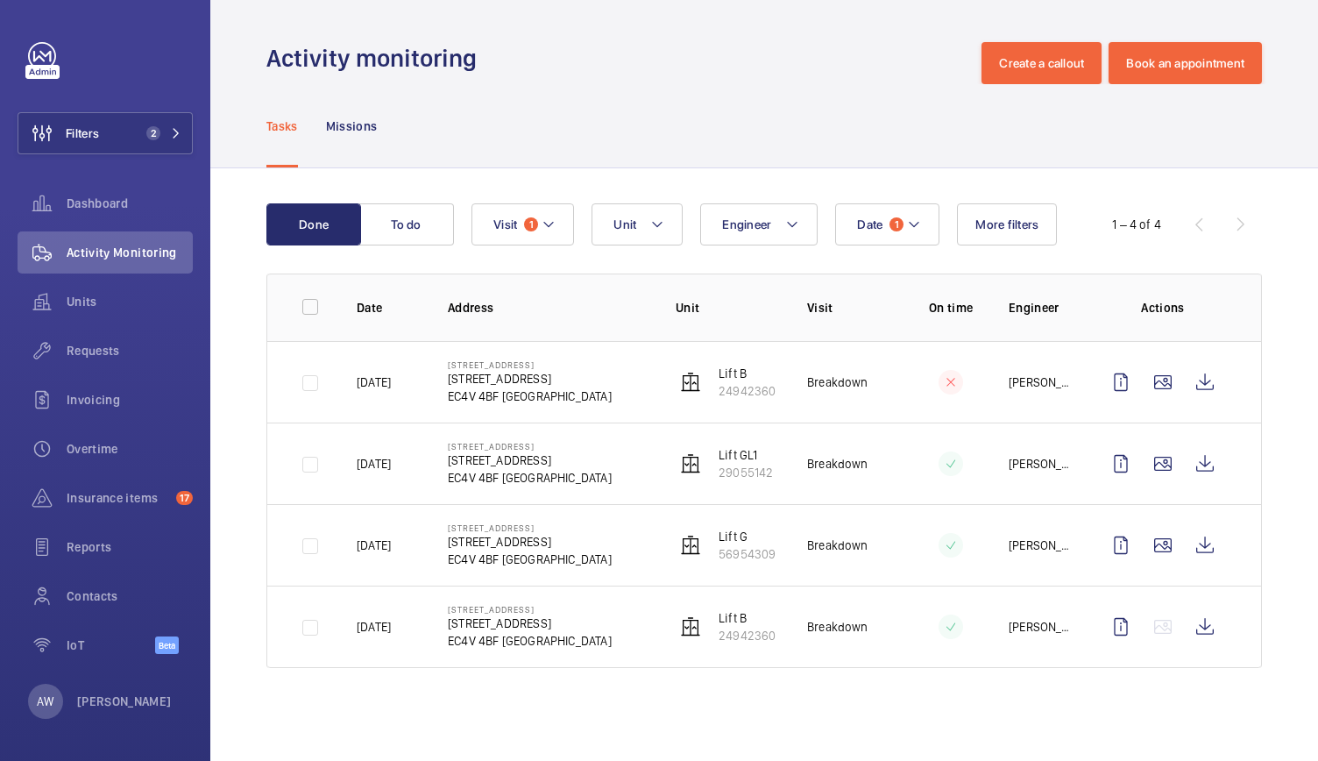
click at [553, 504] on td "160 Queen Victoria Street 160 Queen Victoria Street EC4V 4BF LONDON" at bounding box center [534, 544] width 228 height 81
click at [1207, 621] on wm-front-icon-button at bounding box center [1205, 626] width 42 height 42
click at [1234, 371] on td at bounding box center [1166, 381] width 189 height 81
click at [1206, 383] on wm-front-icon-button at bounding box center [1205, 382] width 42 height 42
click at [1210, 539] on wm-front-icon-button at bounding box center [1205, 545] width 42 height 42
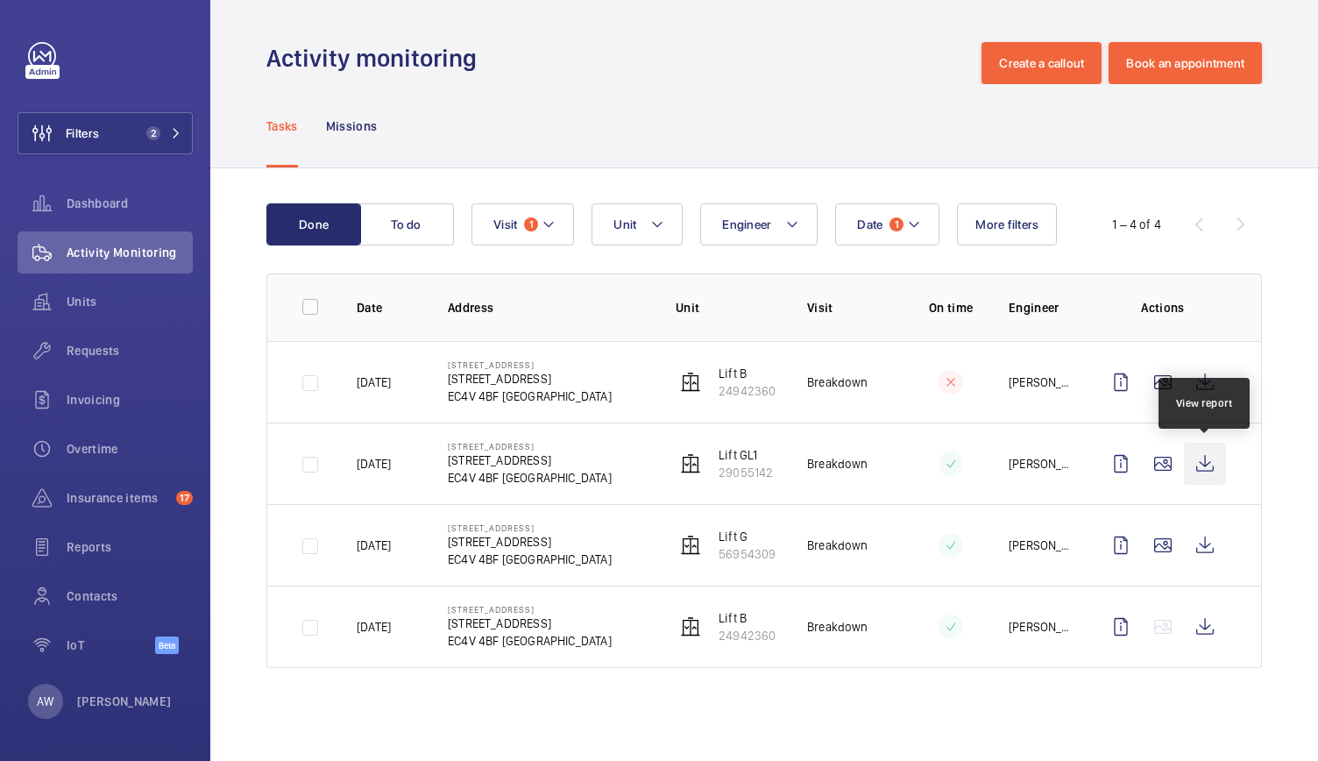
click at [1204, 463] on wm-front-icon-button at bounding box center [1205, 463] width 42 height 42
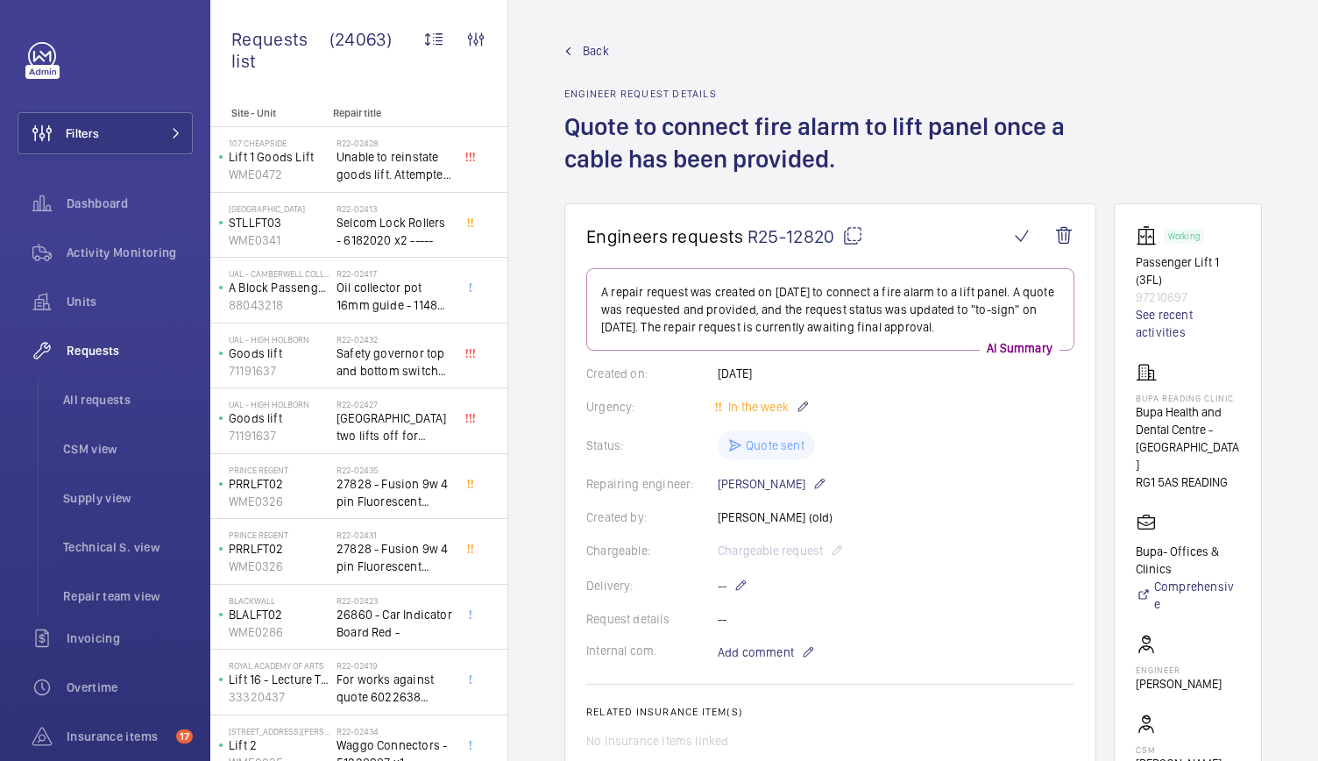
click at [594, 59] on span "Back" at bounding box center [596, 51] width 26 height 18
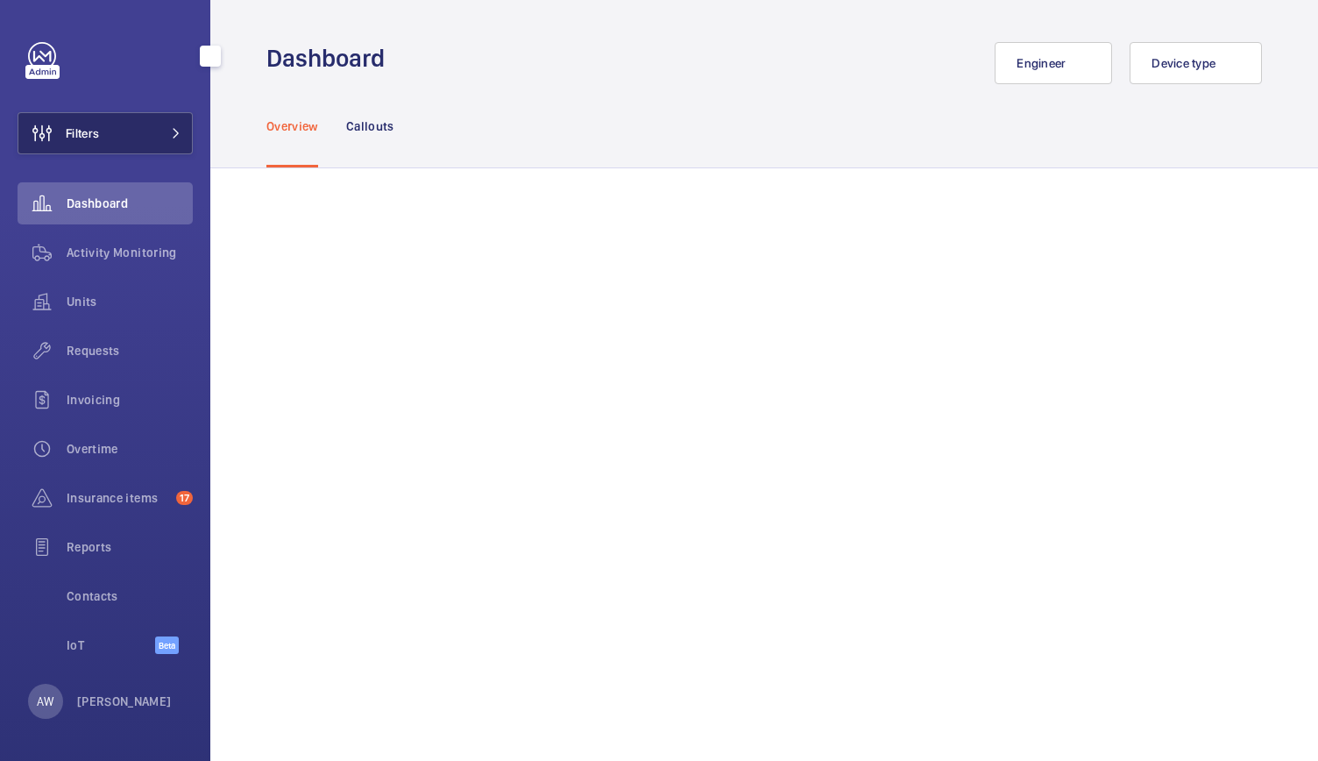
click at [103, 150] on button "Filters" at bounding box center [105, 133] width 175 height 42
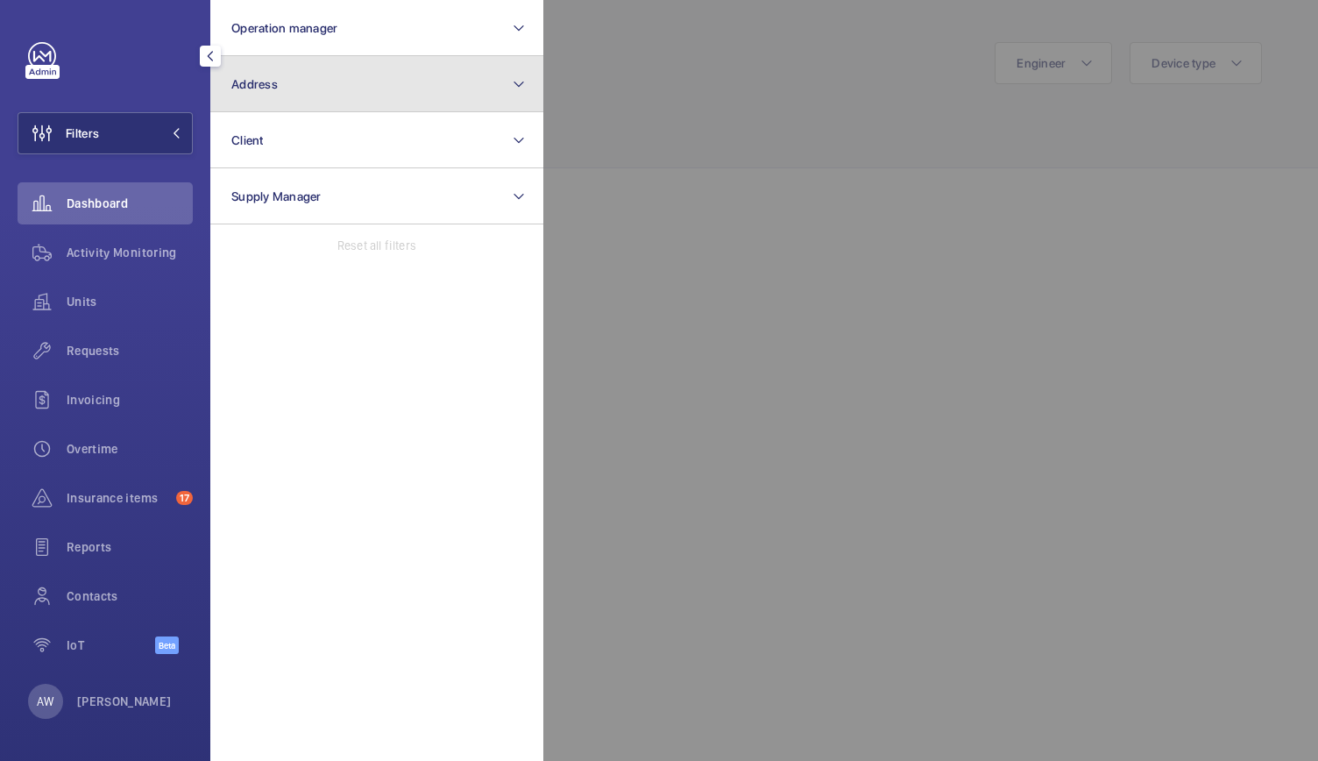
click at [306, 93] on button "Address" at bounding box center [376, 84] width 333 height 56
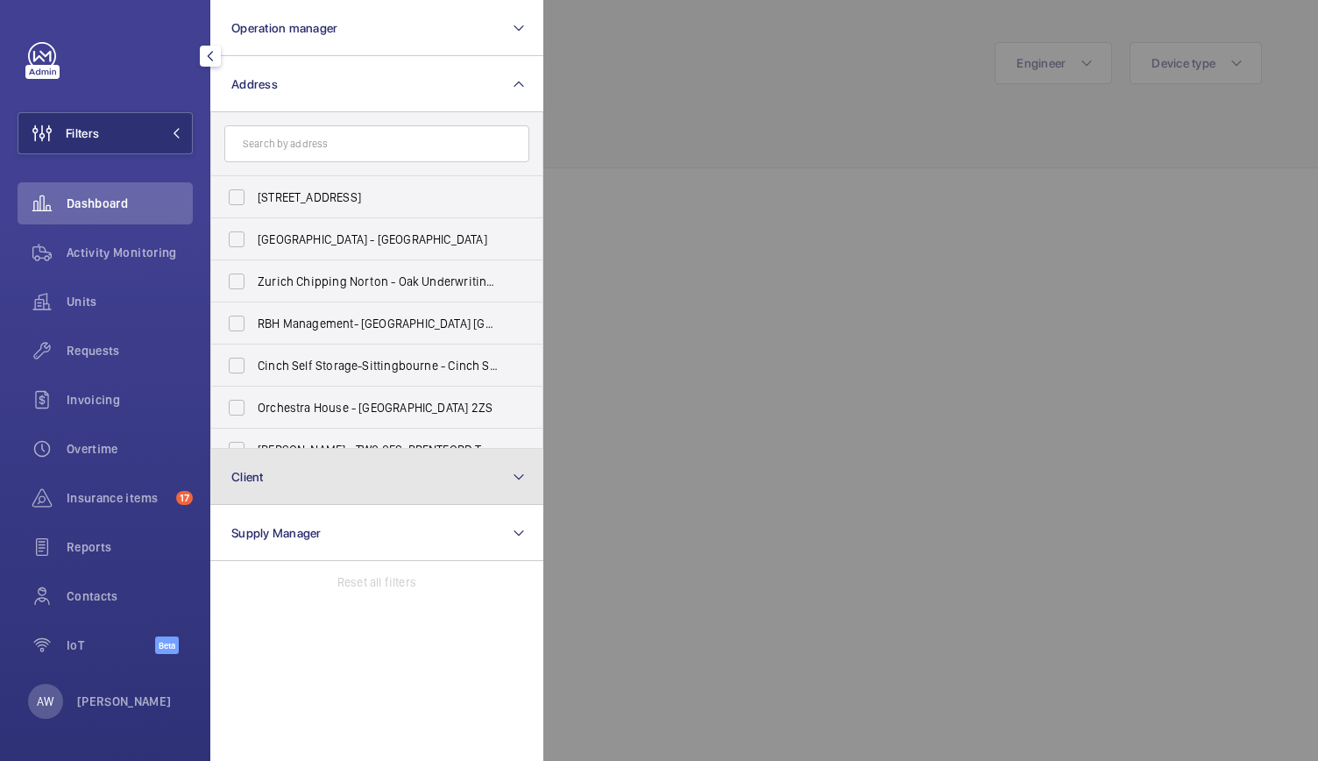
click at [282, 467] on button "Client" at bounding box center [376, 477] width 333 height 56
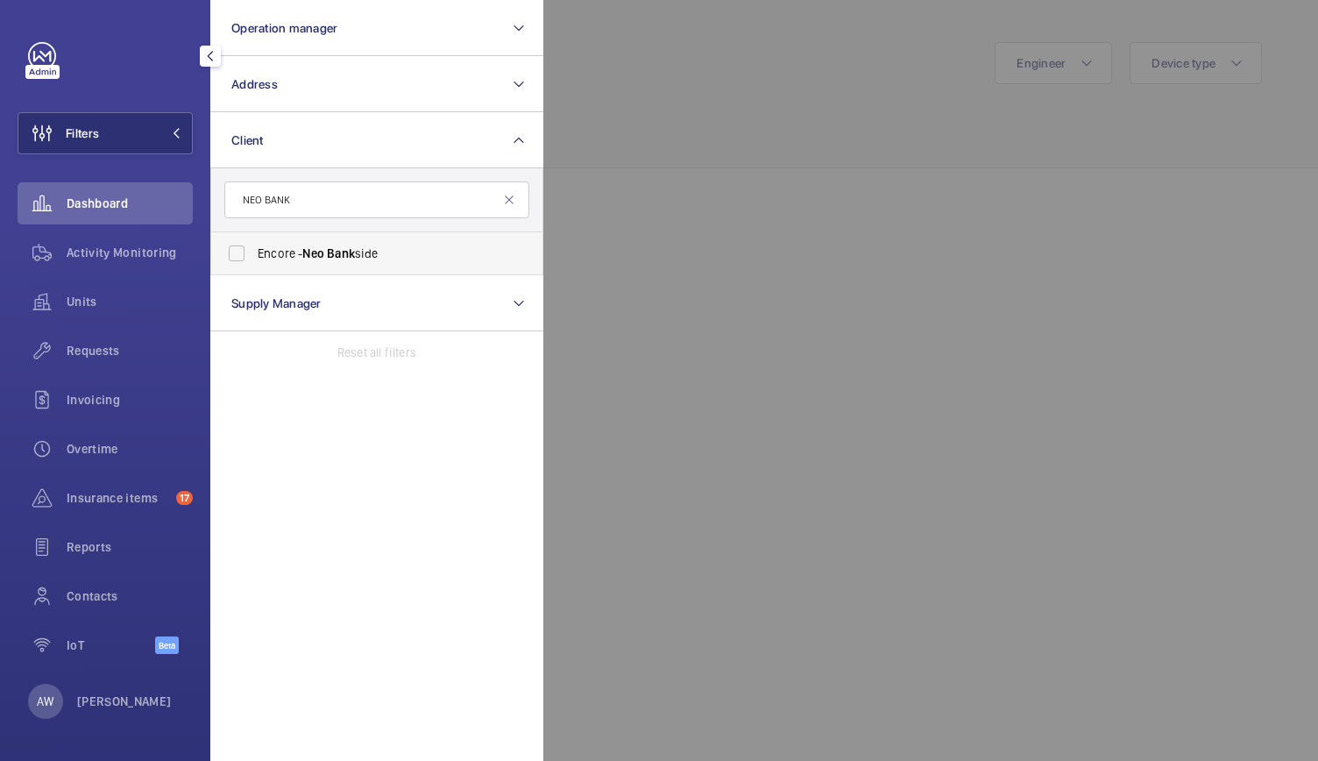
type input "NEO BANK"
click at [380, 257] on span "Encore - Neo Bank side" at bounding box center [378, 253] width 241 height 18
click at [254, 257] on input "Encore - Neo Bank side" at bounding box center [236, 253] width 35 height 35
checkbox input "true"
click at [96, 251] on span "Activity Monitoring" at bounding box center [130, 253] width 126 height 18
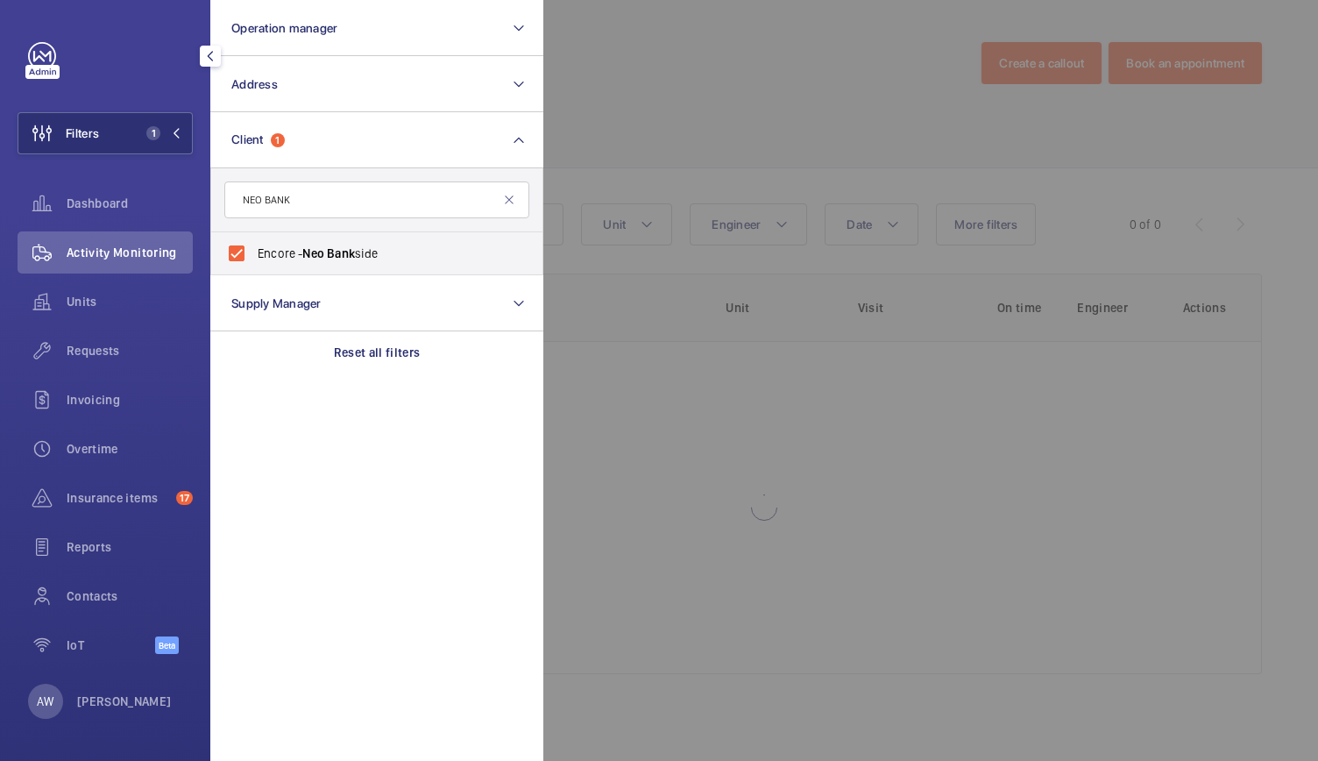
click at [824, 400] on div at bounding box center [1202, 380] width 1318 height 761
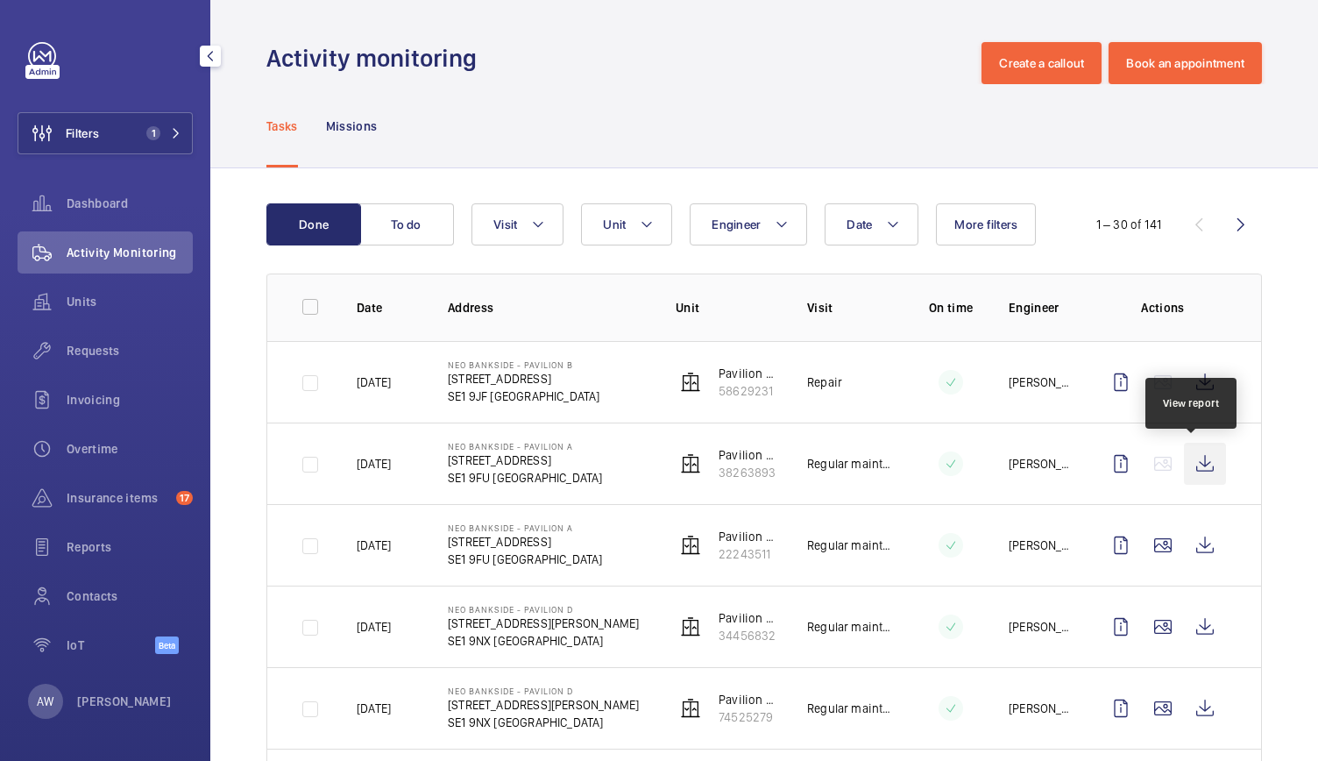
click at [1202, 462] on wm-front-icon-button at bounding box center [1205, 463] width 42 height 42
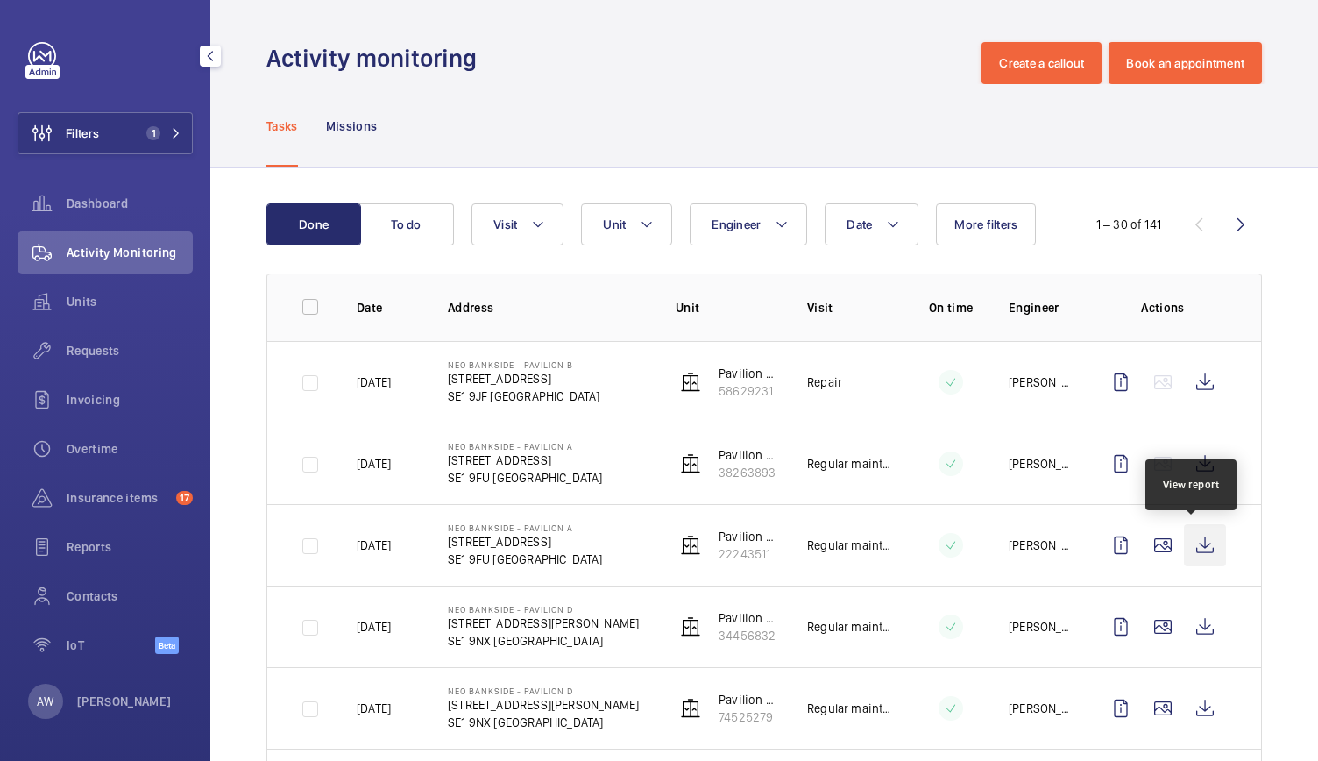
click at [1193, 538] on wm-front-icon-button at bounding box center [1205, 545] width 42 height 42
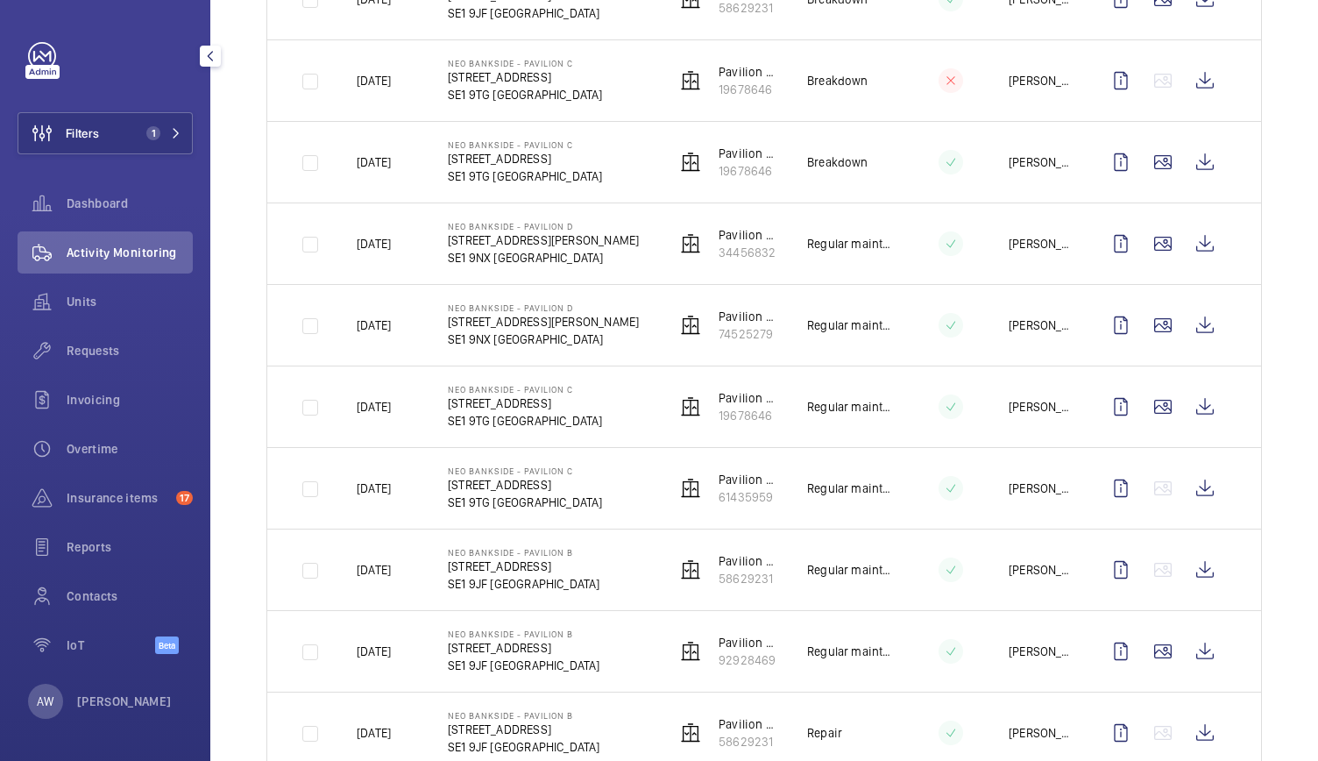
scroll to position [2058, 0]
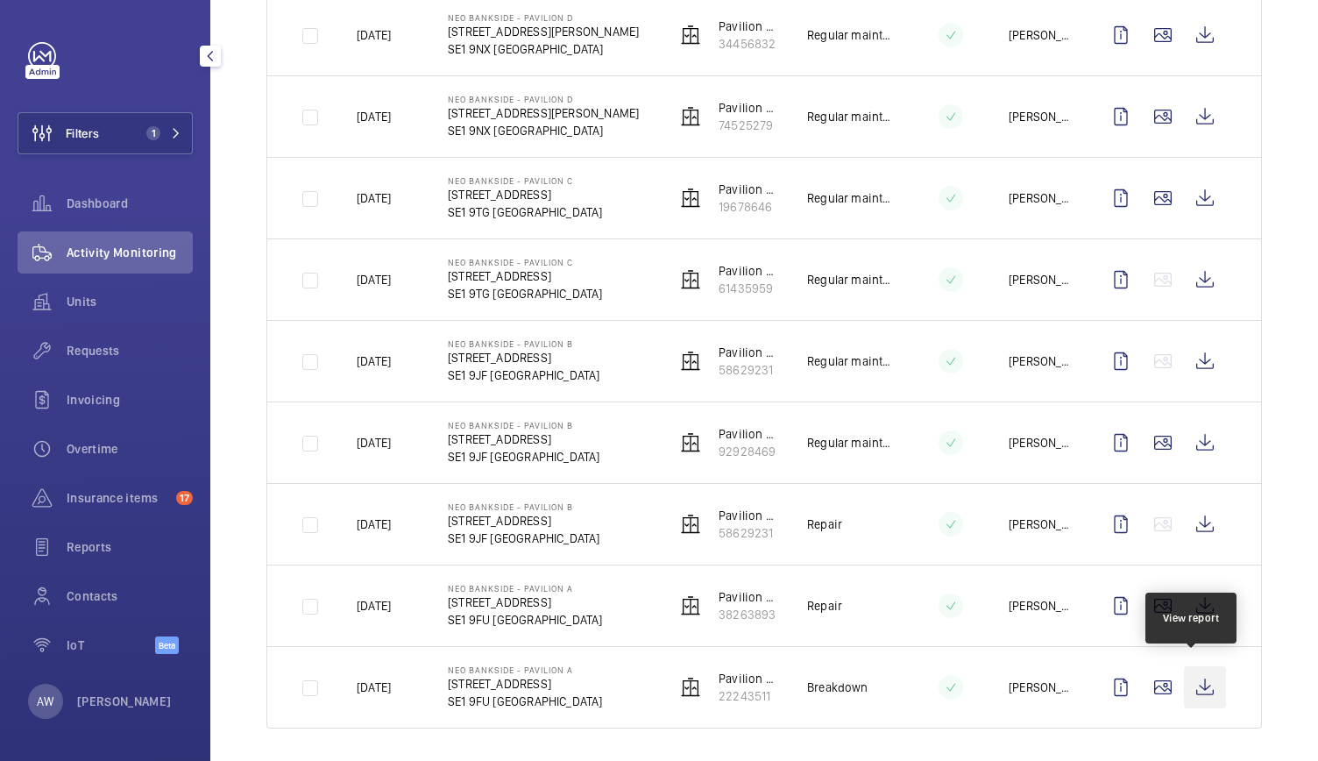
click at [1192, 676] on wm-front-icon-button at bounding box center [1205, 687] width 42 height 42
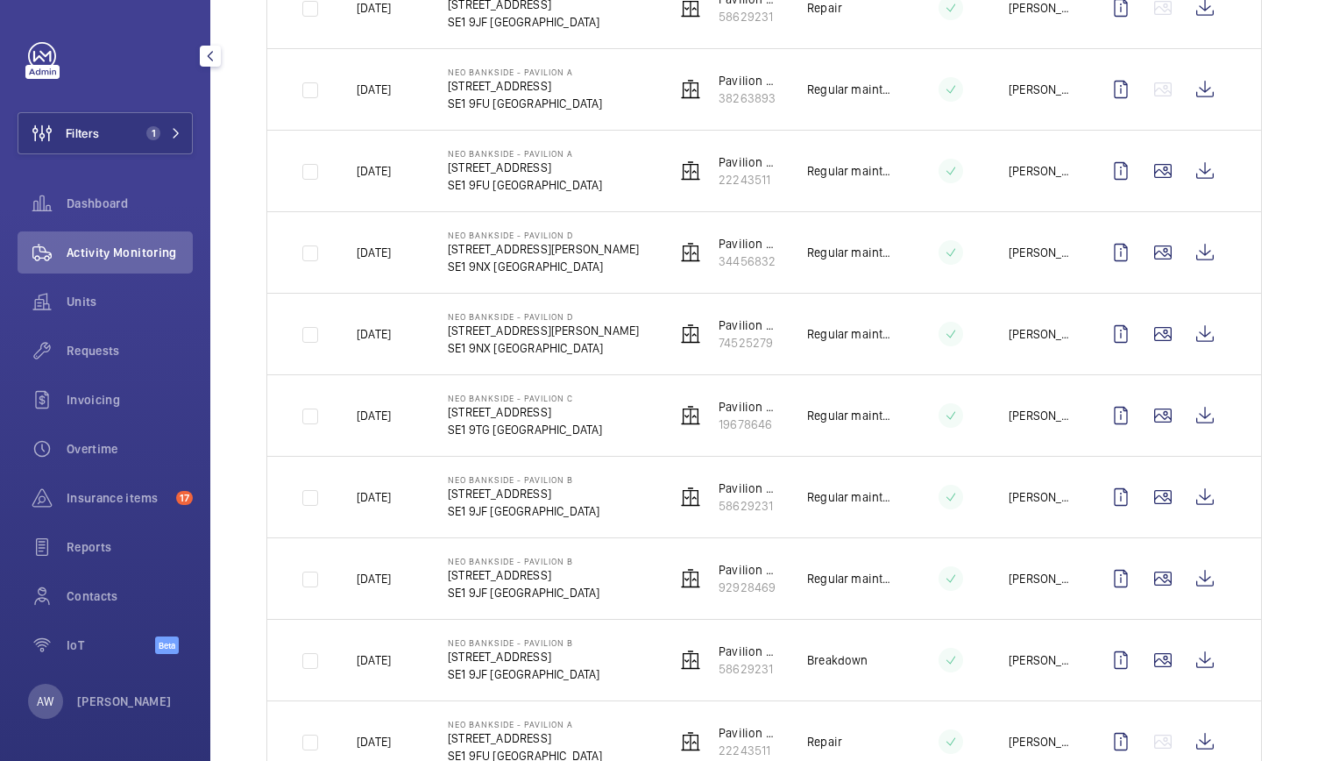
scroll to position [0, 0]
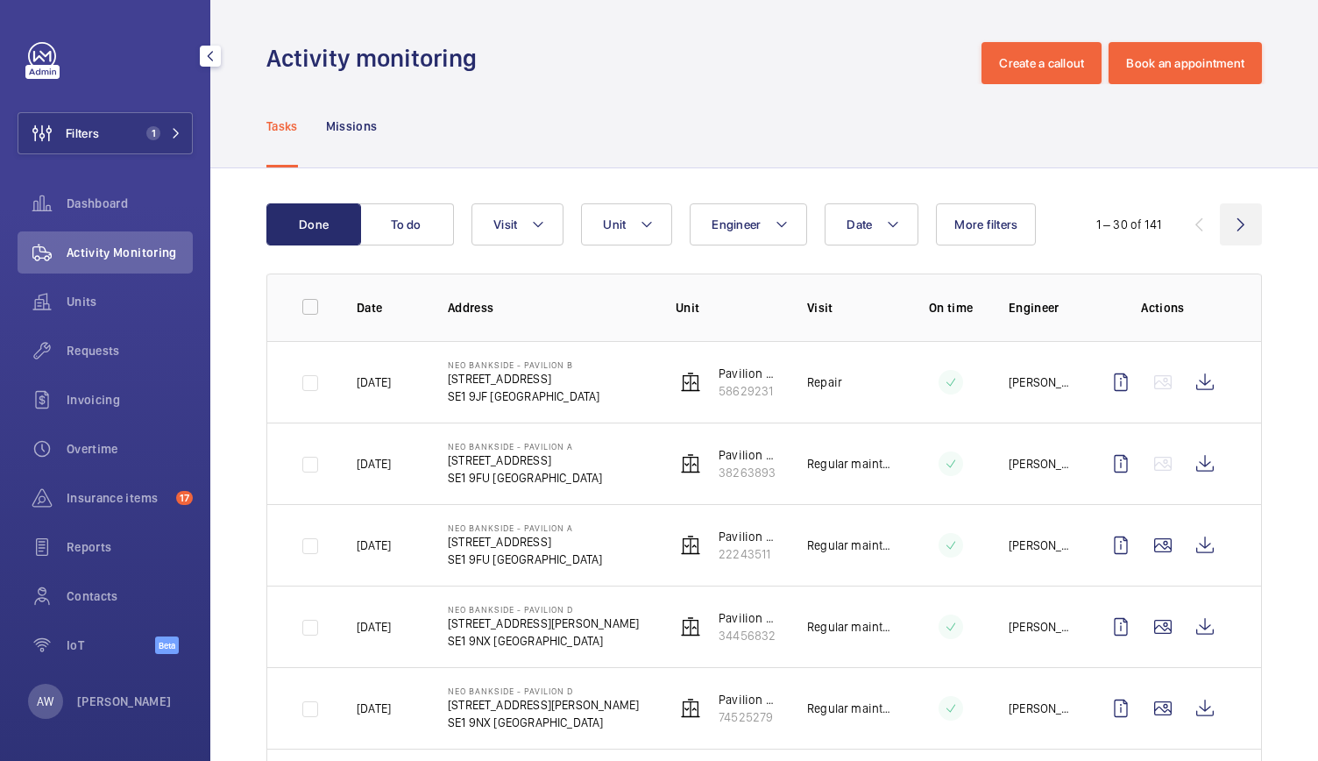
click at [1227, 215] on wm-front-icon-button at bounding box center [1241, 224] width 42 height 42
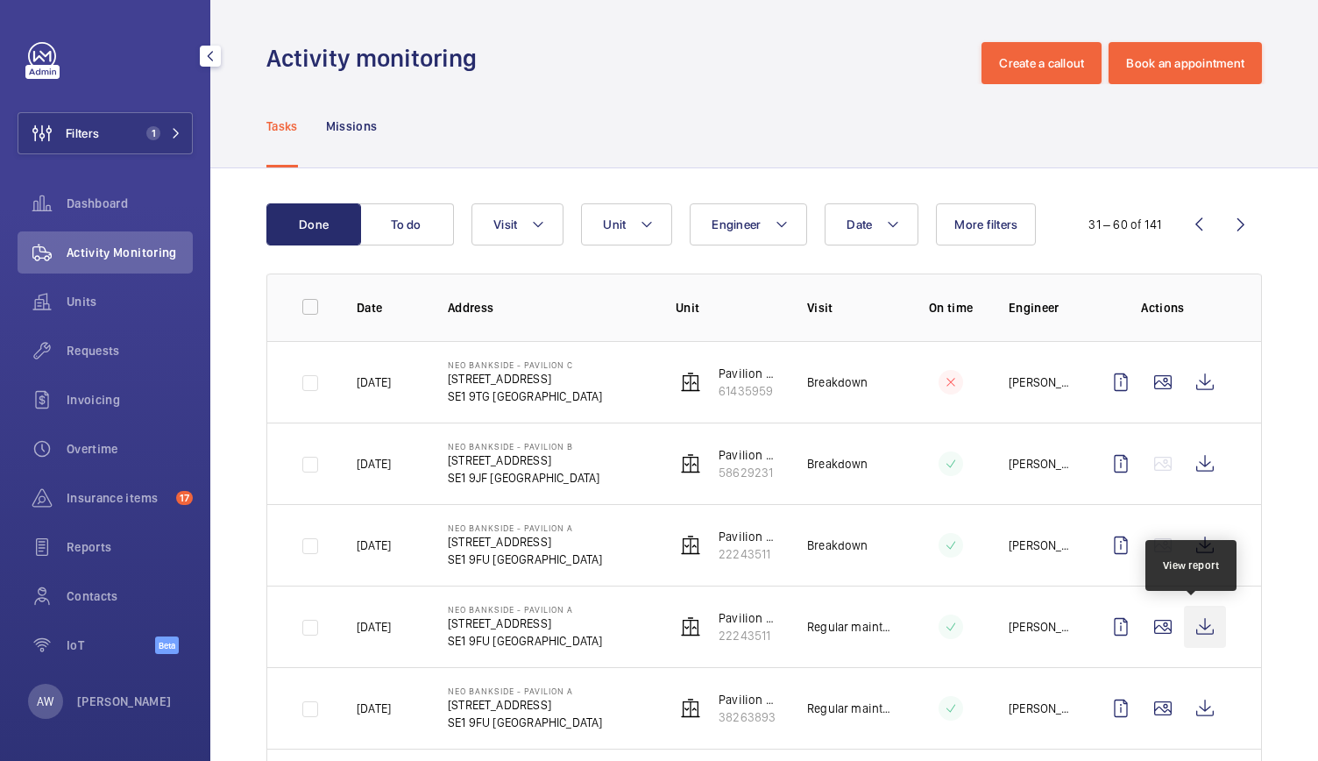
click at [1199, 627] on wm-front-icon-button at bounding box center [1205, 626] width 42 height 42
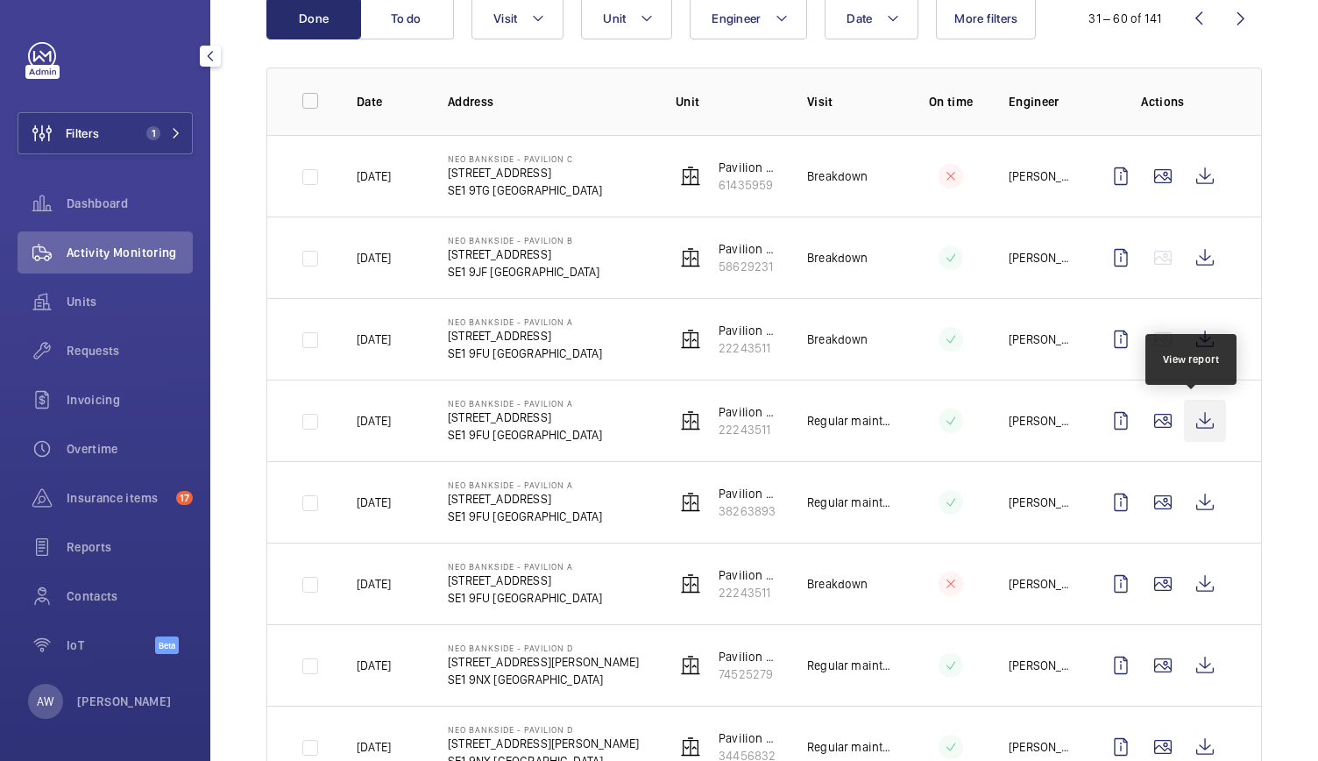
click at [1184, 412] on wm-front-icon-button at bounding box center [1205, 421] width 42 height 42
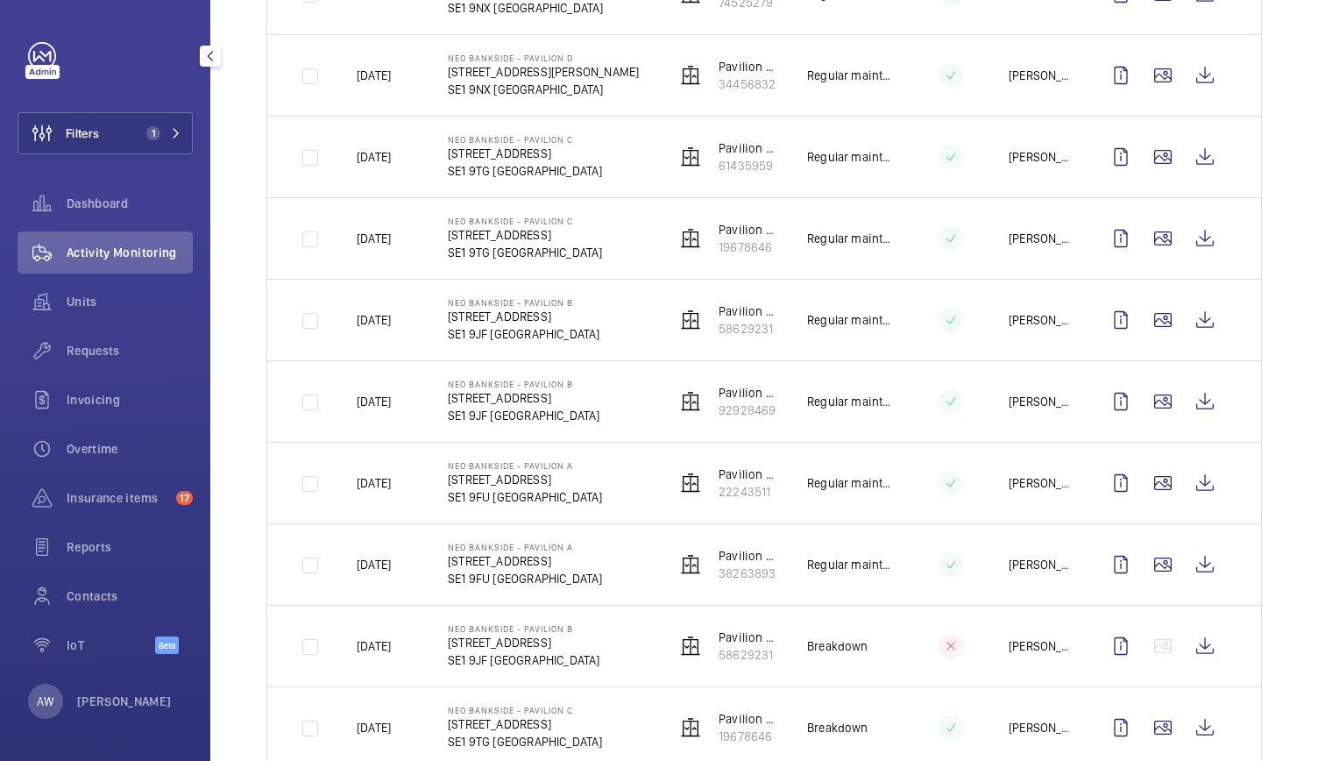
scroll to position [882, 0]
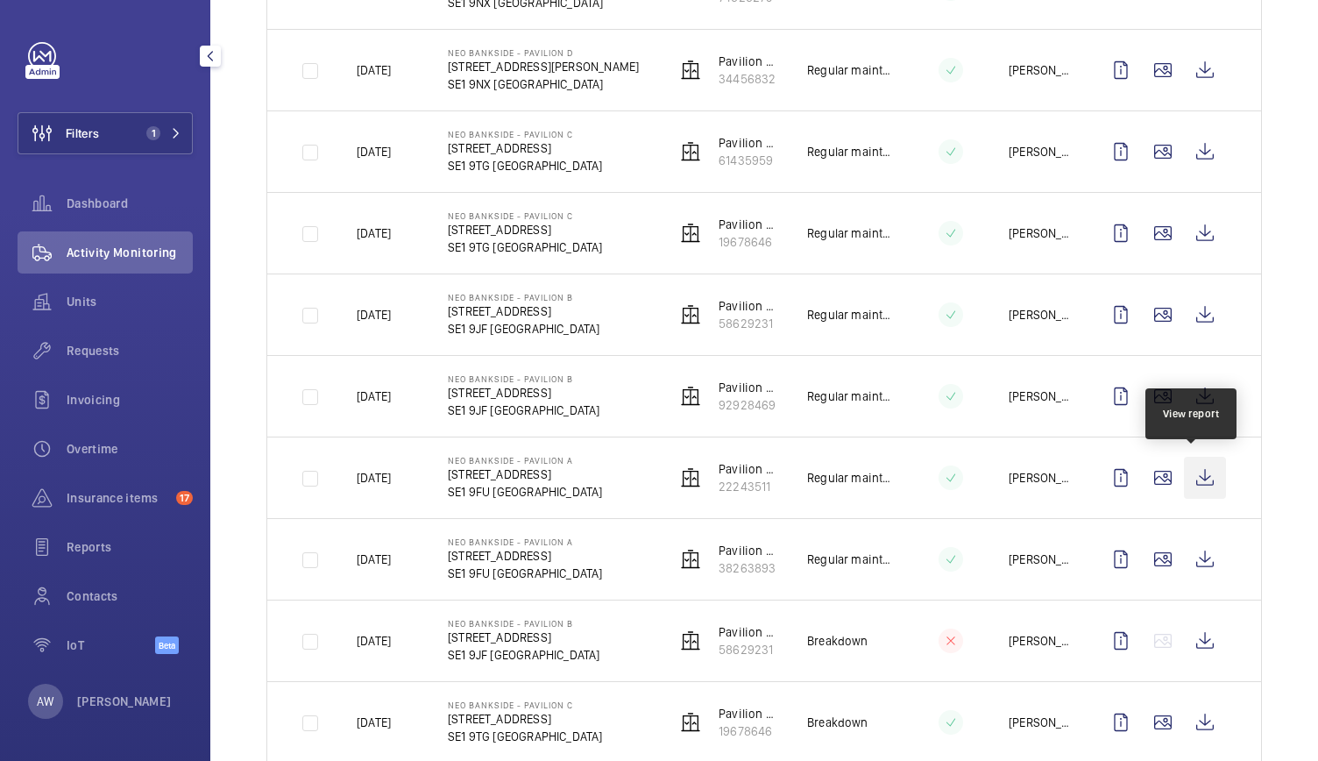
click at [1196, 479] on wm-front-icon-button at bounding box center [1205, 477] width 42 height 42
